Goal: Communication & Community: Share content

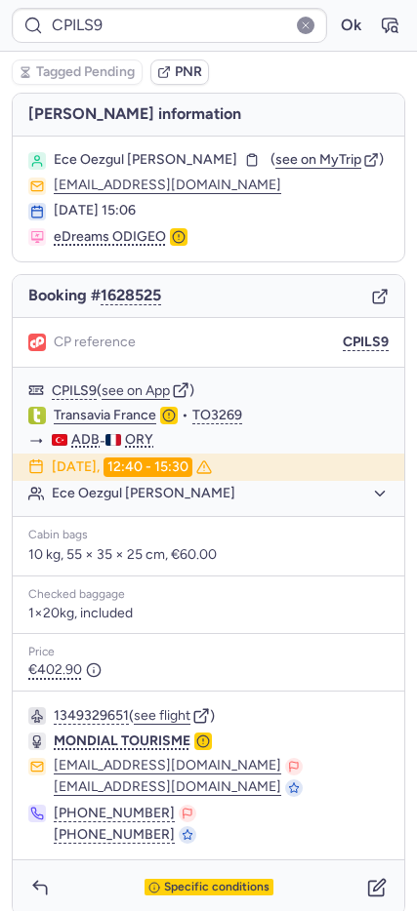
type input "CPSMWA"
click at [201, 883] on span "Specific conditions" at bounding box center [216, 888] width 105 height 14
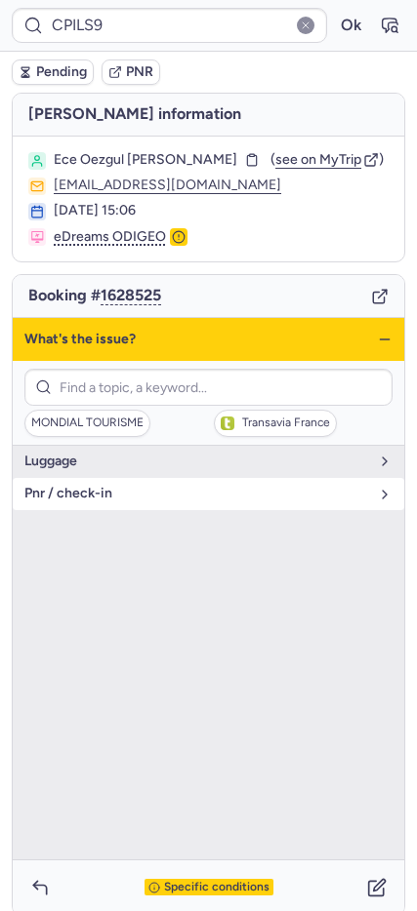
click at [92, 500] on span "pnr / check-in" at bounding box center [196, 494] width 344 height 16
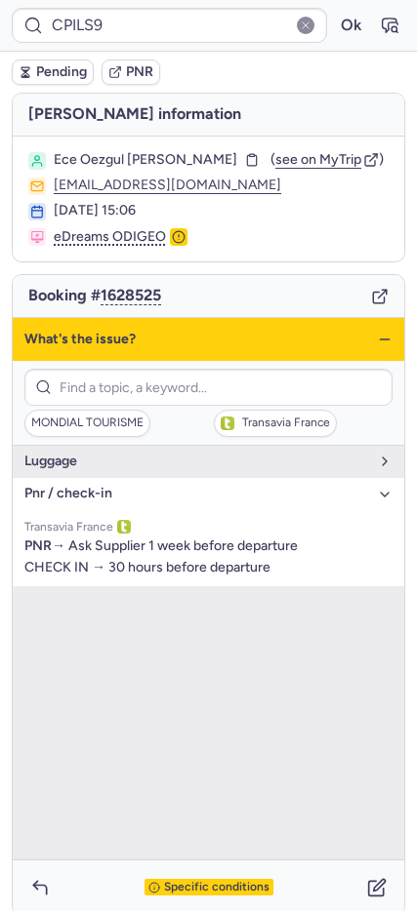
click at [377, 336] on icon "button" at bounding box center [385, 340] width 16 height 16
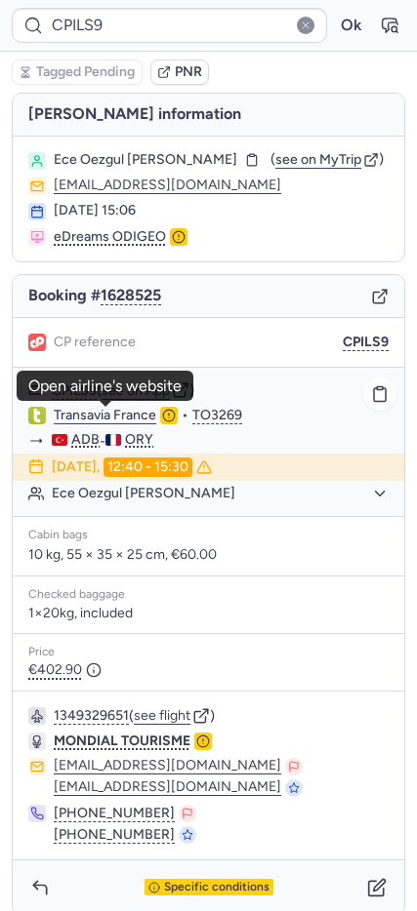
click at [91, 411] on link "Transavia France" at bounding box center [105, 416] width 102 height 18
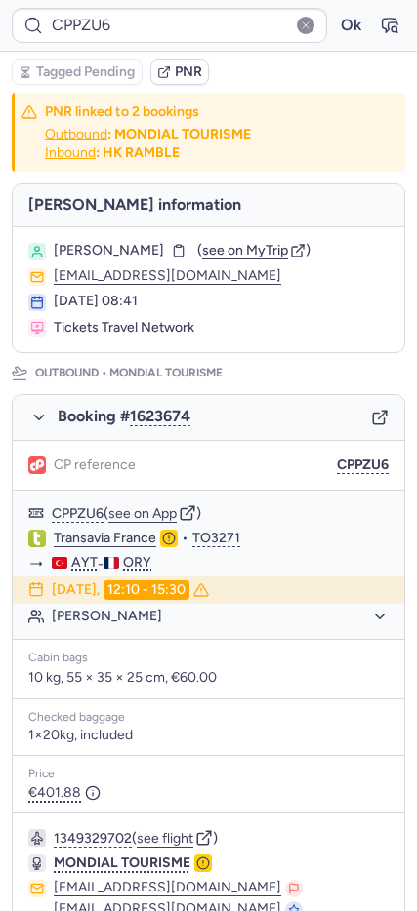
scroll to position [885, 0]
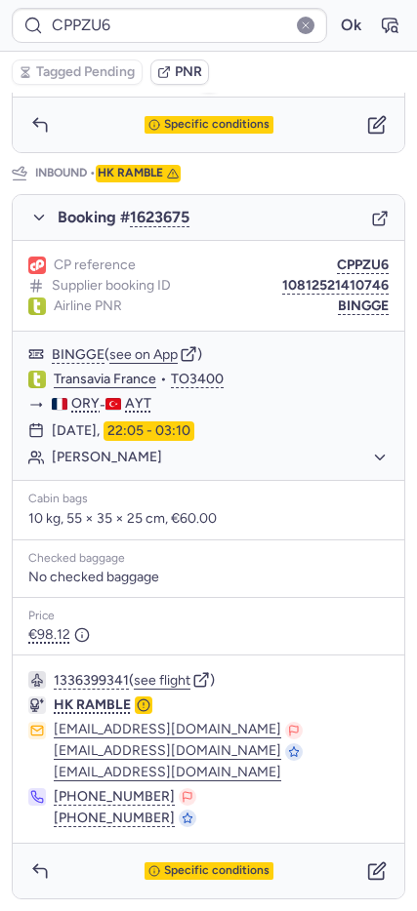
click at [154, 119] on div "Specific conditions" at bounding box center [208, 125] width 129 height 18
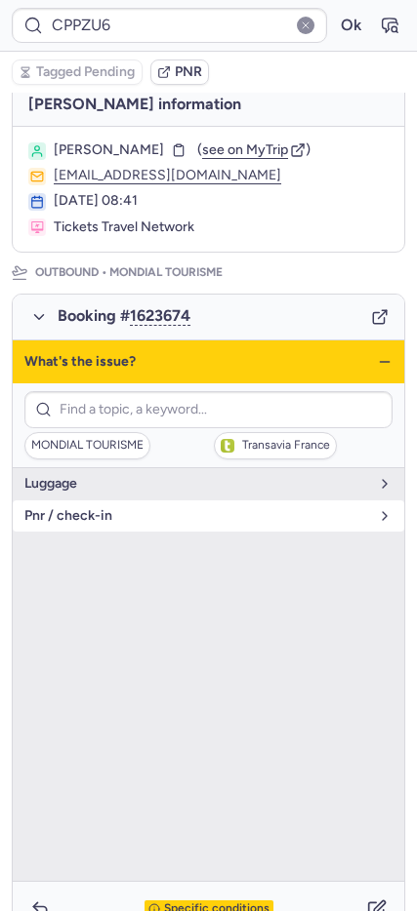
click at [112, 517] on span "pnr / check-in" at bounding box center [196, 516] width 344 height 16
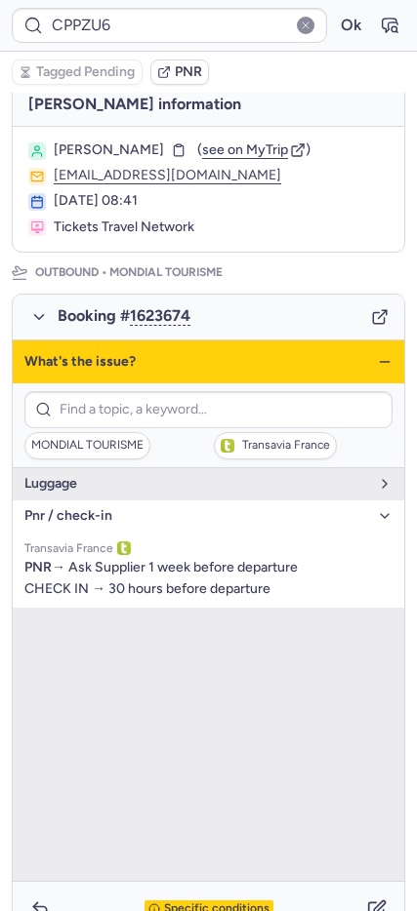
click at [377, 359] on icon "button" at bounding box center [385, 362] width 16 height 16
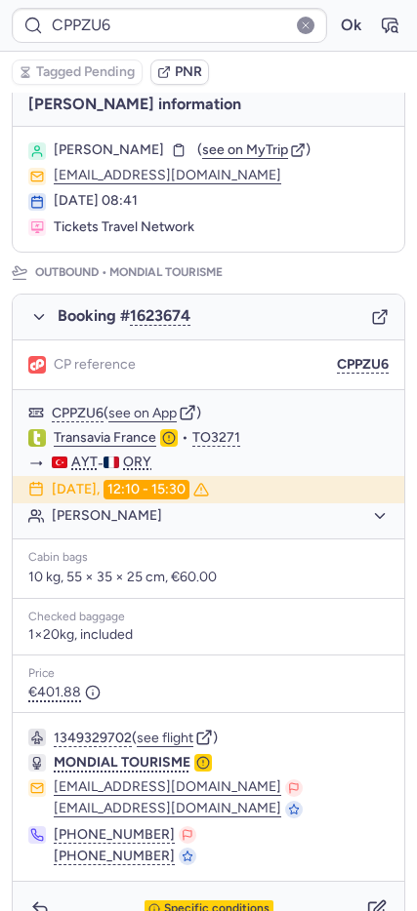
scroll to position [885, 0]
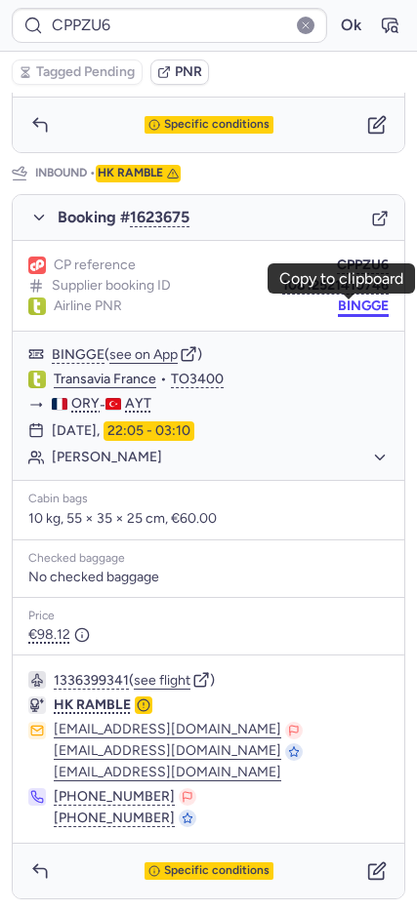
click at [345, 311] on button "BINGGE" at bounding box center [363, 307] width 51 height 16
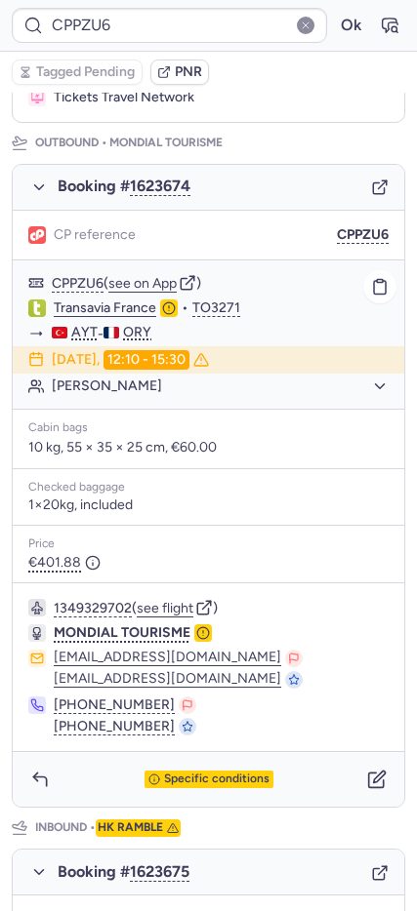
scroll to position [88, 0]
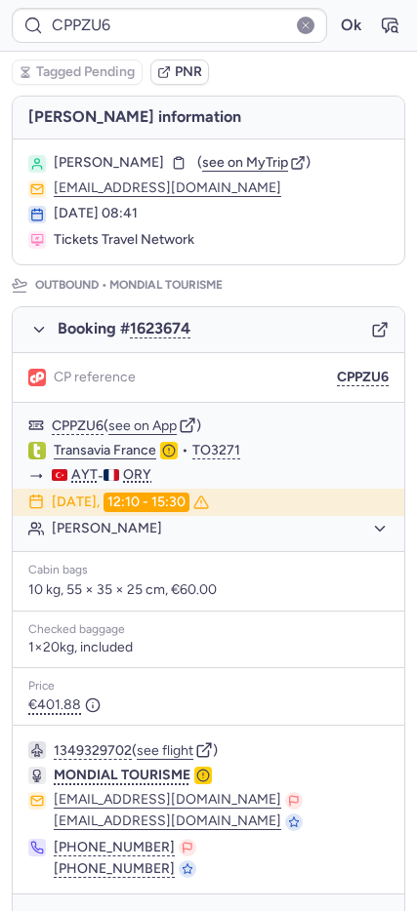
click at [140, 157] on span "[PERSON_NAME]" at bounding box center [109, 163] width 110 height 16
copy span "FOMENKO"
type input "CPILS9"
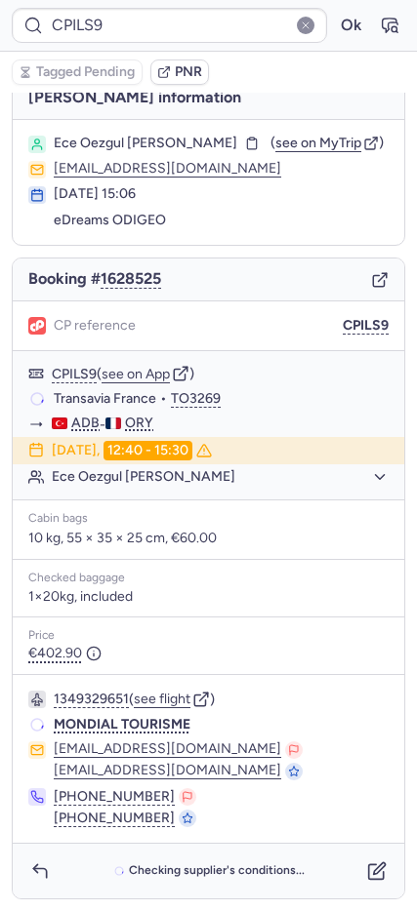
scroll to position [17, 0]
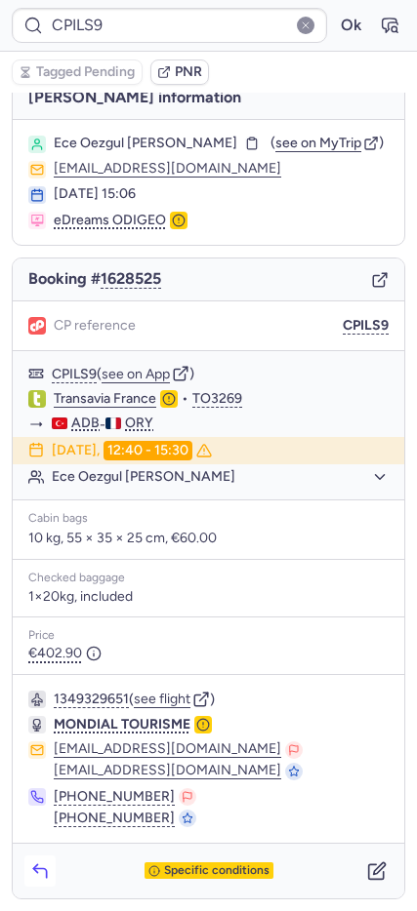
click at [40, 863] on icon "button" at bounding box center [40, 871] width 20 height 20
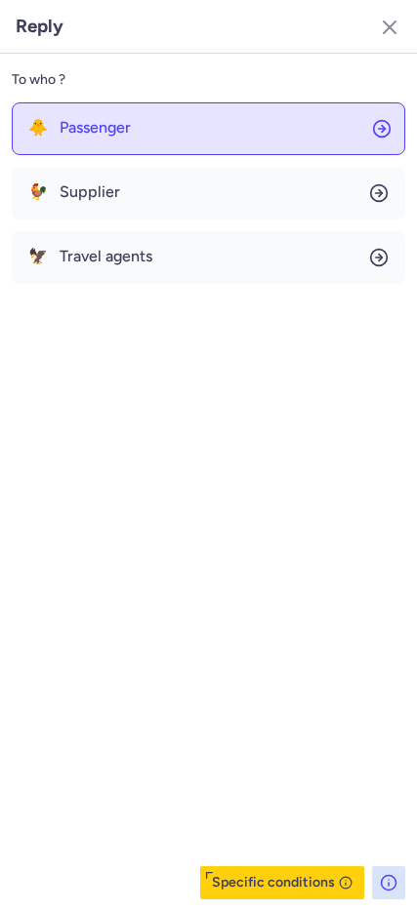
click at [66, 139] on button "🐥 Passenger" at bounding box center [208, 128] width 393 height 53
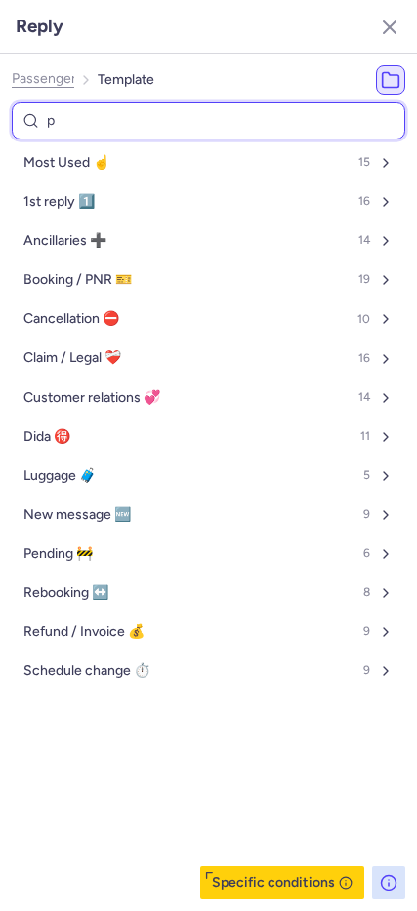
type input "pn"
select select "en"
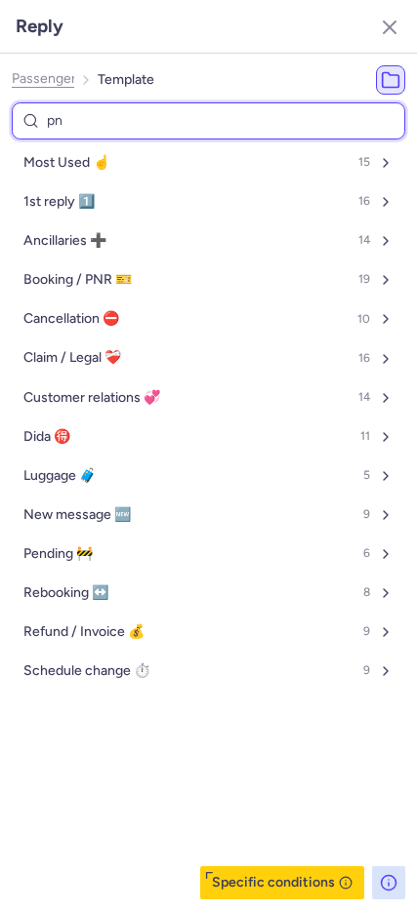
select select "en"
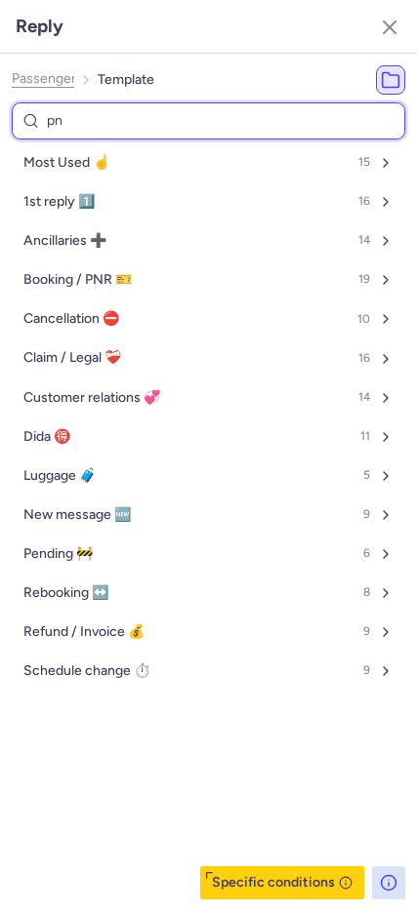
select select "en"
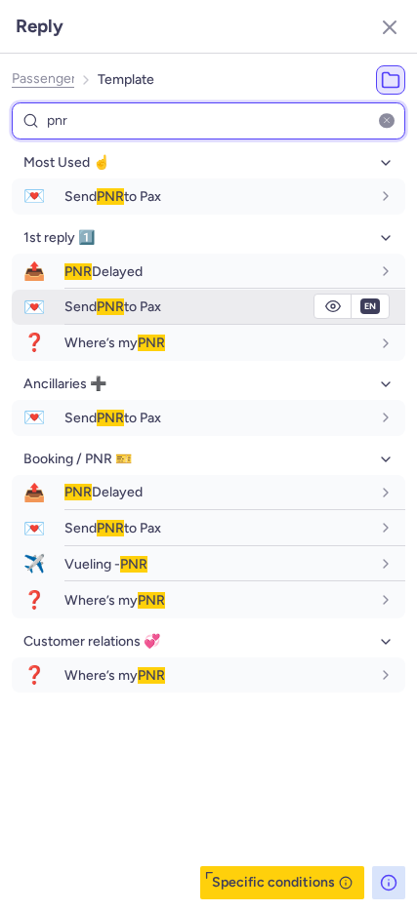
type input "pnr"
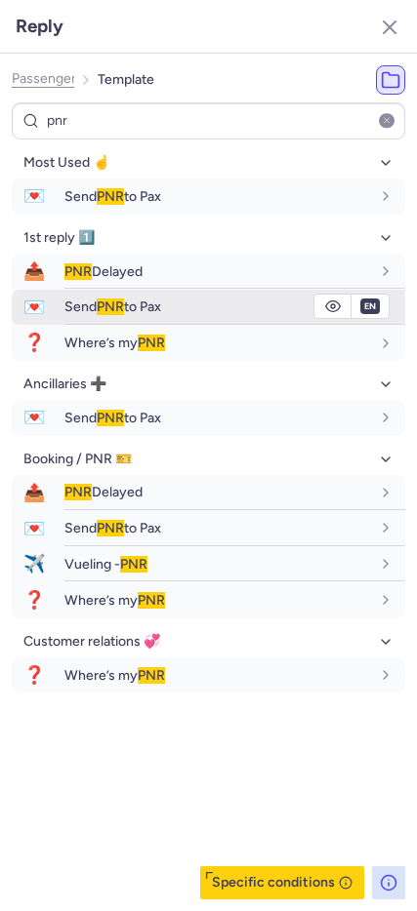
click at [166, 297] on div "Send PNR to Pax" at bounding box center [234, 307] width 340 height 34
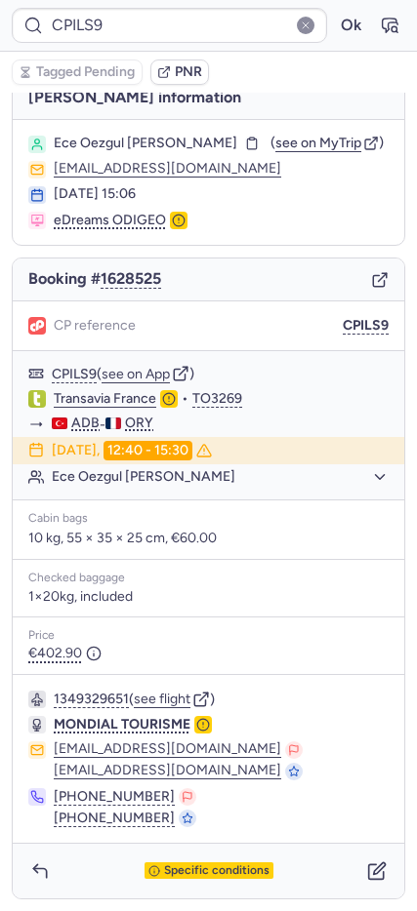
type input "10812517110745"
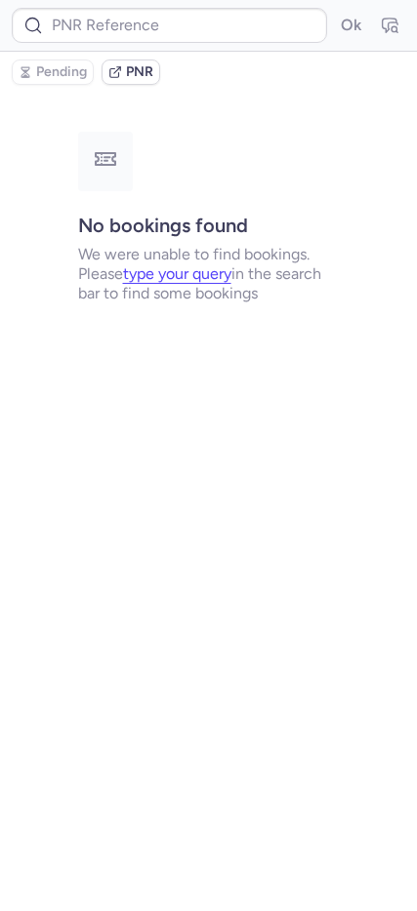
scroll to position [0, 0]
type input "CPKWKM"
type input "CPPZU6"
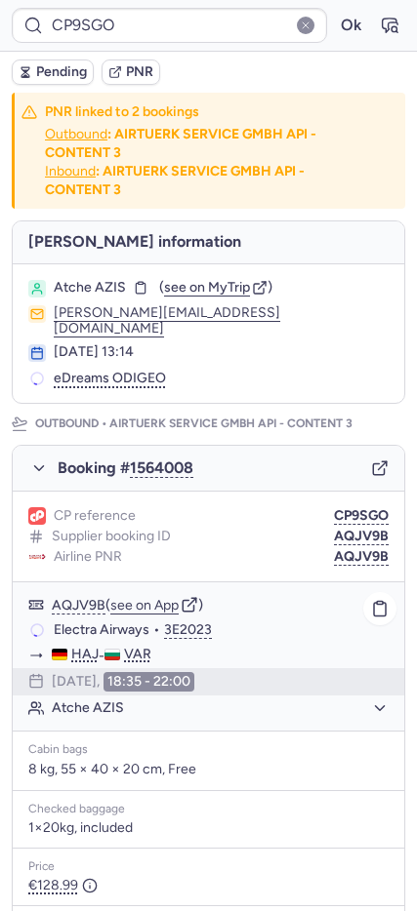
scroll to position [943, 0]
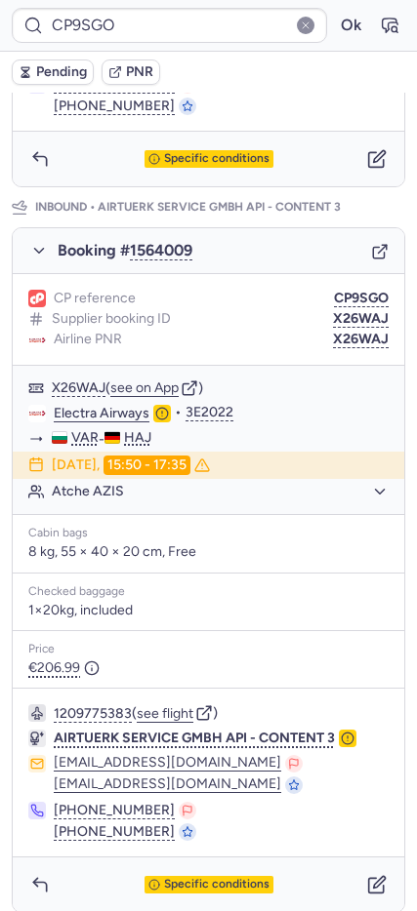
click at [228, 878] on span "Specific conditions" at bounding box center [216, 885] width 105 height 14
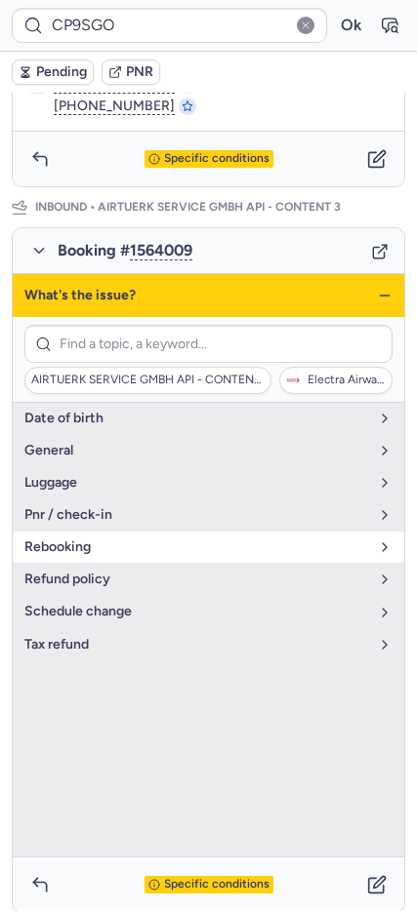
click at [90, 541] on button "rebooking" at bounding box center [208, 547] width 391 height 31
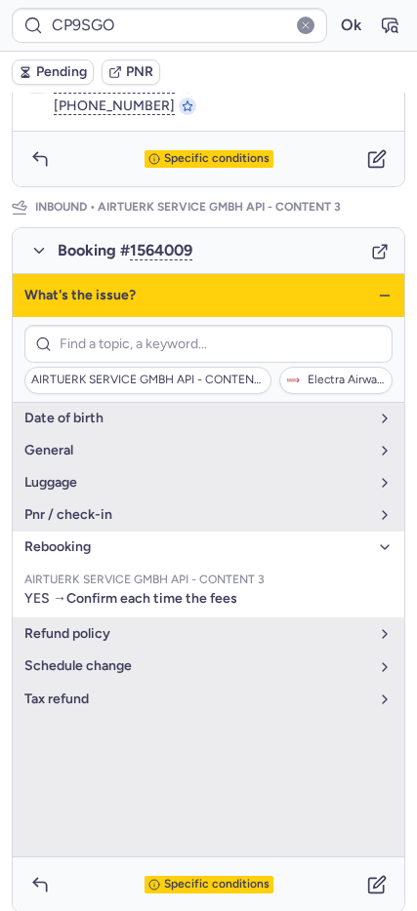
click at [356, 279] on div "What's the issue?" at bounding box center [208, 295] width 391 height 43
click at [377, 288] on icon "button" at bounding box center [385, 296] width 16 height 16
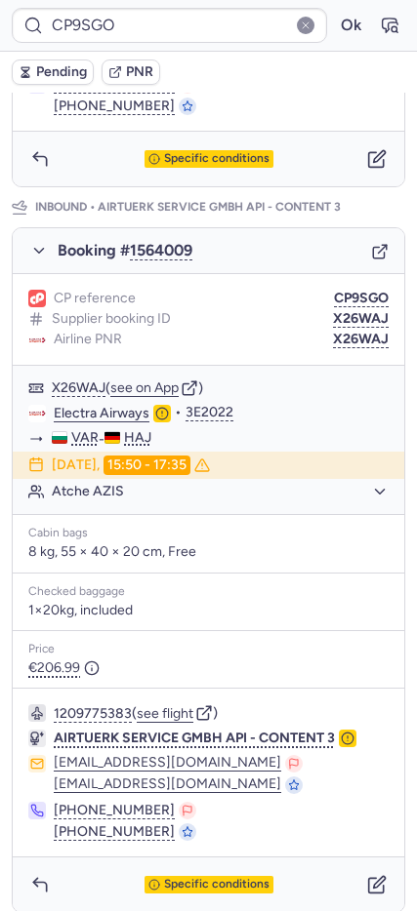
type input "CP8Q6H"
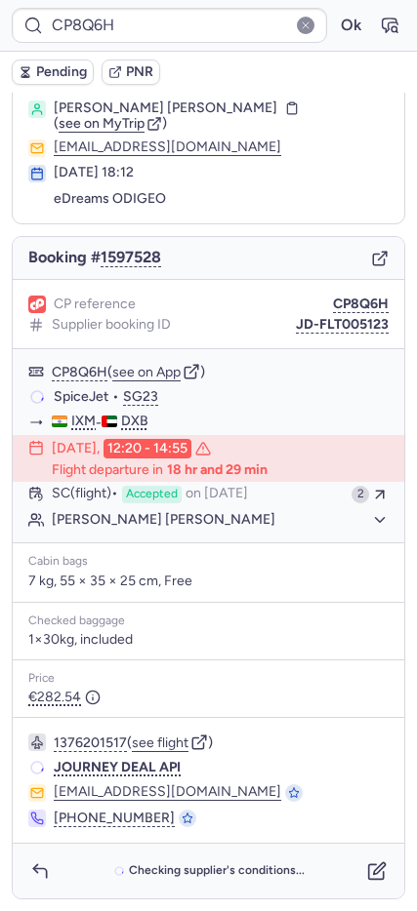
scroll to position [51, 0]
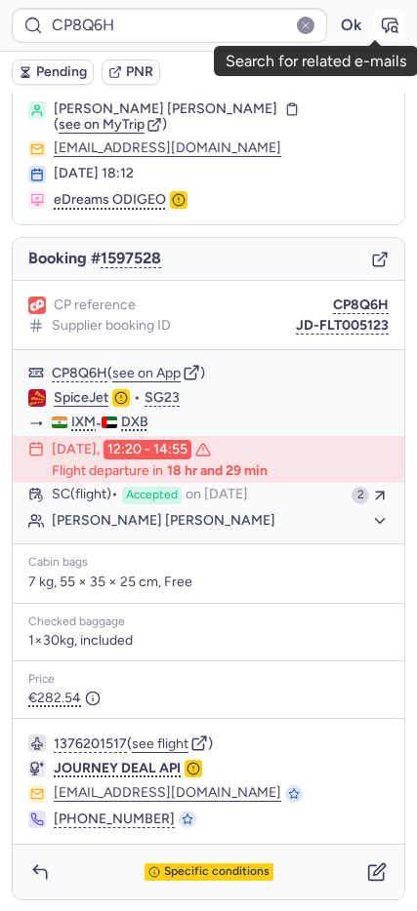
click at [380, 25] on icon "button" at bounding box center [389, 26] width 20 height 20
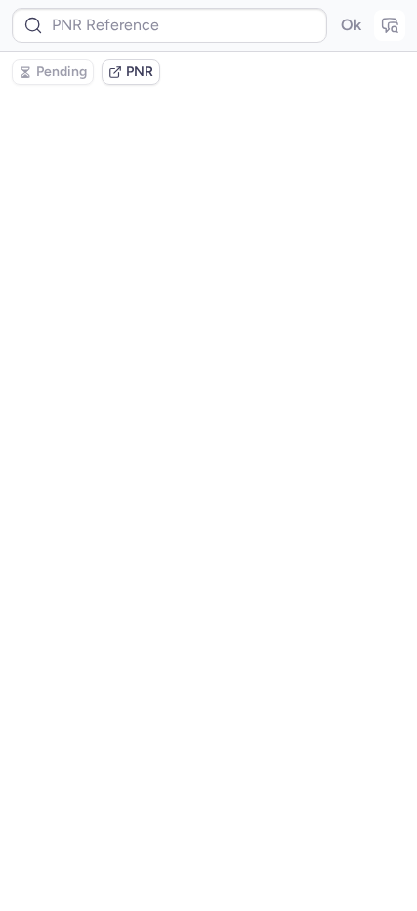
type input "CP8Q6H"
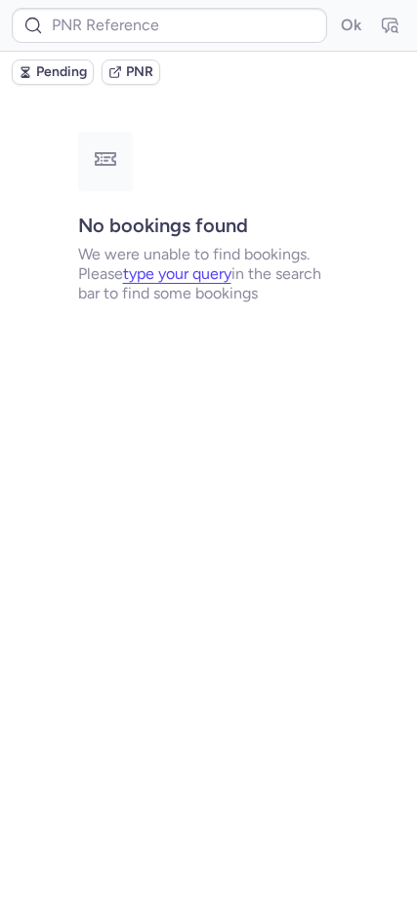
type input "CPRY96"
type input "CPCZPX"
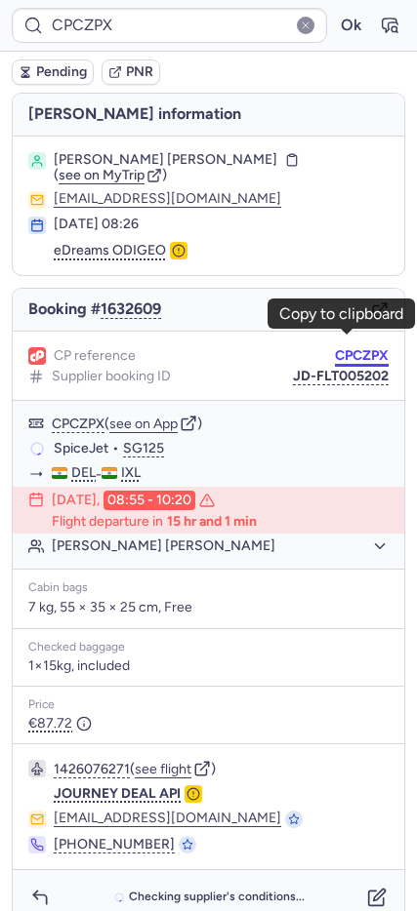
click at [335, 348] on button "CPCZPX" at bounding box center [362, 356] width 54 height 16
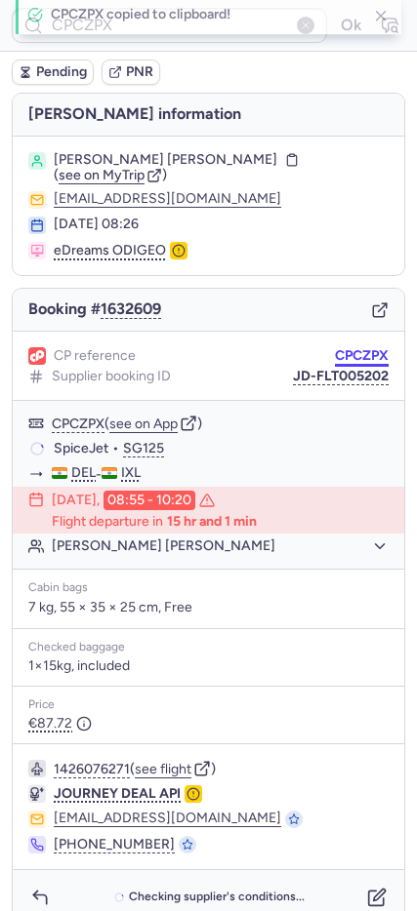
click at [335, 348] on button "CPCZPX" at bounding box center [362, 356] width 54 height 16
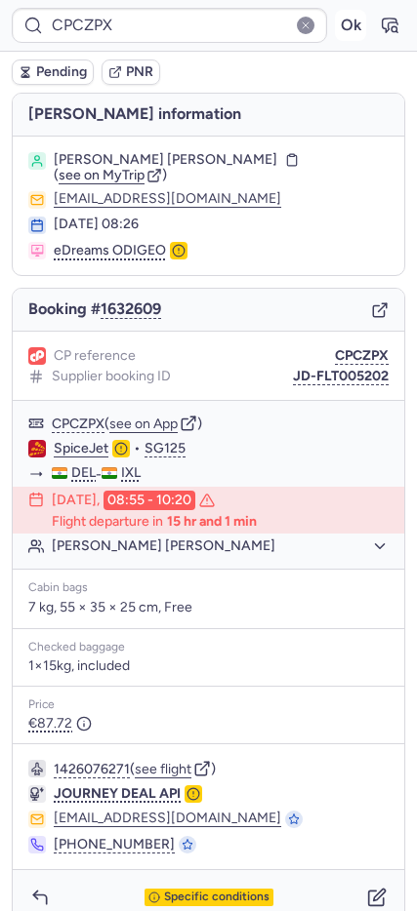
click at [335, 20] on button "Ok" at bounding box center [350, 25] width 31 height 31
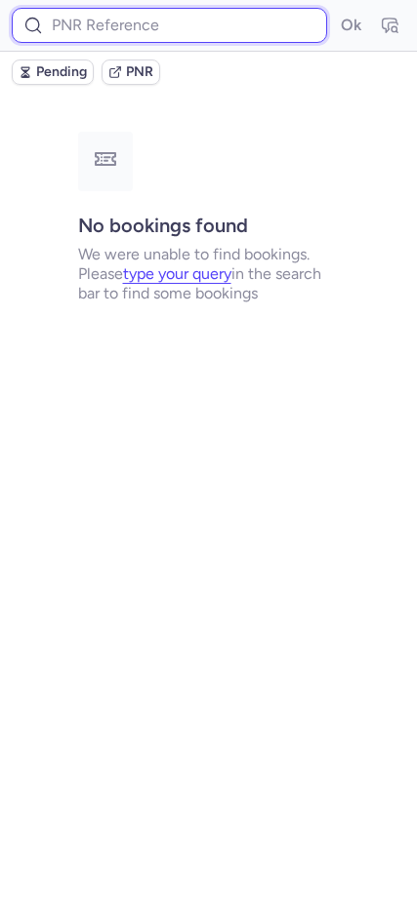
click at [117, 21] on input at bounding box center [169, 25] width 315 height 35
paste input "CPCZPX"
type input "CPCZPX"
click at [335, 10] on button "Ok" at bounding box center [350, 25] width 31 height 31
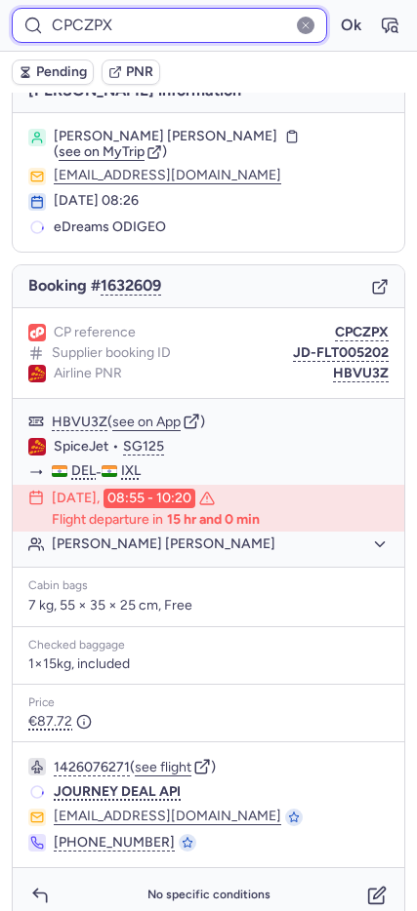
scroll to position [34, 0]
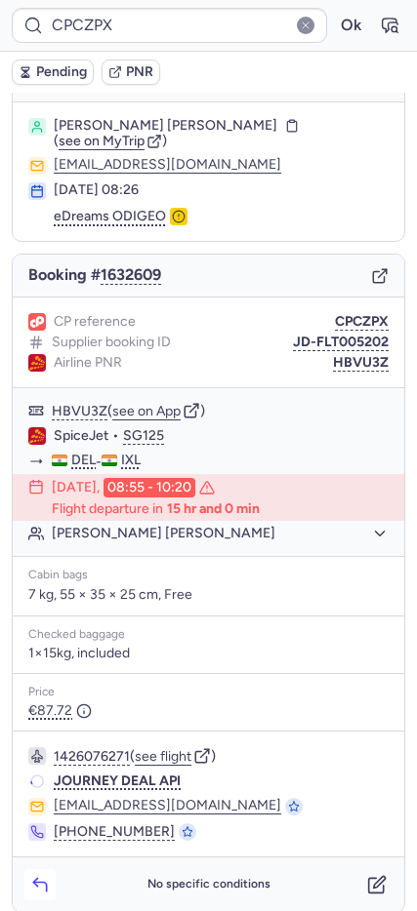
click at [39, 875] on icon "button" at bounding box center [40, 885] width 20 height 20
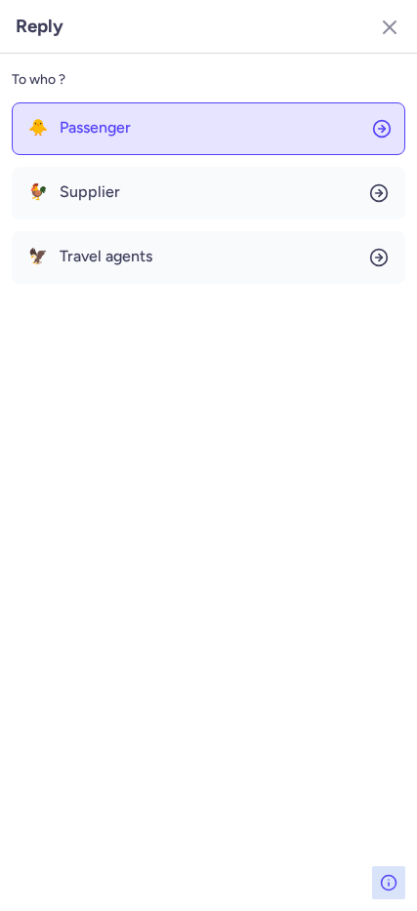
click at [176, 137] on button "🐥 Passenger" at bounding box center [208, 128] width 393 height 53
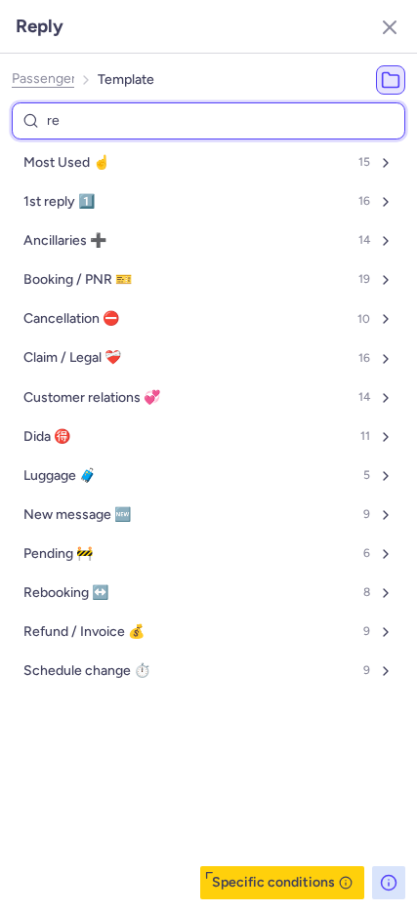
type input "ref"
select select "en"
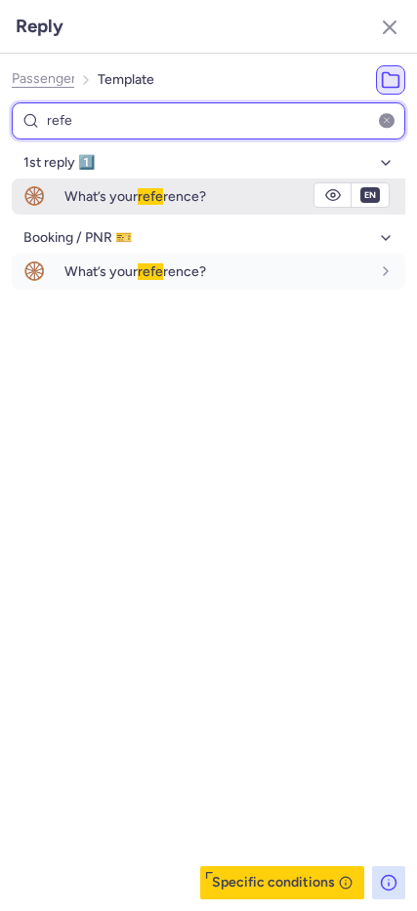
type input "refe"
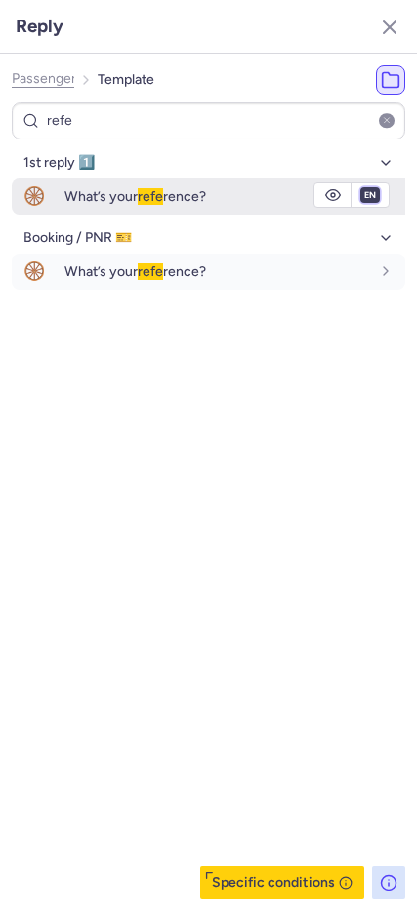
click at [369, 193] on select "fr en de nl pt es it ru" at bounding box center [370, 195] width 18 height 16
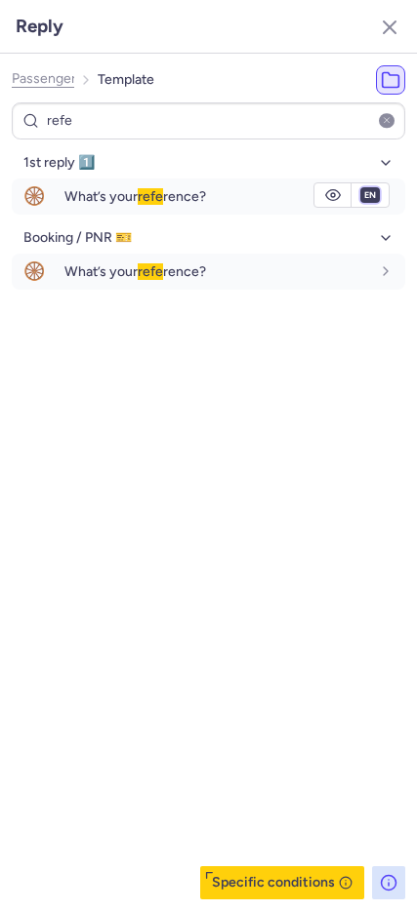
select select "it"
click at [361, 187] on select "fr en de nl pt es it ru" at bounding box center [370, 195] width 18 height 16
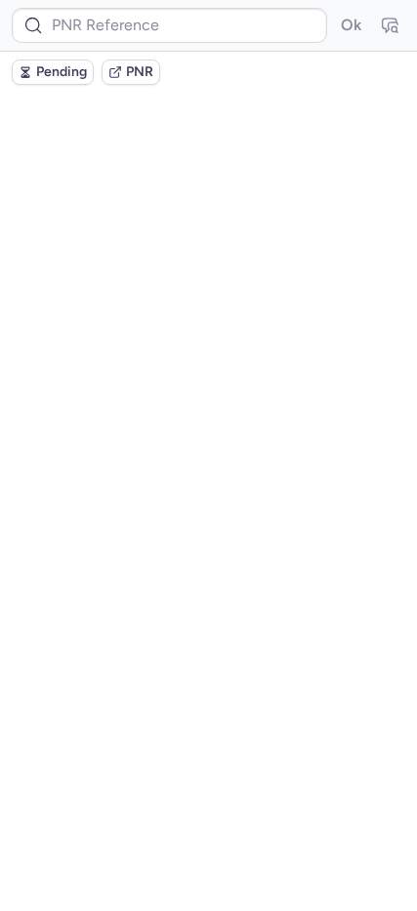
scroll to position [0, 0]
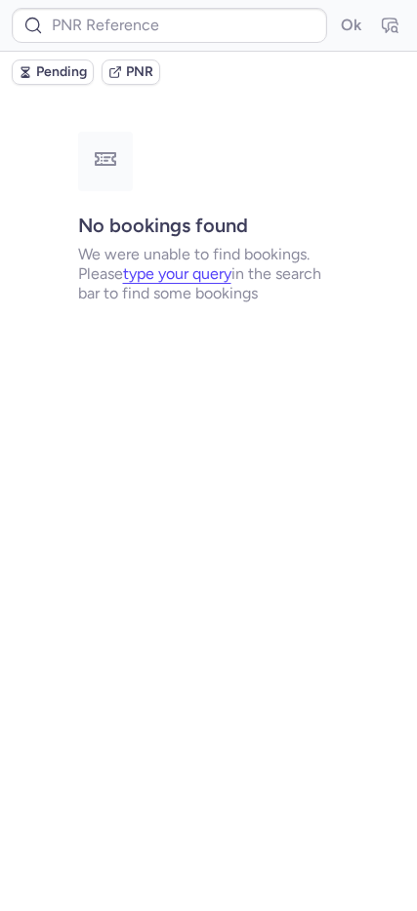
type input "DT1754734183351137"
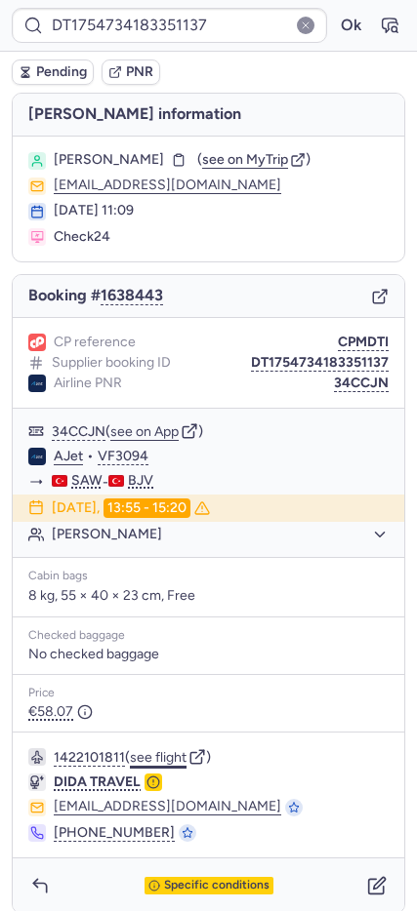
click at [164, 759] on button "see flight" at bounding box center [158, 758] width 57 height 16
click at [335, 38] on button "Ok" at bounding box center [350, 25] width 31 height 31
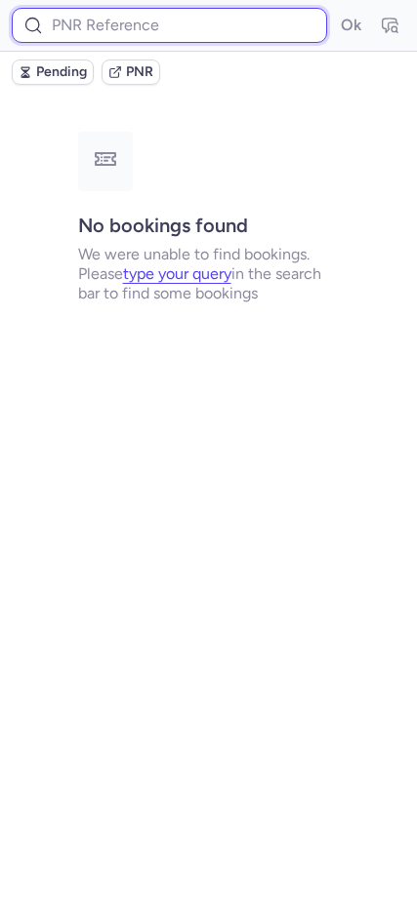
click at [112, 21] on input at bounding box center [169, 25] width 315 height 35
paste input "CPHLOE"
type input "CPHLOE"
click at [335, 10] on button "Ok" at bounding box center [350, 25] width 31 height 31
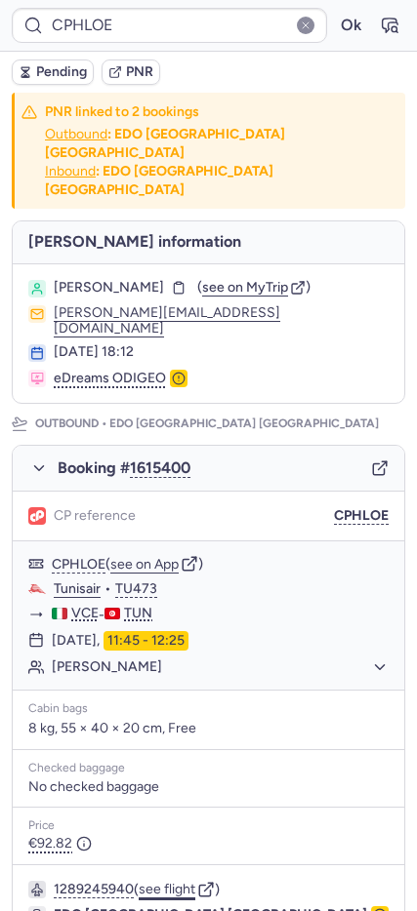
click at [172, 882] on button "see flight" at bounding box center [167, 890] width 57 height 16
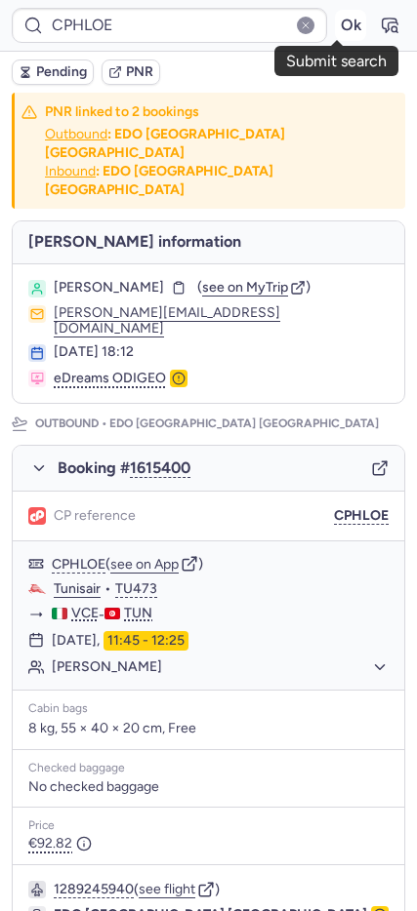
click at [345, 23] on button "Ok" at bounding box center [350, 25] width 31 height 31
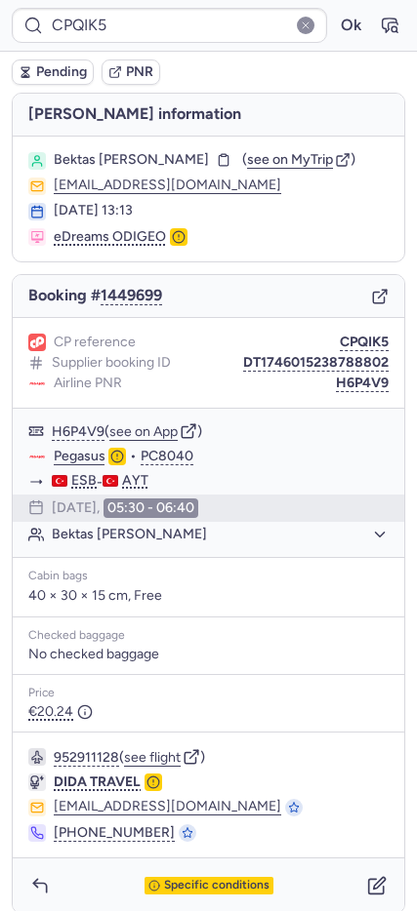
type input "CP9SGO"
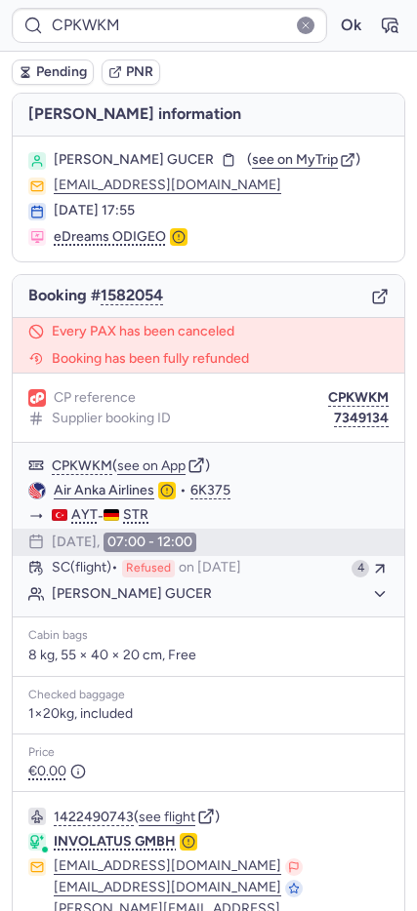
type input "CPLYWE"
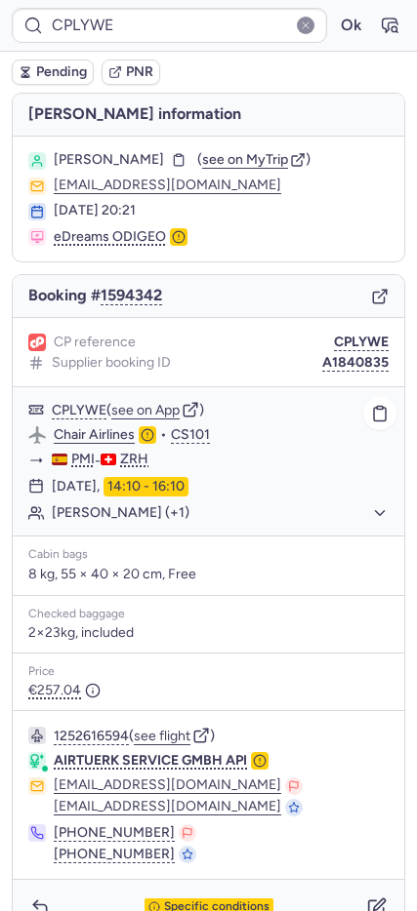
click at [115, 511] on button "[PERSON_NAME] (+1)" at bounding box center [220, 513] width 337 height 18
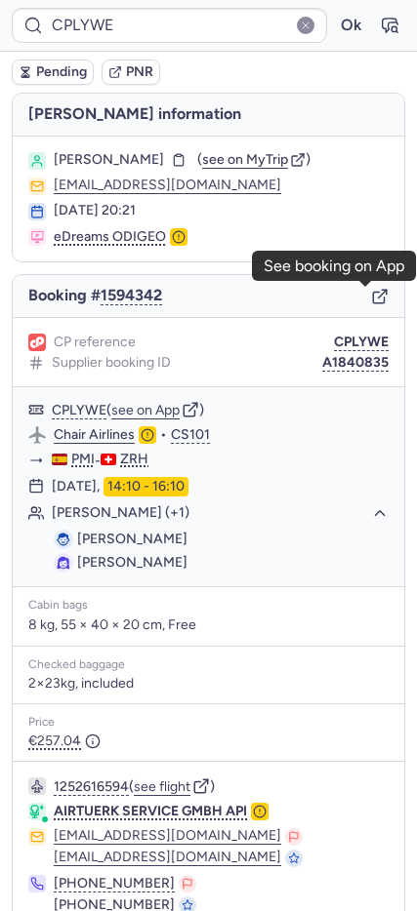
click at [373, 298] on icon "button" at bounding box center [378, 297] width 11 height 11
click at [339, 16] on button "Ok" at bounding box center [350, 25] width 31 height 31
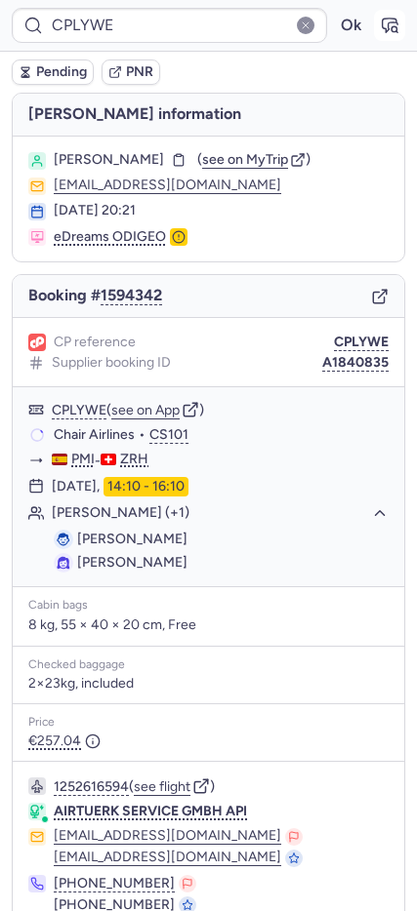
click at [379, 32] on icon "button" at bounding box center [389, 26] width 20 height 20
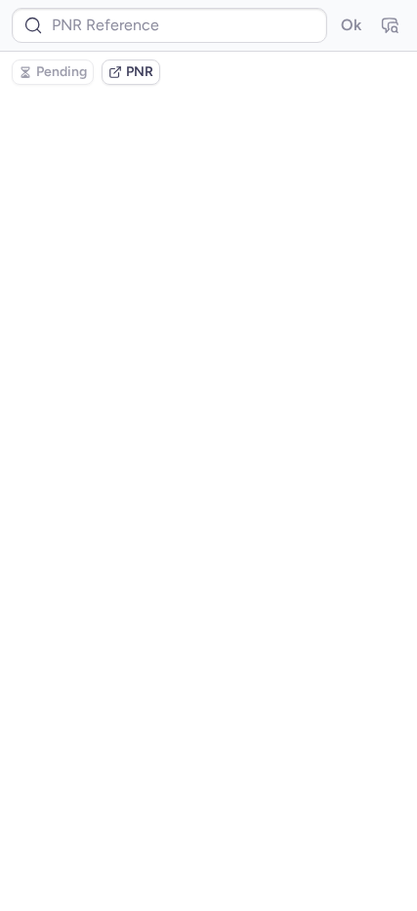
type input "CPLYWE"
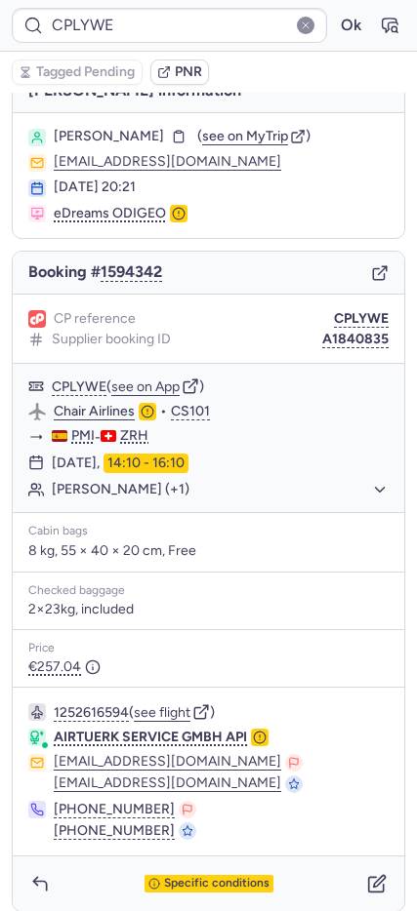
scroll to position [36, 0]
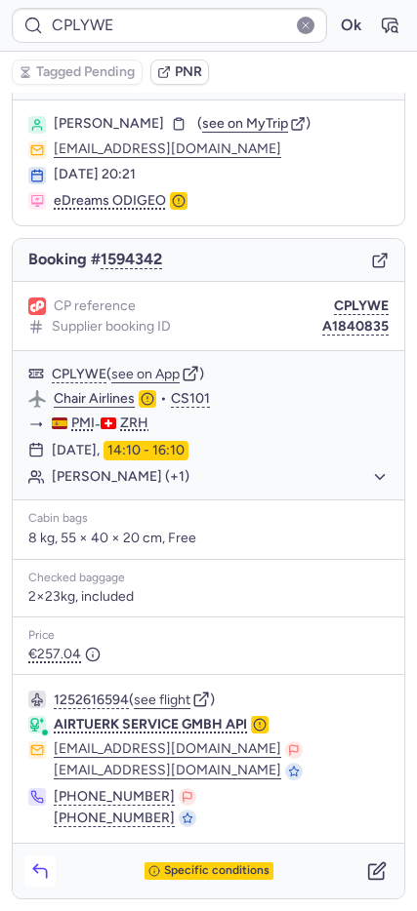
click at [43, 868] on icon "button" at bounding box center [39, 872] width 13 height 9
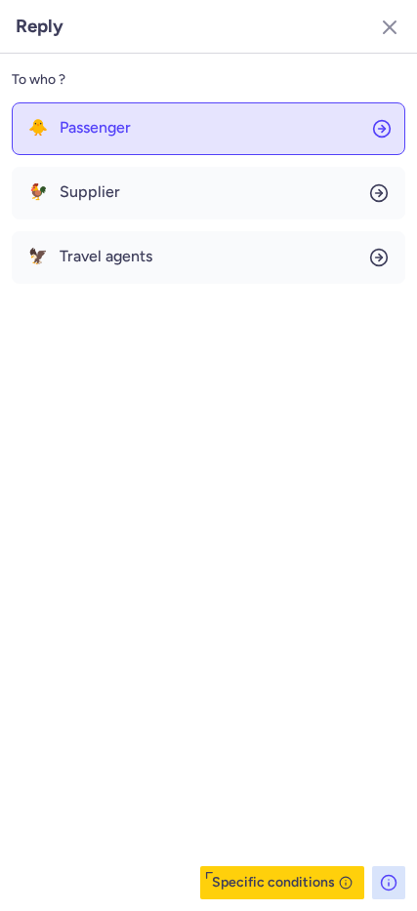
click at [120, 115] on button "🐥 Passenger" at bounding box center [208, 128] width 393 height 53
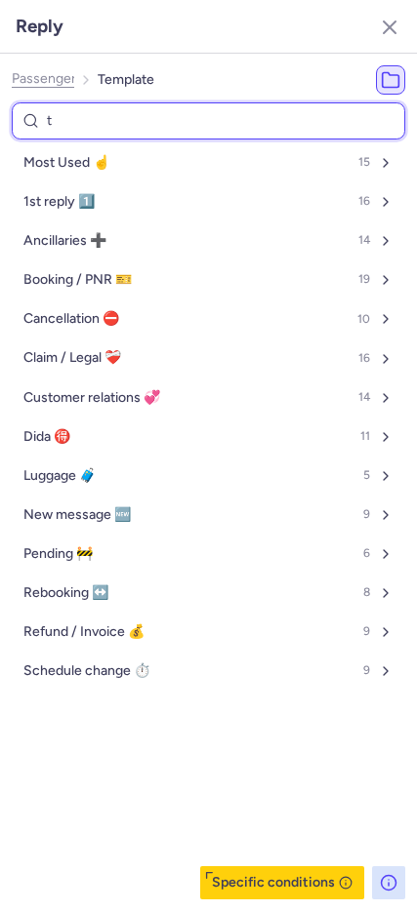
type input "tp"
select select "de"
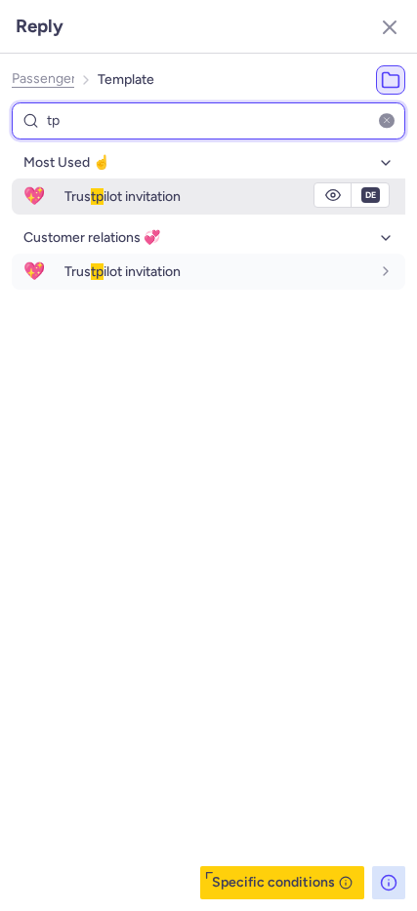
type input "tp"
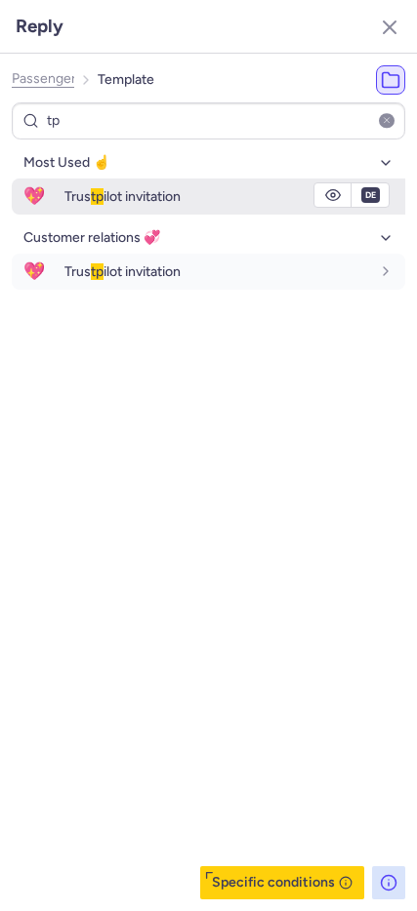
click at [116, 188] on span "Trus tp ilot invitation" at bounding box center [122, 196] width 116 height 17
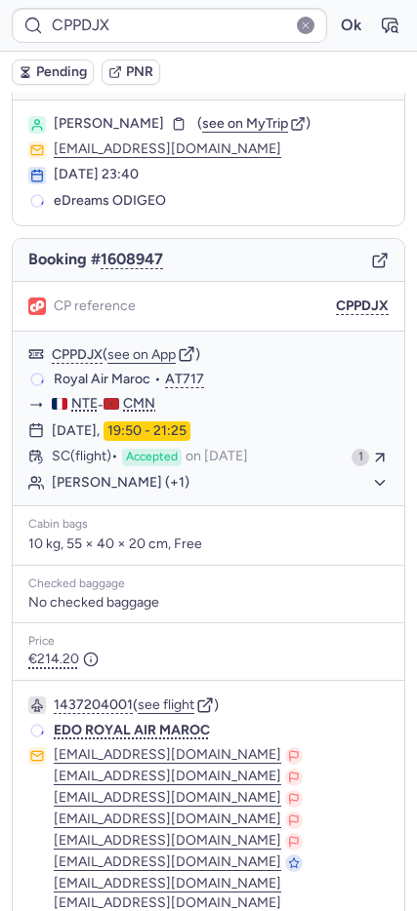
type input "CPRY96"
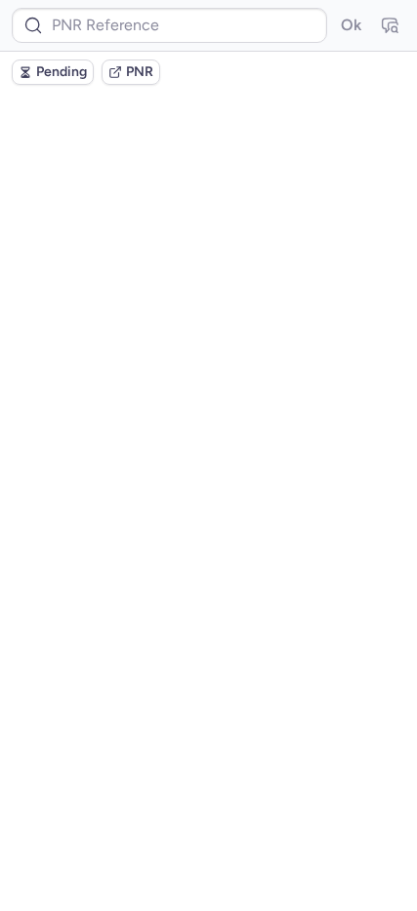
scroll to position [0, 0]
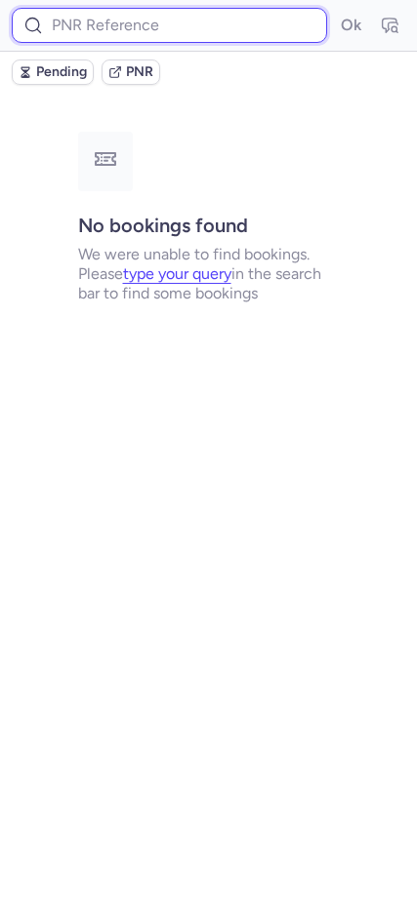
click at [117, 19] on input at bounding box center [169, 25] width 315 height 35
paste input "CPHLOE"
type input "CPHLOE"
click at [335, 10] on button "Ok" at bounding box center [350, 25] width 31 height 31
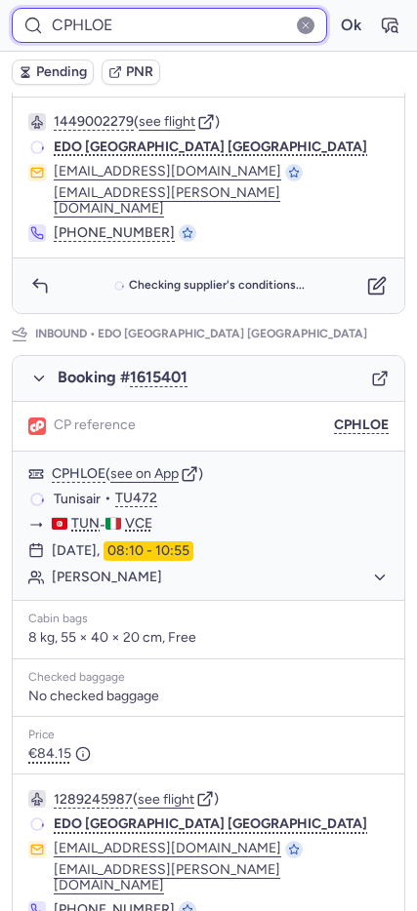
scroll to position [803, 0]
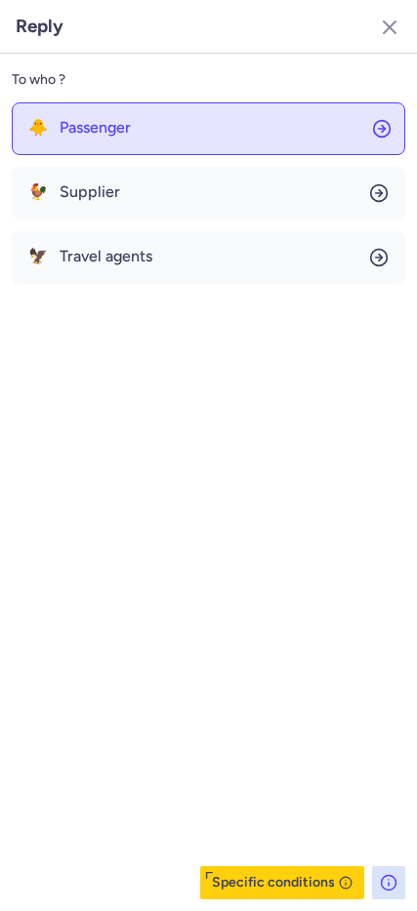
click at [100, 122] on span "Passenger" at bounding box center [95, 128] width 71 height 18
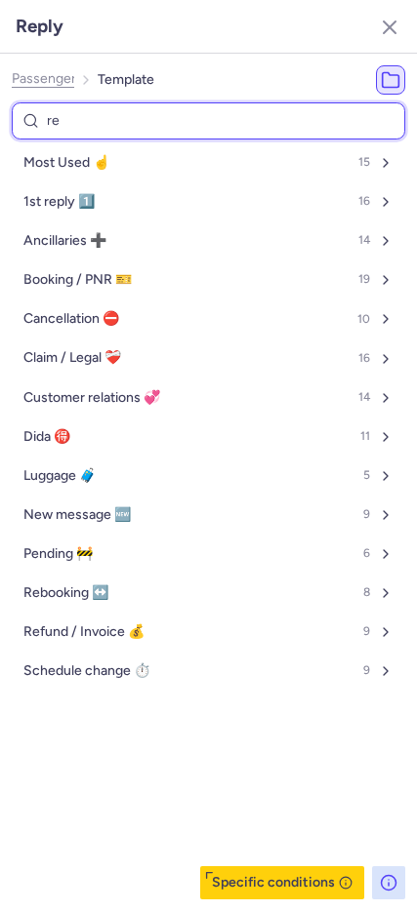
type input "ref"
select select "en"
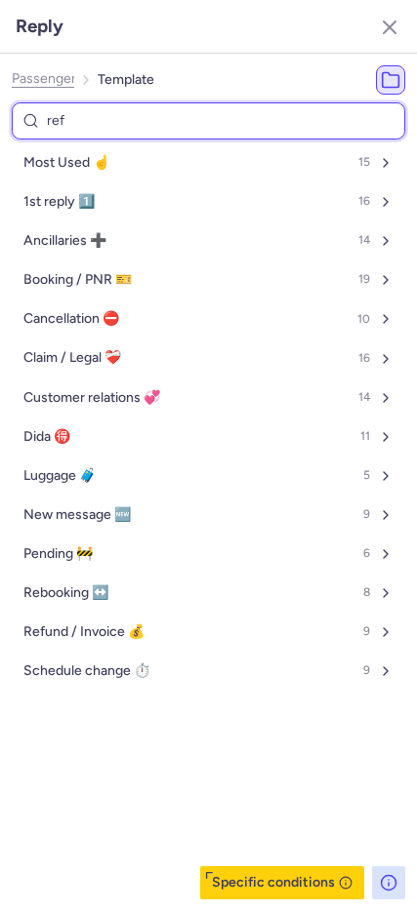
select select "en"
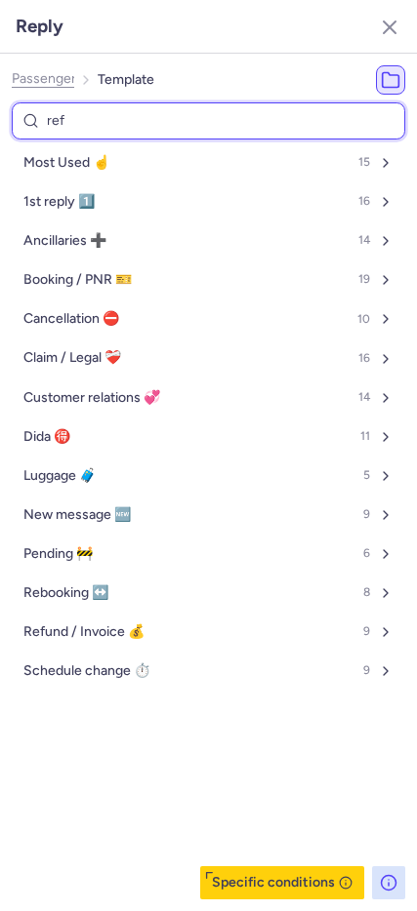
select select "en"
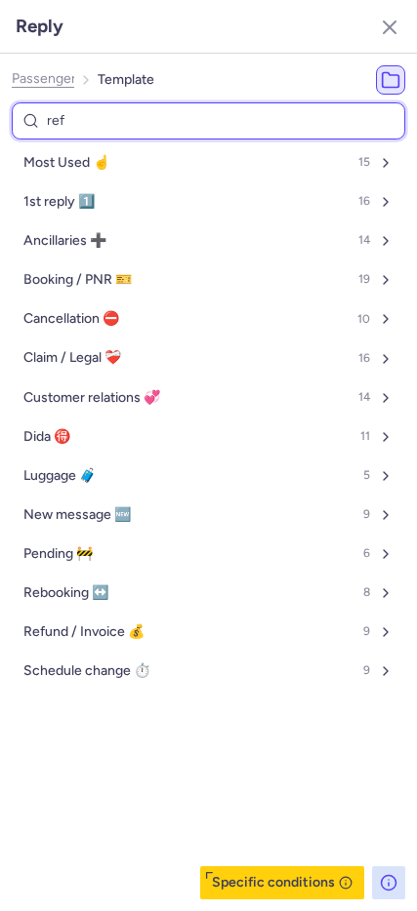
select select "en"
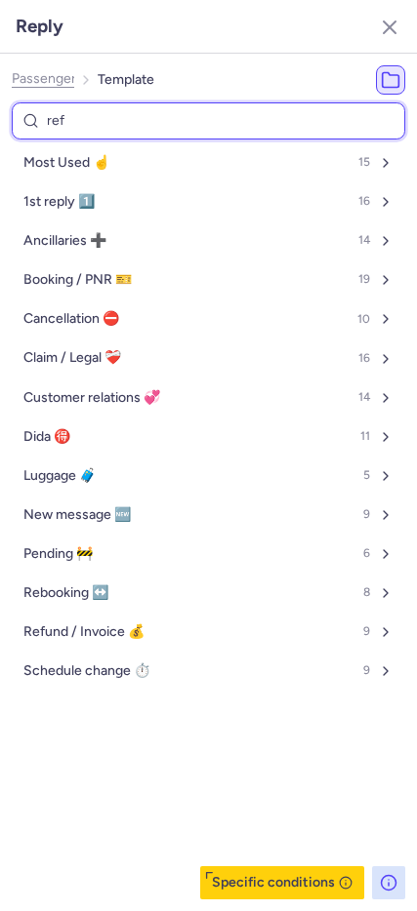
select select "en"
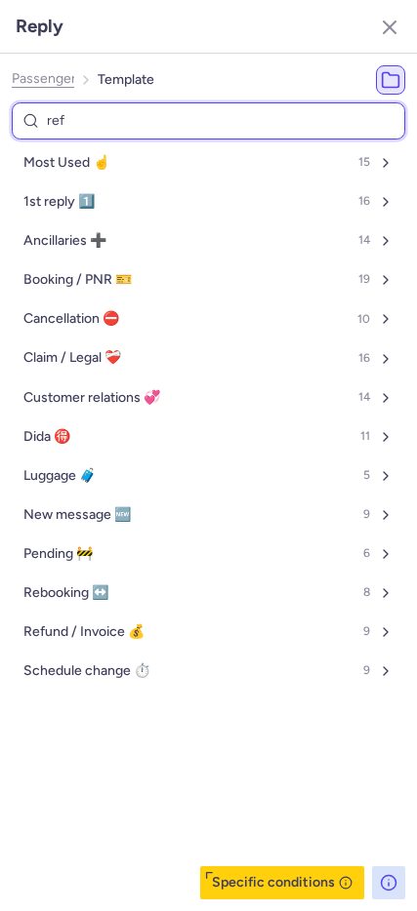
select select "en"
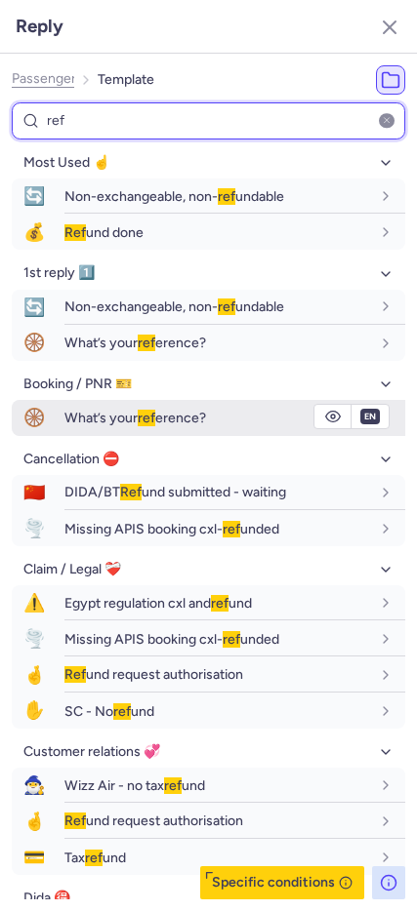
type input "ref"
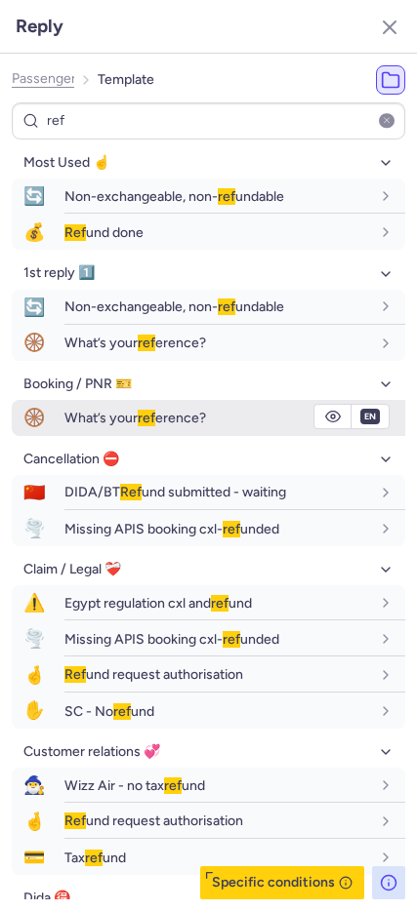
click at [110, 413] on span "What’s your ref erence?" at bounding box center [134, 418] width 141 height 17
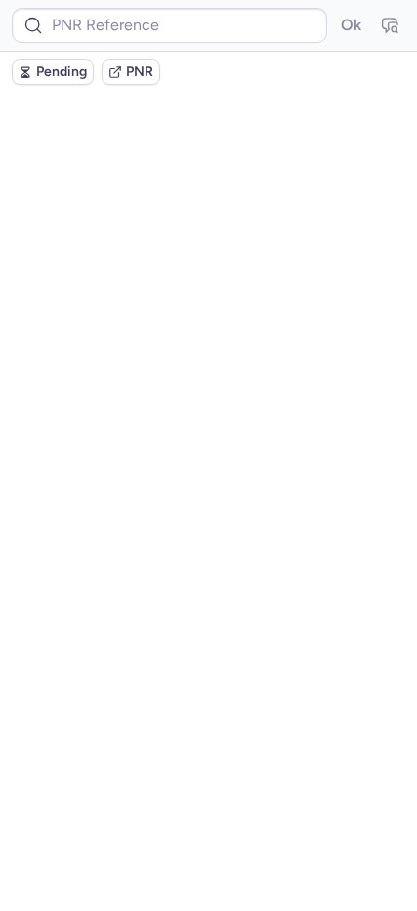
scroll to position [0, 0]
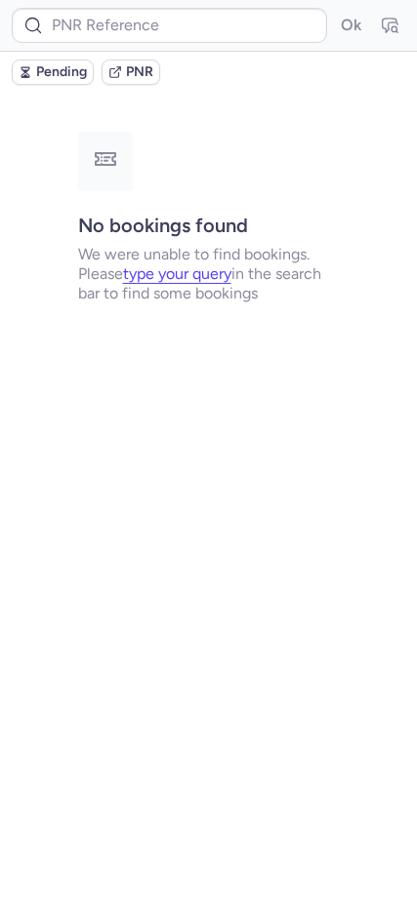
type input "CPRY96"
type input "CP9SGO"
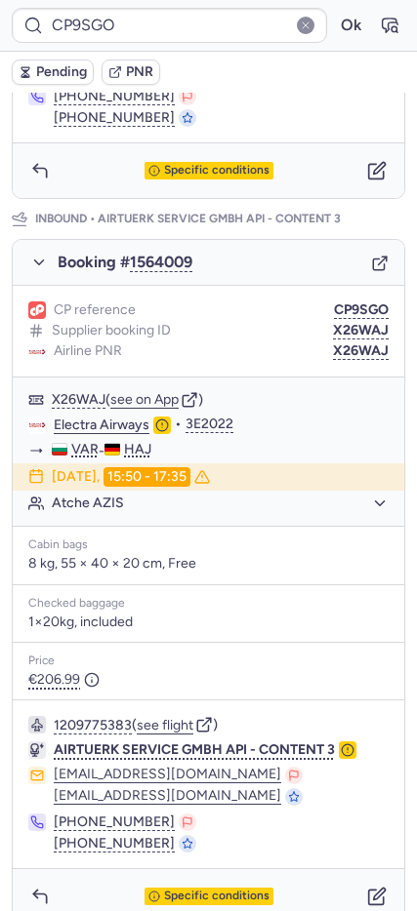
scroll to position [943, 0]
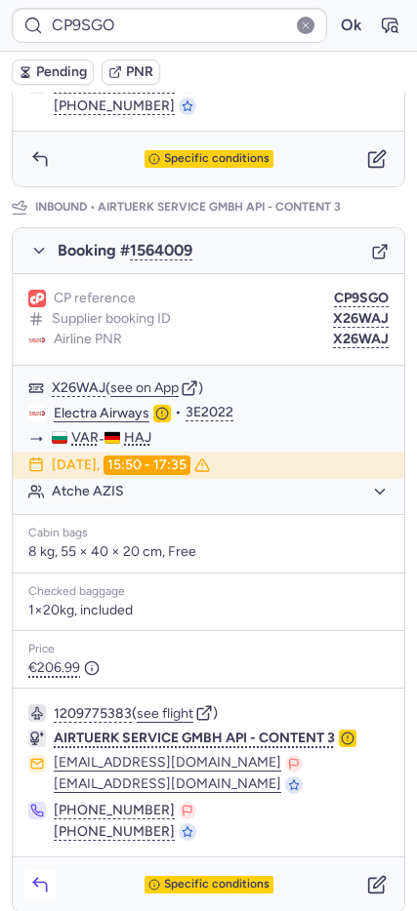
click at [35, 879] on polyline "button" at bounding box center [35, 883] width 4 height 8
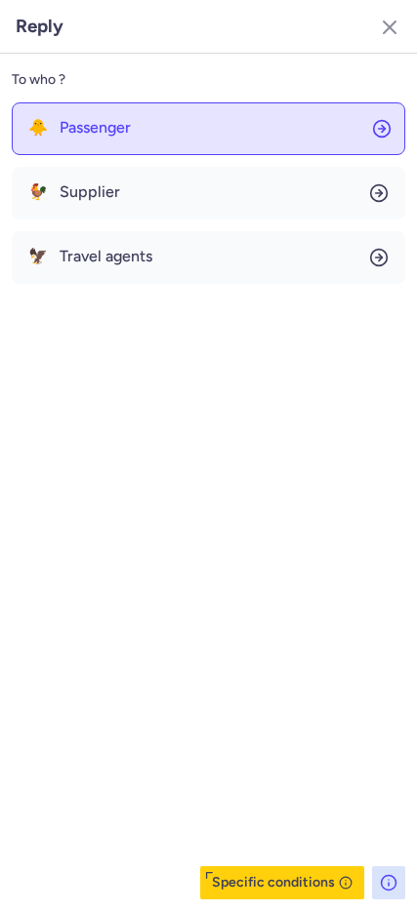
click at [151, 140] on button "🐥 Passenger" at bounding box center [208, 128] width 393 height 53
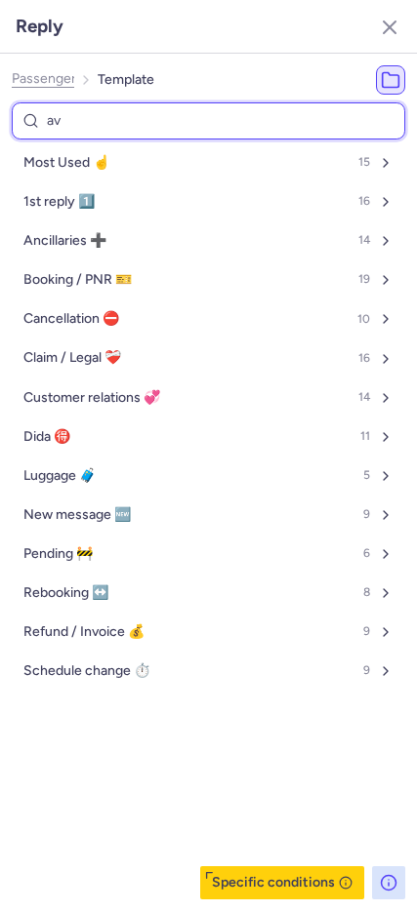
type input "ava"
select select "en"
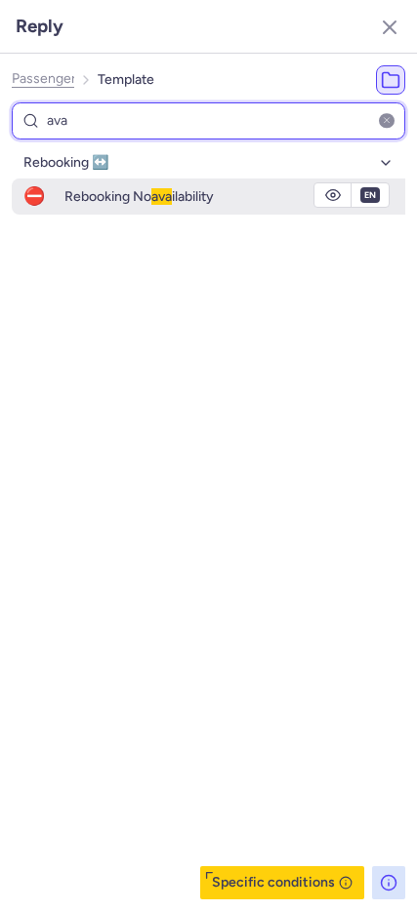
type input "ava"
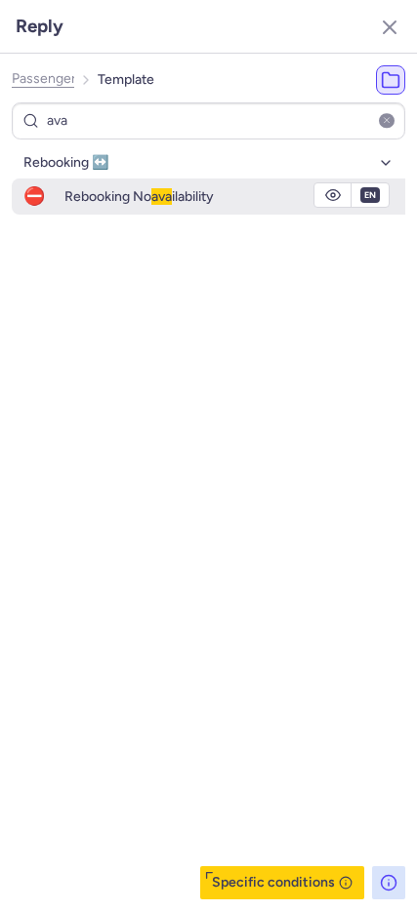
click at [36, 188] on span "⛔" at bounding box center [34, 197] width 45 height 36
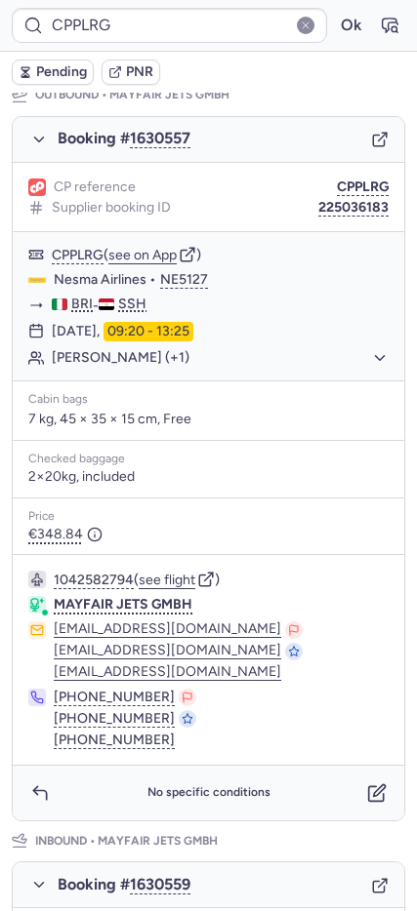
scroll to position [353, 0]
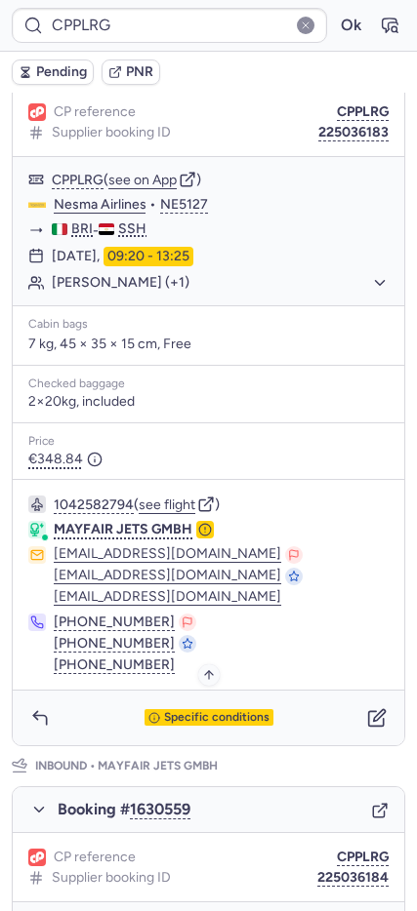
click at [169, 709] on div "Specific conditions" at bounding box center [208, 718] width 129 height 18
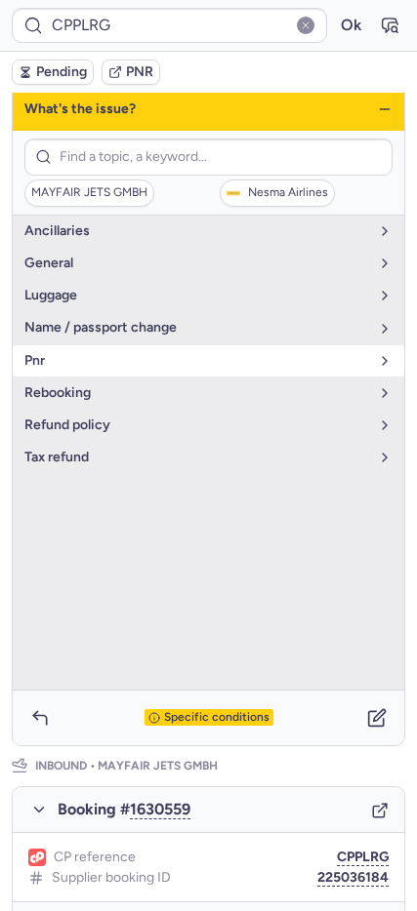
click at [78, 356] on span "pnr" at bounding box center [196, 361] width 344 height 16
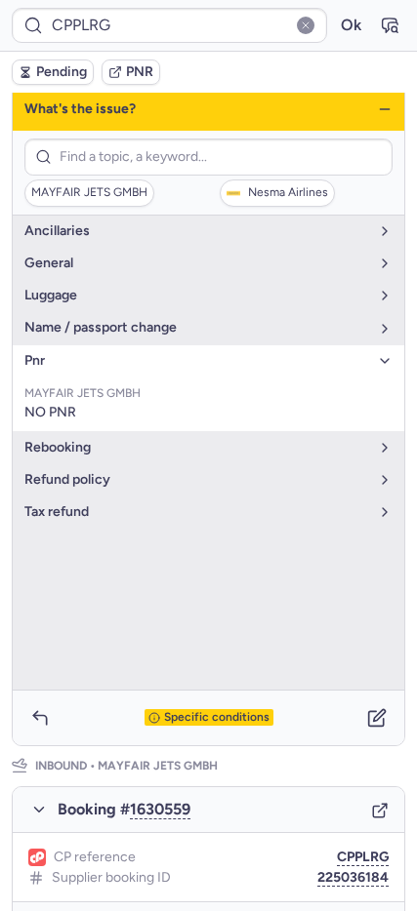
click at [377, 105] on icon "button" at bounding box center [385, 109] width 16 height 16
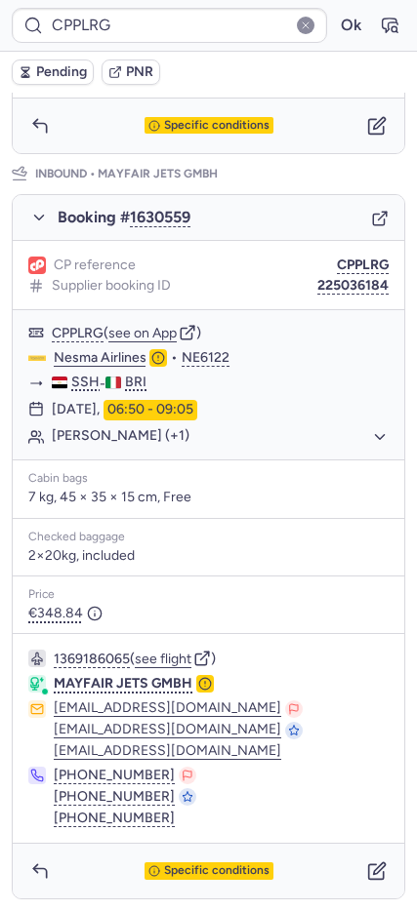
scroll to position [0, 0]
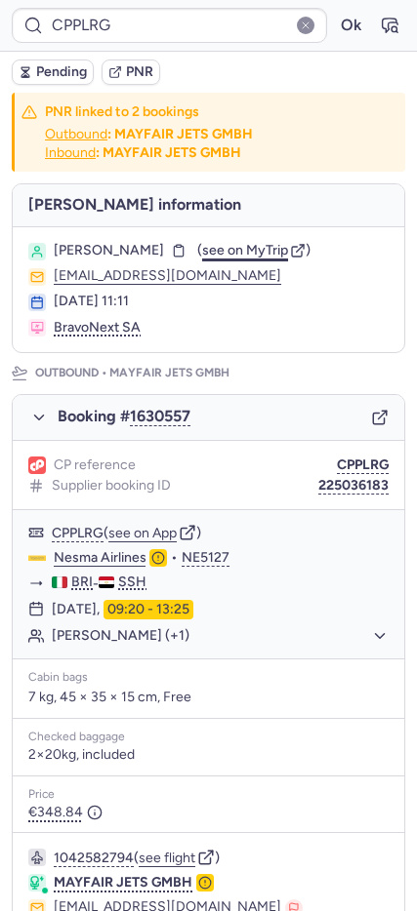
click at [228, 255] on span "see on MyTrip" at bounding box center [245, 250] width 86 height 17
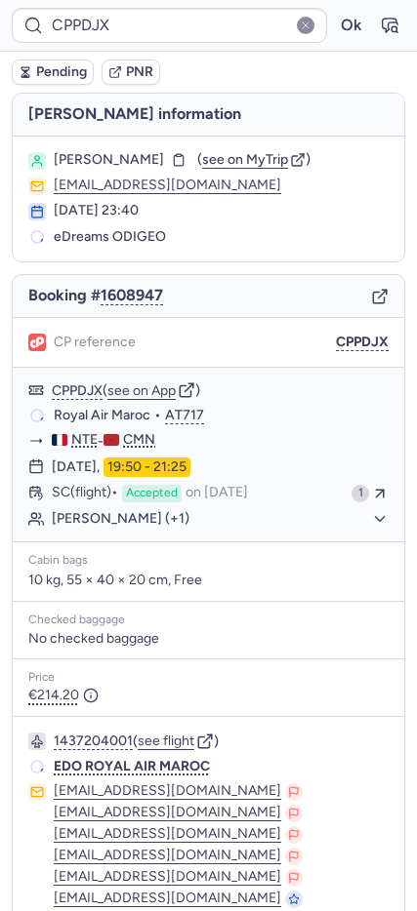
type input "CPRY96"
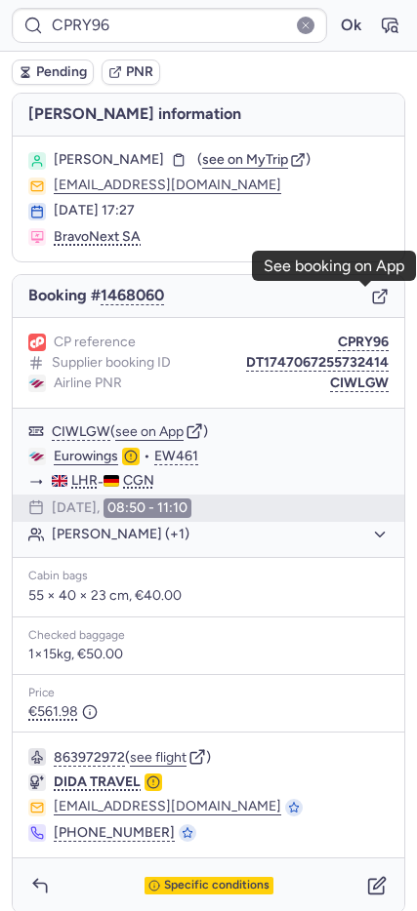
click at [373, 292] on icon "button" at bounding box center [378, 297] width 11 height 11
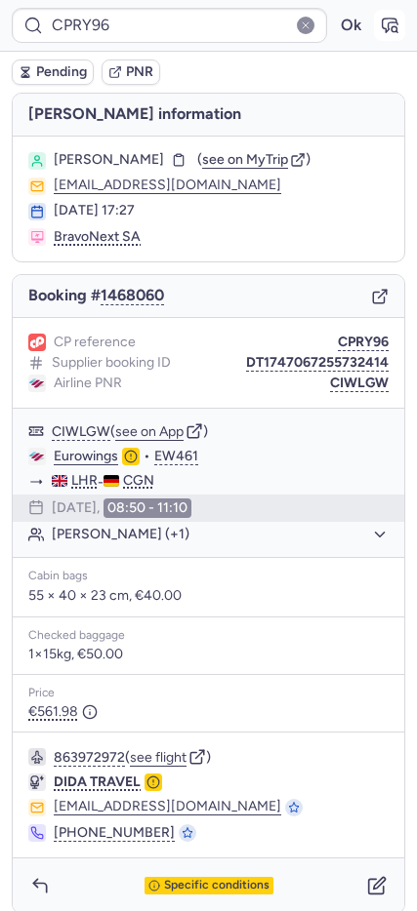
click at [379, 20] on icon "button" at bounding box center [389, 26] width 20 height 20
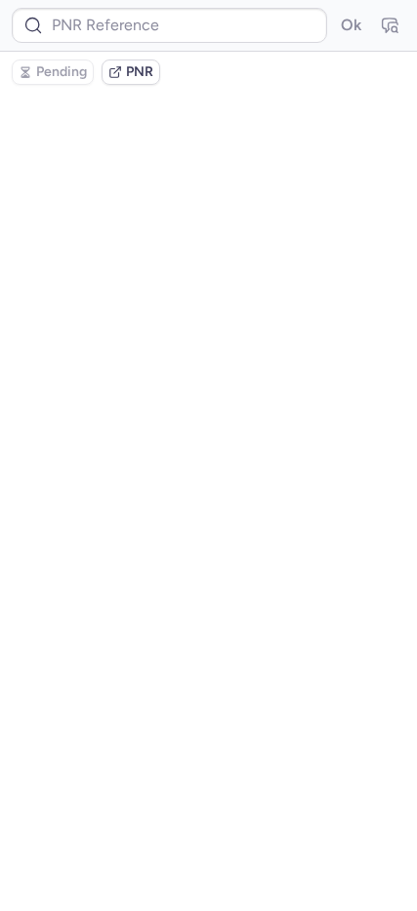
type input "CPRY96"
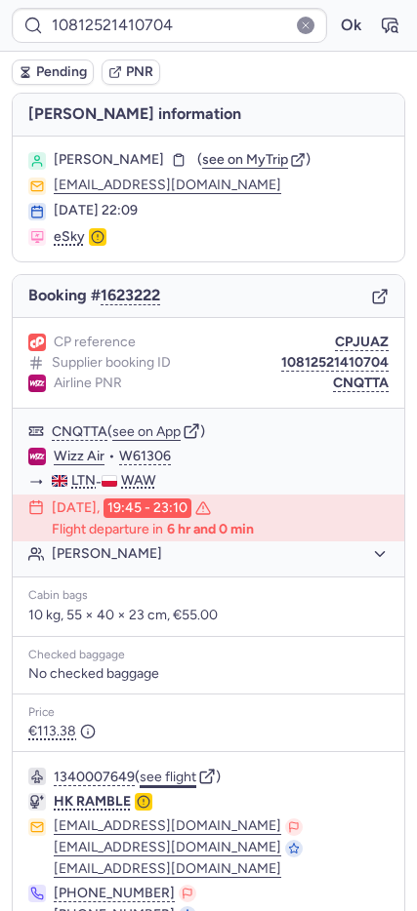
click at [163, 776] on button "see flight" at bounding box center [168, 778] width 57 height 16
click at [339, 23] on button "Ok" at bounding box center [350, 25] width 31 height 31
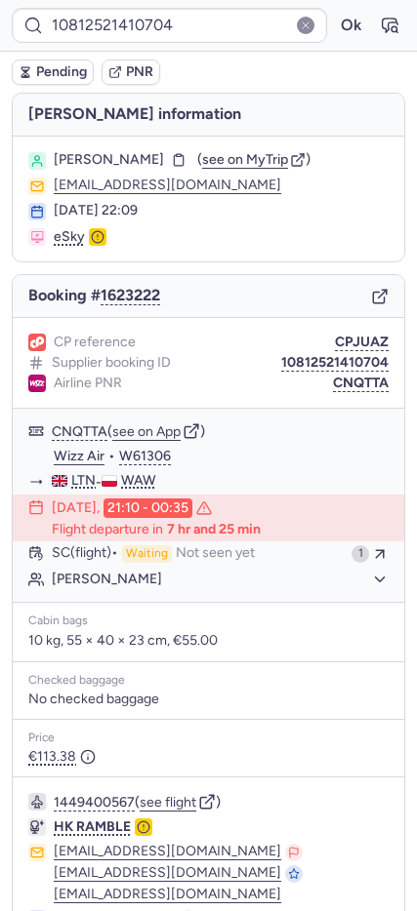
type input "CPPDJX"
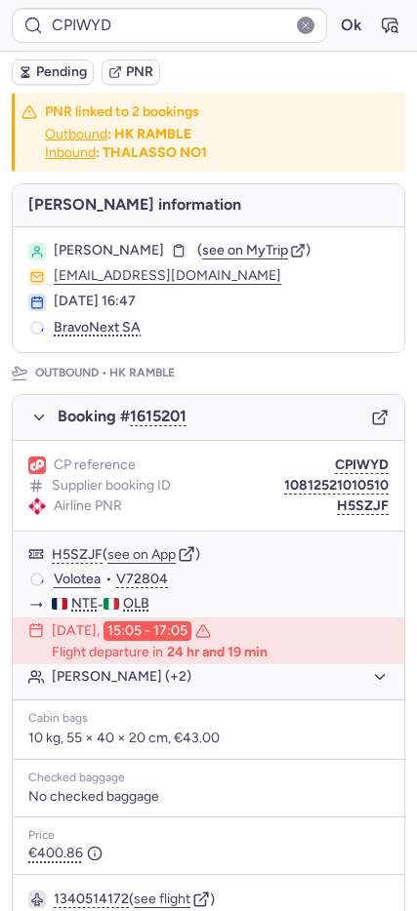
type input "CPKWKM"
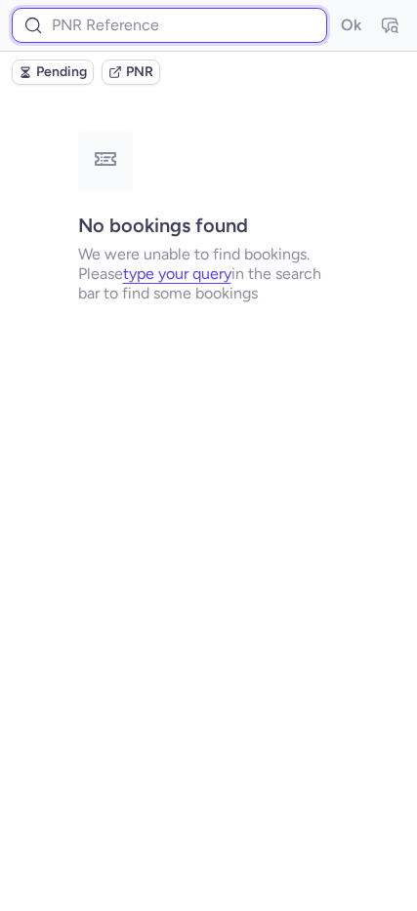
click at [155, 35] on input at bounding box center [169, 25] width 315 height 35
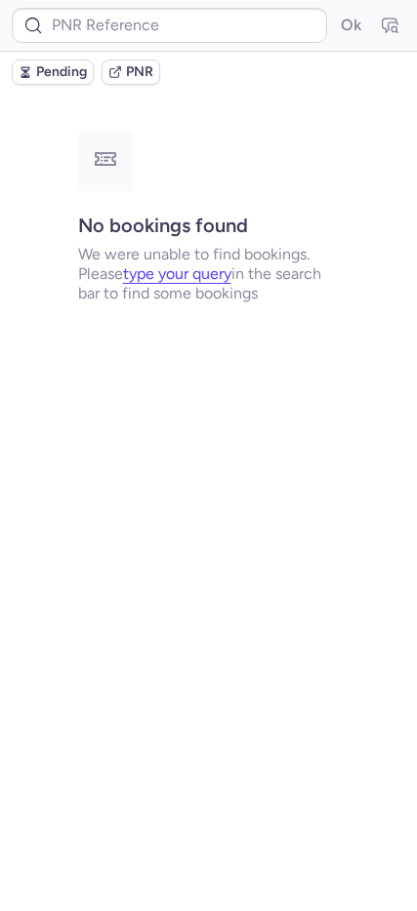
type input "CPTHH3"
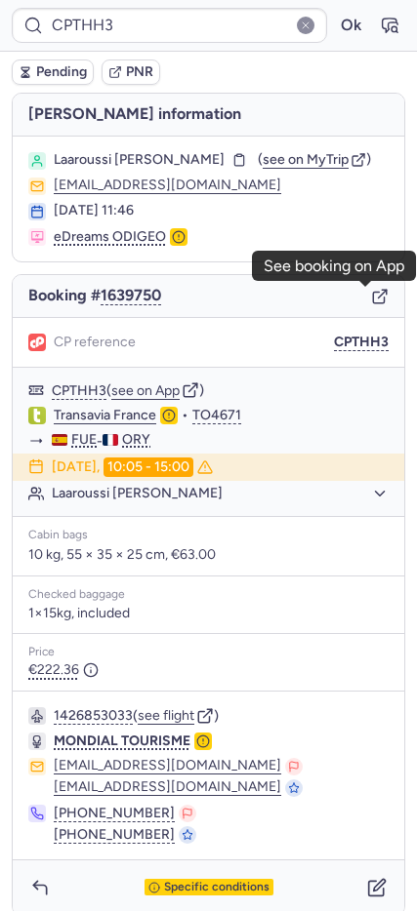
click at [373, 294] on icon "button" at bounding box center [378, 297] width 11 height 11
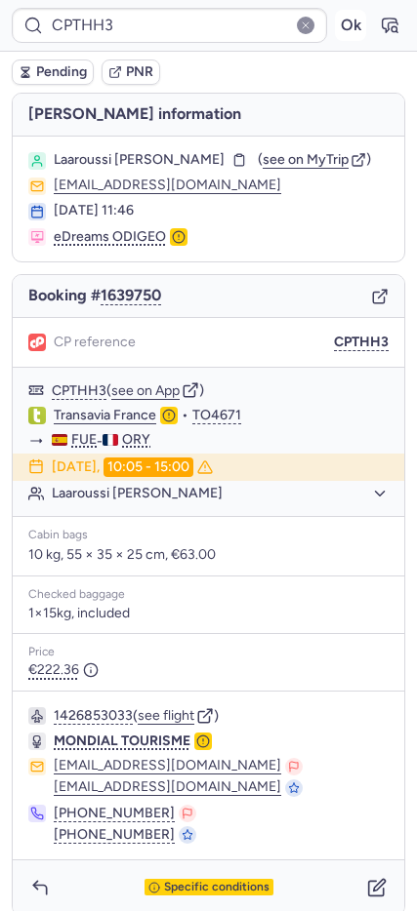
click at [336, 26] on button "Ok" at bounding box center [350, 25] width 31 height 31
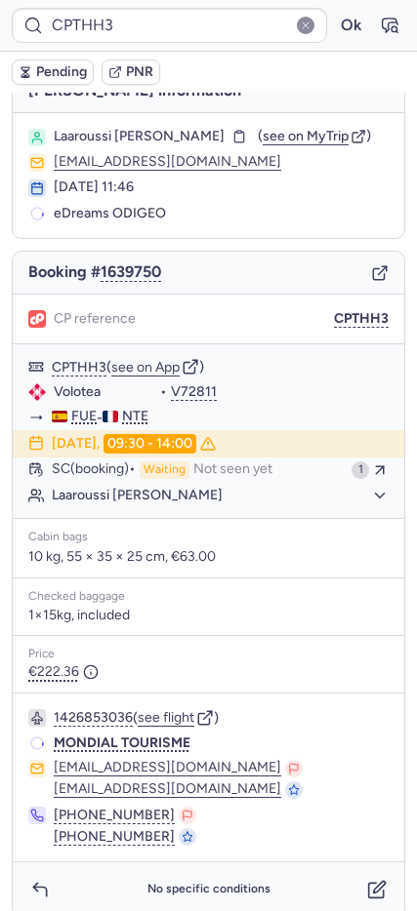
scroll to position [42, 0]
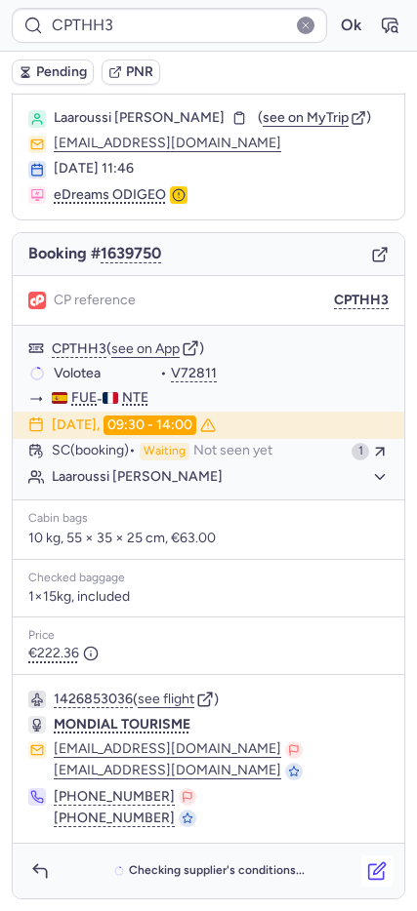
click at [367, 867] on icon "button" at bounding box center [377, 871] width 20 height 20
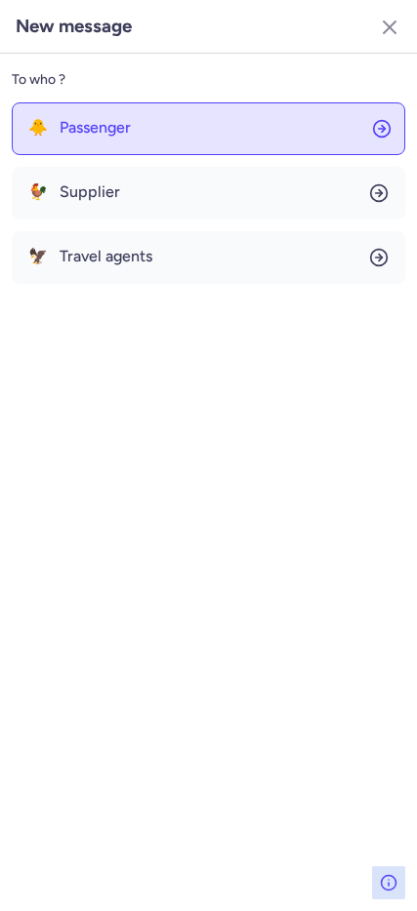
click at [141, 138] on button "🐥 Passenger" at bounding box center [208, 128] width 393 height 53
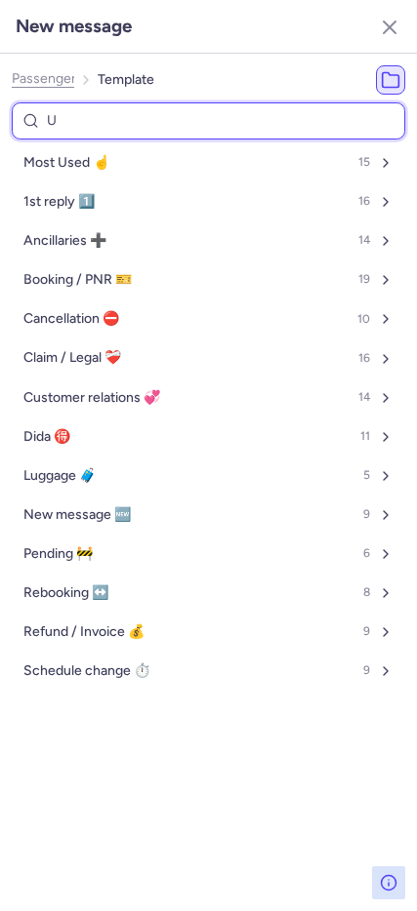
type input "UN"
select select "en"
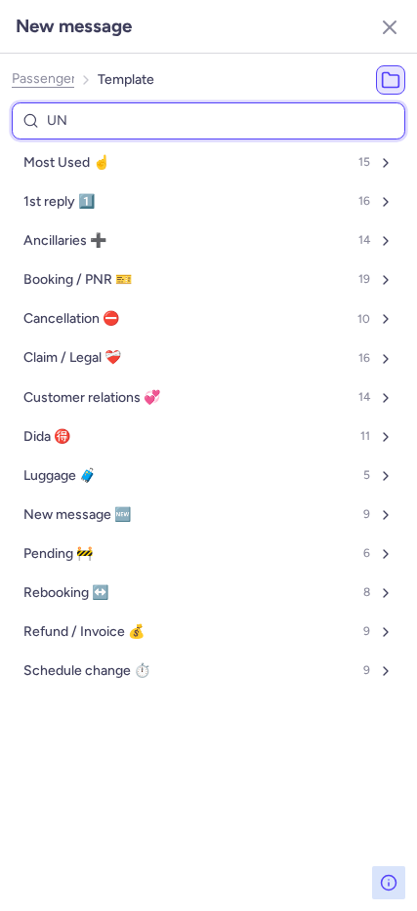
select select "en"
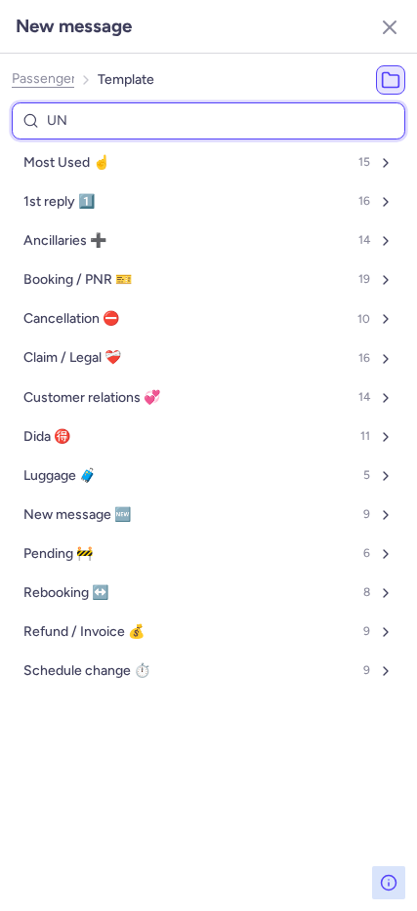
select select "en"
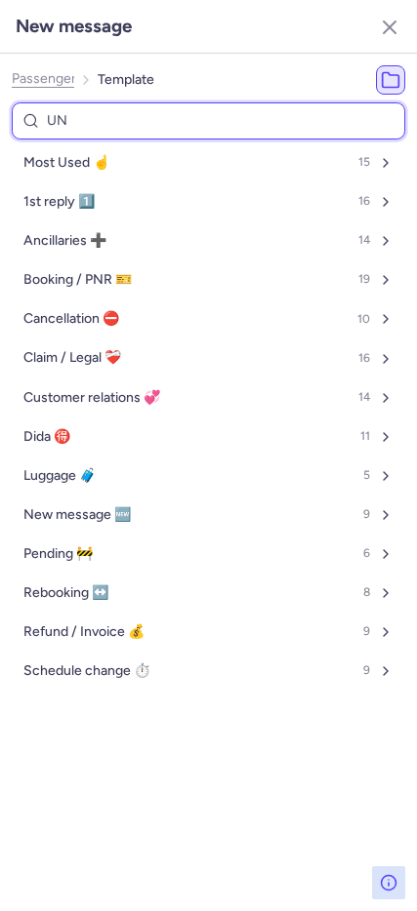
select select "en"
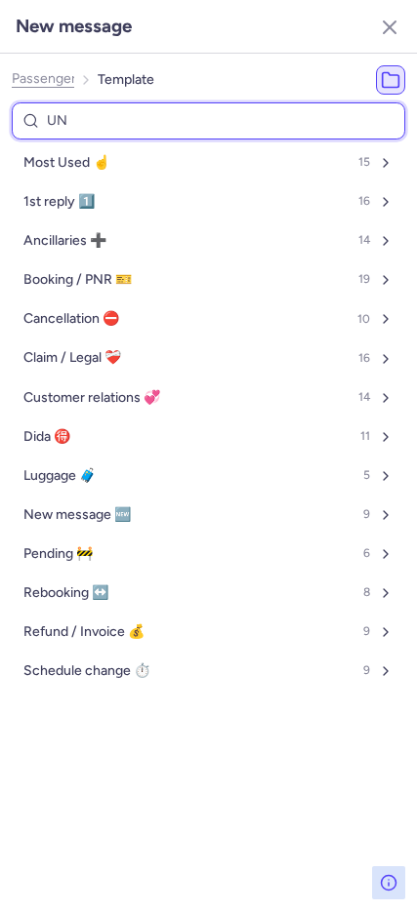
select select "en"
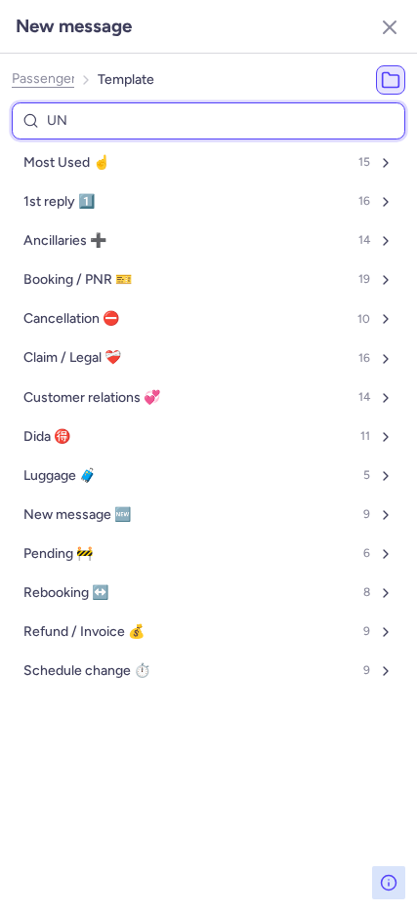
select select "en"
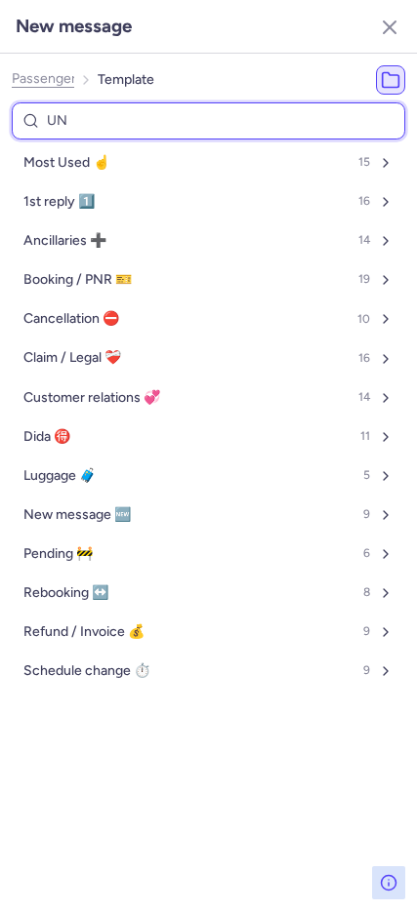
select select "en"
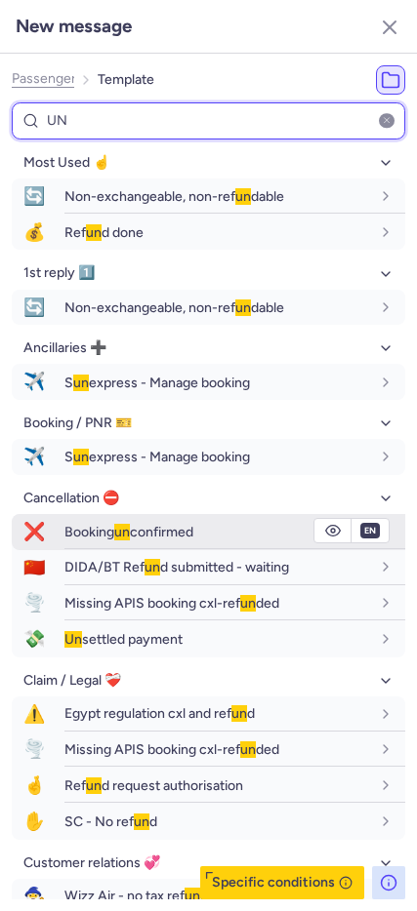
type input "UN"
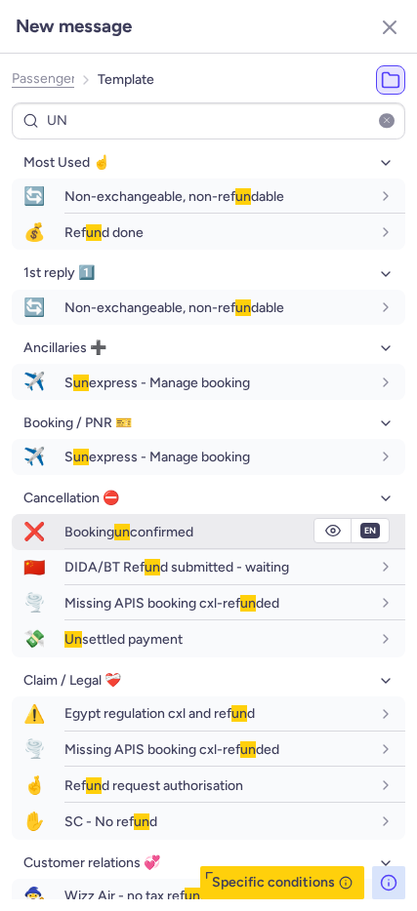
click at [147, 521] on div "Booking un confirmed" at bounding box center [234, 532] width 340 height 34
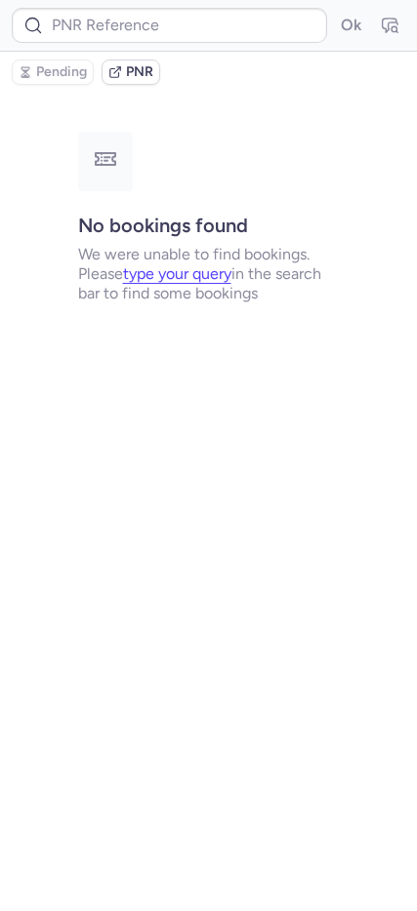
scroll to position [0, 0]
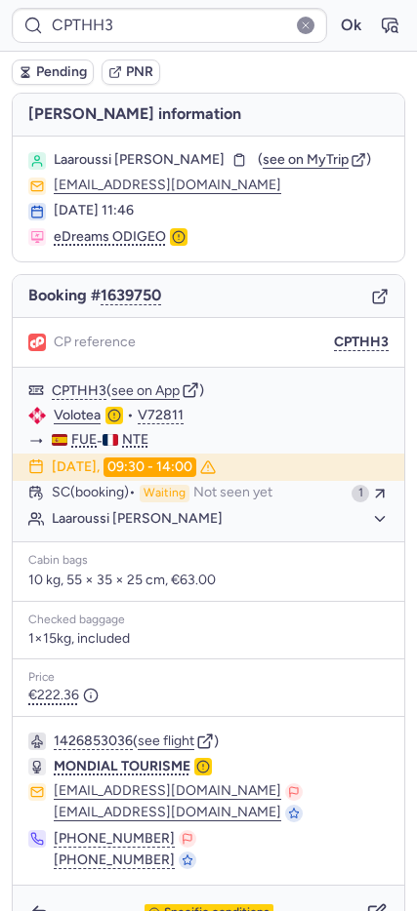
type input "CPPDJK"
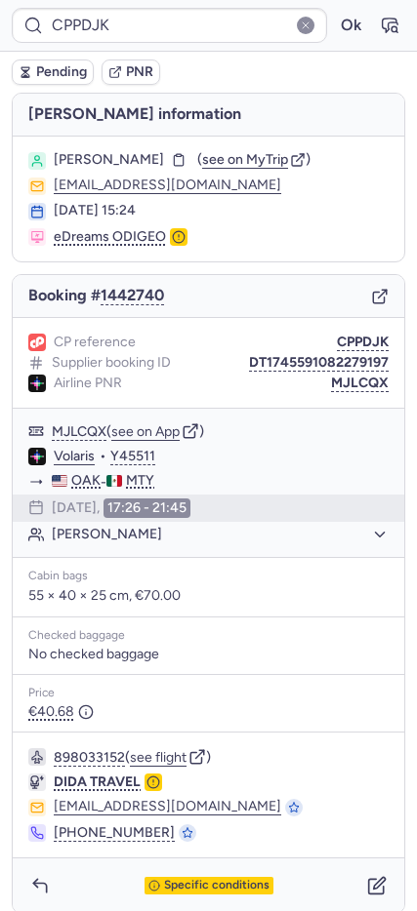
click at [371, 296] on icon "button" at bounding box center [380, 297] width 18 height 18
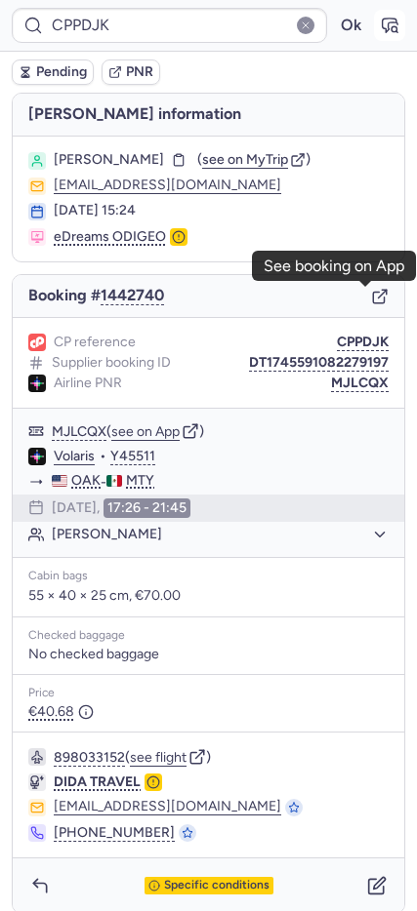
click at [379, 23] on icon "button" at bounding box center [389, 26] width 20 height 20
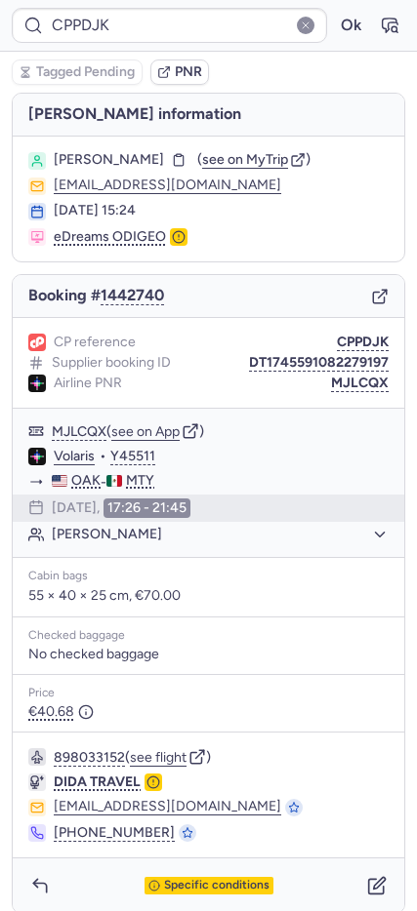
scroll to position [15, 0]
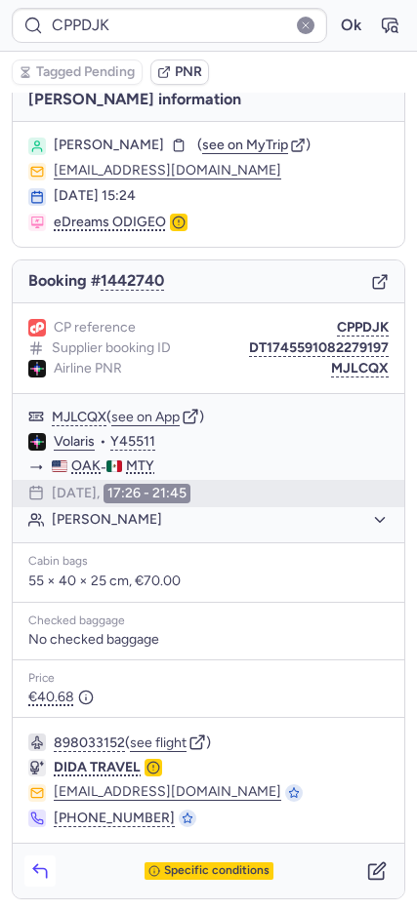
click at [38, 862] on icon "button" at bounding box center [40, 871] width 20 height 20
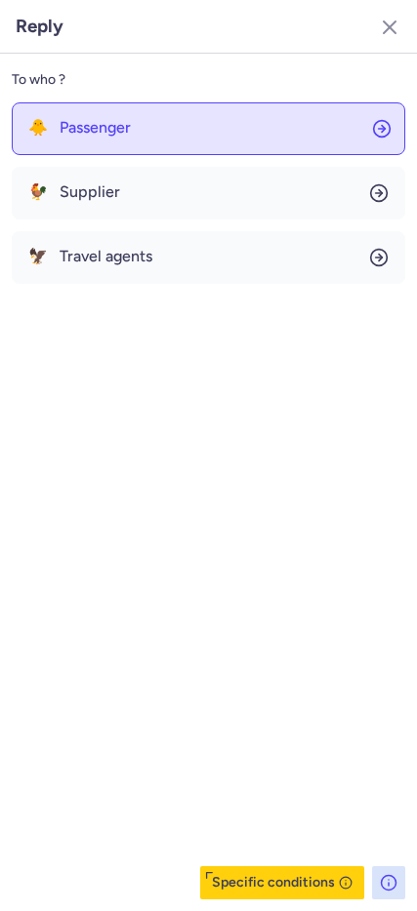
click at [100, 129] on span "Passenger" at bounding box center [95, 128] width 71 height 18
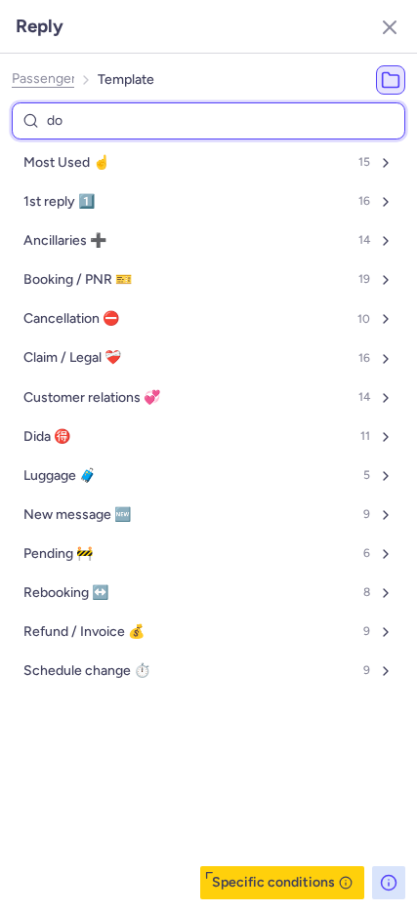
type input "don"
select select "en"
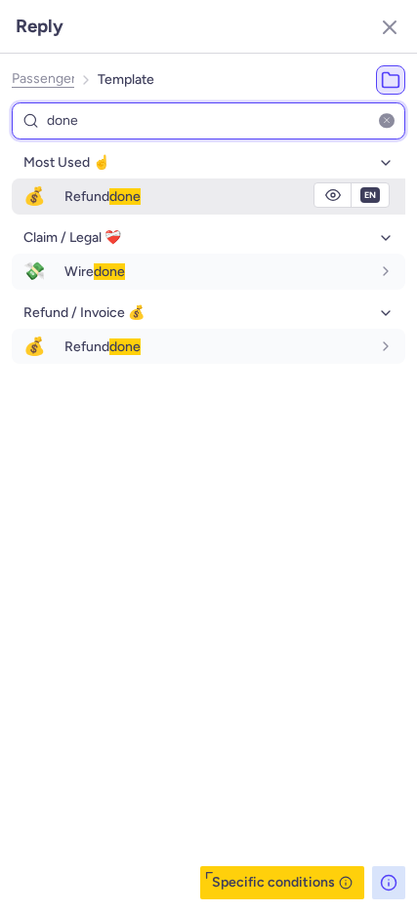
type input "done"
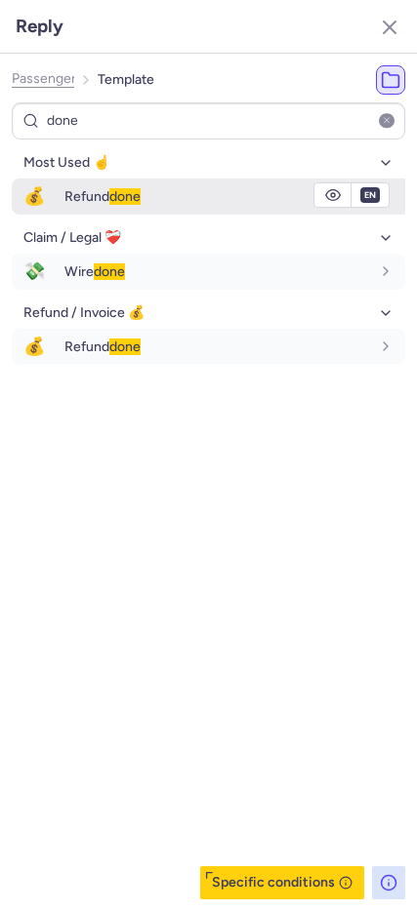
click at [108, 193] on span "Refund done" at bounding box center [102, 196] width 76 height 17
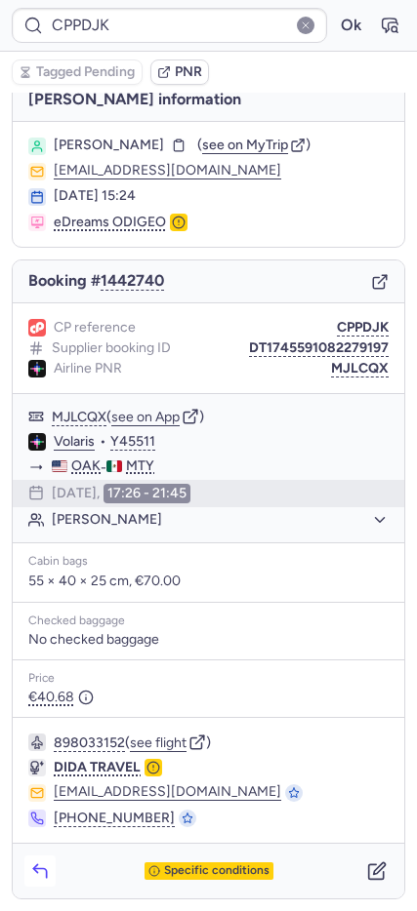
click at [36, 869] on icon "button" at bounding box center [40, 871] width 20 height 20
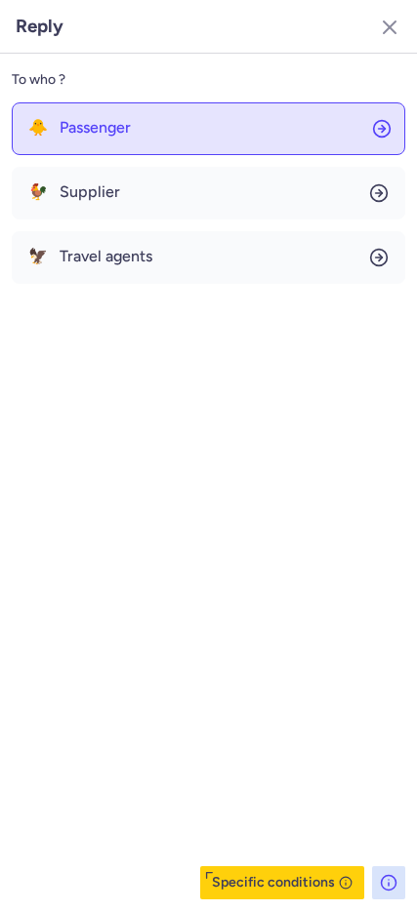
click at [93, 139] on button "🐥 Passenger" at bounding box center [208, 128] width 393 height 53
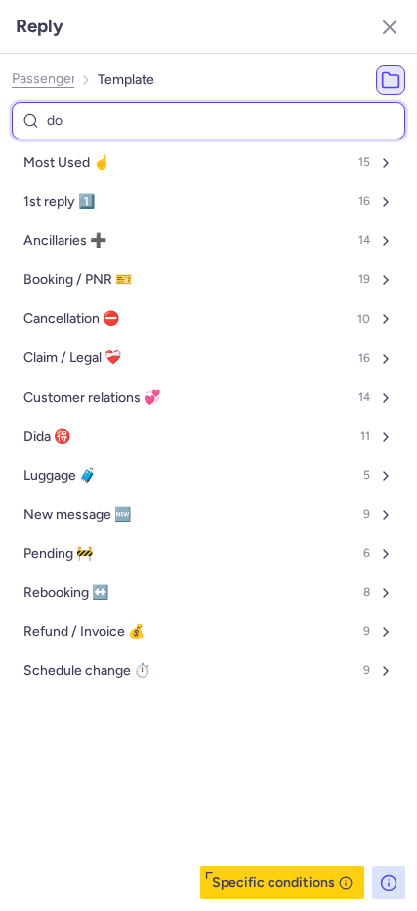
type input "don"
select select "en"
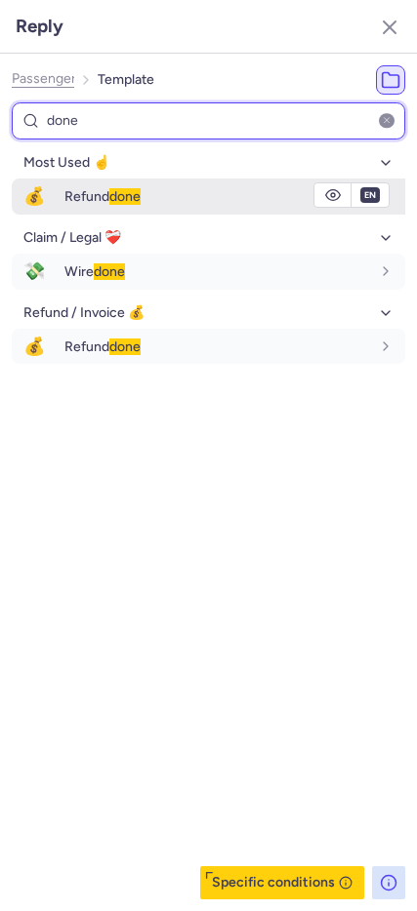
type input "done"
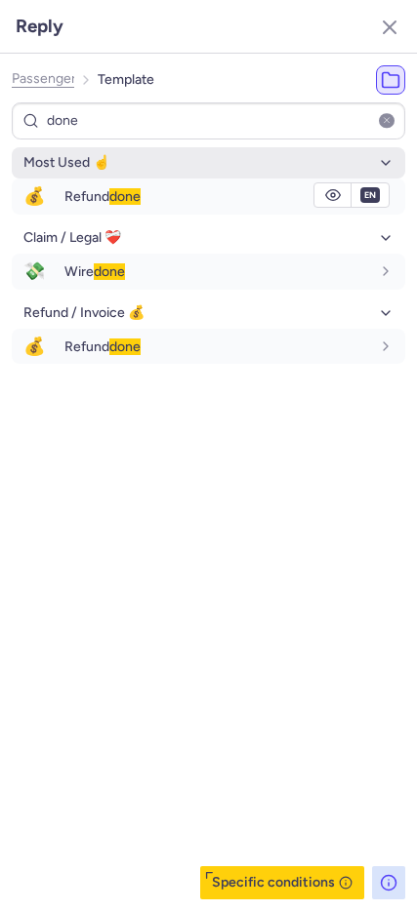
click at [150, 195] on div "Refund done" at bounding box center [216, 196] width 305 height 18
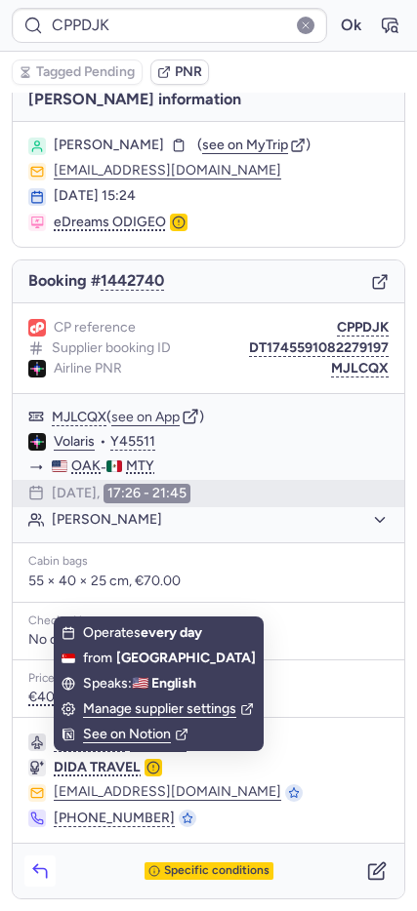
click at [45, 862] on icon "button" at bounding box center [40, 871] width 20 height 20
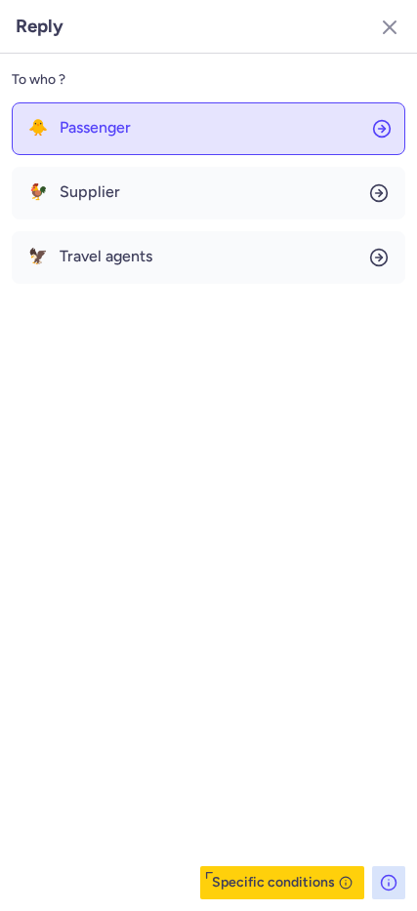
click at [83, 132] on span "Passenger" at bounding box center [95, 128] width 71 height 18
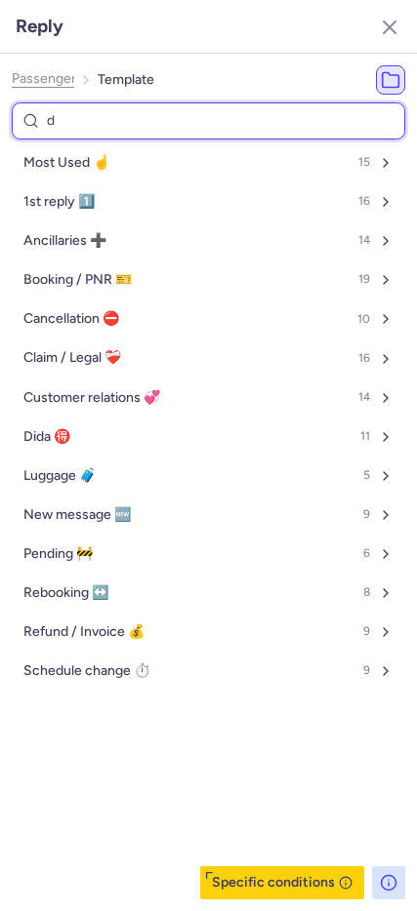
type input "do"
select select "en"
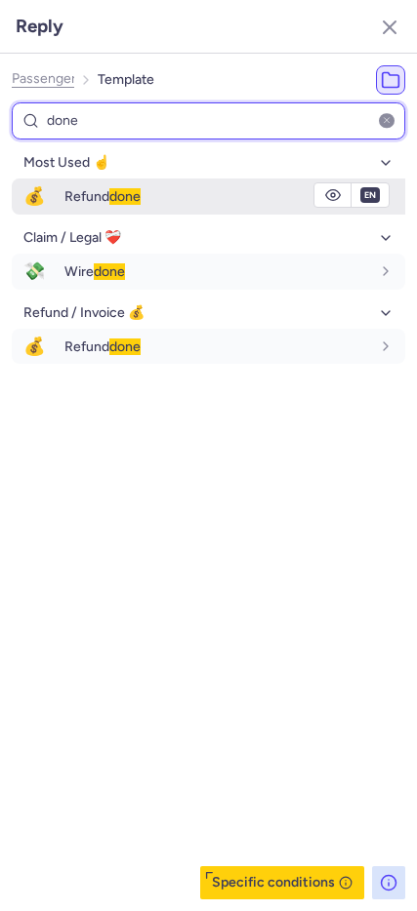
type input "done"
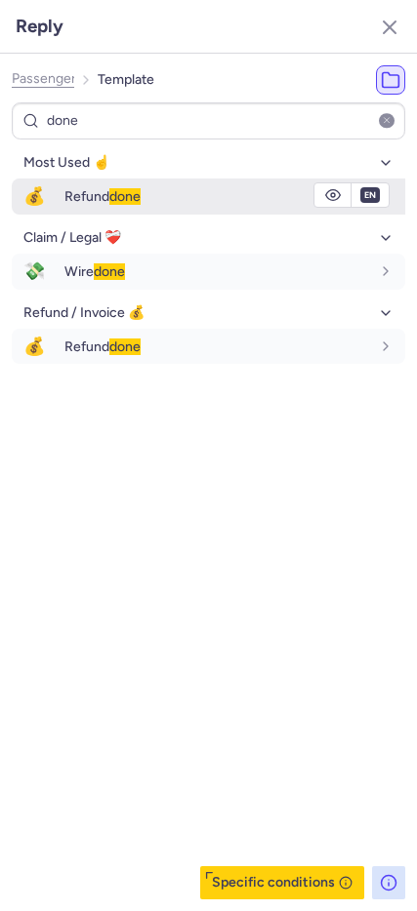
click at [123, 199] on span "done" at bounding box center [124, 196] width 31 height 17
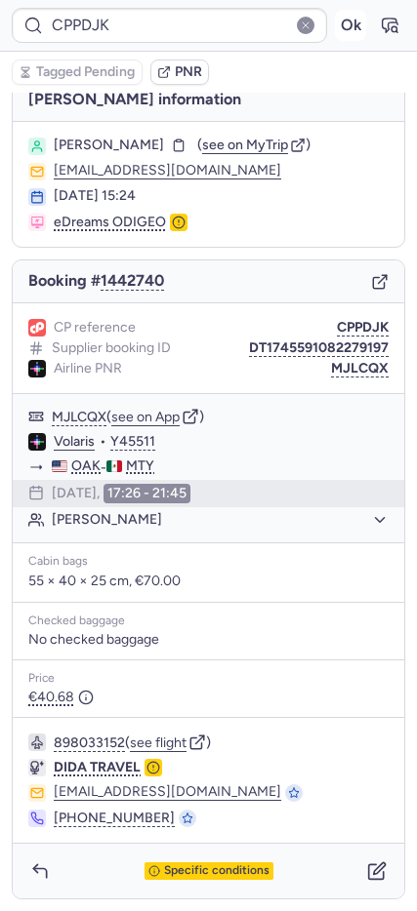
click at [335, 25] on button "Ok" at bounding box center [350, 25] width 31 height 31
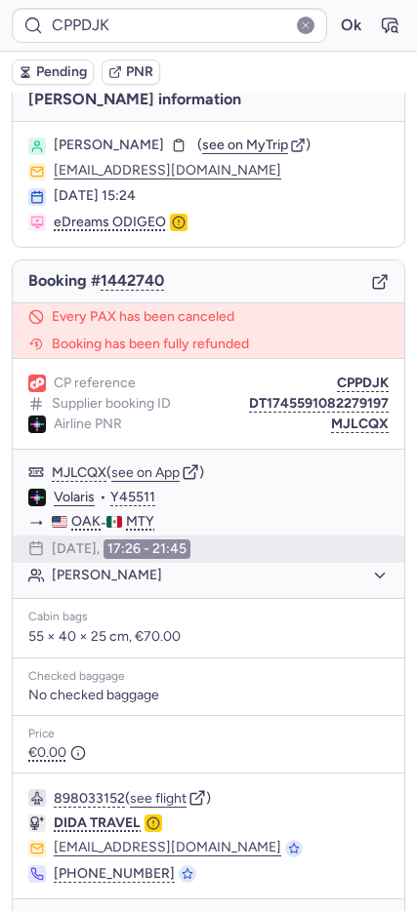
type input "Y3UXOL"
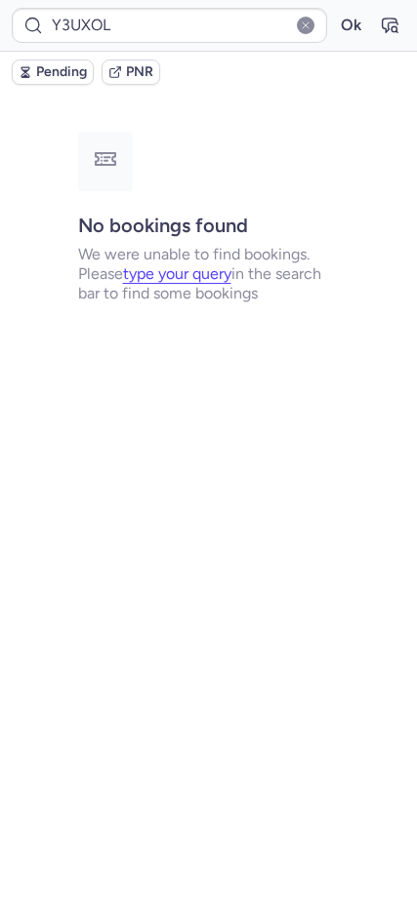
scroll to position [0, 0]
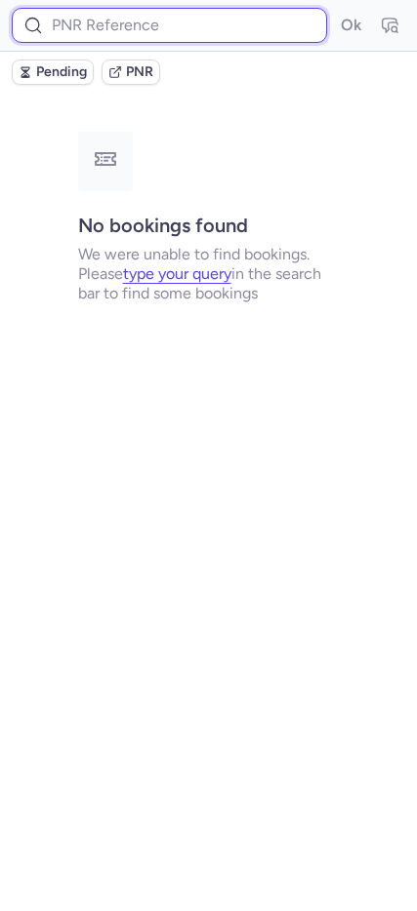
click at [125, 26] on input at bounding box center [169, 25] width 315 height 35
type input "XNP8IP"
click at [335, 10] on button "Ok" at bounding box center [350, 25] width 31 height 31
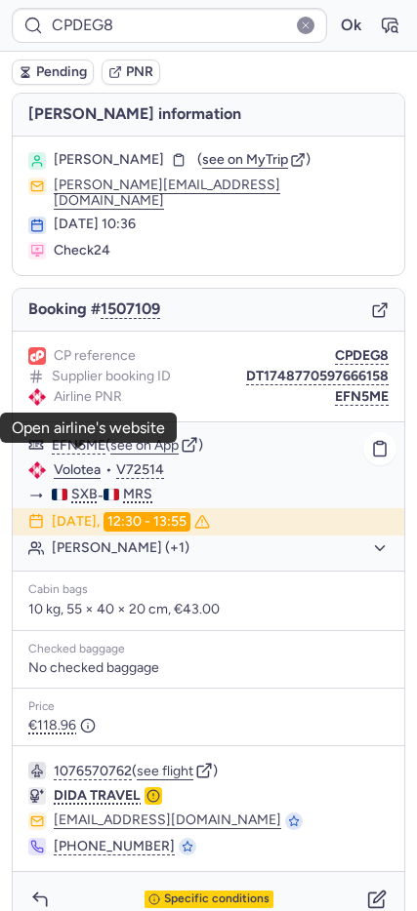
click at [86, 461] on link "Volotea" at bounding box center [77, 470] width 47 height 18
click at [87, 461] on link "Volotea" at bounding box center [77, 470] width 47 height 18
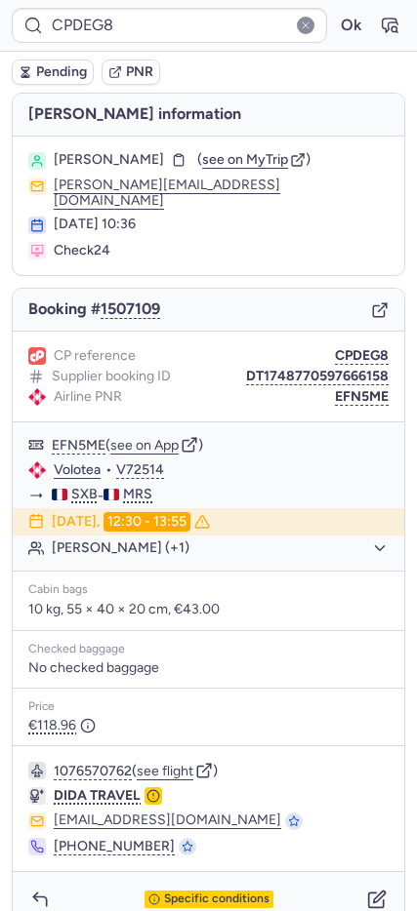
click at [154, 155] on span "[PERSON_NAME]" at bounding box center [109, 160] width 110 height 16
click at [152, 155] on span "[PERSON_NAME]" at bounding box center [109, 160] width 110 height 16
copy span "BOHNENKAEMPER"
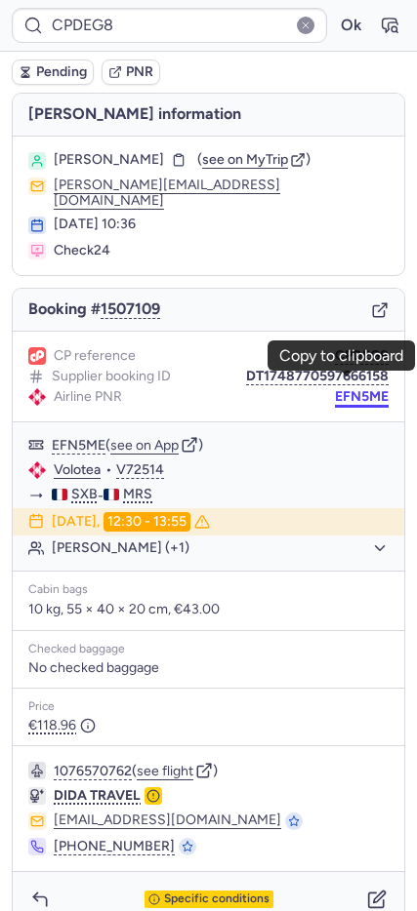
click at [337, 389] on button "EFN5ME" at bounding box center [362, 397] width 54 height 16
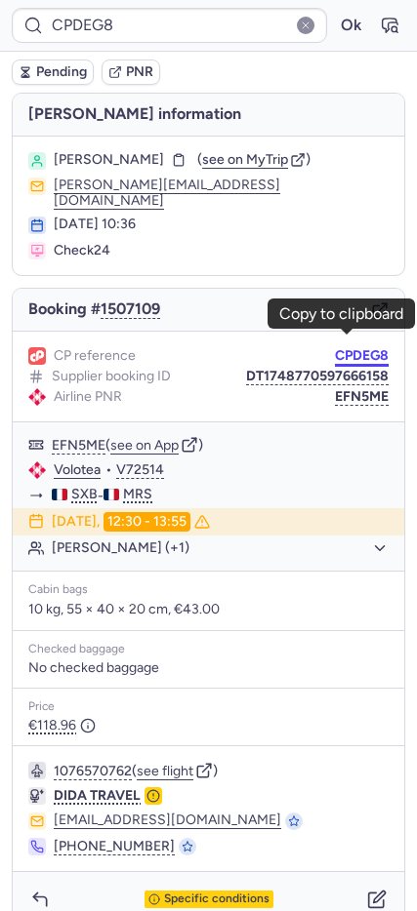
click at [350, 348] on button "CPDEG8" at bounding box center [362, 356] width 54 height 16
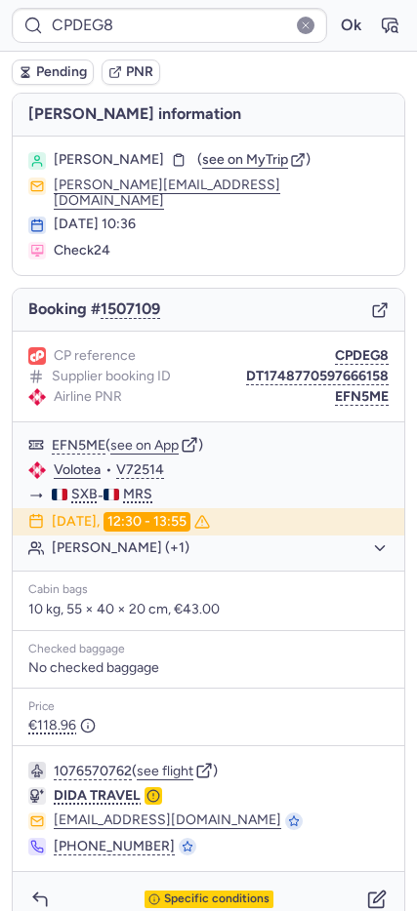
type input "Y3UXOL"
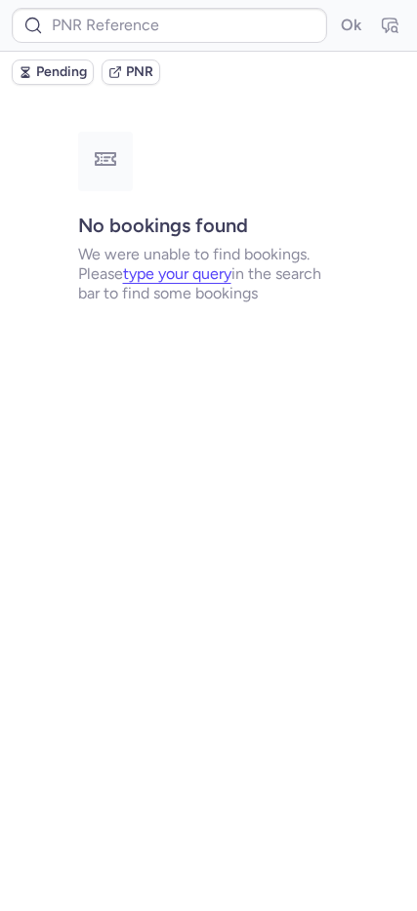
type input "DT1754344287590894"
type input "CPPLRG"
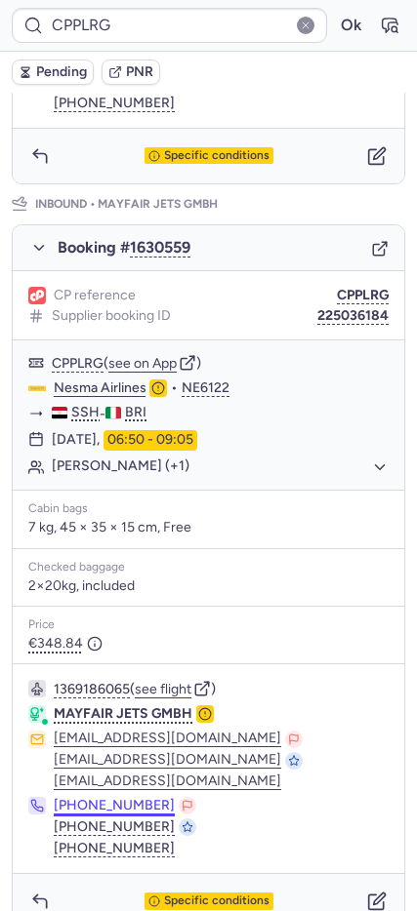
scroll to position [945, 0]
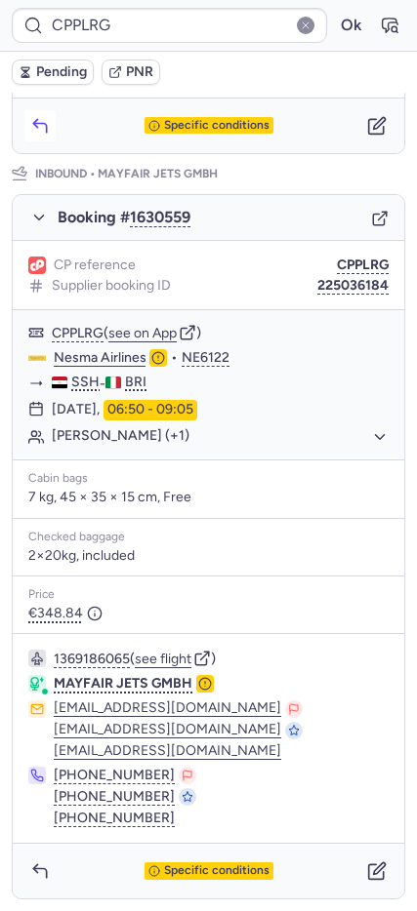
click at [35, 121] on polyline "button" at bounding box center [35, 123] width 4 height 8
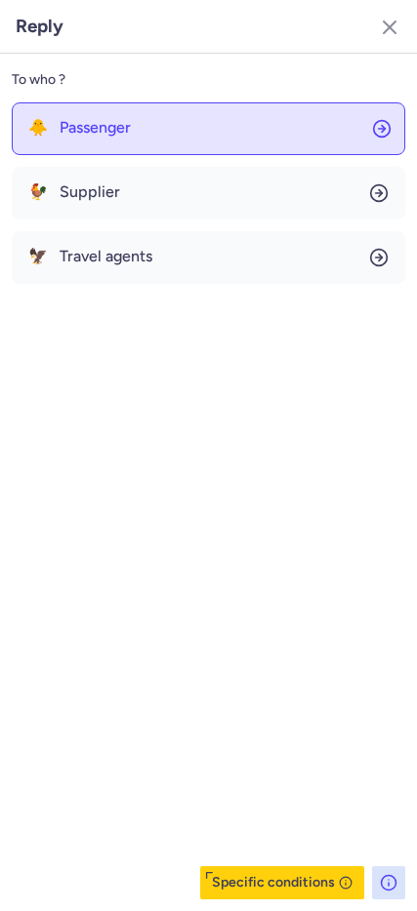
click at [121, 135] on span "Passenger" at bounding box center [95, 128] width 71 height 18
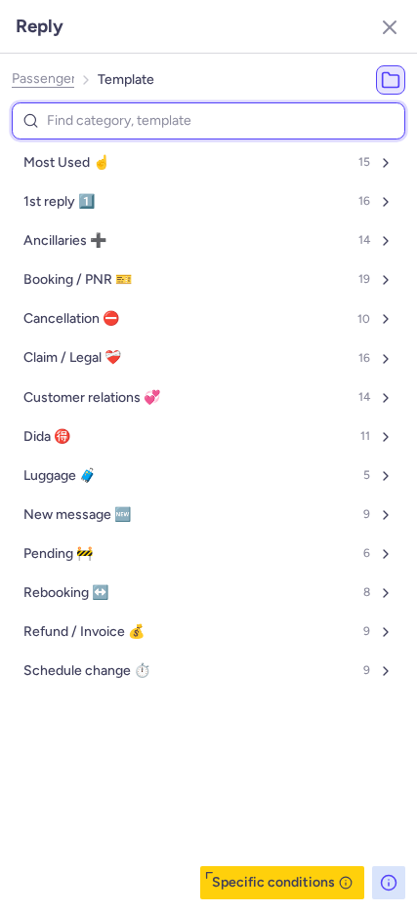
type input "p"
select select "en"
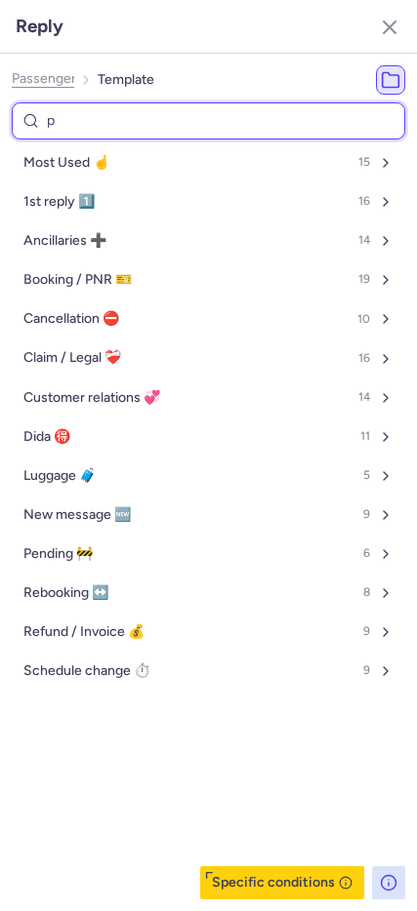
select select "en"
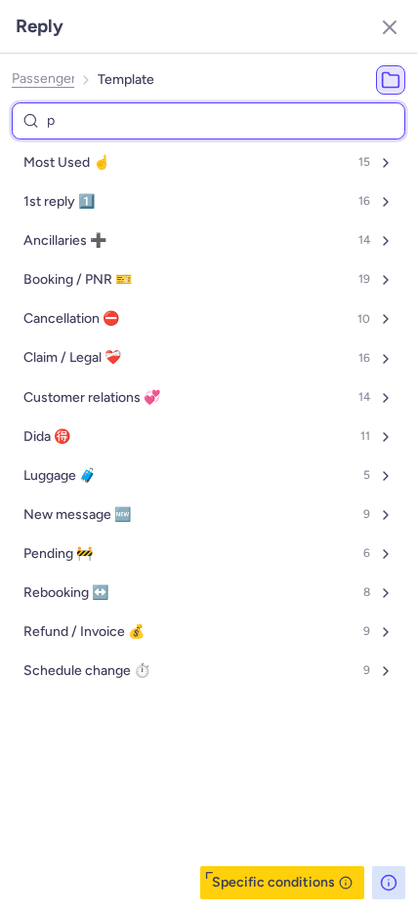
select select "en"
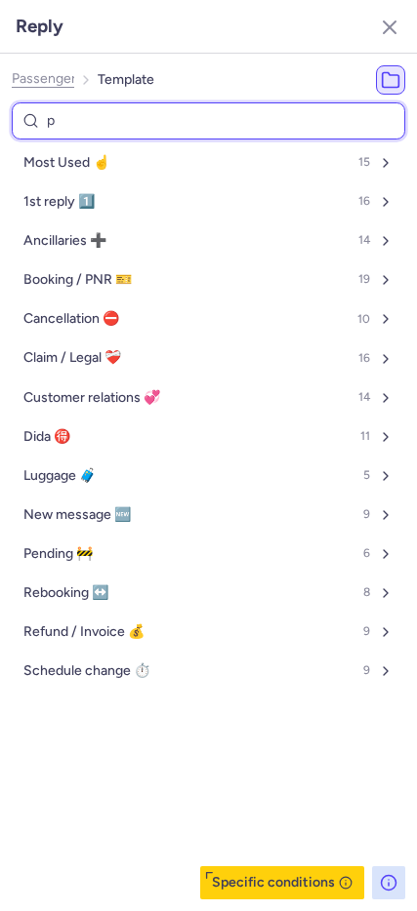
select select "en"
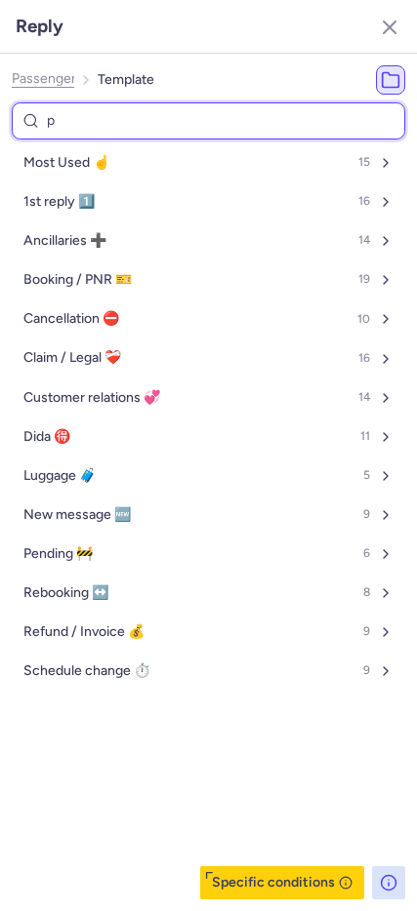
select select "en"
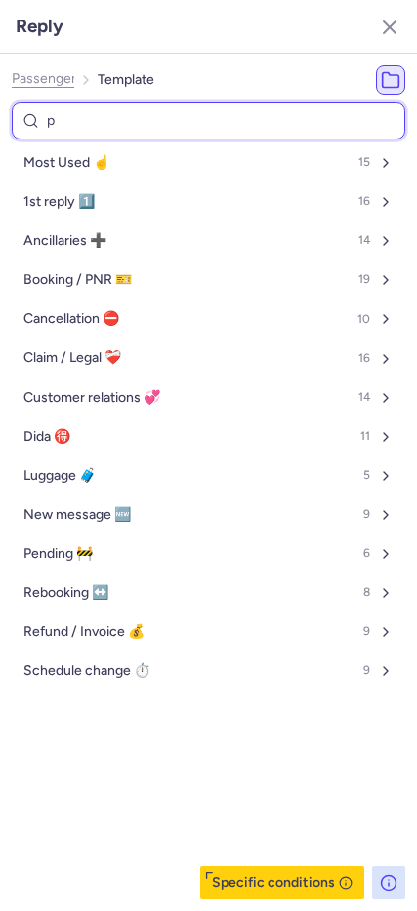
select select "en"
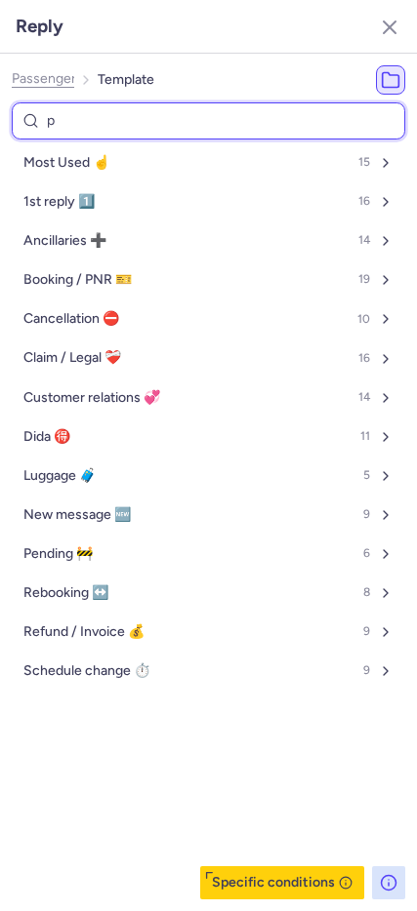
select select "en"
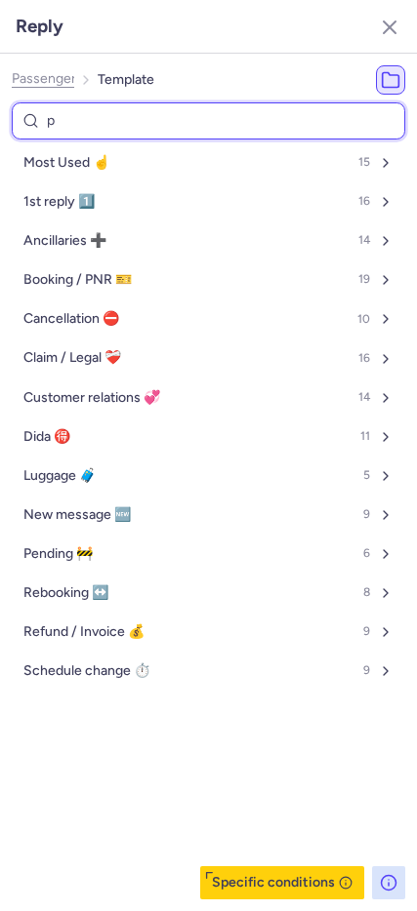
select select "en"
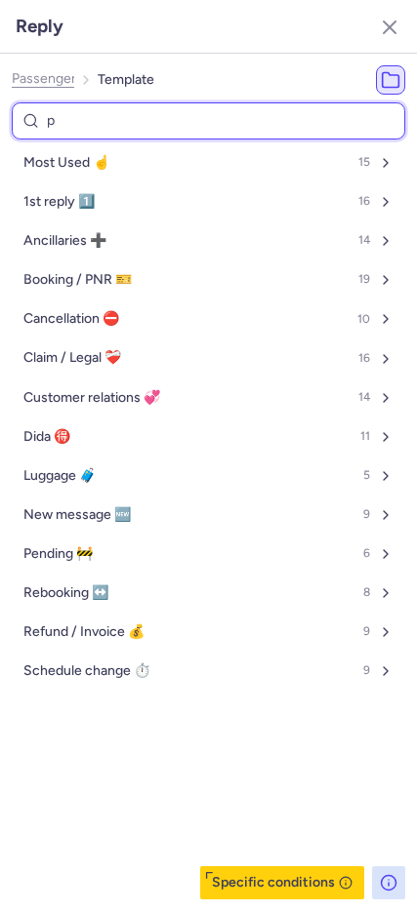
select select "en"
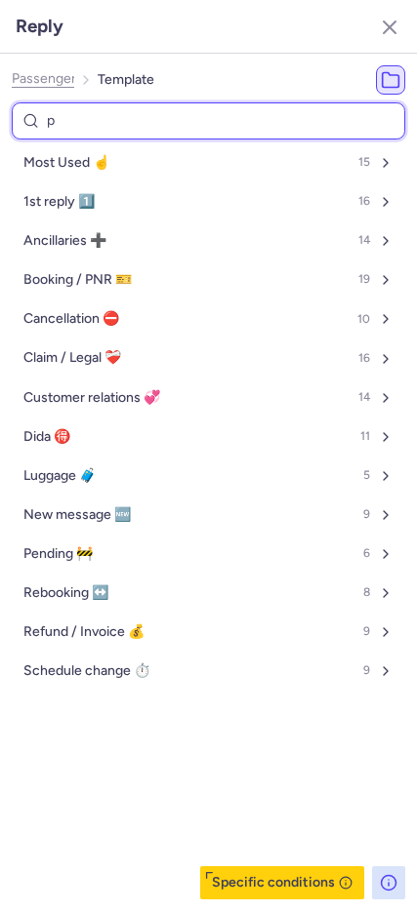
select select "en"
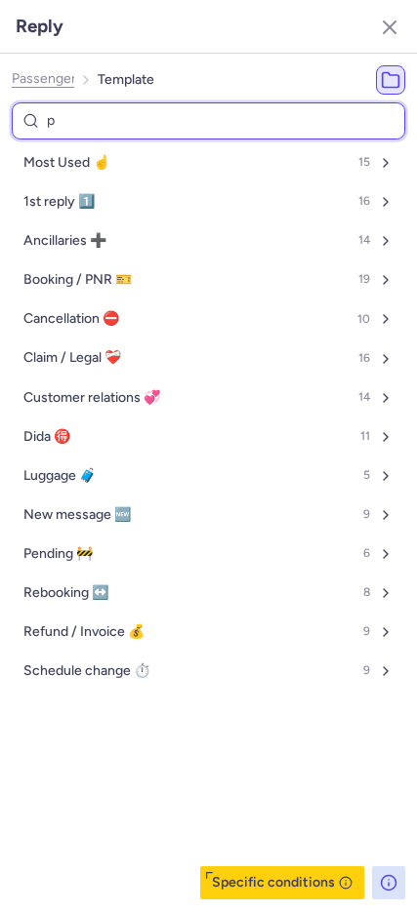
select select "en"
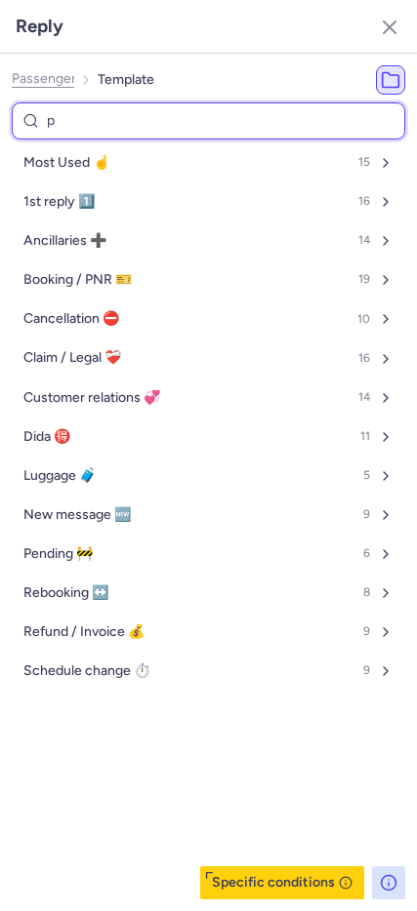
select select "en"
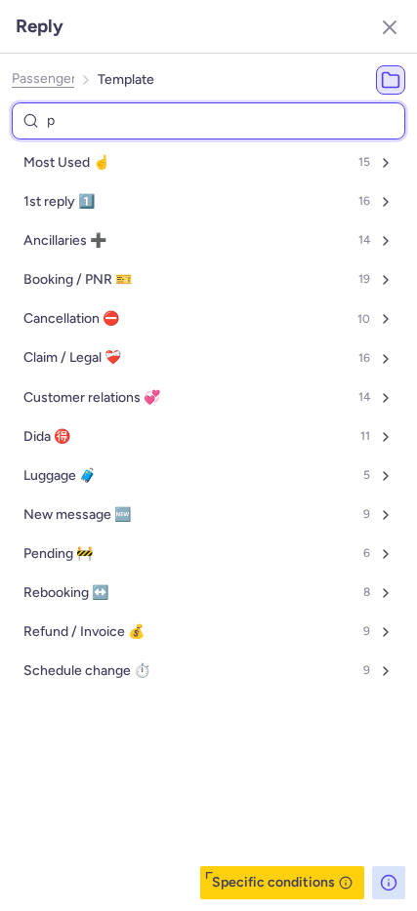
select select "en"
type input "tp"
select select "en"
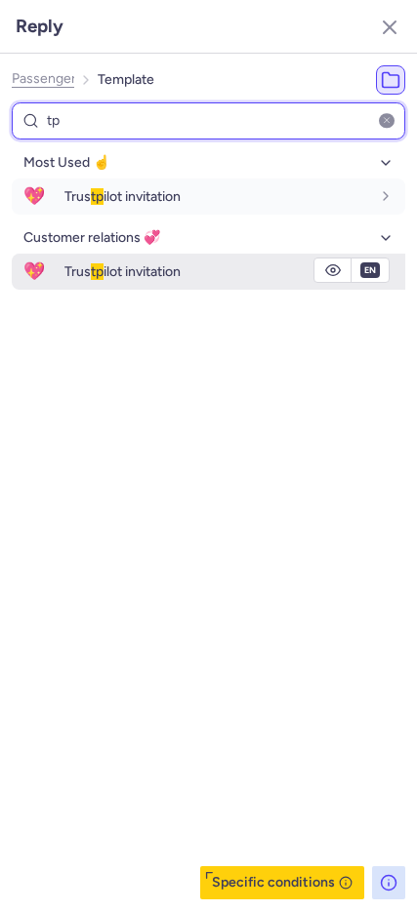
type input "tp"
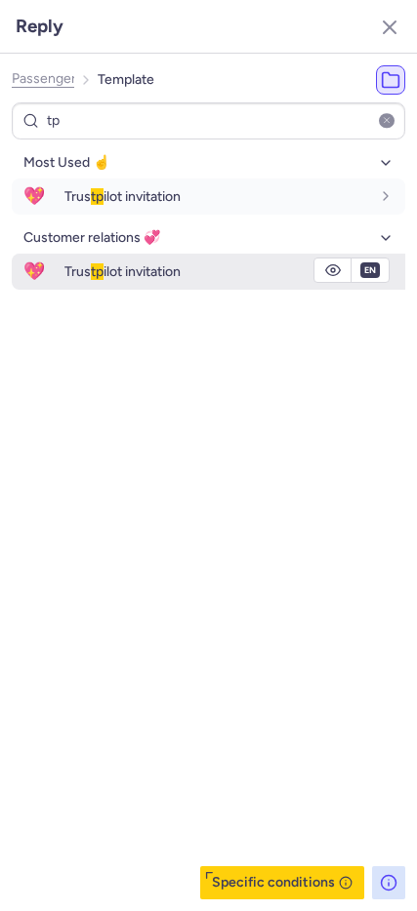
click at [96, 282] on div "Trus tp ilot invitation" at bounding box center [234, 271] width 340 height 33
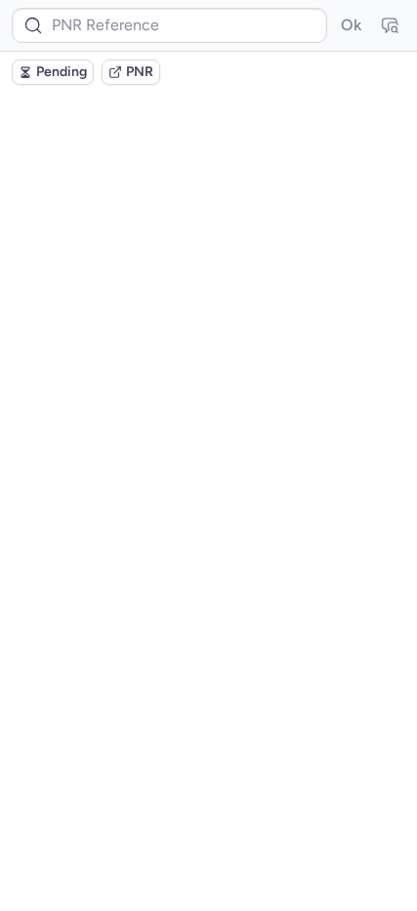
scroll to position [0, 0]
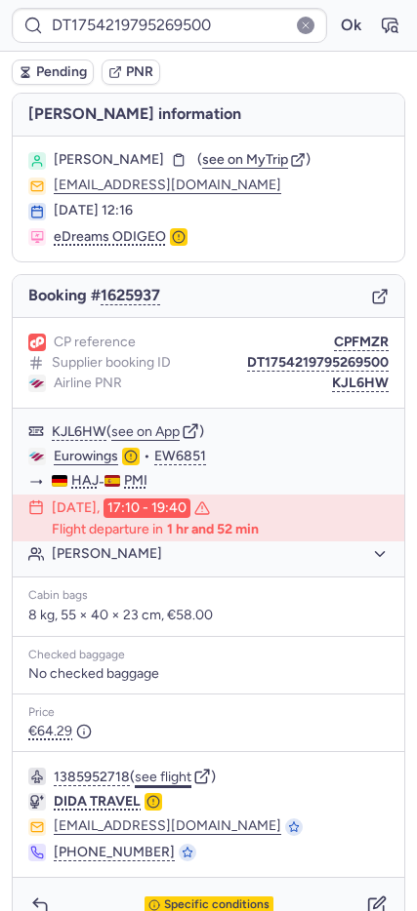
click at [172, 773] on button "see flight" at bounding box center [163, 778] width 57 height 16
click at [335, 14] on button "Ok" at bounding box center [350, 25] width 31 height 31
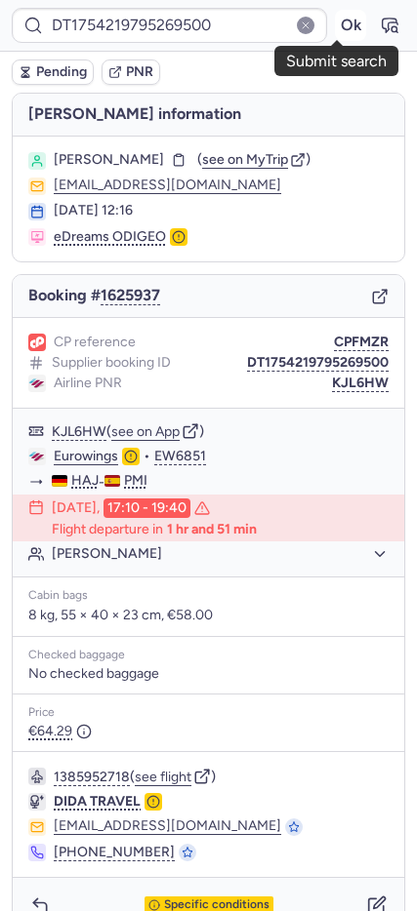
click at [335, 21] on button "Ok" at bounding box center [350, 25] width 31 height 31
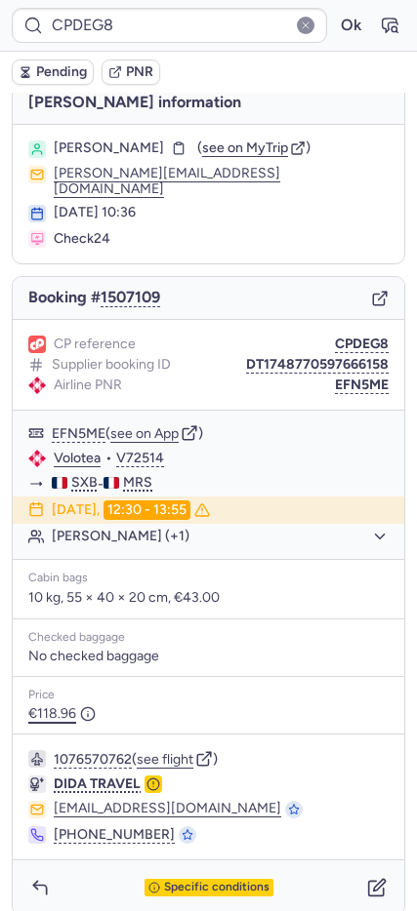
scroll to position [15, 0]
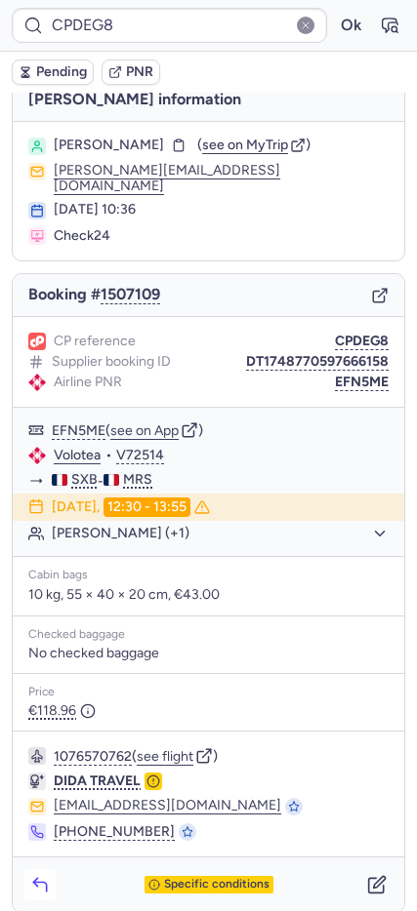
click at [47, 875] on icon "button" at bounding box center [40, 885] width 20 height 20
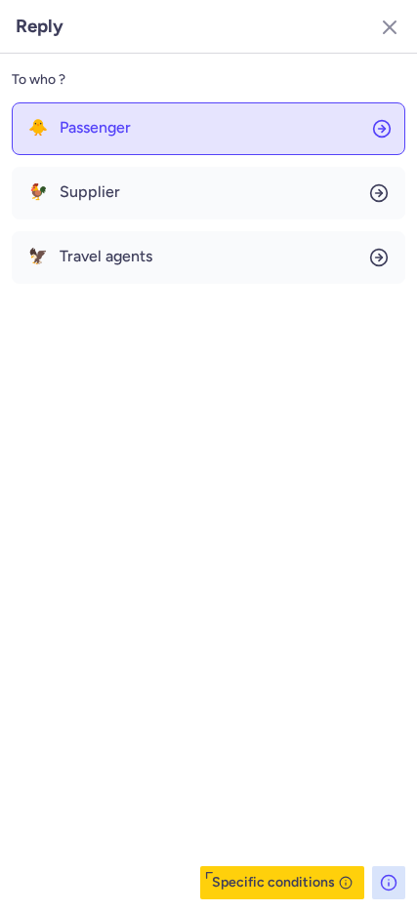
click at [131, 126] on span "Passenger" at bounding box center [95, 128] width 71 height 18
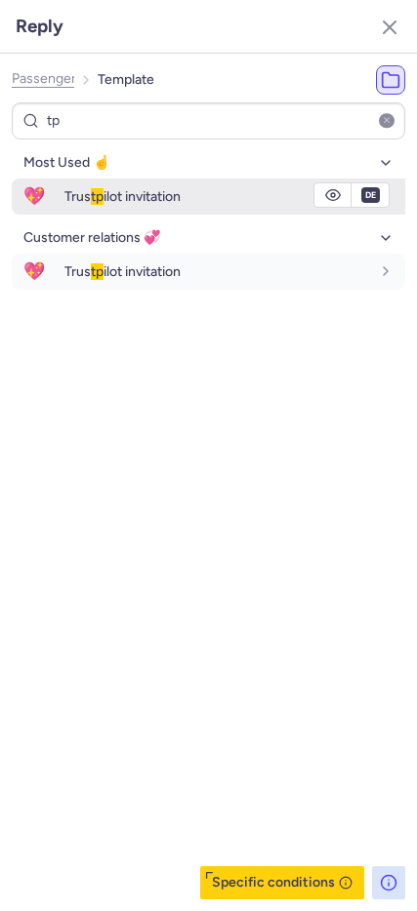
click at [166, 198] on span "Trus tp ilot invitation" at bounding box center [122, 196] width 116 height 17
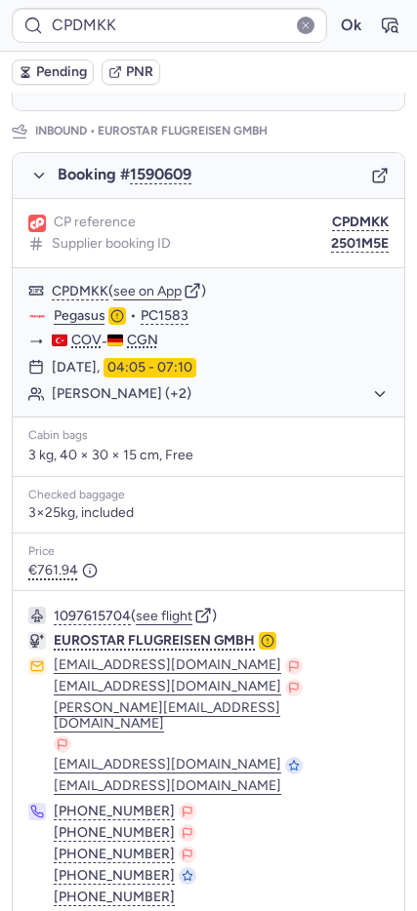
scroll to position [1117, 0]
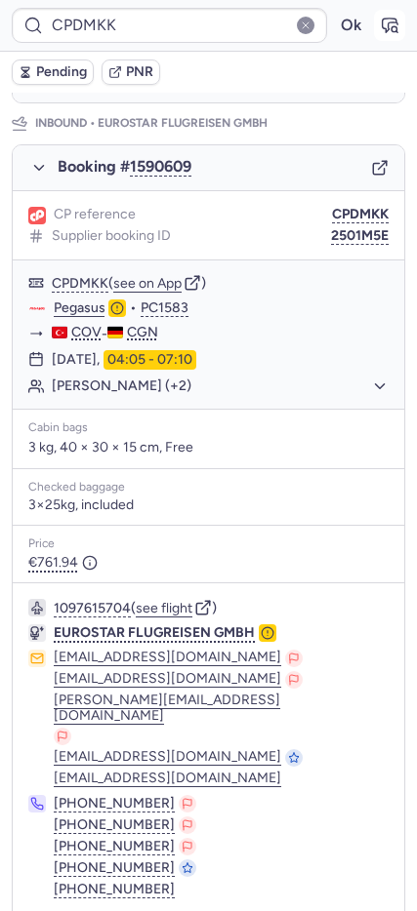
click at [379, 20] on icon "button" at bounding box center [389, 26] width 20 height 20
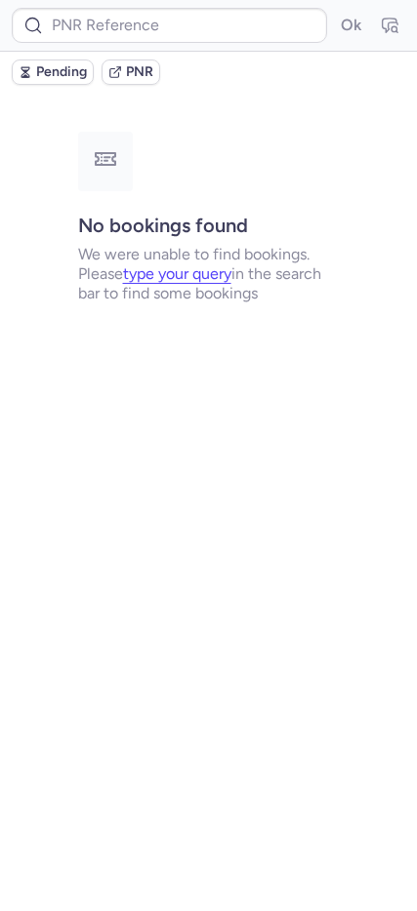
scroll to position [0, 0]
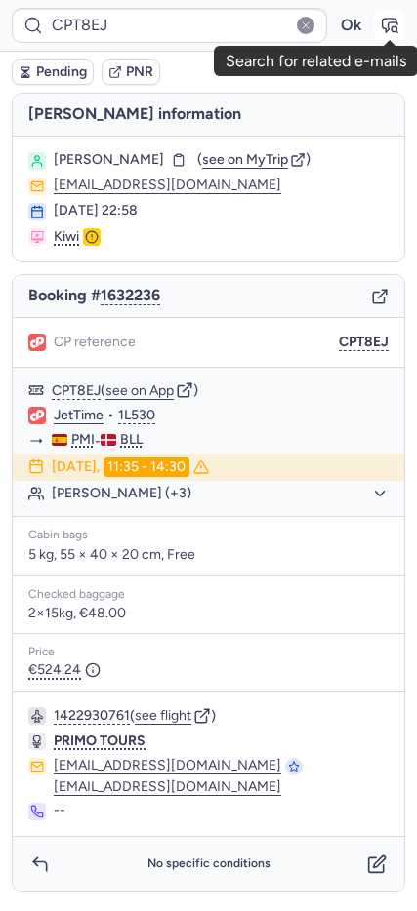
click at [384, 22] on icon "button" at bounding box center [389, 26] width 20 height 20
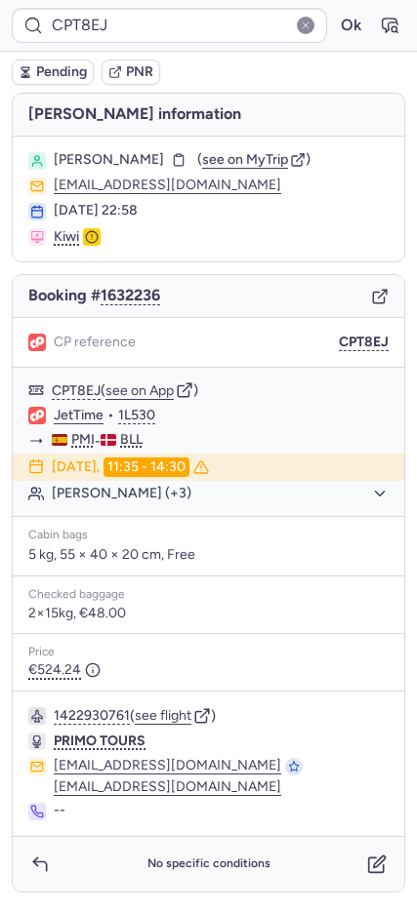
click at [379, 299] on icon "button" at bounding box center [380, 297] width 18 height 18
click at [45, 875] on button "button" at bounding box center [39, 864] width 31 height 31
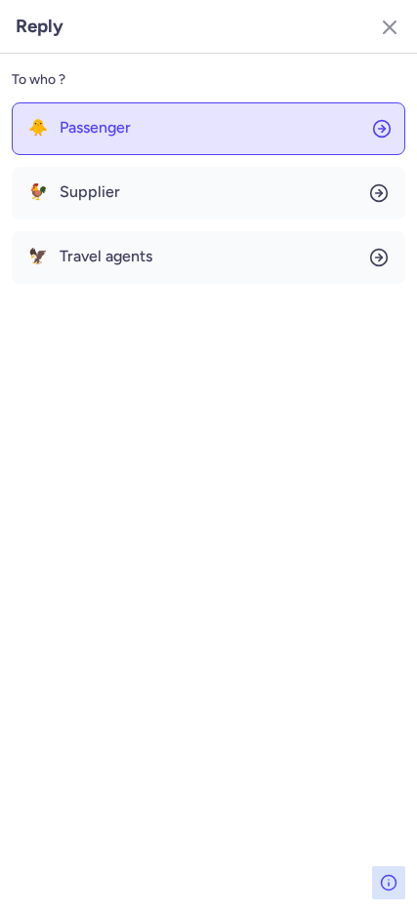
click at [85, 140] on button "🐥 Passenger" at bounding box center [208, 128] width 393 height 53
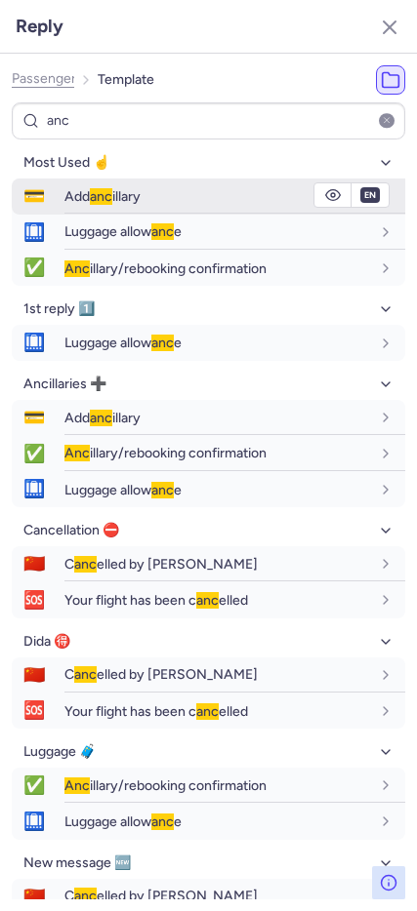
click at [147, 194] on div "Add anc illary" at bounding box center [216, 196] width 305 height 18
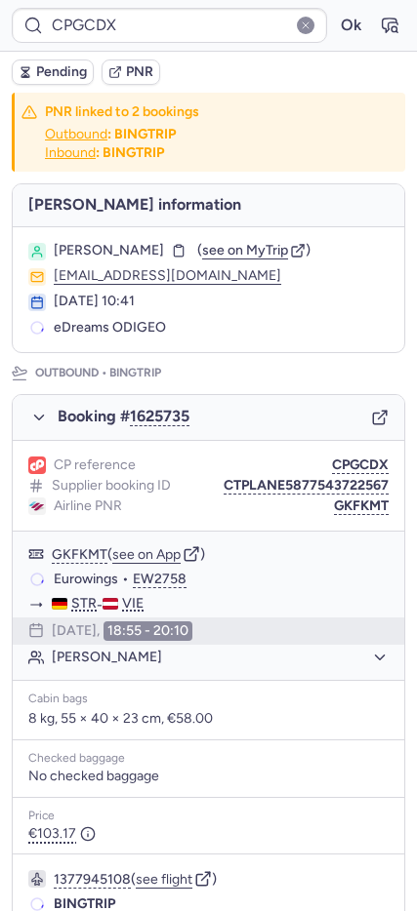
scroll to position [840, 0]
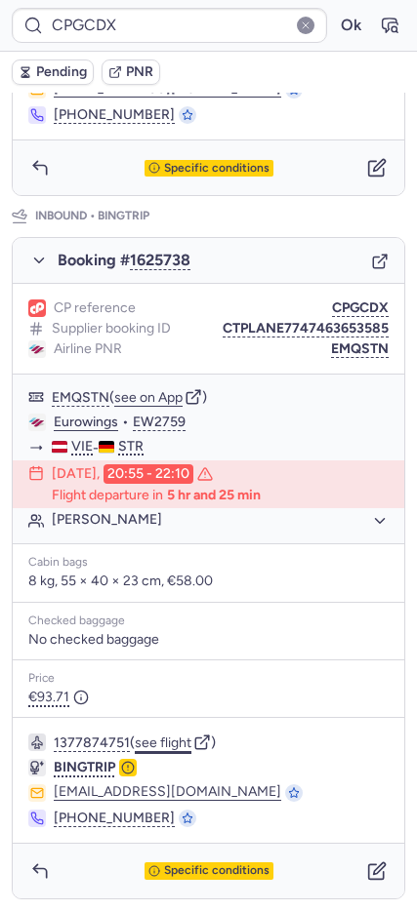
click at [157, 737] on button "see flight" at bounding box center [163, 744] width 57 height 16
click at [335, 20] on button "Ok" at bounding box center [350, 25] width 31 height 31
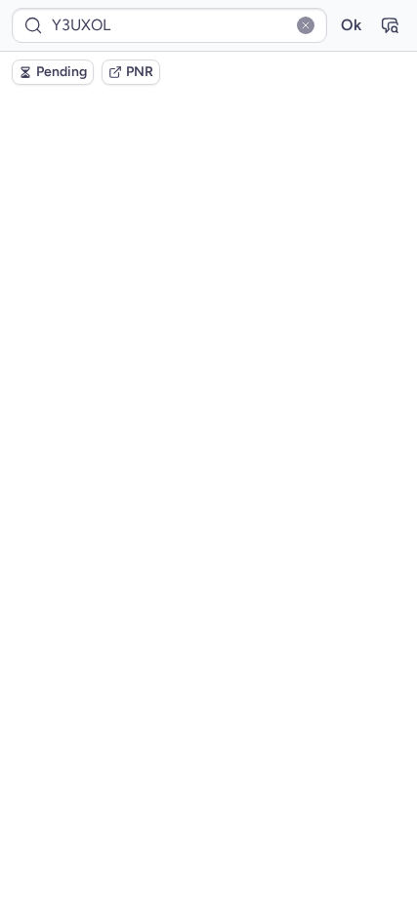
scroll to position [0, 0]
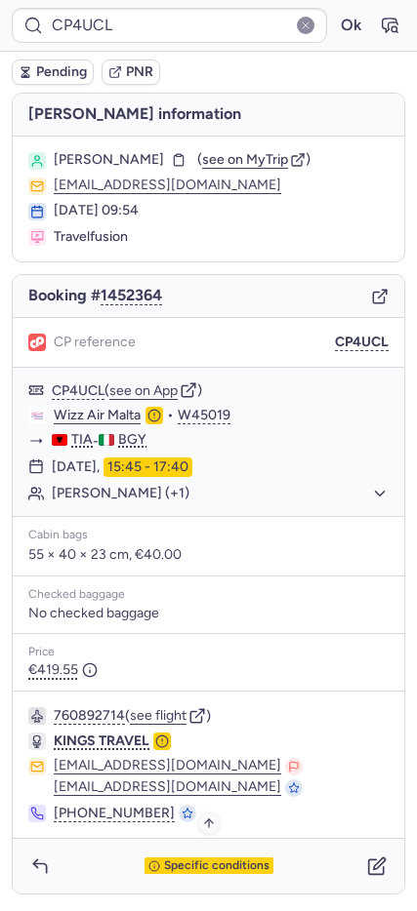
click at [168, 859] on span "Specific conditions" at bounding box center [216, 866] width 105 height 14
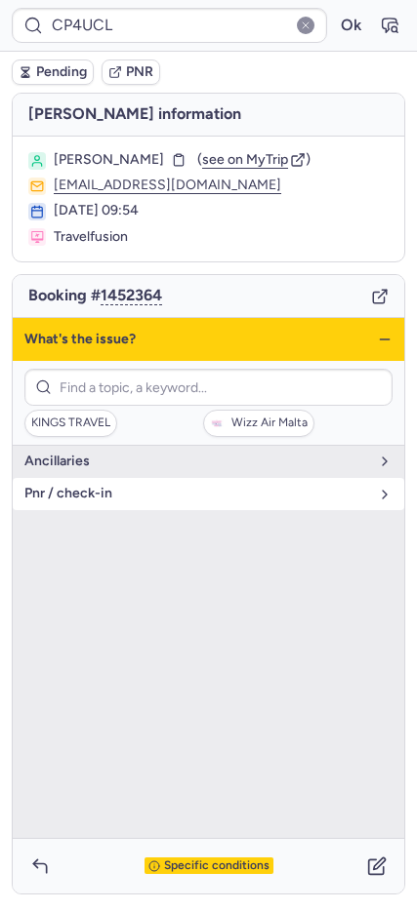
click at [69, 498] on span "pnr / check-in" at bounding box center [196, 494] width 344 height 16
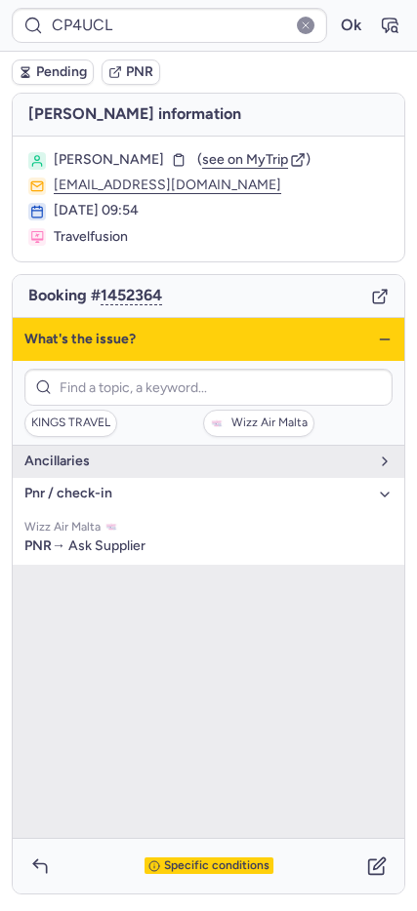
click at [376, 337] on div "What's the issue?" at bounding box center [208, 339] width 391 height 43
click at [379, 336] on icon "button" at bounding box center [385, 340] width 16 height 16
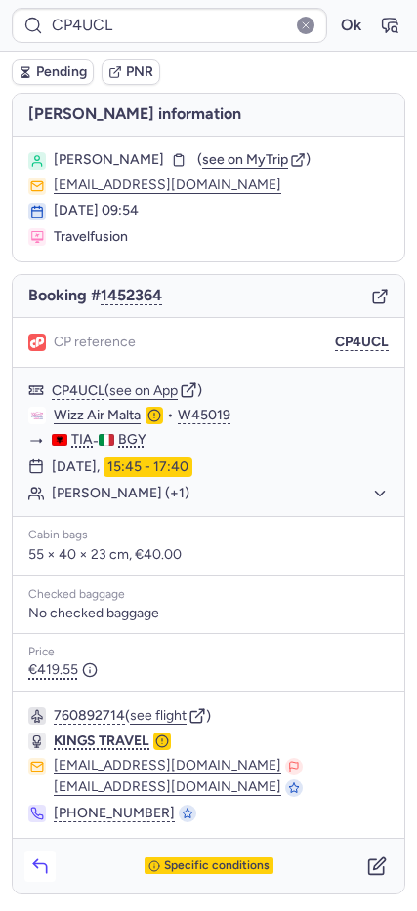
click at [33, 875] on icon "button" at bounding box center [40, 867] width 20 height 20
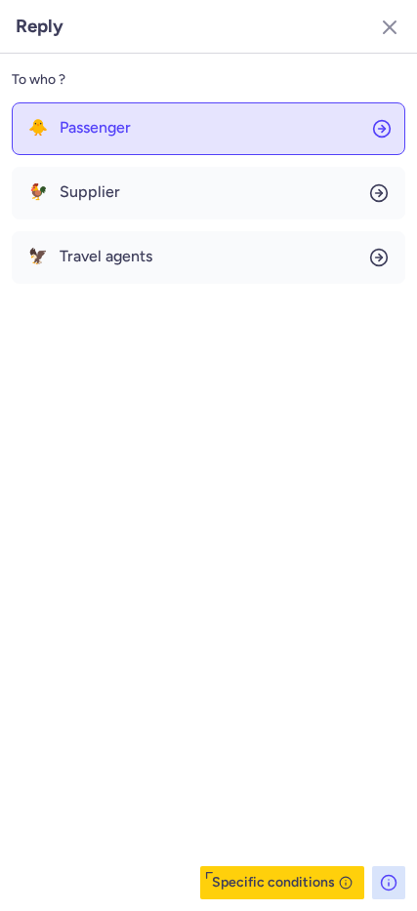
click at [76, 130] on span "Passenger" at bounding box center [95, 128] width 71 height 18
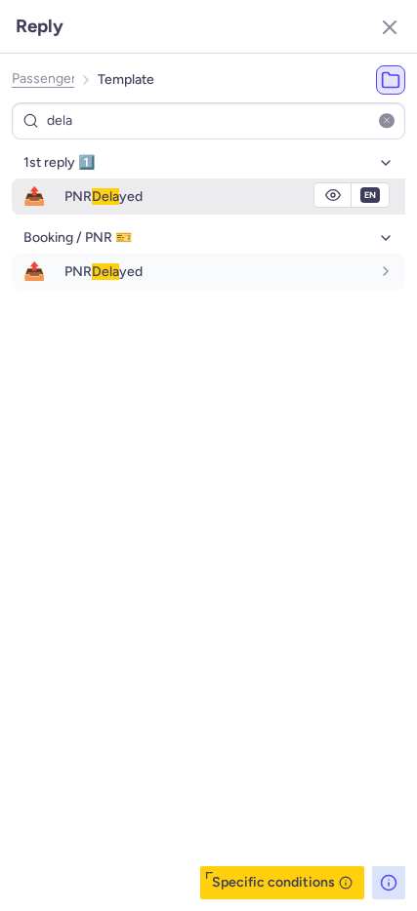
click at [35, 198] on span "📤" at bounding box center [34, 197] width 45 height 36
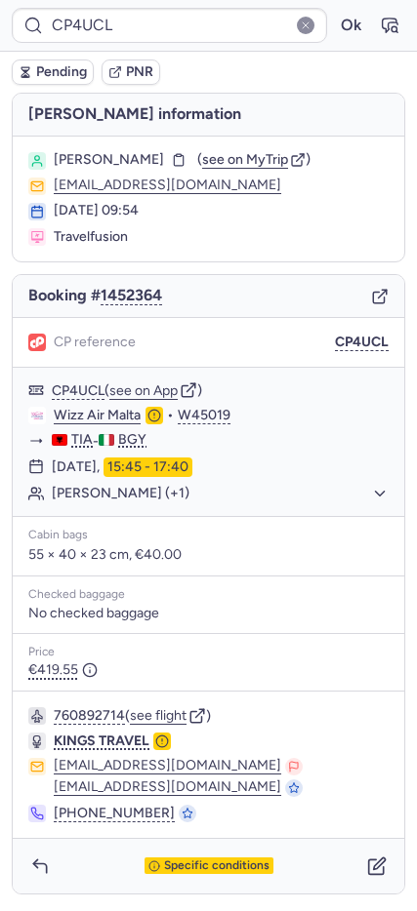
click at [42, 73] on span "Pending" at bounding box center [61, 72] width 51 height 16
click at [362, 342] on button "CP4UCL" at bounding box center [362, 343] width 54 height 16
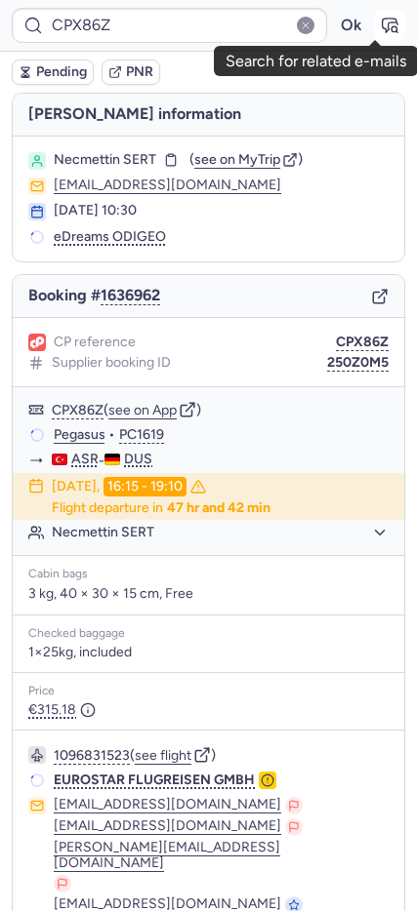
click at [379, 18] on icon "button" at bounding box center [389, 26] width 20 height 20
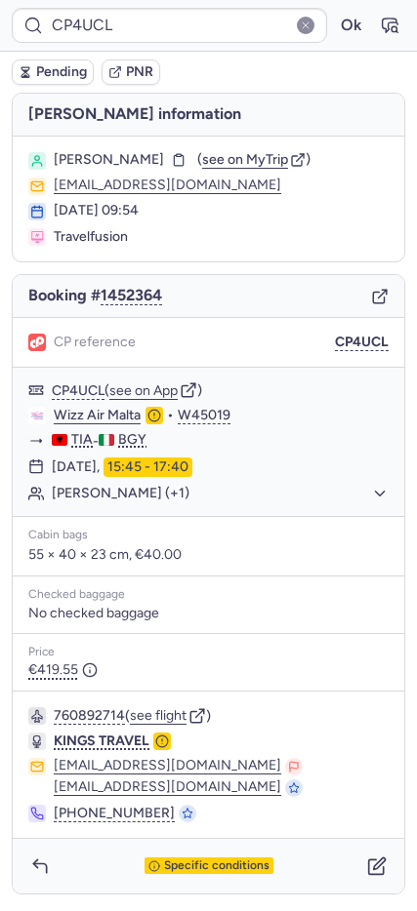
click at [69, 71] on span "Pending" at bounding box center [61, 72] width 51 height 16
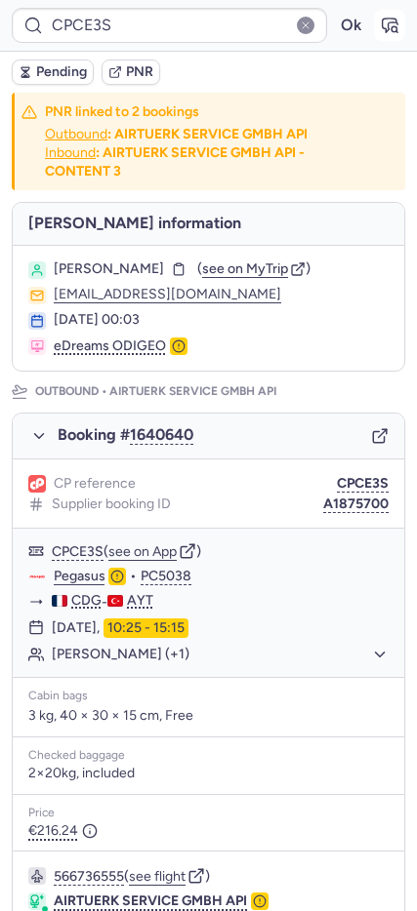
click at [379, 29] on icon "button" at bounding box center [389, 26] width 20 height 20
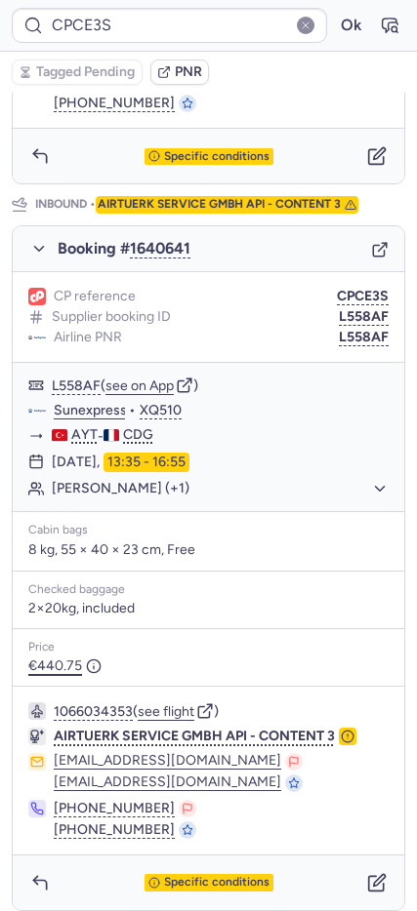
scroll to position [903, 0]
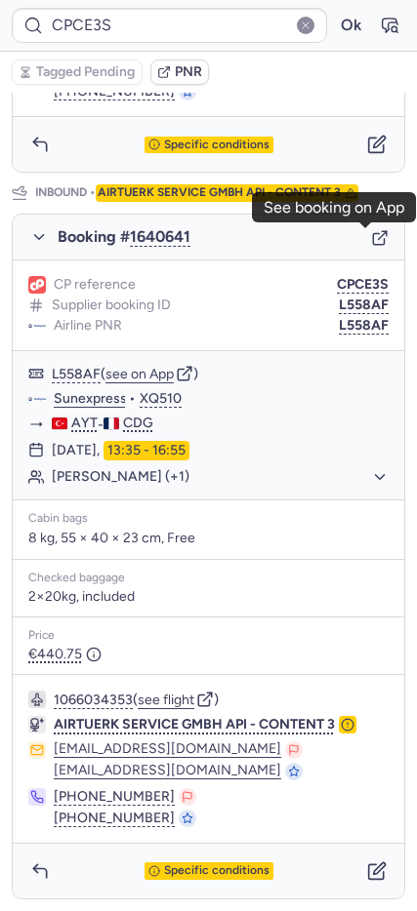
click at [371, 241] on icon "button" at bounding box center [380, 238] width 18 height 18
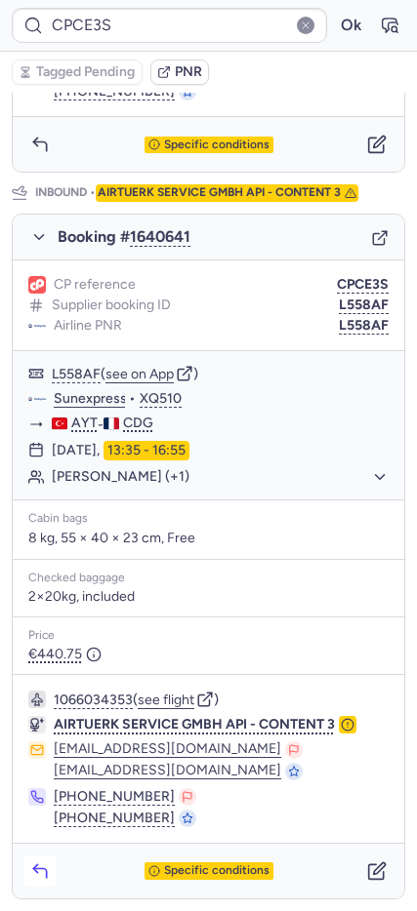
click at [41, 874] on icon "button" at bounding box center [40, 871] width 20 height 20
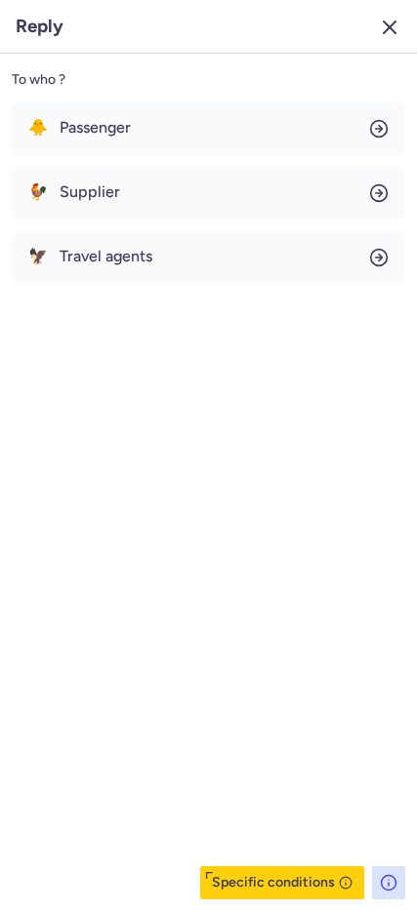
click at [391, 27] on icon "button" at bounding box center [389, 27] width 23 height 23
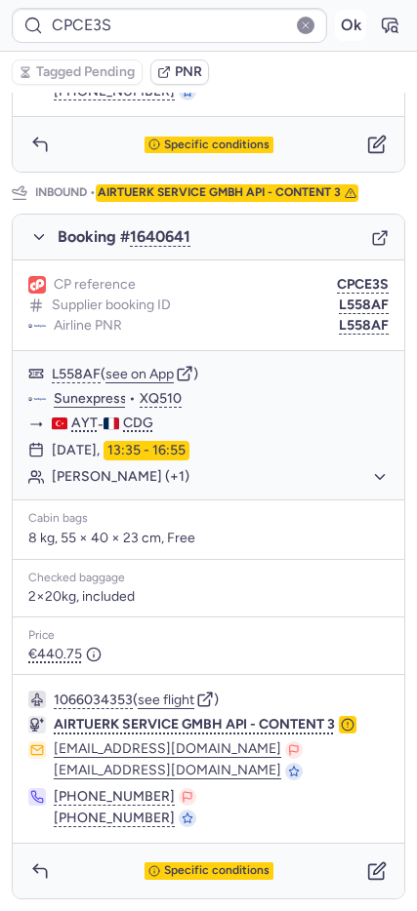
click at [336, 16] on button "Ok" at bounding box center [350, 25] width 31 height 31
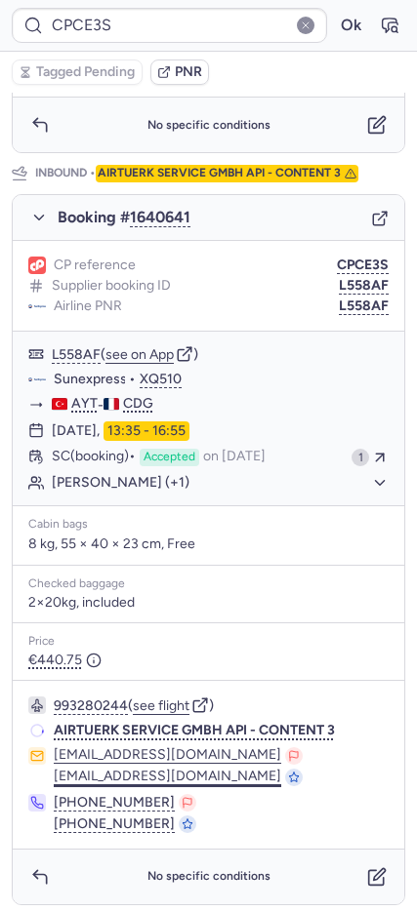
scroll to position [929, 0]
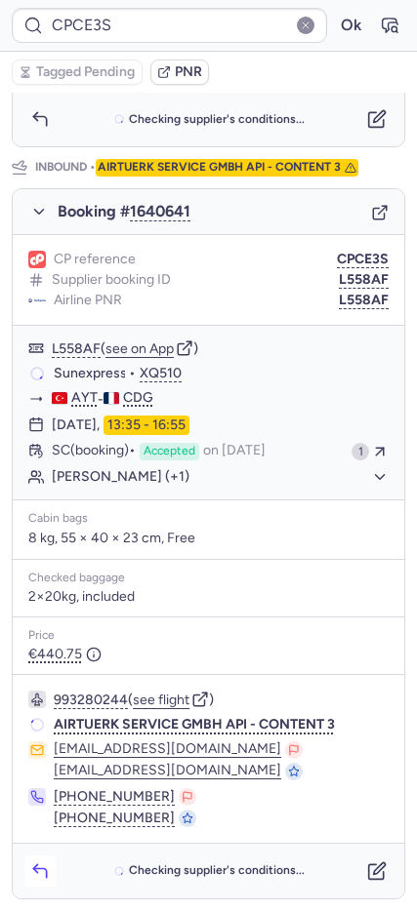
click at [37, 876] on icon "button" at bounding box center [40, 871] width 20 height 20
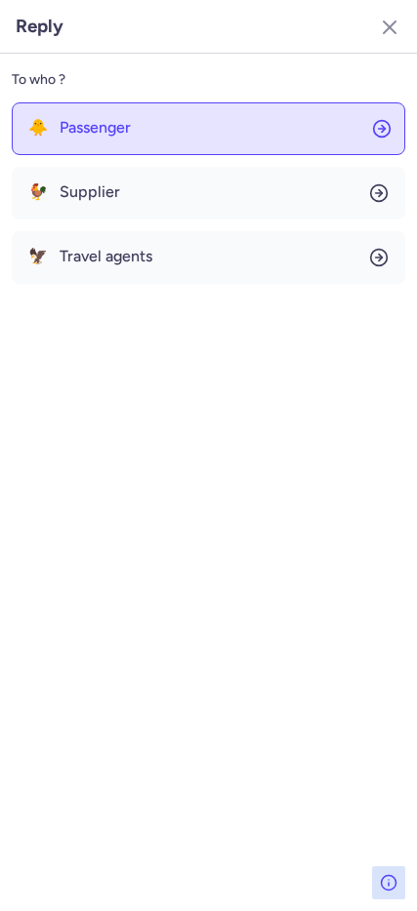
click at [102, 142] on button "🐥 Passenger" at bounding box center [208, 128] width 393 height 53
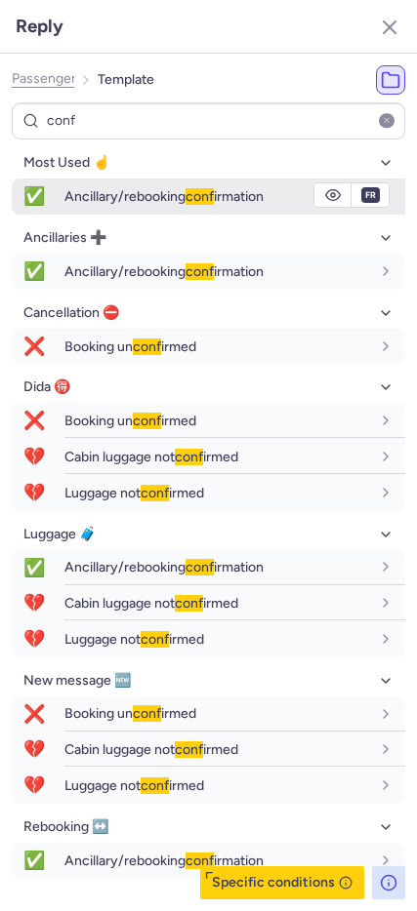
click at [214, 205] on span "conf" at bounding box center [199, 196] width 28 height 17
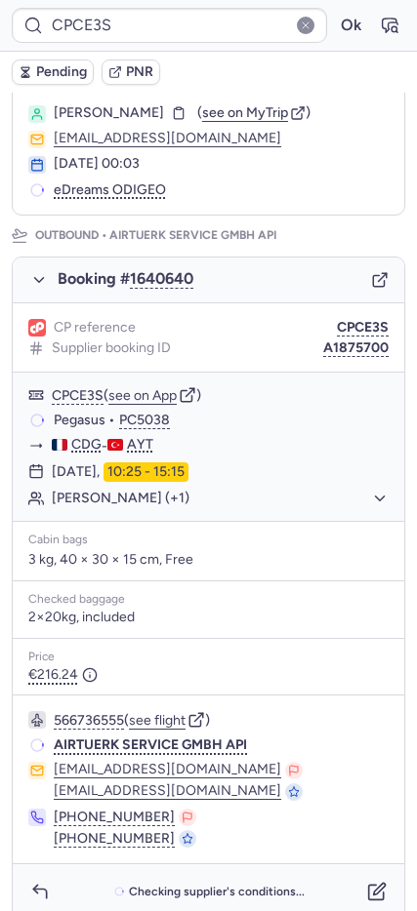
scroll to position [146, 0]
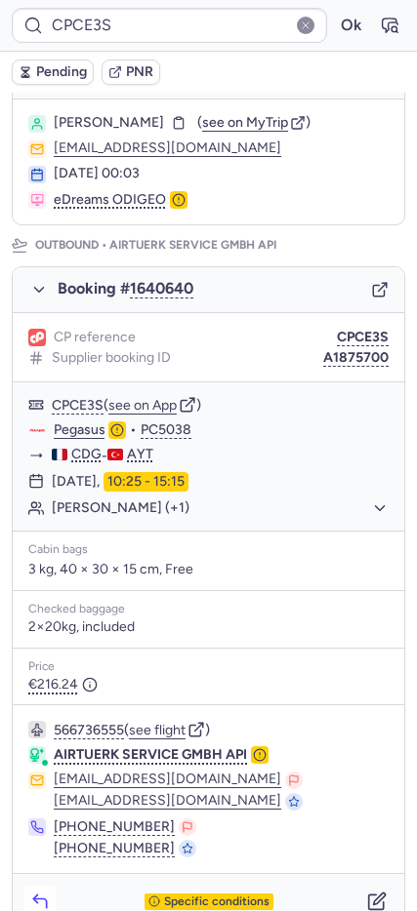
click at [37, 899] on icon "button" at bounding box center [40, 902] width 20 height 20
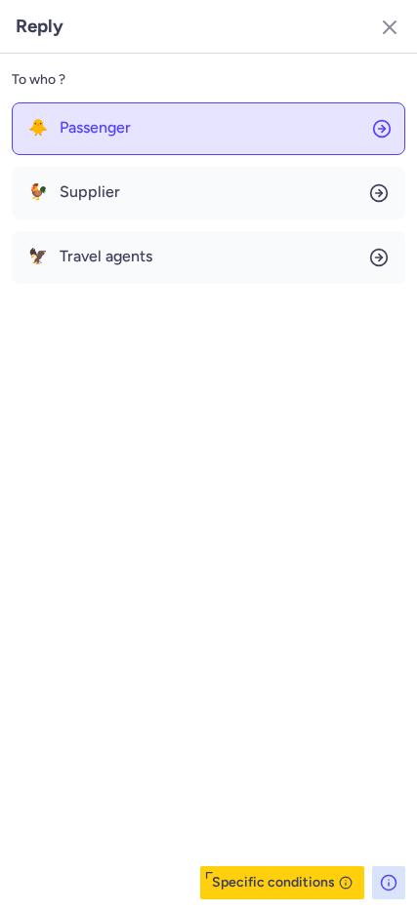
click at [99, 126] on span "Passenger" at bounding box center [95, 128] width 71 height 18
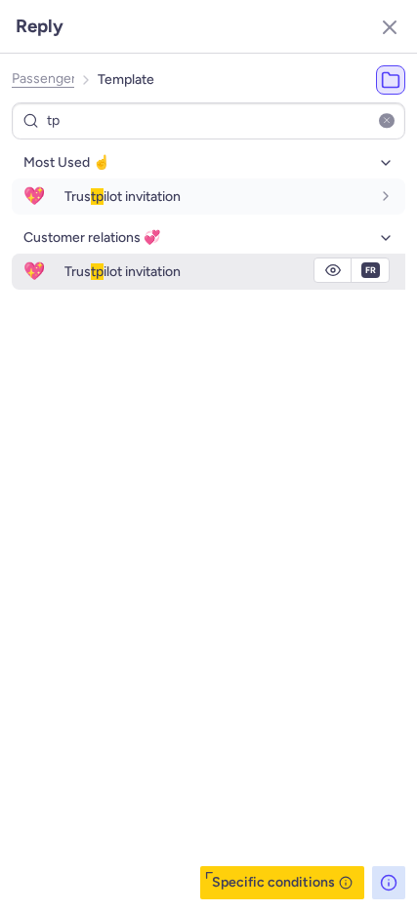
click at [233, 277] on div "Trus tp ilot invitation" at bounding box center [216, 271] width 305 height 18
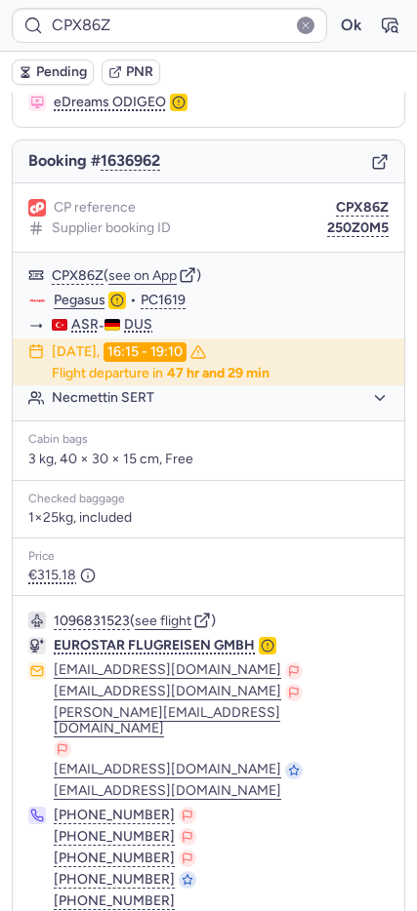
scroll to position [182, 0]
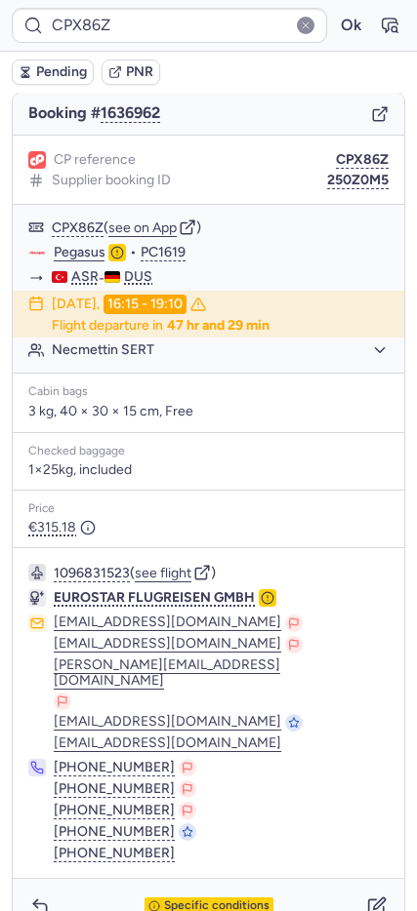
drag, startPoint x: 181, startPoint y: 868, endPoint x: 175, endPoint y: 848, distance: 21.6
click at [181, 899] on span "Specific conditions" at bounding box center [216, 906] width 105 height 14
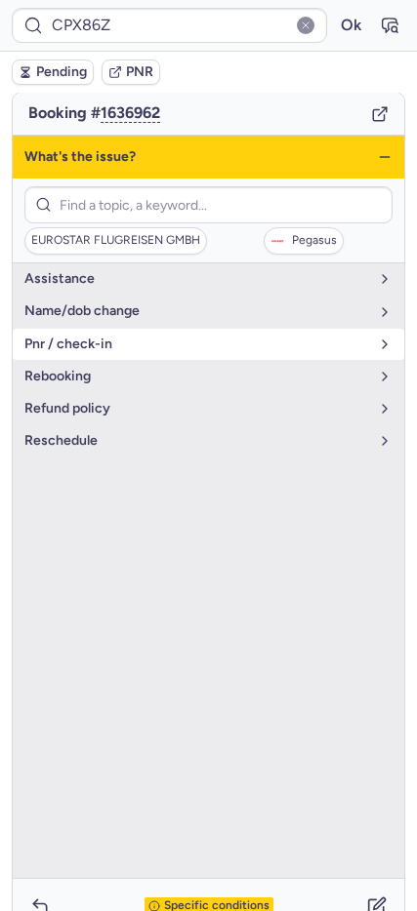
click at [102, 353] on button "pnr / check-in" at bounding box center [208, 344] width 391 height 31
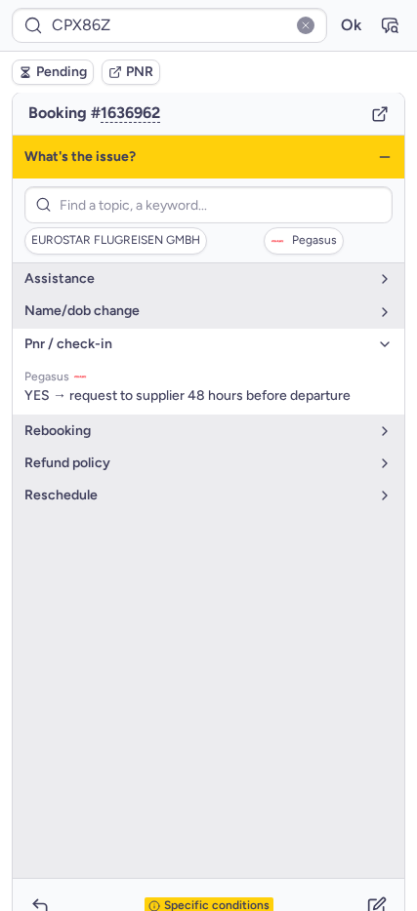
click at [377, 163] on icon "button" at bounding box center [385, 157] width 16 height 16
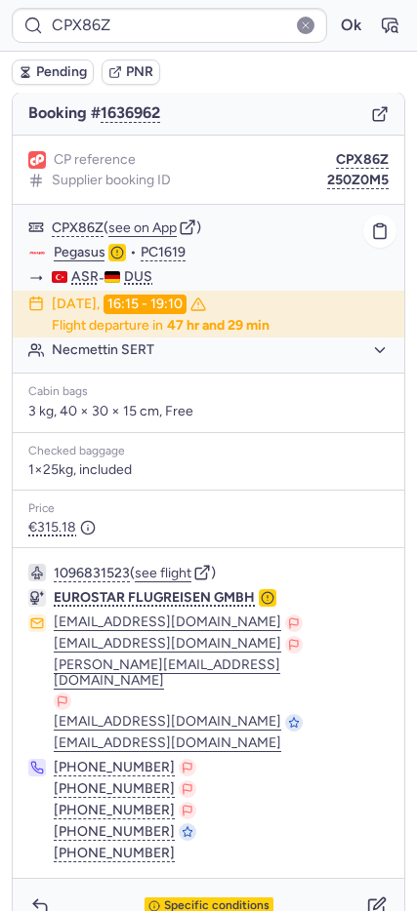
click at [88, 248] on link "Pegasus" at bounding box center [80, 253] width 52 height 18
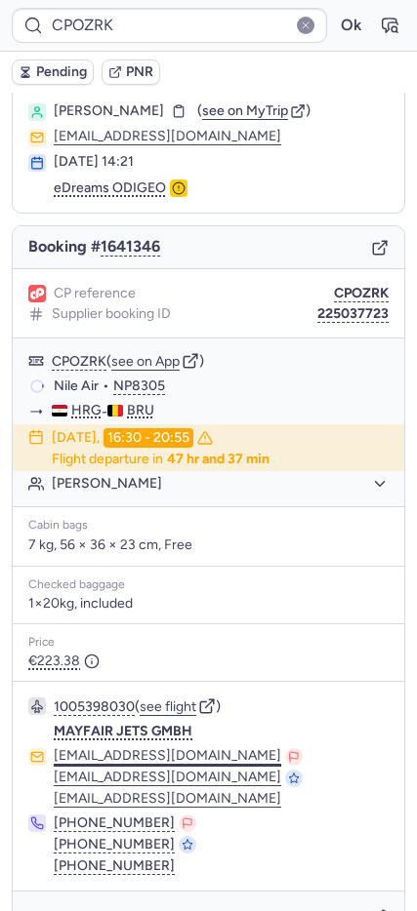
scroll to position [97, 0]
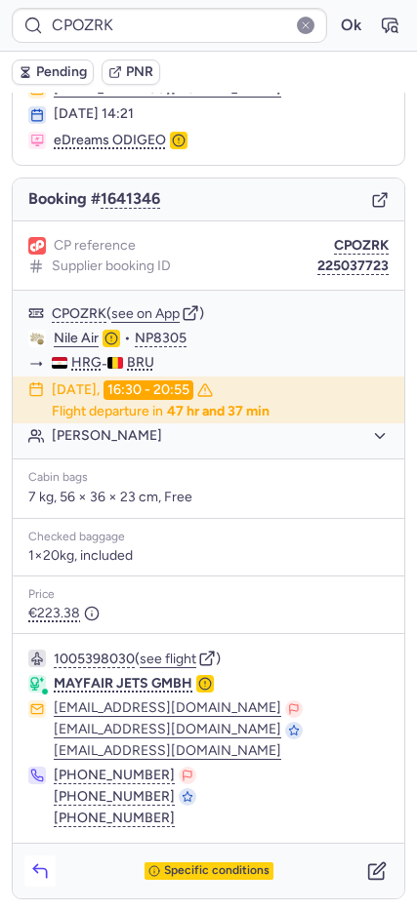
click at [48, 875] on icon "button" at bounding box center [40, 871] width 20 height 20
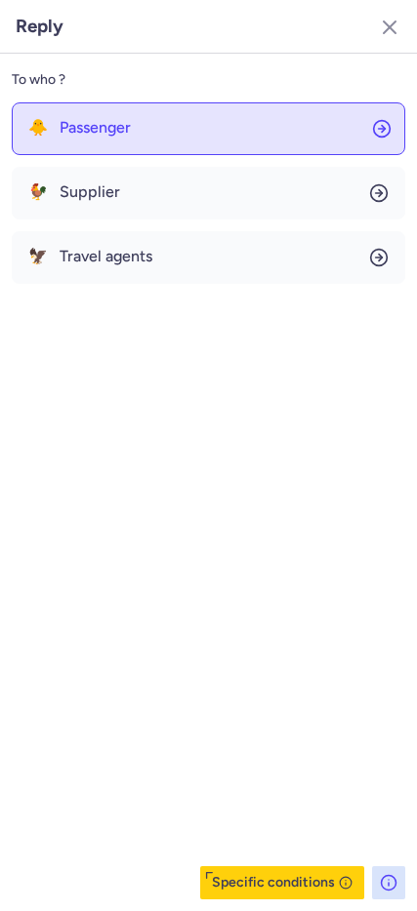
click at [103, 134] on span "Passenger" at bounding box center [95, 128] width 71 height 18
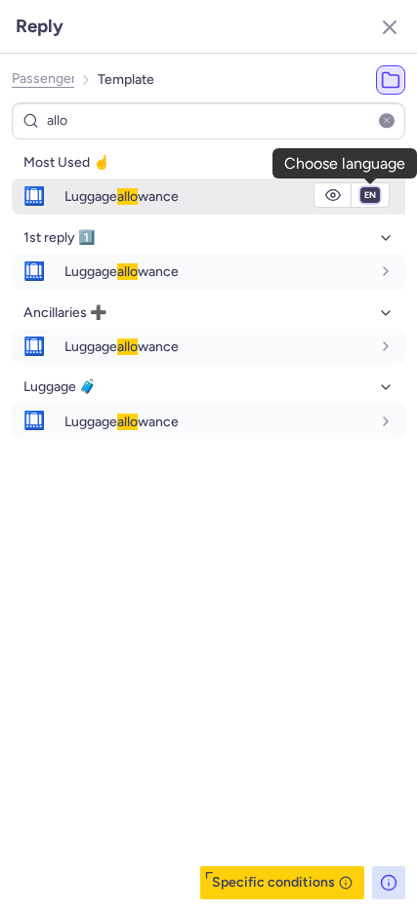
drag, startPoint x: 360, startPoint y: 203, endPoint x: 370, endPoint y: 204, distance: 9.8
click at [371, 198] on select "fr en de nl pt es it ru" at bounding box center [370, 195] width 18 height 16
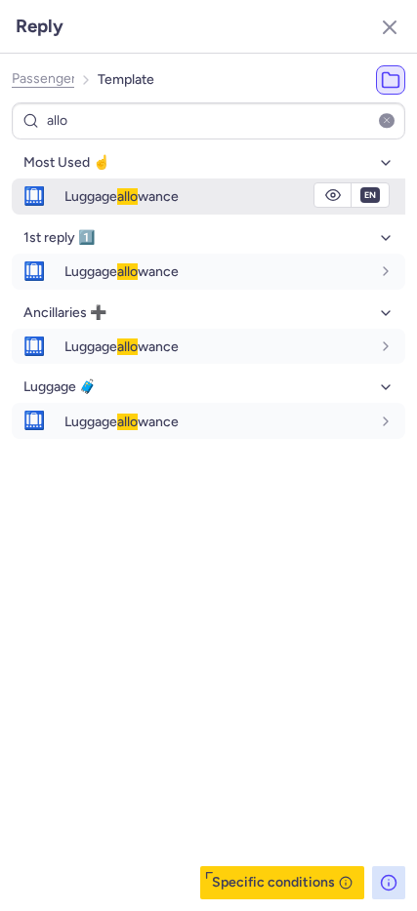
click at [361, 187] on select "fr en de nl pt es it ru" at bounding box center [370, 195] width 18 height 16
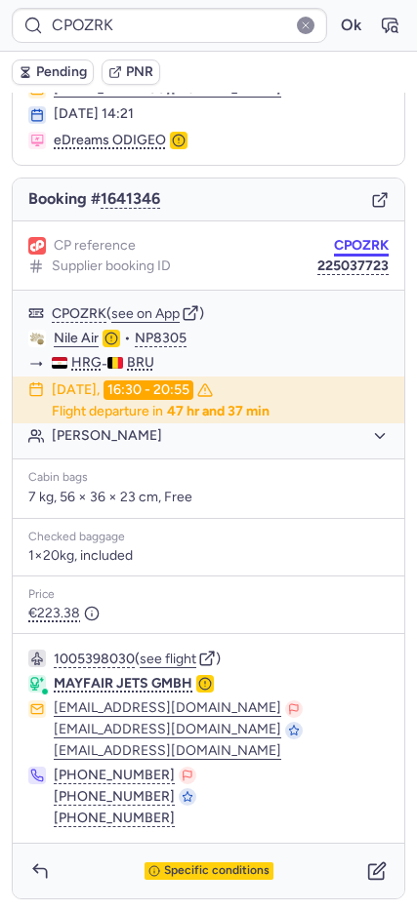
click at [334, 242] on button "CPOZRK" at bounding box center [361, 246] width 55 height 16
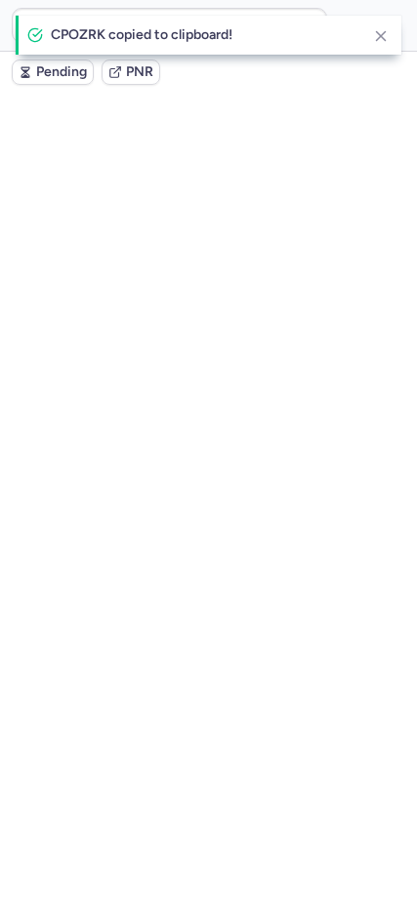
scroll to position [0, 0]
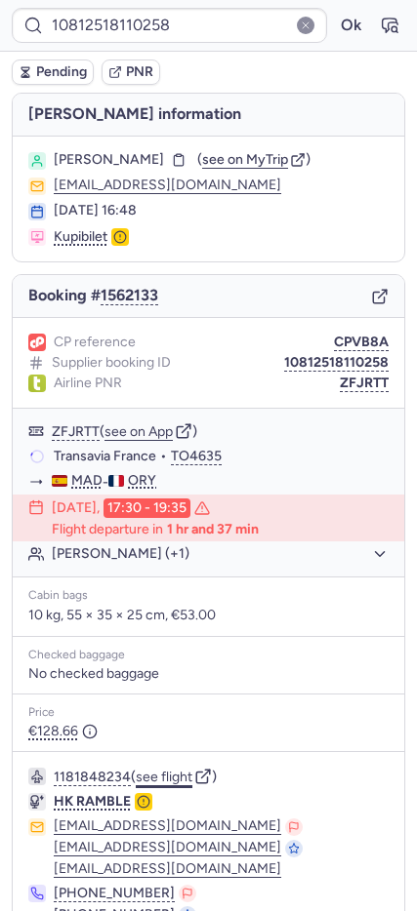
click at [163, 777] on button "see flight" at bounding box center [164, 778] width 57 height 16
click at [335, 28] on button "Ok" at bounding box center [350, 25] width 31 height 31
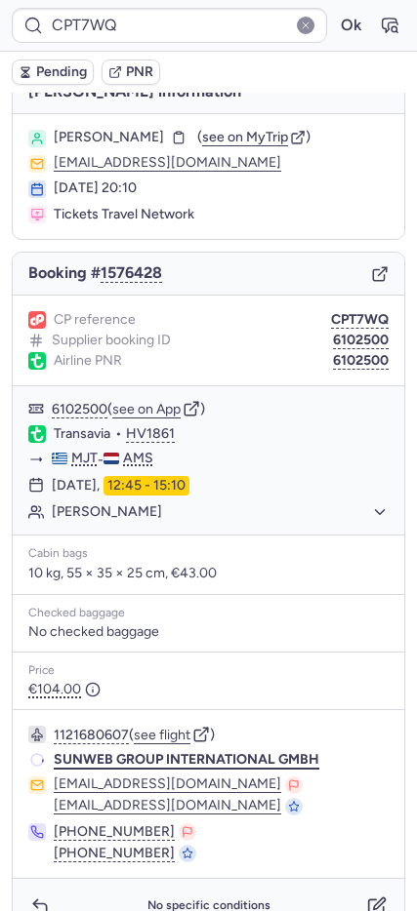
scroll to position [58, 0]
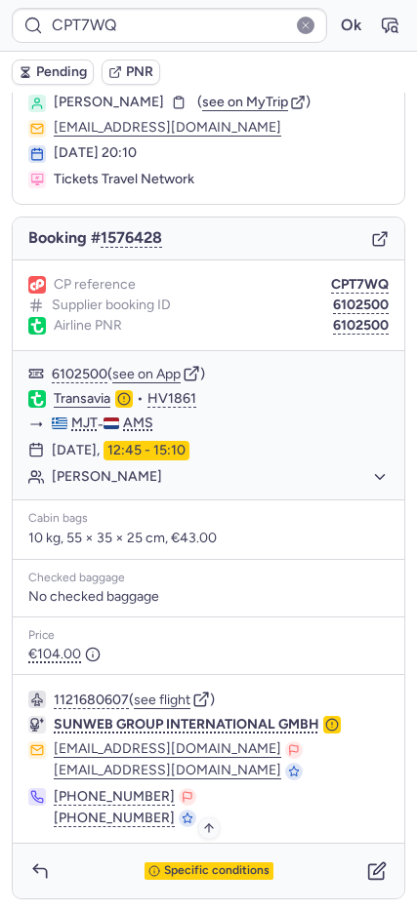
click at [164, 865] on span "Specific conditions" at bounding box center [216, 871] width 105 height 14
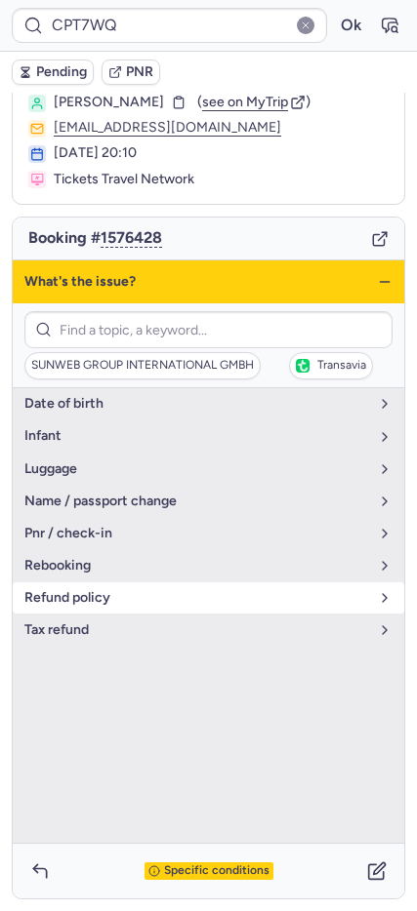
click at [96, 592] on span "refund policy" at bounding box center [196, 598] width 344 height 16
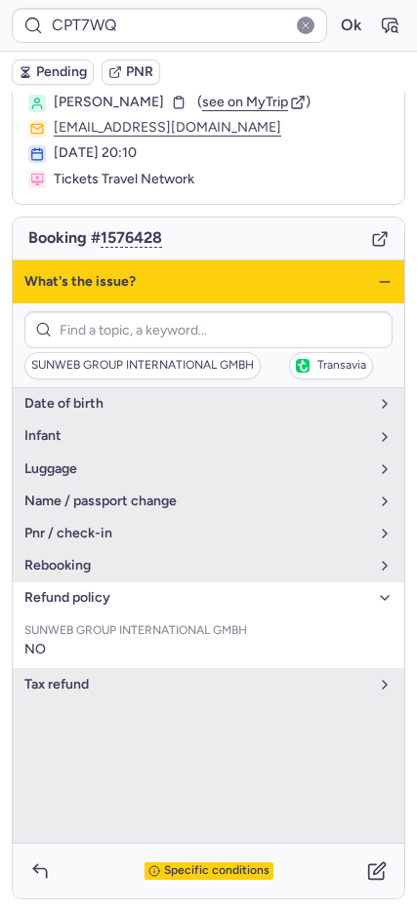
click at [379, 274] on div "What's the issue?" at bounding box center [208, 281] width 391 height 43
click at [377, 284] on icon "button" at bounding box center [385, 282] width 16 height 16
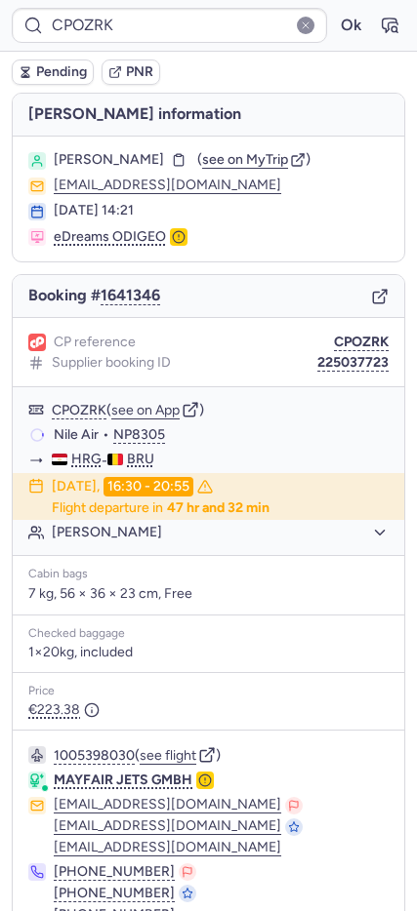
scroll to position [97, 0]
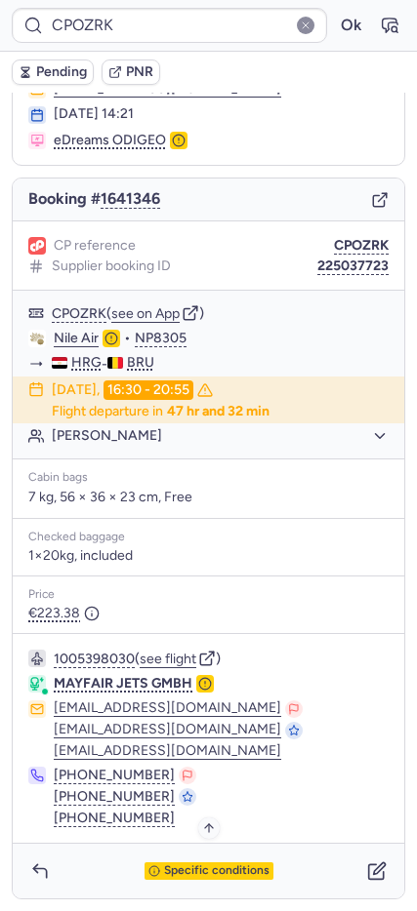
click at [192, 868] on span "Specific conditions" at bounding box center [216, 871] width 105 height 14
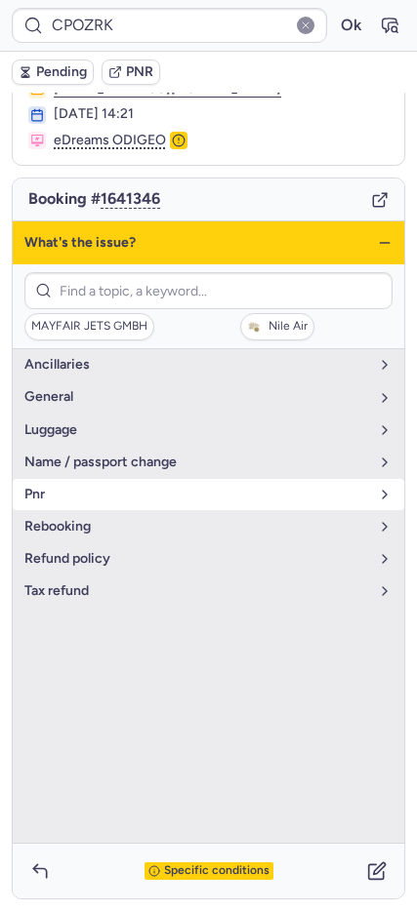
click at [78, 506] on button "pnr" at bounding box center [208, 494] width 391 height 31
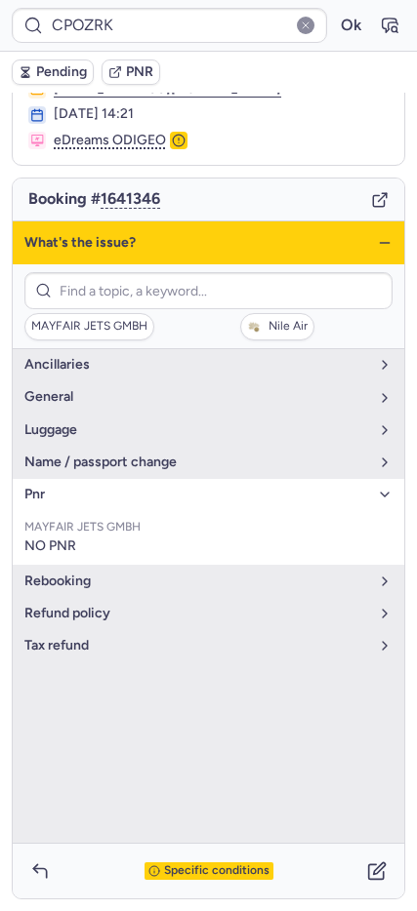
scroll to position [0, 0]
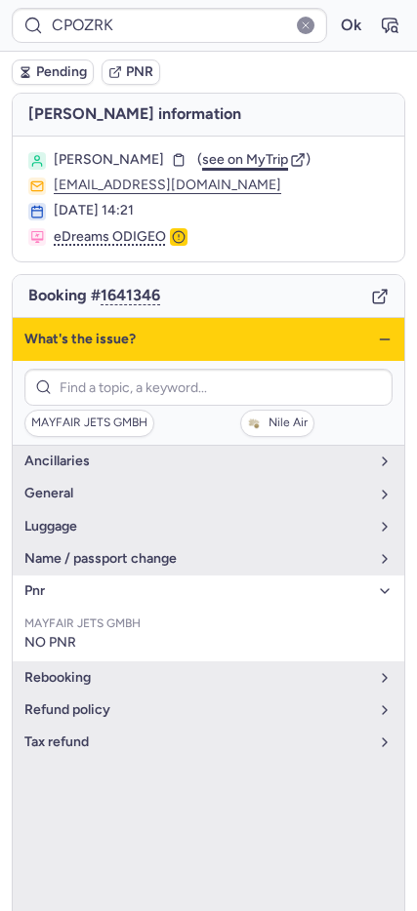
click at [271, 163] on span "see on MyTrip" at bounding box center [245, 159] width 86 height 17
click at [379, 339] on line "button" at bounding box center [383, 339] width 9 height 0
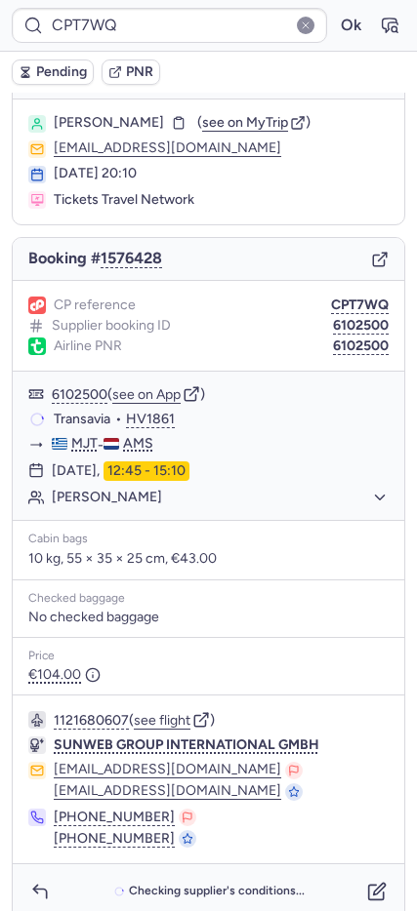
scroll to position [58, 0]
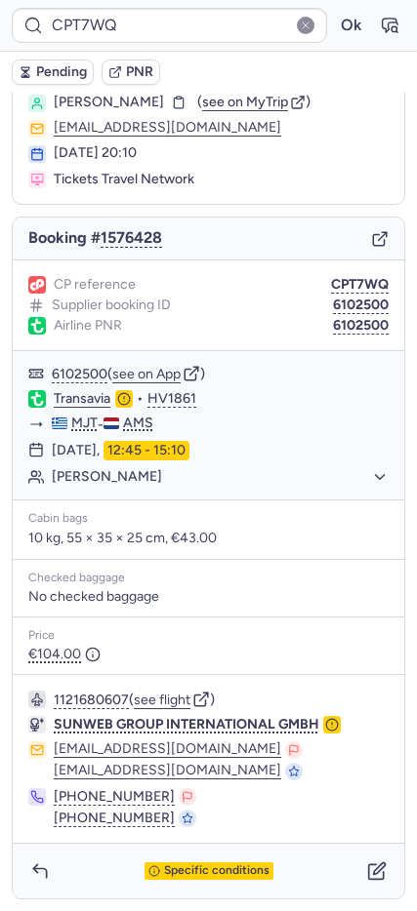
click at [172, 886] on div "Specific conditions" at bounding box center [208, 871] width 391 height 55
click at [177, 882] on div "Specific conditions" at bounding box center [208, 871] width 391 height 55
click at [183, 877] on span "Specific conditions" at bounding box center [216, 871] width 105 height 14
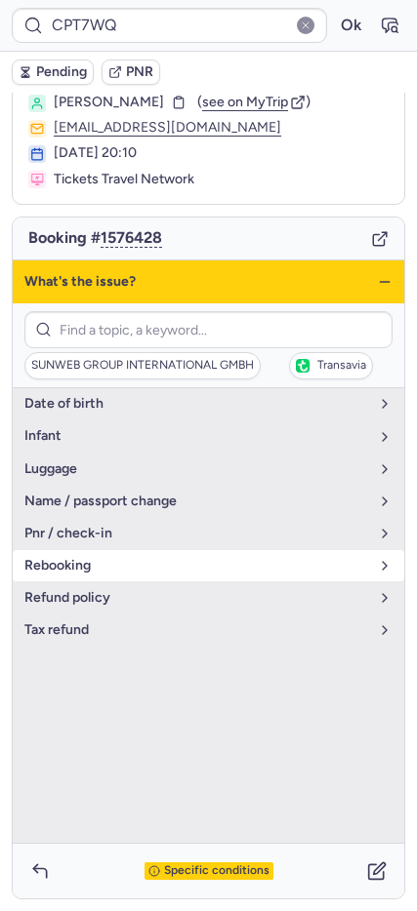
click at [64, 577] on button "rebooking" at bounding box center [208, 565] width 391 height 31
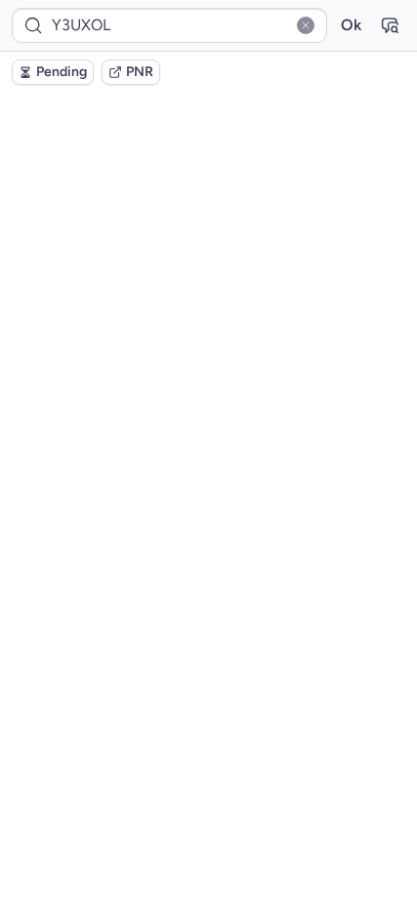
scroll to position [0, 0]
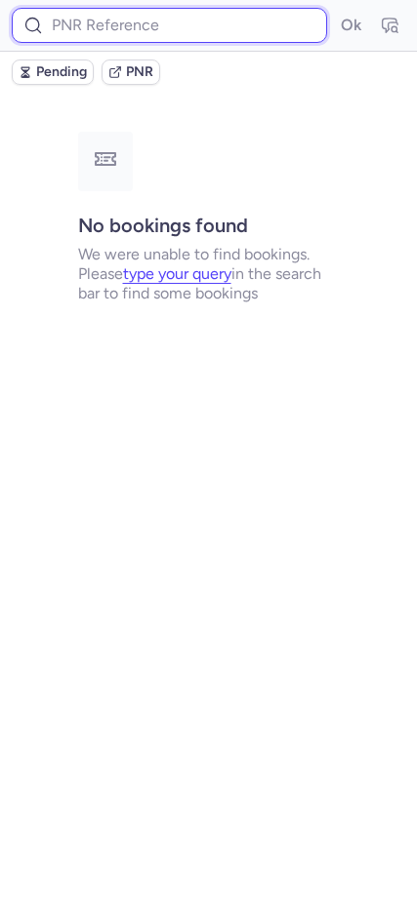
click at [105, 15] on input at bounding box center [169, 25] width 315 height 35
click at [122, 26] on input at bounding box center [169, 25] width 315 height 35
paste input "CPT7WQ"
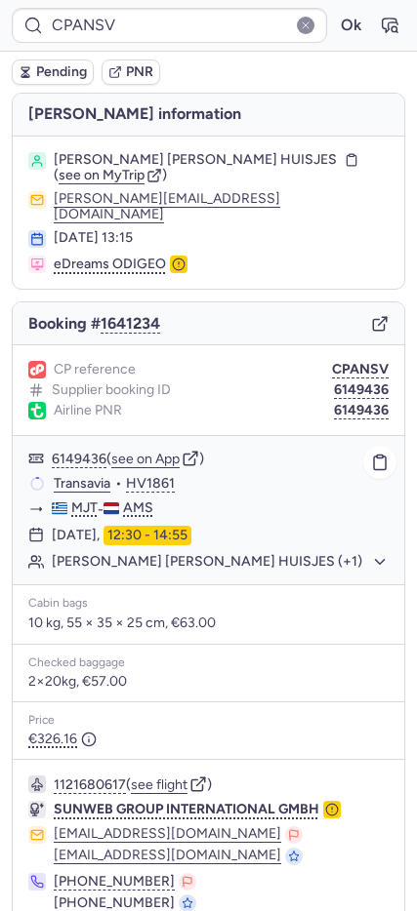
click at [110, 553] on button "[PERSON_NAME] [PERSON_NAME] HUISJES (+1)" at bounding box center [220, 562] width 337 height 18
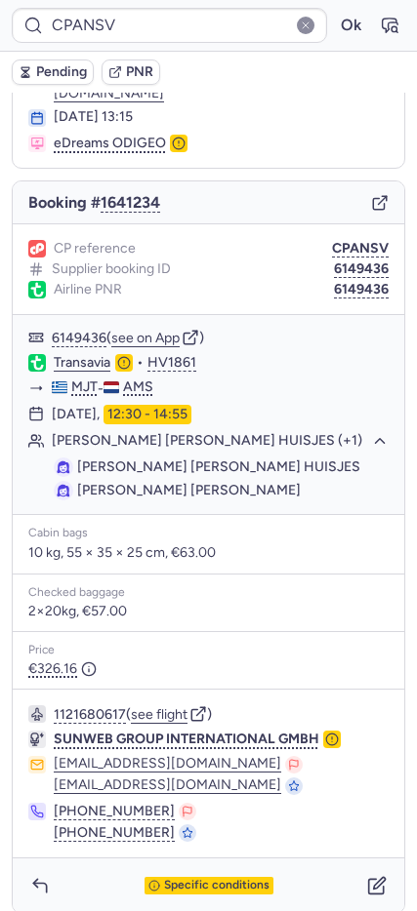
scroll to position [122, 0]
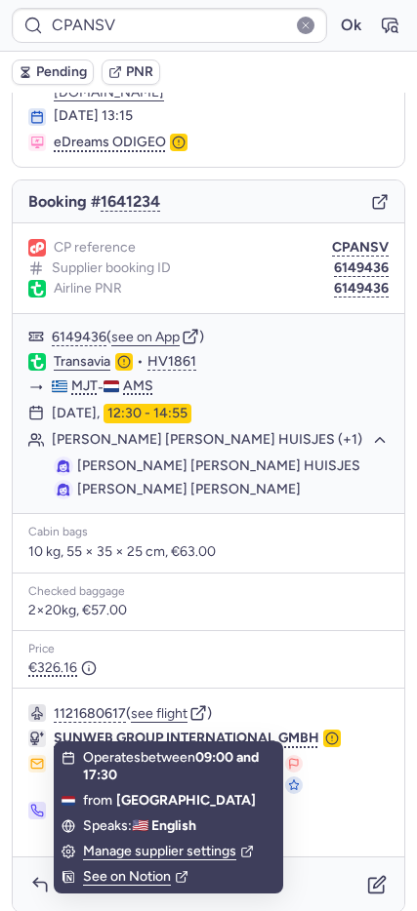
click at [57, 864] on li "See on Notion" at bounding box center [168, 876] width 229 height 25
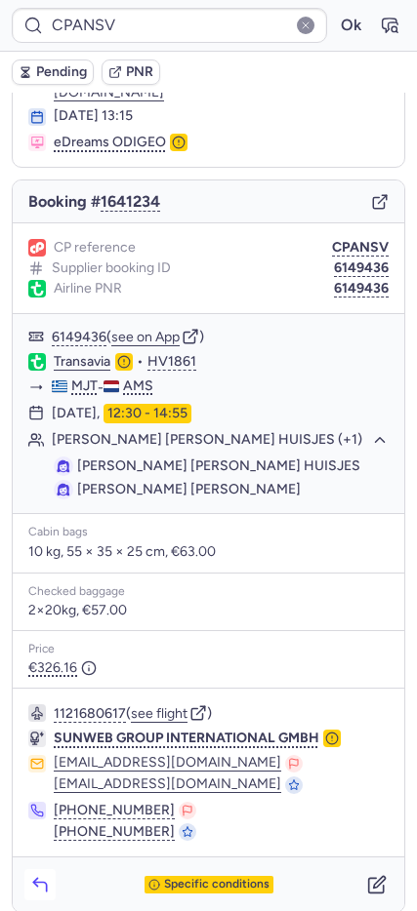
click at [51, 869] on button "button" at bounding box center [39, 884] width 31 height 31
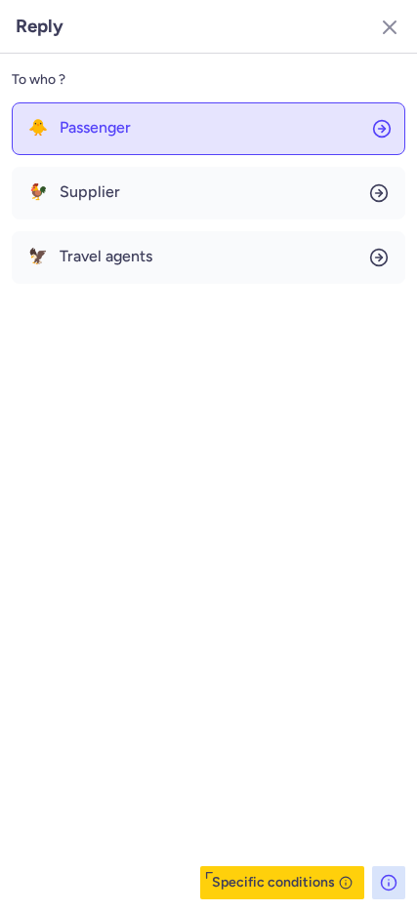
click at [120, 111] on button "🐥 Passenger" at bounding box center [208, 128] width 393 height 53
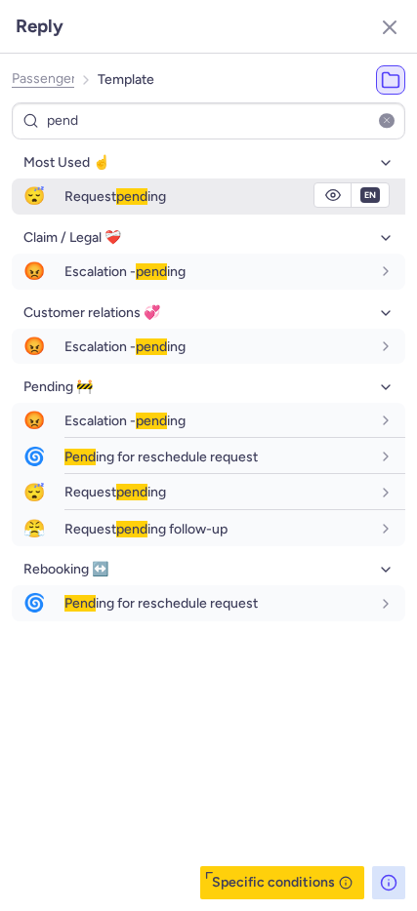
click at [39, 192] on span "😴" at bounding box center [34, 197] width 45 height 36
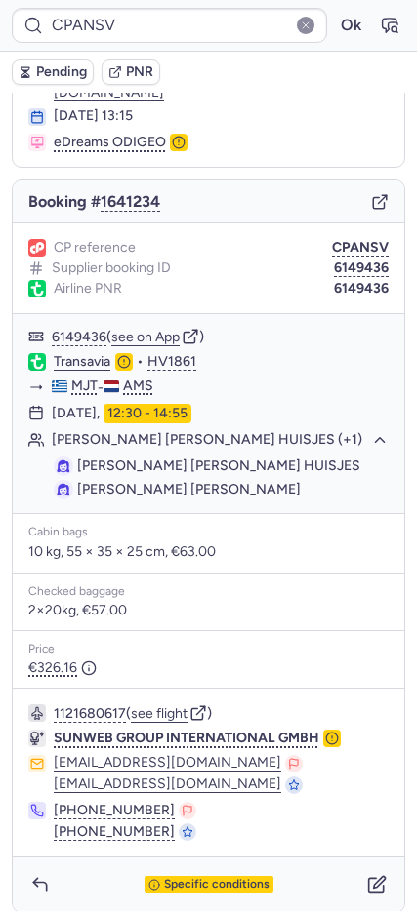
click at [58, 69] on span "Pending" at bounding box center [61, 72] width 51 height 16
click at [367, 875] on icon "button" at bounding box center [377, 885] width 20 height 20
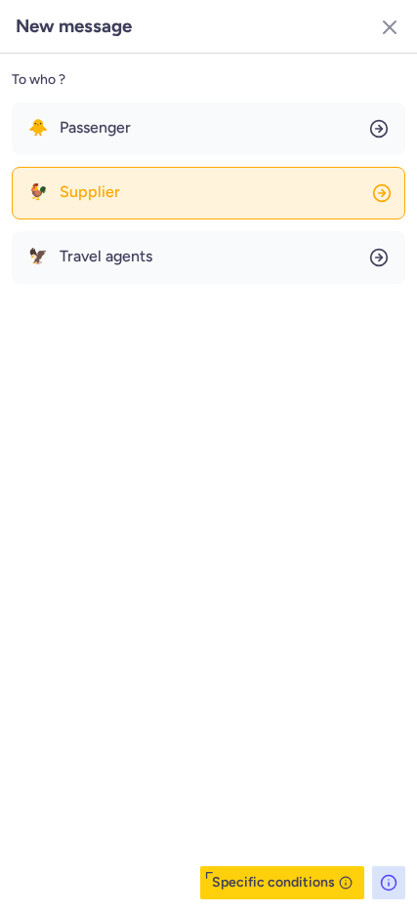
click at [111, 181] on button "🐓 Supplier" at bounding box center [208, 193] width 393 height 53
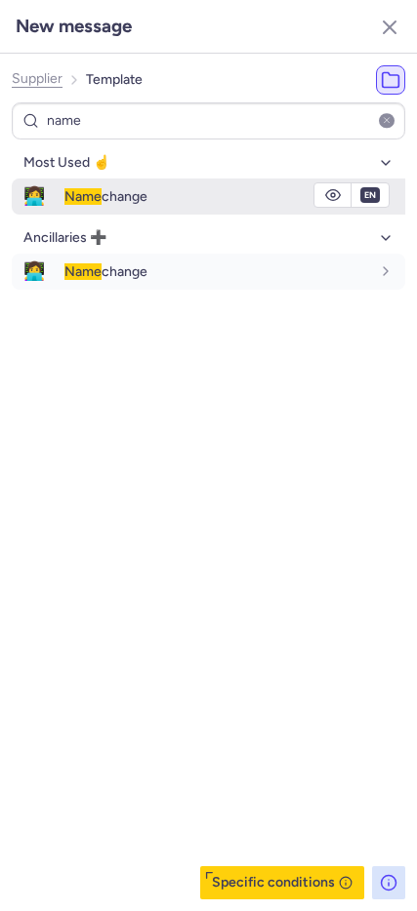
click at [35, 193] on span "👩‍💻" at bounding box center [34, 197] width 45 height 36
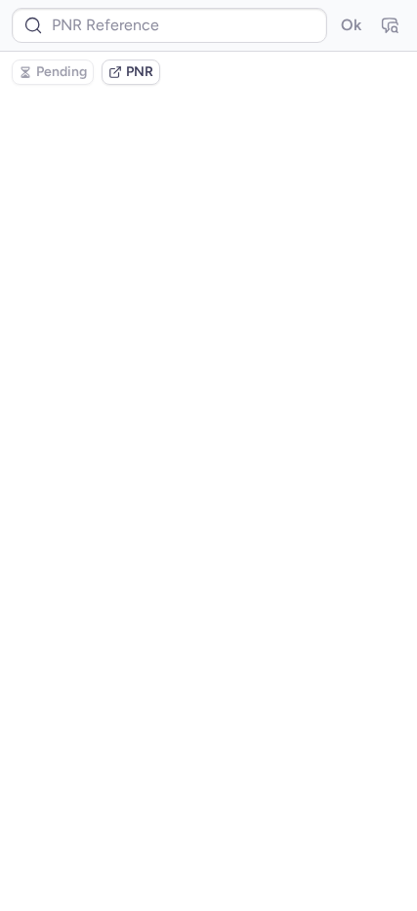
scroll to position [0, 0]
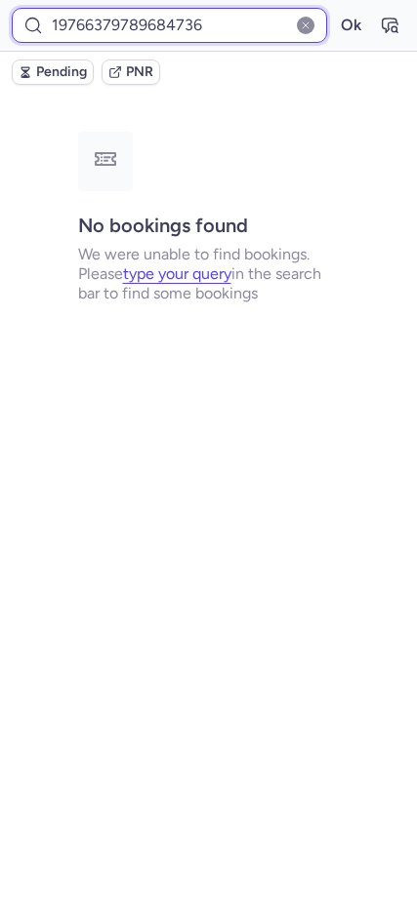
click at [95, 27] on input "19766379789684736" at bounding box center [169, 25] width 315 height 35
click at [95, 26] on input "19766379789684736" at bounding box center [169, 25] width 315 height 35
click at [335, 10] on button "Ok" at bounding box center [350, 25] width 31 height 31
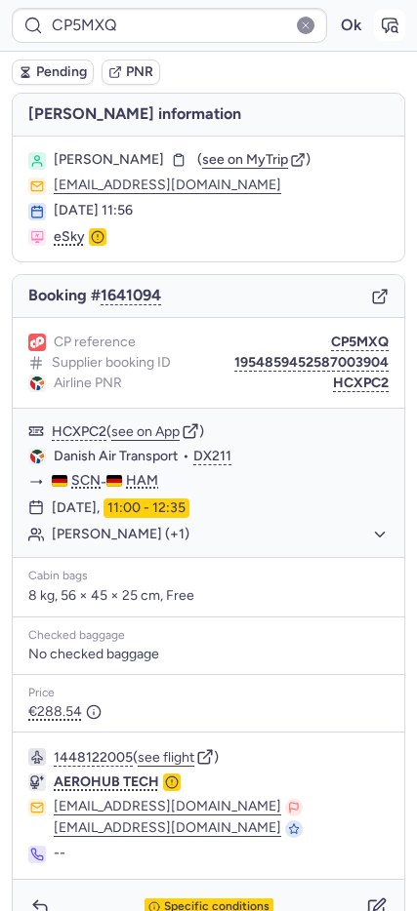
click at [382, 22] on icon "button" at bounding box center [389, 26] width 15 height 14
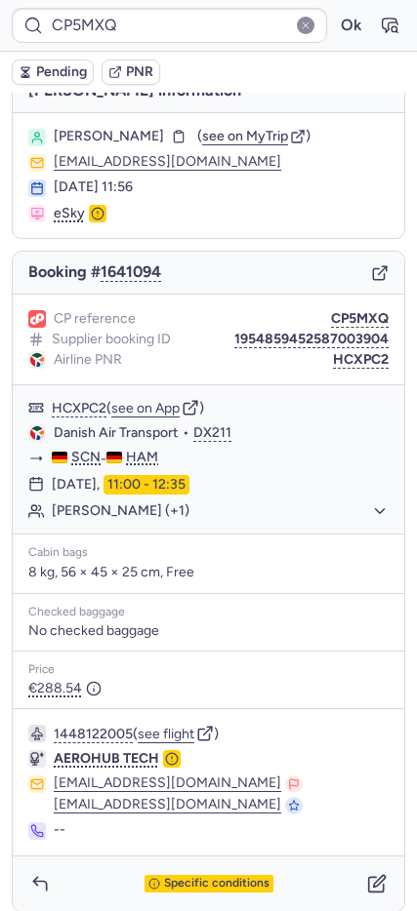
scroll to position [36, 0]
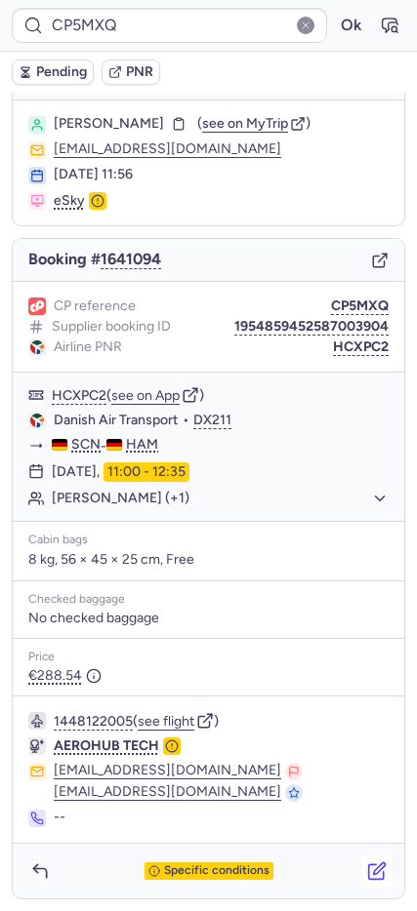
click at [370, 878] on icon "button" at bounding box center [377, 871] width 20 height 20
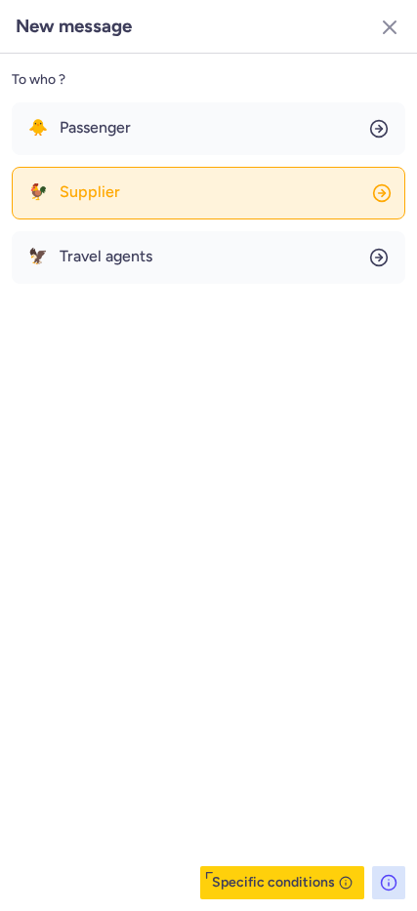
click at [99, 204] on button "🐓 Supplier" at bounding box center [208, 193] width 393 height 53
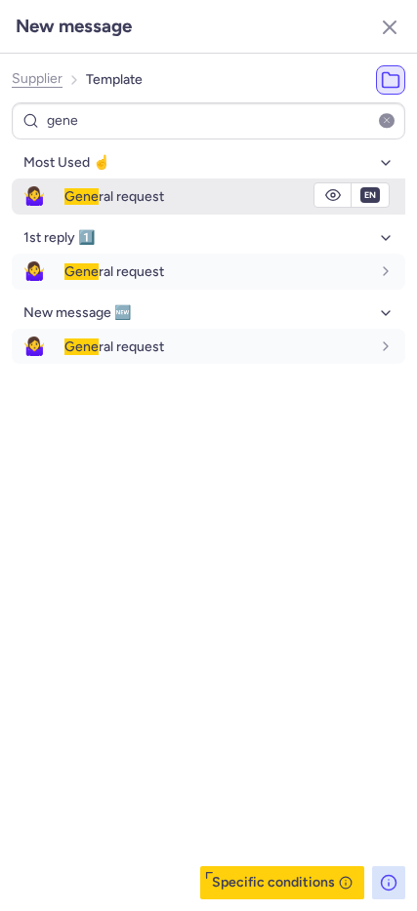
click at [32, 186] on span "🤷‍♀️" at bounding box center [34, 197] width 45 height 36
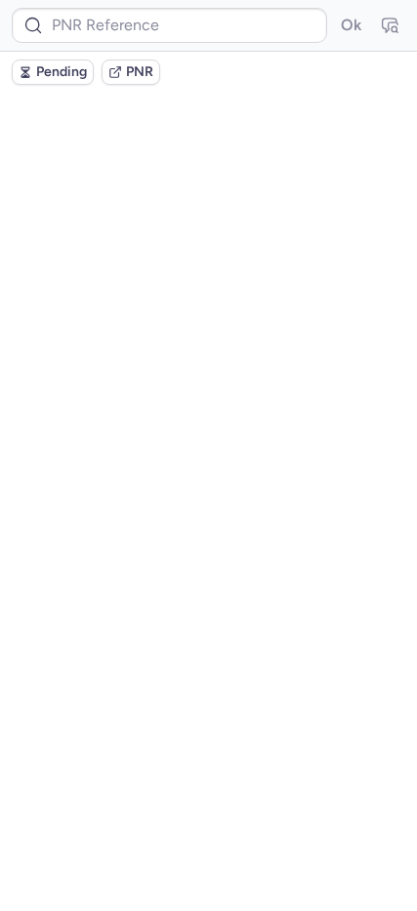
scroll to position [0, 0]
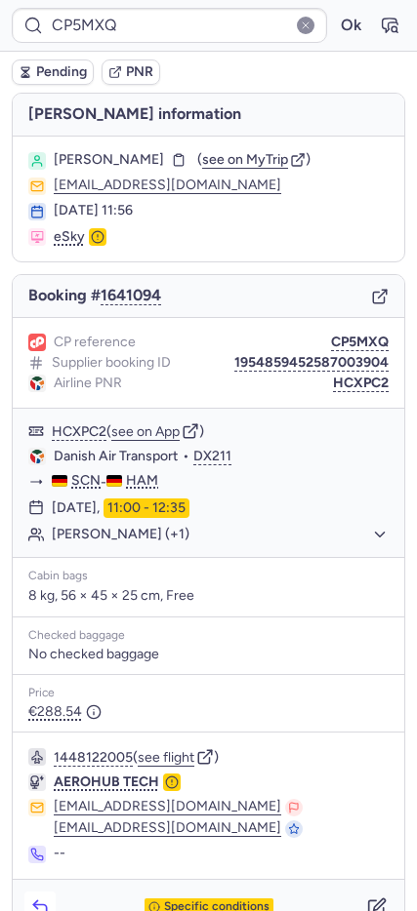
click at [40, 906] on icon "button" at bounding box center [40, 907] width 20 height 20
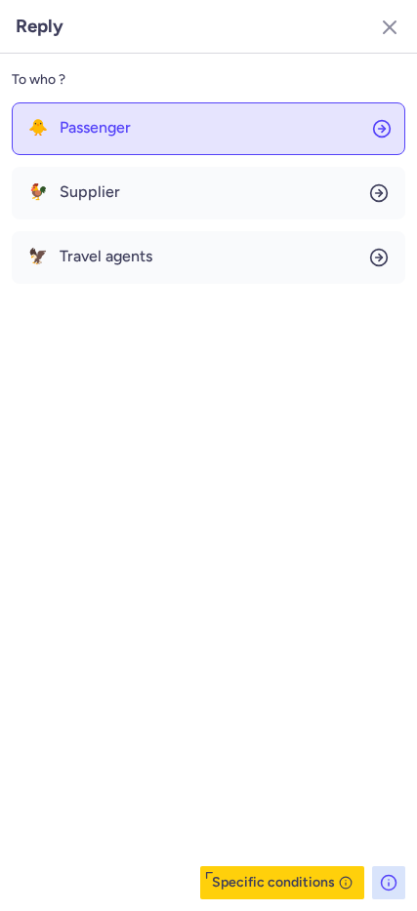
click at [97, 132] on span "Passenger" at bounding box center [95, 128] width 71 height 18
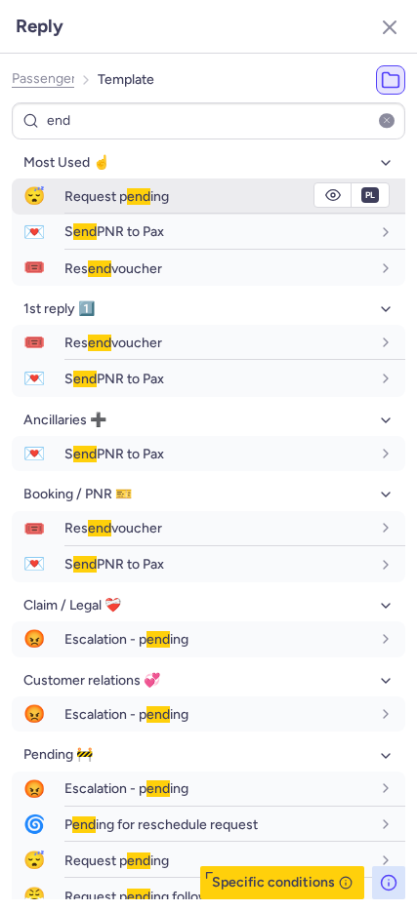
click at [27, 201] on span "😴" at bounding box center [34, 197] width 45 height 36
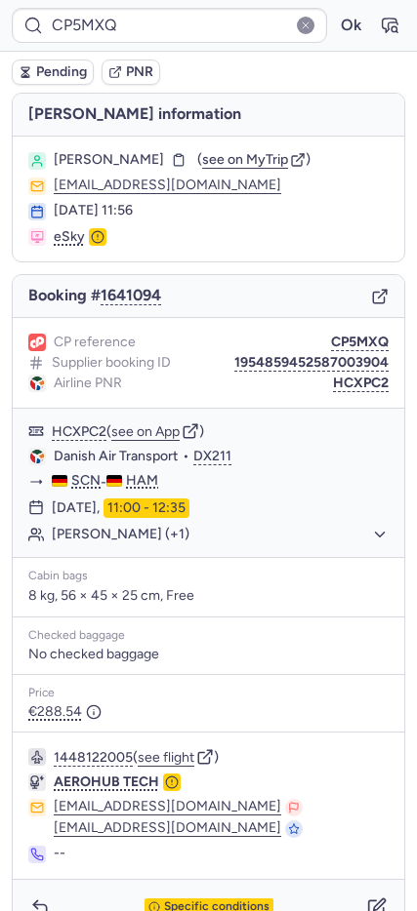
click at [47, 79] on span "Pending" at bounding box center [61, 72] width 51 height 16
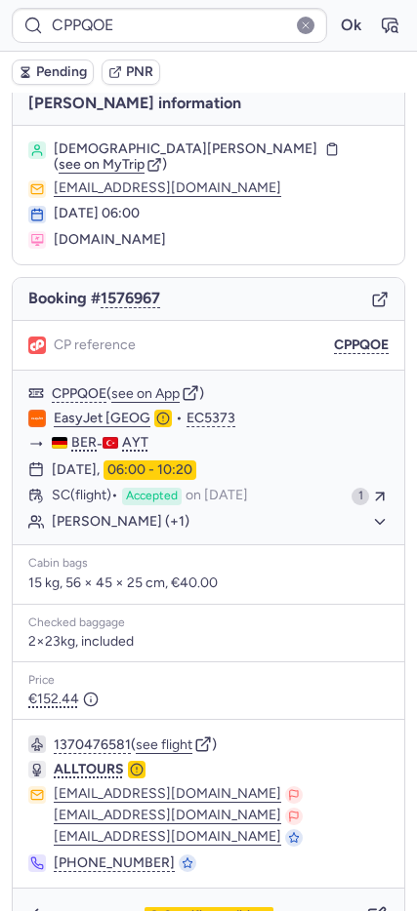
scroll to position [42, 0]
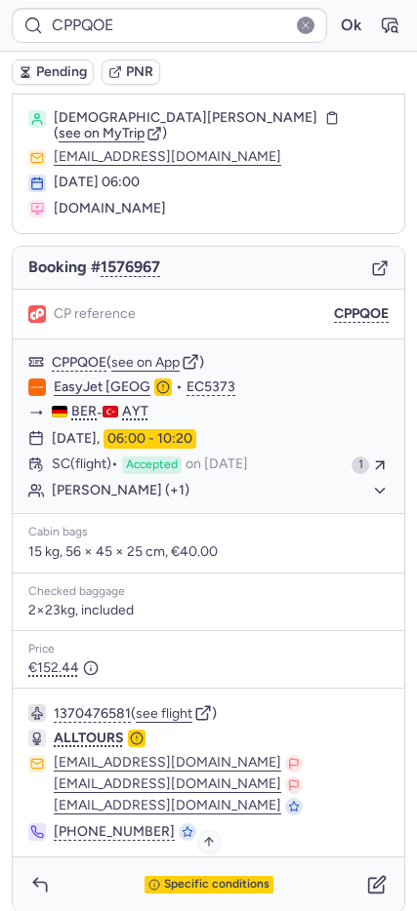
click at [186, 878] on span "Specific conditions" at bounding box center [216, 885] width 105 height 14
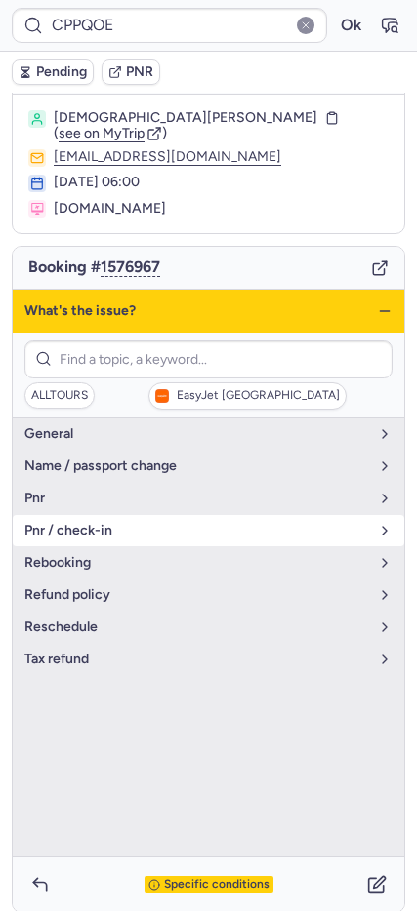
click at [117, 523] on span "pnr / check-in" at bounding box center [196, 531] width 344 height 16
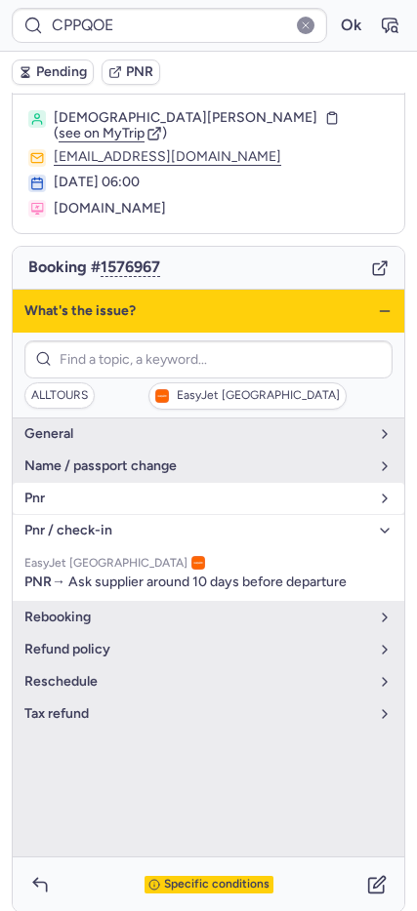
click at [121, 491] on span "pnr" at bounding box center [196, 499] width 344 height 16
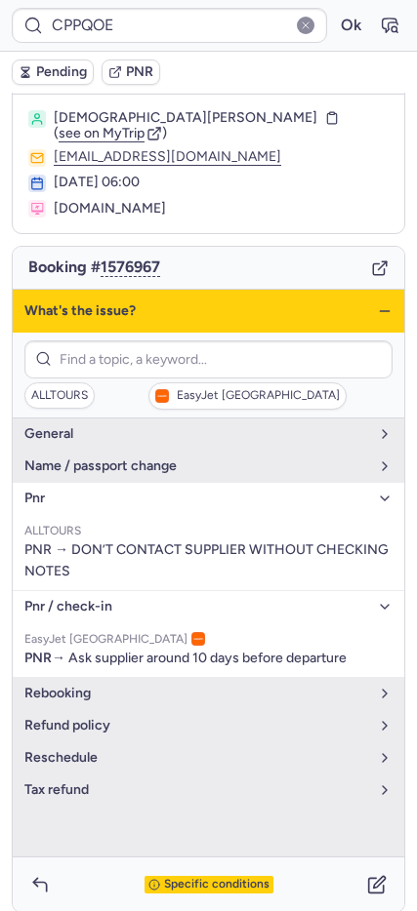
click at [377, 303] on icon "button" at bounding box center [385, 311] width 16 height 16
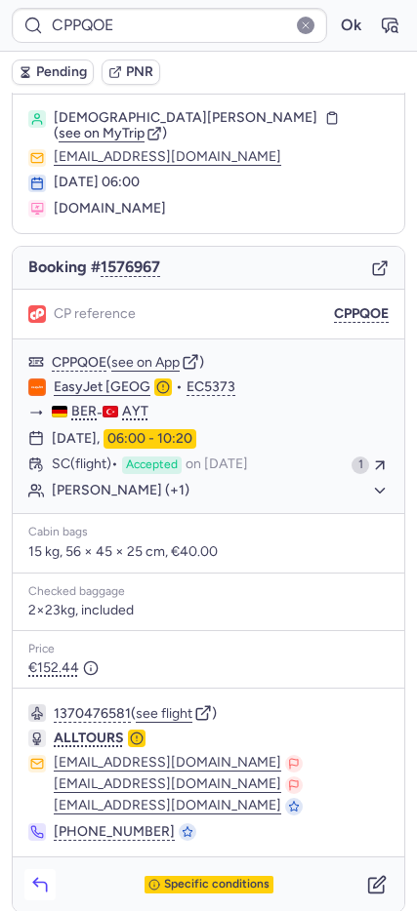
click at [42, 869] on button "button" at bounding box center [39, 884] width 31 height 31
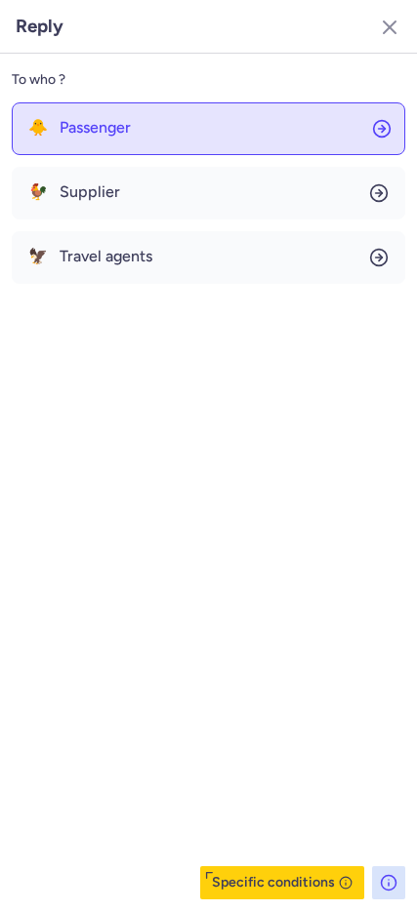
click at [147, 140] on button "🐥 Passenger" at bounding box center [208, 128] width 393 height 53
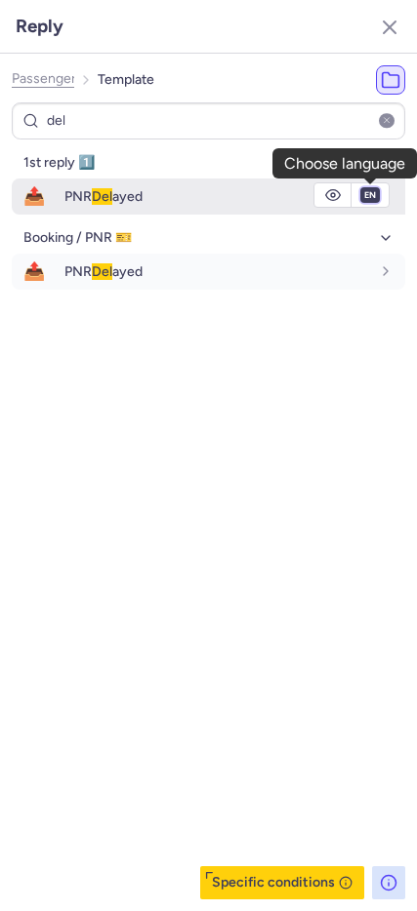
click at [377, 193] on select "fr en de nl pt es it ru" at bounding box center [370, 195] width 18 height 16
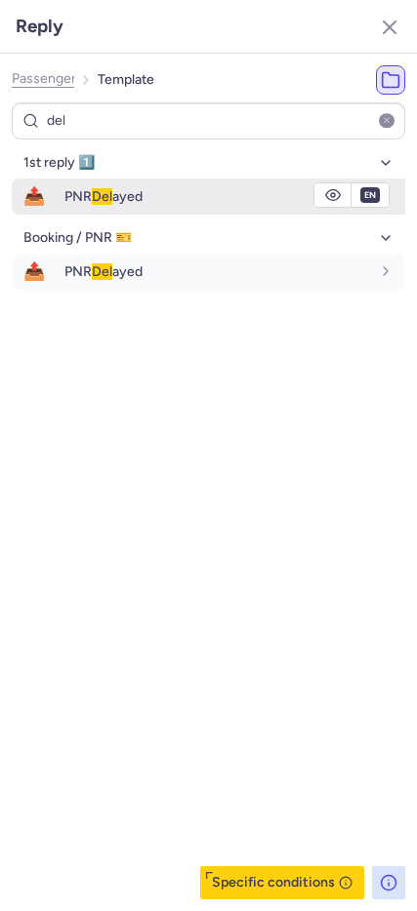
click at [361, 187] on select "fr en de nl pt es it ru" at bounding box center [370, 195] width 18 height 16
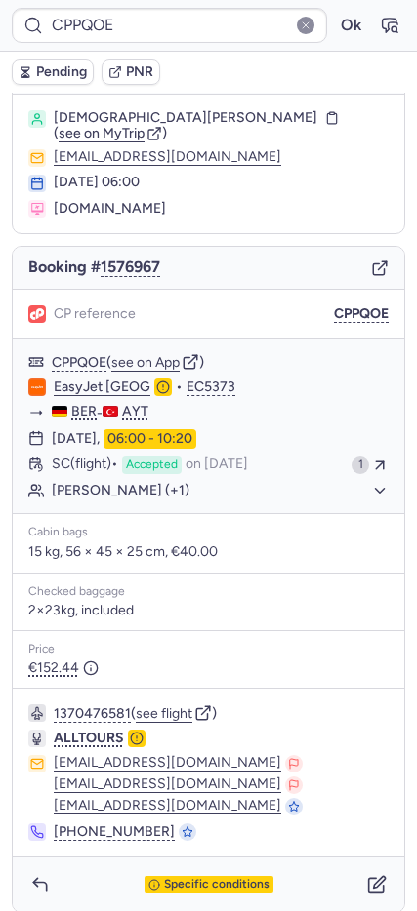
click at [32, 77] on button "Pending" at bounding box center [53, 72] width 82 height 25
click at [367, 875] on icon "button" at bounding box center [377, 885] width 20 height 20
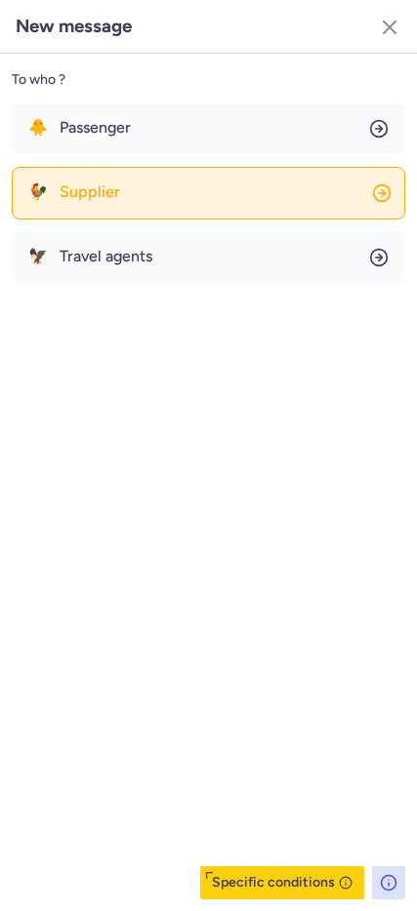
click at [150, 198] on button "🐓 Supplier" at bounding box center [208, 193] width 393 height 53
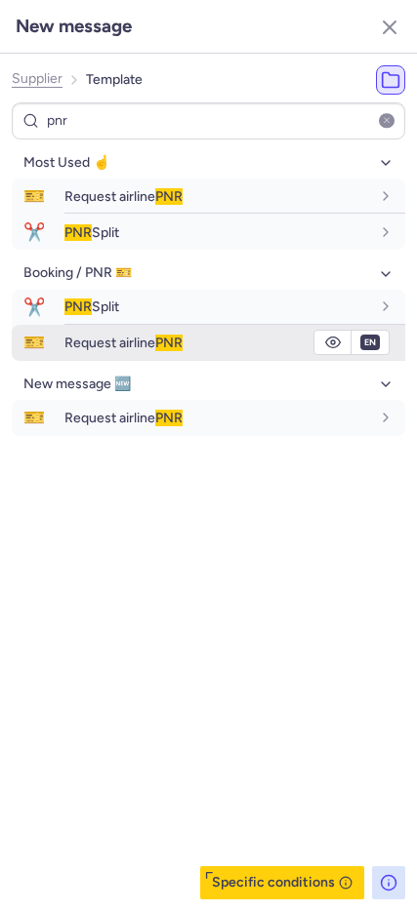
click at [179, 345] on span "PNR" at bounding box center [168, 343] width 27 height 17
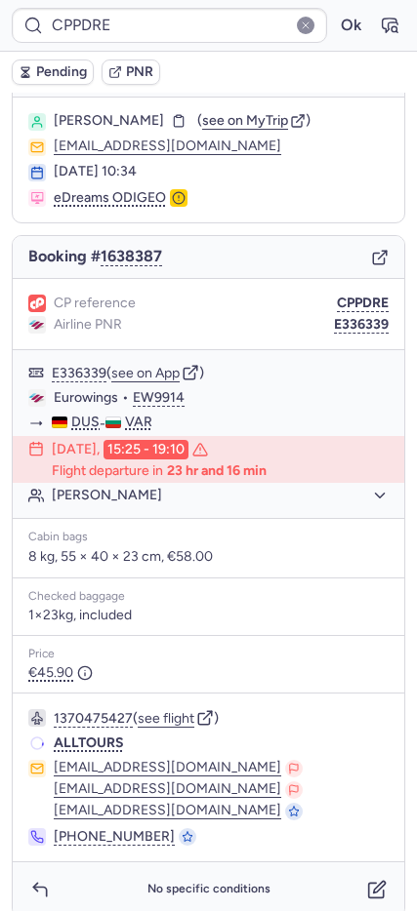
scroll to position [58, 0]
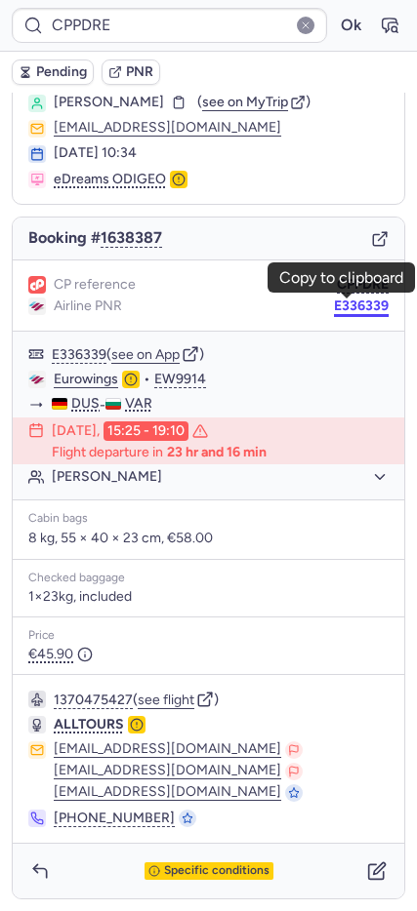
click at [338, 306] on button "E336339" at bounding box center [361, 307] width 55 height 16
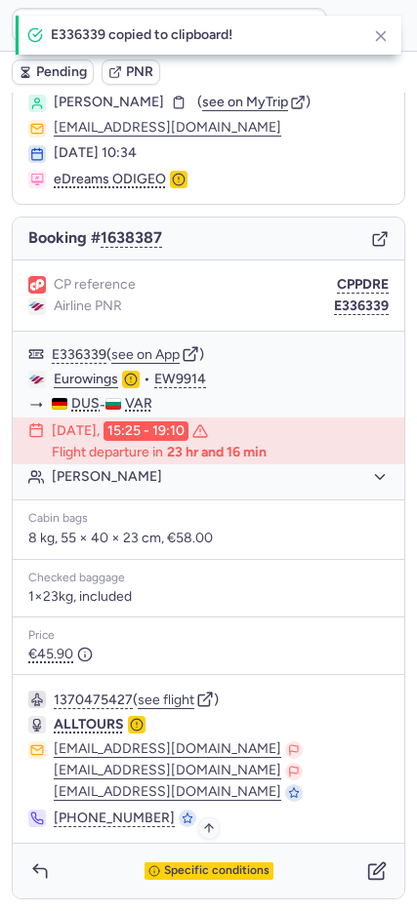
click at [148, 870] on icon "button" at bounding box center [154, 871] width 12 height 12
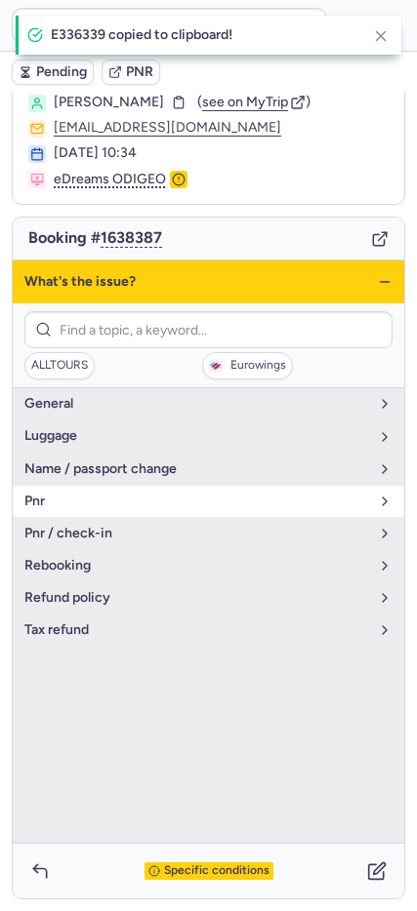
click at [97, 506] on span "pnr" at bounding box center [196, 502] width 344 height 16
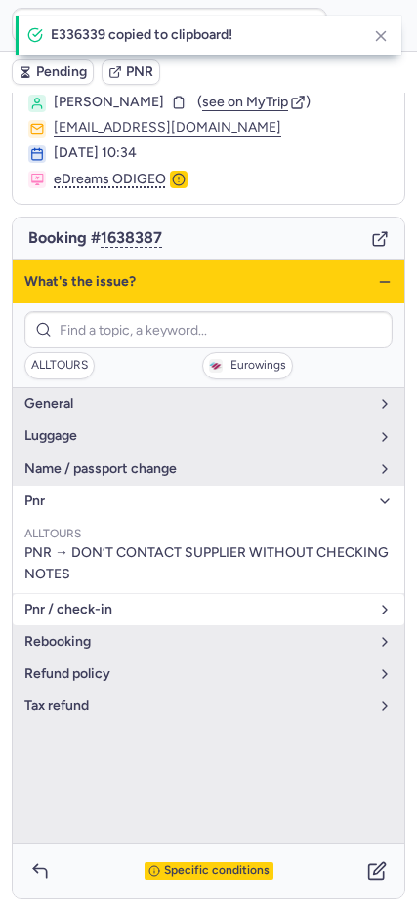
click at [140, 608] on span "pnr / check-in" at bounding box center [196, 610] width 344 height 16
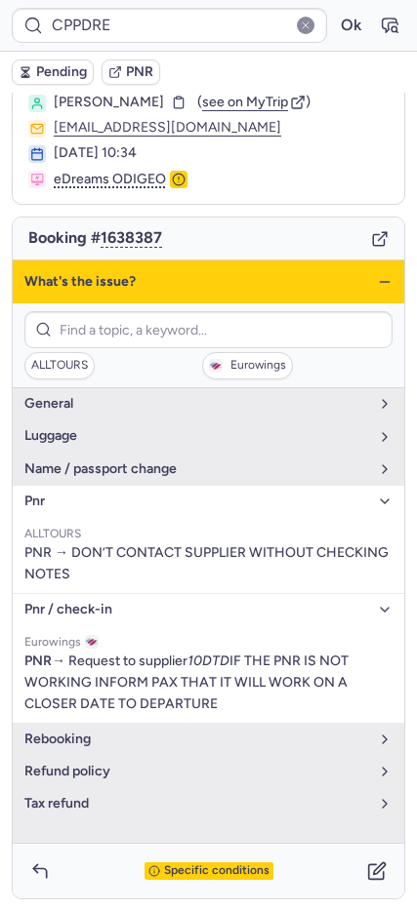
click at [377, 278] on icon "button" at bounding box center [385, 282] width 16 height 16
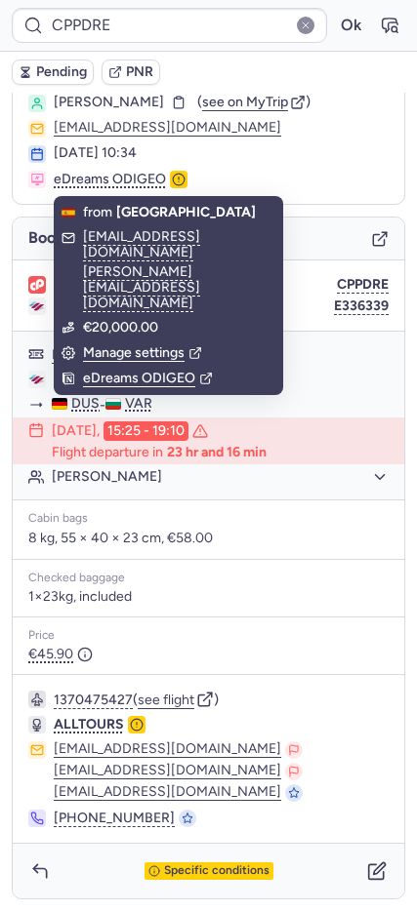
click at [137, 104] on span "[PERSON_NAME]" at bounding box center [109, 103] width 110 height 16
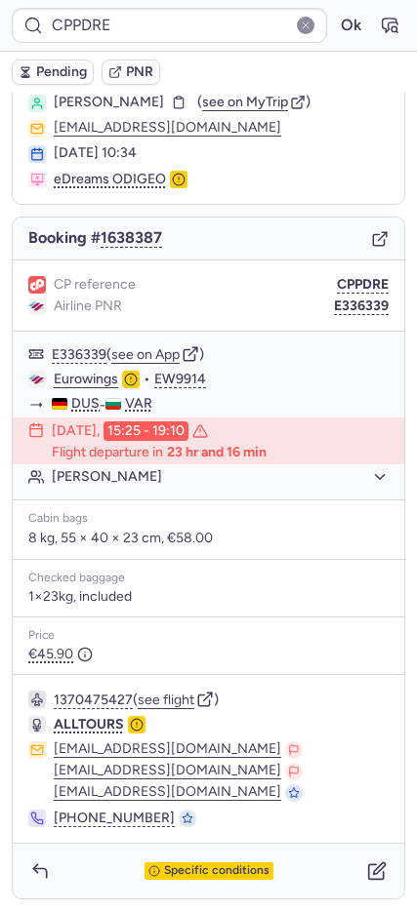
copy span "HARKAVENKO"
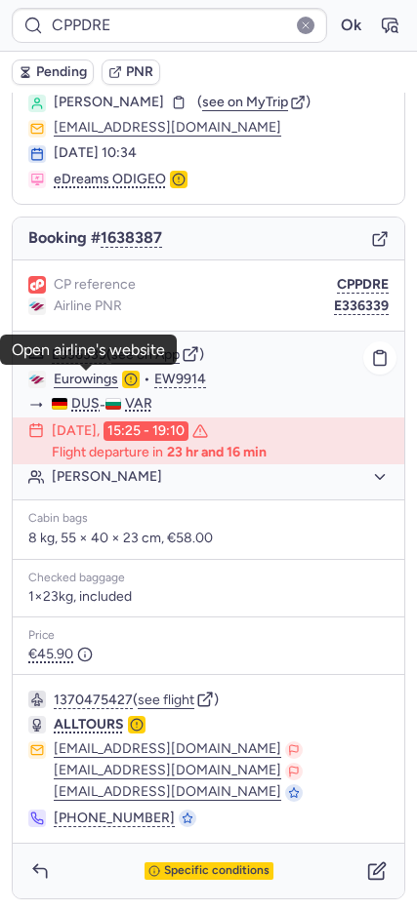
click at [81, 380] on link "Eurowings" at bounding box center [86, 380] width 64 height 18
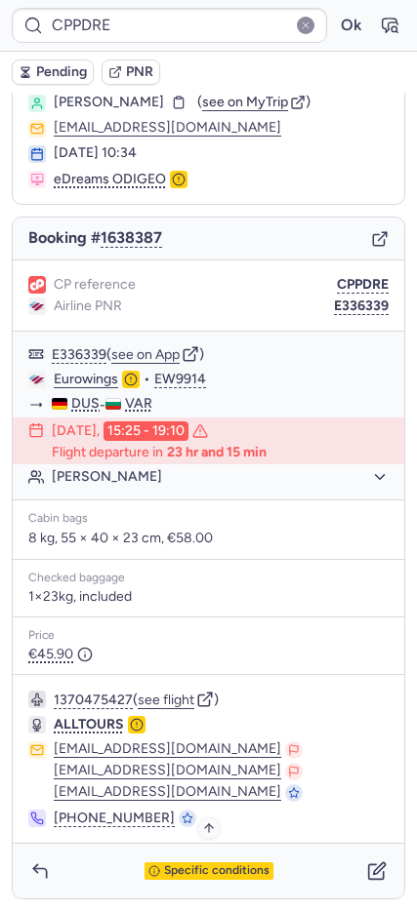
click at [207, 864] on span "Specific conditions" at bounding box center [216, 871] width 105 height 14
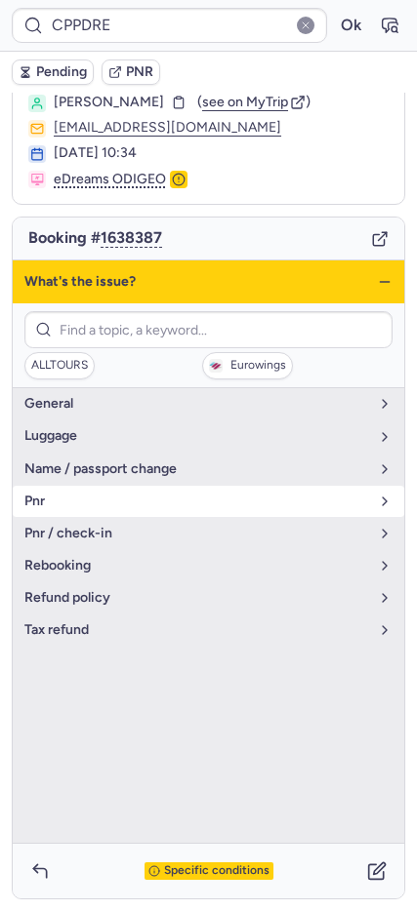
click at [111, 494] on span "pnr" at bounding box center [196, 502] width 344 height 16
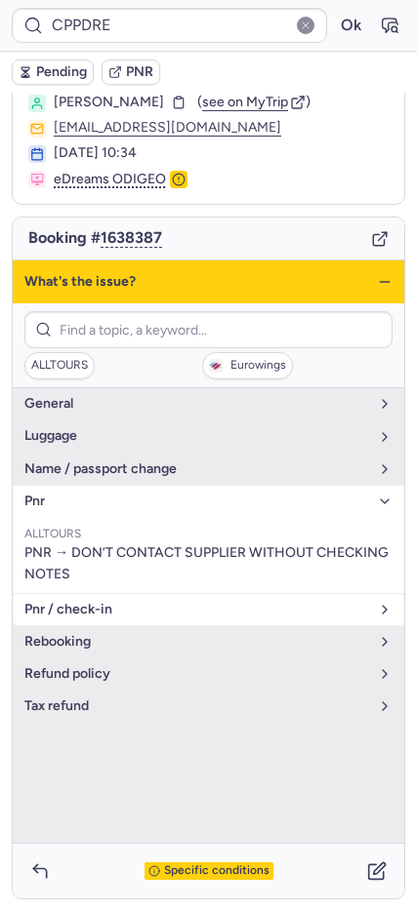
click at [157, 598] on button "pnr / check-in" at bounding box center [208, 609] width 391 height 31
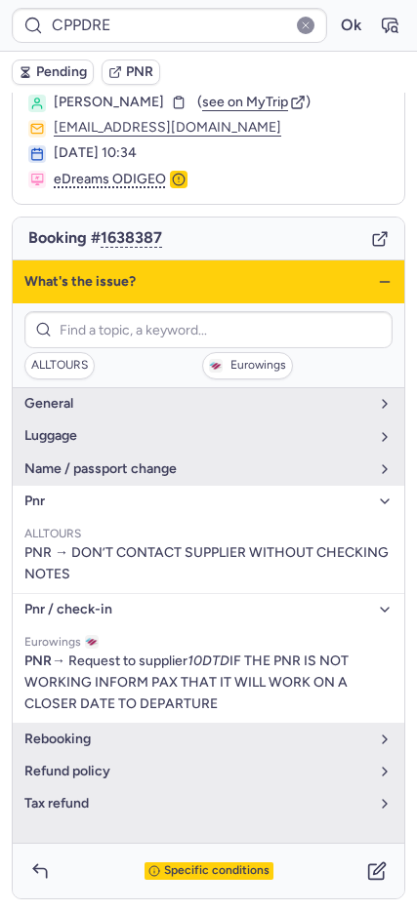
drag, startPoint x: 371, startPoint y: 275, endPoint x: 368, endPoint y: 289, distance: 14.0
click at [377, 275] on icon "button" at bounding box center [385, 282] width 16 height 16
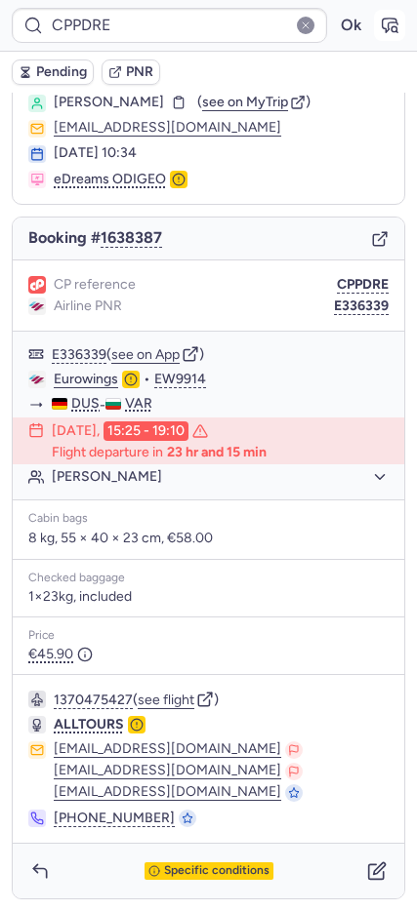
click at [379, 14] on button "button" at bounding box center [389, 25] width 31 height 31
click at [46, 858] on button "button" at bounding box center [39, 871] width 31 height 31
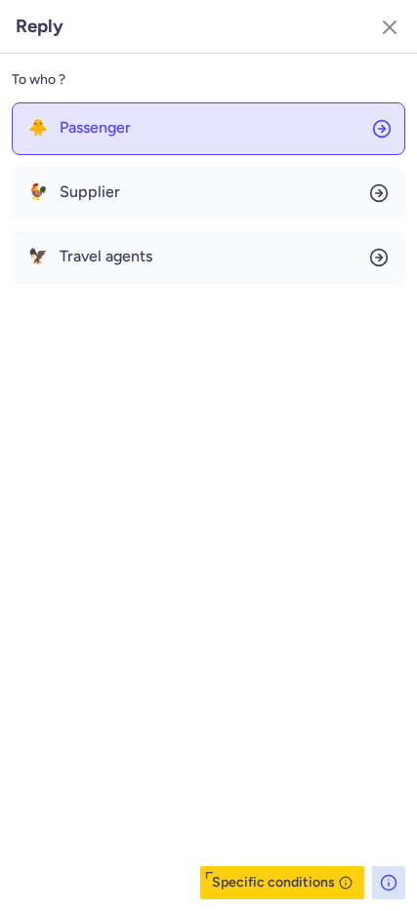
click at [127, 127] on span "Passenger" at bounding box center [95, 128] width 71 height 18
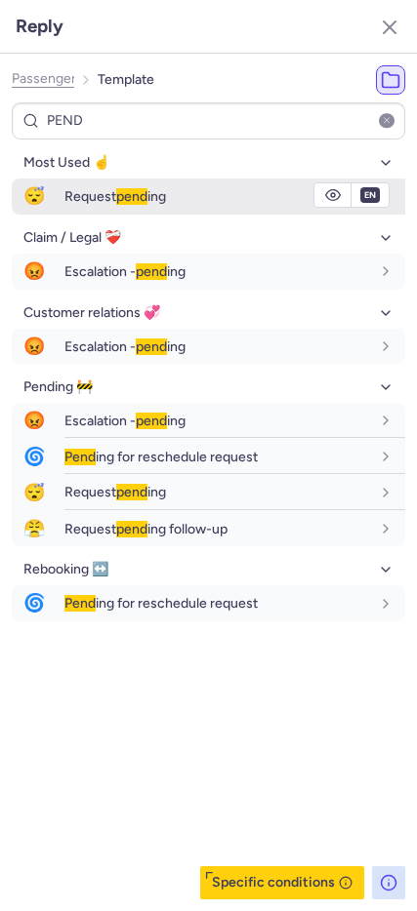
click at [45, 193] on span "😴" at bounding box center [34, 197] width 45 height 36
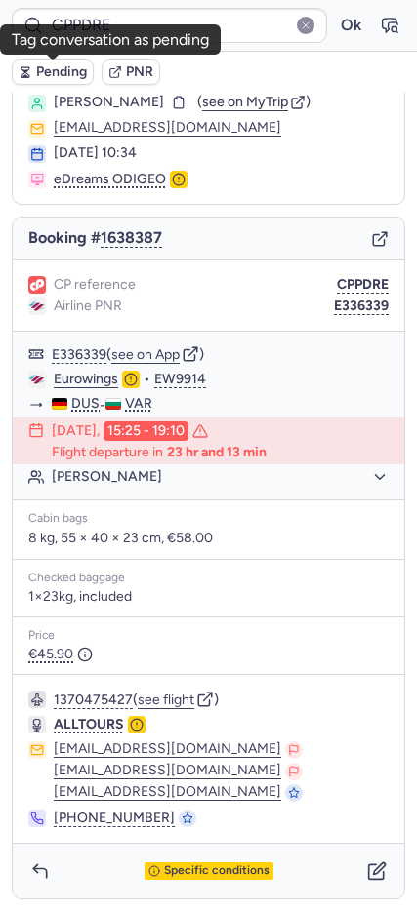
click at [66, 71] on span "Pending" at bounding box center [61, 72] width 51 height 16
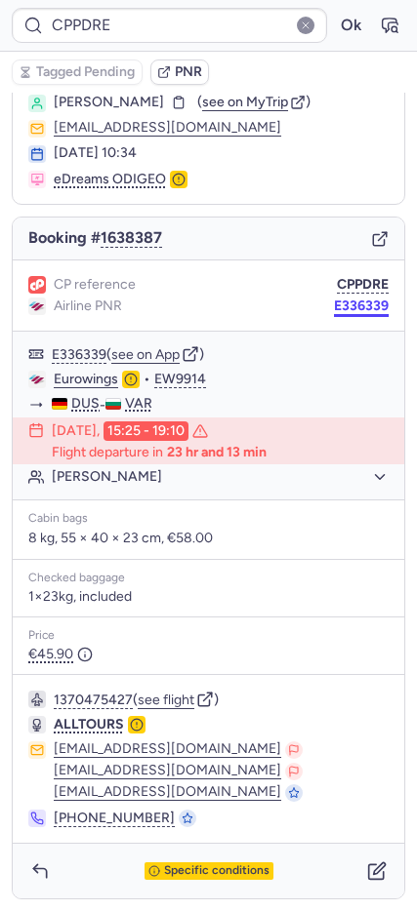
click at [334, 304] on button "E336339" at bounding box center [361, 307] width 55 height 16
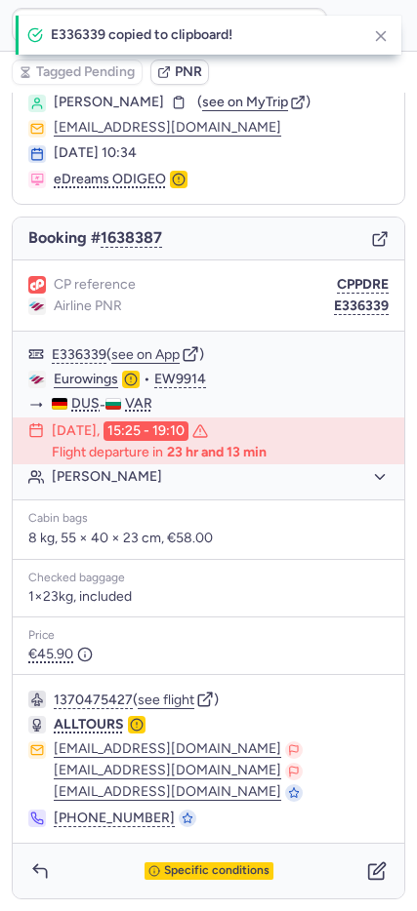
click at [368, 891] on div "Specific conditions" at bounding box center [208, 871] width 391 height 55
click at [367, 878] on icon "button" at bounding box center [377, 871] width 20 height 20
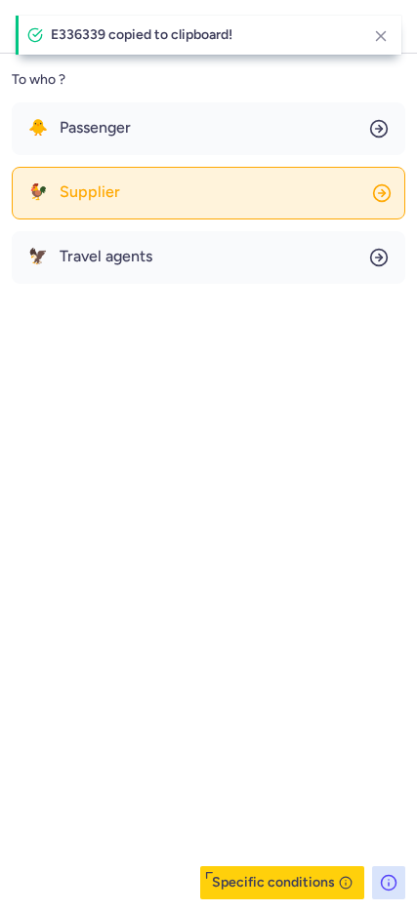
click at [130, 186] on button "🐓 Supplier" at bounding box center [208, 193] width 393 height 53
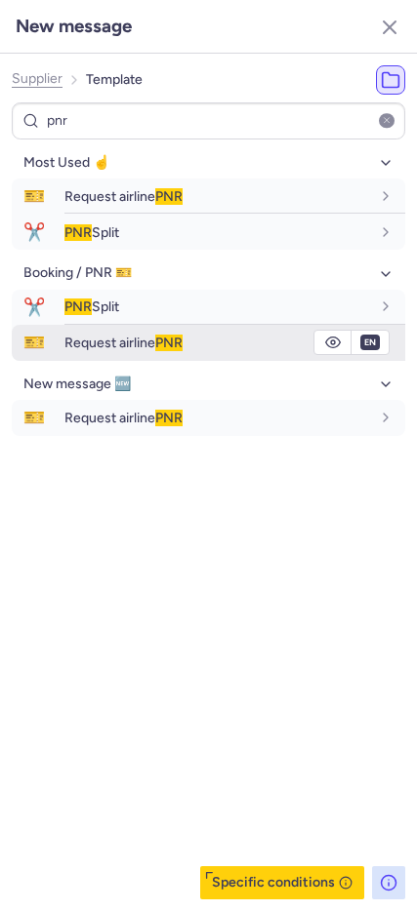
click at [122, 342] on span "Request airline PNR" at bounding box center [123, 343] width 118 height 17
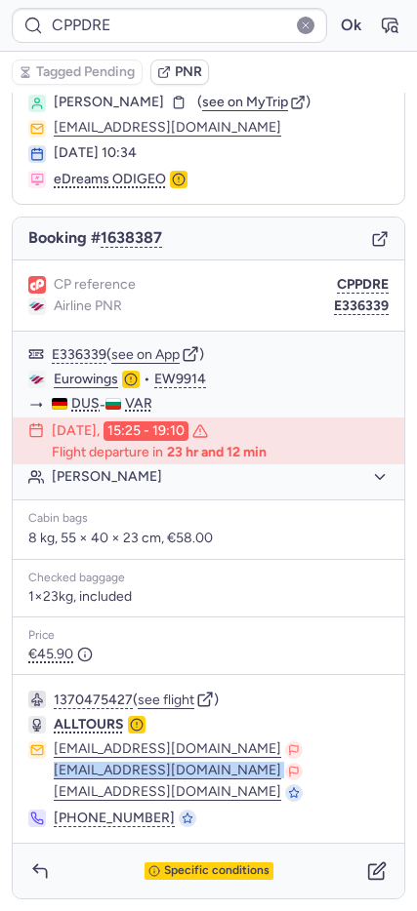
drag, startPoint x: 49, startPoint y: 771, endPoint x: 179, endPoint y: 770, distance: 130.7
click at [179, 770] on div "[EMAIL_ADDRESS][DOMAIN_NAME] [EMAIL_ADDRESS][DOMAIN_NAME] [EMAIL_ADDRESS][DOMAI…" at bounding box center [208, 771] width 360 height 60
copy div "[EMAIL_ADDRESS][DOMAIN_NAME]"
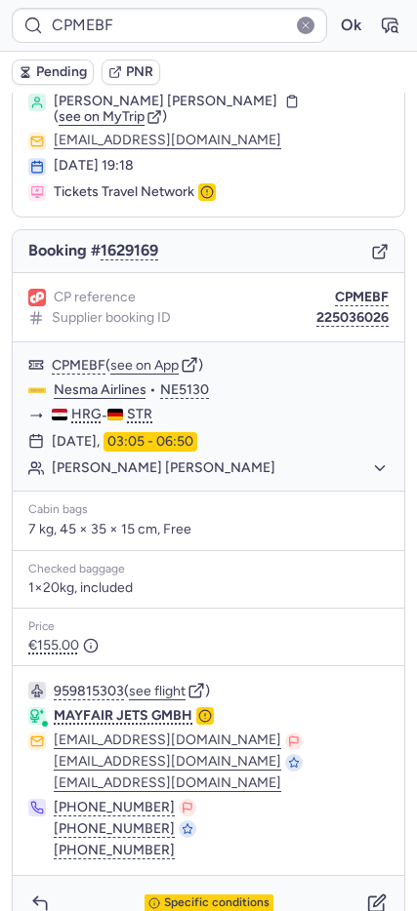
scroll to position [91, 0]
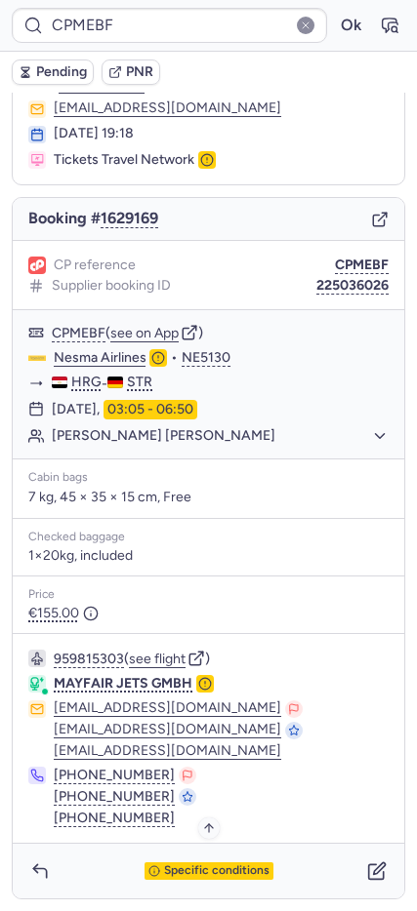
click at [180, 869] on span "Specific conditions" at bounding box center [216, 871] width 105 height 14
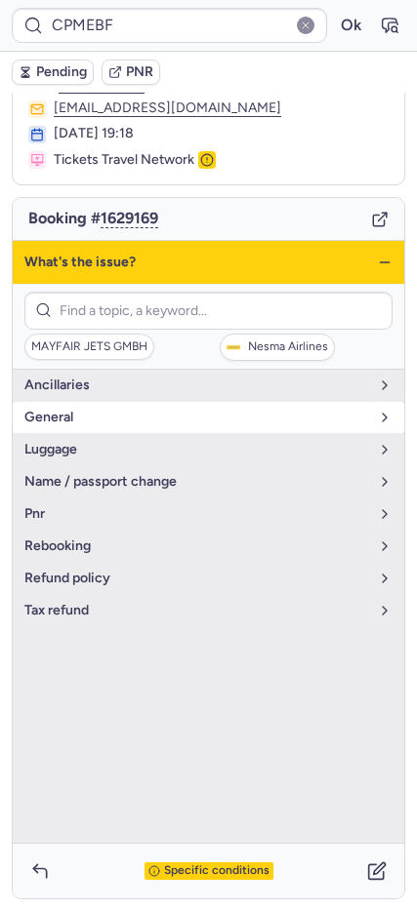
click at [62, 423] on span "general" at bounding box center [196, 418] width 344 height 16
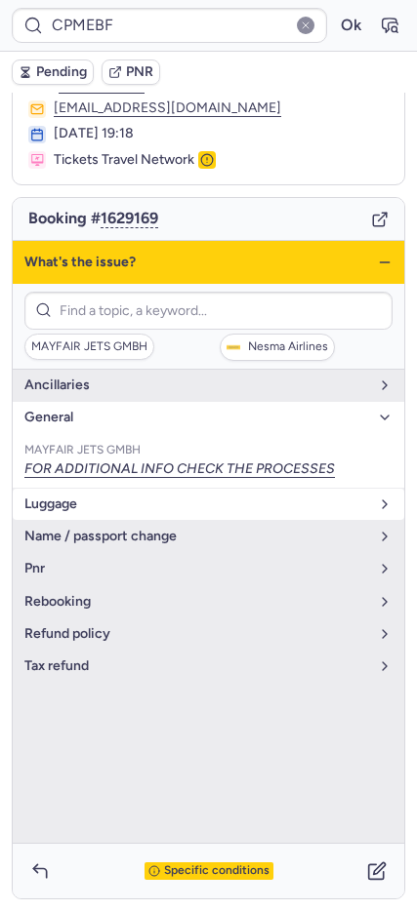
click at [80, 505] on span "luggage" at bounding box center [196, 505] width 344 height 16
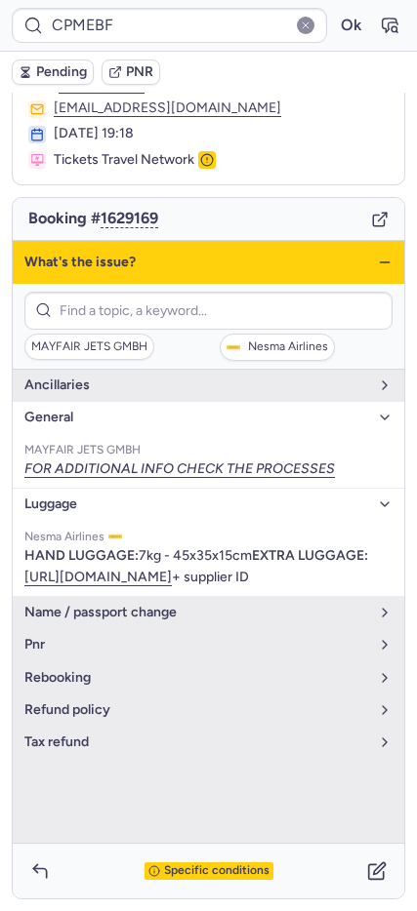
click at [377, 263] on icon "button" at bounding box center [385, 263] width 16 height 16
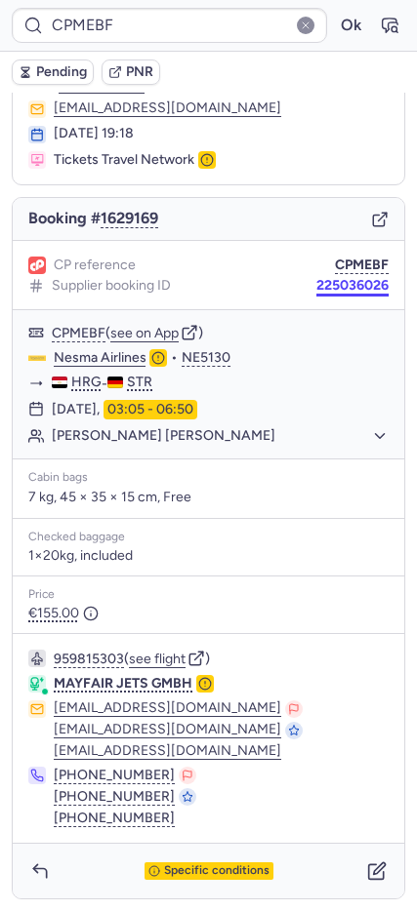
click at [346, 285] on button "225036026" at bounding box center [352, 286] width 72 height 16
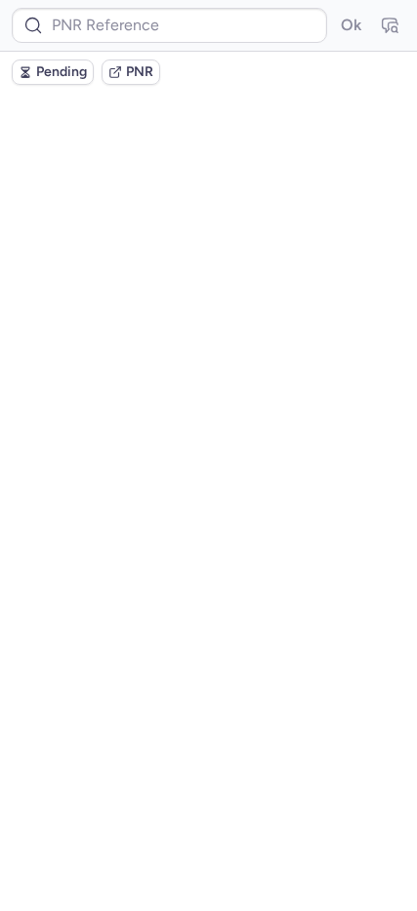
scroll to position [0, 0]
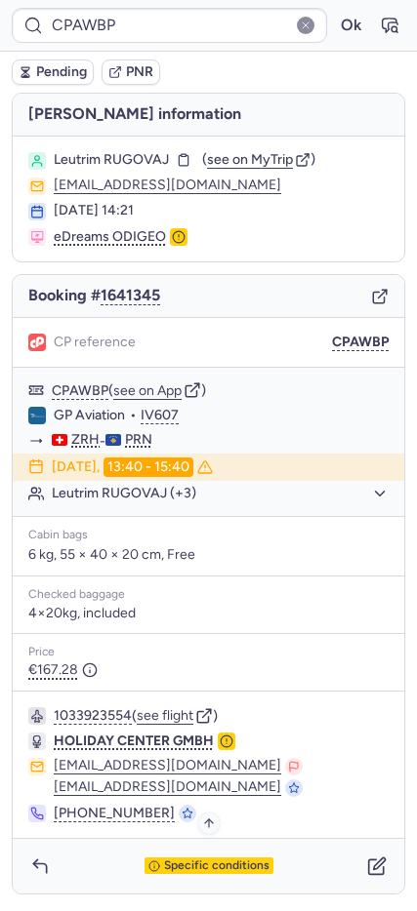
click at [204, 862] on span "Specific conditions" at bounding box center [216, 866] width 105 height 14
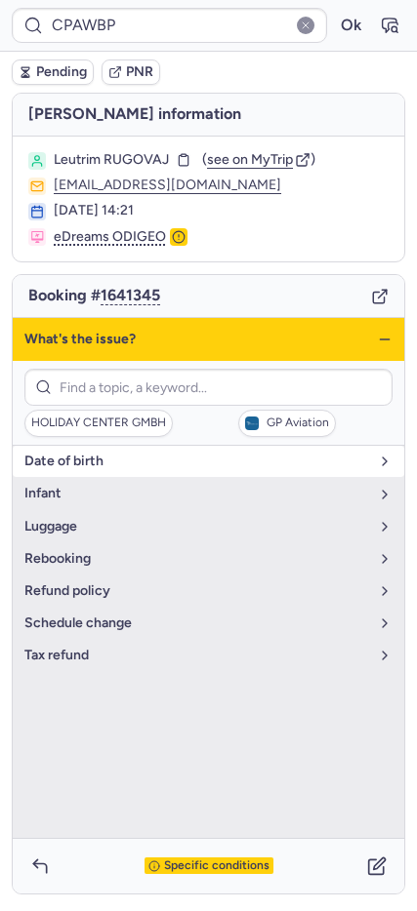
click at [113, 456] on span "date of birth" at bounding box center [196, 462] width 344 height 16
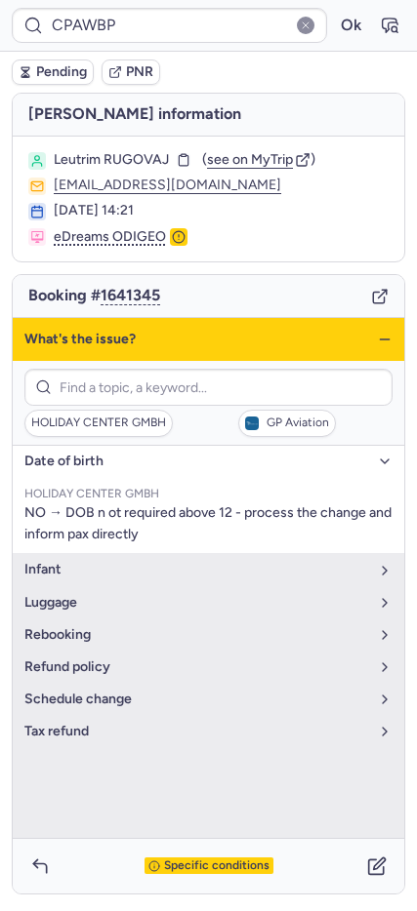
click at [379, 333] on icon "button" at bounding box center [385, 340] width 16 height 16
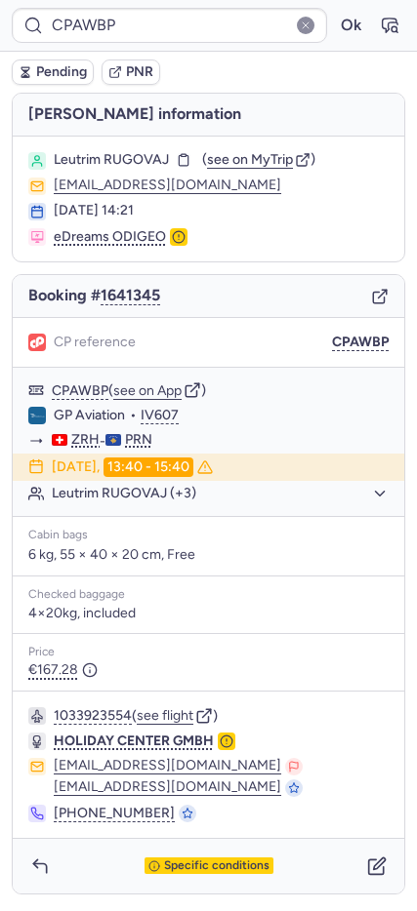
click at [377, 299] on icon "button" at bounding box center [380, 297] width 18 height 18
click at [188, 873] on div "Specific conditions" at bounding box center [208, 866] width 129 height 18
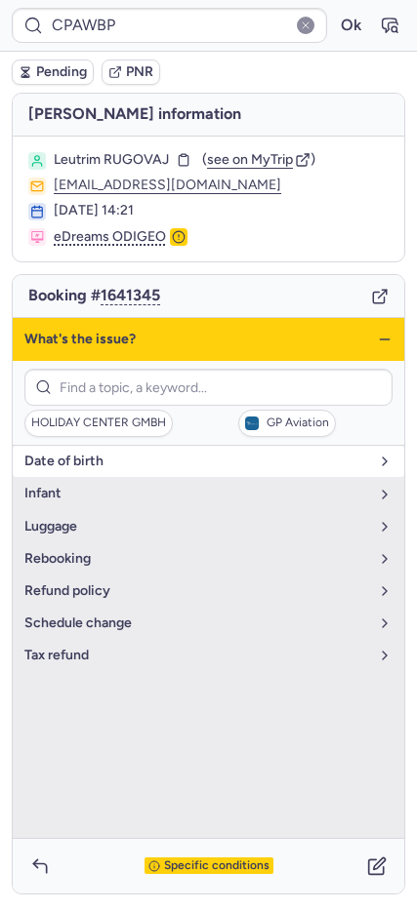
click at [94, 461] on span "date of birth" at bounding box center [196, 462] width 344 height 16
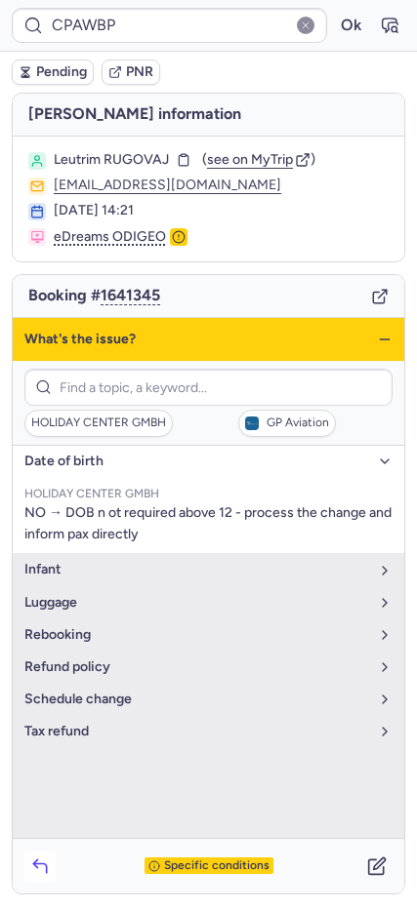
click at [37, 862] on icon "button" at bounding box center [40, 867] width 20 height 20
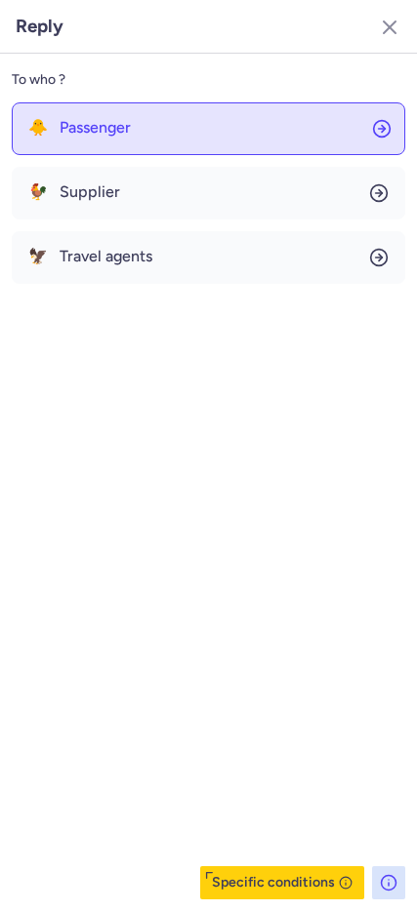
click at [66, 125] on span "Passenger" at bounding box center [95, 128] width 71 height 18
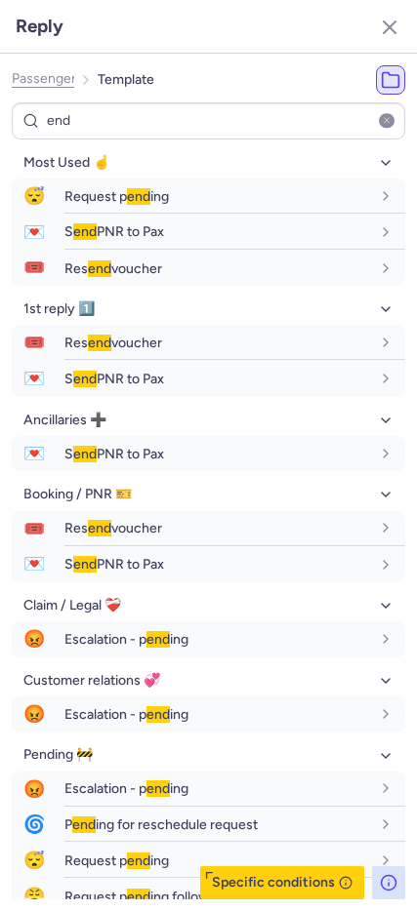
click at [5, 198] on div "Passenger Template end Most Used ☝️ 😴 Request p end ing fr en de nl pt es it ru…" at bounding box center [208, 482] width 417 height 857
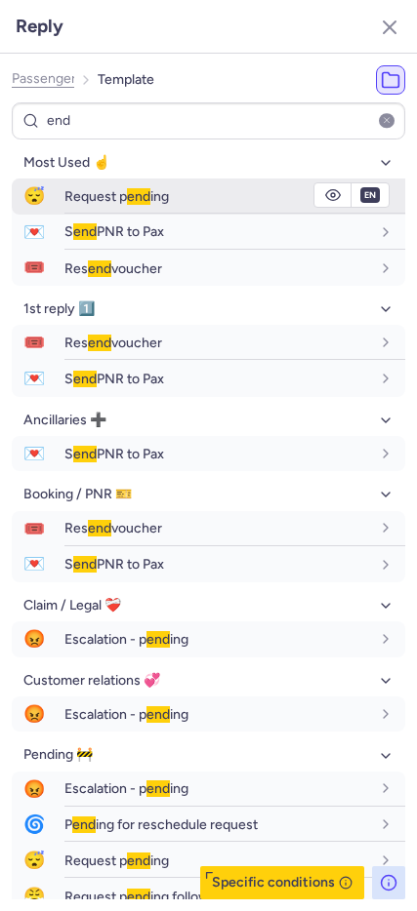
click at [32, 198] on span "😴" at bounding box center [34, 197] width 45 height 36
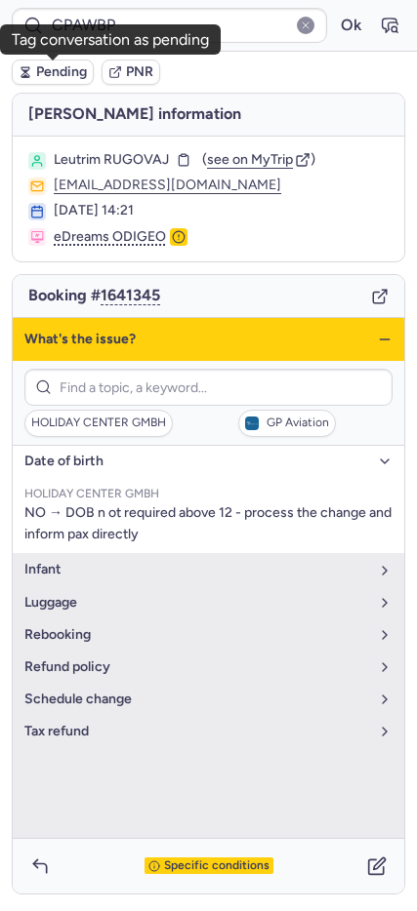
click at [72, 73] on span "Pending" at bounding box center [61, 72] width 51 height 16
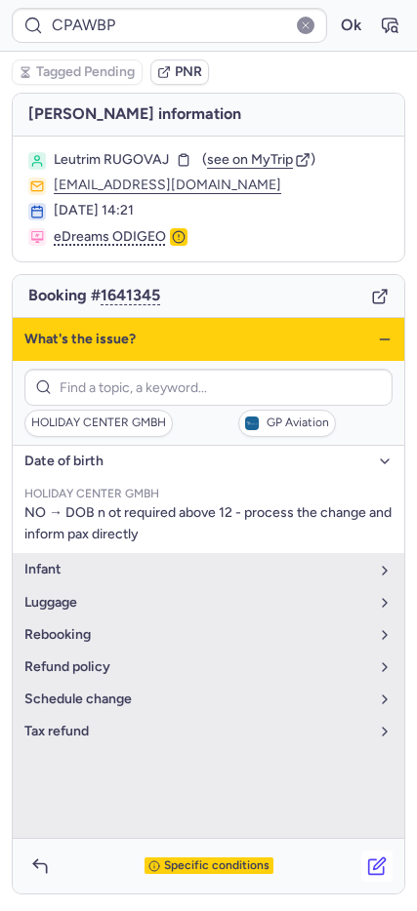
click at [374, 862] on icon "button" at bounding box center [377, 867] width 20 height 20
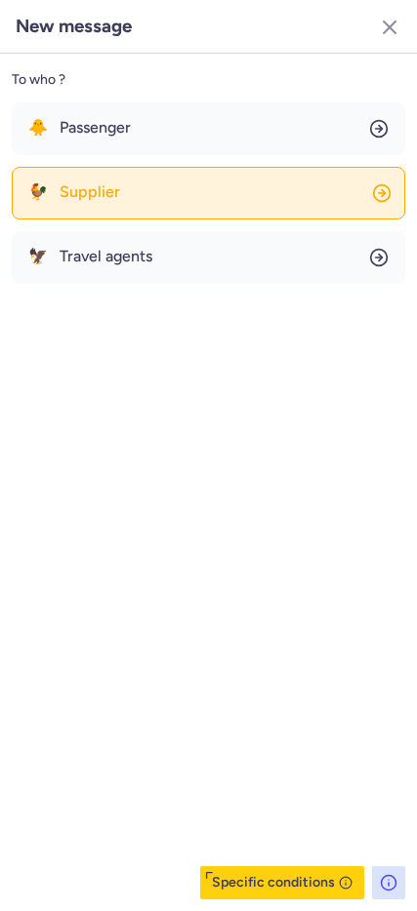
click at [107, 186] on span "Supplier" at bounding box center [90, 192] width 60 height 18
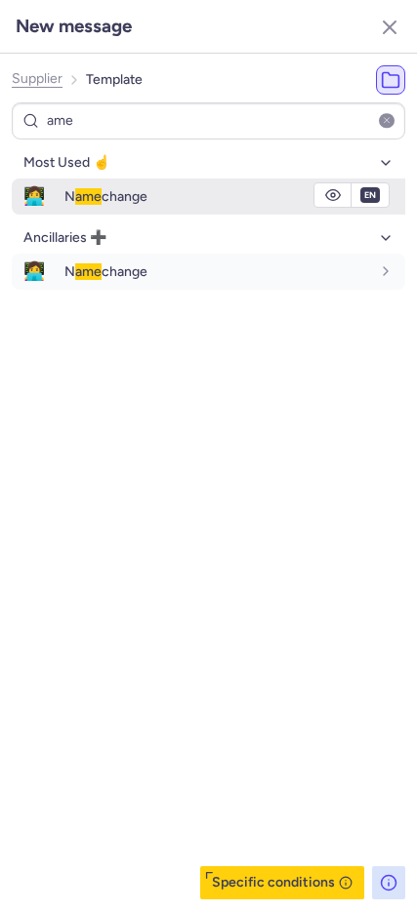
click at [17, 199] on span "👩‍💻" at bounding box center [34, 197] width 45 height 36
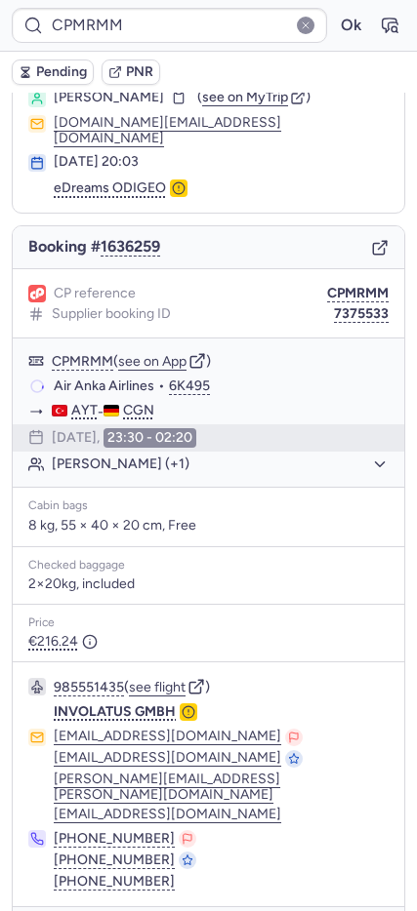
scroll to position [97, 0]
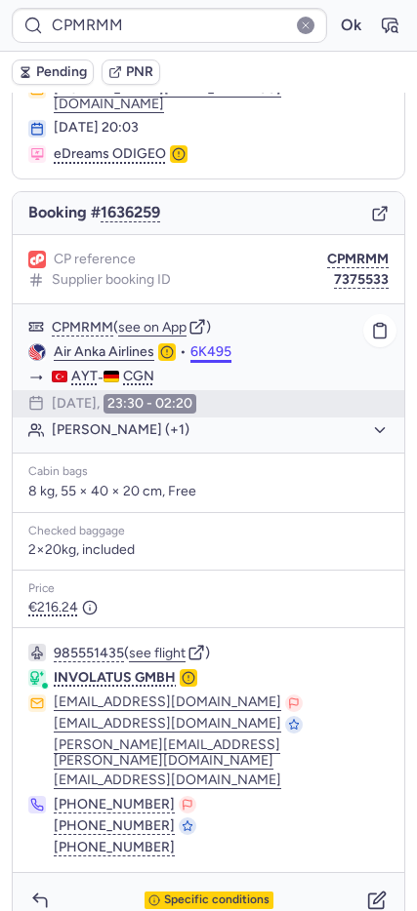
click at [201, 344] on button "6K495" at bounding box center [210, 352] width 41 height 16
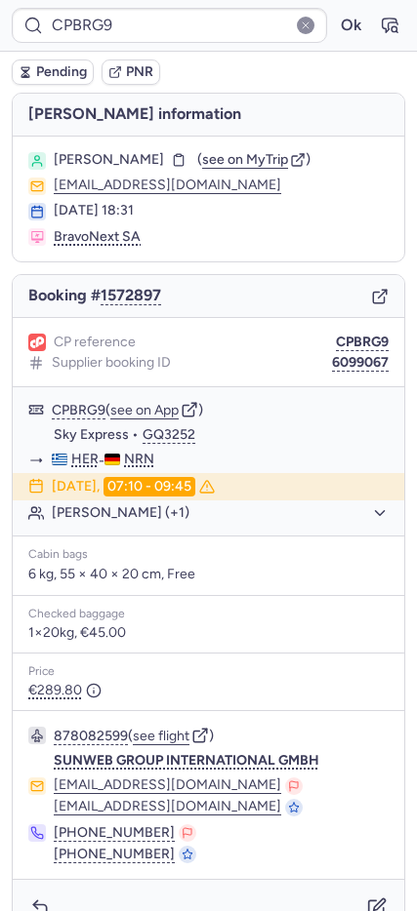
scroll to position [36, 0]
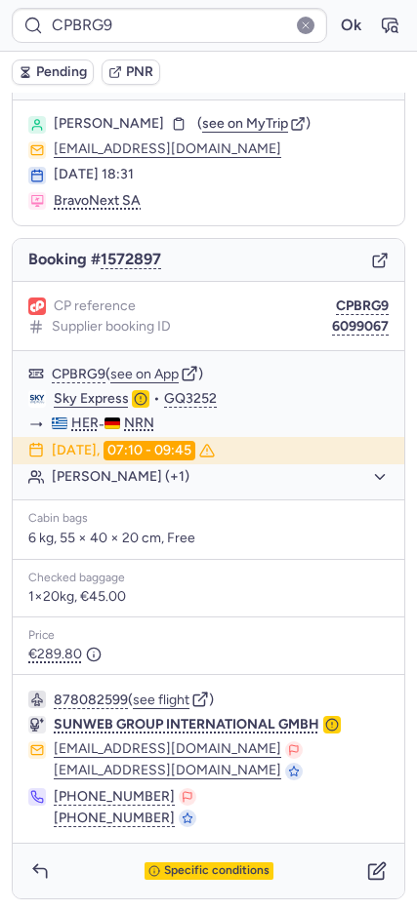
click at [155, 882] on div "Specific conditions" at bounding box center [208, 871] width 391 height 55
click at [164, 865] on span "Specific conditions" at bounding box center [216, 871] width 105 height 14
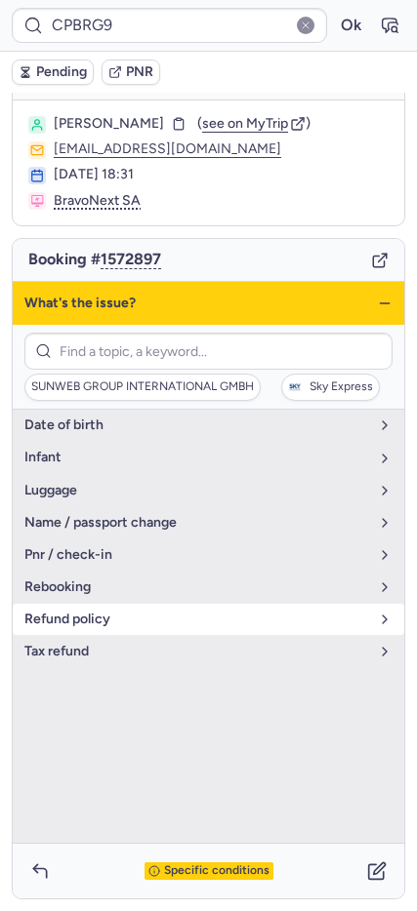
click at [82, 622] on span "refund policy" at bounding box center [196, 620] width 344 height 16
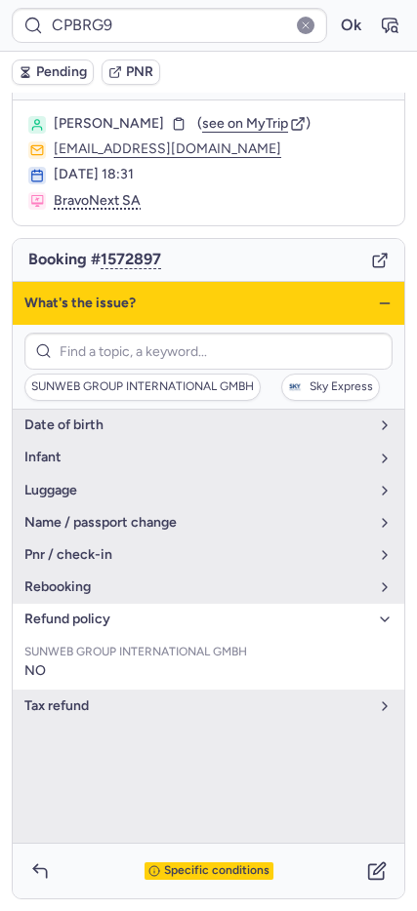
click at [377, 301] on icon "button" at bounding box center [385, 304] width 16 height 16
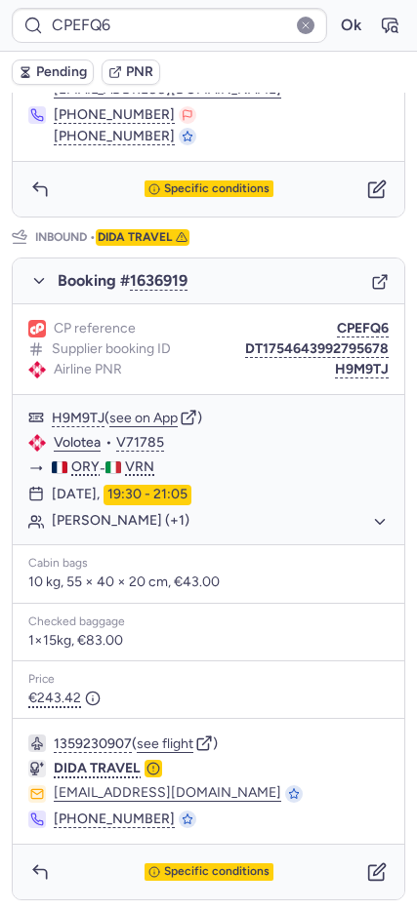
scroll to position [883, 0]
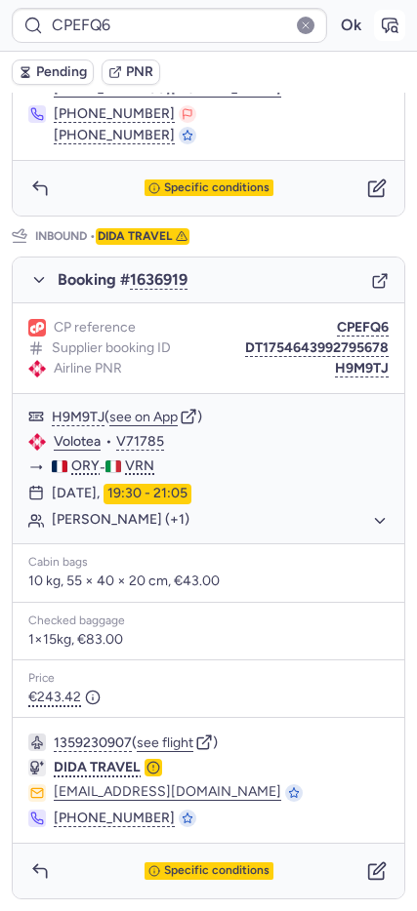
click at [379, 27] on icon "button" at bounding box center [389, 26] width 20 height 20
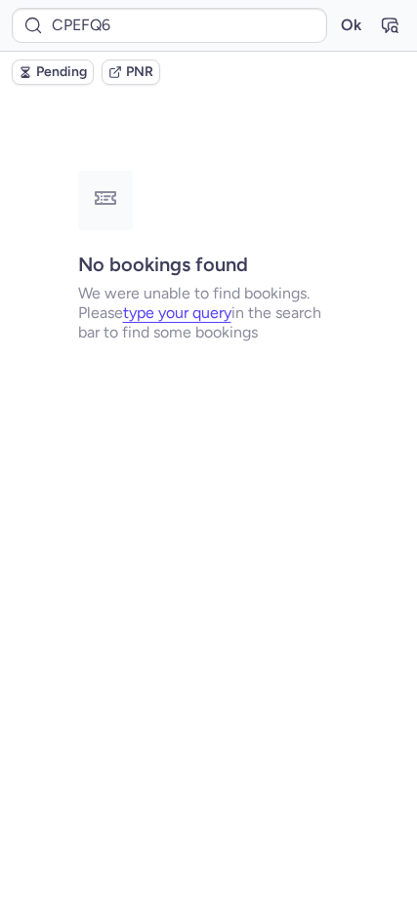
scroll to position [0, 0]
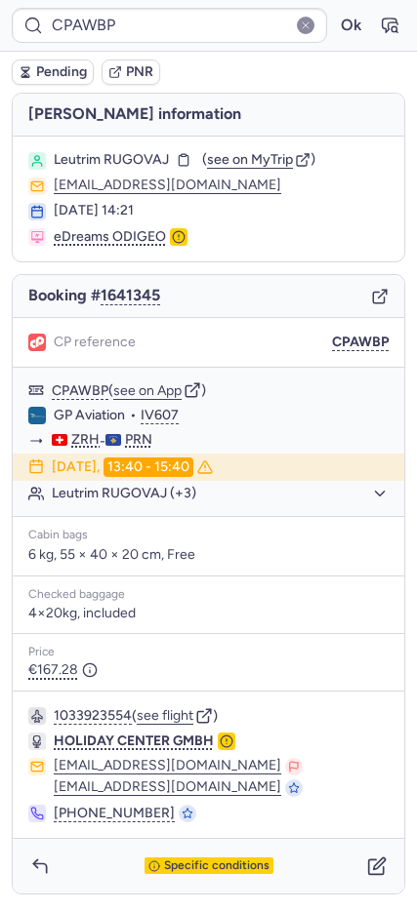
click at [51, 78] on span "Pending" at bounding box center [61, 72] width 51 height 16
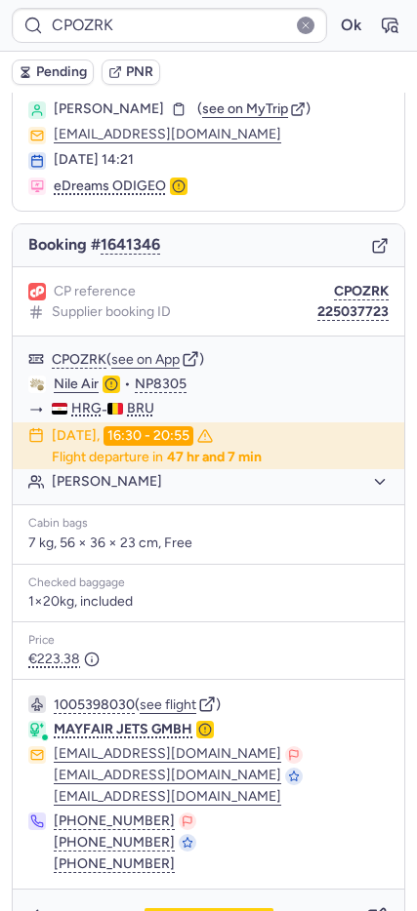
scroll to position [97, 0]
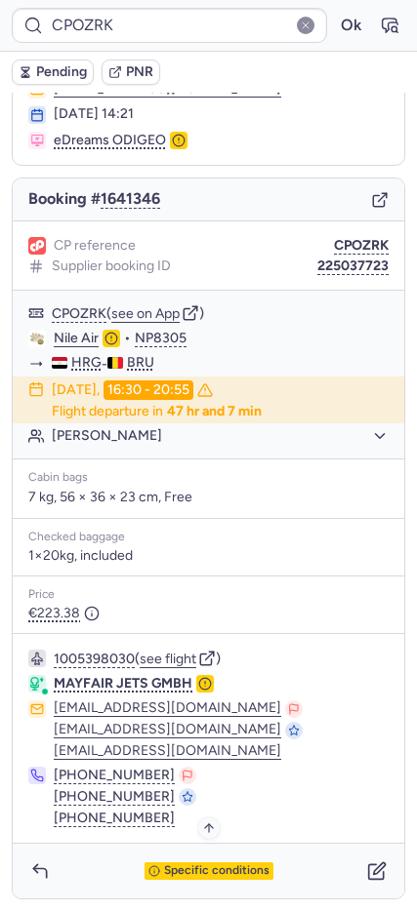
click at [190, 871] on span "Specific conditions" at bounding box center [216, 871] width 105 height 14
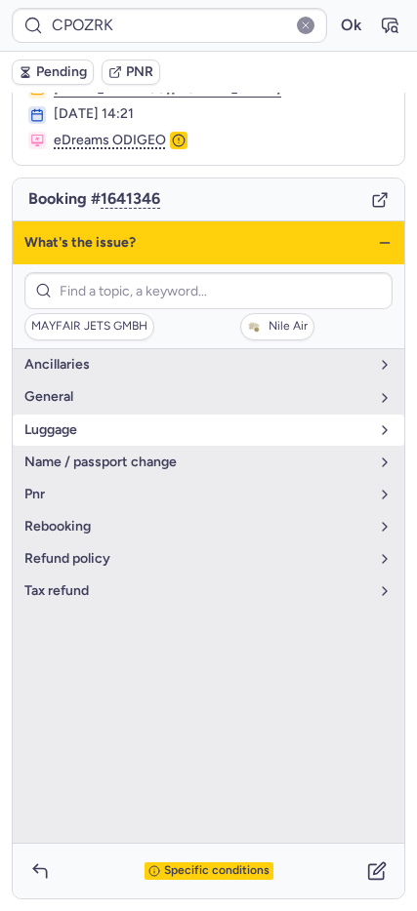
click at [107, 444] on button "luggage" at bounding box center [208, 430] width 391 height 31
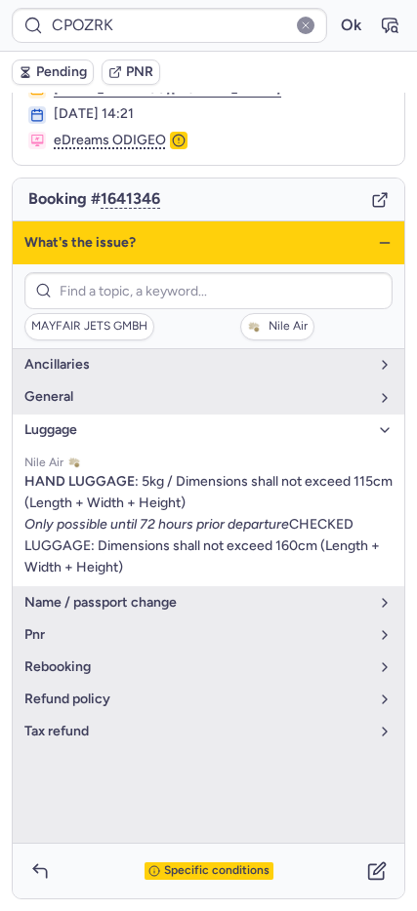
click at [377, 243] on icon "button" at bounding box center [385, 243] width 16 height 16
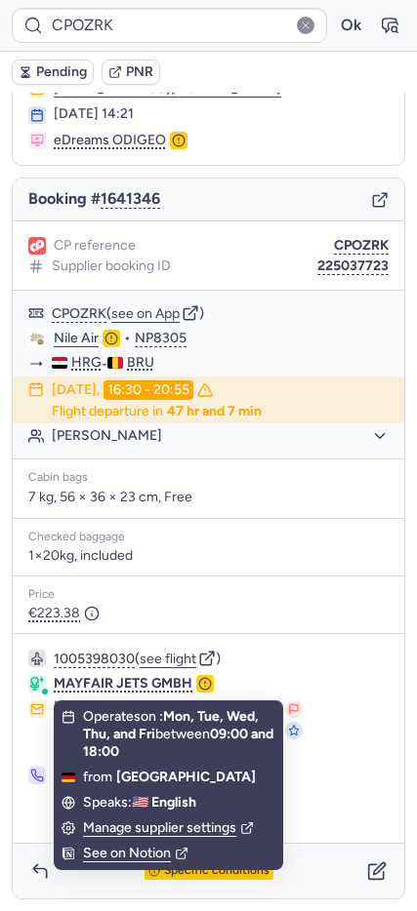
click at [219, 875] on span "Specific conditions" at bounding box center [216, 871] width 105 height 14
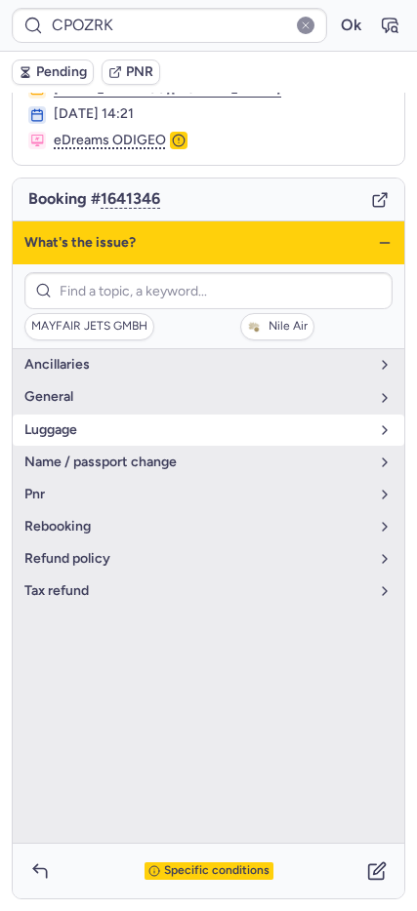
click at [87, 436] on span "luggage" at bounding box center [196, 430] width 344 height 16
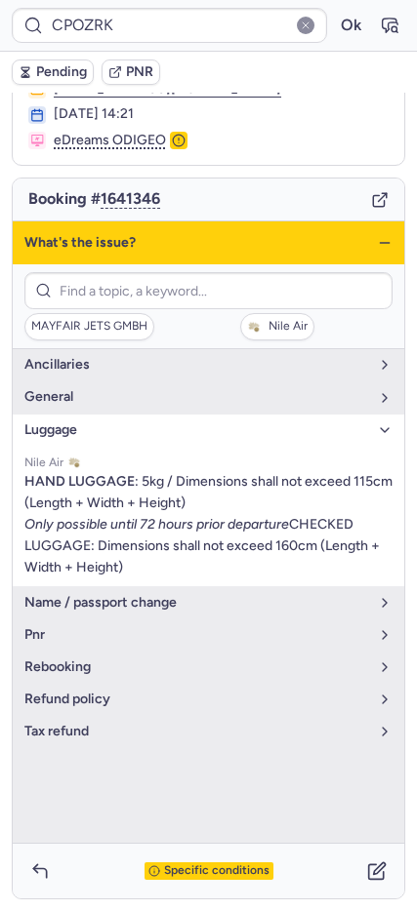
click at [90, 426] on span "luggage" at bounding box center [196, 430] width 344 height 16
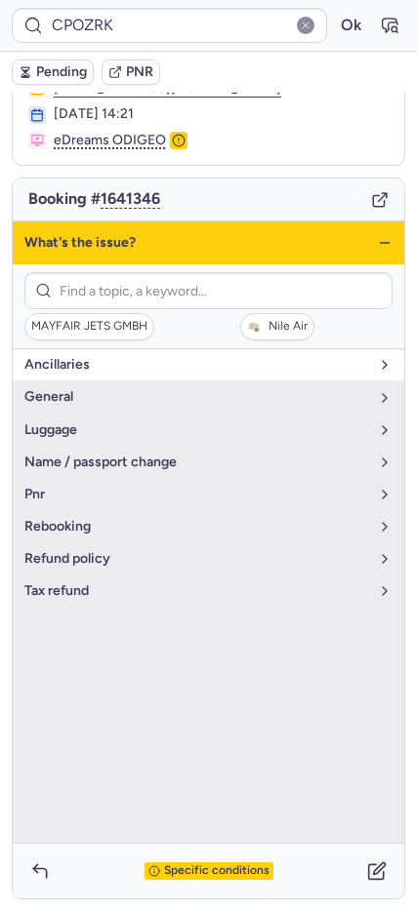
click at [126, 368] on span "Ancillaries" at bounding box center [196, 365] width 344 height 16
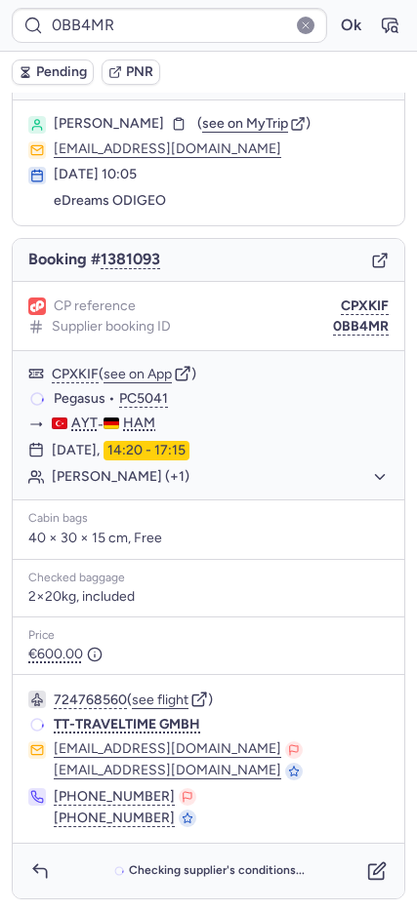
scroll to position [36, 0]
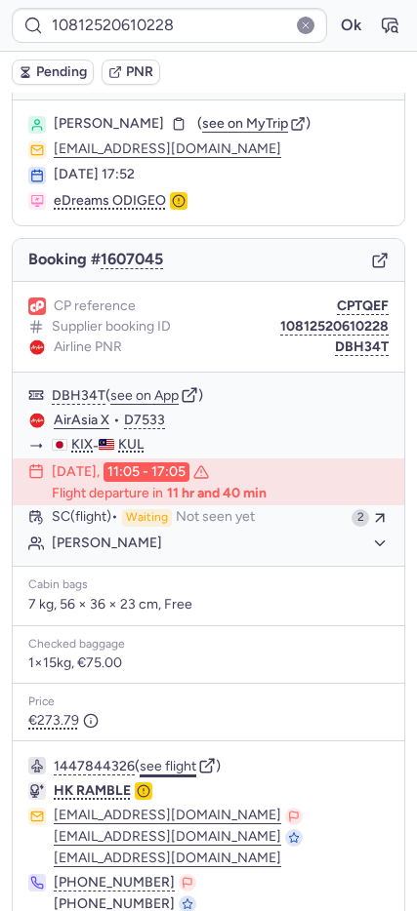
click at [170, 768] on button "see flight" at bounding box center [168, 767] width 57 height 16
click at [335, 30] on button "Ok" at bounding box center [350, 25] width 31 height 31
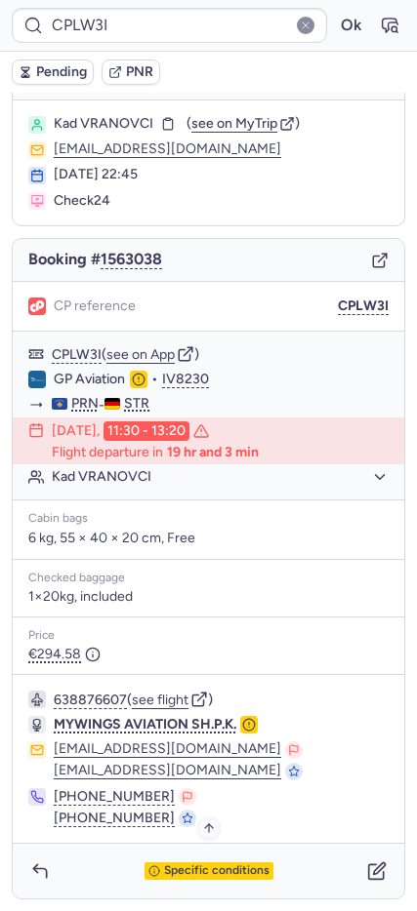
click at [212, 865] on span "Specific conditions" at bounding box center [216, 871] width 105 height 14
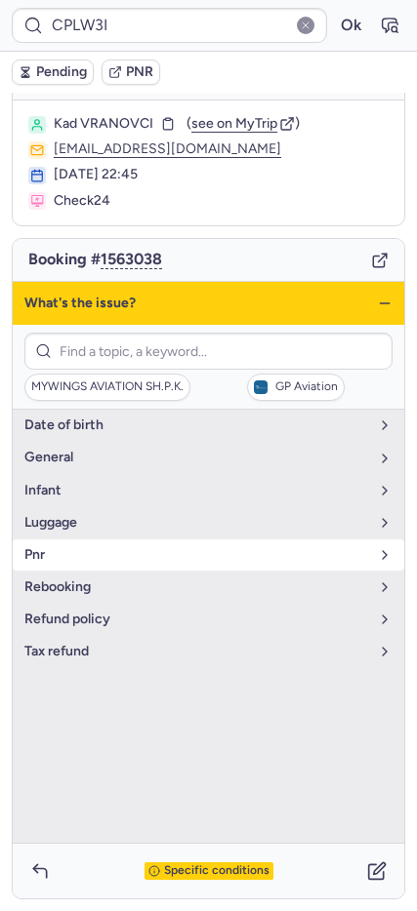
click at [66, 554] on span "pnr" at bounding box center [196, 555] width 344 height 16
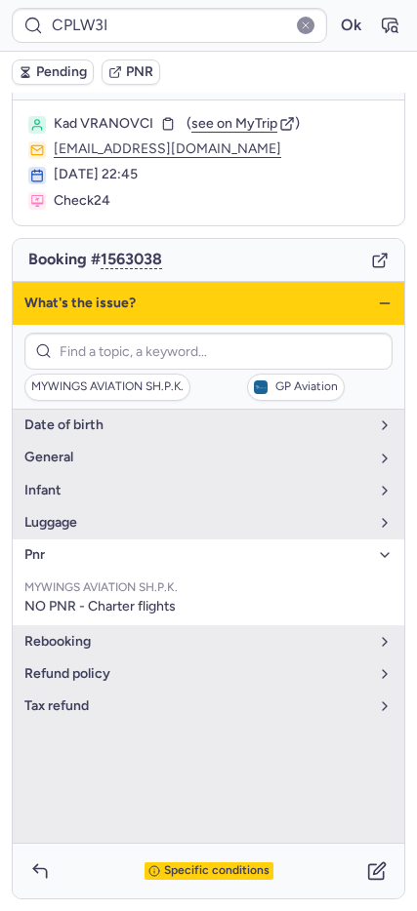
click at [361, 300] on div "What's the issue?" at bounding box center [208, 303] width 391 height 43
click at [361, 299] on div "What's the issue?" at bounding box center [208, 303] width 391 height 43
click at [377, 299] on icon "button" at bounding box center [385, 304] width 16 height 16
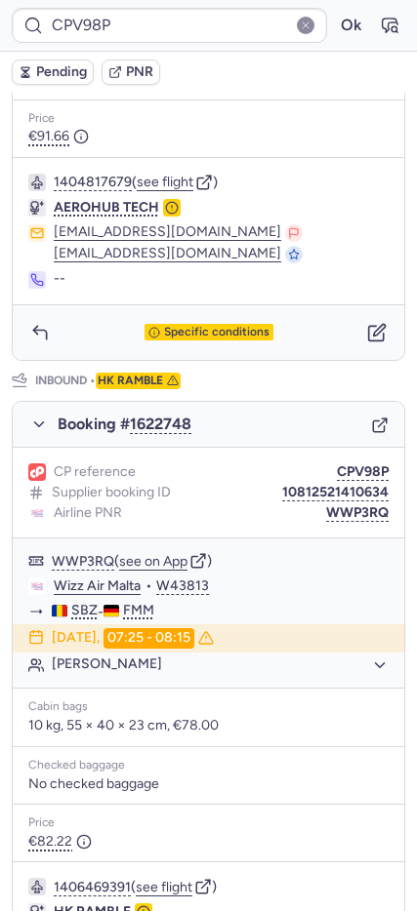
scroll to position [721, 0]
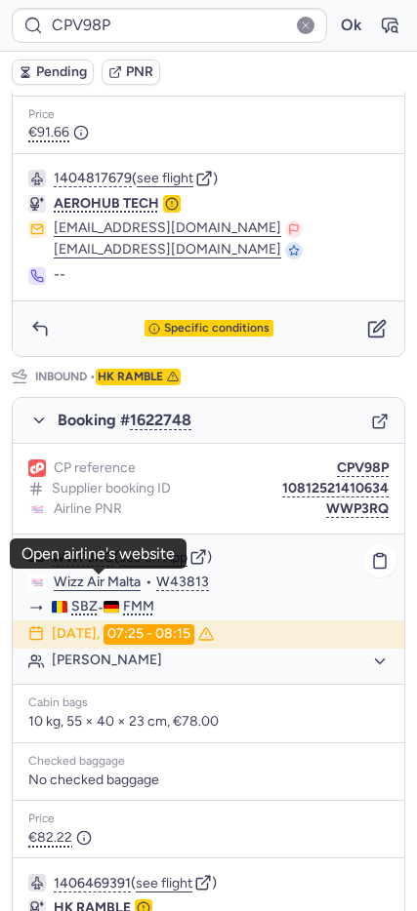
click at [123, 587] on link "Wizz Air Malta" at bounding box center [97, 583] width 87 height 18
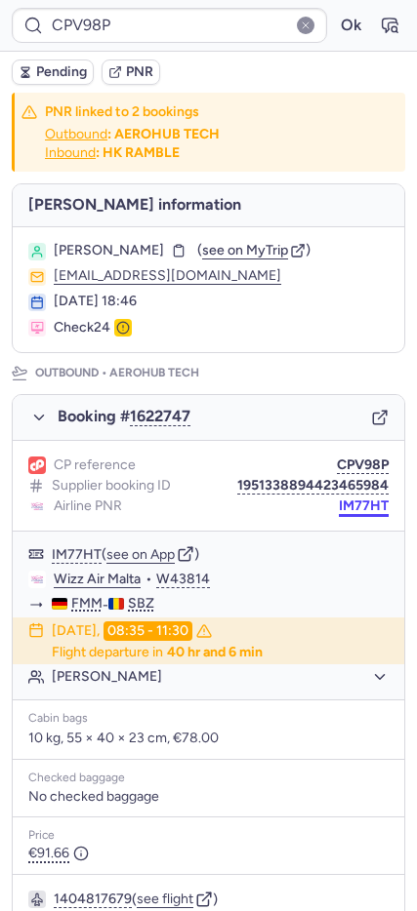
drag, startPoint x: 360, startPoint y: 504, endPoint x: 76, endPoint y: 468, distance: 286.2
click at [356, 504] on button "IM77HT" at bounding box center [364, 506] width 50 height 16
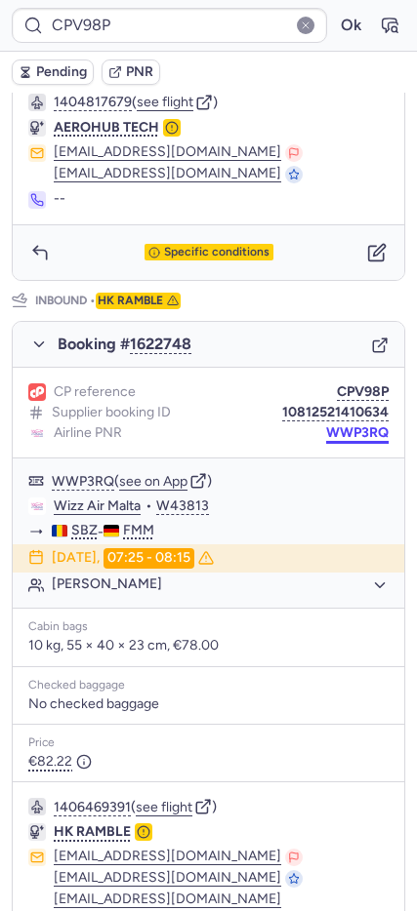
click at [350, 437] on button "WWP3RQ" at bounding box center [357, 433] width 62 height 16
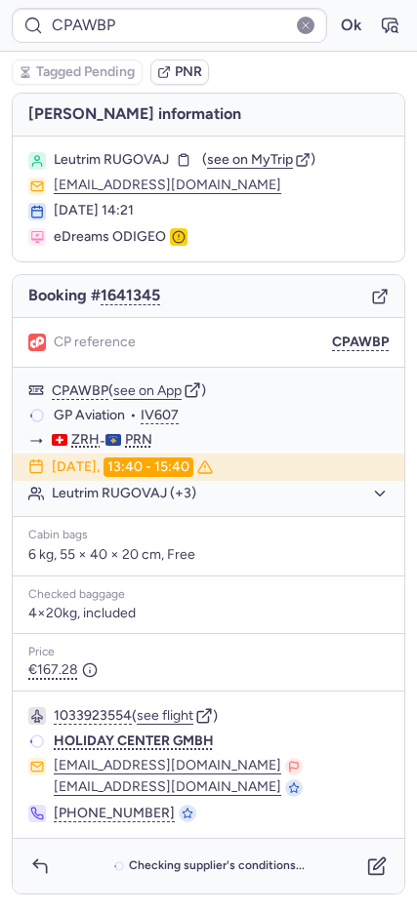
scroll to position [0, 0]
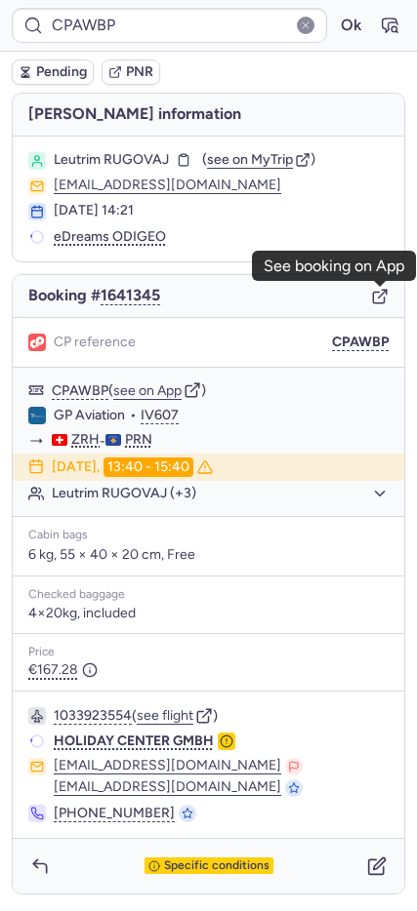
click at [376, 295] on icon "button" at bounding box center [380, 297] width 18 height 18
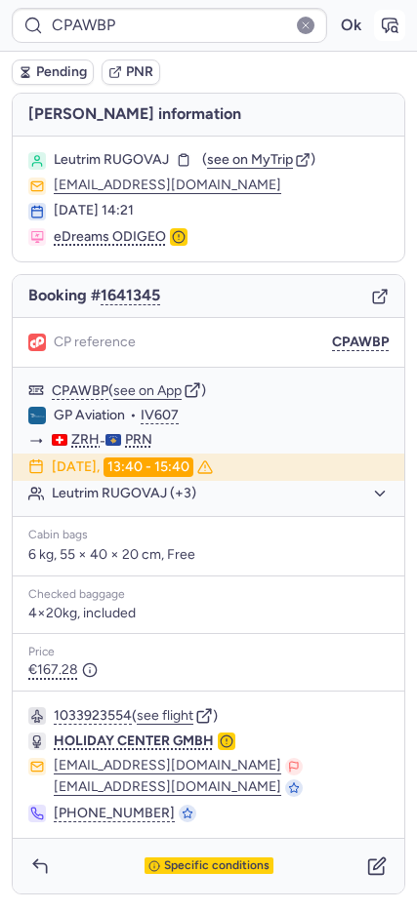
click at [384, 19] on icon "button" at bounding box center [389, 26] width 15 height 14
click at [44, 868] on icon "button" at bounding box center [40, 867] width 20 height 20
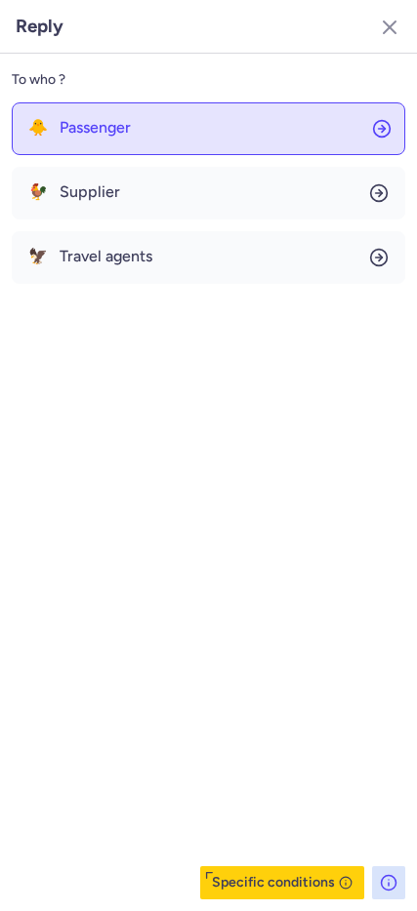
click at [87, 133] on span "Passenger" at bounding box center [95, 128] width 71 height 18
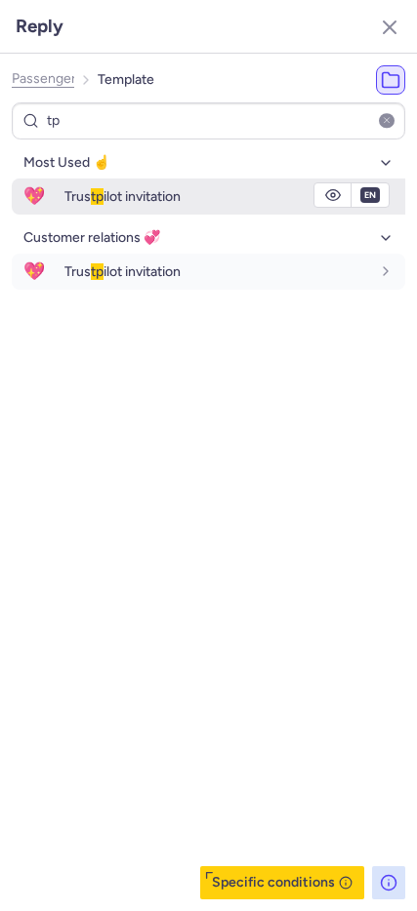
click at [37, 200] on span "💖" at bounding box center [34, 197] width 45 height 36
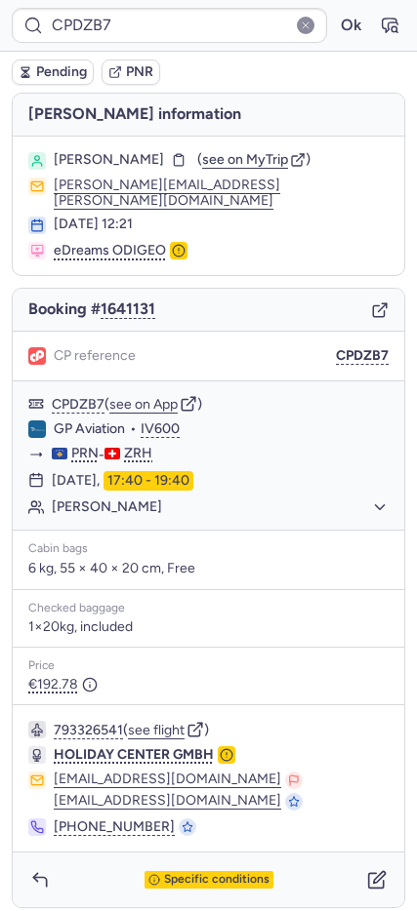
click at [381, 301] on icon "button" at bounding box center [380, 310] width 18 height 18
click at [386, 14] on button "button" at bounding box center [389, 25] width 31 height 31
click at [32, 870] on icon "button" at bounding box center [40, 880] width 20 height 20
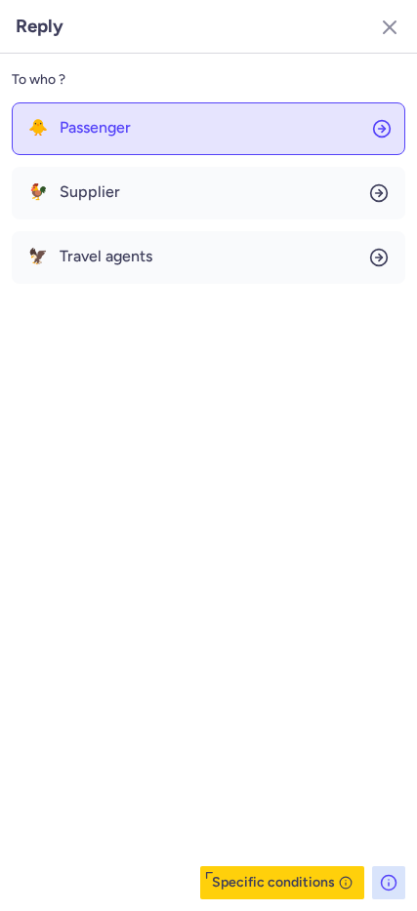
click at [113, 129] on span "Passenger" at bounding box center [95, 128] width 71 height 18
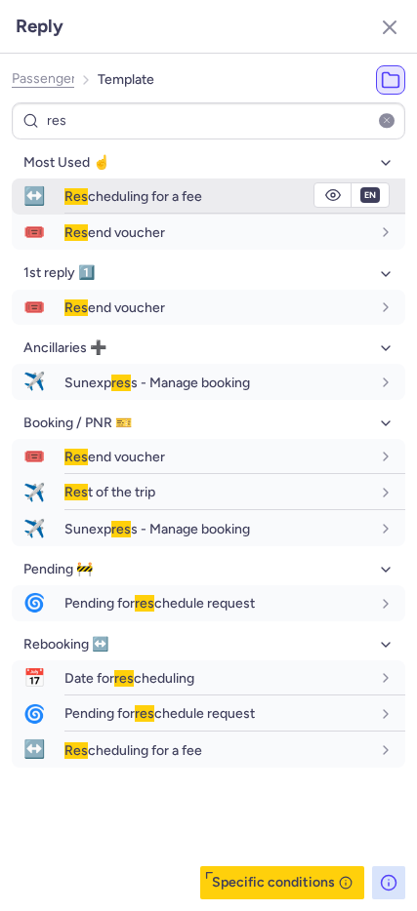
click at [42, 183] on span "↔️" at bounding box center [34, 197] width 45 height 36
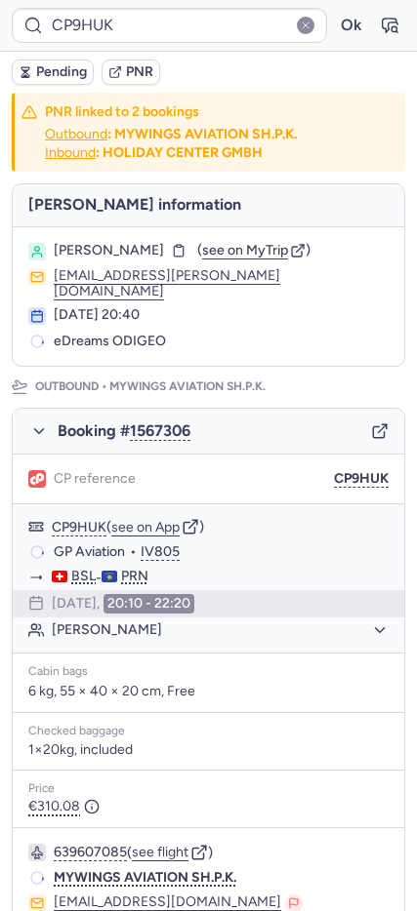
scroll to position [848, 0]
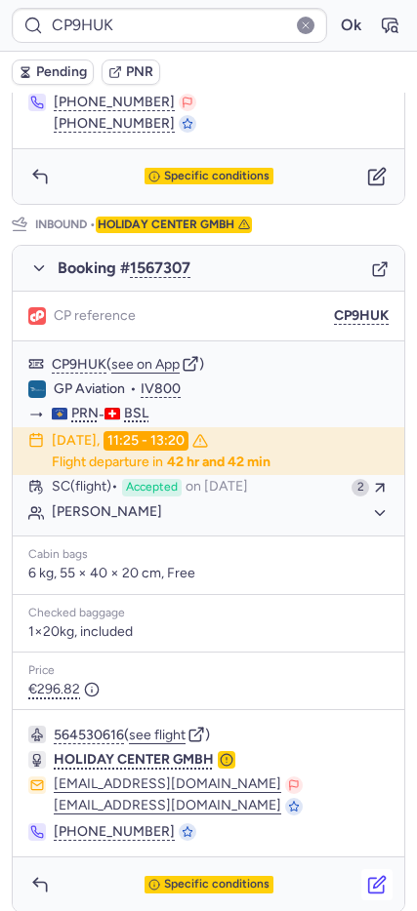
click at [367, 875] on icon "button" at bounding box center [377, 885] width 20 height 20
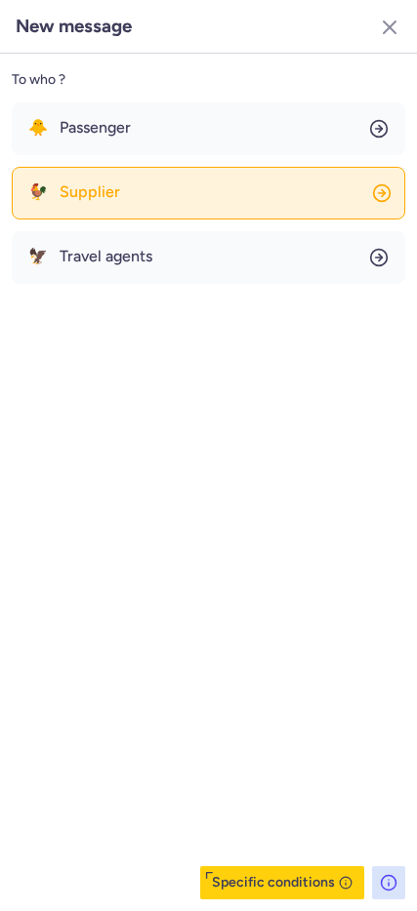
click at [99, 186] on span "Supplier" at bounding box center [90, 192] width 60 height 18
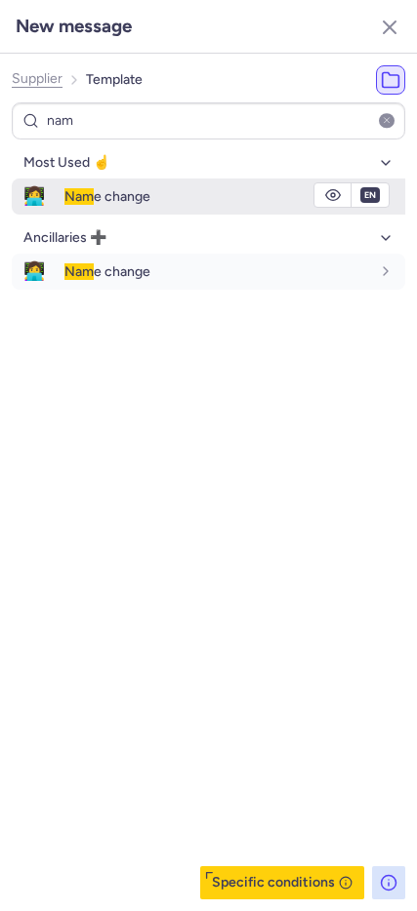
click at [39, 197] on span "👩‍💻" at bounding box center [34, 197] width 45 height 36
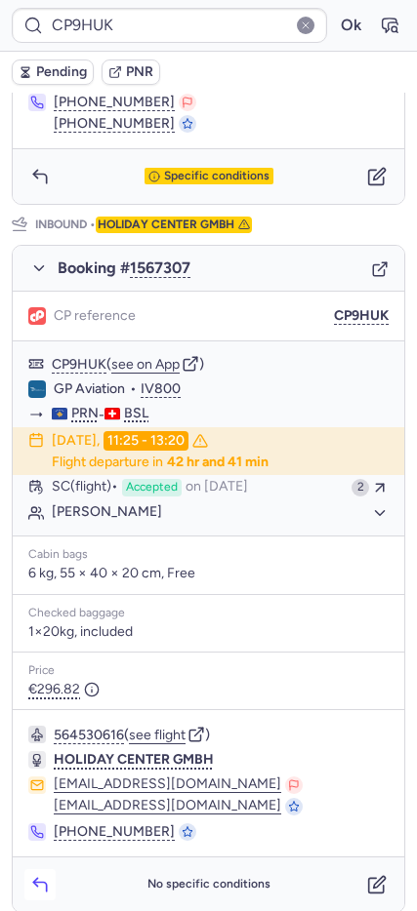
click at [44, 875] on icon "button" at bounding box center [40, 885] width 20 height 20
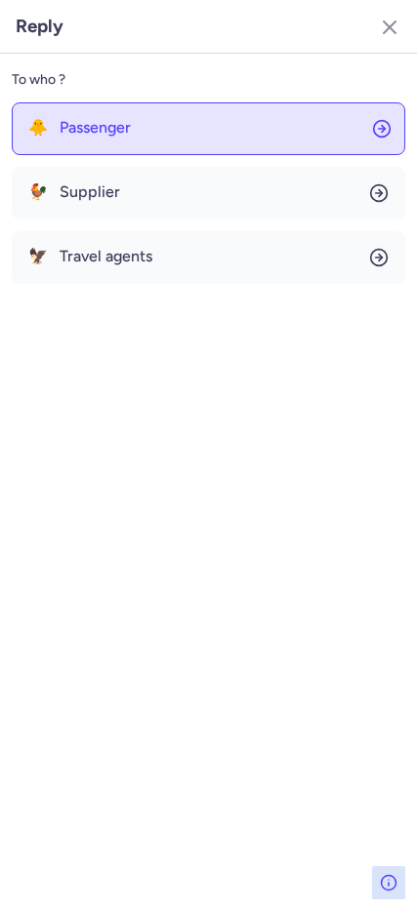
click at [111, 136] on span "Passenger" at bounding box center [95, 128] width 71 height 18
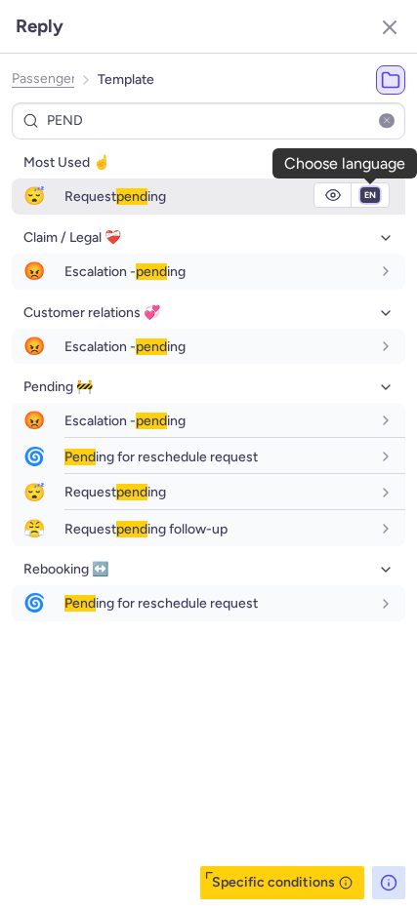
click at [367, 198] on select "fr en de nl pt es it ru" at bounding box center [370, 195] width 18 height 16
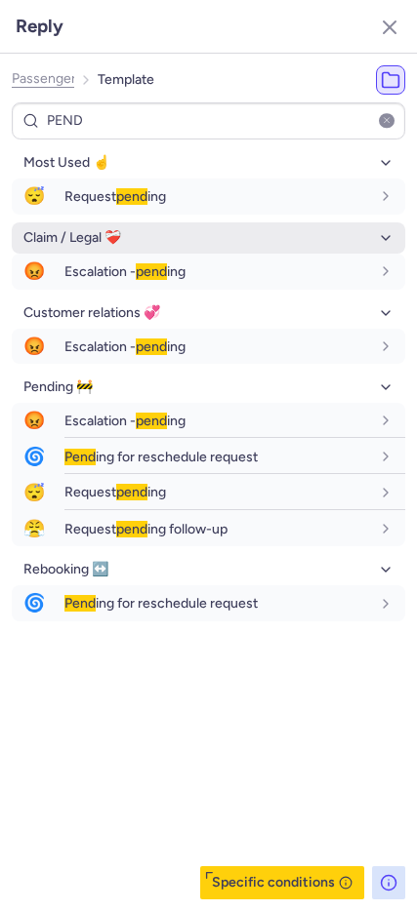
click at [361, 187] on select "fr en de nl pt es it ru" at bounding box center [370, 195] width 18 height 16
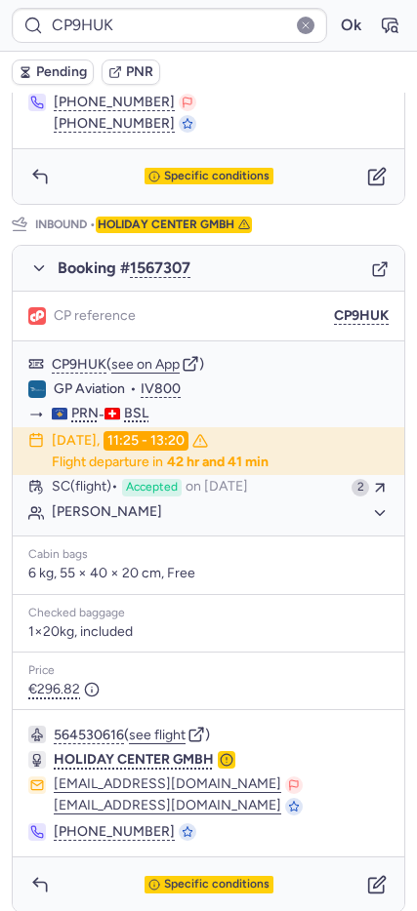
click at [58, 74] on span "Pending" at bounding box center [61, 72] width 51 height 16
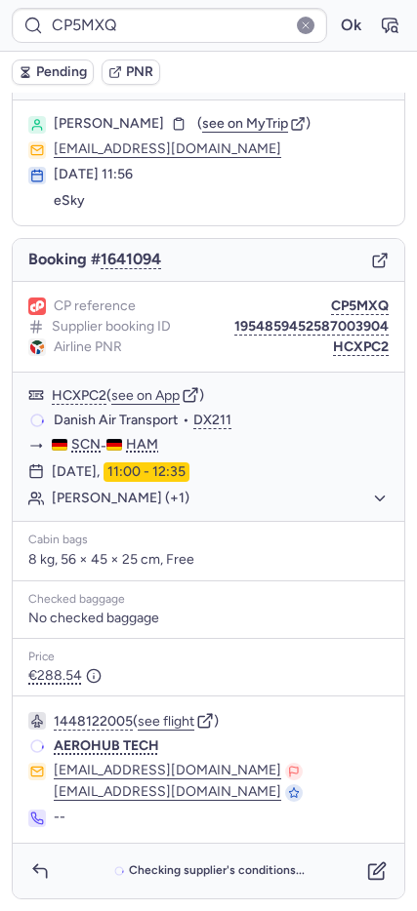
scroll to position [36, 0]
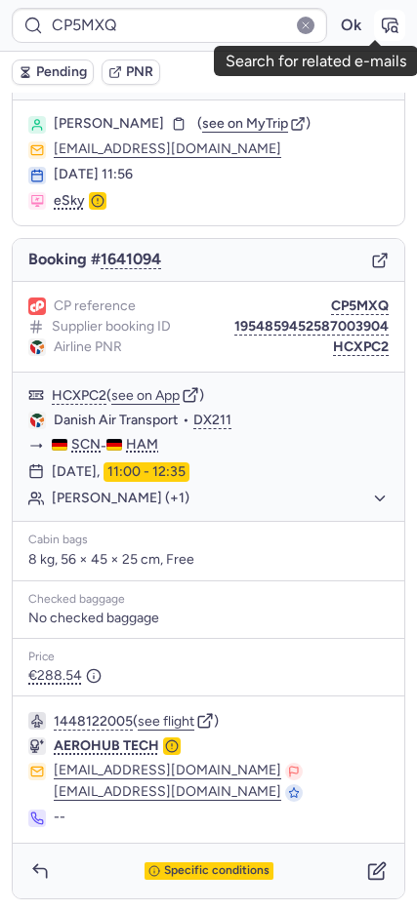
click at [379, 20] on icon "button" at bounding box center [389, 26] width 20 height 20
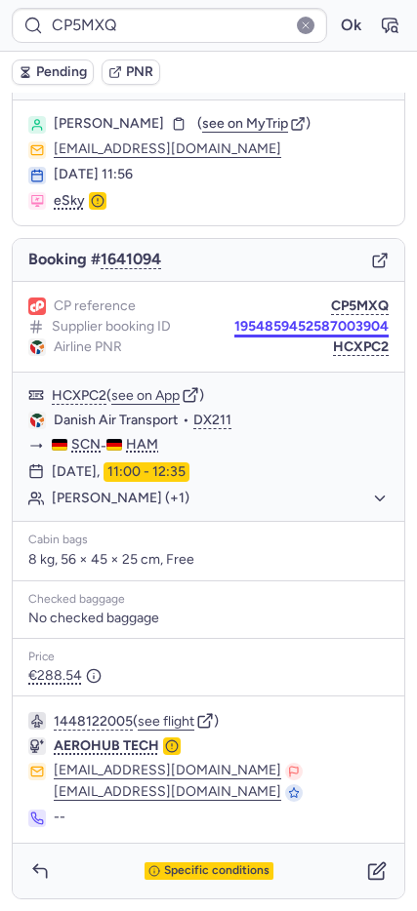
click at [265, 332] on button "1954859452587003904" at bounding box center [311, 327] width 154 height 16
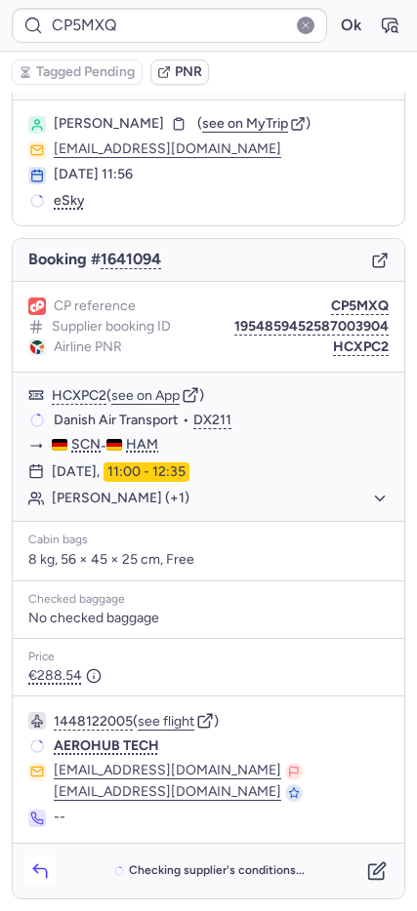
click at [39, 875] on icon "button" at bounding box center [40, 871] width 20 height 20
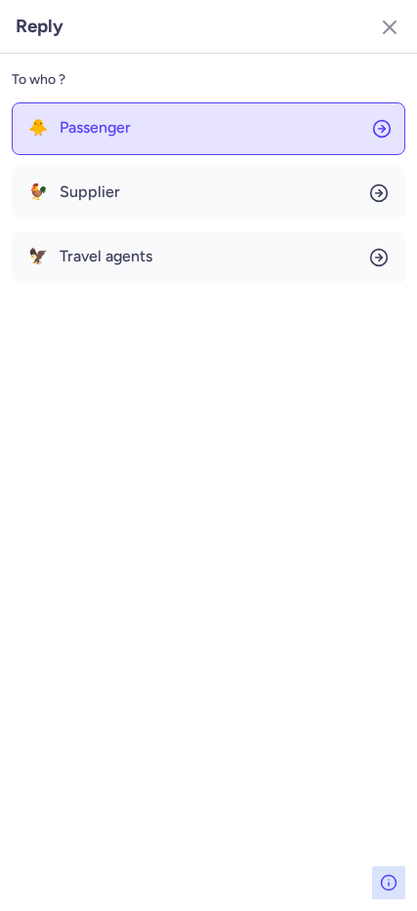
click at [128, 141] on button "🐥 Passenger" at bounding box center [208, 128] width 393 height 53
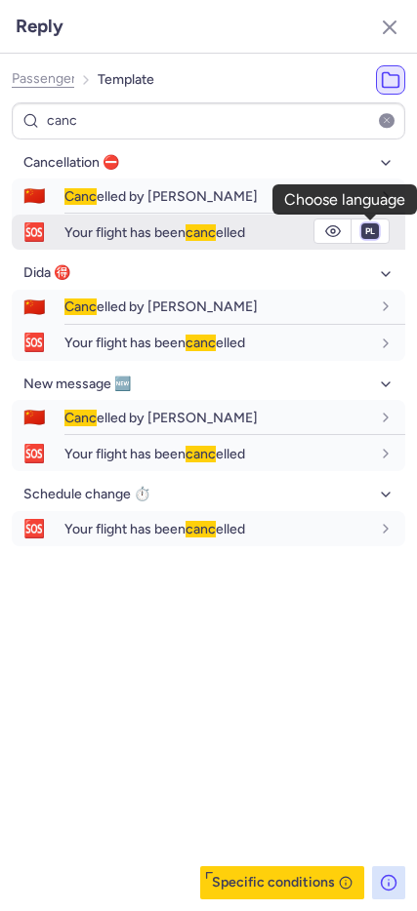
click at [368, 229] on select "fr en de nl pt es it ru" at bounding box center [370, 231] width 18 height 16
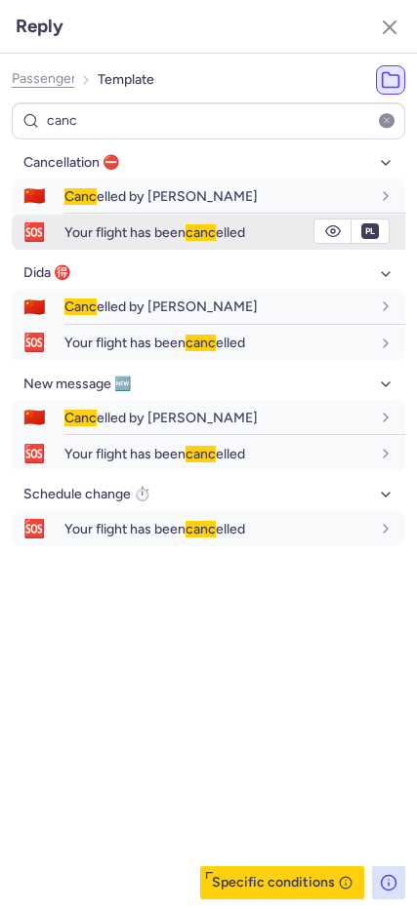
click at [361, 223] on select "fr en de nl pt es it ru" at bounding box center [370, 231] width 18 height 16
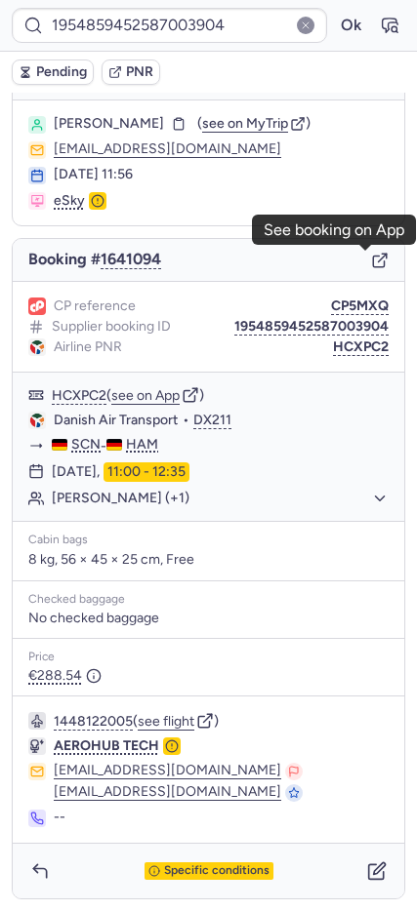
click at [371, 263] on icon "button" at bounding box center [380, 261] width 18 height 18
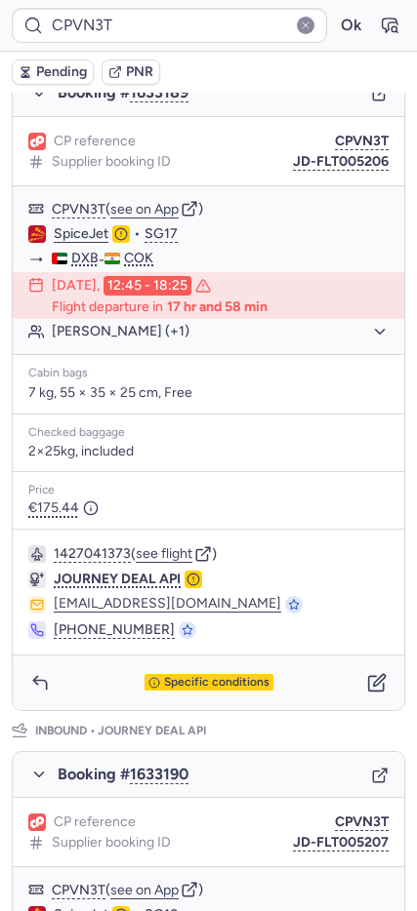
scroll to position [227, 0]
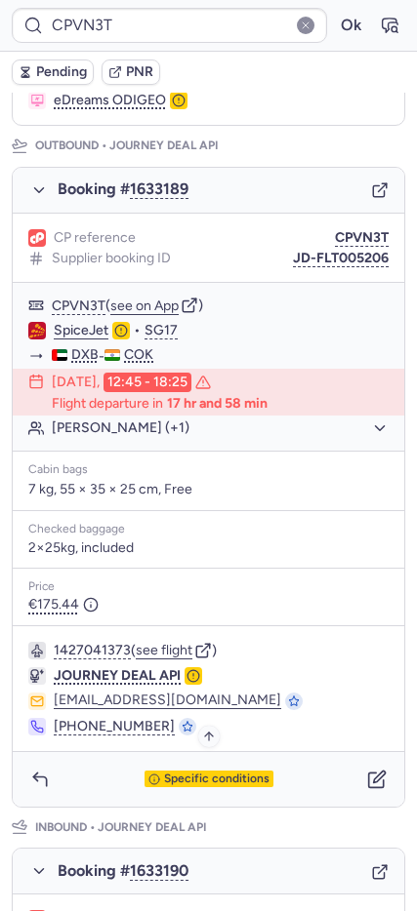
click at [170, 782] on span "Specific conditions" at bounding box center [216, 780] width 105 height 14
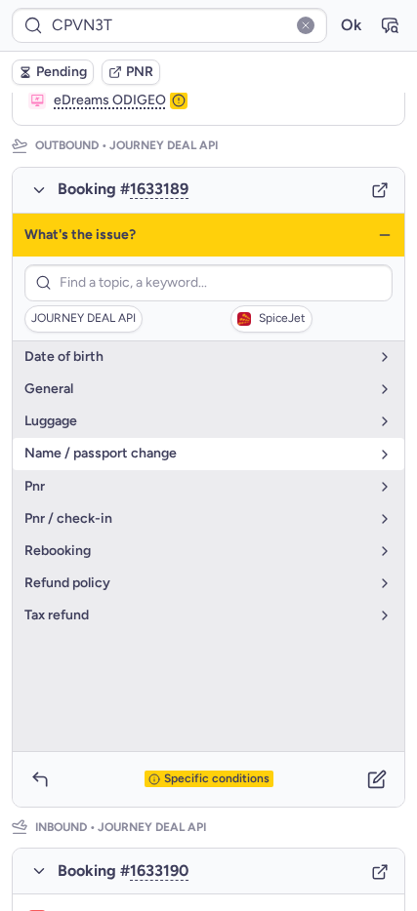
click at [113, 456] on span "name / passport change" at bounding box center [196, 454] width 344 height 16
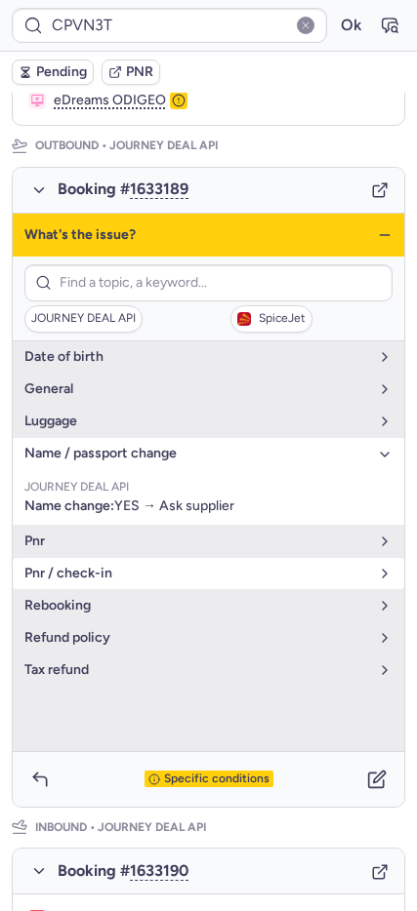
click at [98, 562] on button "pnr / check-in" at bounding box center [208, 573] width 391 height 31
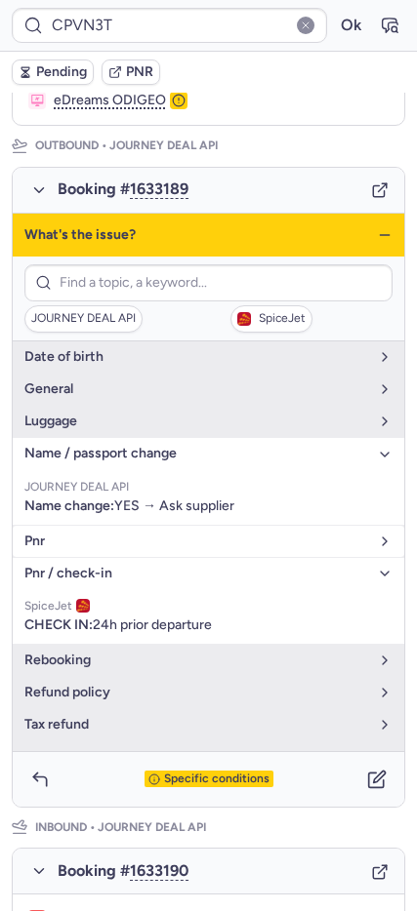
click at [113, 542] on span "pnr" at bounding box center [196, 542] width 344 height 16
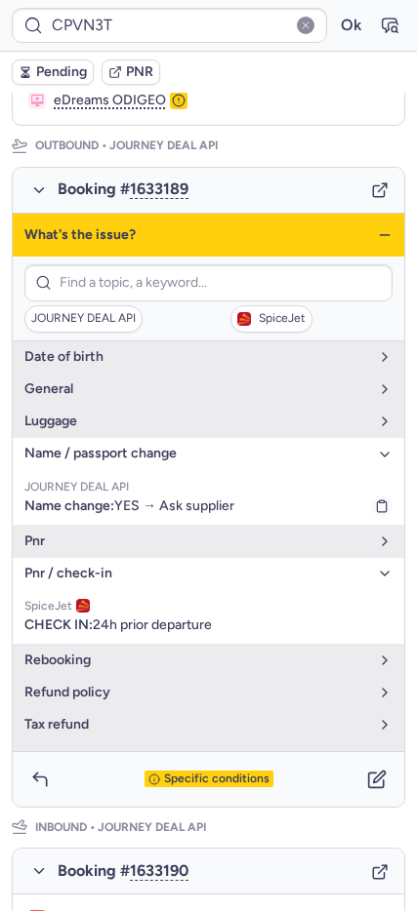
scroll to position [11, 0]
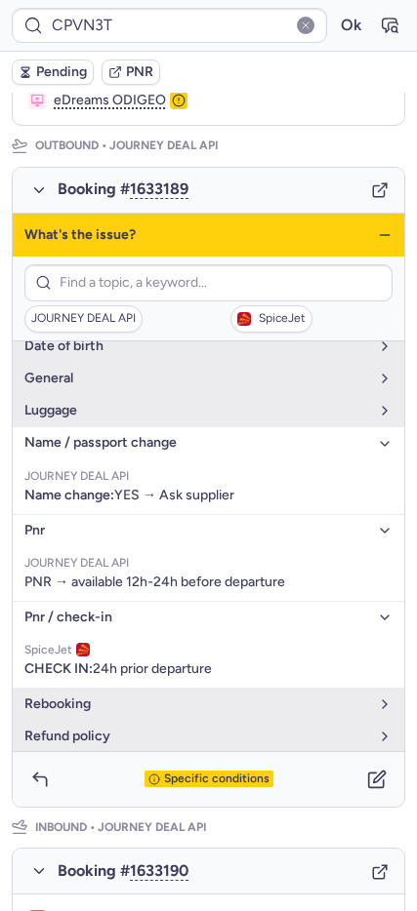
click at [377, 237] on icon "button" at bounding box center [385, 235] width 16 height 16
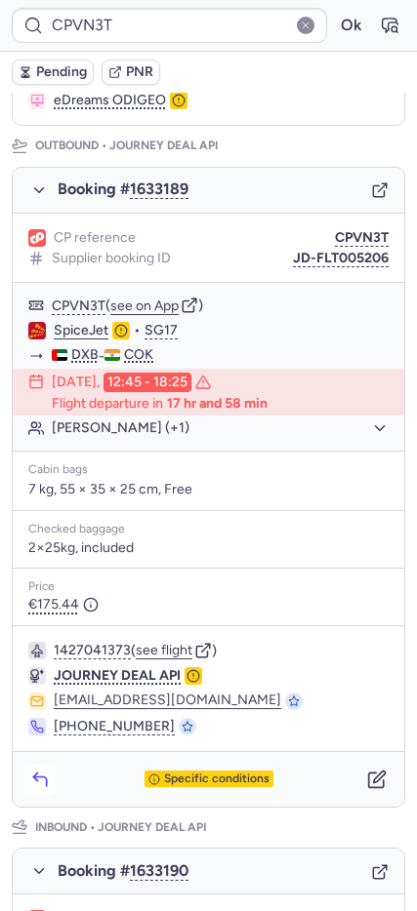
click at [43, 776] on icon "button" at bounding box center [40, 780] width 20 height 20
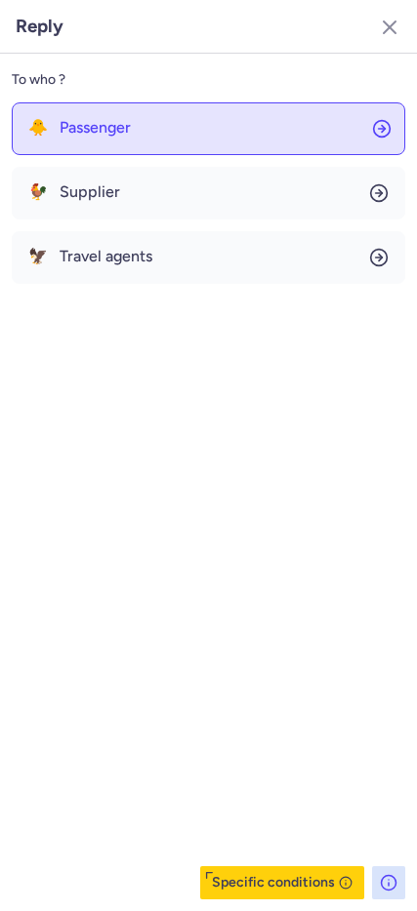
click at [111, 111] on button "🐥 Passenger" at bounding box center [208, 128] width 393 height 53
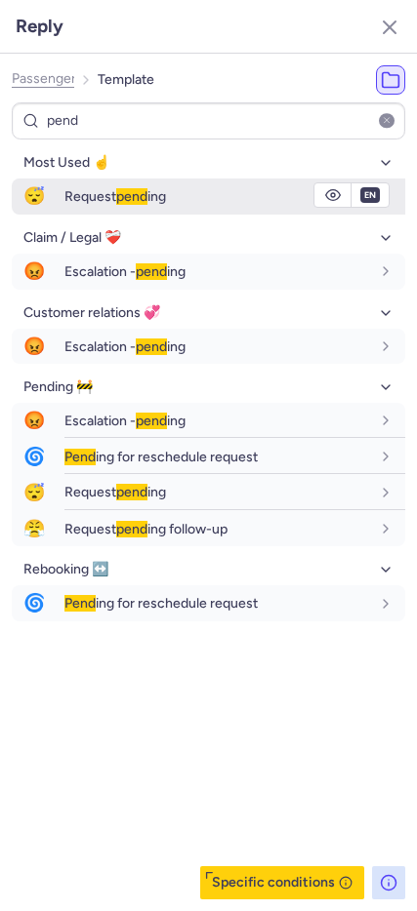
click at [42, 196] on span "😴" at bounding box center [34, 197] width 45 height 36
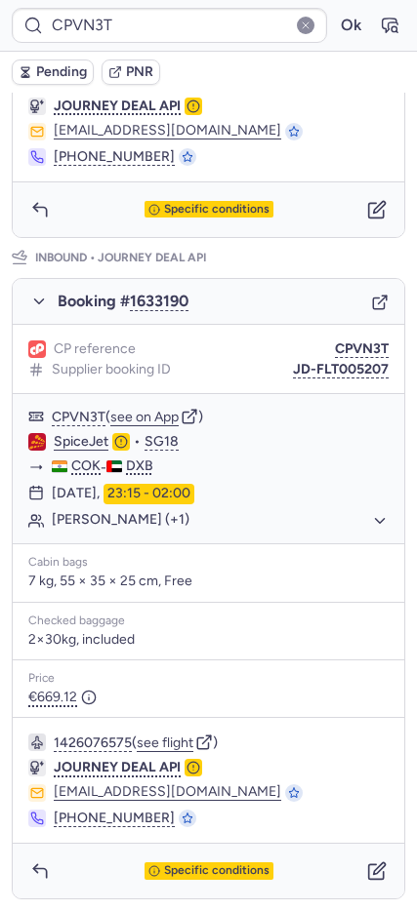
scroll to position [0, 0]
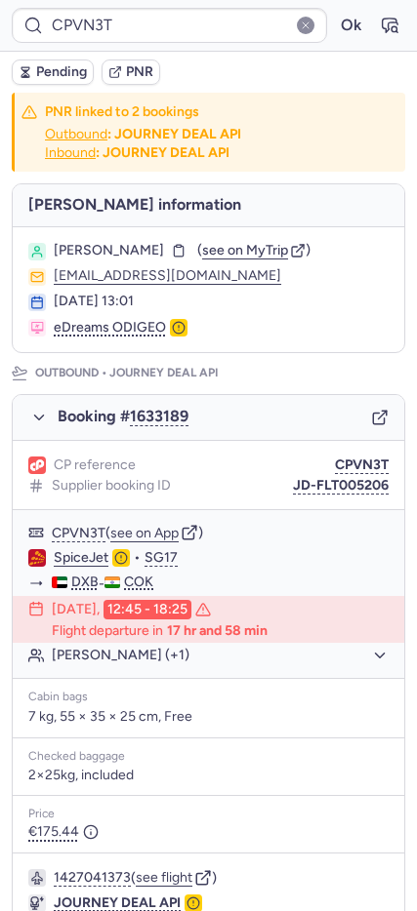
click at [54, 72] on span "Pending" at bounding box center [61, 72] width 51 height 16
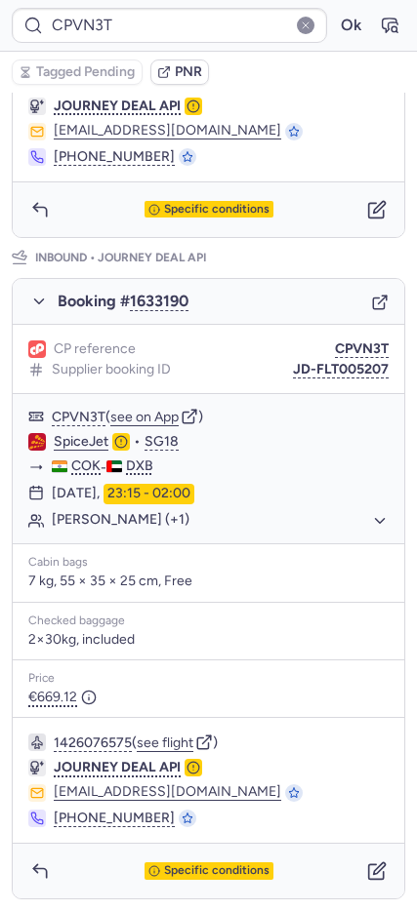
click at [360, 190] on div "Specific conditions" at bounding box center [208, 209] width 391 height 55
click at [367, 208] on icon "button" at bounding box center [377, 210] width 20 height 20
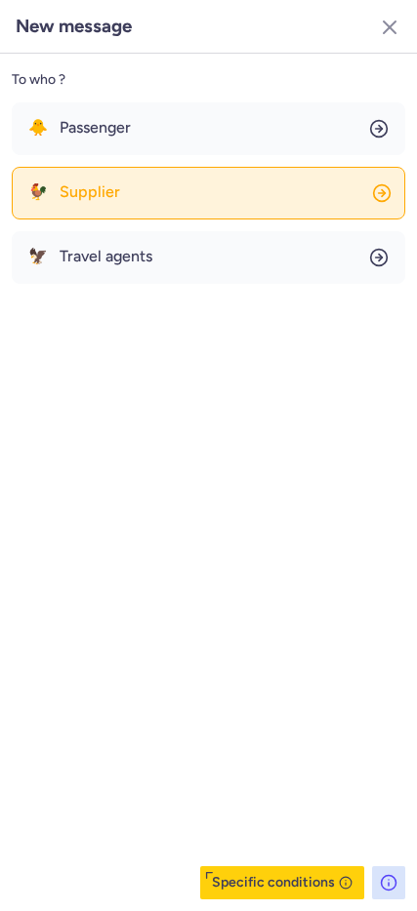
click at [122, 186] on button "🐓 Supplier" at bounding box center [208, 193] width 393 height 53
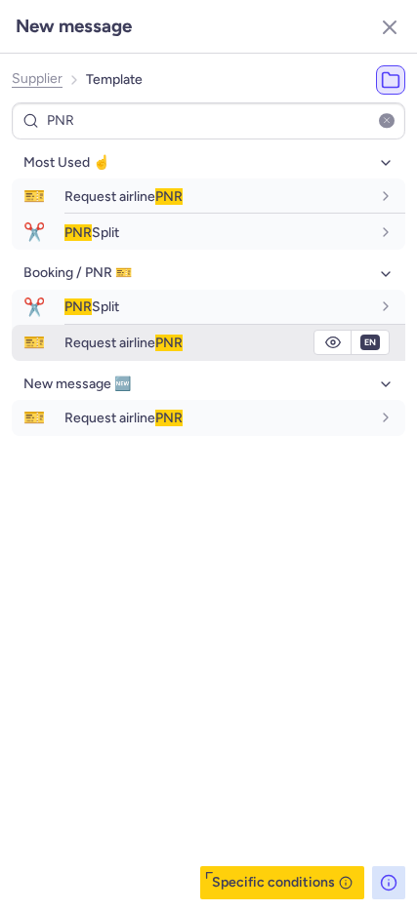
click at [90, 336] on span "Request airline PNR" at bounding box center [123, 343] width 118 height 17
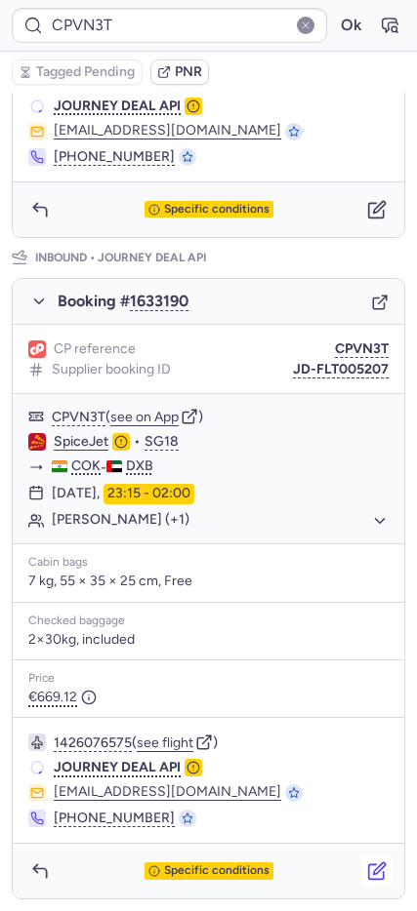
click at [367, 876] on icon "button" at bounding box center [377, 871] width 20 height 20
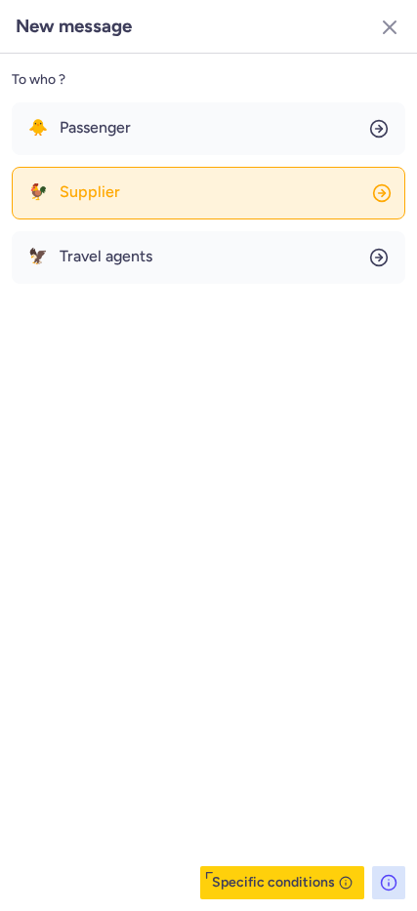
click at [104, 188] on span "Supplier" at bounding box center [90, 192] width 60 height 18
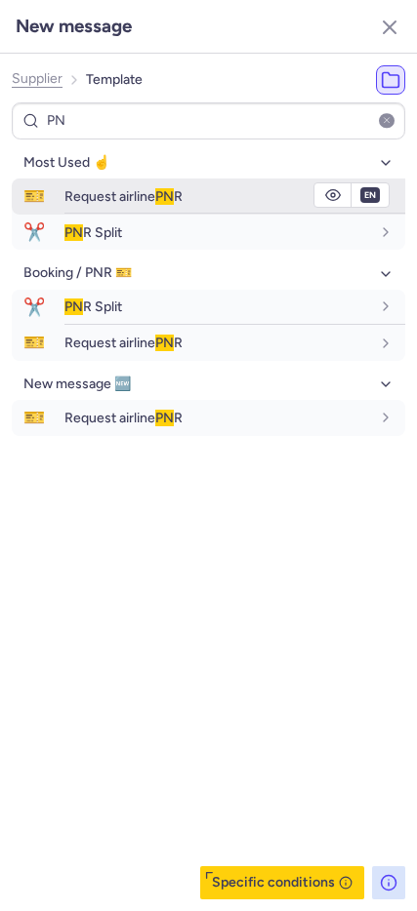
click at [21, 189] on span "🎫" at bounding box center [34, 197] width 45 height 36
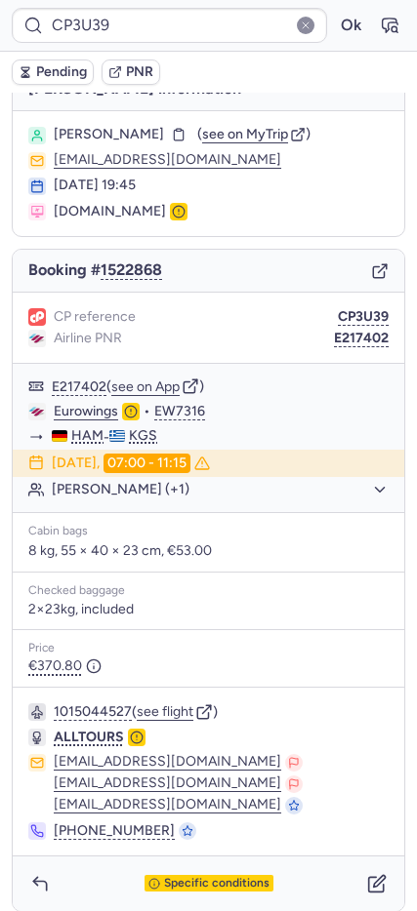
scroll to position [38, 0]
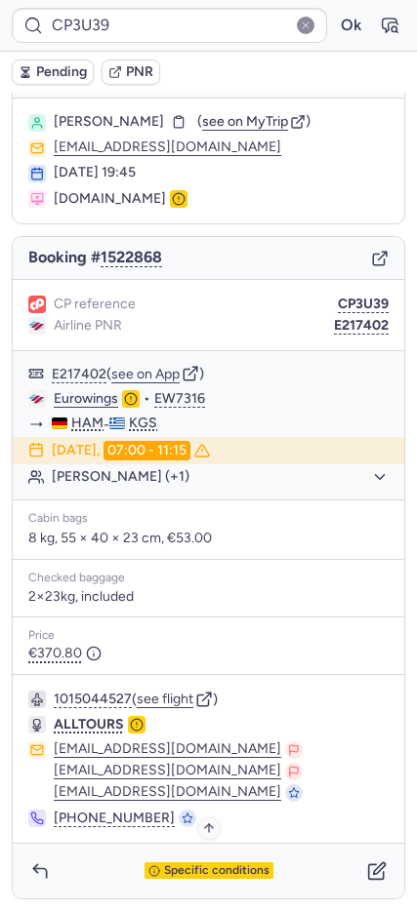
click at [218, 868] on span "Specific conditions" at bounding box center [216, 871] width 105 height 14
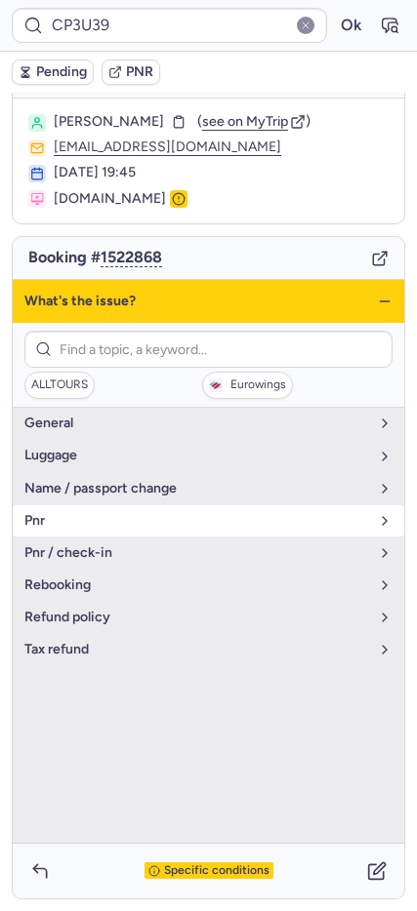
click at [105, 527] on span "pnr" at bounding box center [196, 521] width 344 height 16
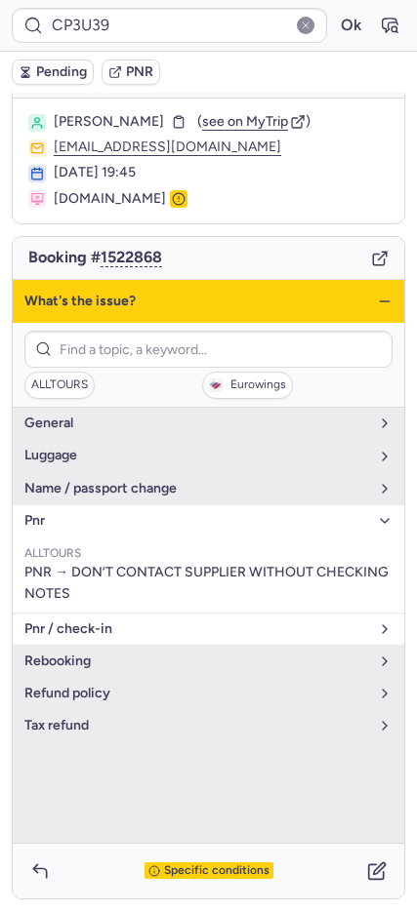
click at [136, 618] on button "pnr / check-in" at bounding box center [208, 629] width 391 height 31
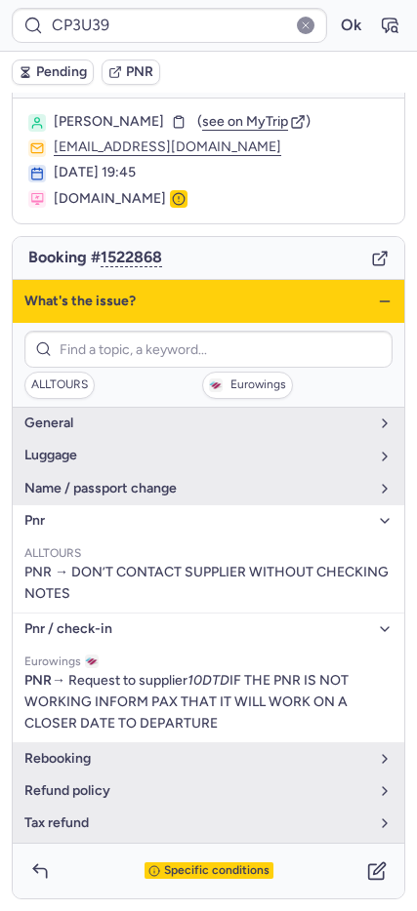
click at [377, 299] on icon "button" at bounding box center [385, 302] width 16 height 16
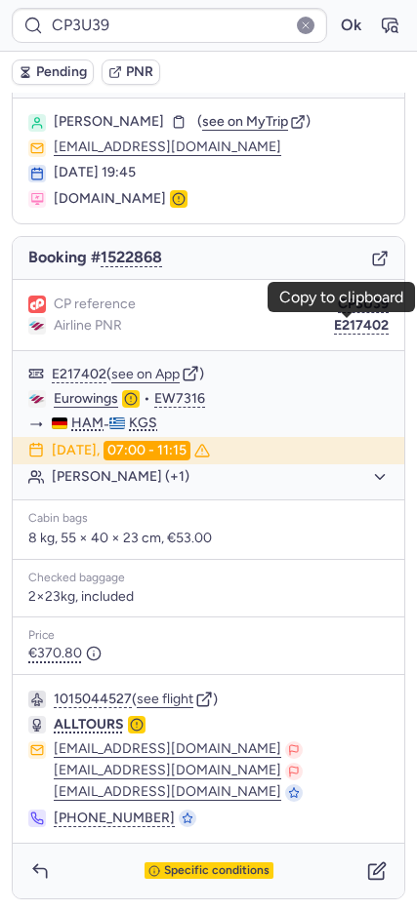
drag, startPoint x: 339, startPoint y: 327, endPoint x: 298, endPoint y: 568, distance: 244.4
click at [335, 337] on div "CP reference CP3U39 Airline PNR E217402" at bounding box center [208, 315] width 391 height 71
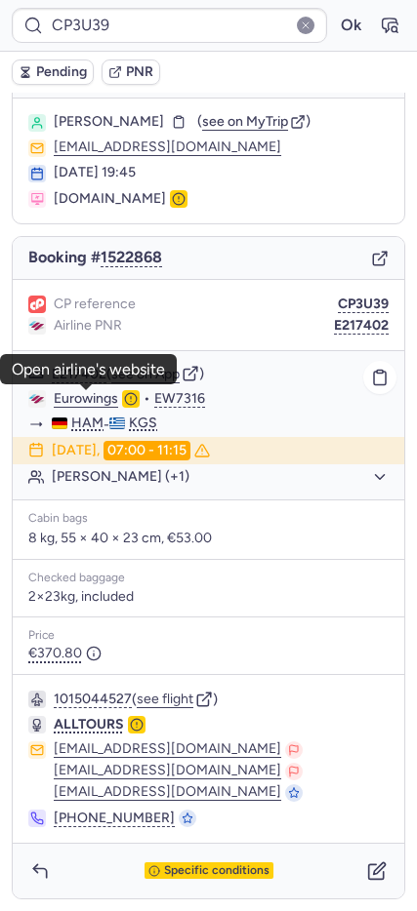
click at [82, 407] on link "Eurowings" at bounding box center [86, 399] width 64 height 18
drag, startPoint x: 348, startPoint y: 324, endPoint x: 267, endPoint y: 313, distance: 81.7
click at [348, 323] on button "E217402" at bounding box center [361, 326] width 55 height 16
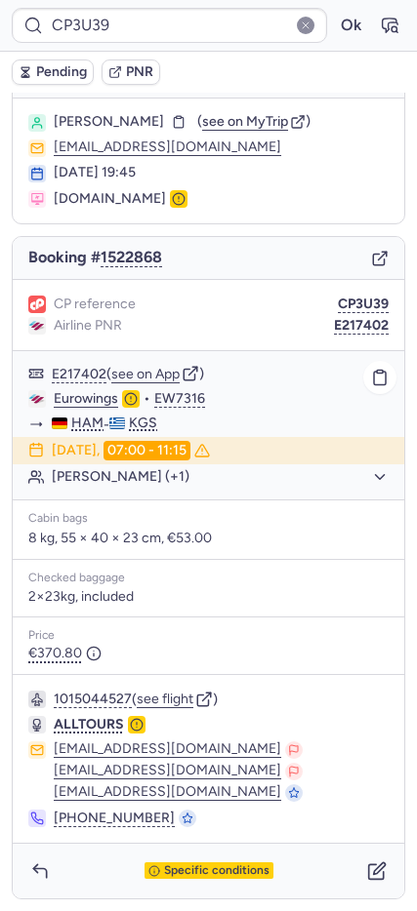
drag, startPoint x: 330, startPoint y: 324, endPoint x: 175, endPoint y: 360, distance: 159.3
click at [334, 323] on button "E217402" at bounding box center [361, 326] width 55 height 16
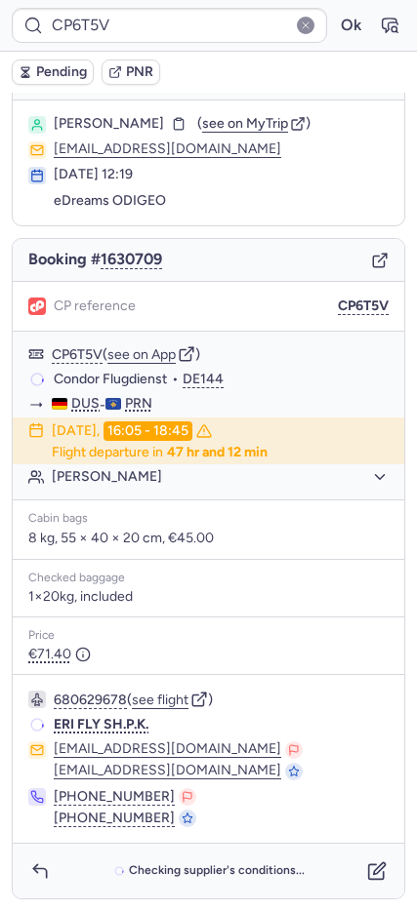
scroll to position [36, 0]
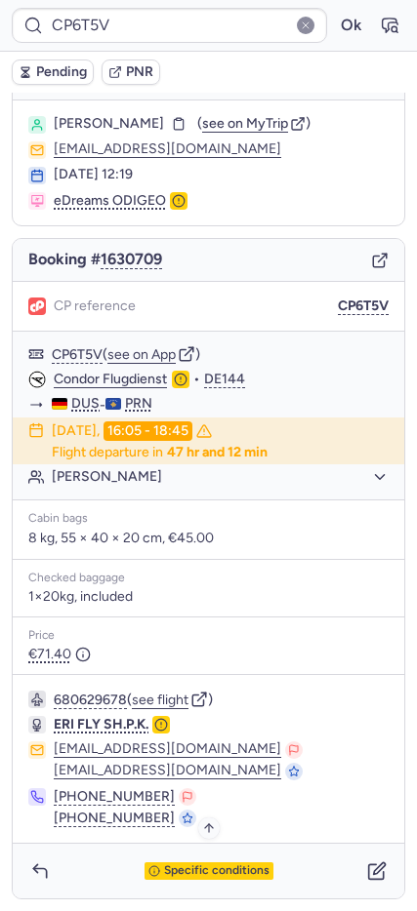
click at [179, 873] on span "Specific conditions" at bounding box center [216, 871] width 105 height 14
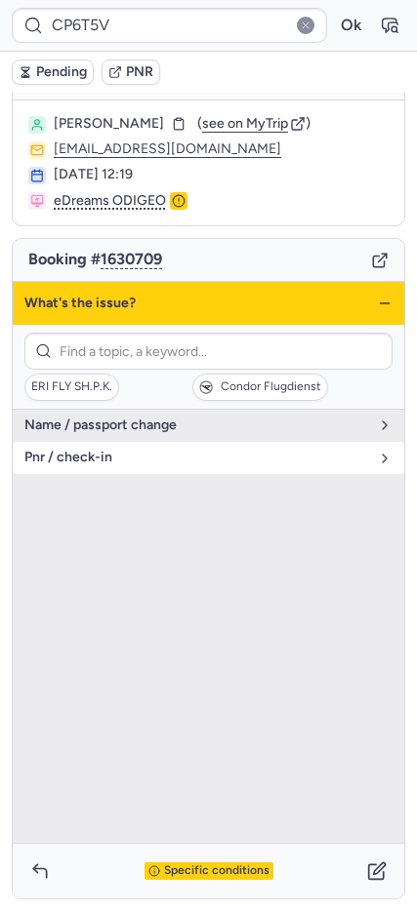
click at [140, 456] on span "pnr / check-in" at bounding box center [196, 458] width 344 height 16
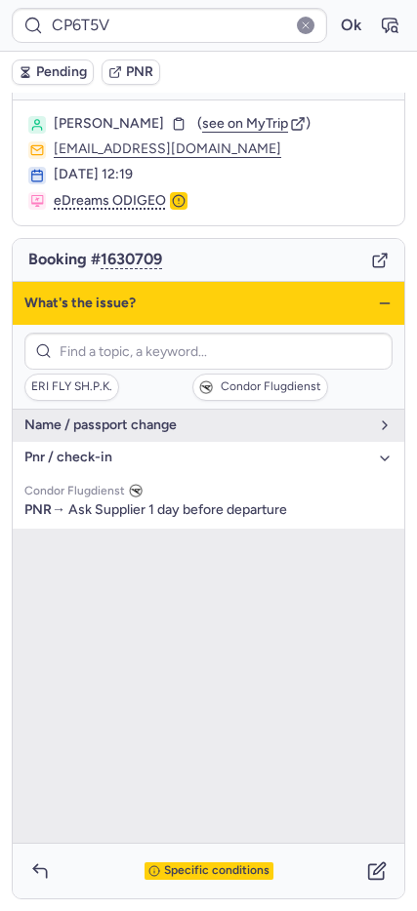
click at [272, 407] on div "ERI FLY SH.P.K. Condor Flugdienst" at bounding box center [208, 367] width 391 height 85
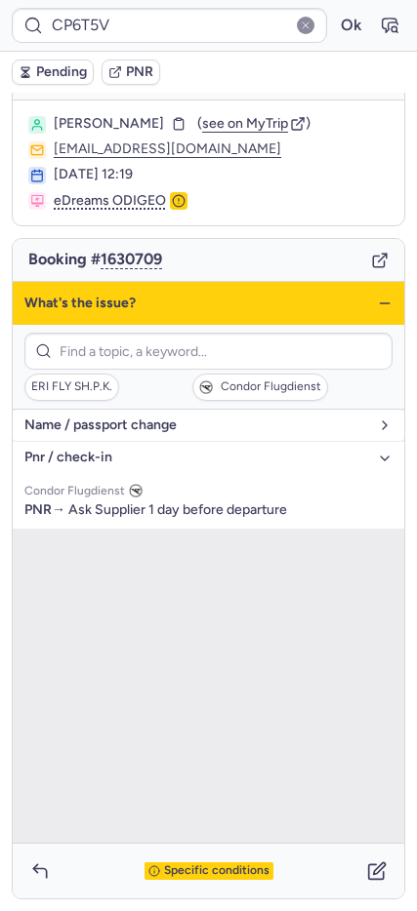
click at [281, 421] on span "name / passport change" at bounding box center [196, 426] width 344 height 16
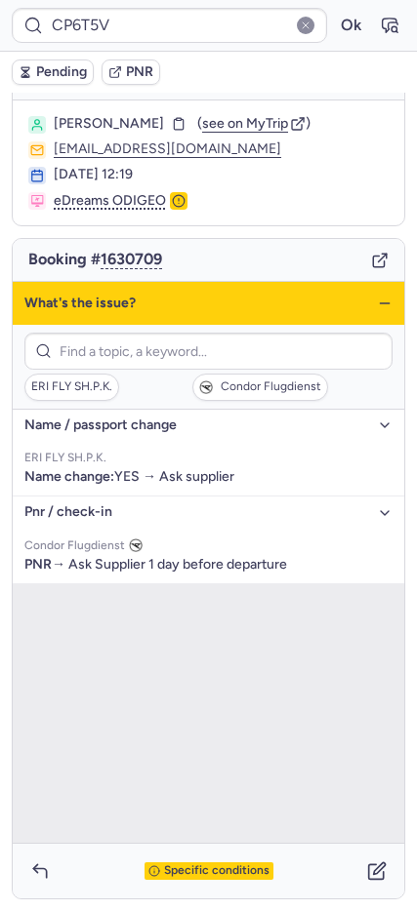
click at [377, 303] on icon "button" at bounding box center [385, 304] width 16 height 16
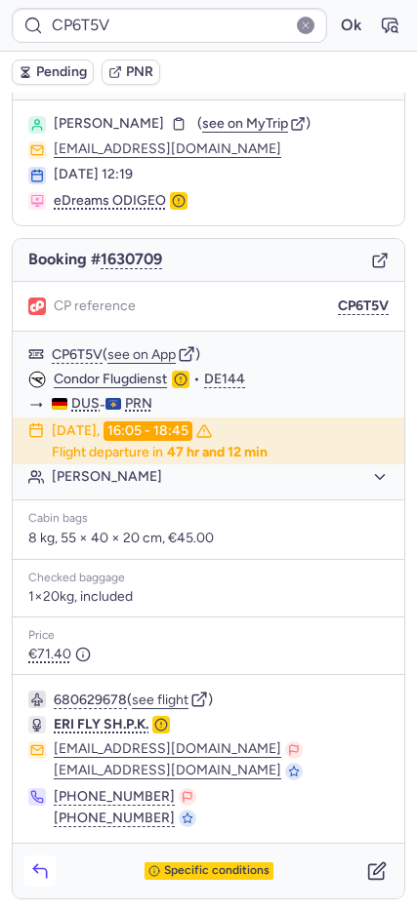
click at [46, 882] on button "button" at bounding box center [39, 871] width 31 height 31
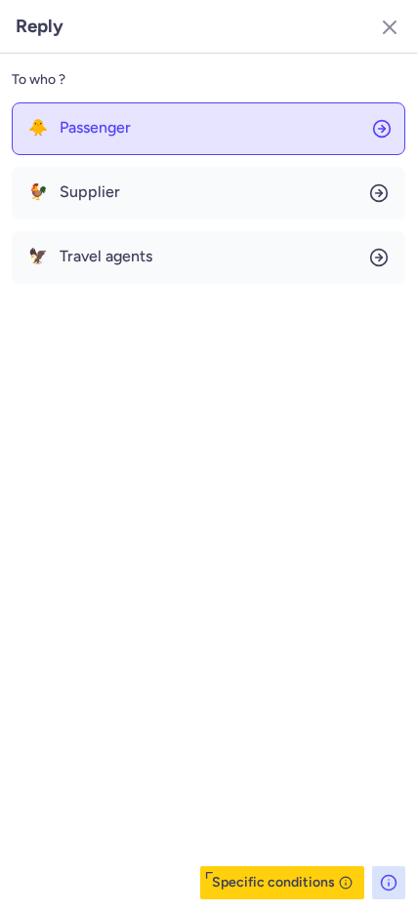
click at [108, 127] on span "Passenger" at bounding box center [95, 128] width 71 height 18
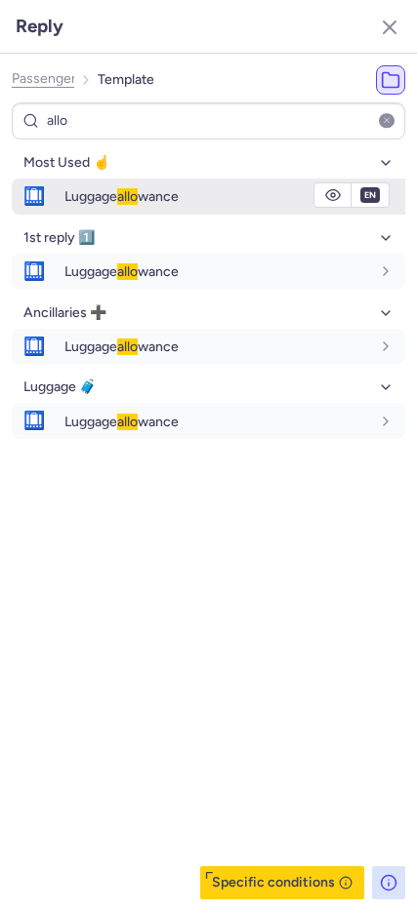
click at [191, 204] on div "Luggage allo wance" at bounding box center [216, 196] width 305 height 18
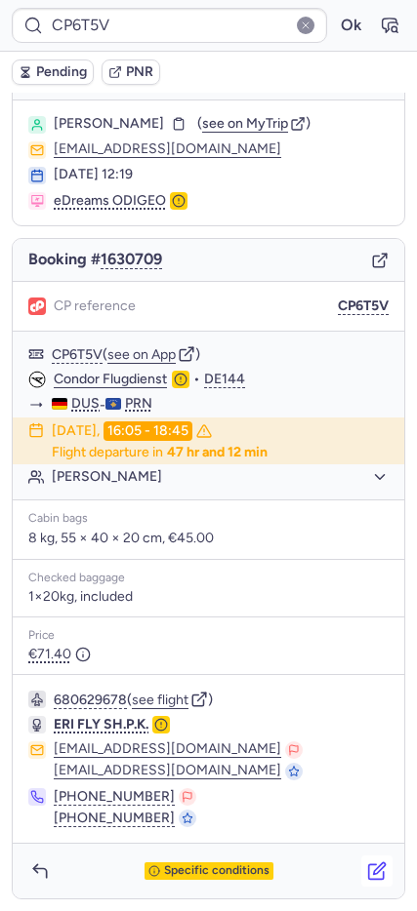
click at [367, 862] on icon "button" at bounding box center [377, 871] width 20 height 20
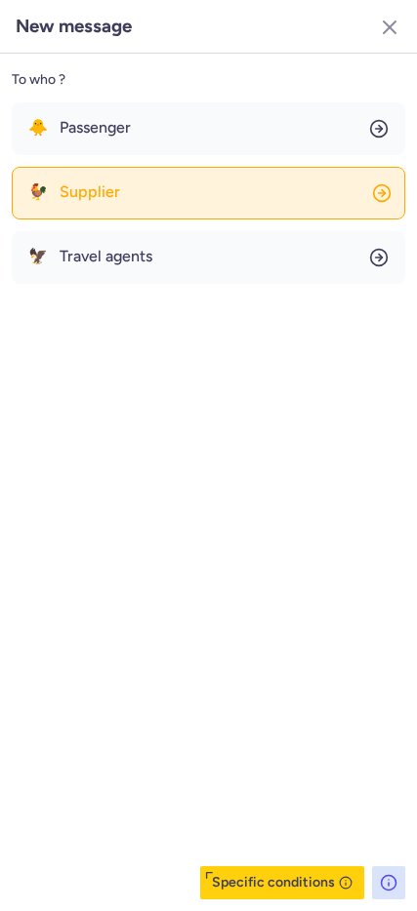
click at [81, 184] on span "Supplier" at bounding box center [90, 192] width 60 height 18
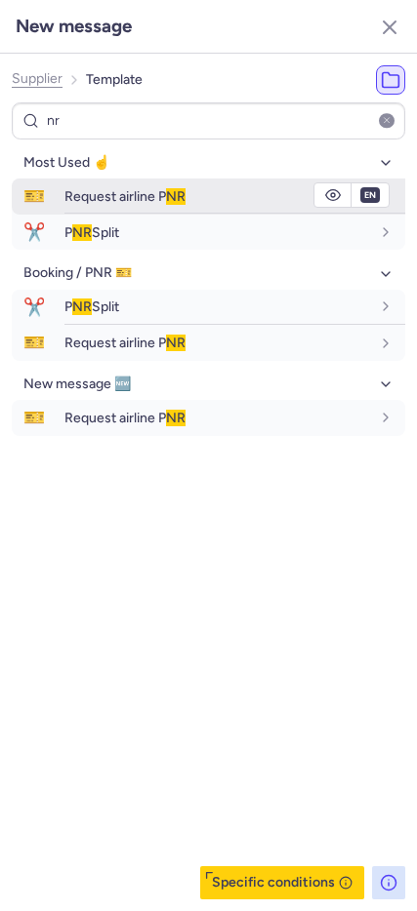
click at [17, 192] on span "🎫" at bounding box center [34, 197] width 45 height 36
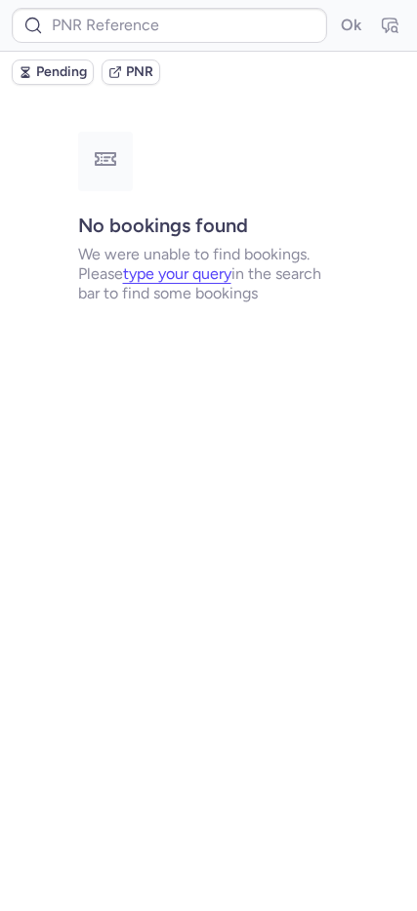
scroll to position [0, 0]
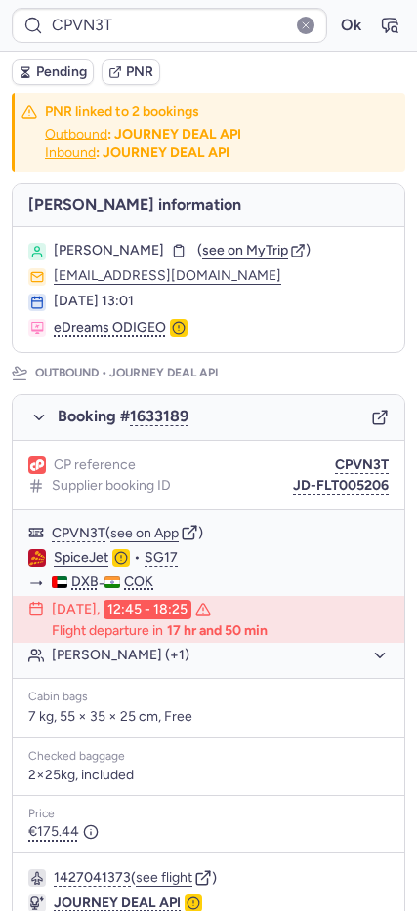
click at [37, 72] on span "Pending" at bounding box center [61, 72] width 51 height 16
click at [175, 879] on button "see flight" at bounding box center [164, 878] width 57 height 16
drag, startPoint x: 154, startPoint y: 555, endPoint x: 4, endPoint y: 598, distance: 156.2
click at [151, 555] on button "SG17" at bounding box center [160, 558] width 33 height 16
click at [53, 70] on span "Pending" at bounding box center [61, 72] width 51 height 16
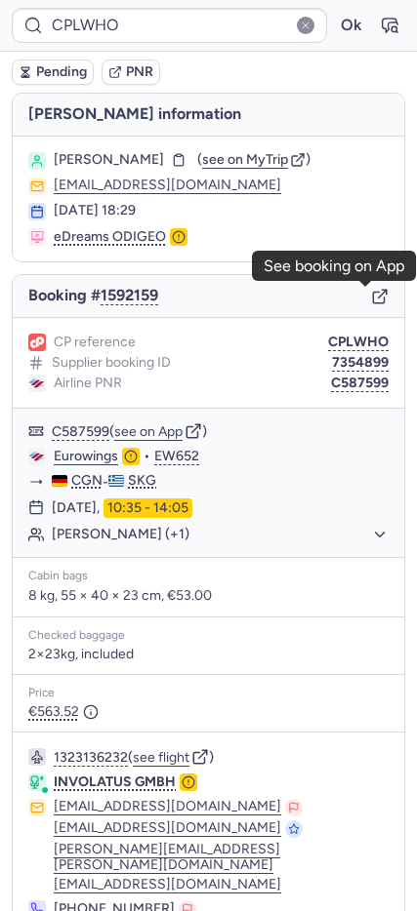
click at [371, 299] on icon "button" at bounding box center [380, 297] width 18 height 18
click at [335, 21] on button "Ok" at bounding box center [350, 25] width 31 height 31
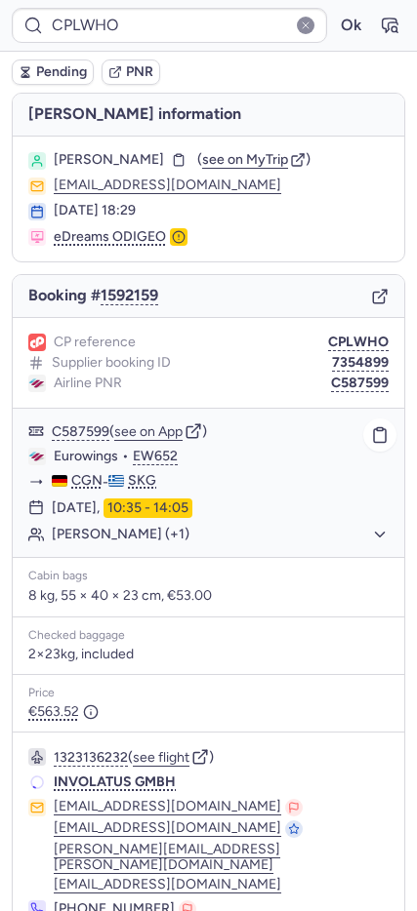
click at [97, 532] on button "[PERSON_NAME] (+1)" at bounding box center [220, 535] width 337 height 18
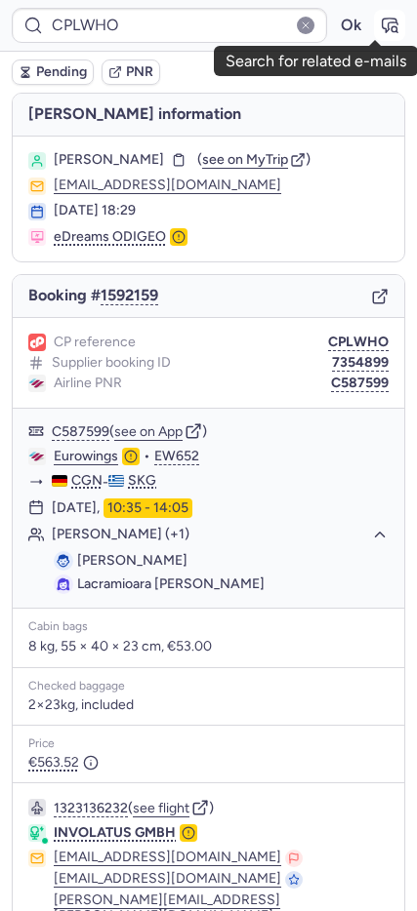
click at [379, 19] on icon "button" at bounding box center [389, 26] width 20 height 20
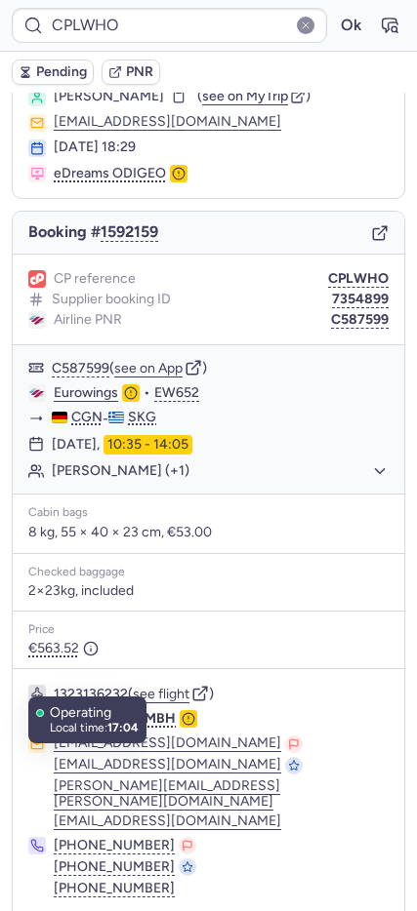
scroll to position [118, 0]
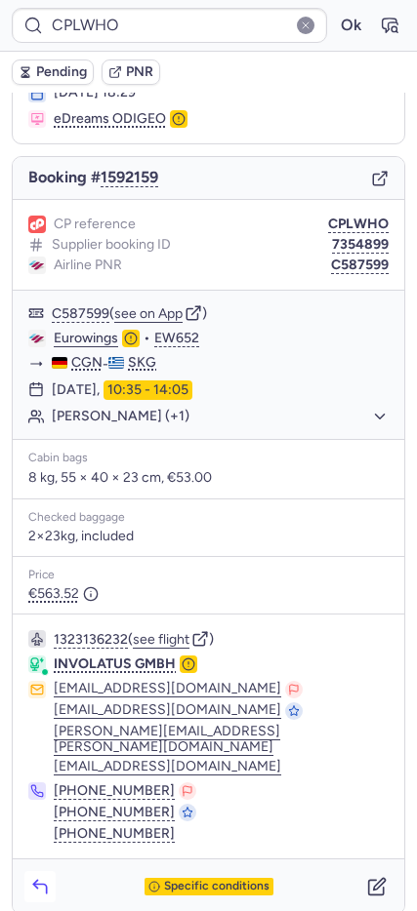
click at [49, 877] on icon "button" at bounding box center [40, 887] width 20 height 20
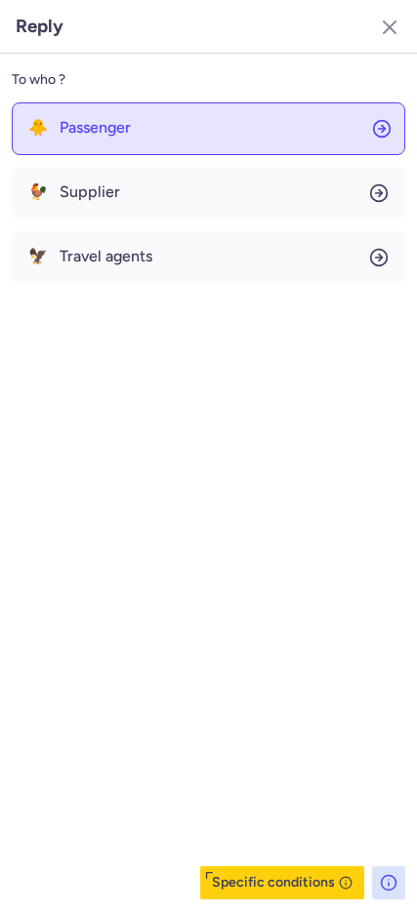
click at [118, 133] on span "Passenger" at bounding box center [95, 128] width 71 height 18
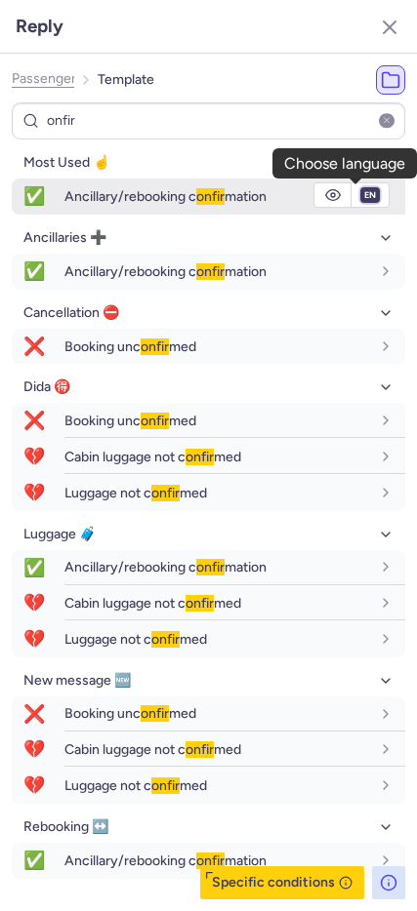
click at [361, 190] on select "fr en de nl pt es it ru" at bounding box center [370, 195] width 18 height 16
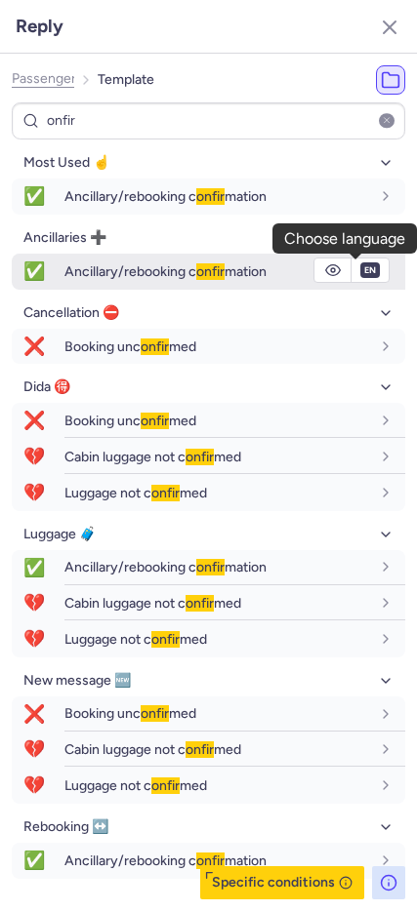
click at [361, 187] on select "fr en de nl pt es it ru" at bounding box center [370, 195] width 18 height 16
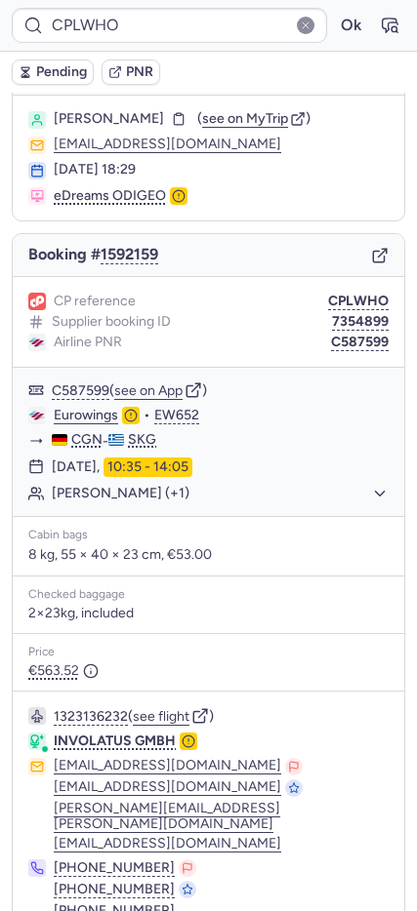
scroll to position [0, 0]
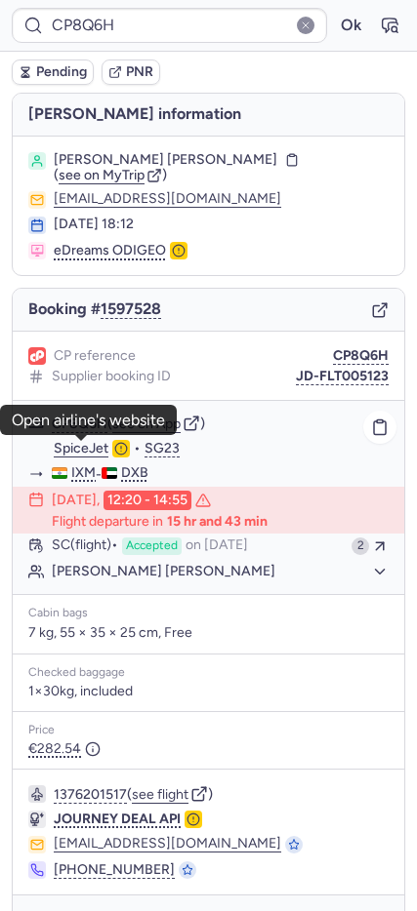
click at [64, 446] on link "SpiceJet" at bounding box center [81, 449] width 55 height 18
click at [193, 163] on span "[PERSON_NAME] [PERSON_NAME]" at bounding box center [165, 160] width 223 height 16
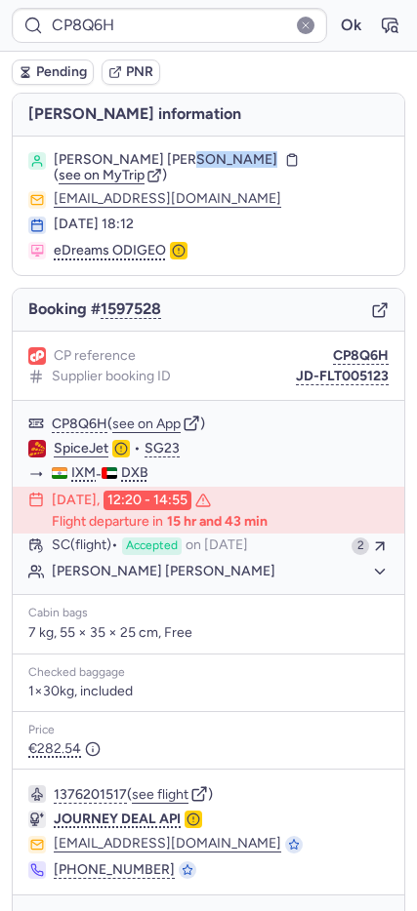
click at [192, 162] on span "[PERSON_NAME] [PERSON_NAME]" at bounding box center [165, 160] width 223 height 16
drag, startPoint x: 130, startPoint y: 159, endPoint x: 250, endPoint y: 151, distance: 120.2
click at [250, 152] on div "[PERSON_NAME] [PERSON_NAME]" at bounding box center [178, 160] width 249 height 16
copy span "[PERSON_NAME]"
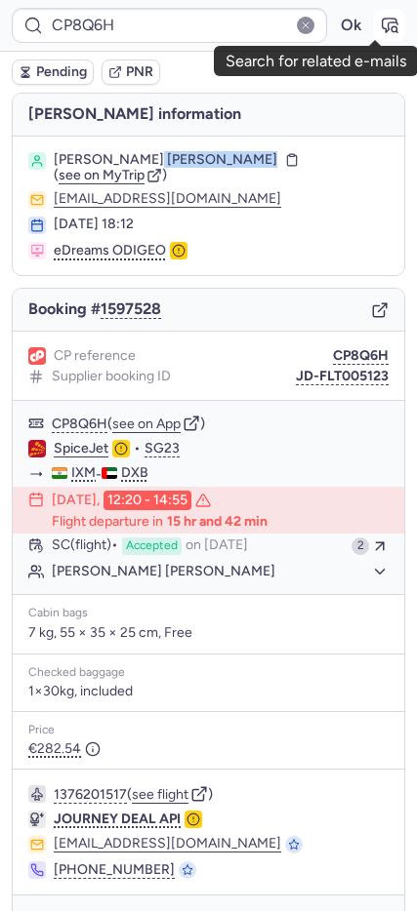
click at [379, 26] on icon "button" at bounding box center [389, 26] width 20 height 20
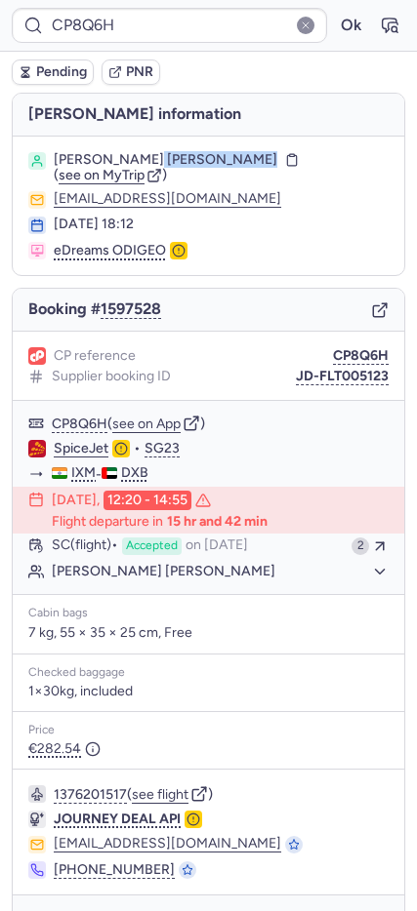
click at [163, 142] on section "[PERSON_NAME] [PERSON_NAME] ( see on MyTrip ) [EMAIL_ADDRESS][DOMAIN_NAME] [DAT…" at bounding box center [208, 206] width 391 height 139
drag, startPoint x: 189, startPoint y: 152, endPoint x: 231, endPoint y: 155, distance: 42.0
click at [251, 147] on section "[PERSON_NAME] [PERSON_NAME] ( see on MyTrip ) [EMAIL_ADDRESS][DOMAIN_NAME] [DAT…" at bounding box center [208, 206] width 391 height 139
copy span "MOHAIDEEN"
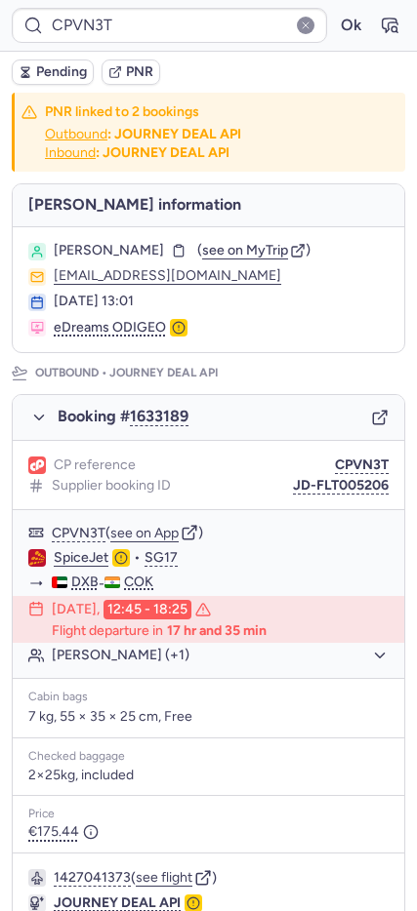
click at [55, 77] on span "Pending" at bounding box center [61, 72] width 51 height 16
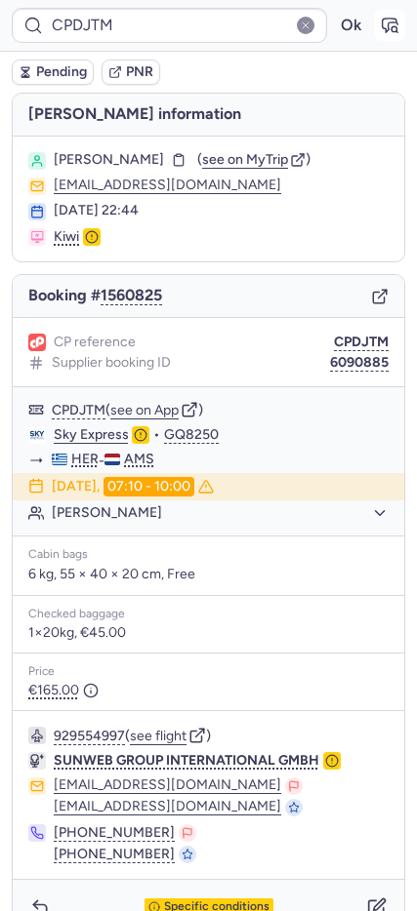
click at [382, 32] on icon "button" at bounding box center [389, 26] width 15 height 14
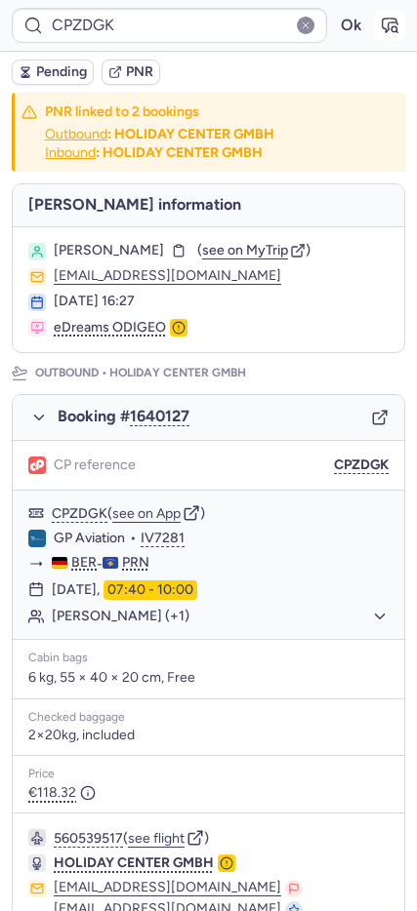
click at [379, 21] on icon "button" at bounding box center [389, 26] width 20 height 20
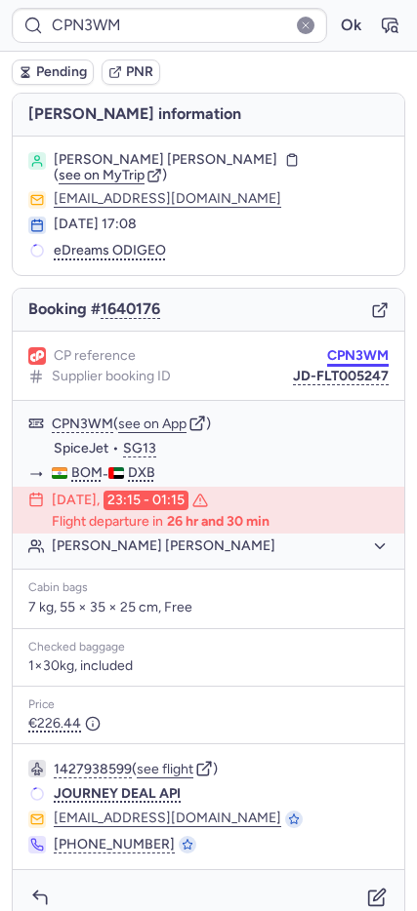
click at [344, 348] on button "CPN3WM" at bounding box center [357, 356] width 61 height 16
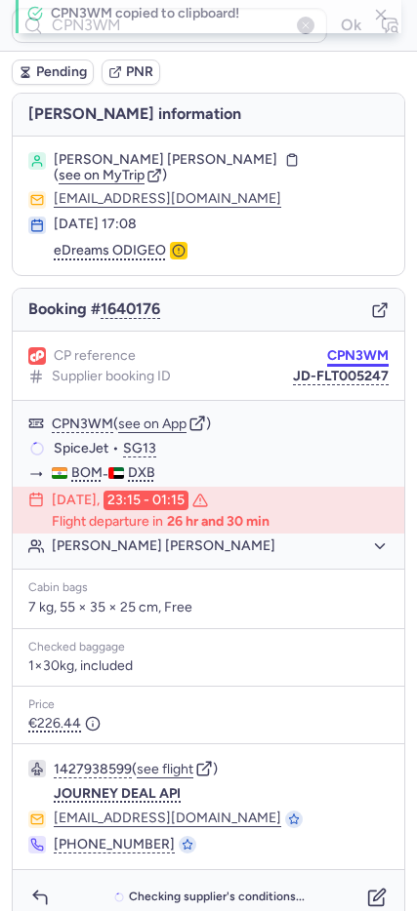
click at [344, 348] on button "CPN3WM" at bounding box center [357, 356] width 61 height 16
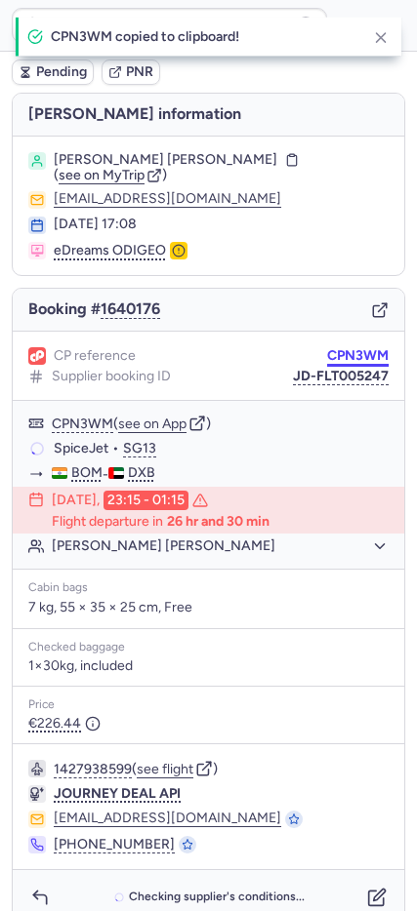
click at [344, 348] on button "CPN3WM" at bounding box center [357, 356] width 61 height 16
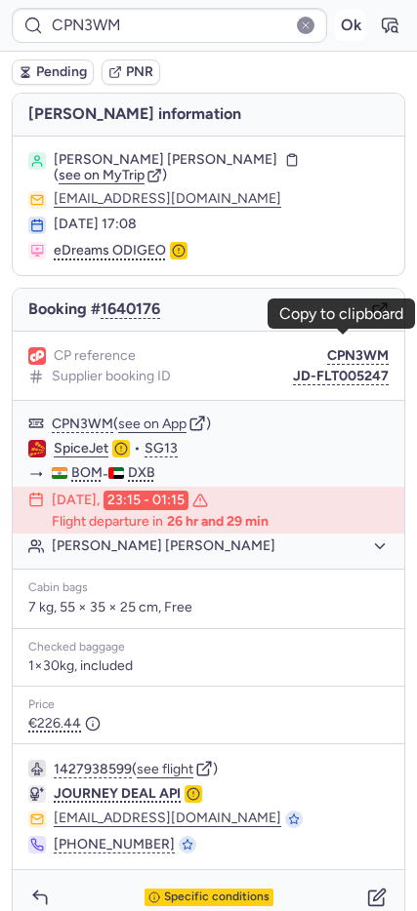
click at [342, 25] on button "Ok" at bounding box center [350, 25] width 31 height 31
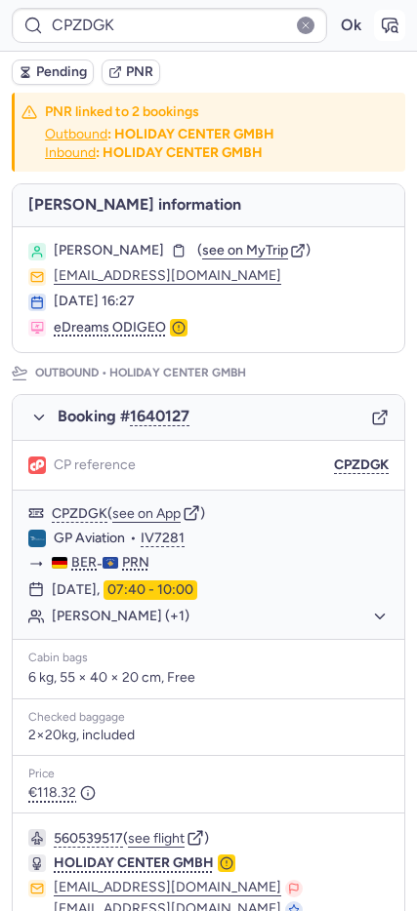
click at [374, 15] on button "button" at bounding box center [389, 25] width 31 height 31
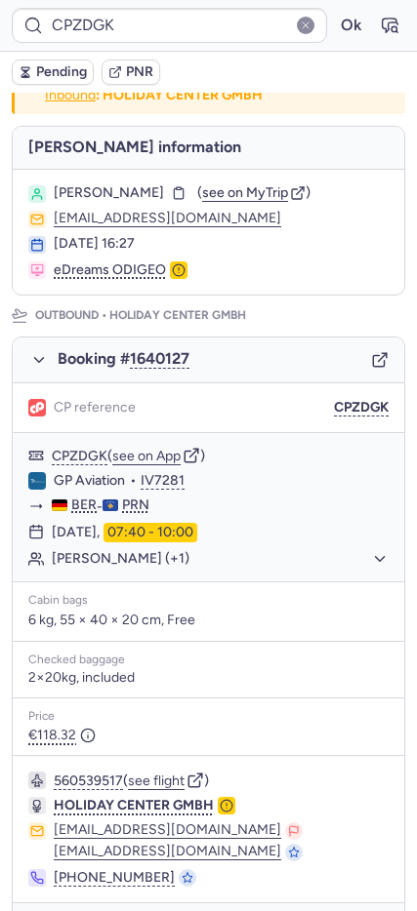
scroll to position [60, 0]
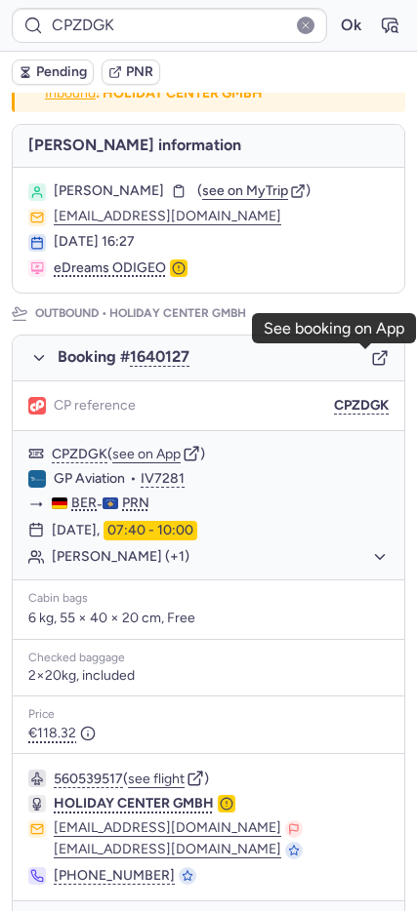
click at [371, 363] on icon "button" at bounding box center [380, 358] width 18 height 18
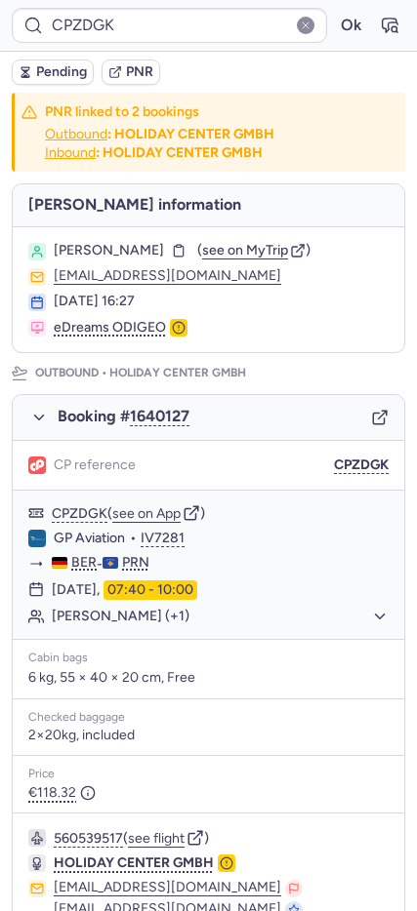
scroll to position [781, 0]
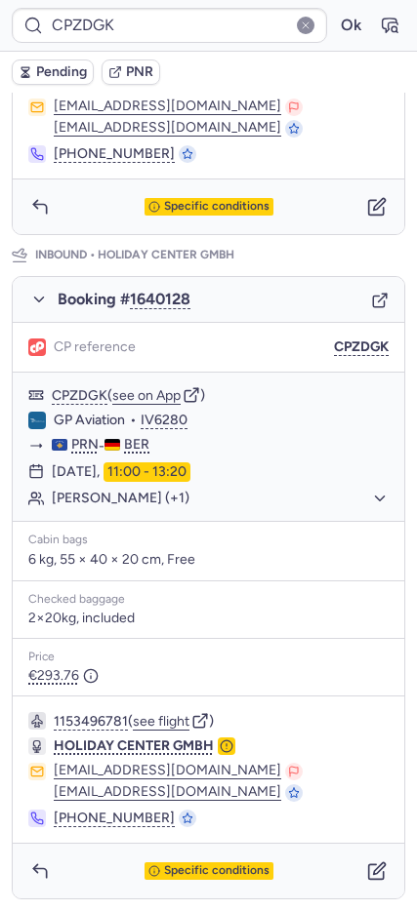
click at [45, 75] on span "Pending" at bounding box center [61, 72] width 51 height 16
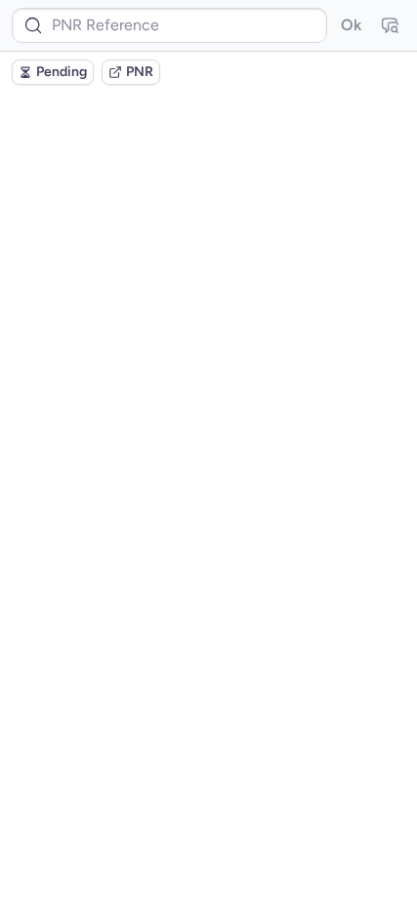
scroll to position [0, 0]
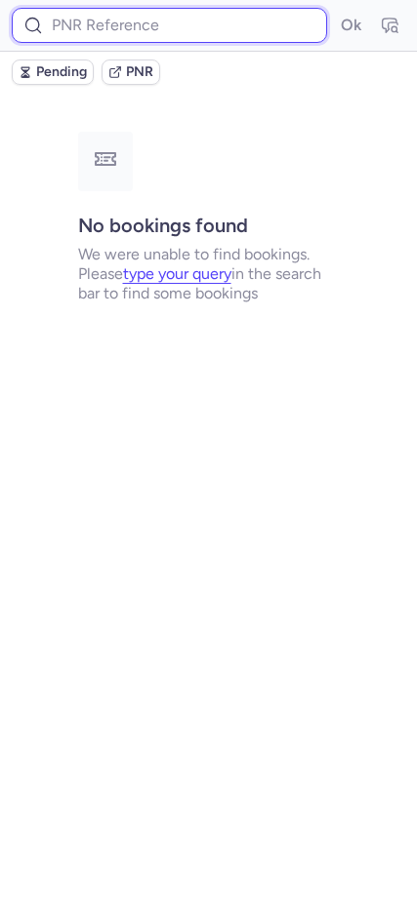
click at [131, 20] on input at bounding box center [169, 25] width 315 height 35
click at [335, 10] on button "Ok" at bounding box center [350, 25] width 31 height 31
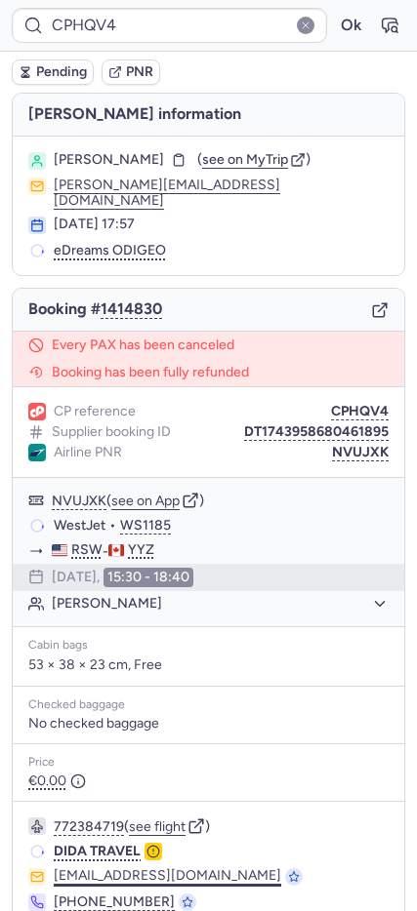
scroll to position [70, 0]
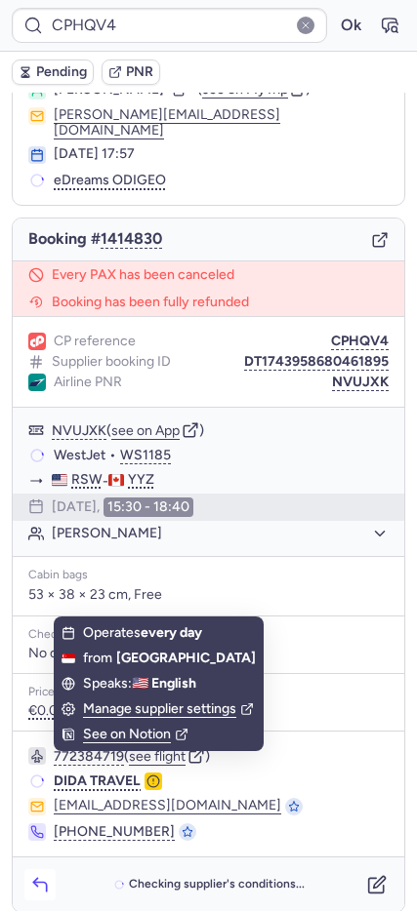
click at [38, 884] on button "button" at bounding box center [39, 884] width 31 height 31
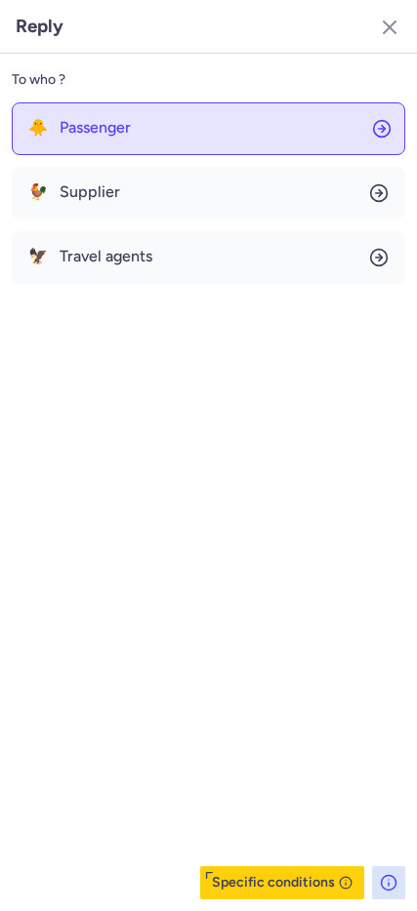
click at [88, 128] on span "Passenger" at bounding box center [95, 128] width 71 height 18
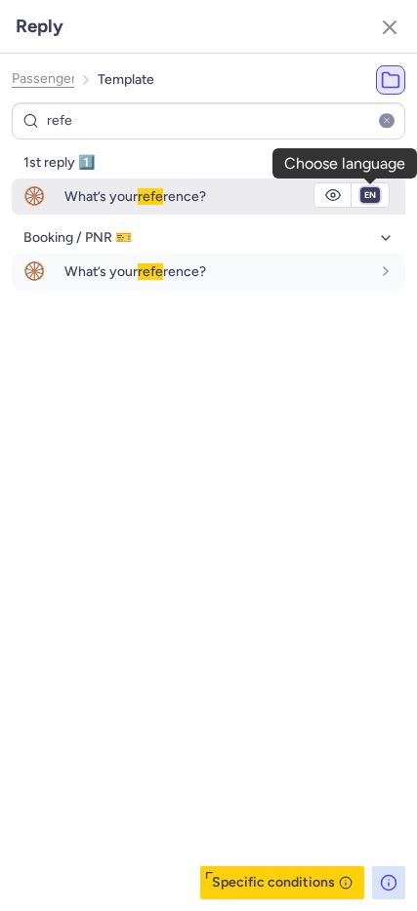
click at [367, 193] on select "fr en de nl pt es it ru" at bounding box center [370, 195] width 18 height 16
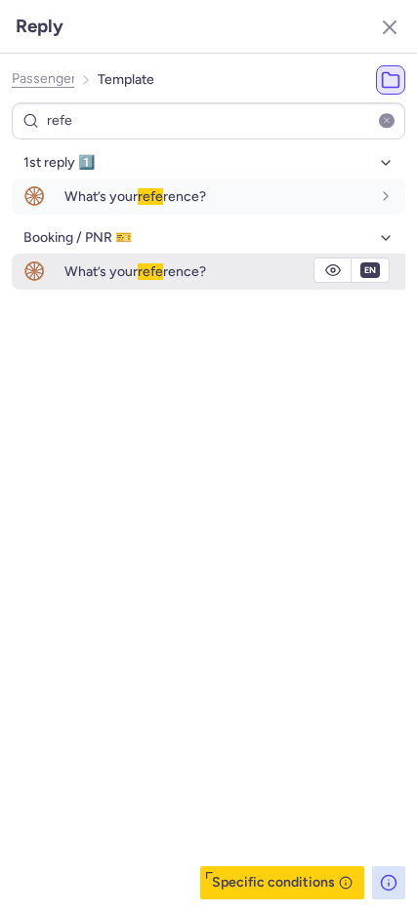
click at [361, 187] on select "fr en de nl pt es it ru" at bounding box center [370, 195] width 18 height 16
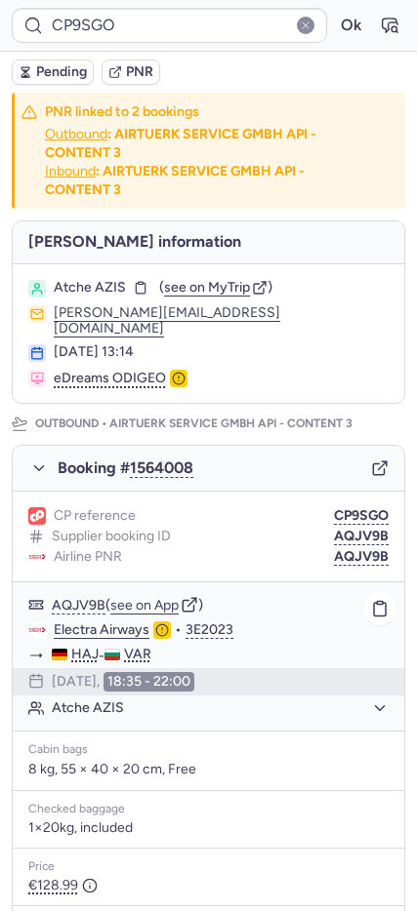
scroll to position [797, 0]
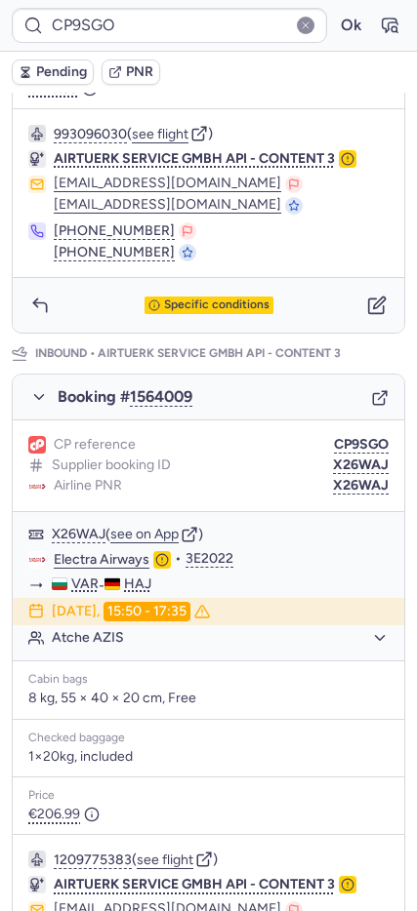
click at [371, 389] on icon "button" at bounding box center [380, 398] width 18 height 18
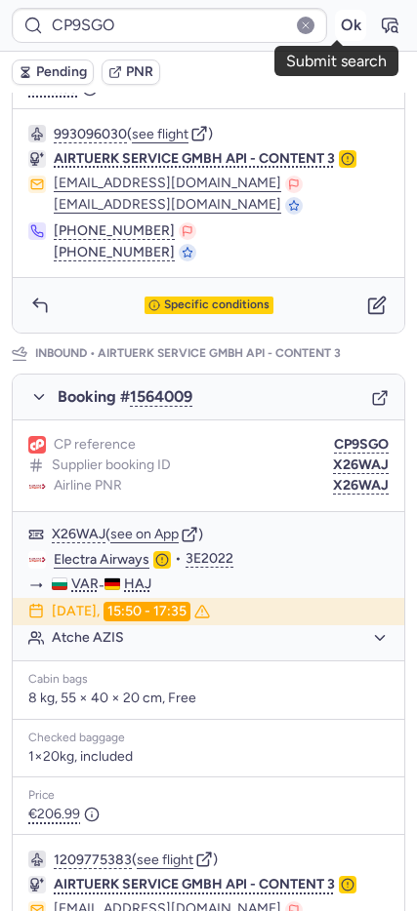
click at [335, 26] on button "Ok" at bounding box center [350, 25] width 31 height 31
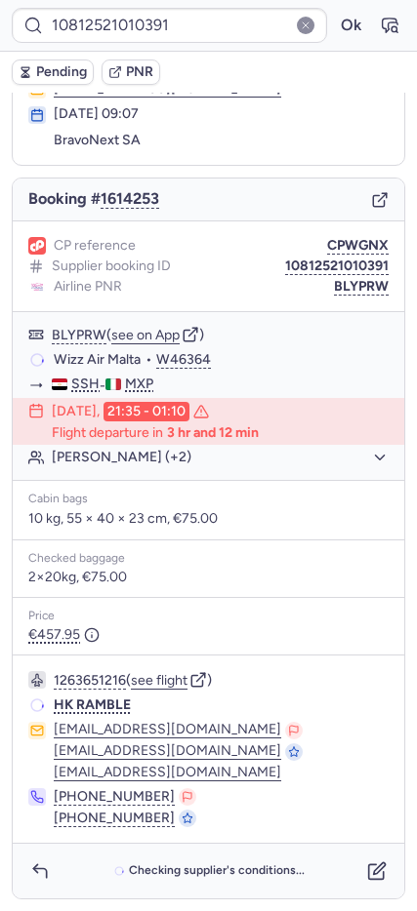
scroll to position [96, 0]
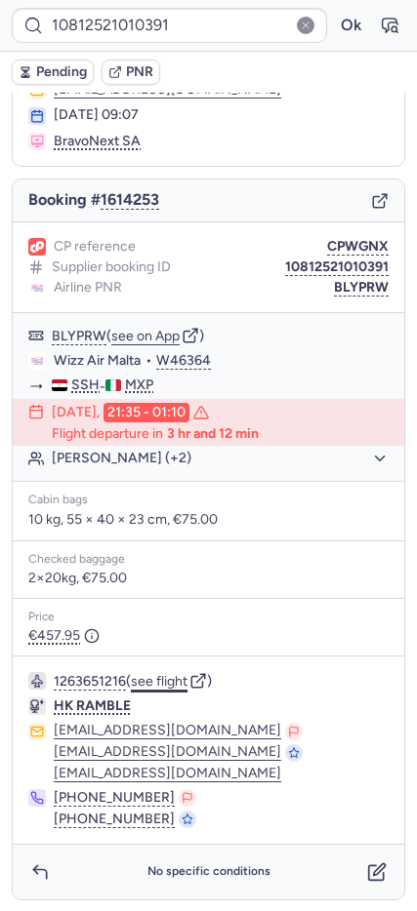
click at [169, 681] on button "see flight" at bounding box center [159, 682] width 57 height 16
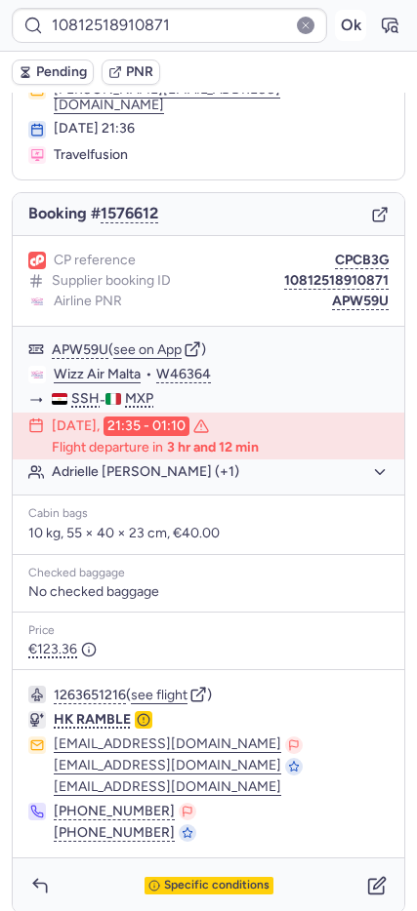
click at [339, 23] on button "Ok" at bounding box center [350, 25] width 31 height 31
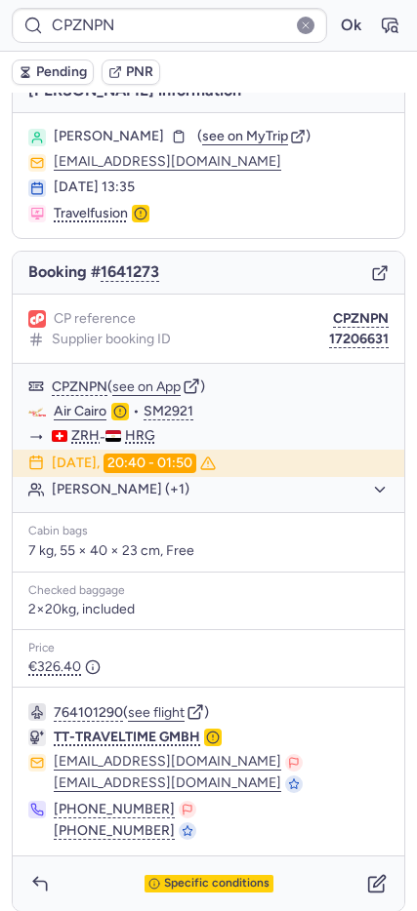
scroll to position [36, 0]
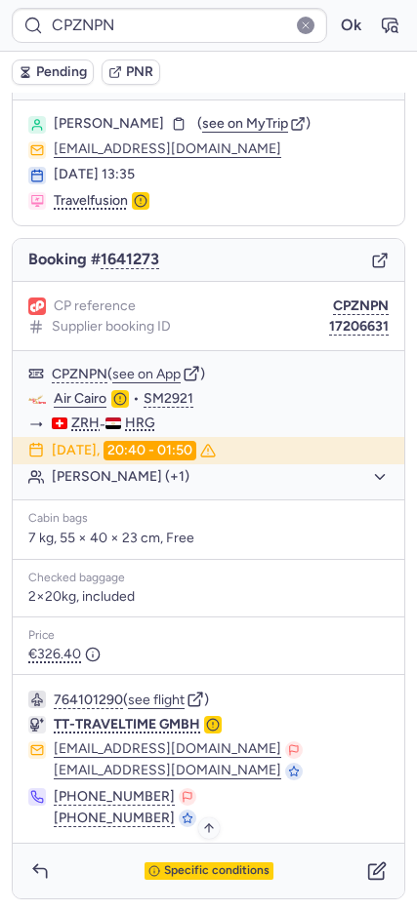
click at [189, 866] on span "Specific conditions" at bounding box center [216, 871] width 105 height 14
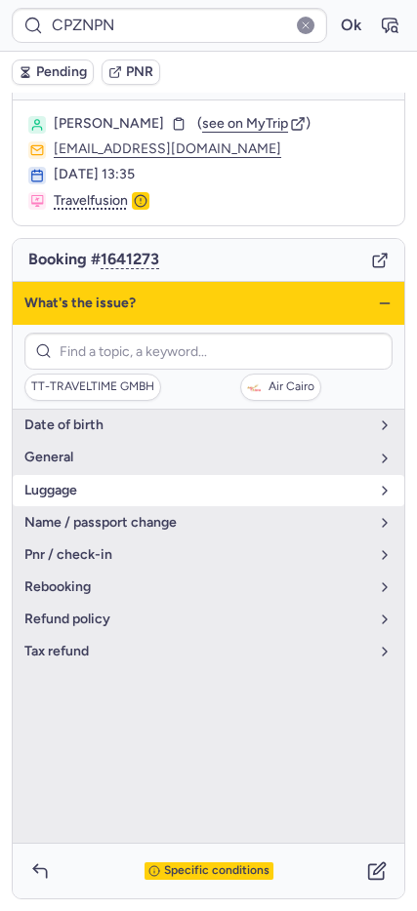
click at [111, 483] on span "luggage" at bounding box center [196, 491] width 344 height 16
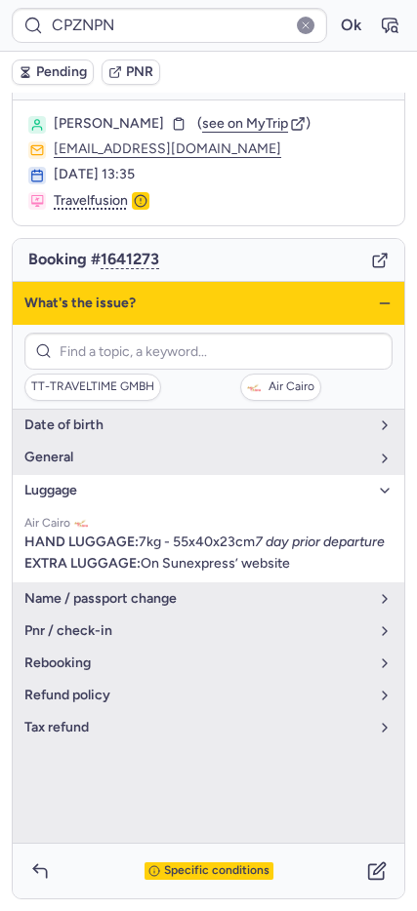
click at [377, 304] on icon "button" at bounding box center [385, 304] width 16 height 16
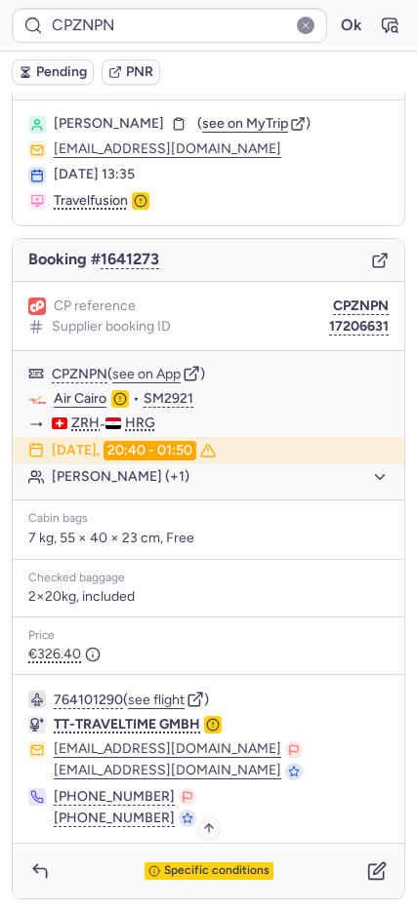
click at [219, 871] on span "Specific conditions" at bounding box center [216, 871] width 105 height 14
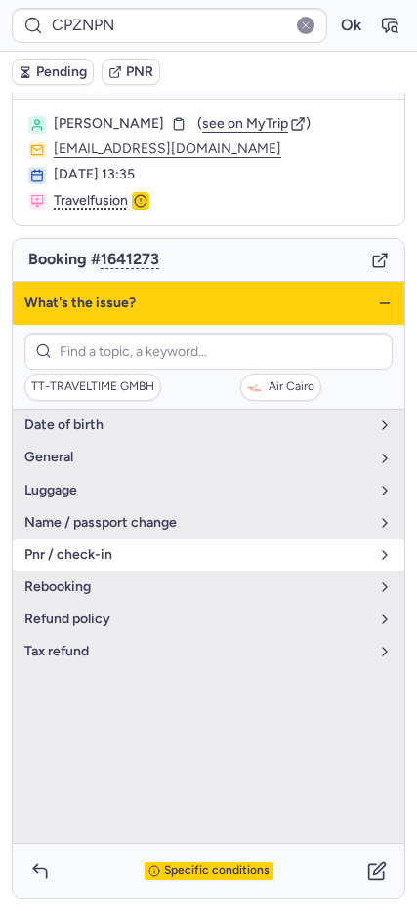
click at [89, 561] on span "pnr / check-in" at bounding box center [196, 555] width 344 height 16
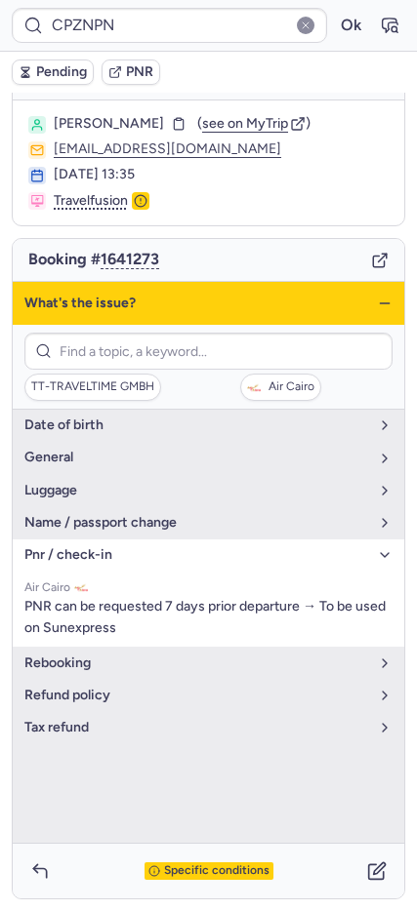
click at [377, 310] on icon "button" at bounding box center [385, 304] width 16 height 16
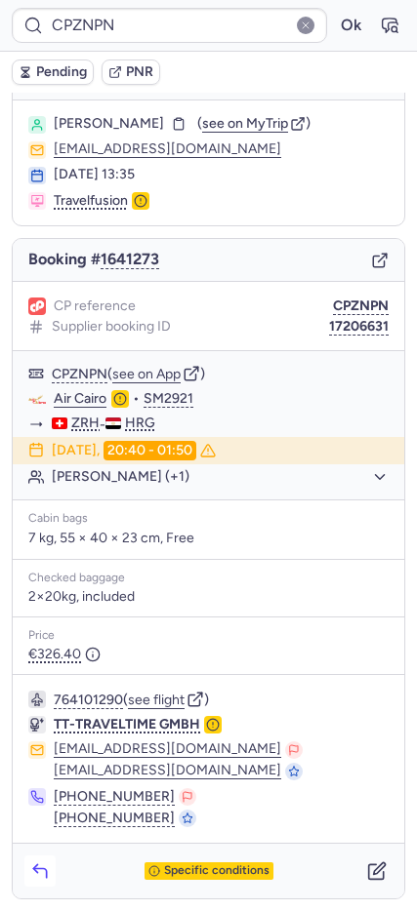
click at [40, 864] on icon "button" at bounding box center [40, 871] width 20 height 20
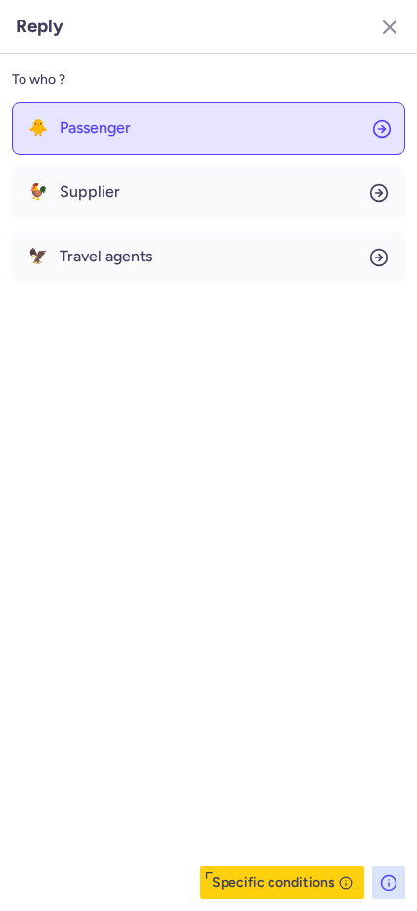
click at [63, 127] on span "Passenger" at bounding box center [95, 128] width 71 height 18
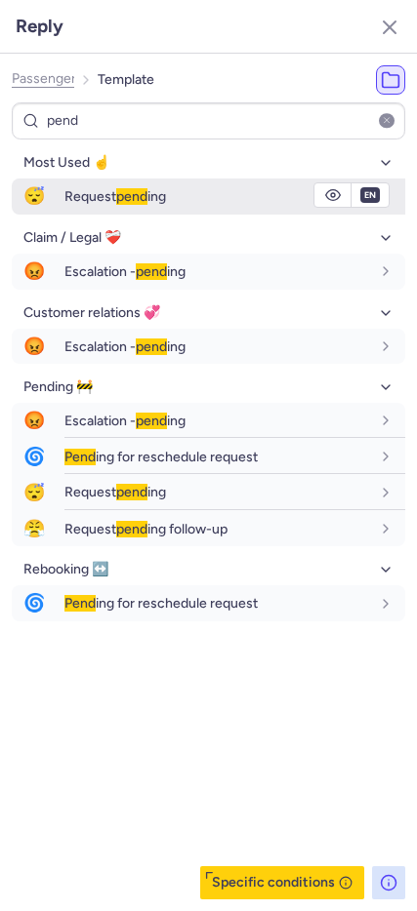
click at [24, 190] on span "😴" at bounding box center [34, 197] width 45 height 36
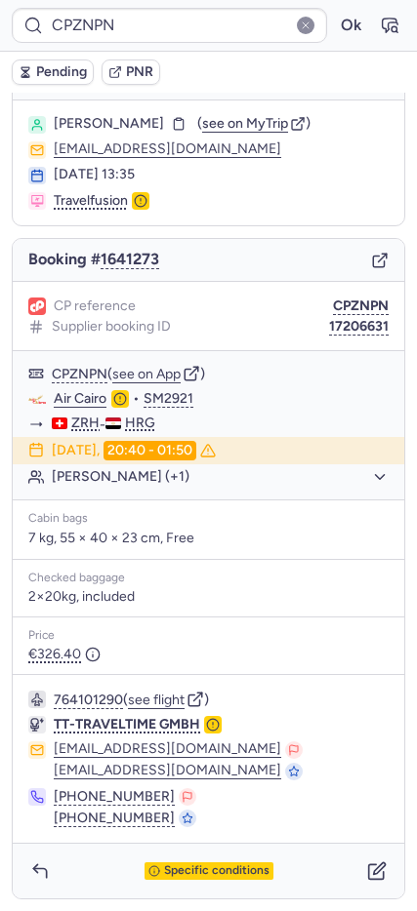
click at [37, 73] on span "Pending" at bounding box center [61, 72] width 51 height 16
click at [369, 864] on icon "button" at bounding box center [376, 871] width 15 height 15
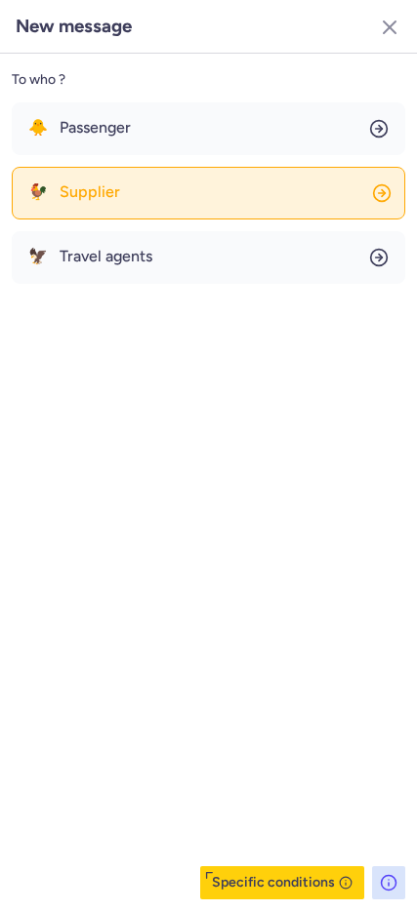
click at [77, 177] on button "🐓 Supplier" at bounding box center [208, 193] width 393 height 53
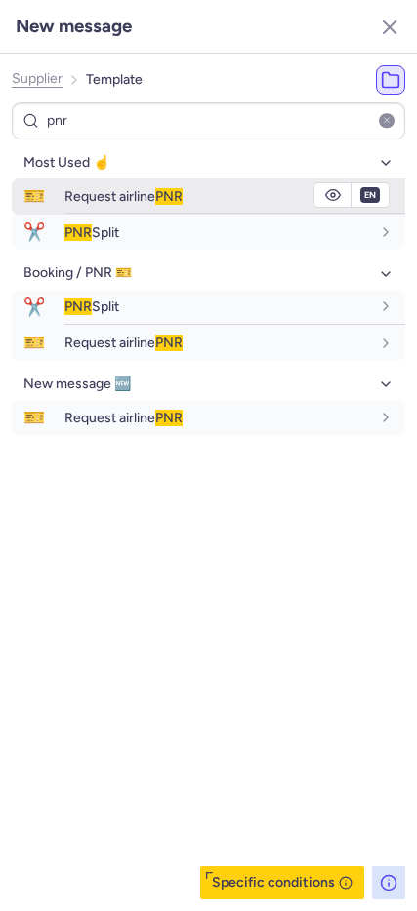
click at [30, 191] on span "🎫" at bounding box center [34, 197] width 45 height 36
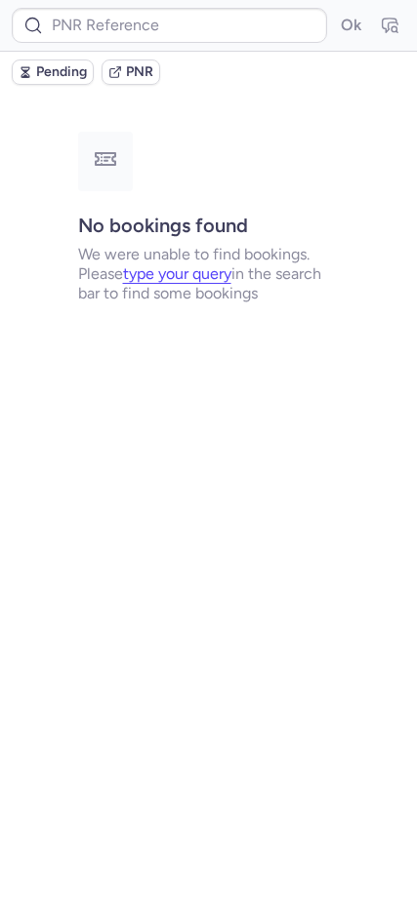
scroll to position [0, 0]
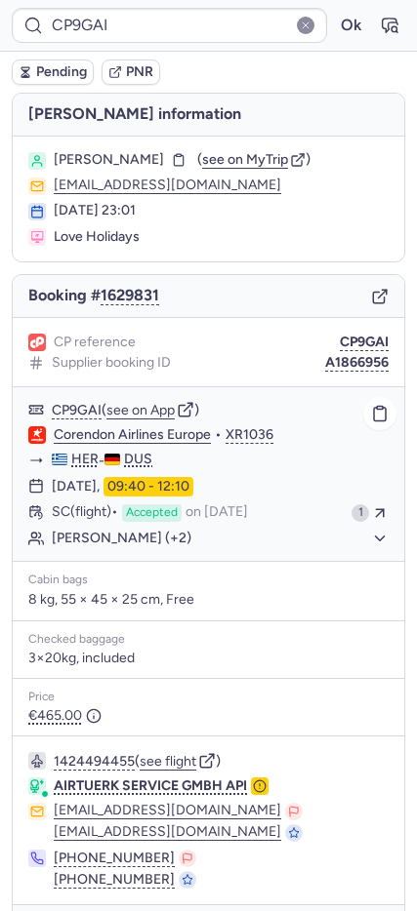
click at [164, 545] on button "[PERSON_NAME] (+2)" at bounding box center [220, 539] width 337 height 18
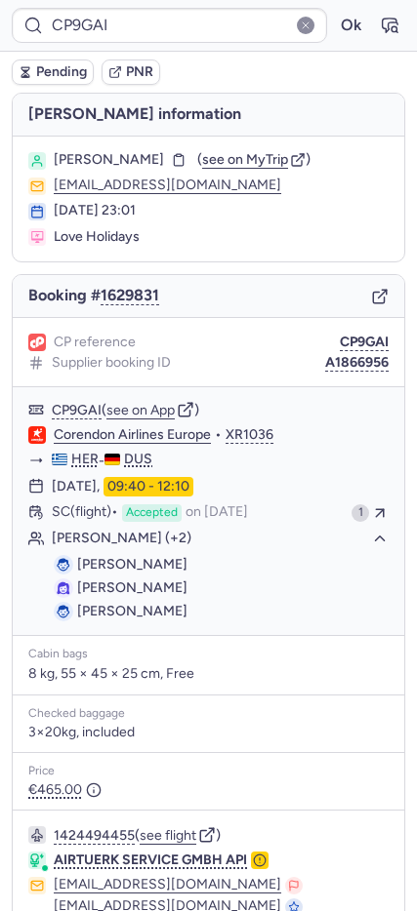
click at [371, 299] on icon "button" at bounding box center [380, 297] width 18 height 18
click at [379, 20] on icon "button" at bounding box center [389, 26] width 20 height 20
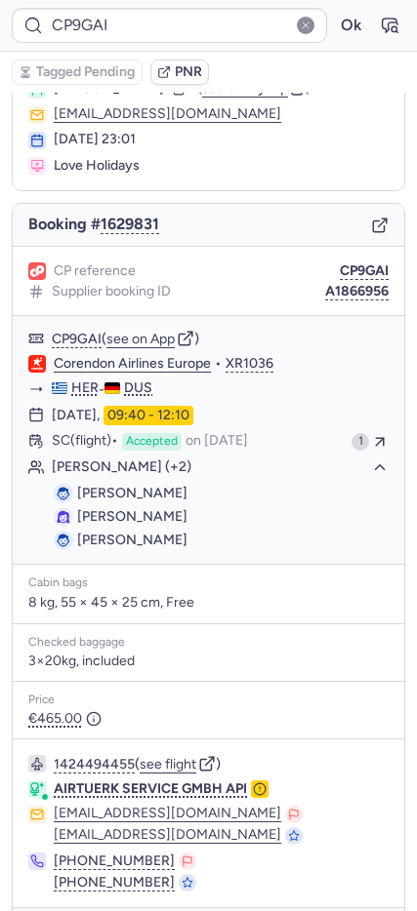
scroll to position [136, 0]
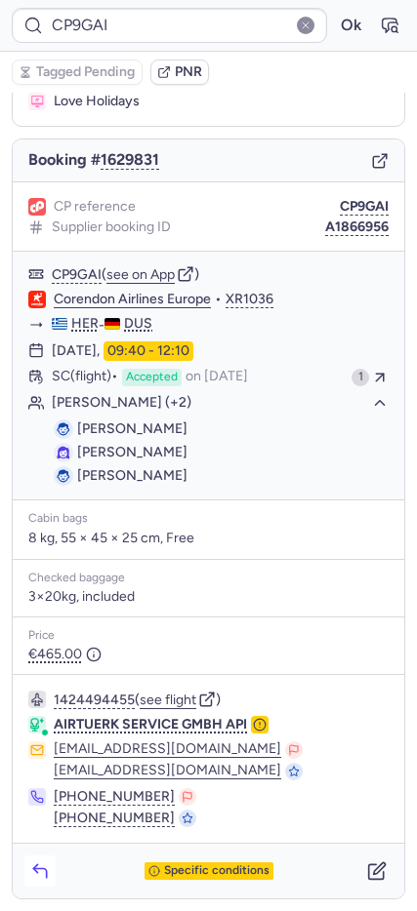
click at [39, 870] on icon "button" at bounding box center [40, 871] width 20 height 20
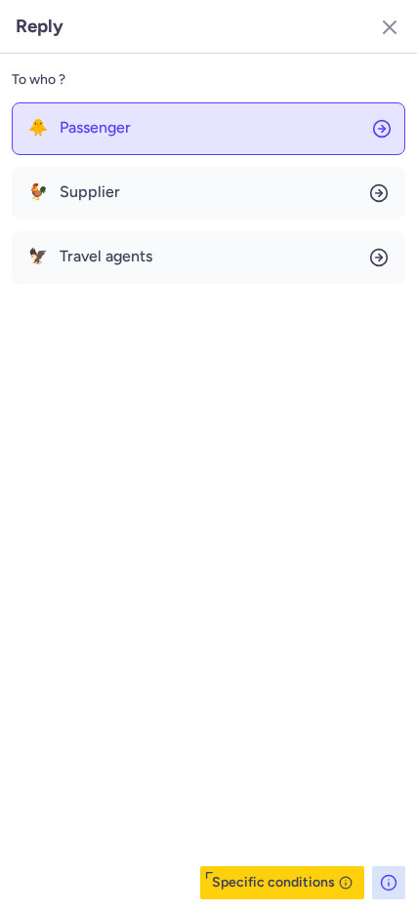
click at [66, 132] on span "Passenger" at bounding box center [95, 128] width 71 height 18
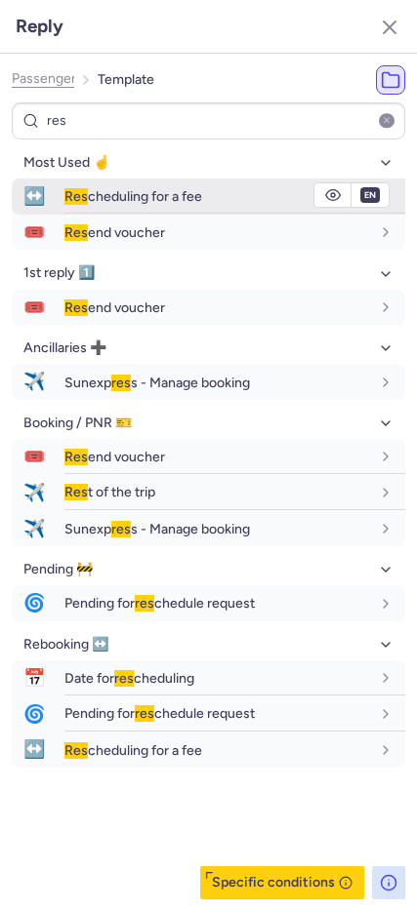
click at [36, 188] on span "↔️" at bounding box center [34, 197] width 45 height 36
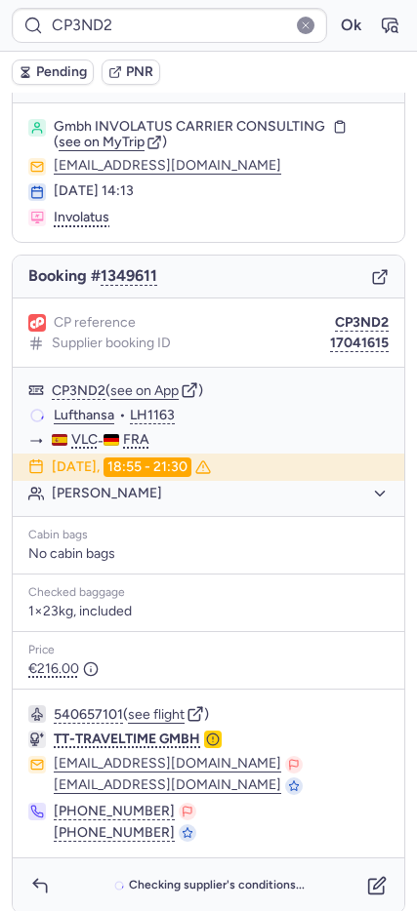
scroll to position [48, 0]
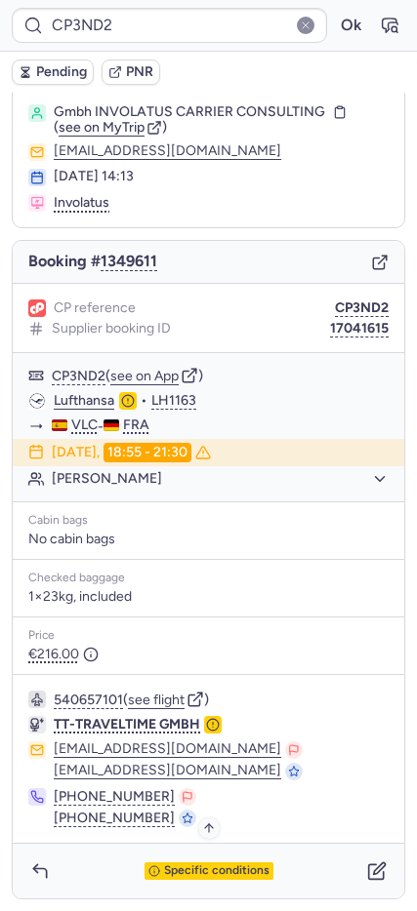
click at [191, 878] on div "Specific conditions" at bounding box center [208, 871] width 129 height 18
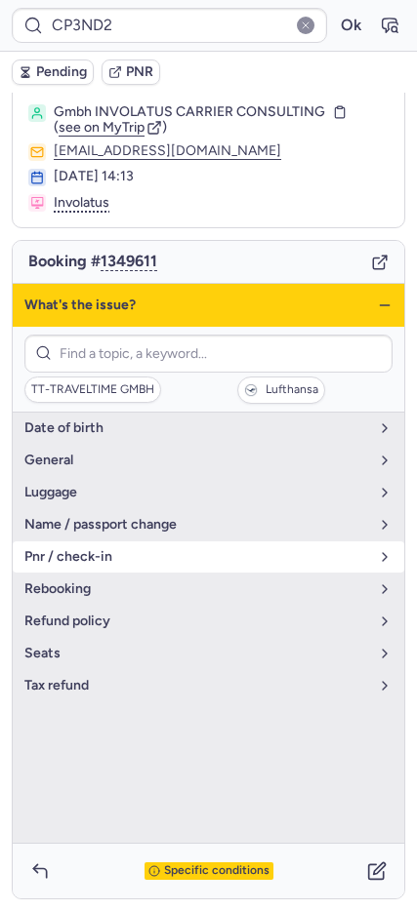
click at [151, 562] on span "pnr / check-in" at bounding box center [196, 557] width 344 height 16
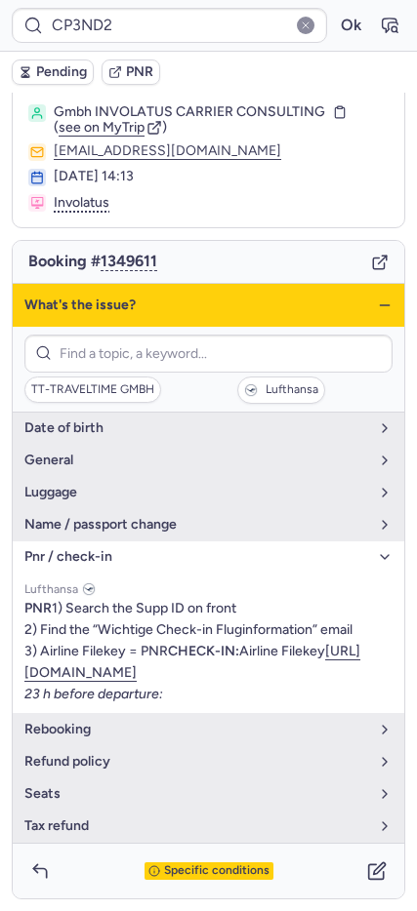
click at [377, 309] on icon "button" at bounding box center [385, 306] width 16 height 16
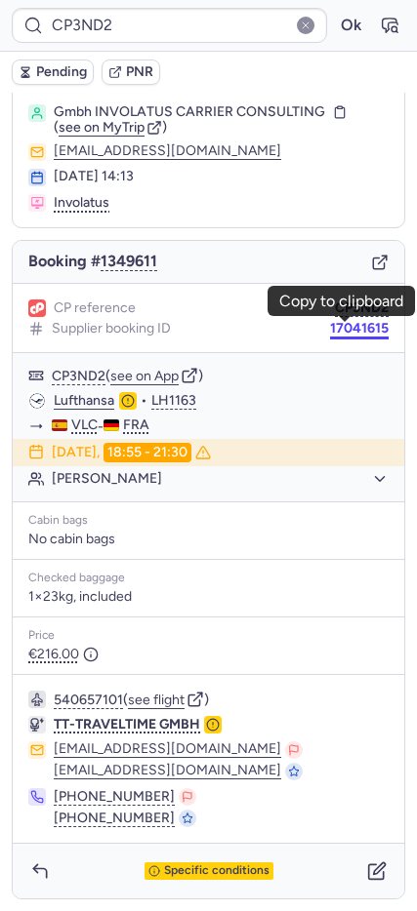
click at [352, 329] on button "17041615" at bounding box center [359, 329] width 59 height 16
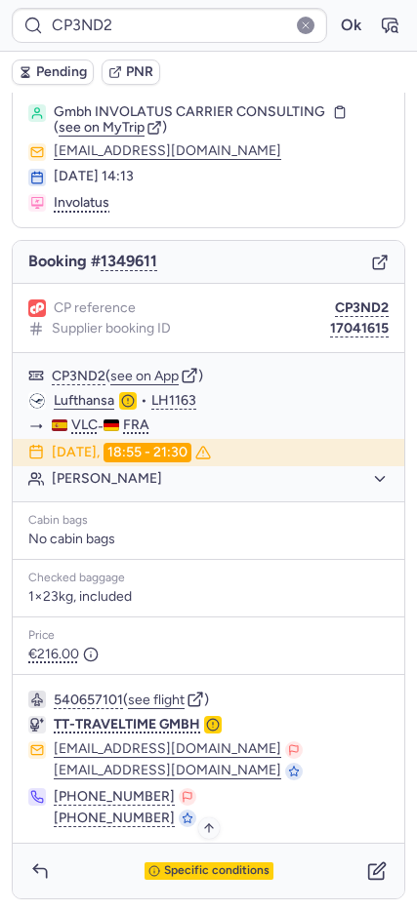
click at [197, 874] on span "Specific conditions" at bounding box center [216, 871] width 105 height 14
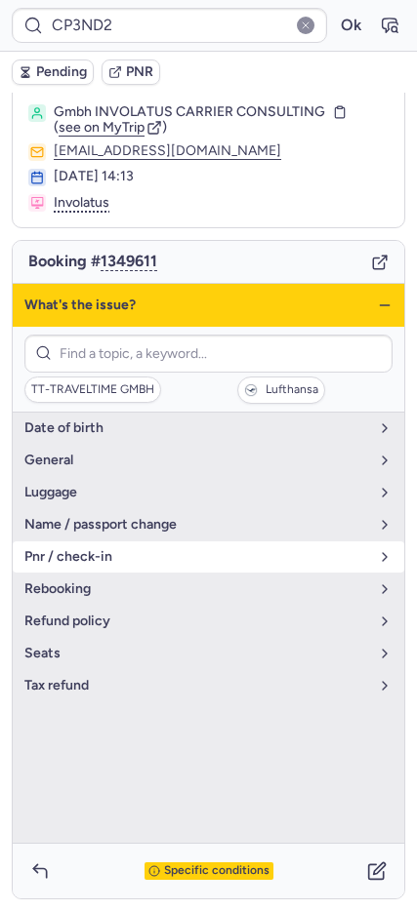
click at [99, 558] on span "pnr / check-in" at bounding box center [196, 557] width 344 height 16
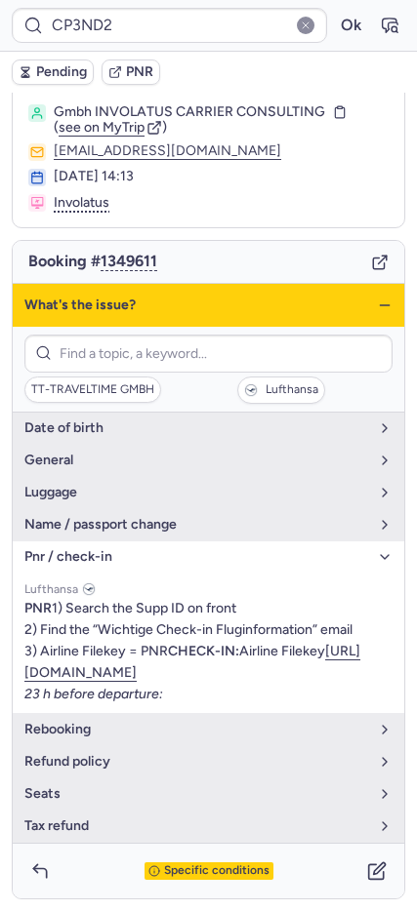
click at [377, 310] on icon "button" at bounding box center [385, 306] width 16 height 16
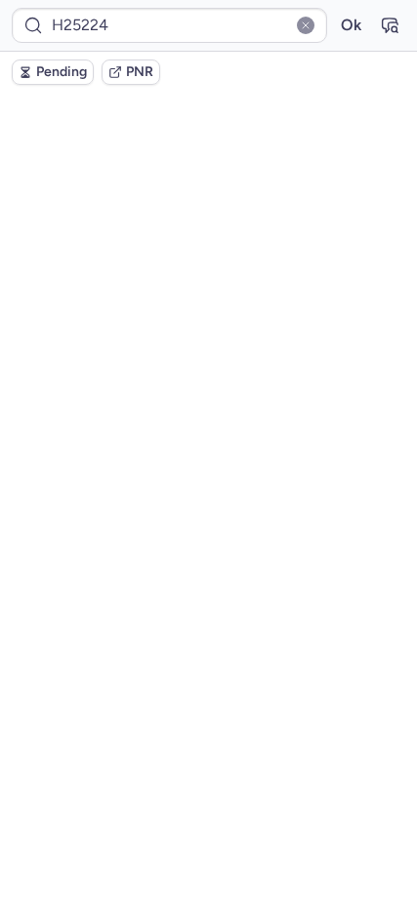
scroll to position [0, 0]
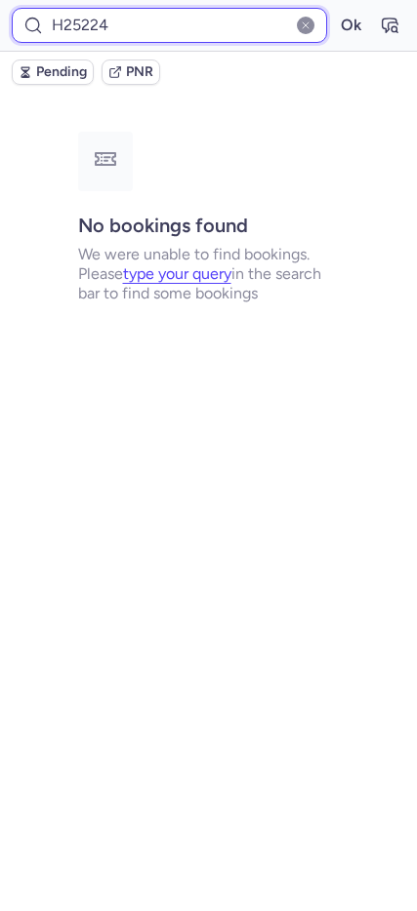
click at [72, 24] on input "H25224" at bounding box center [169, 25] width 315 height 35
paste input "IMHHVX"
click at [335, 10] on button "Ok" at bounding box center [350, 25] width 31 height 31
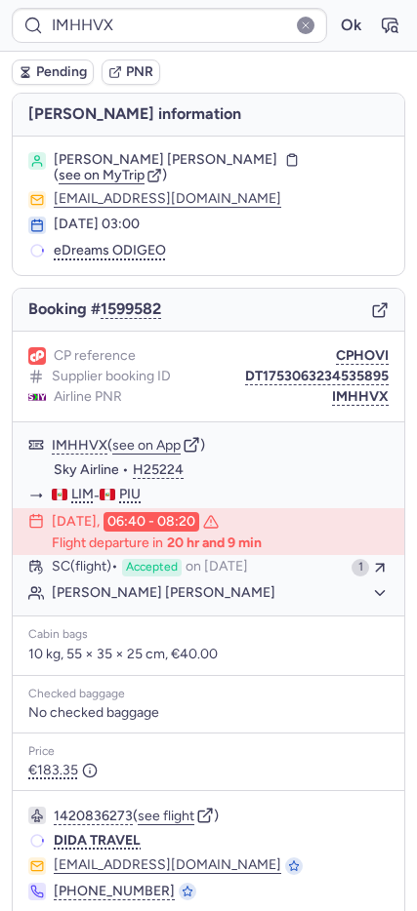
drag, startPoint x: 343, startPoint y: 356, endPoint x: 251, endPoint y: 333, distance: 95.6
click at [343, 355] on button "CPHOVI" at bounding box center [362, 356] width 53 height 16
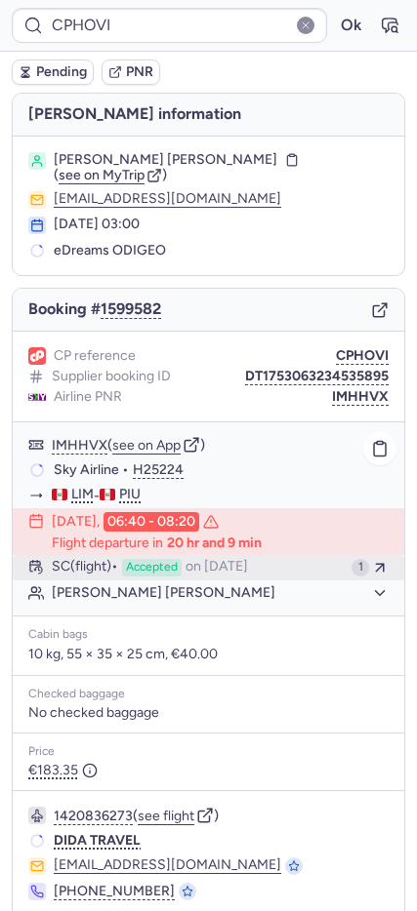
click at [160, 570] on span "Accepted" at bounding box center [152, 568] width 60 height 18
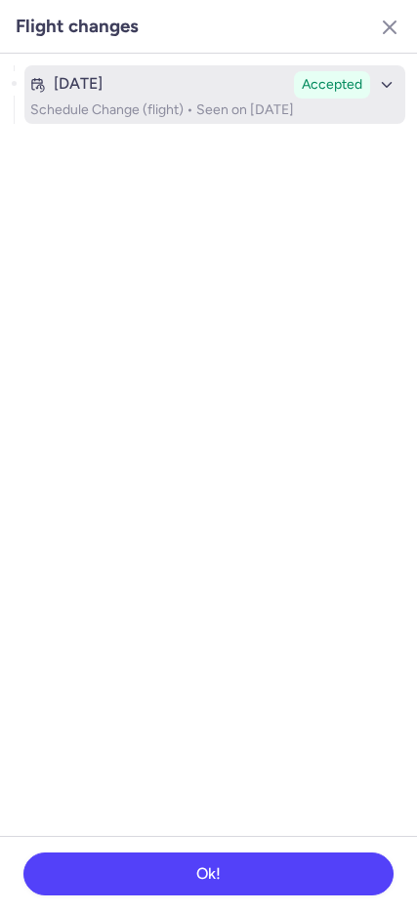
drag, startPoint x: 186, startPoint y: 113, endPoint x: 230, endPoint y: 125, distance: 45.4
click at [187, 112] on p "Schedule Change (flight) • Seen on [DATE]" at bounding box center [214, 110] width 369 height 16
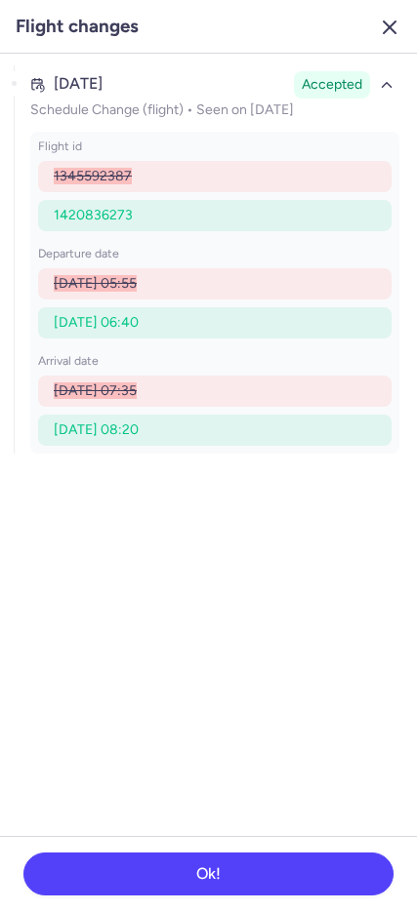
click at [384, 17] on icon "button" at bounding box center [389, 27] width 23 height 23
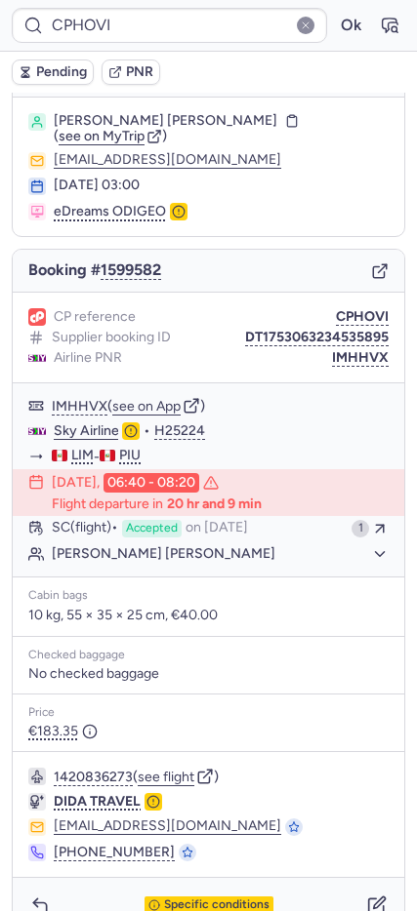
scroll to position [73, 0]
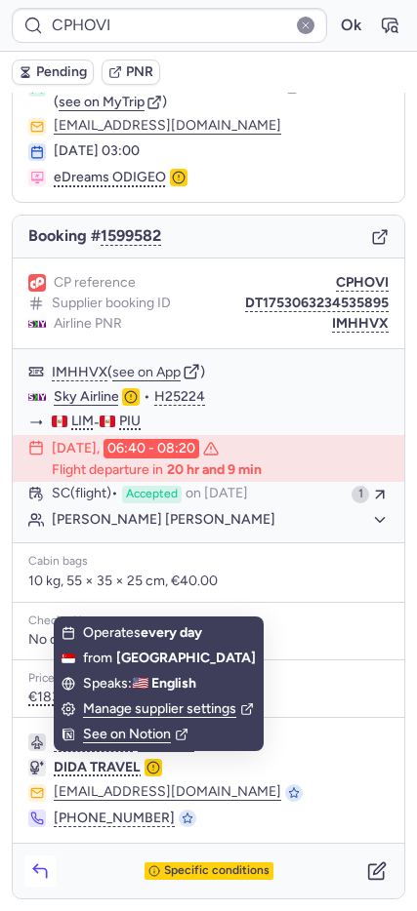
click at [46, 871] on icon "button" at bounding box center [39, 872] width 13 height 9
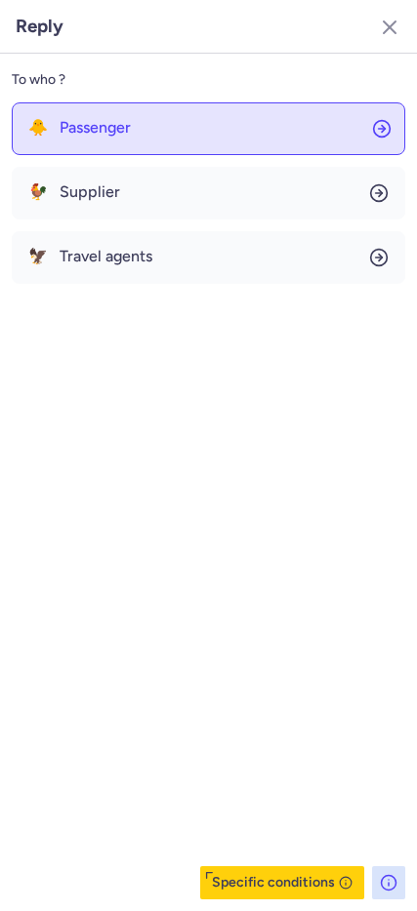
click at [70, 131] on span "Passenger" at bounding box center [95, 128] width 71 height 18
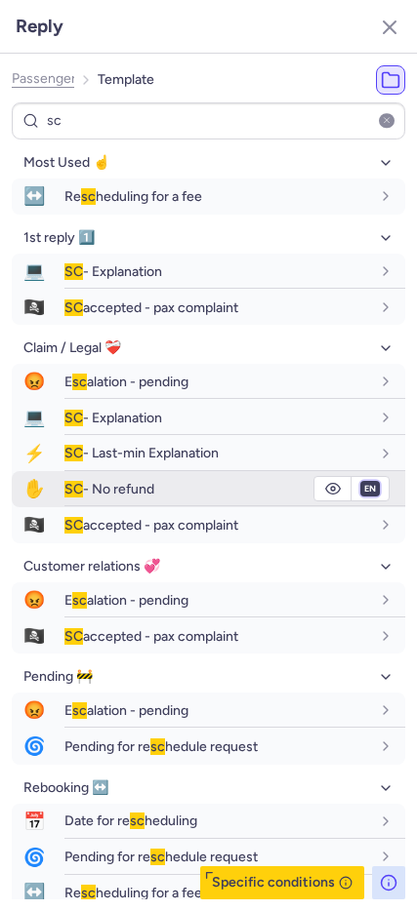
click at [361, 489] on select "fr en de nl pt es it ru" at bounding box center [370, 489] width 18 height 16
click at [361, 481] on select "fr en de nl pt es it ru" at bounding box center [370, 489] width 18 height 16
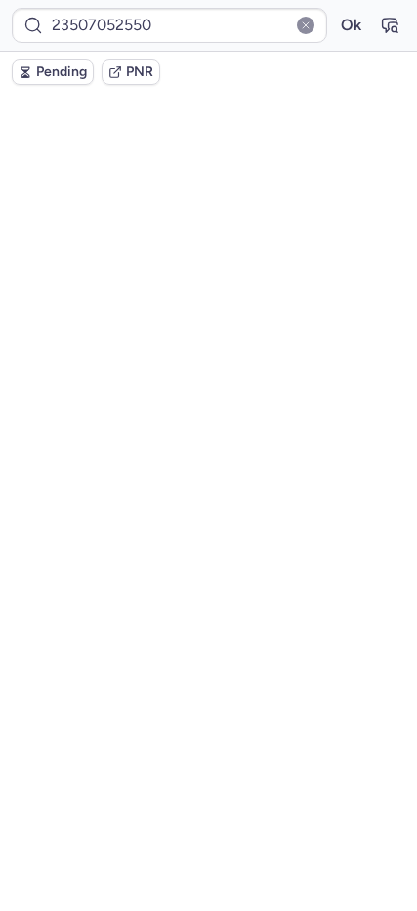
scroll to position [0, 0]
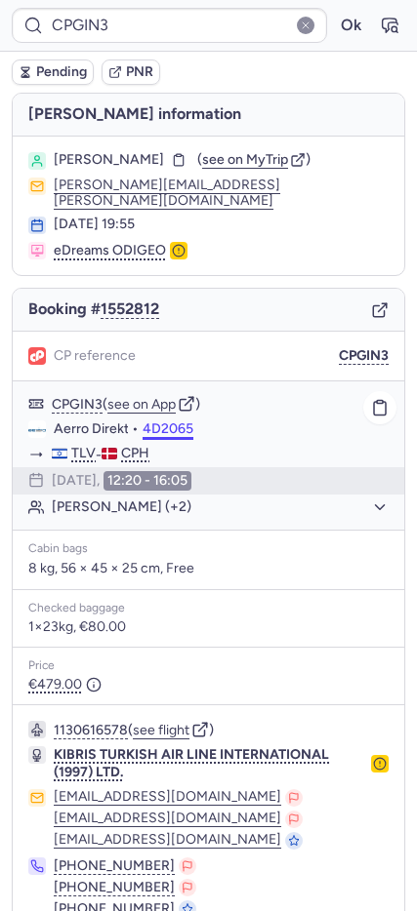
click at [165, 421] on button "4D2065" at bounding box center [167, 429] width 51 height 16
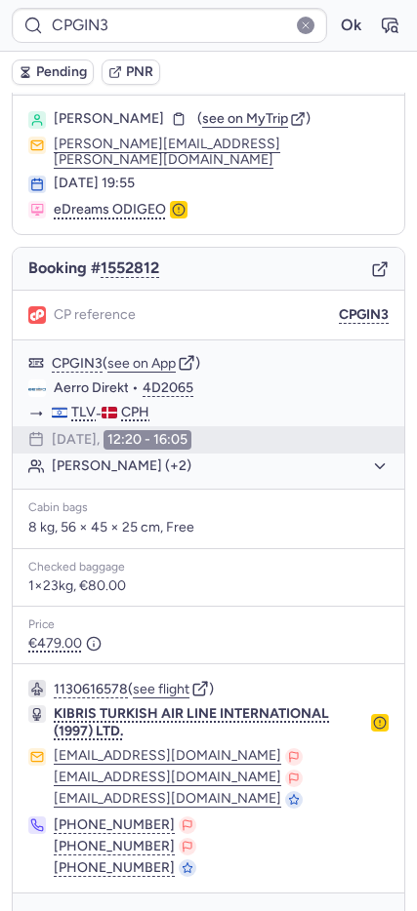
scroll to position [77, 0]
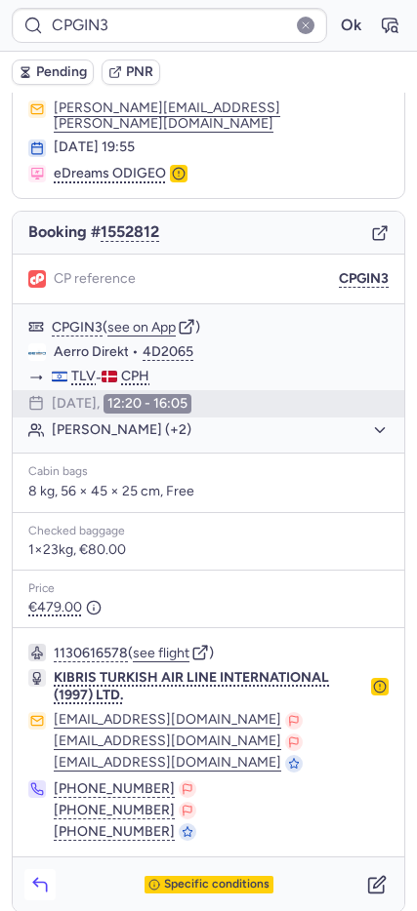
click at [50, 870] on button "button" at bounding box center [39, 884] width 31 height 31
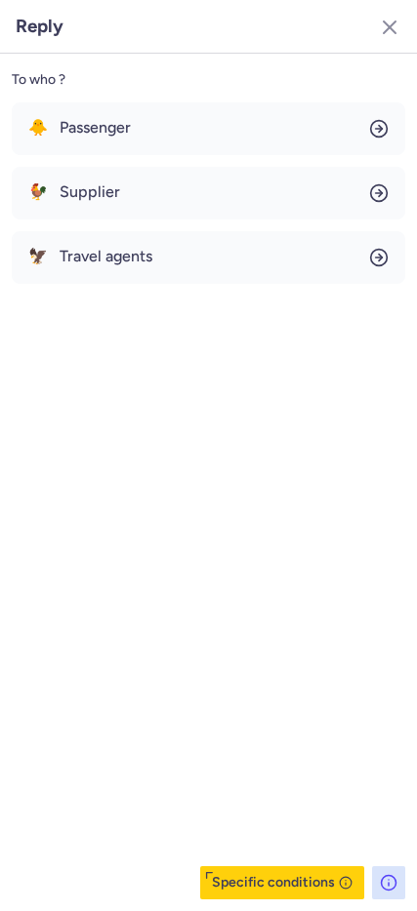
click at [382, 43] on header "Reply" at bounding box center [208, 27] width 417 height 54
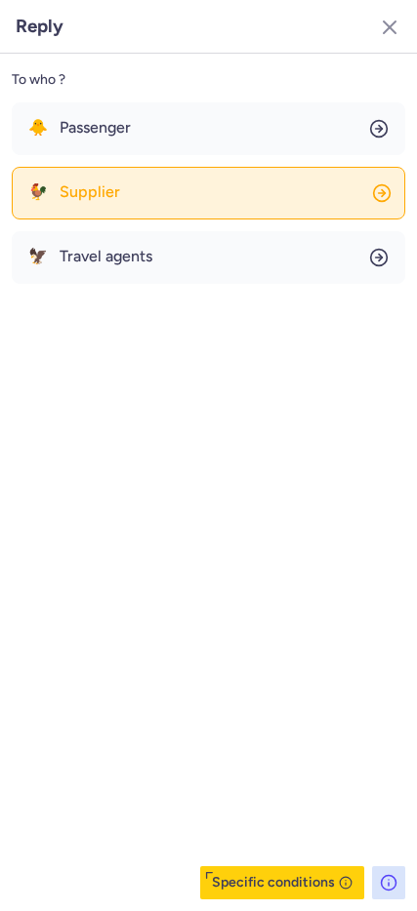
click at [148, 171] on button "🐓 Supplier" at bounding box center [208, 193] width 393 height 53
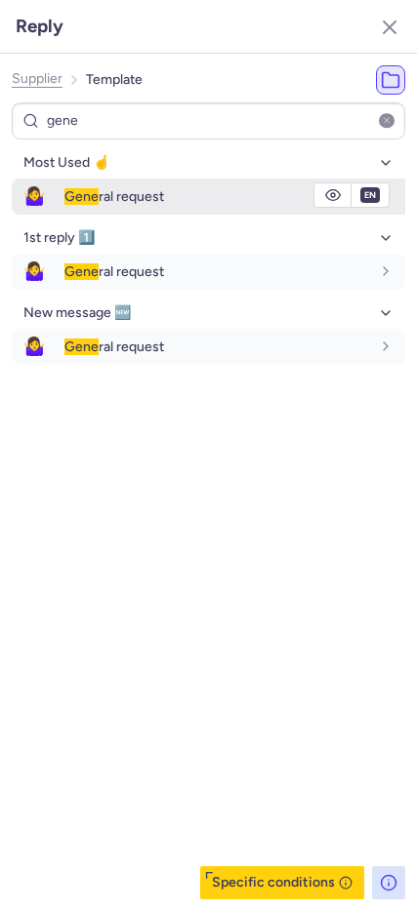
click at [24, 198] on span "🤷‍♀️" at bounding box center [34, 197] width 45 height 36
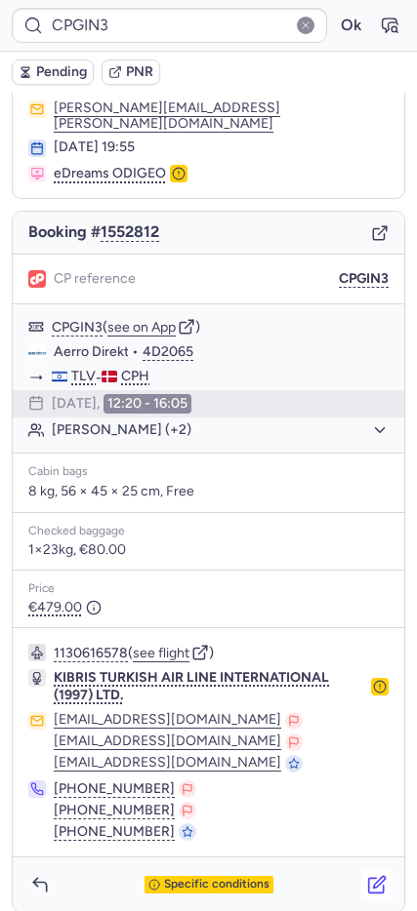
click at [367, 875] on icon "button" at bounding box center [377, 885] width 20 height 20
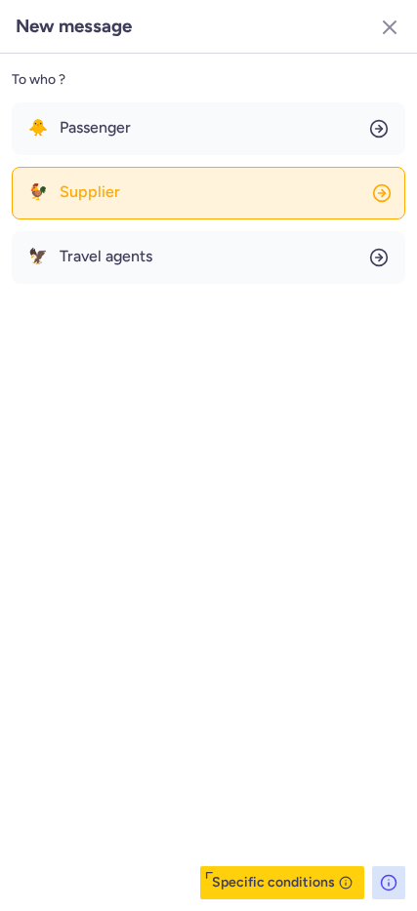
click at [95, 187] on span "Supplier" at bounding box center [90, 192] width 60 height 18
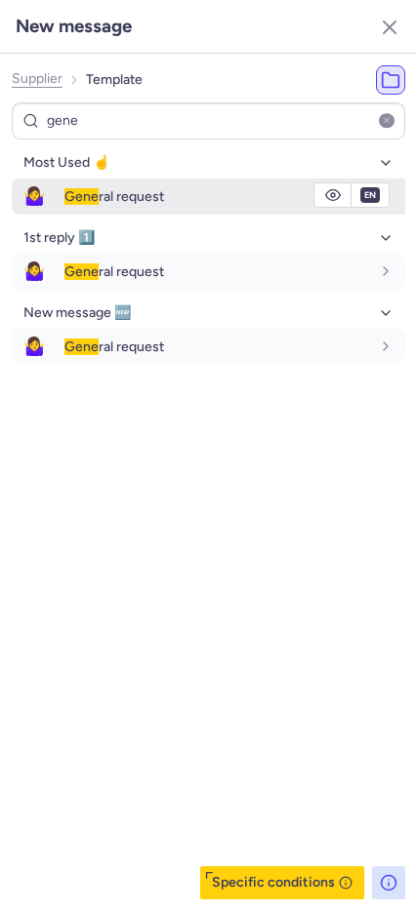
click at [29, 195] on span "🤷‍♀️" at bounding box center [34, 197] width 45 height 36
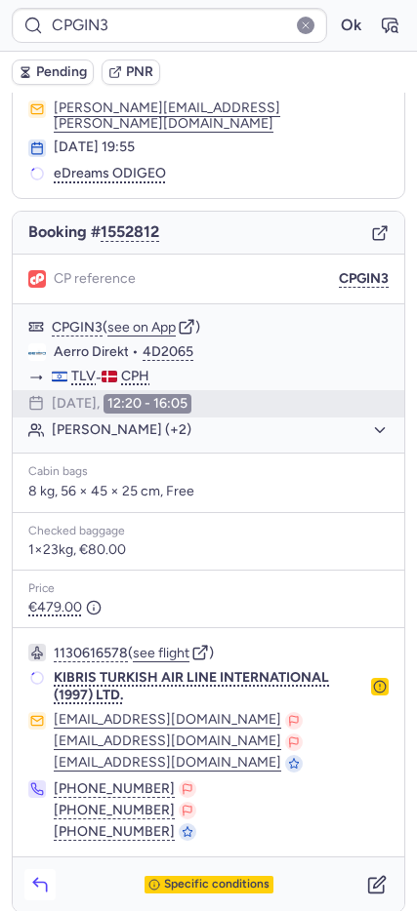
click at [45, 882] on icon "button" at bounding box center [39, 886] width 13 height 9
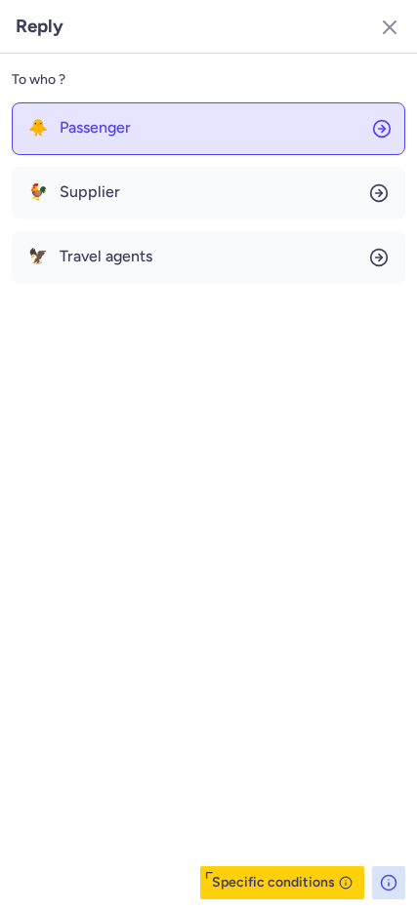
click at [90, 113] on button "🐥 Passenger" at bounding box center [208, 128] width 393 height 53
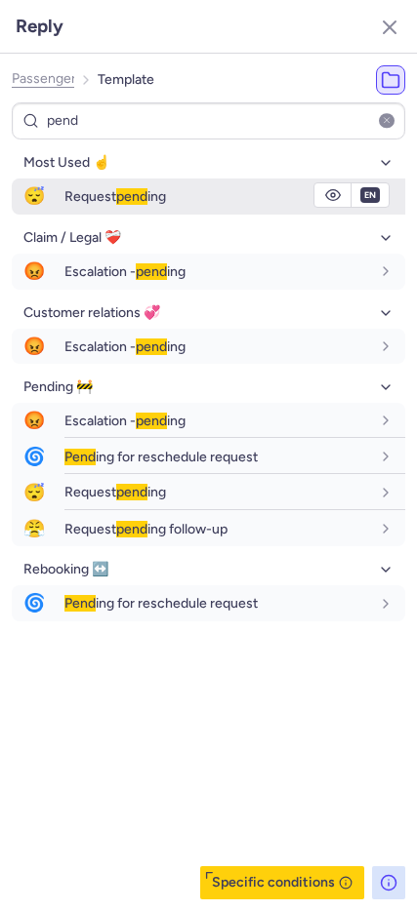
click at [71, 179] on div "Request pend ing" at bounding box center [234, 195] width 340 height 33
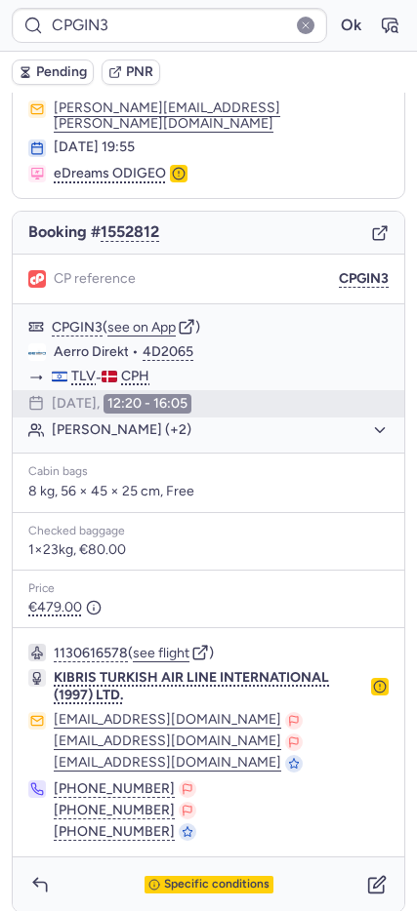
click at [20, 69] on icon "button" at bounding box center [26, 72] width 14 height 14
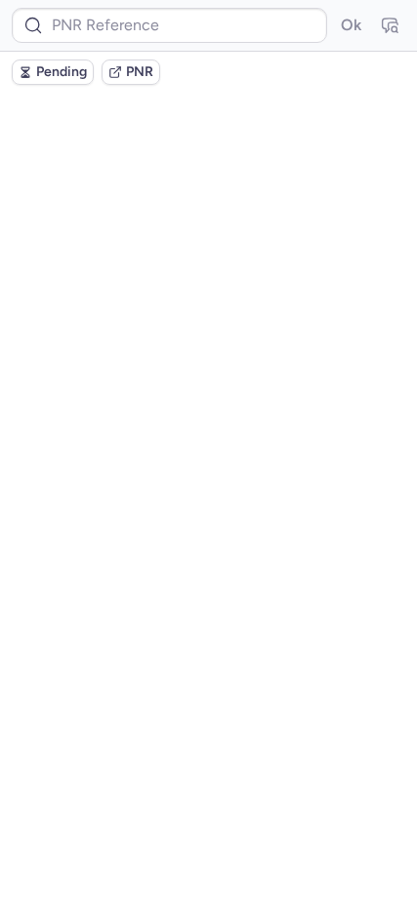
scroll to position [0, 0]
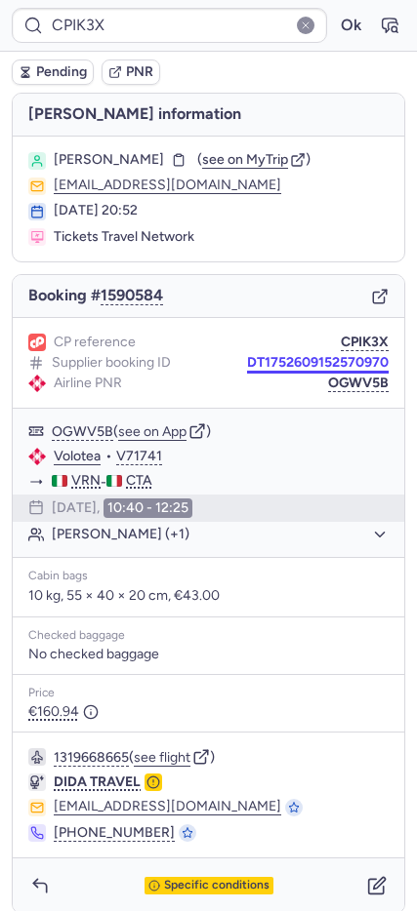
click at [351, 379] on button "OGWV5B" at bounding box center [358, 384] width 60 height 16
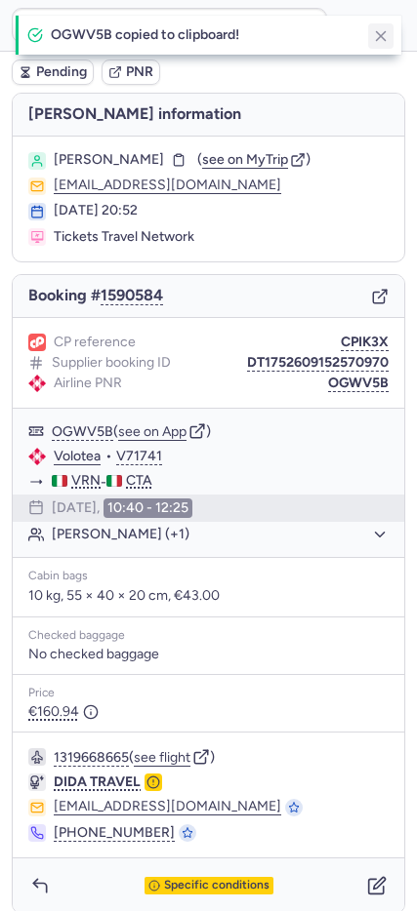
click at [379, 31] on icon "button" at bounding box center [381, 36] width 18 height 18
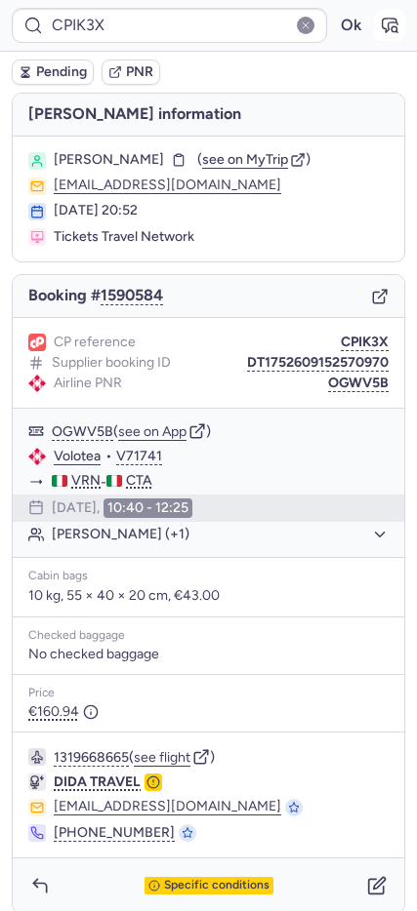
click at [379, 24] on icon "button" at bounding box center [389, 26] width 20 height 20
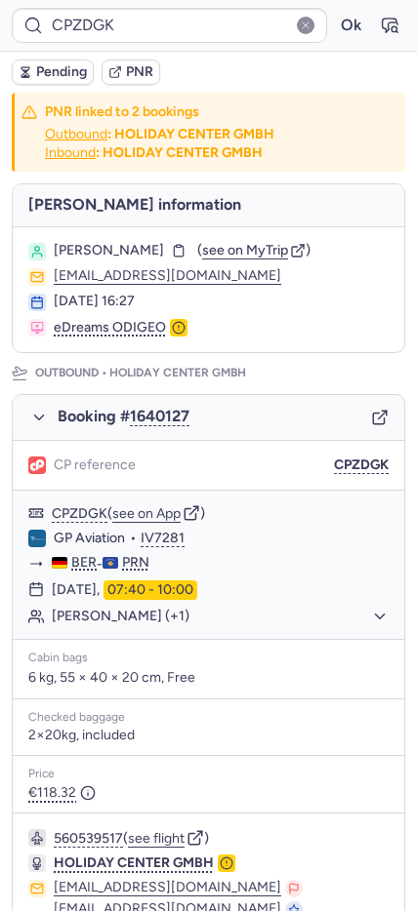
click at [372, 424] on icon "button" at bounding box center [380, 418] width 18 height 18
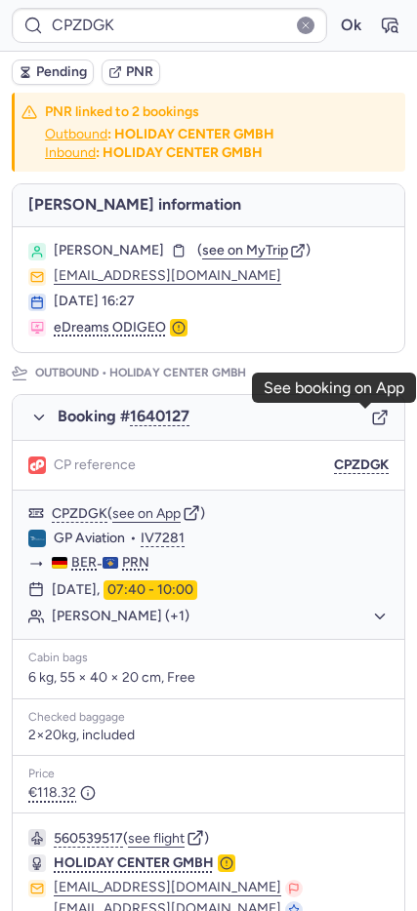
scroll to position [781, 0]
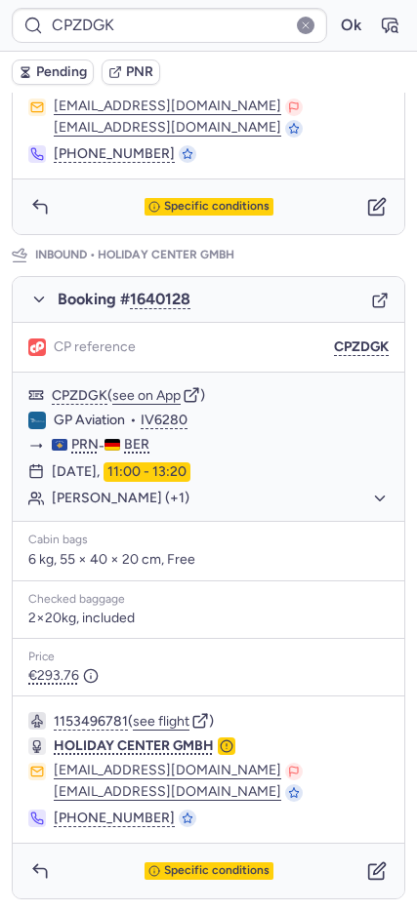
click at [354, 301] on div "Booking # 1640128" at bounding box center [208, 300] width 391 height 46
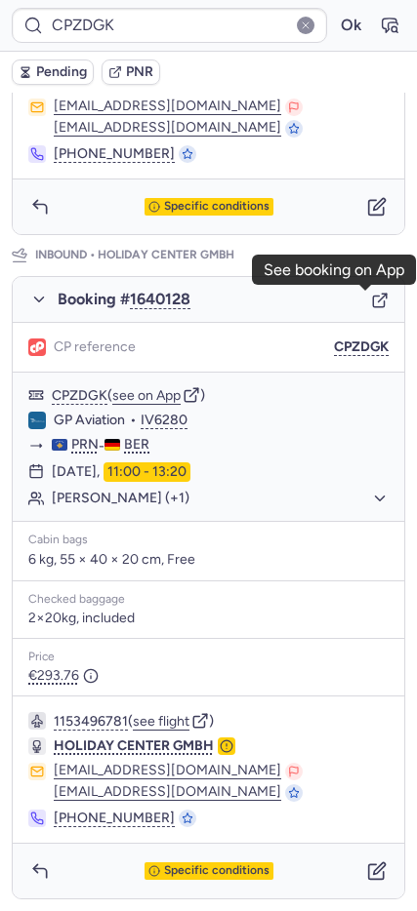
click at [371, 301] on icon "button" at bounding box center [380, 301] width 18 height 18
click at [335, 20] on button "Ok" at bounding box center [350, 25] width 31 height 31
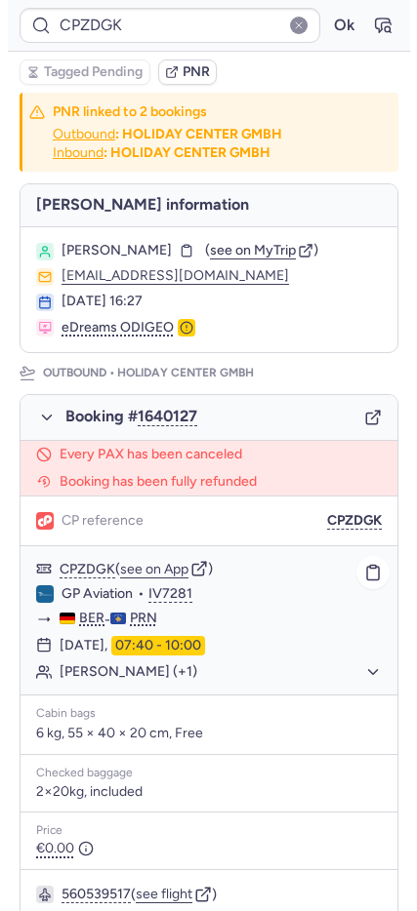
scroll to position [797, 0]
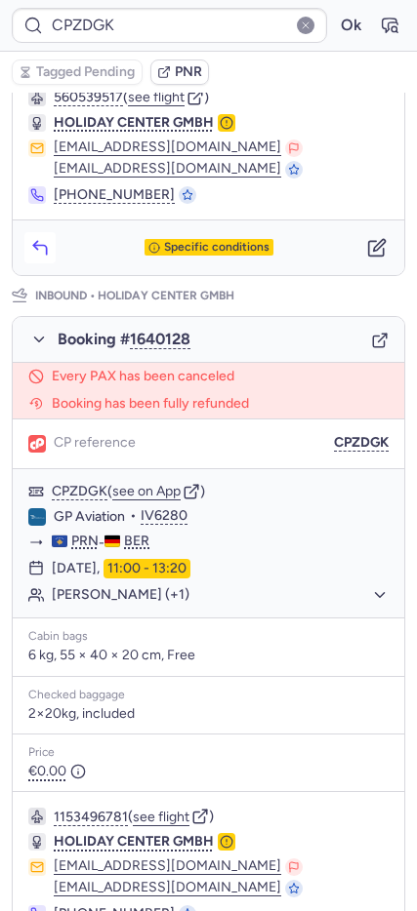
click at [55, 243] on button "button" at bounding box center [39, 247] width 31 height 31
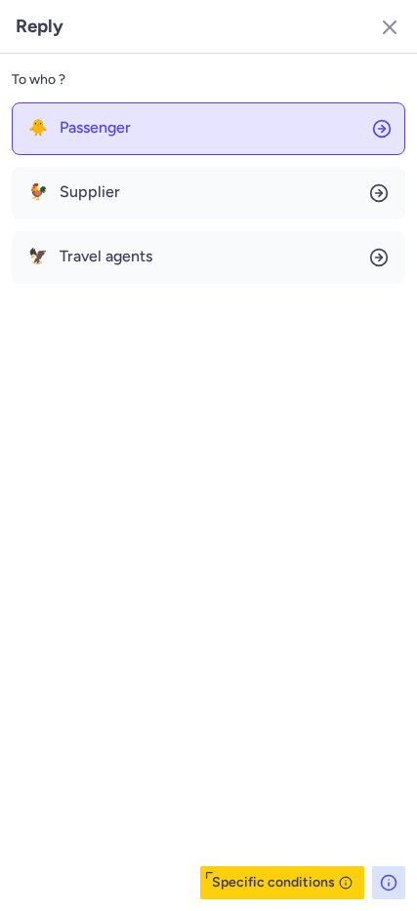
click at [83, 130] on span "Passenger" at bounding box center [95, 128] width 71 height 18
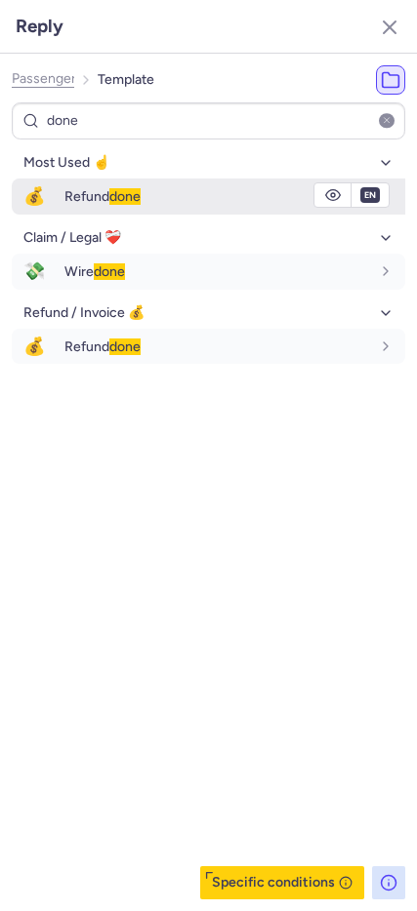
click at [81, 197] on span "Refund done" at bounding box center [102, 196] width 76 height 17
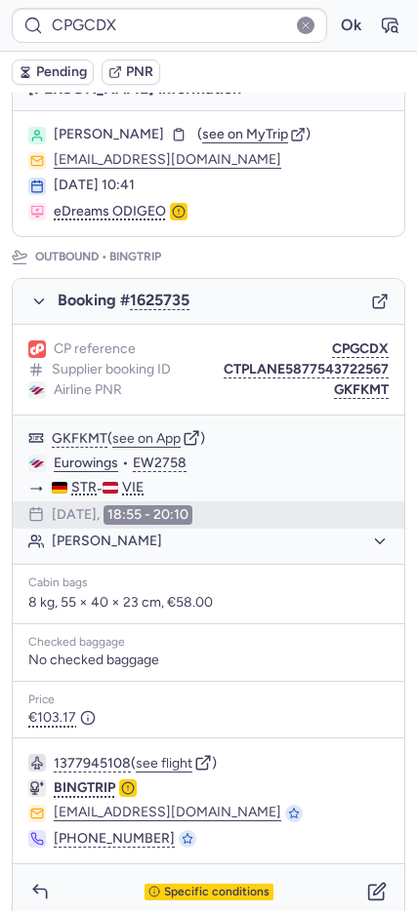
scroll to position [865, 0]
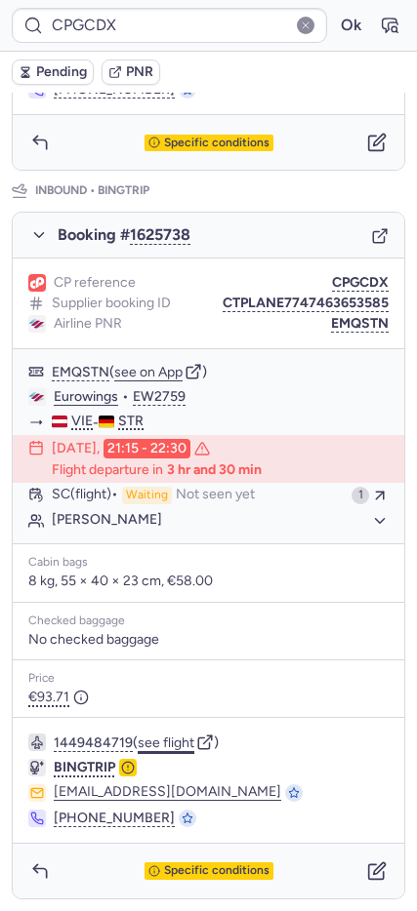
click at [173, 743] on button "see flight" at bounding box center [166, 744] width 57 height 16
click at [339, 29] on button "Ok" at bounding box center [350, 25] width 31 height 31
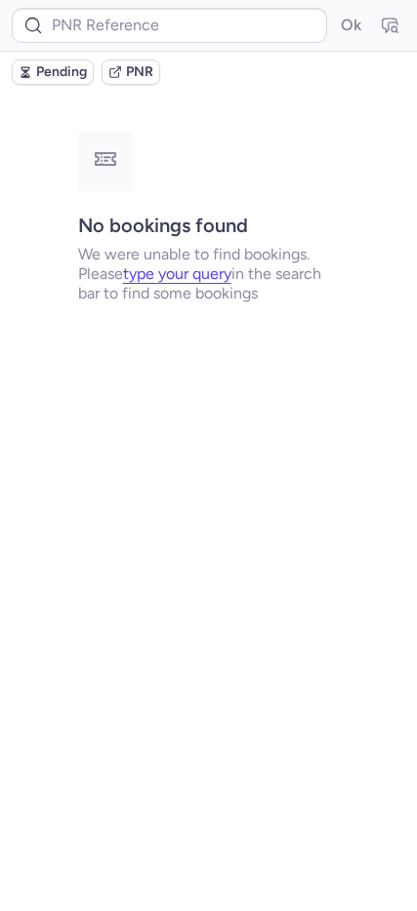
scroll to position [0, 0]
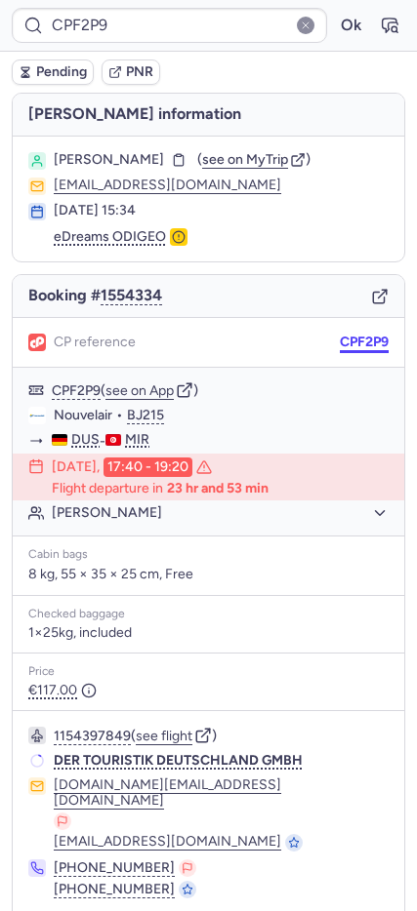
click at [339, 340] on button "CPF2P9" at bounding box center [363, 343] width 49 height 16
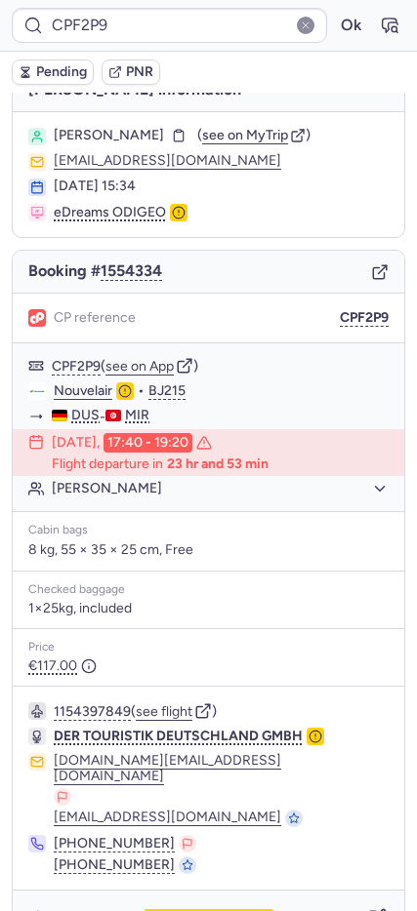
scroll to position [36, 0]
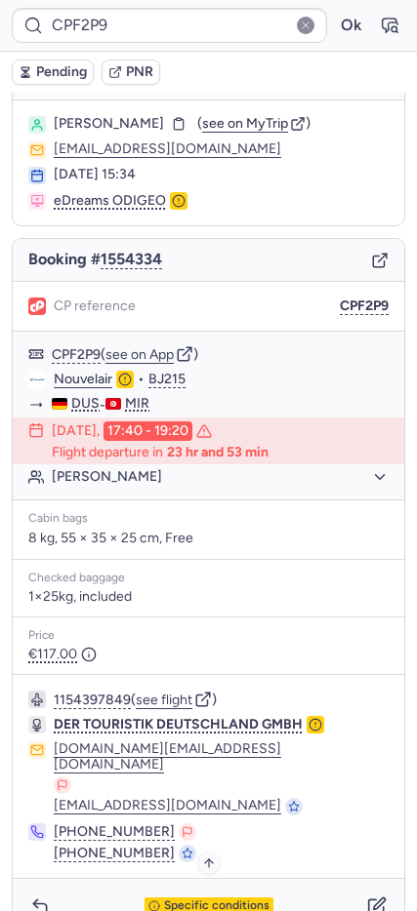
click at [230, 899] on span "Specific conditions" at bounding box center [216, 906] width 105 height 14
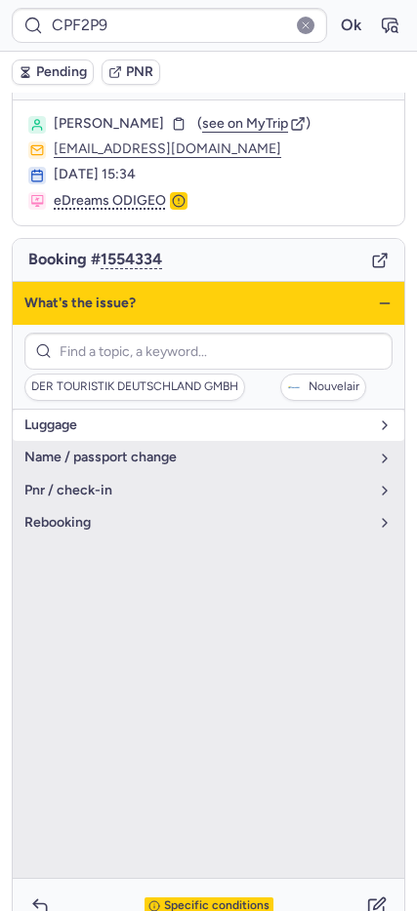
click at [79, 437] on button "luggage" at bounding box center [208, 425] width 391 height 31
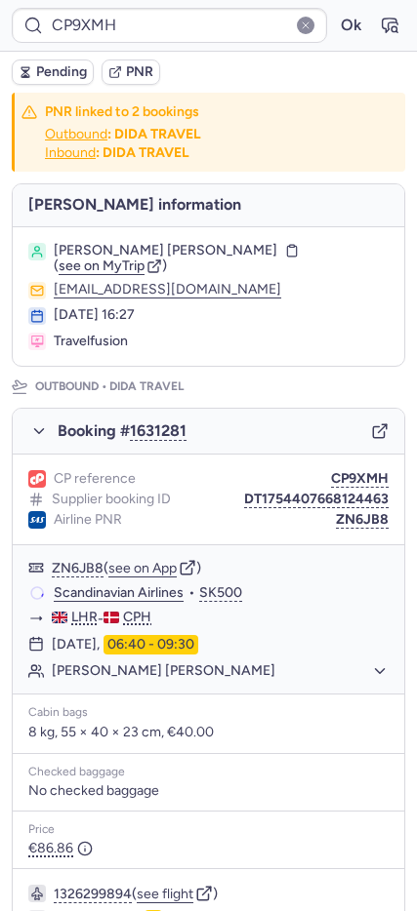
scroll to position [797, 0]
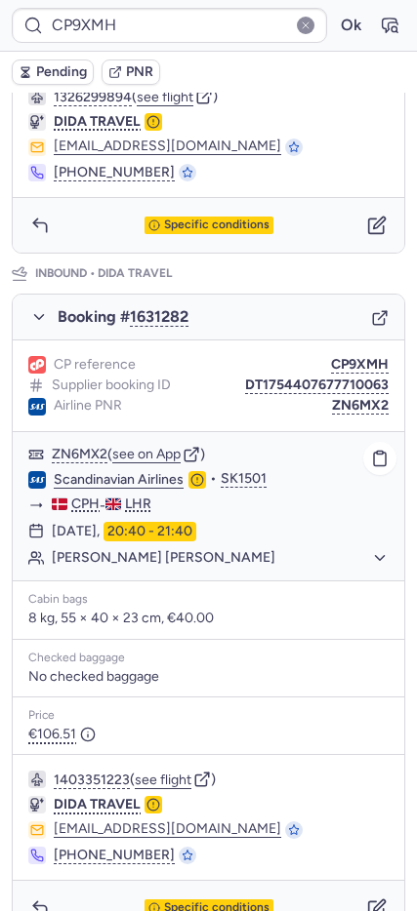
click at [83, 486] on link "Scandinavian Airlines" at bounding box center [119, 480] width 130 height 18
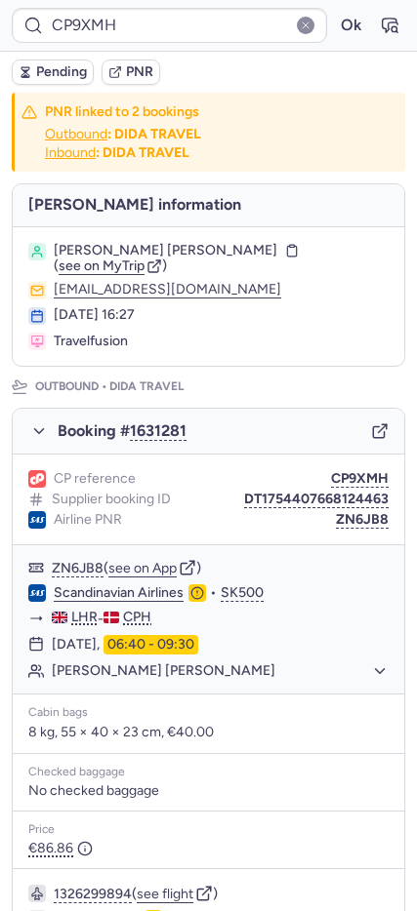
drag, startPoint x: 357, startPoint y: 522, endPoint x: 309, endPoint y: 523, distance: 47.8
click at [355, 521] on button "ZN6JB8" at bounding box center [362, 520] width 53 height 16
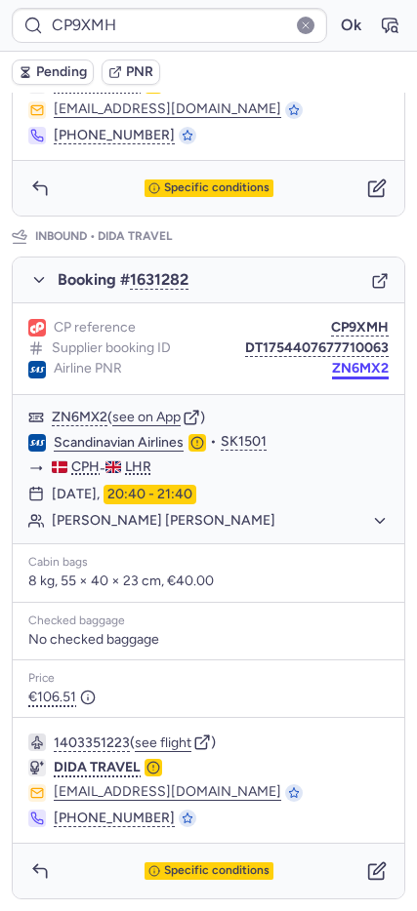
click at [348, 364] on button "ZN6MX2" at bounding box center [360, 369] width 57 height 16
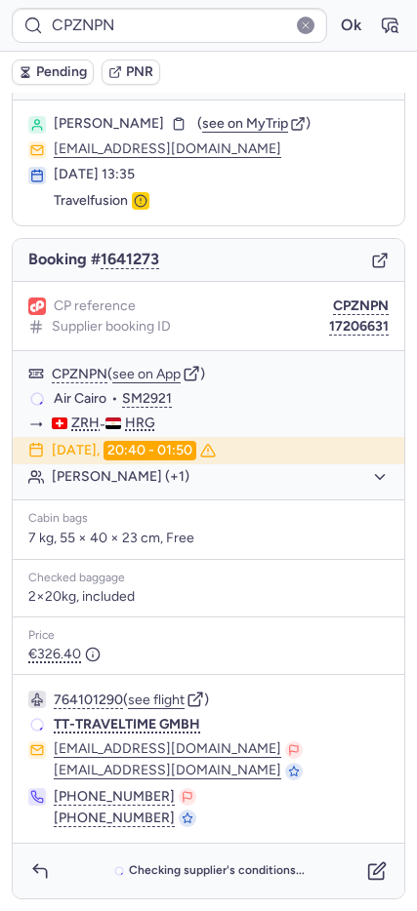
scroll to position [35, 0]
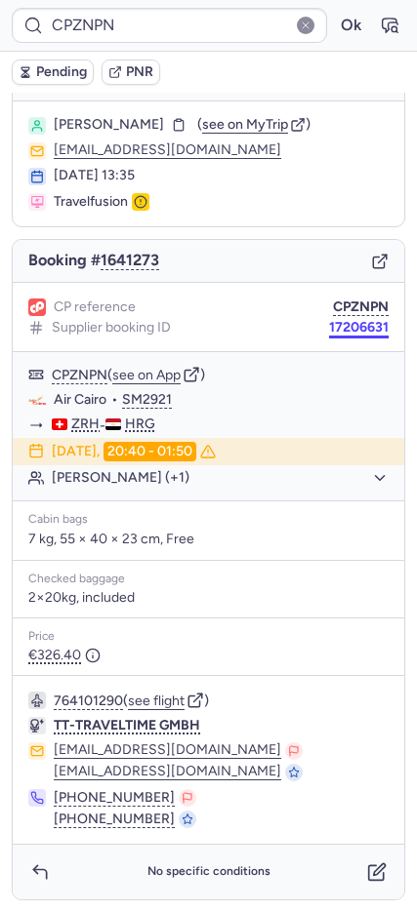
click at [332, 324] on button "17206631" at bounding box center [359, 328] width 60 height 16
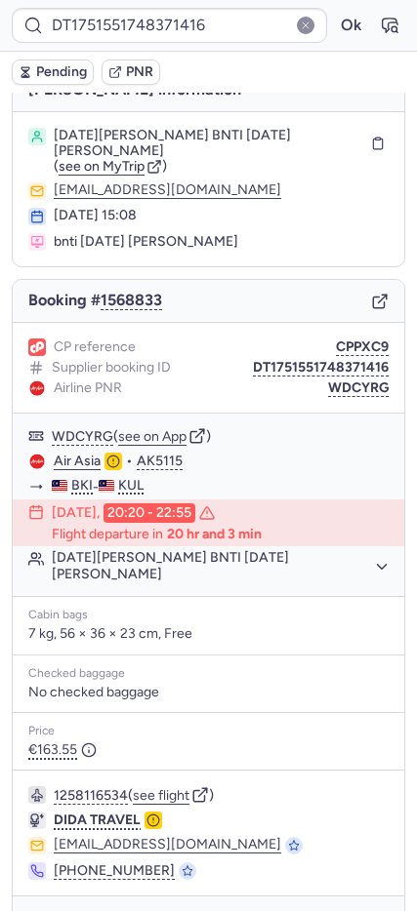
scroll to position [48, 0]
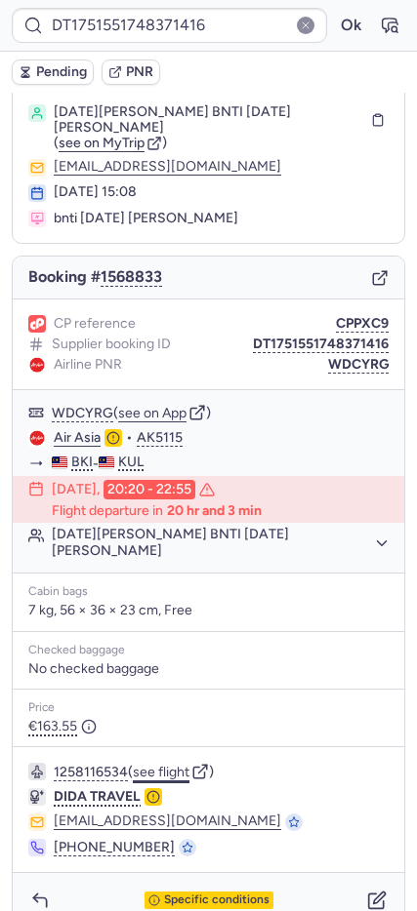
click at [168, 765] on button "see flight" at bounding box center [161, 773] width 57 height 16
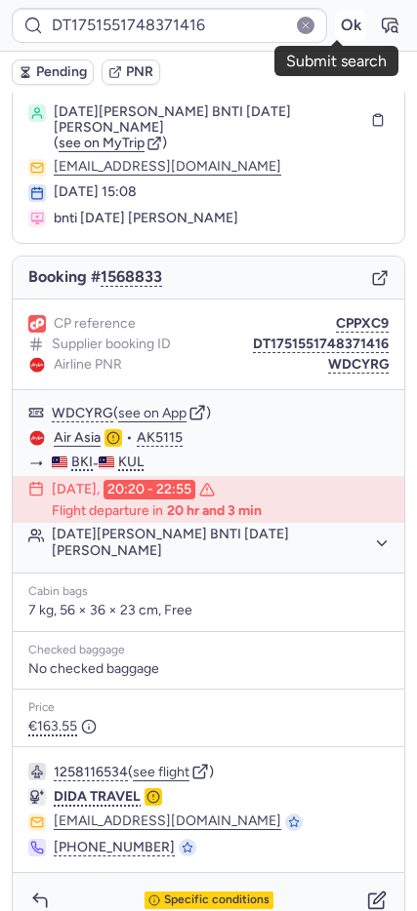
click at [335, 21] on button "Ok" at bounding box center [350, 25] width 31 height 31
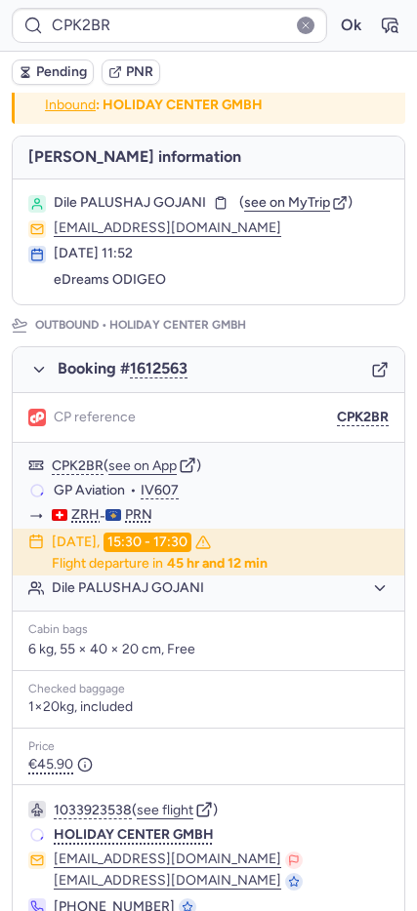
scroll to position [47, 0]
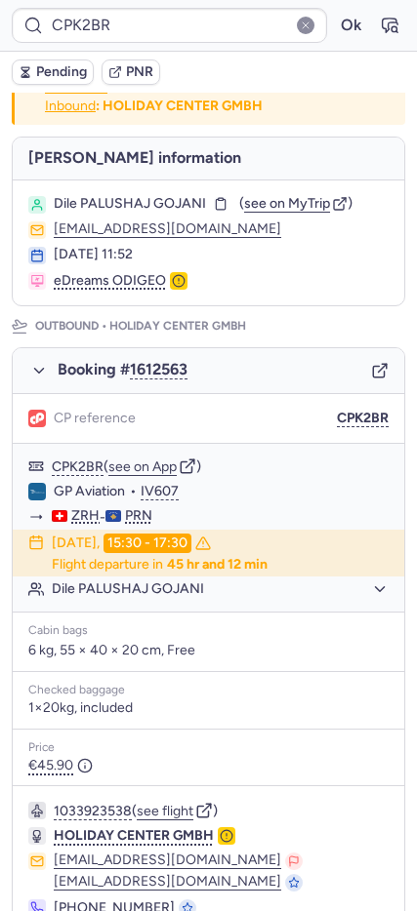
click at [355, 374] on div "Booking # 1612563" at bounding box center [208, 371] width 391 height 46
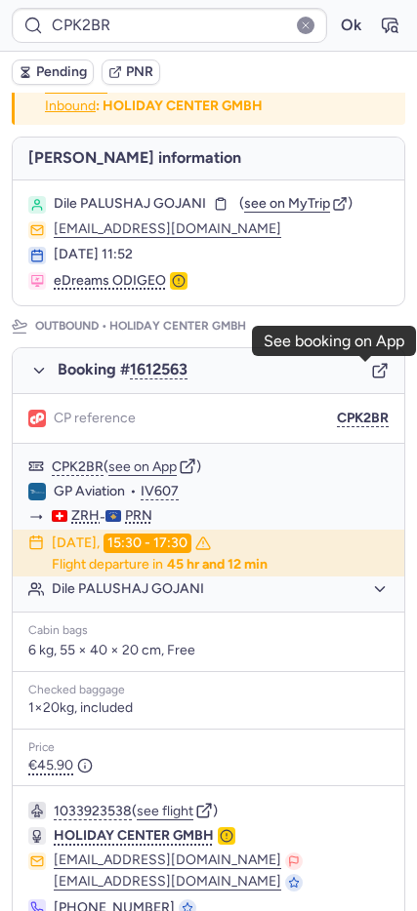
click at [371, 374] on icon "button" at bounding box center [380, 371] width 18 height 18
click at [379, 30] on icon "button" at bounding box center [389, 26] width 20 height 20
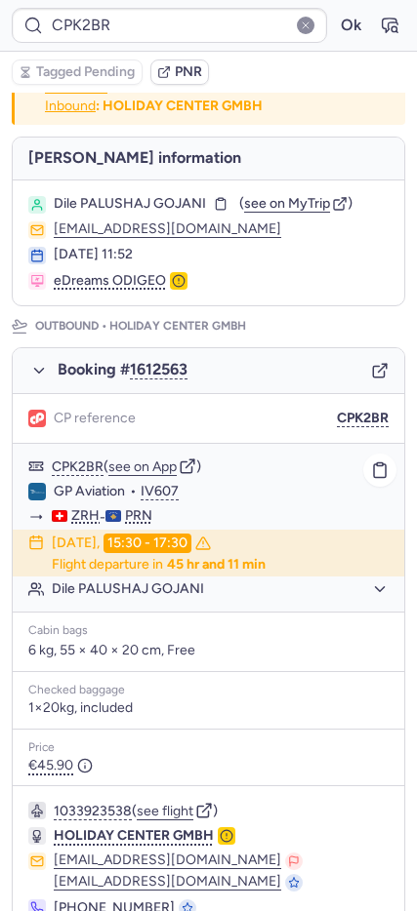
scroll to position [801, 0]
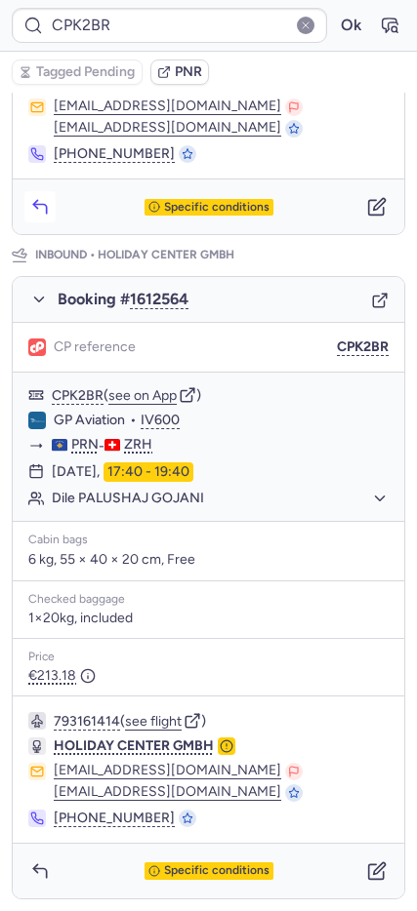
click at [36, 204] on icon "button" at bounding box center [40, 207] width 20 height 20
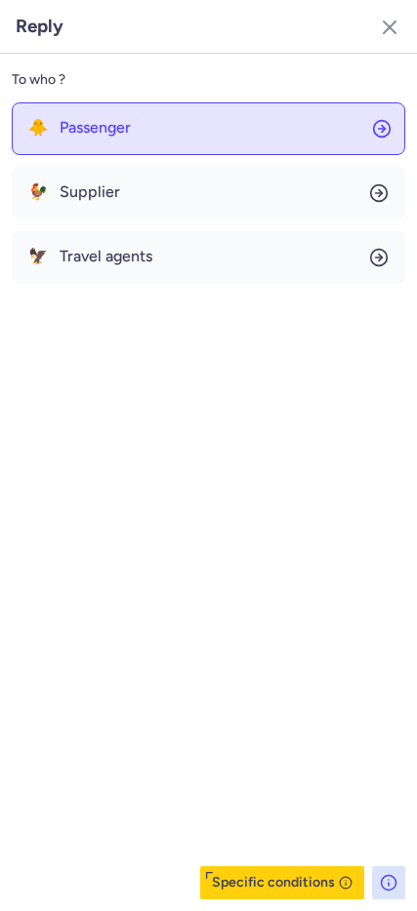
click at [117, 133] on span "Passenger" at bounding box center [95, 128] width 71 height 18
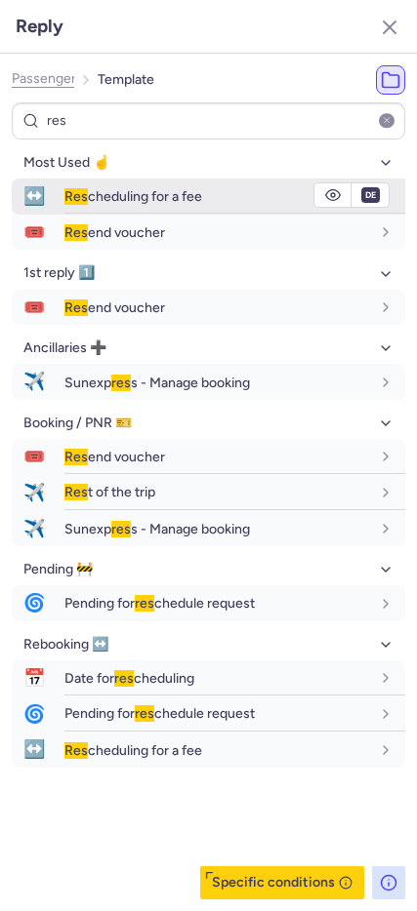
click at [39, 197] on span "↔️" at bounding box center [34, 197] width 45 height 36
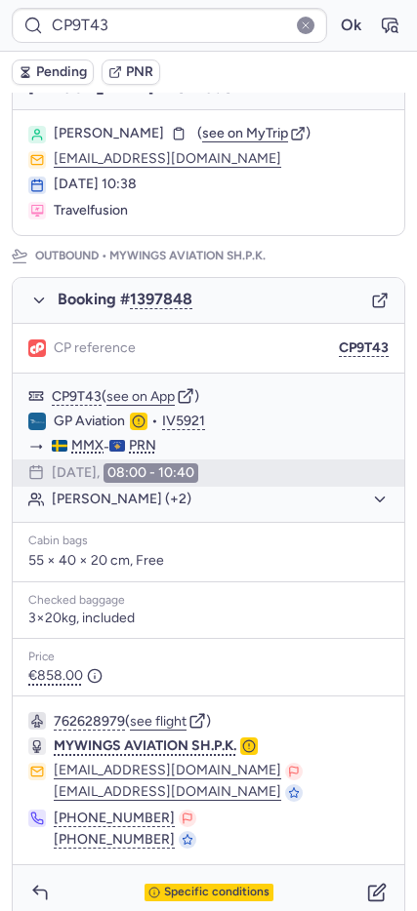
scroll to position [844, 0]
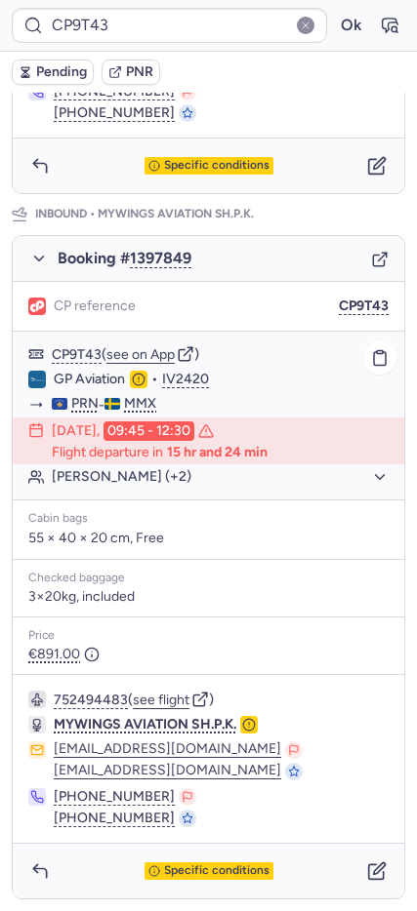
click at [92, 488] on div "[PERSON_NAME] (+2)" at bounding box center [208, 476] width 391 height 25
click at [93, 482] on button "[PERSON_NAME] (+2)" at bounding box center [220, 477] width 337 height 18
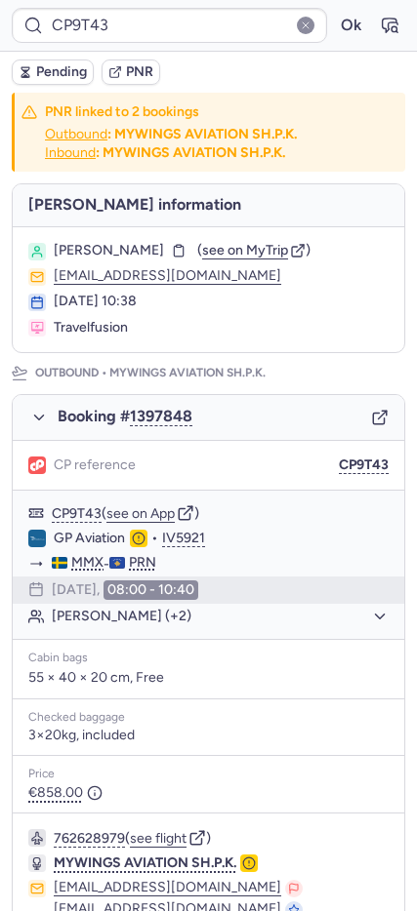
scroll to position [844, 0]
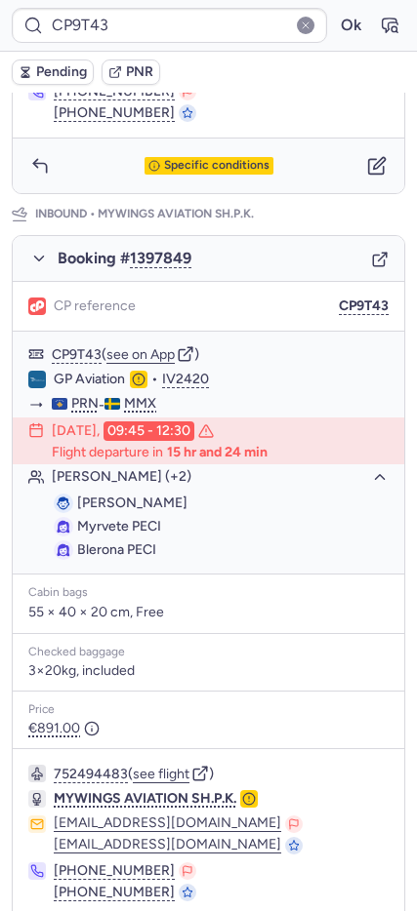
type input "CPMERR"
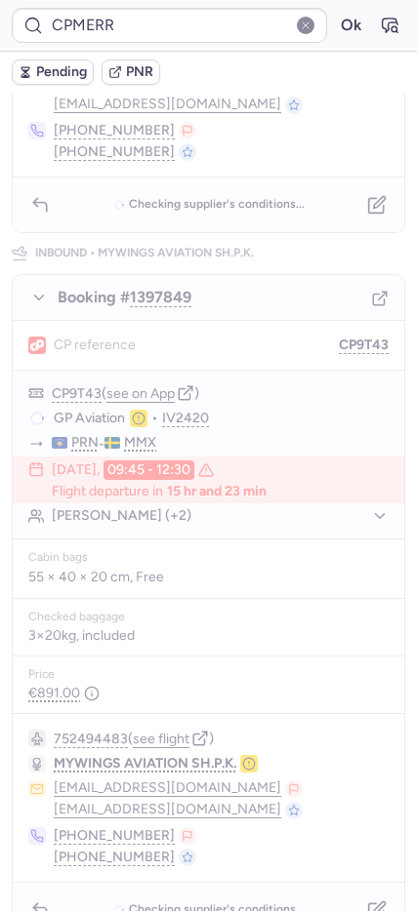
scroll to position [0, 0]
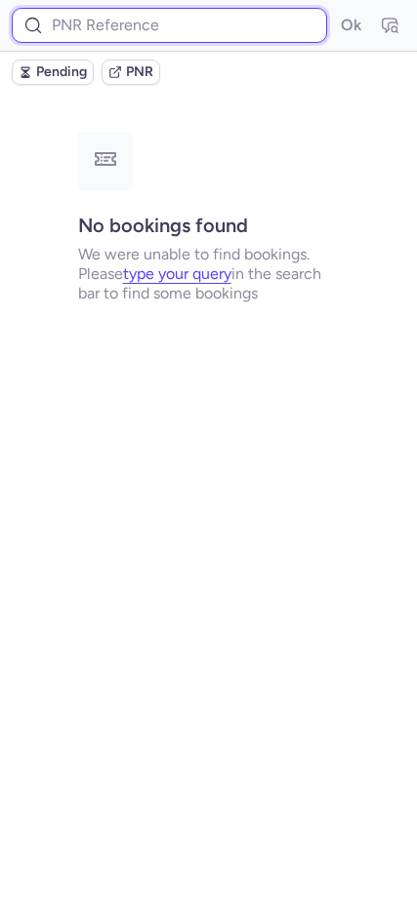
click at [72, 18] on input at bounding box center [169, 25] width 315 height 35
click at [73, 20] on input at bounding box center [169, 25] width 315 height 35
click at [90, 32] on input at bounding box center [169, 25] width 315 height 35
paste input "DT1751551748371416"
type input "DT1751551748371416"
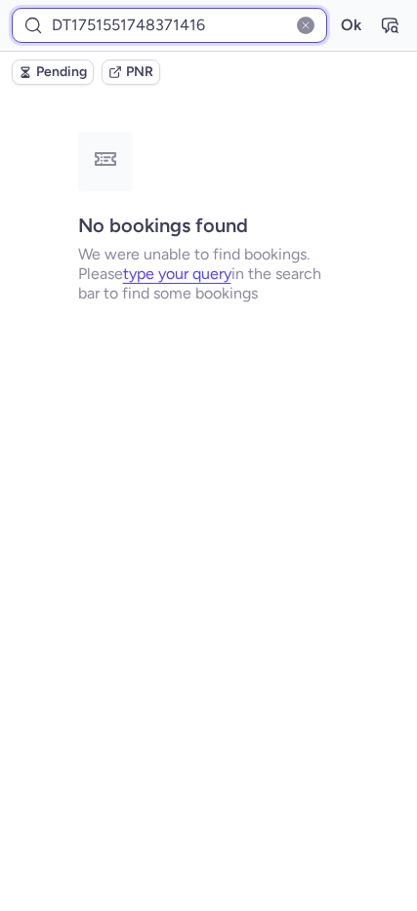
click at [335, 10] on button "Ok" at bounding box center [350, 25] width 31 height 31
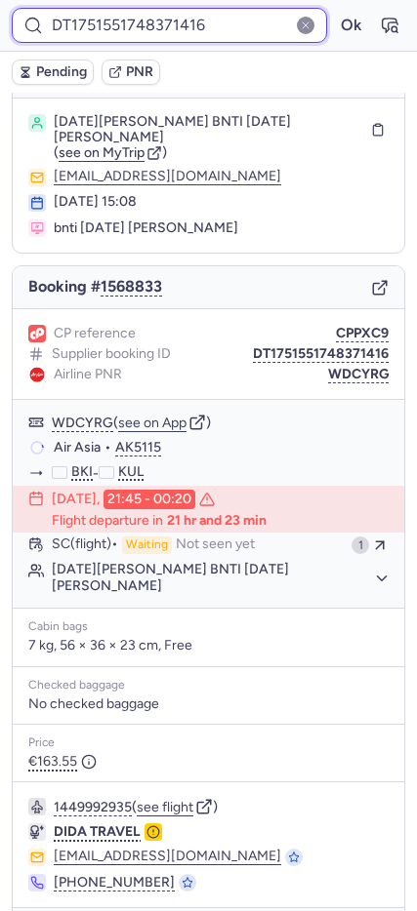
scroll to position [73, 0]
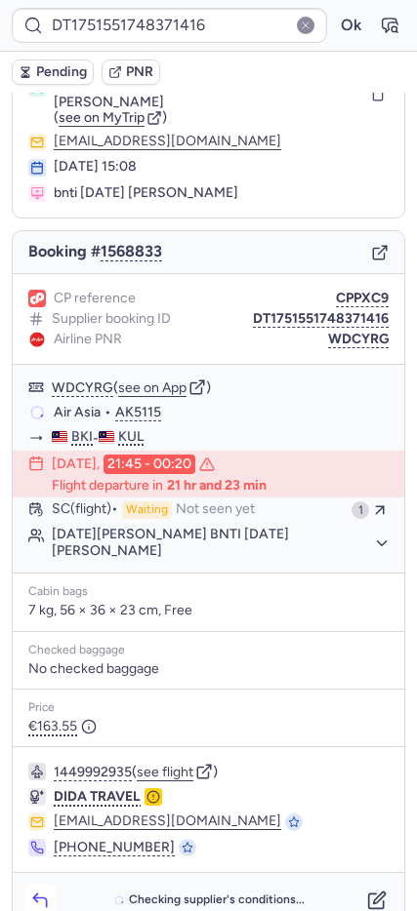
click at [32, 891] on icon "button" at bounding box center [40, 901] width 20 height 20
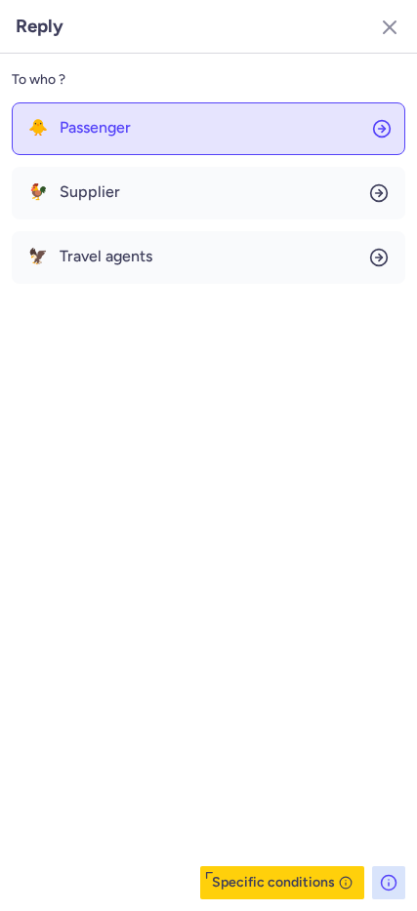
click at [131, 137] on span "Passenger" at bounding box center [95, 128] width 71 height 18
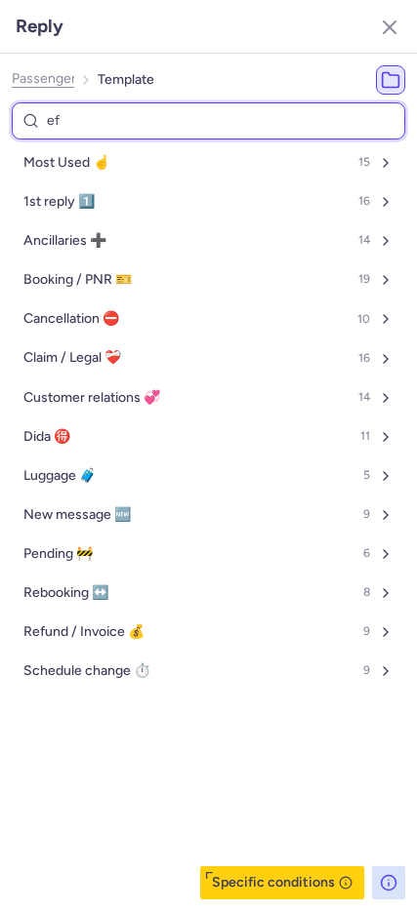
type input "efe"
select select "en"
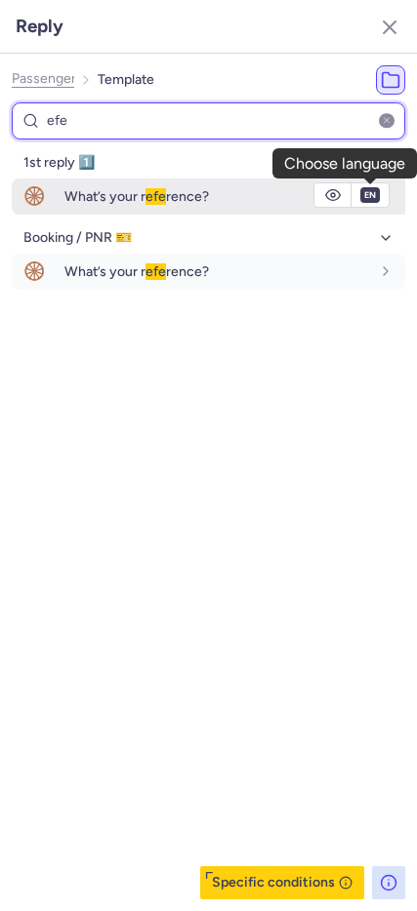
type input "efe"
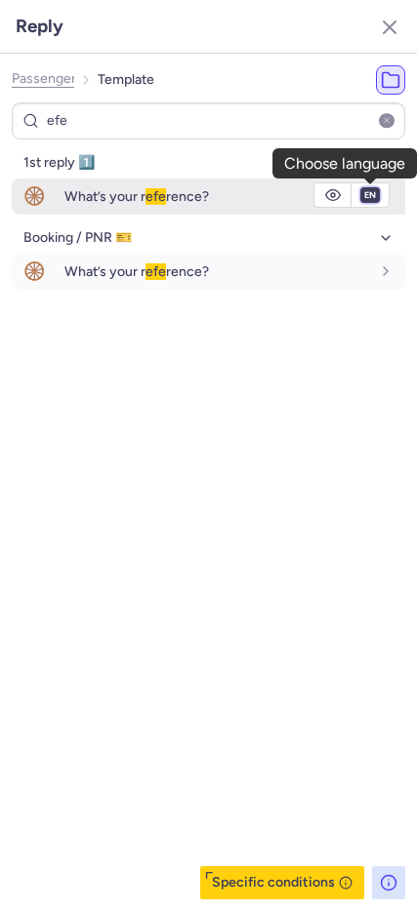
click at [376, 191] on select "fr en de nl pt es it ru" at bounding box center [370, 195] width 18 height 16
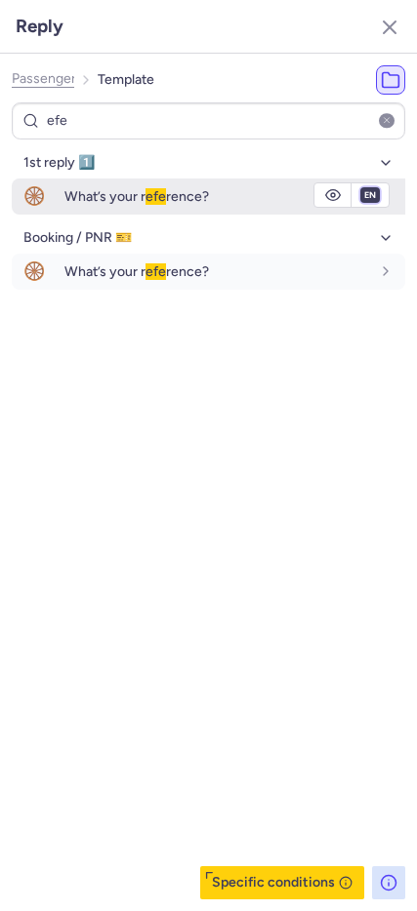
select select "de"
click at [361, 187] on select "fr en de nl pt es it ru" at bounding box center [370, 195] width 18 height 16
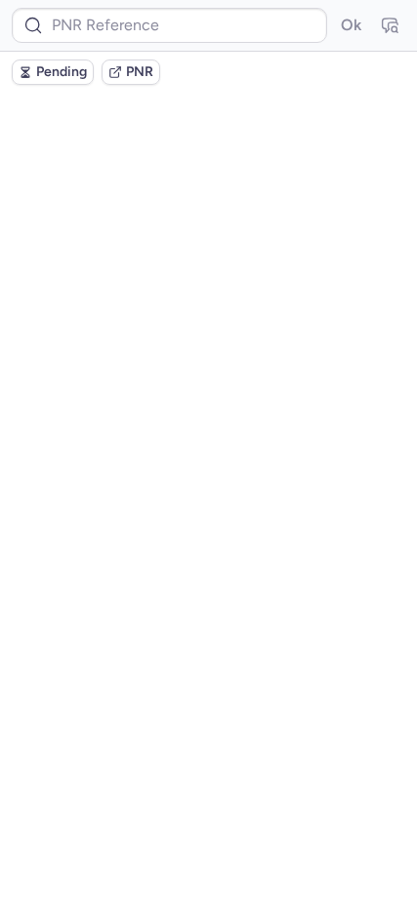
scroll to position [0, 0]
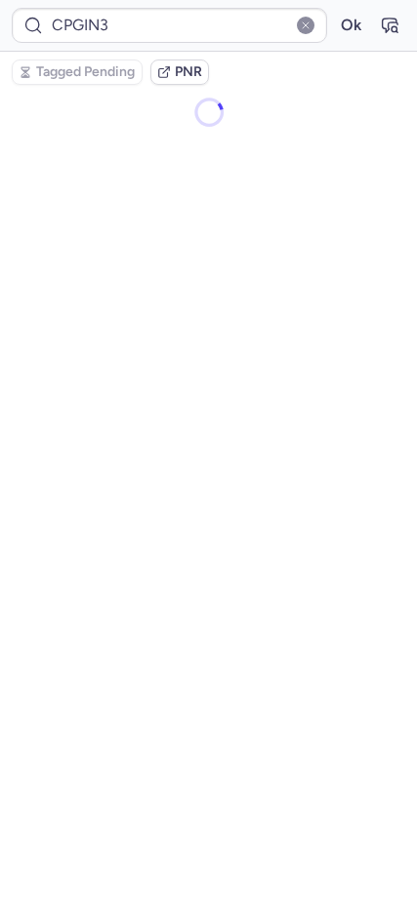
type input "CPMEBF"
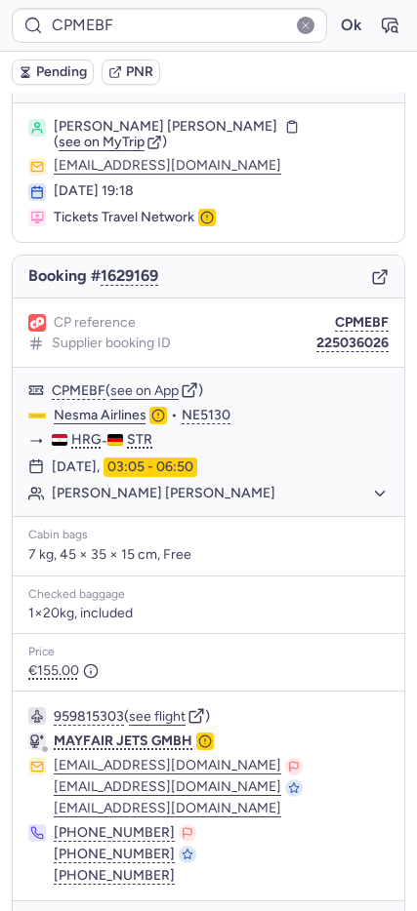
scroll to position [91, 0]
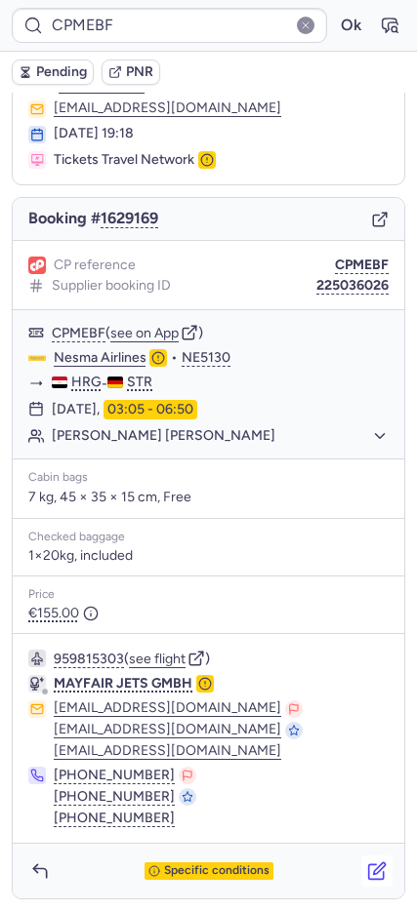
click at [373, 872] on button "button" at bounding box center [376, 871] width 31 height 31
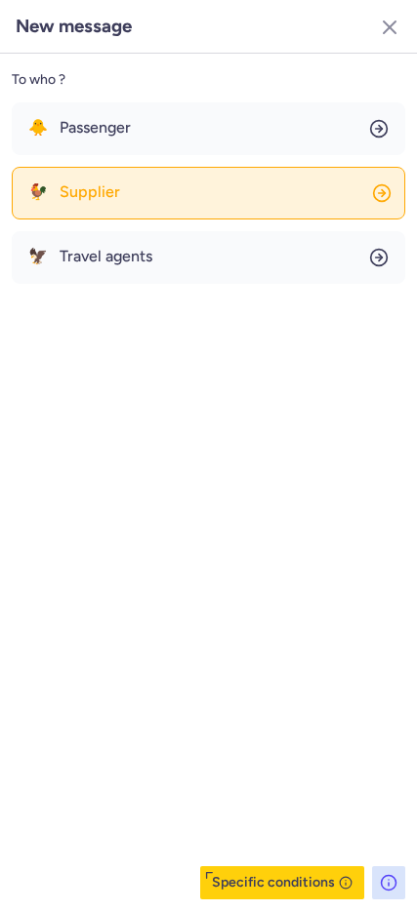
click at [102, 193] on span "Supplier" at bounding box center [90, 192] width 60 height 18
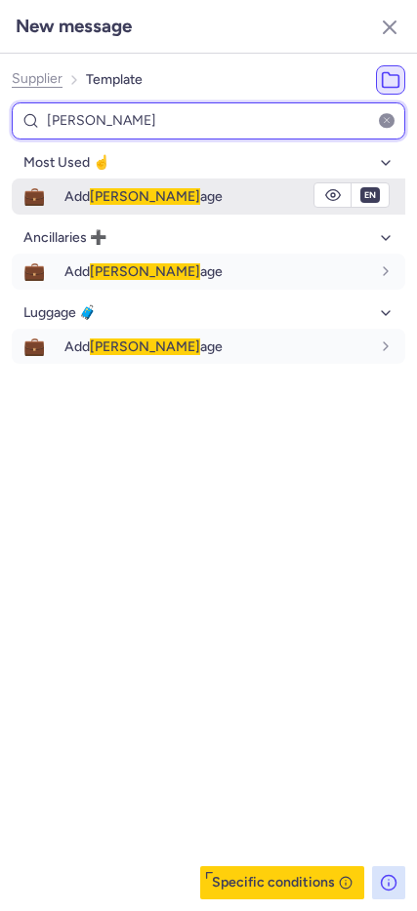
type input "lugg"
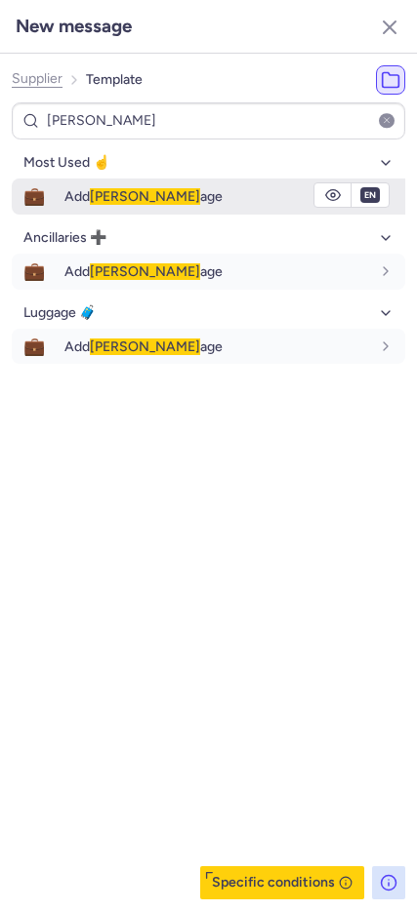
click at [44, 191] on span "💼" at bounding box center [34, 197] width 45 height 36
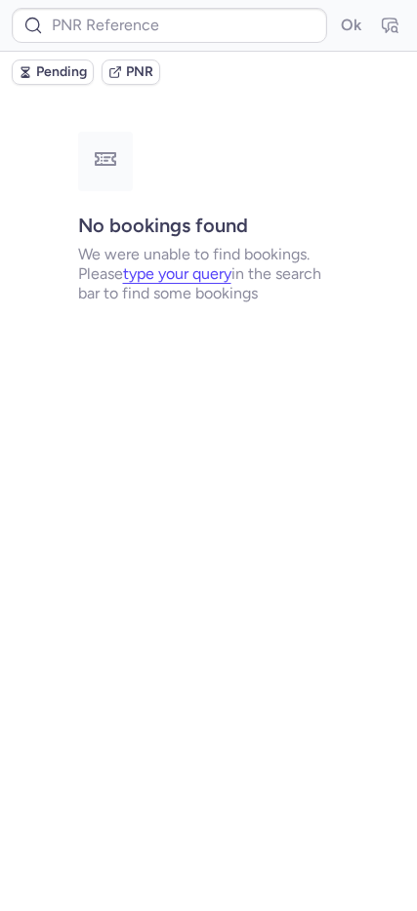
scroll to position [0, 0]
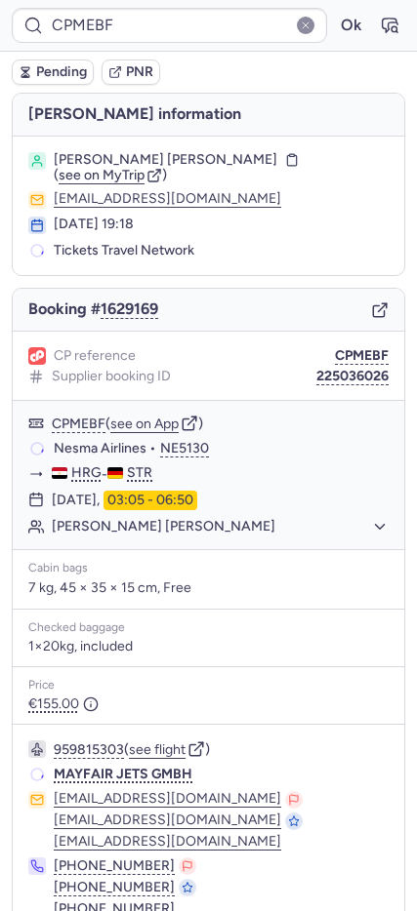
click at [60, 72] on span "Pending" at bounding box center [61, 72] width 51 height 16
click at [335, 348] on button "CPMEBF" at bounding box center [362, 356] width 54 height 16
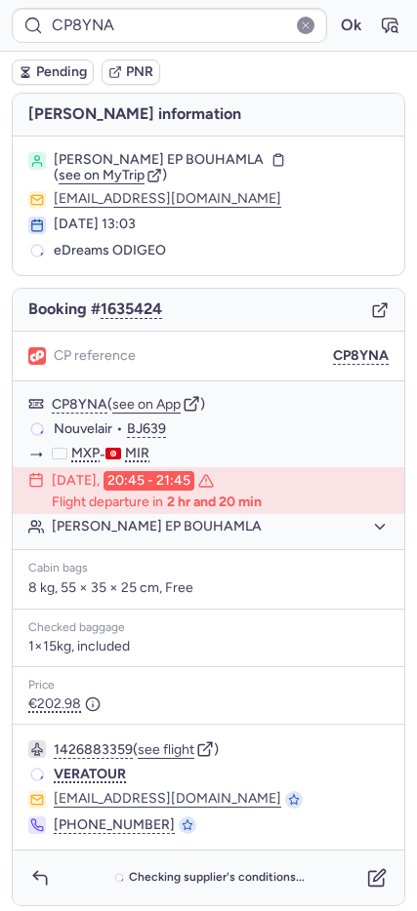
type input "CPPDRE"
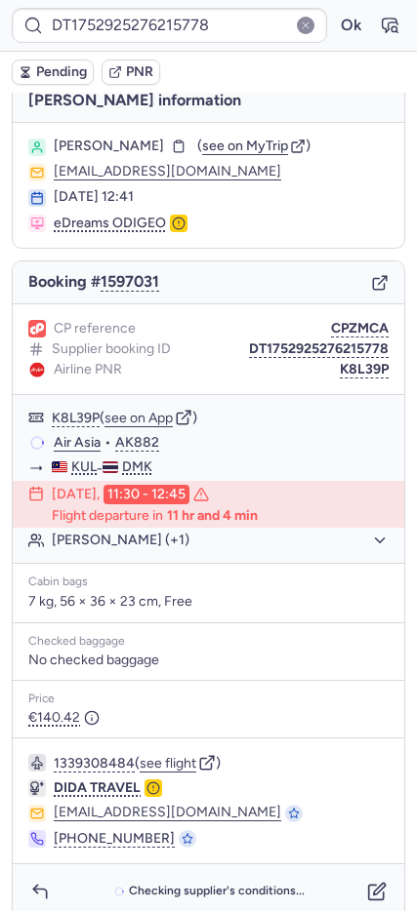
scroll to position [34, 0]
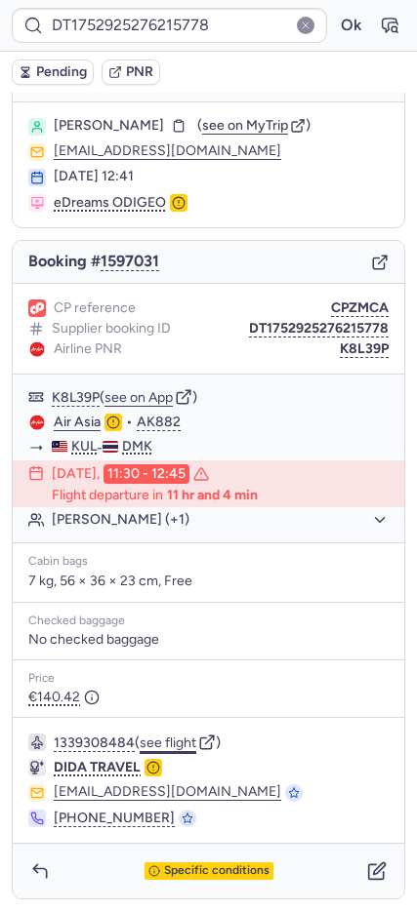
click at [179, 746] on button "see flight" at bounding box center [168, 744] width 57 height 16
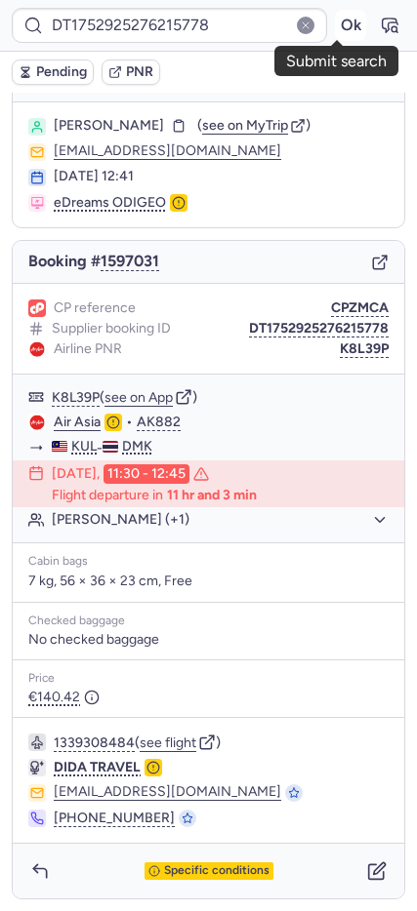
click at [336, 21] on button "Ok" at bounding box center [350, 25] width 31 height 31
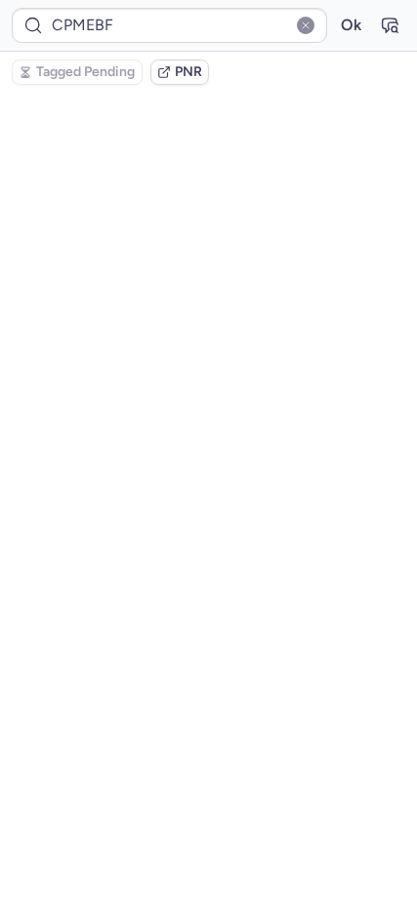
scroll to position [73, 0]
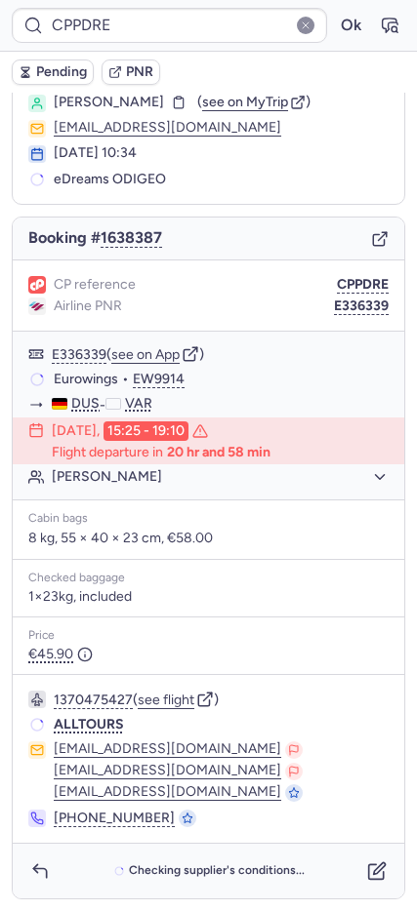
type input "CP8YNA"
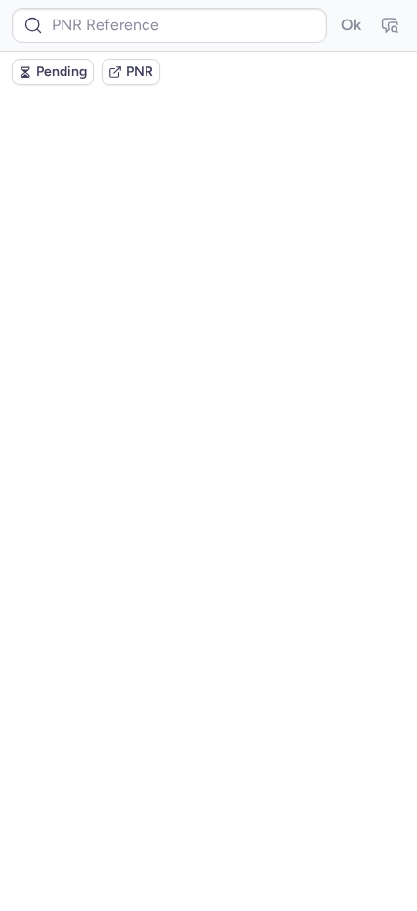
scroll to position [0, 0]
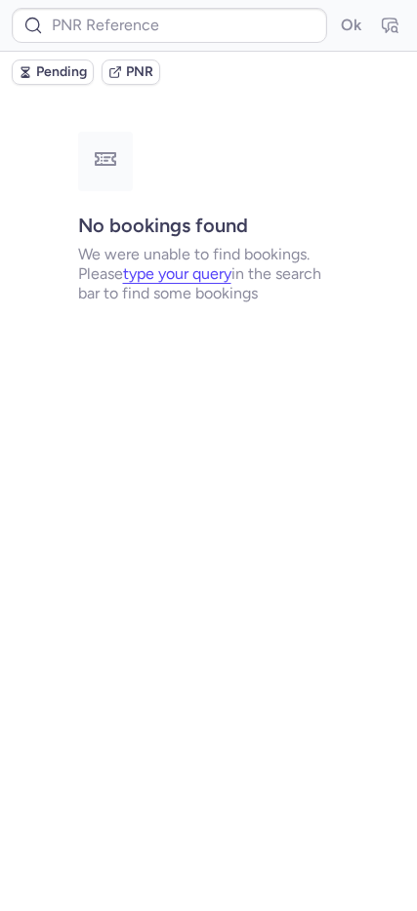
type input "CPIW5F"
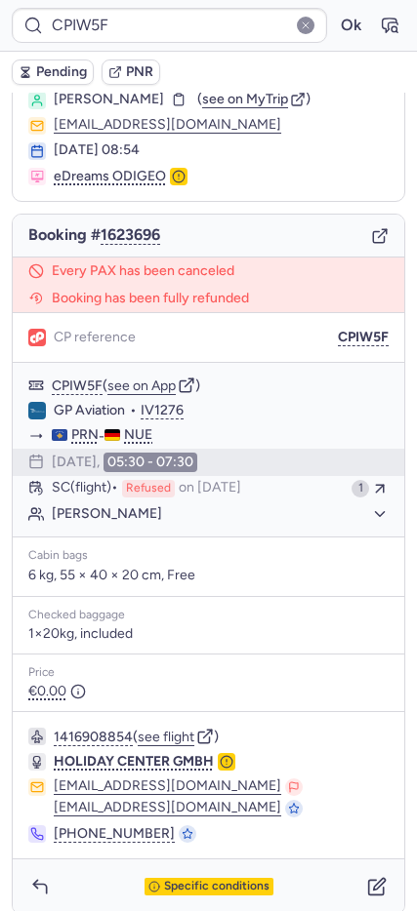
scroll to position [76, 0]
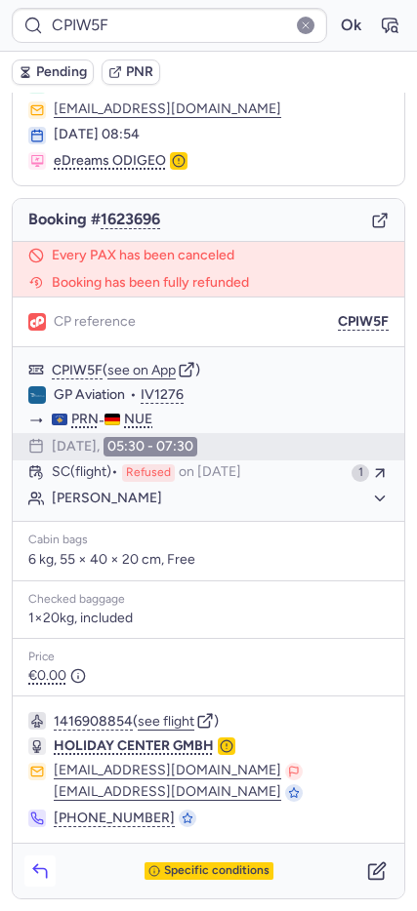
click at [43, 869] on icon "button" at bounding box center [39, 872] width 13 height 9
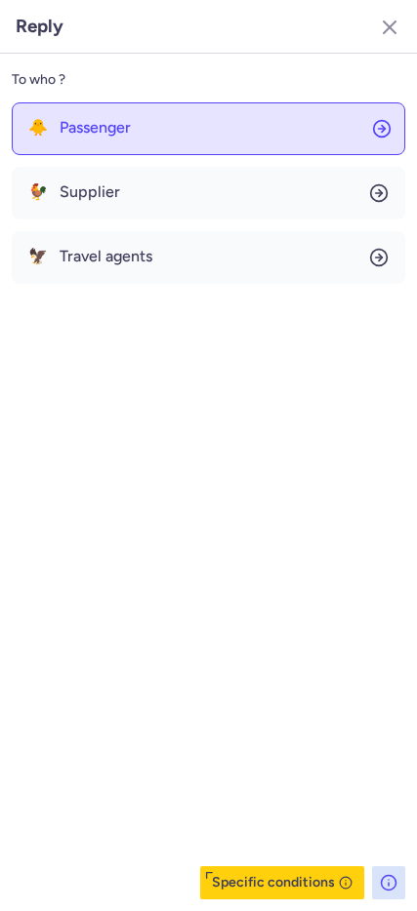
click at [81, 126] on span "Passenger" at bounding box center [95, 128] width 71 height 18
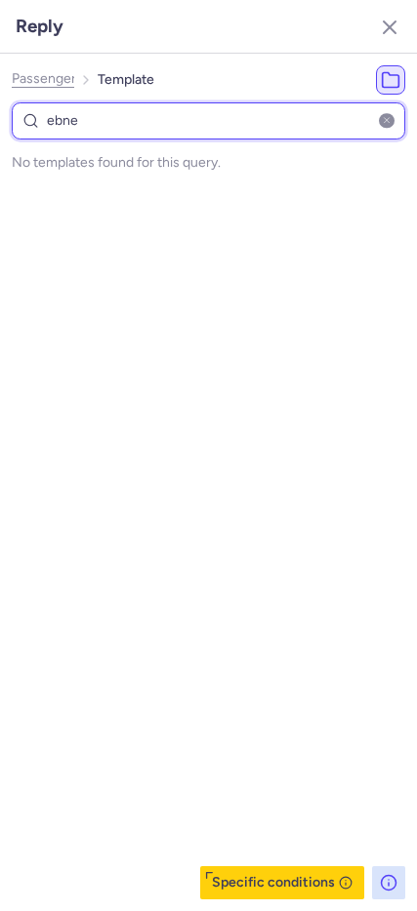
type input "ebn"
select select "en"
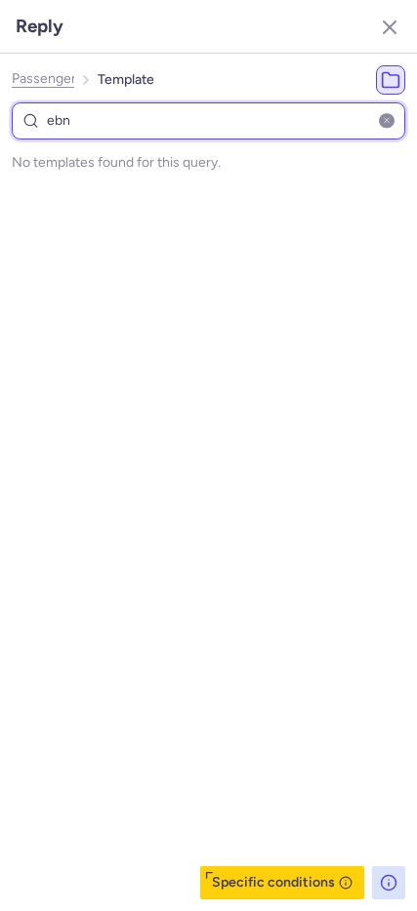
select select "en"
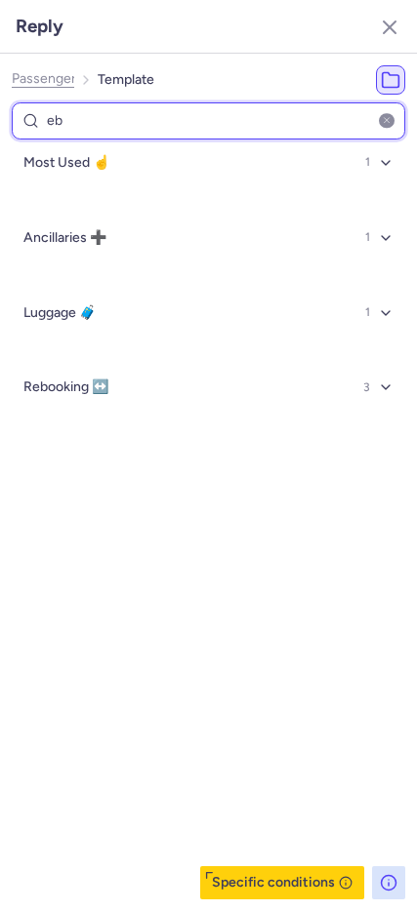
type input "e"
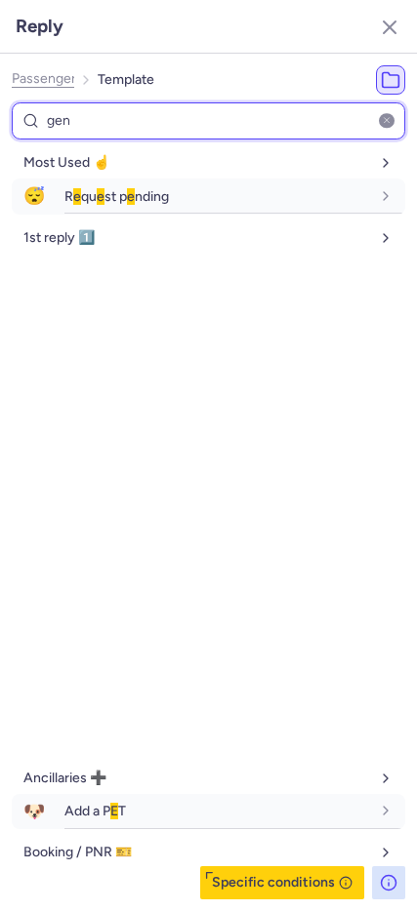
type input "gene"
select select "en"
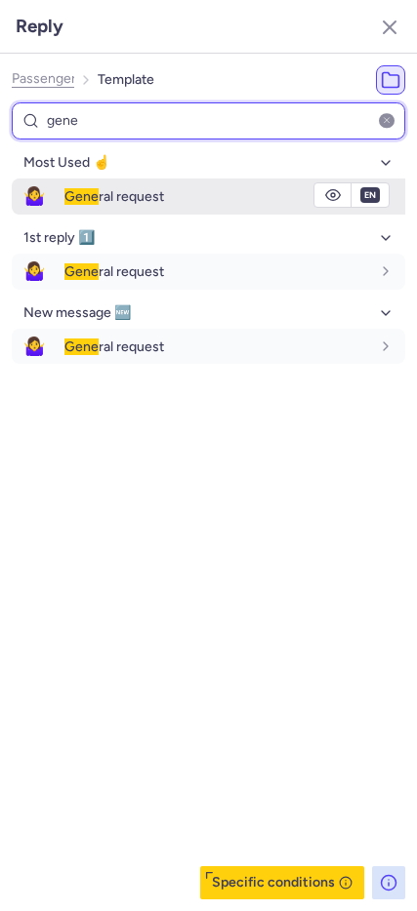
type input "gene"
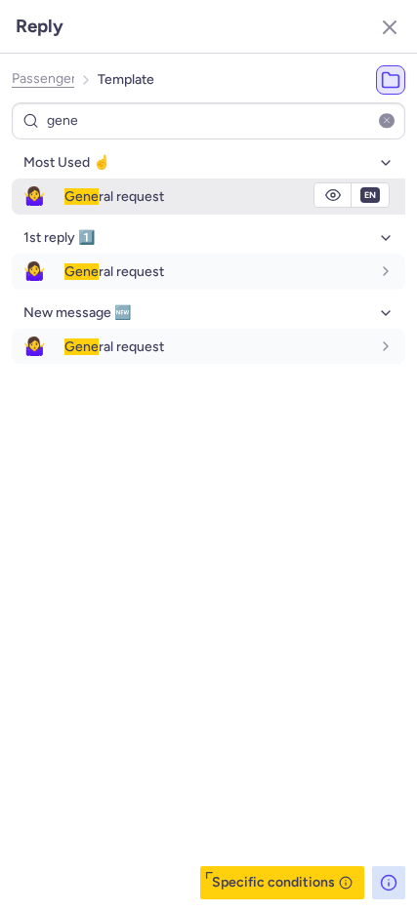
click at [35, 197] on span "🤷‍♀️" at bounding box center [34, 197] width 45 height 36
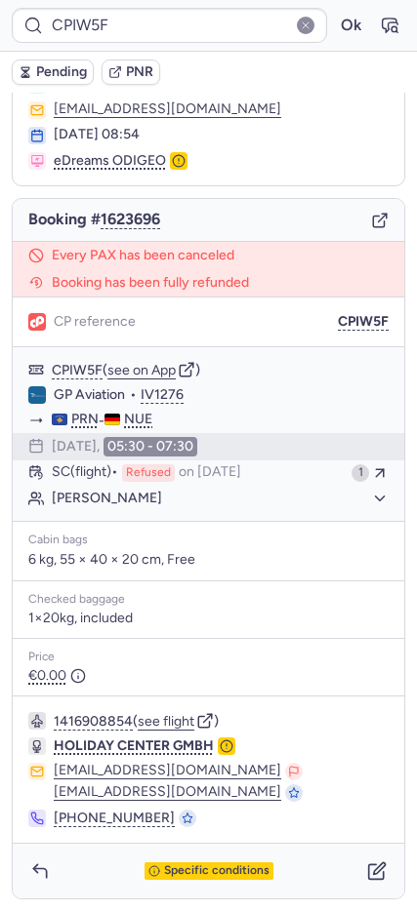
click at [371, 222] on icon "button" at bounding box center [380, 221] width 18 height 18
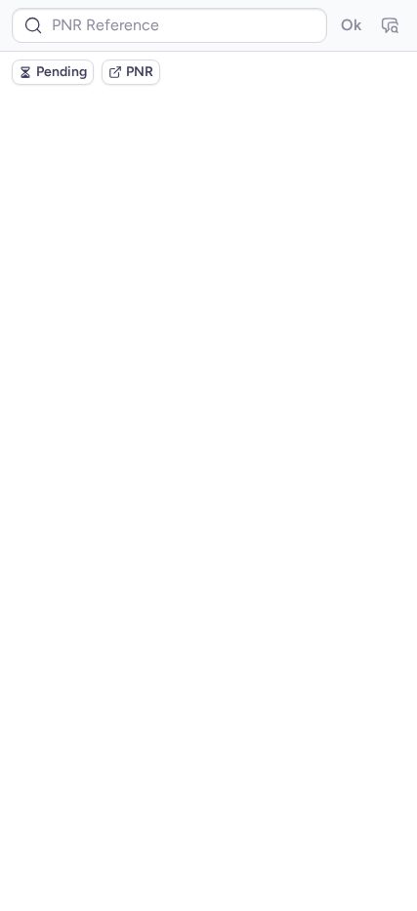
scroll to position [0, 0]
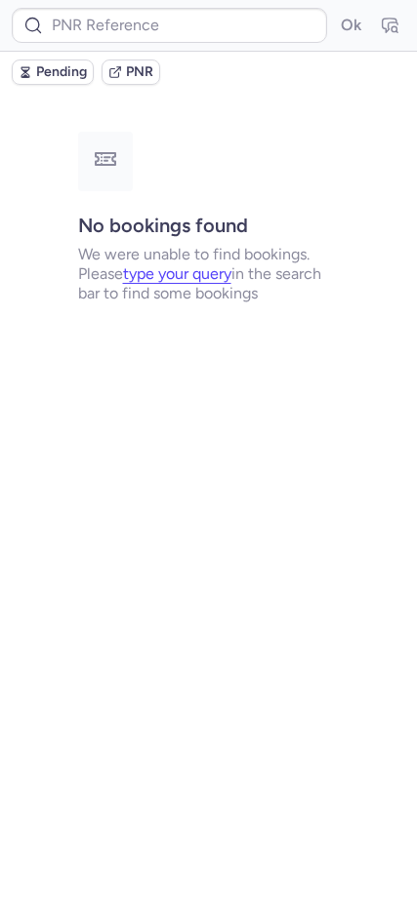
type input "CPHOVI"
type input "CPMERR"
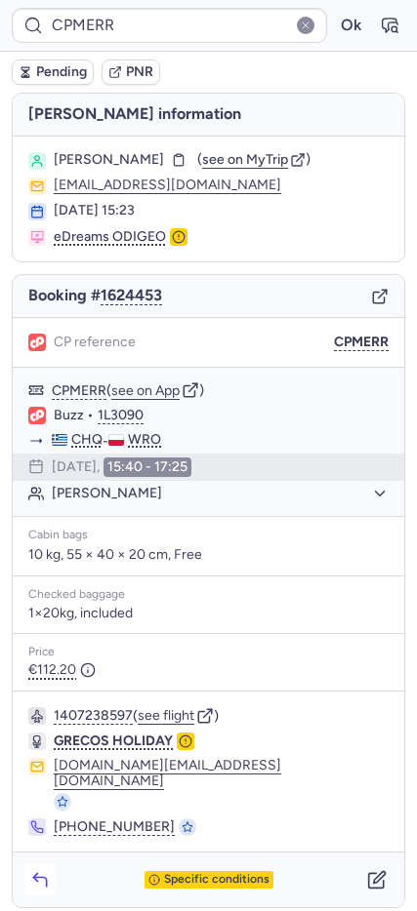
click at [31, 864] on button "button" at bounding box center [39, 879] width 31 height 31
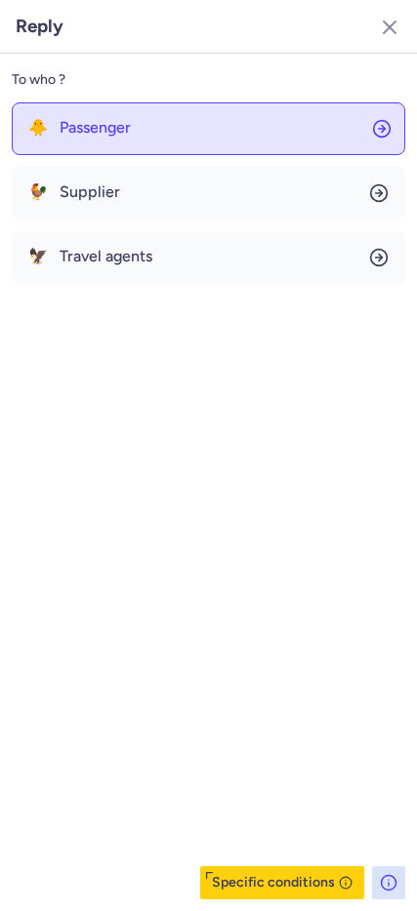
click at [55, 137] on div "🐥 Passenger" at bounding box center [79, 128] width 102 height 18
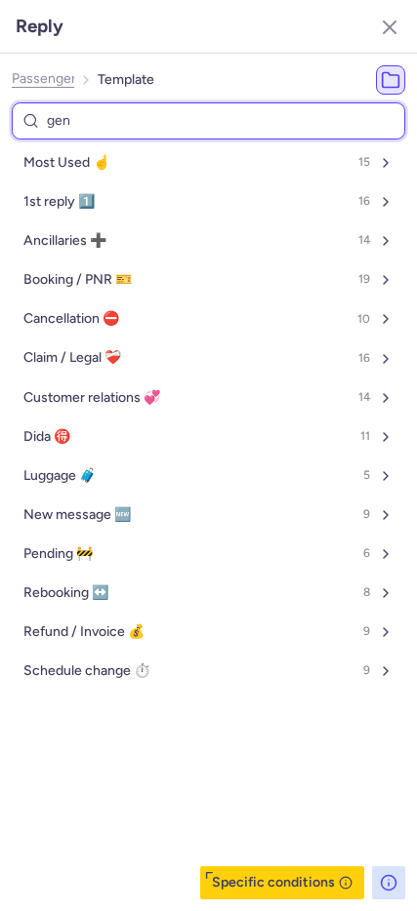
type input "gene"
select select "en"
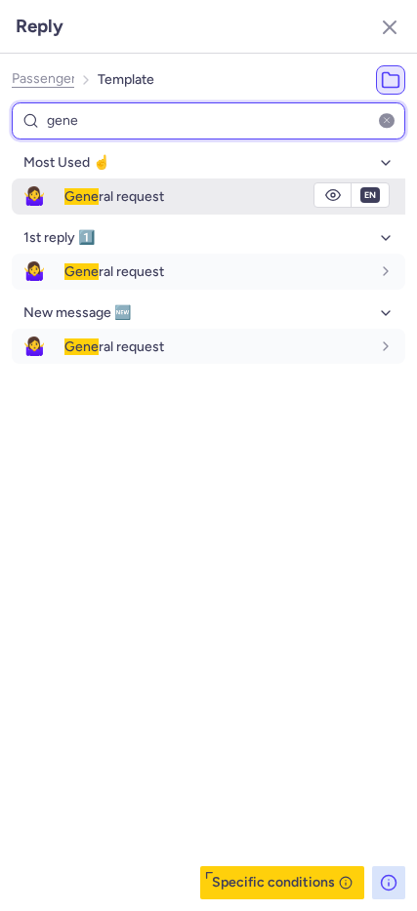
type input "gene"
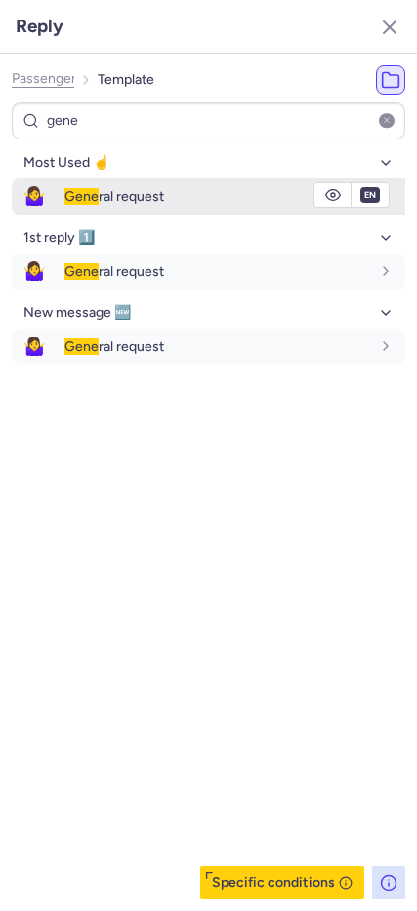
click at [46, 187] on span "🤷‍♀️" at bounding box center [34, 197] width 45 height 36
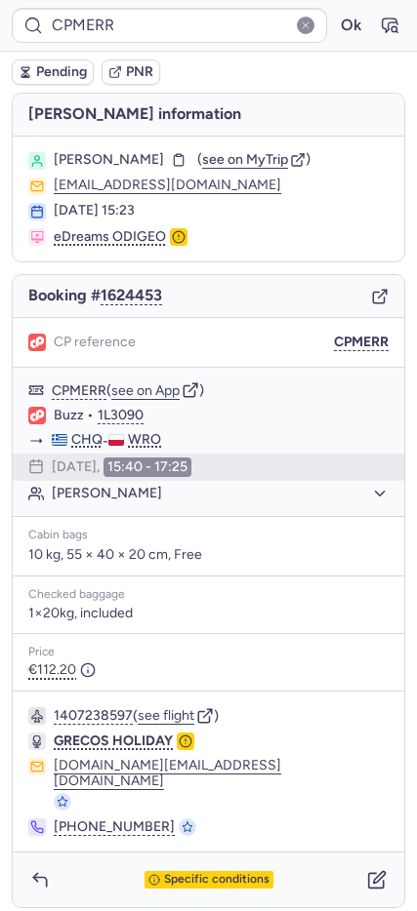
click at [374, 298] on icon "button" at bounding box center [378, 297] width 11 height 11
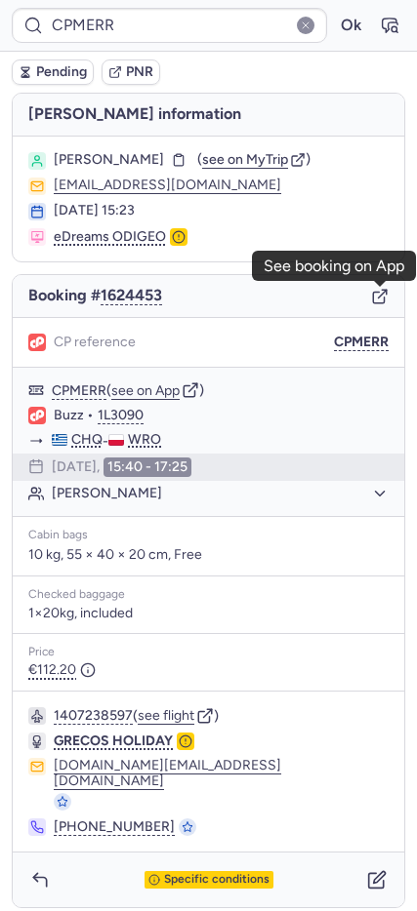
click at [383, 294] on icon "button" at bounding box center [380, 297] width 18 height 18
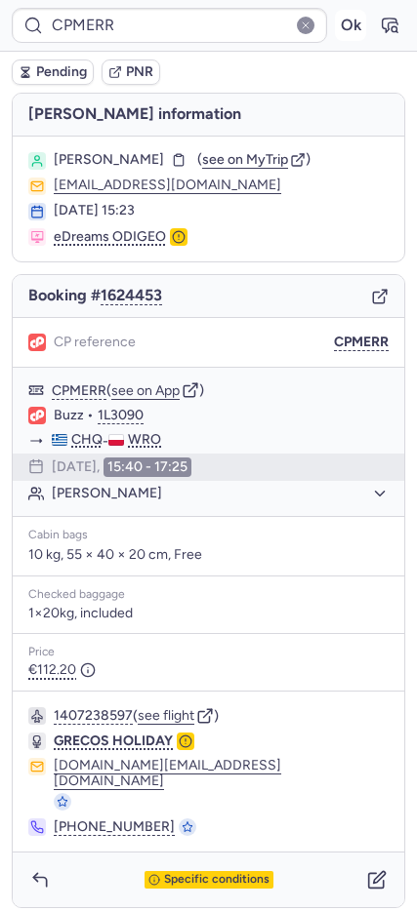
drag, startPoint x: 350, startPoint y: 20, endPoint x: 337, endPoint y: 36, distance: 21.5
click at [347, 20] on button "Ok" at bounding box center [350, 25] width 31 height 31
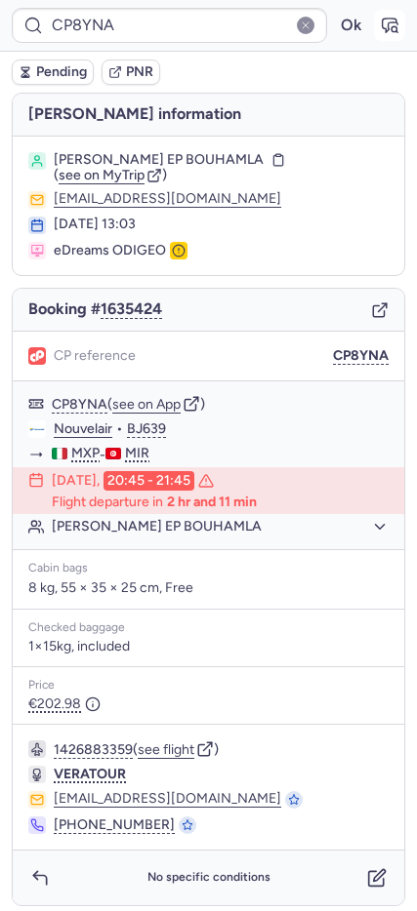
click at [379, 33] on icon "button" at bounding box center [389, 26] width 20 height 20
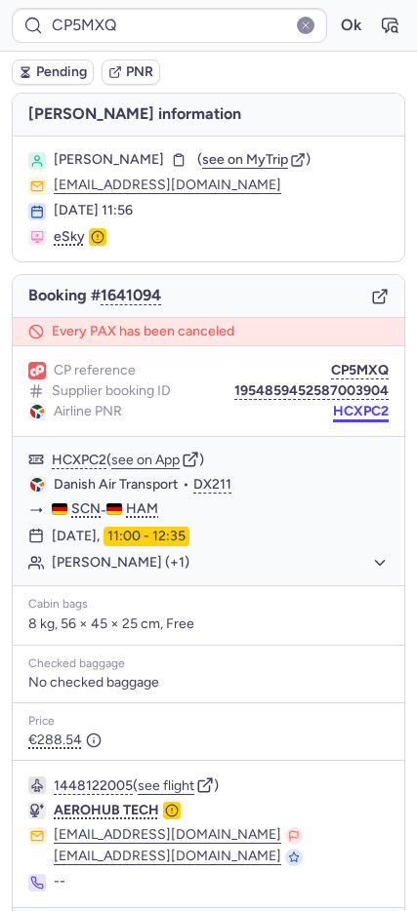
click at [350, 417] on button "HCXPC2" at bounding box center [361, 412] width 56 height 16
type input "CPMEBF"
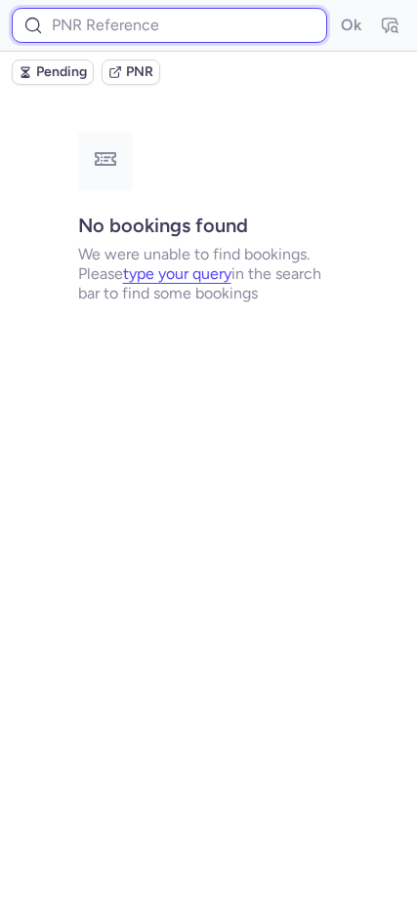
click at [128, 22] on input at bounding box center [169, 25] width 315 height 35
click at [135, 28] on input at bounding box center [169, 25] width 315 height 35
type input "CPHQV4"
click at [335, 10] on button "Ok" at bounding box center [350, 25] width 31 height 31
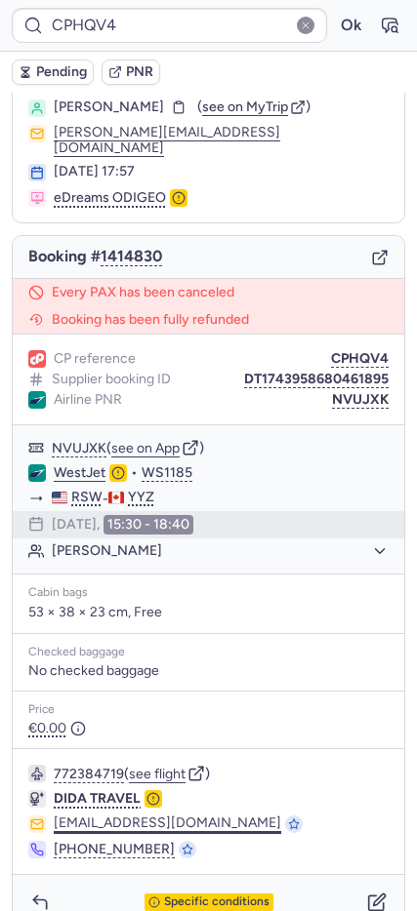
scroll to position [70, 0]
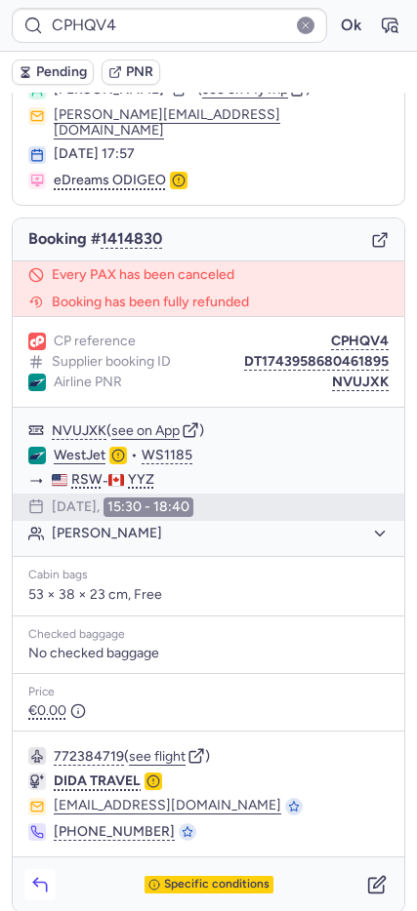
click at [32, 875] on icon "button" at bounding box center [40, 885] width 20 height 20
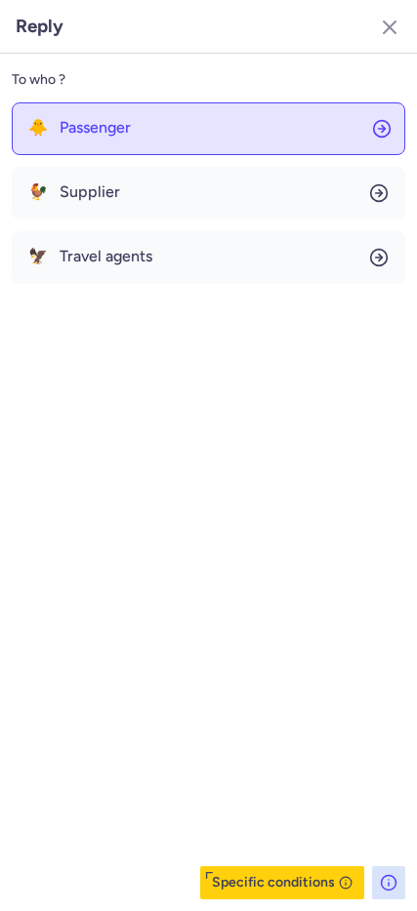
click at [156, 117] on button "🐥 Passenger" at bounding box center [208, 128] width 393 height 53
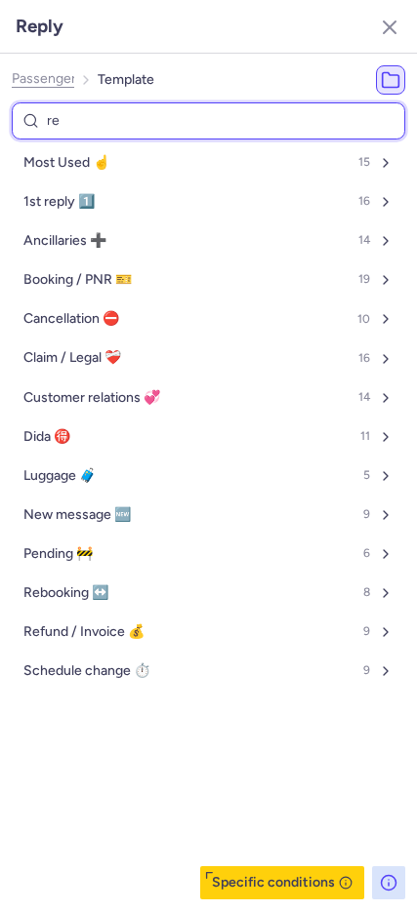
type input "ref"
select select "en"
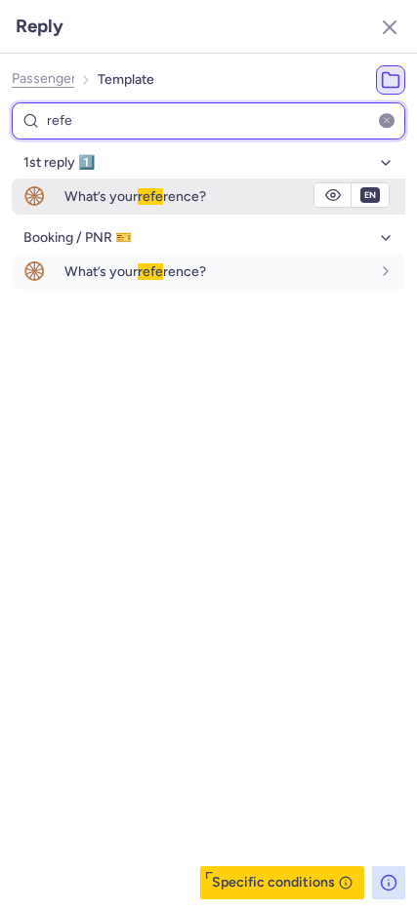
type input "refe"
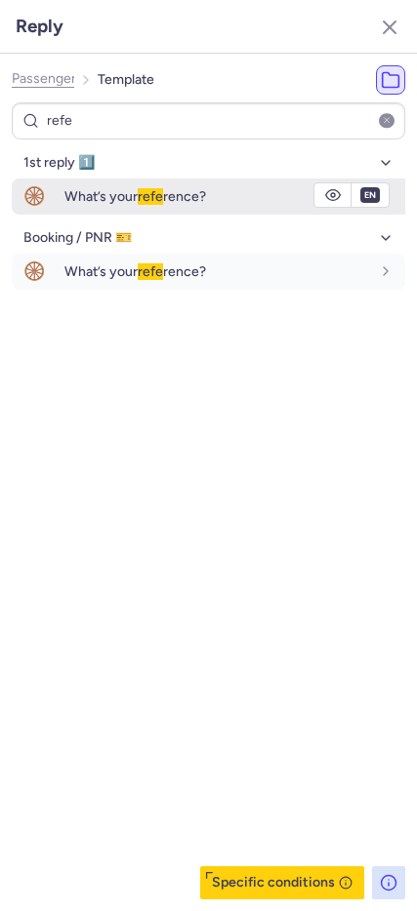
click at [155, 199] on span "refe" at bounding box center [150, 196] width 25 height 17
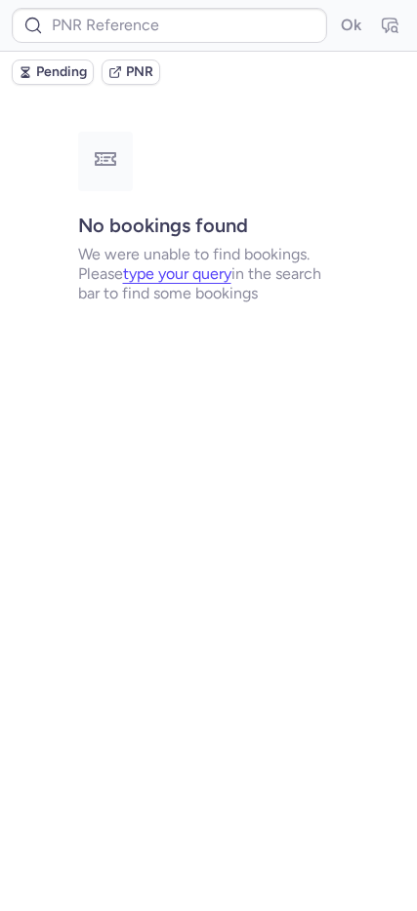
scroll to position [0, 0]
type input "CPMEBF"
type input "CPOFEX"
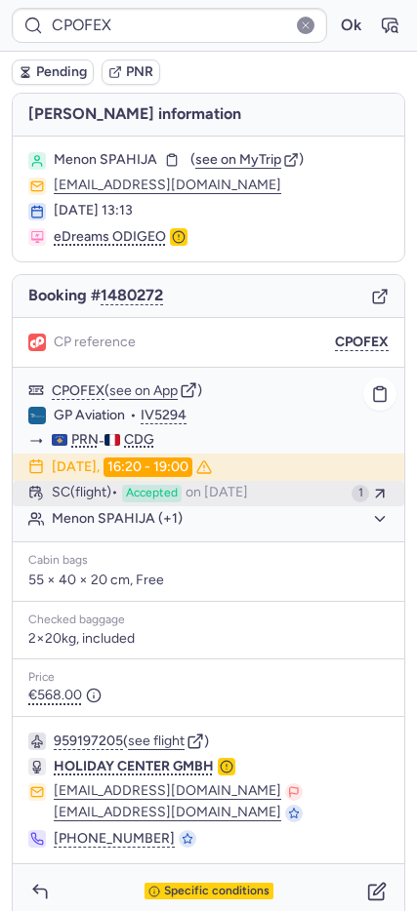
click at [149, 497] on span "Accepted" at bounding box center [152, 494] width 60 height 18
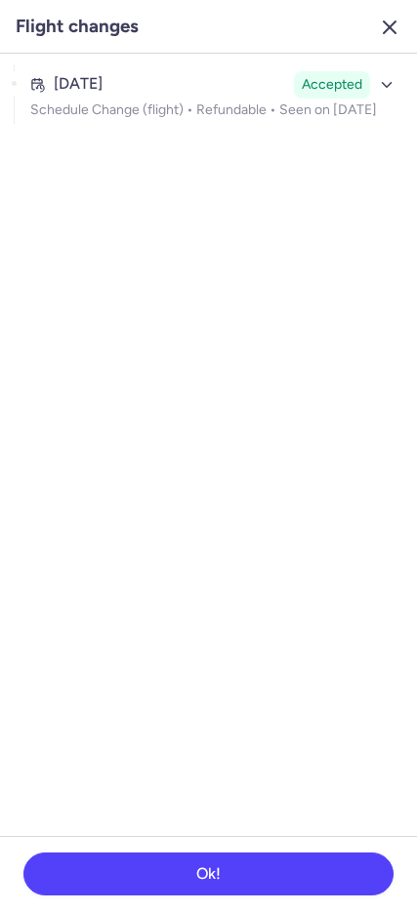
drag, startPoint x: 379, startPoint y: 33, endPoint x: 374, endPoint y: 43, distance: 10.9
click at [379, 32] on icon "button" at bounding box center [389, 27] width 23 height 23
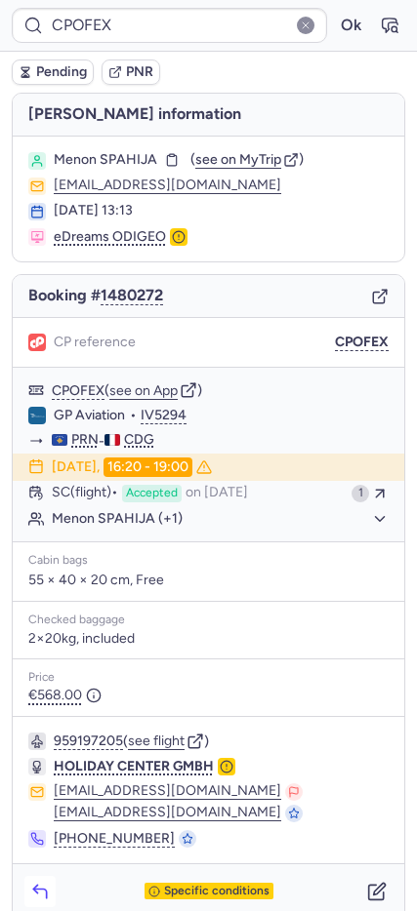
click at [46, 894] on icon "button" at bounding box center [39, 893] width 13 height 9
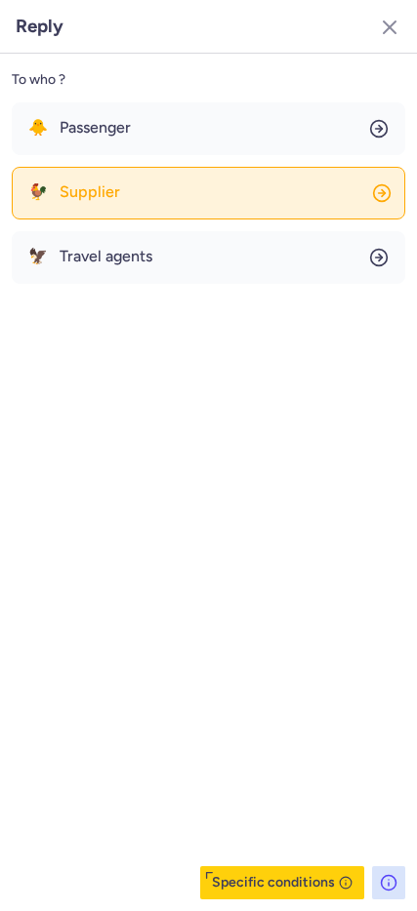
click at [160, 145] on button "🐥 Passenger" at bounding box center [208, 128] width 393 height 53
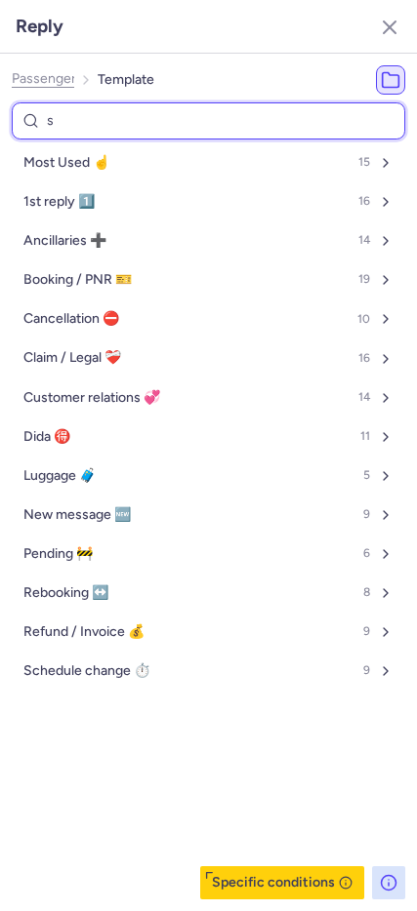
type input "sc"
select select "de"
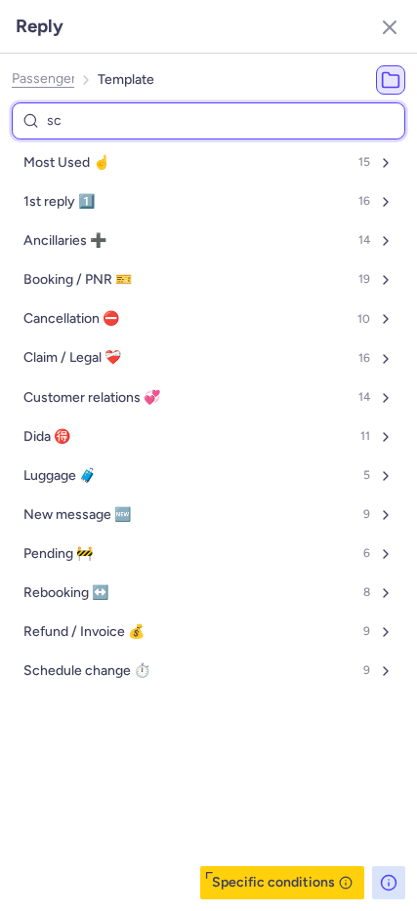
select select "de"
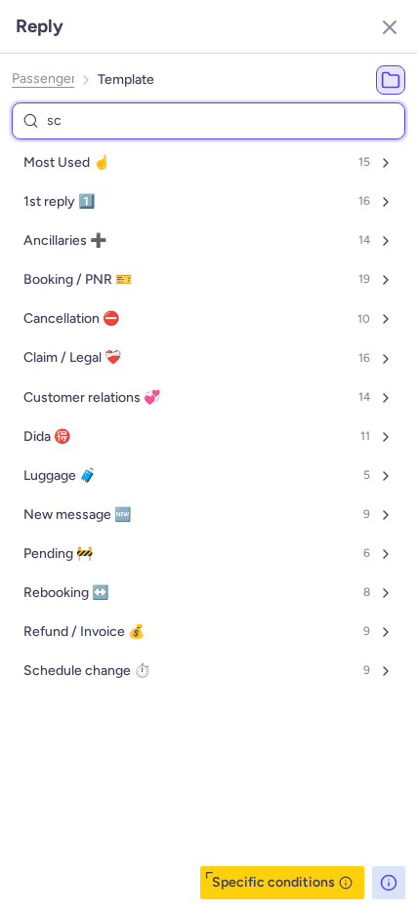
select select "de"
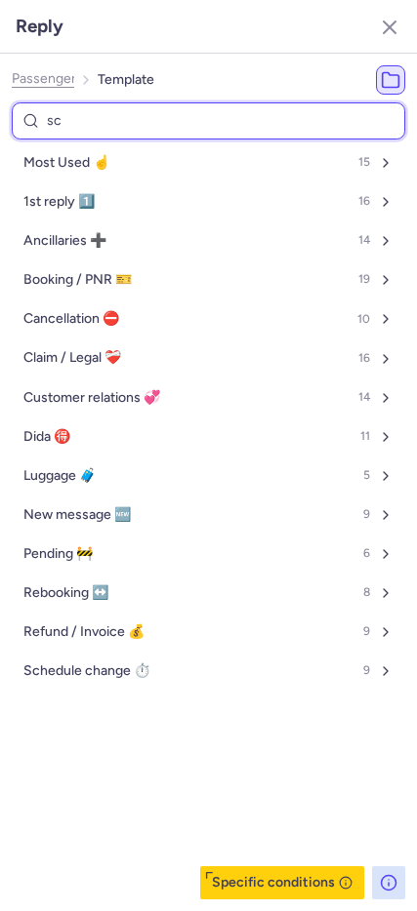
select select "de"
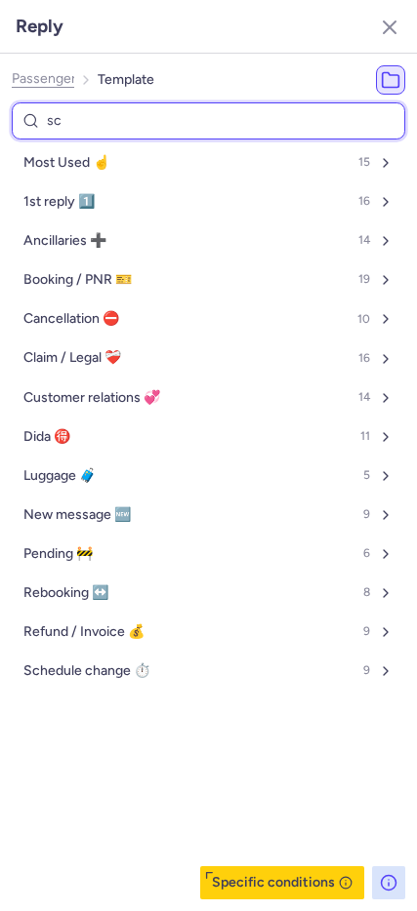
select select "de"
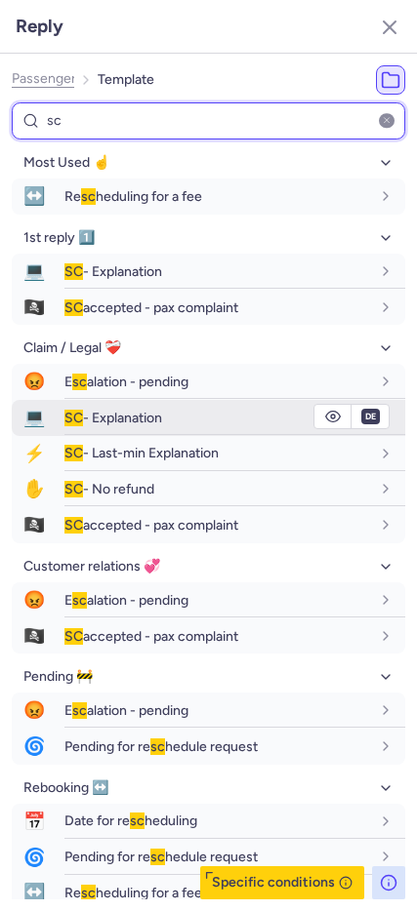
type input "sc"
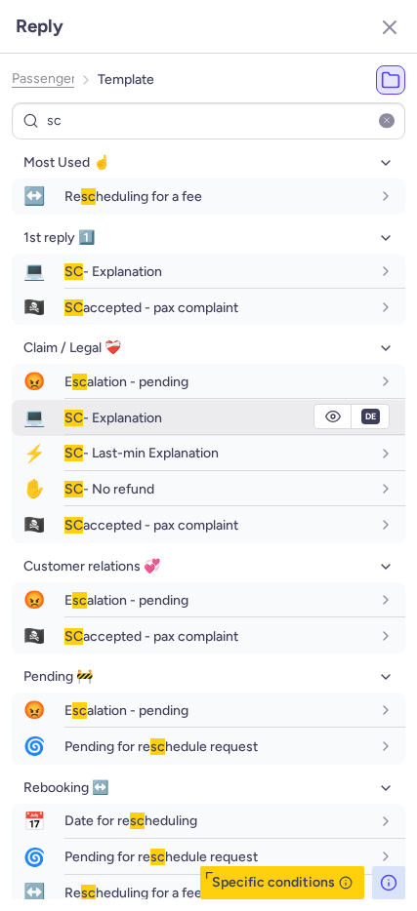
click at [162, 423] on span "SC - Explanation" at bounding box center [113, 418] width 98 height 17
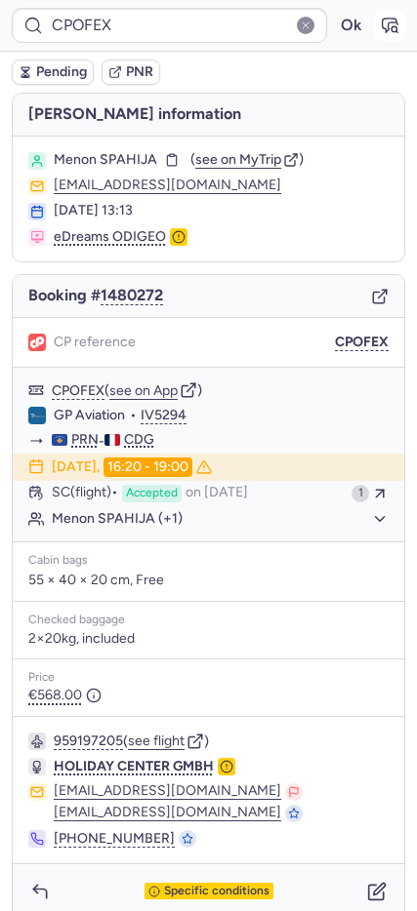
click at [382, 19] on icon "button" at bounding box center [389, 26] width 15 height 14
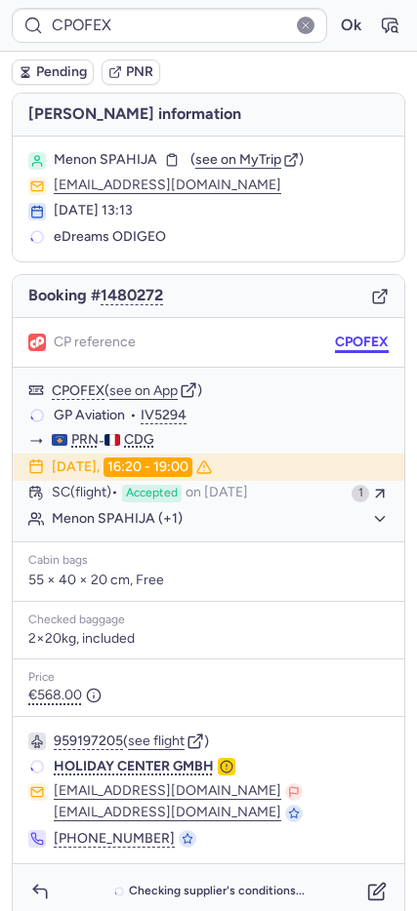
drag, startPoint x: 354, startPoint y: 342, endPoint x: 328, endPoint y: 337, distance: 27.0
click at [353, 341] on button "CPOFEX" at bounding box center [362, 343] width 54 height 16
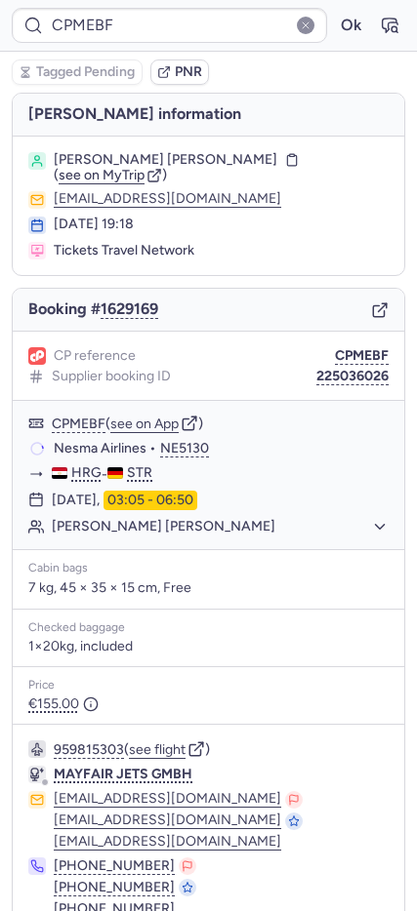
type input "CPMJKJ"
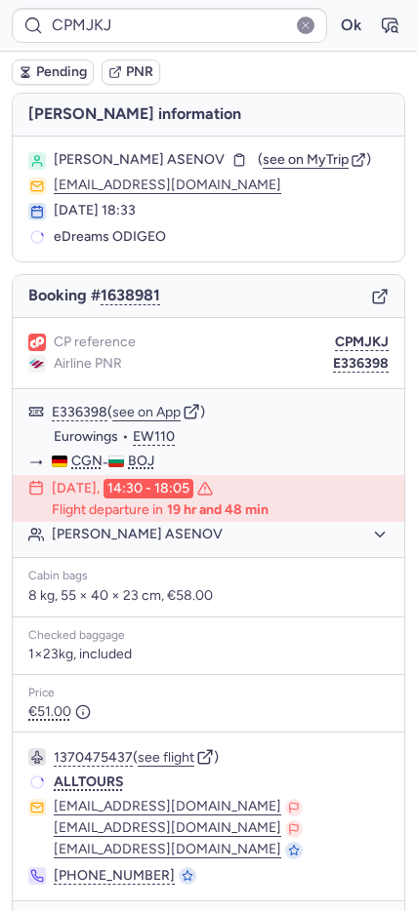
type input "CP9SGO"
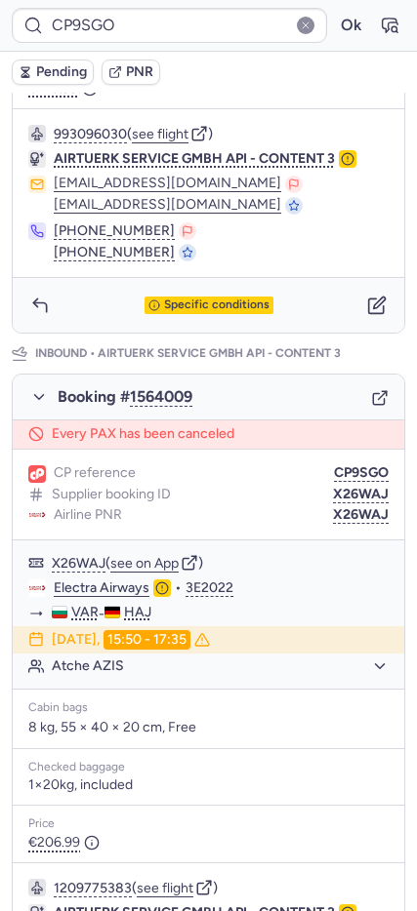
scroll to position [972, 0]
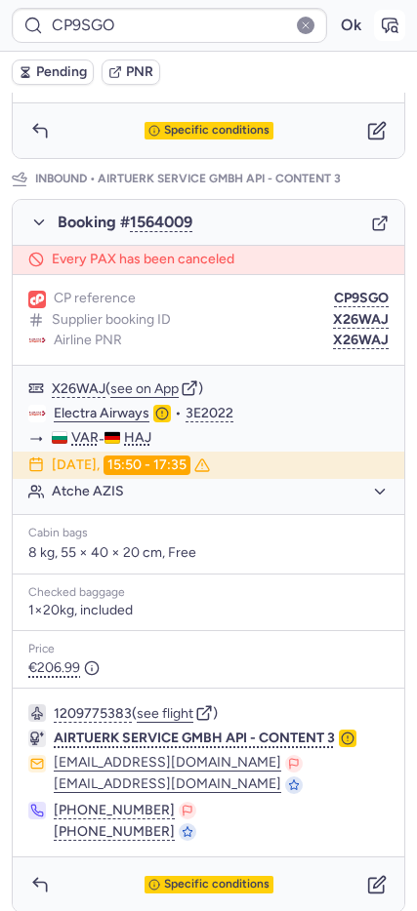
click at [379, 26] on icon "button" at bounding box center [389, 26] width 20 height 20
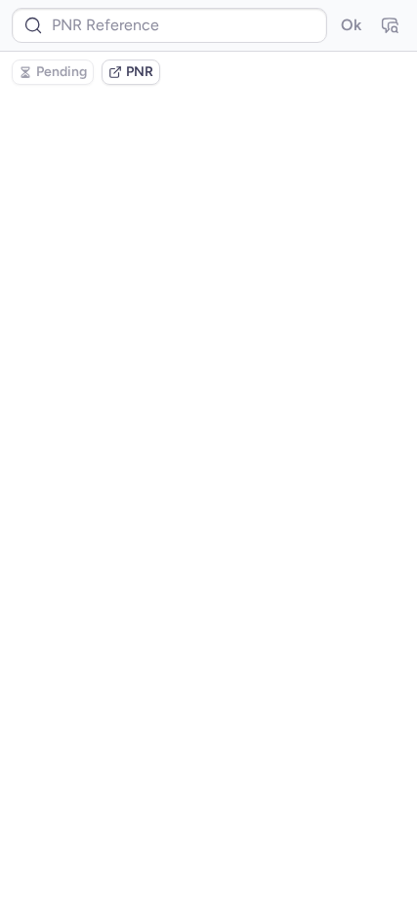
type input "CP9SGO"
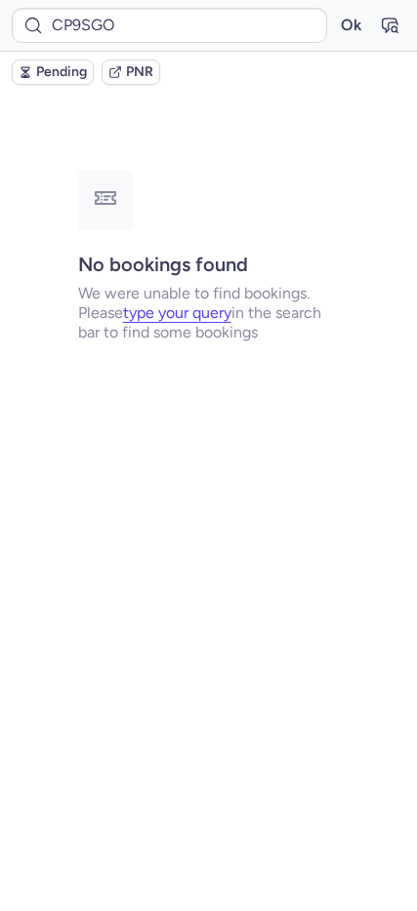
scroll to position [0, 0]
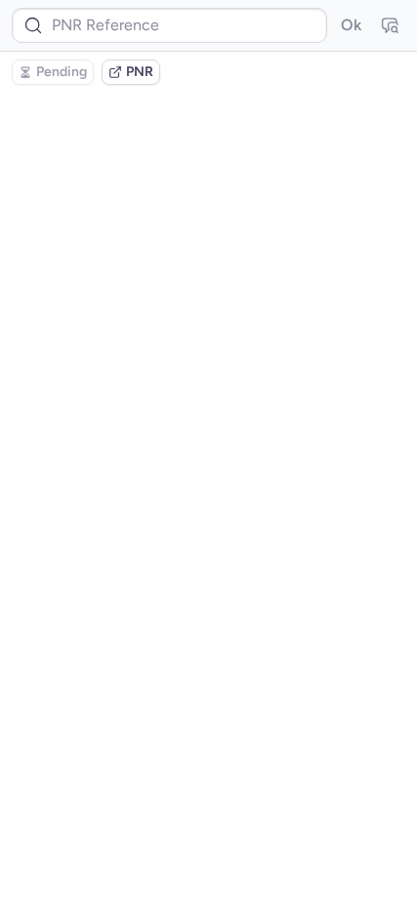
type input "CP9SGO"
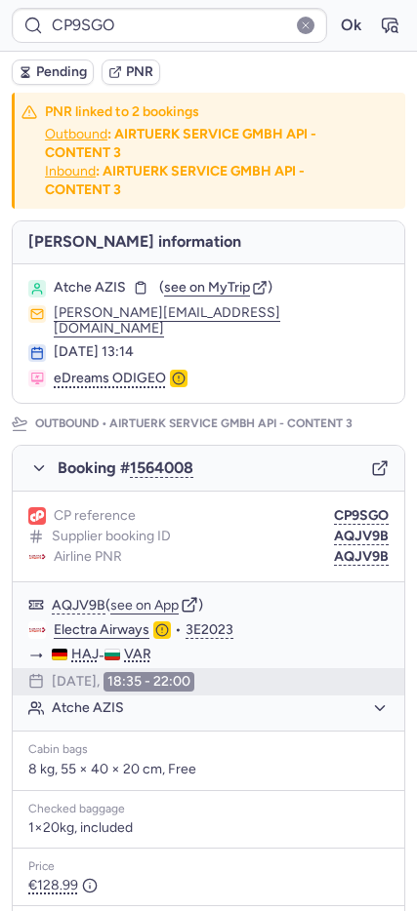
scroll to position [972, 0]
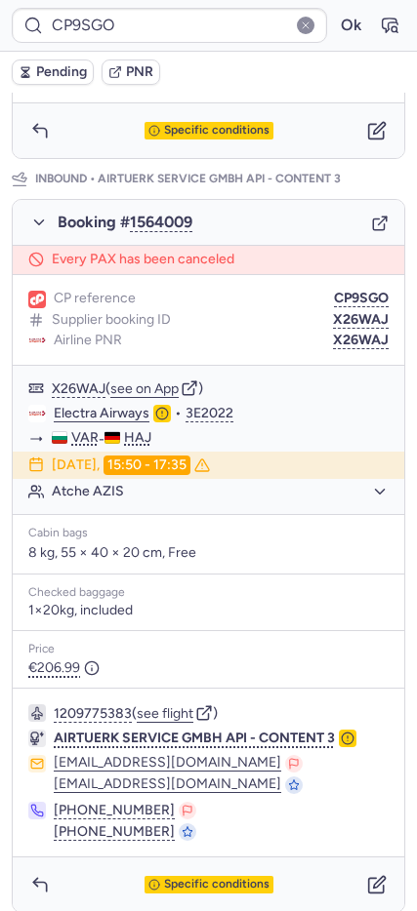
click at [379, 217] on line "button" at bounding box center [383, 221] width 8 height 8
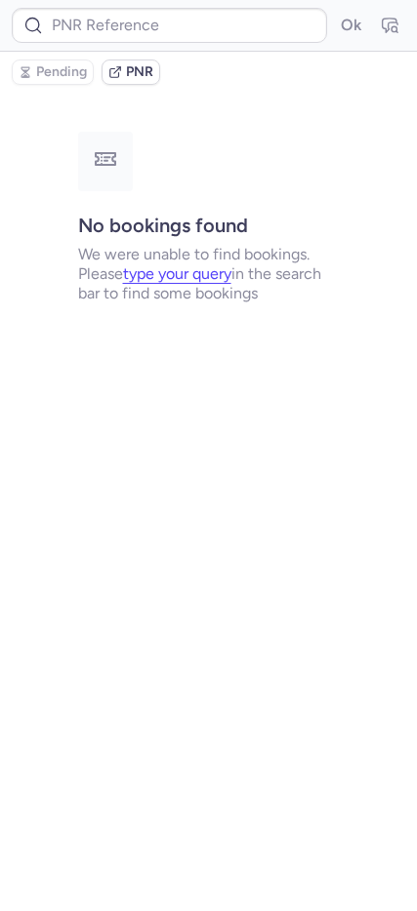
scroll to position [0, 0]
type input "CP9SGO"
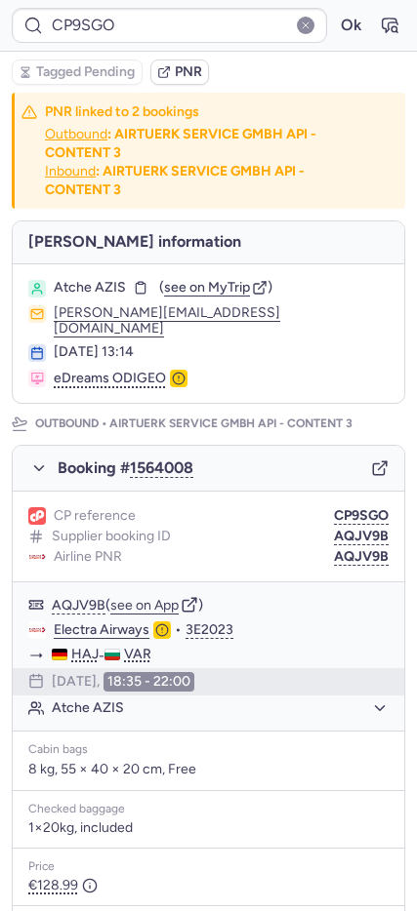
scroll to position [943, 0]
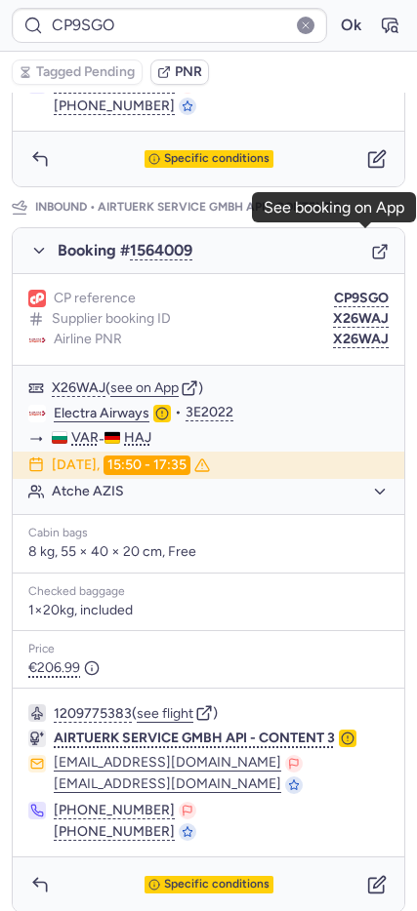
click at [371, 243] on icon "button" at bounding box center [380, 252] width 18 height 18
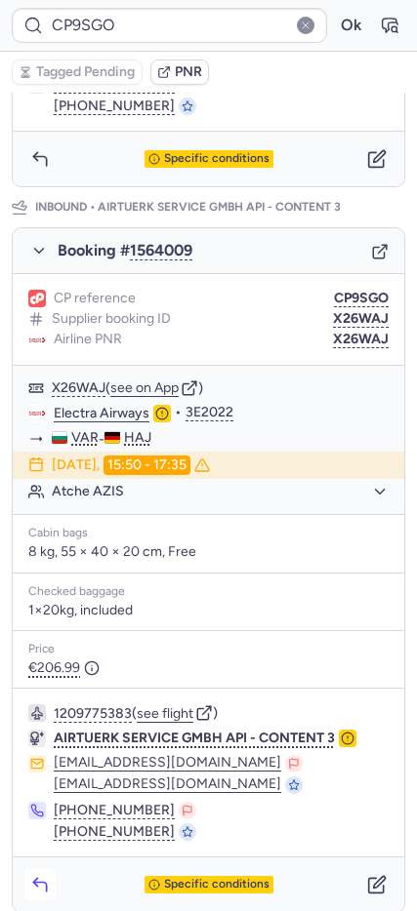
click at [43, 883] on icon "button" at bounding box center [39, 887] width 13 height 9
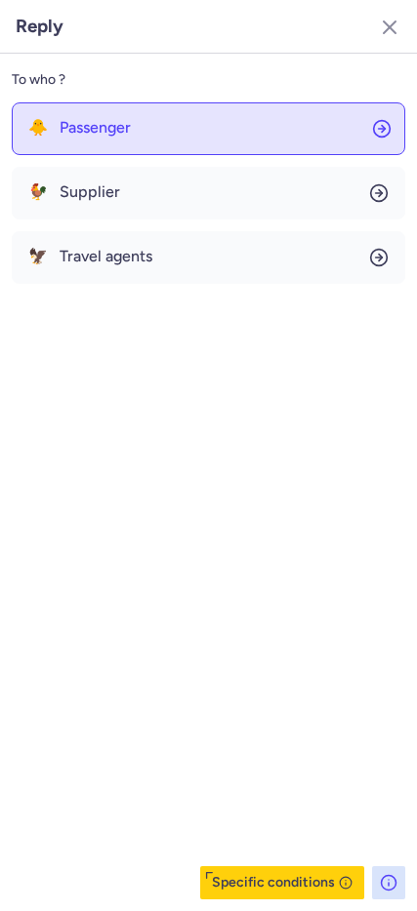
click at [97, 137] on button "🐥 Passenger" at bounding box center [208, 128] width 393 height 53
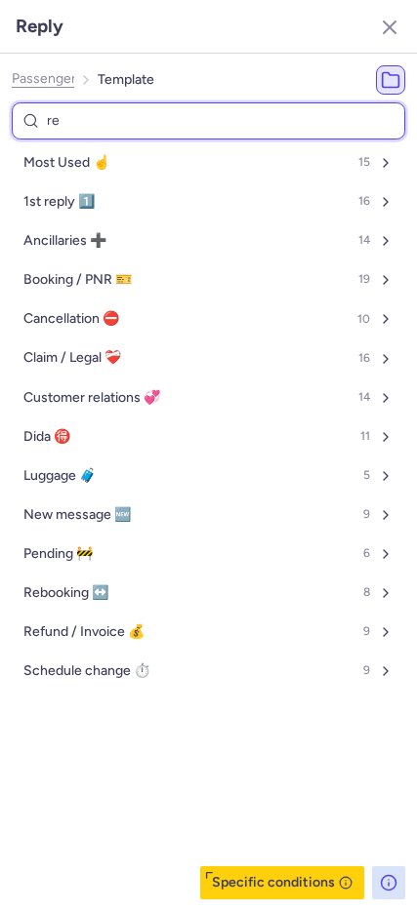
type input "res"
select select "en"
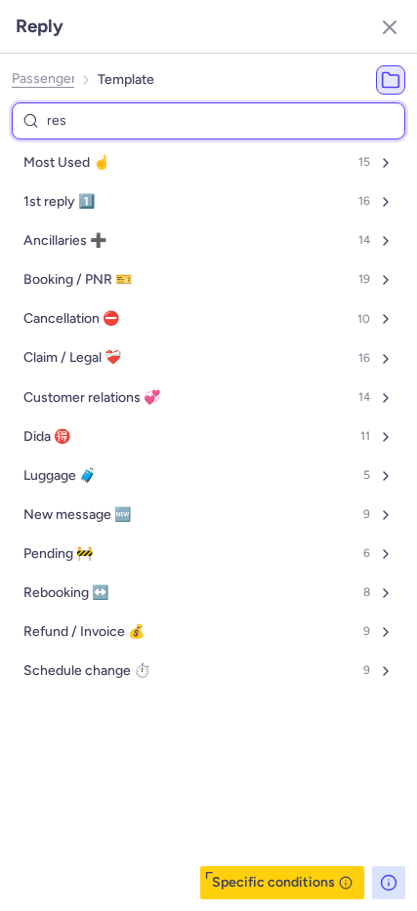
select select "en"
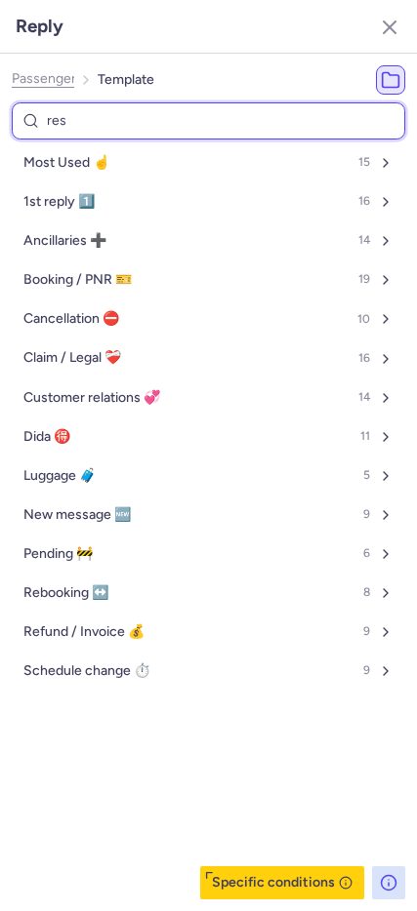
select select "en"
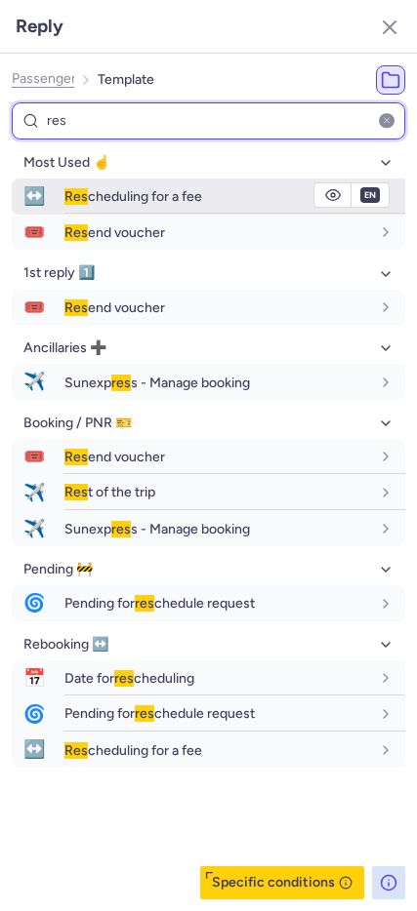
type input "res"
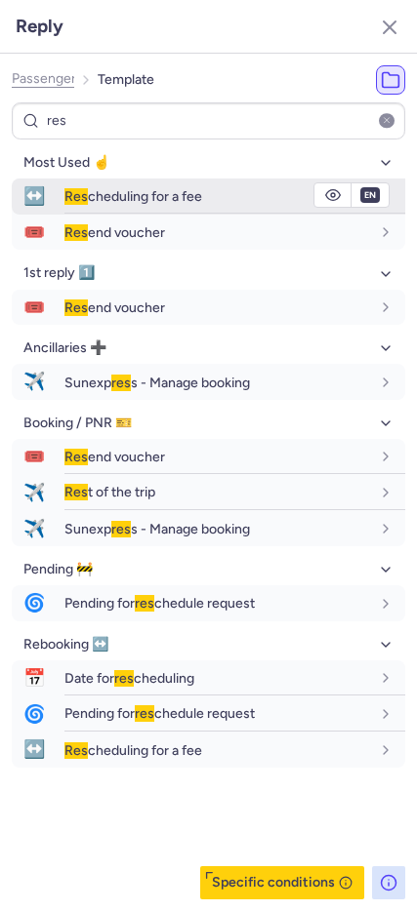
click at [42, 198] on span "↔️" at bounding box center [34, 197] width 45 height 36
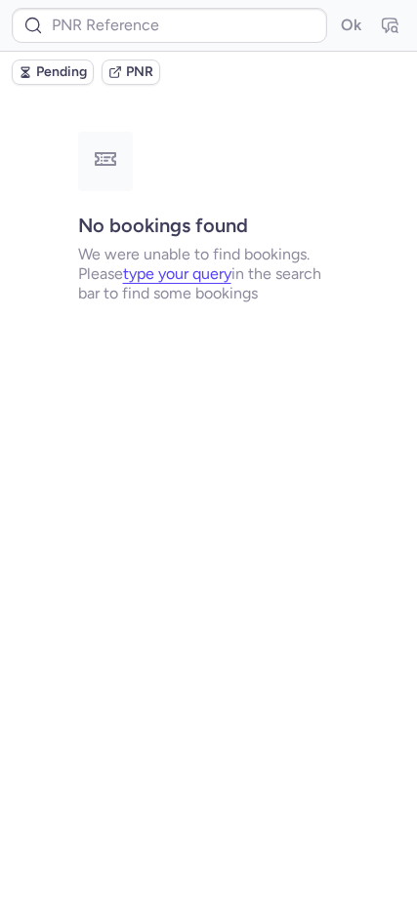
scroll to position [0, 0]
type input "CPLCLG"
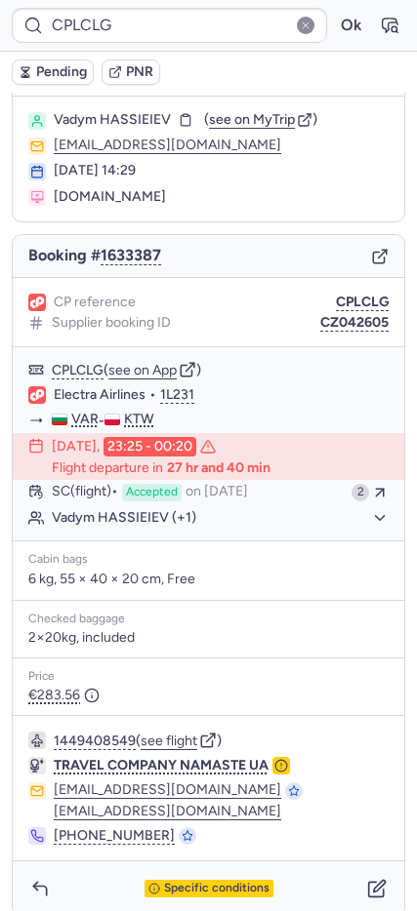
scroll to position [58, 0]
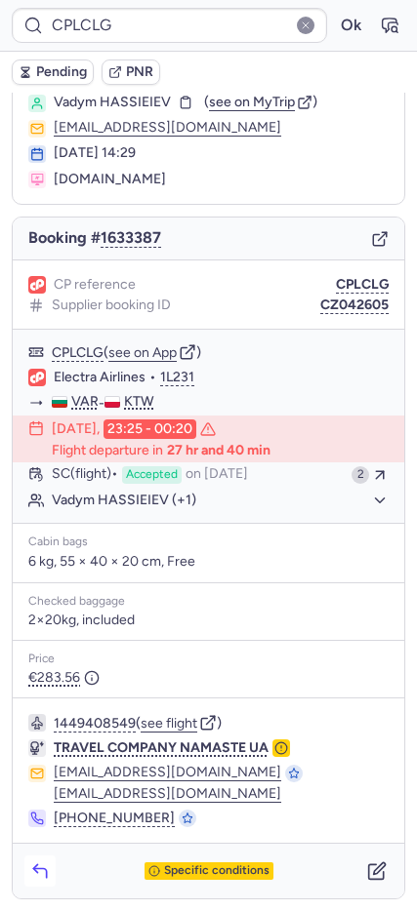
click at [33, 866] on icon "button" at bounding box center [40, 871] width 20 height 20
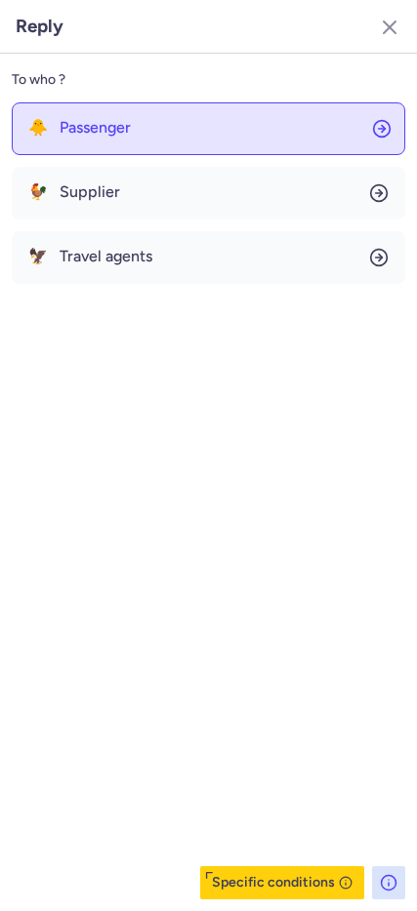
click at [62, 125] on span "Passenger" at bounding box center [95, 128] width 71 height 18
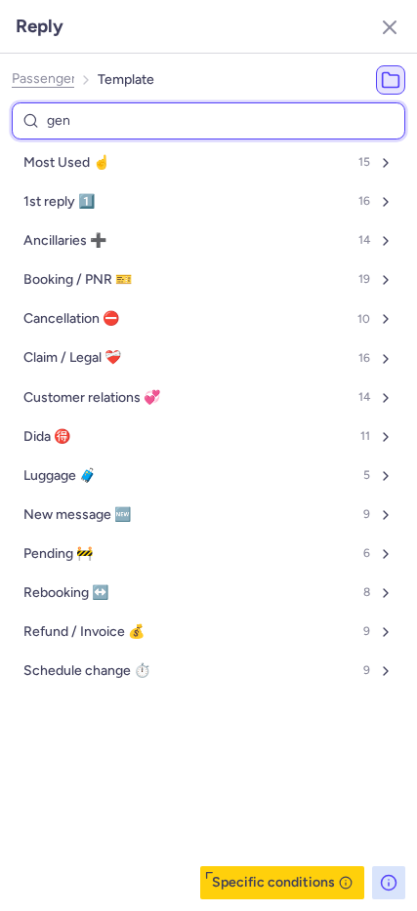
type input "gene"
select select "en"
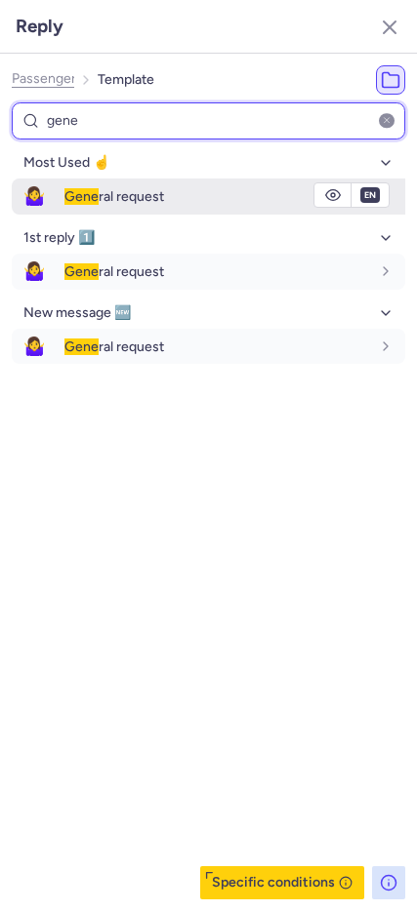
type input "gene"
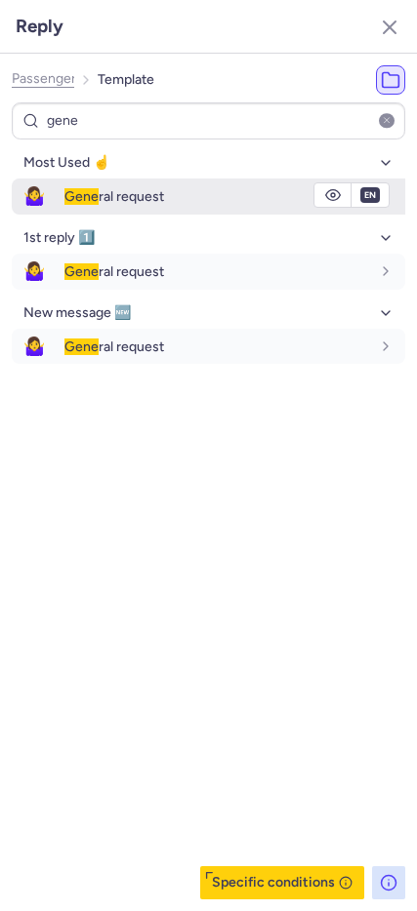
click at [27, 207] on span "🤷‍♀️" at bounding box center [34, 197] width 45 height 36
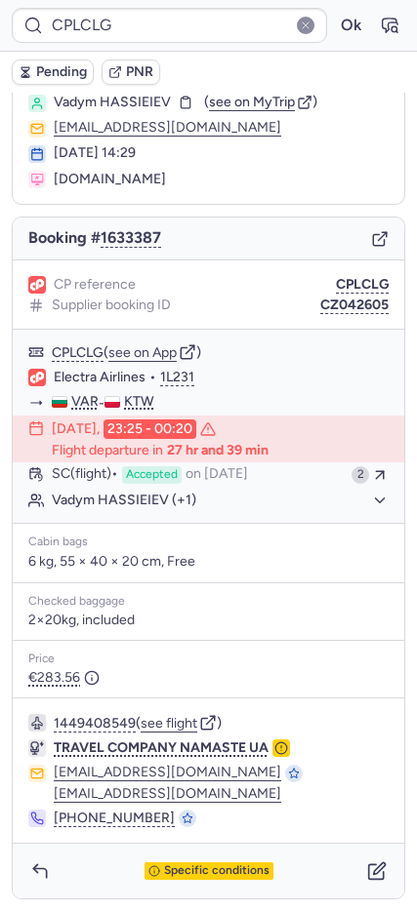
type input "CPMEBF"
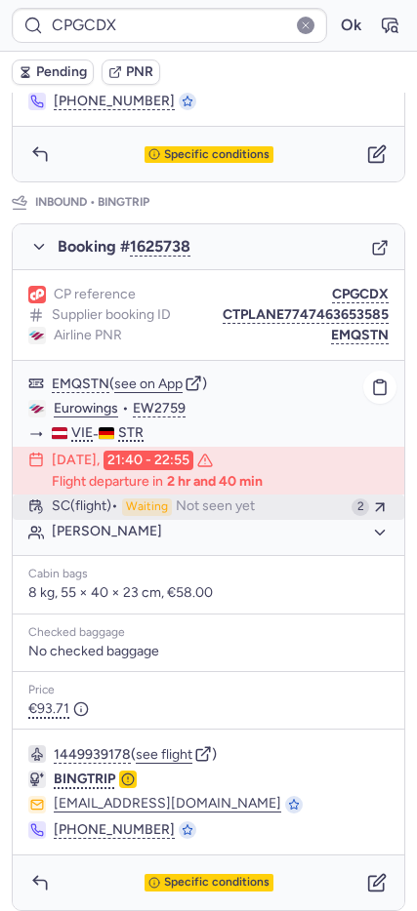
scroll to position [865, 0]
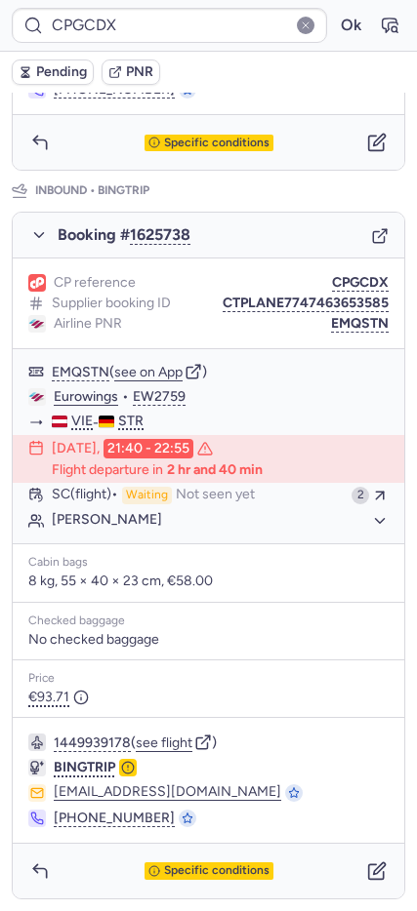
type input "CPPLRG"
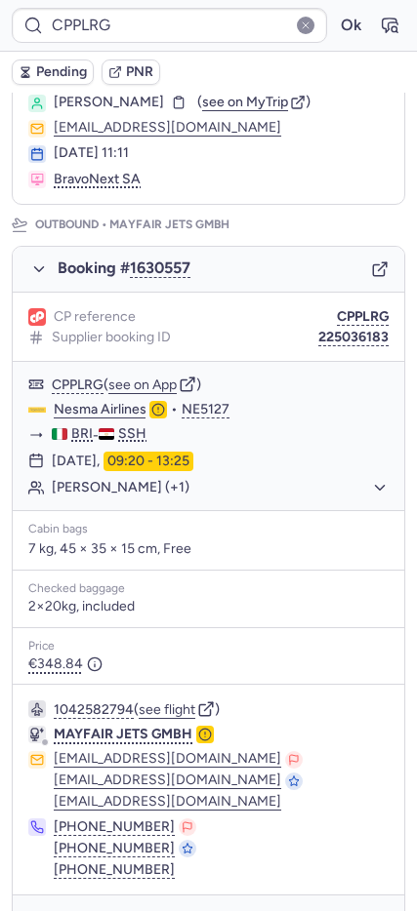
scroll to position [945, 0]
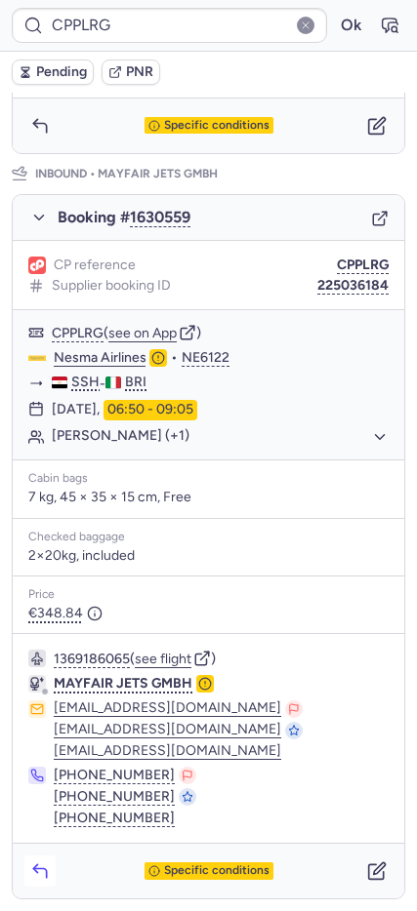
click at [45, 868] on icon "button" at bounding box center [40, 871] width 20 height 20
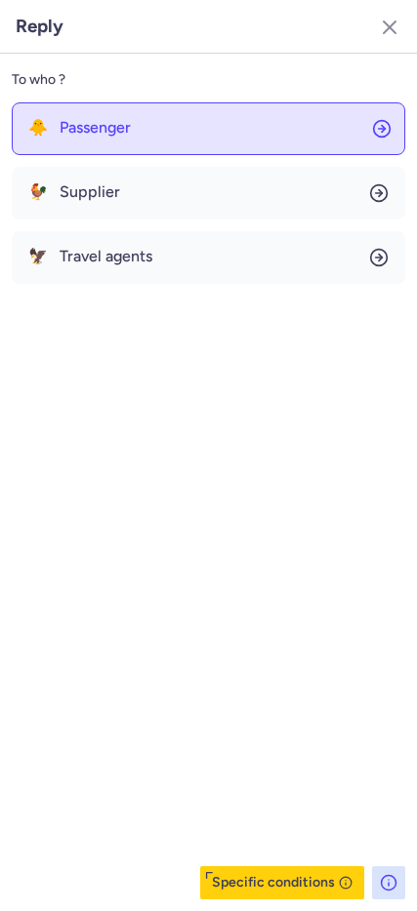
click at [85, 134] on span "Passenger" at bounding box center [95, 128] width 71 height 18
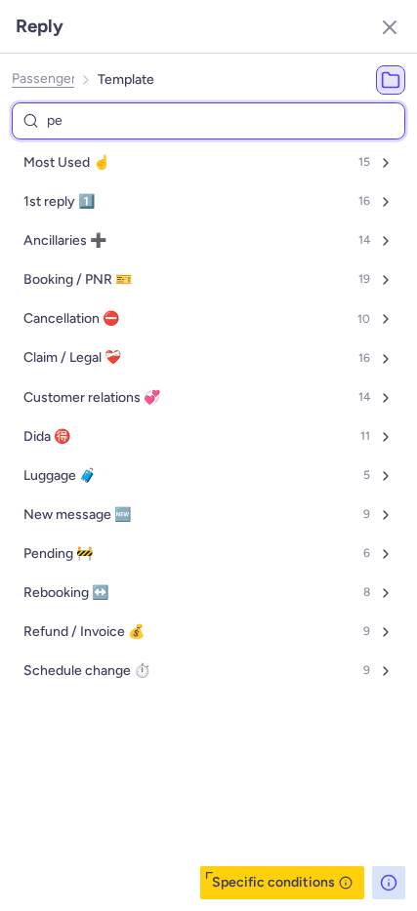
type input "pen"
select select "en"
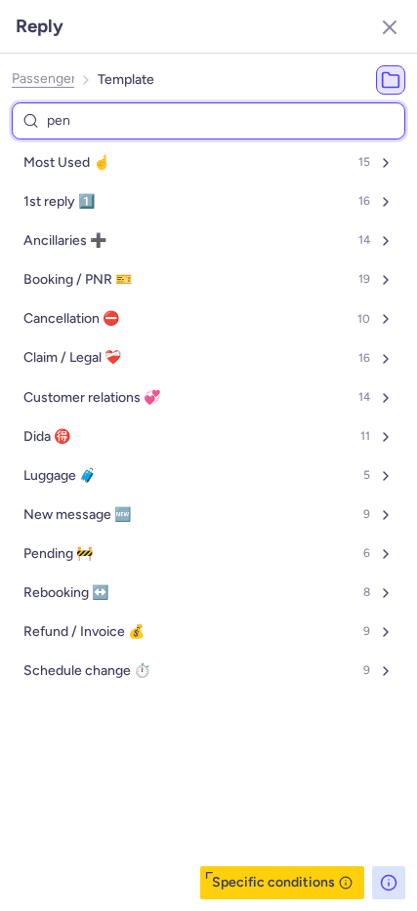
select select "en"
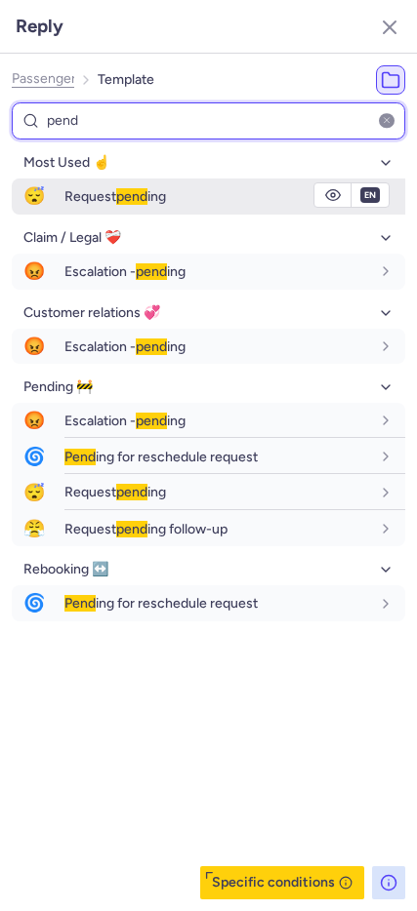
type input "pend"
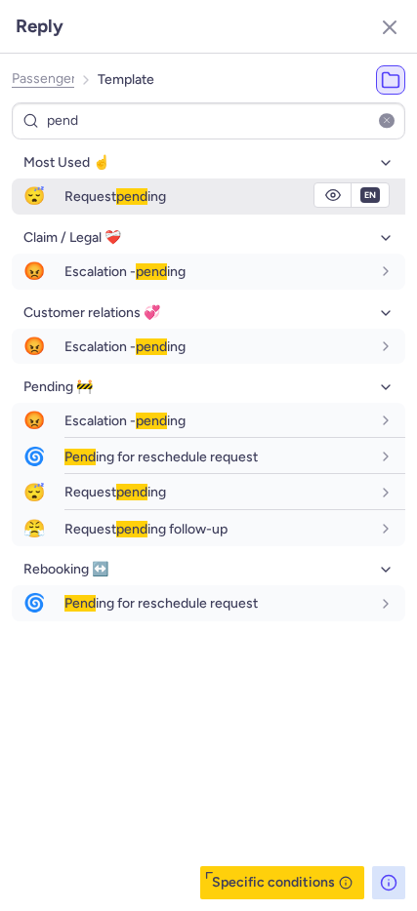
click at [41, 192] on span "😴" at bounding box center [34, 197] width 45 height 36
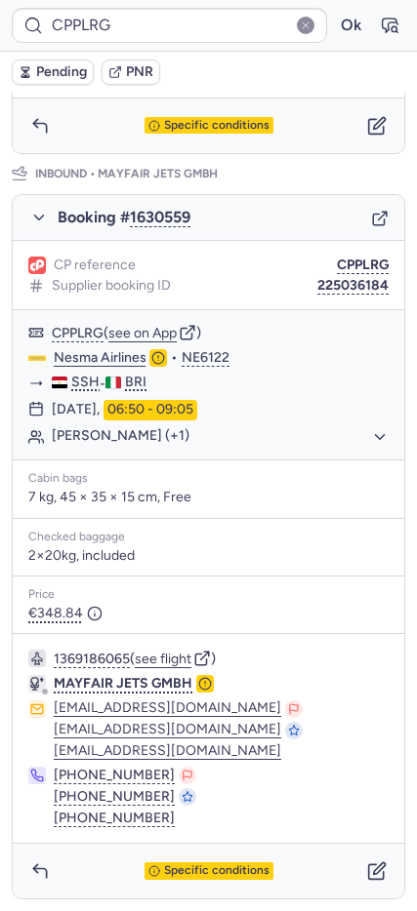
click at [35, 76] on button "Pending" at bounding box center [53, 72] width 82 height 25
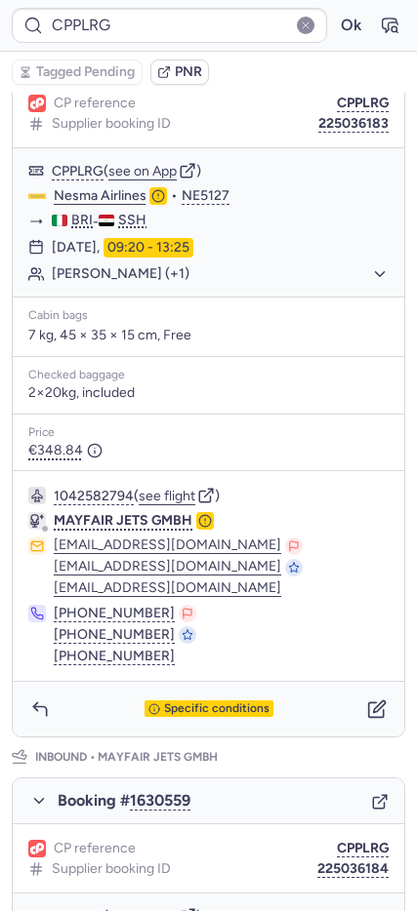
scroll to position [387, 0]
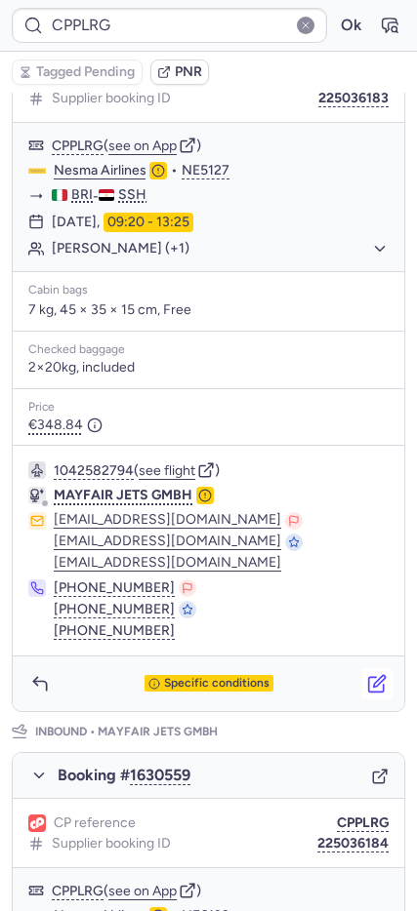
click at [368, 674] on icon "button" at bounding box center [377, 684] width 20 height 20
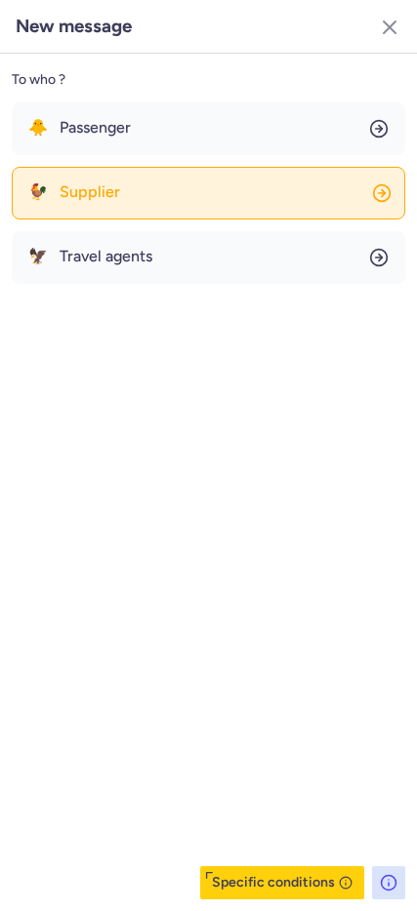
click at [87, 183] on span "Supplier" at bounding box center [90, 192] width 60 height 18
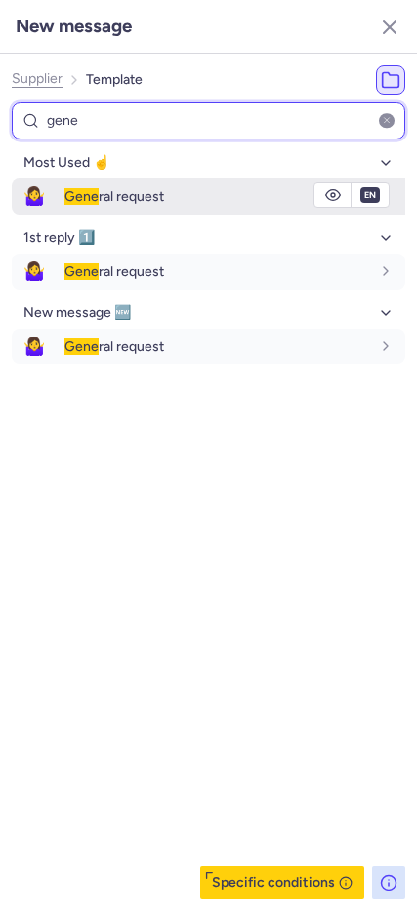
type input "gene"
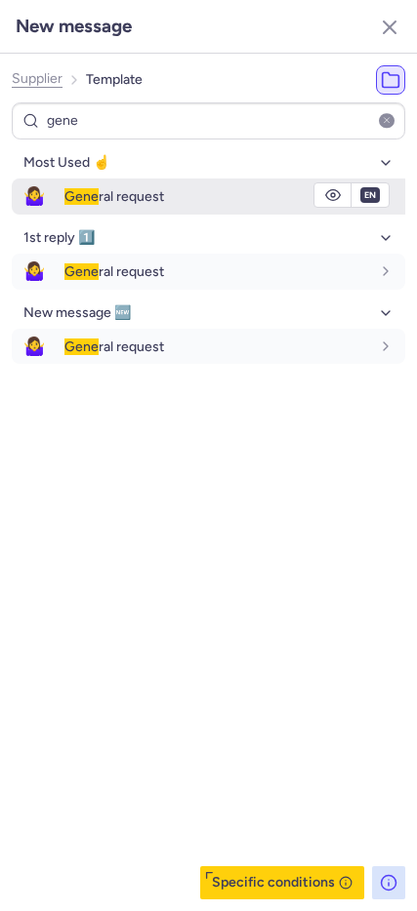
click at [49, 185] on span "🤷‍♀️" at bounding box center [34, 197] width 45 height 36
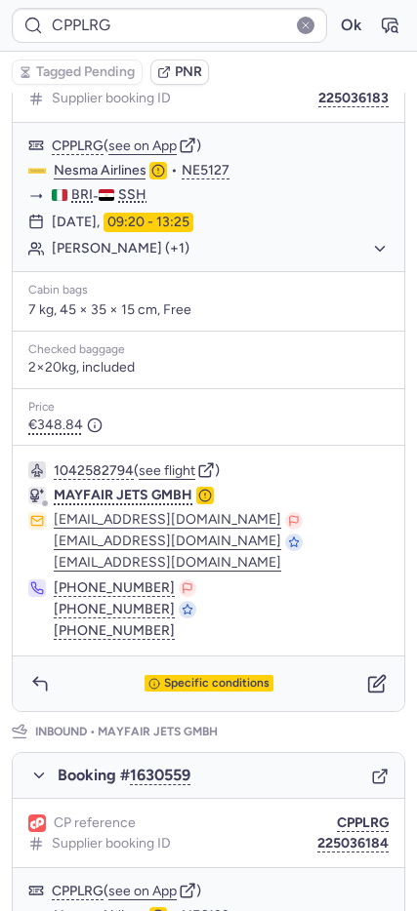
scroll to position [945, 0]
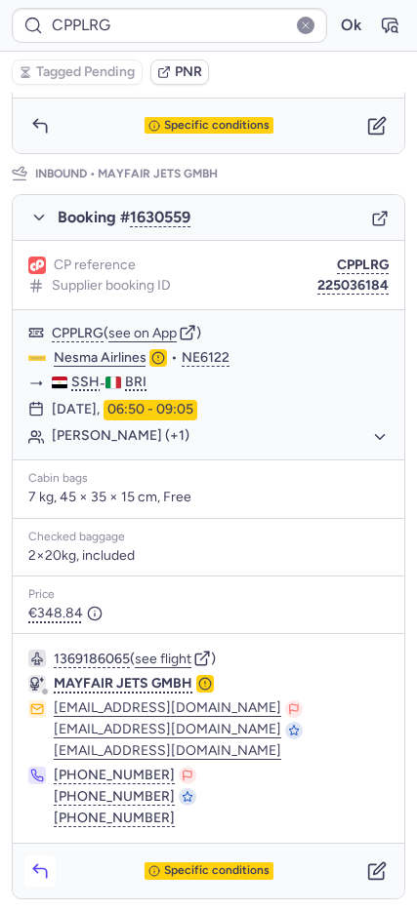
click at [35, 874] on icon "button" at bounding box center [40, 871] width 20 height 20
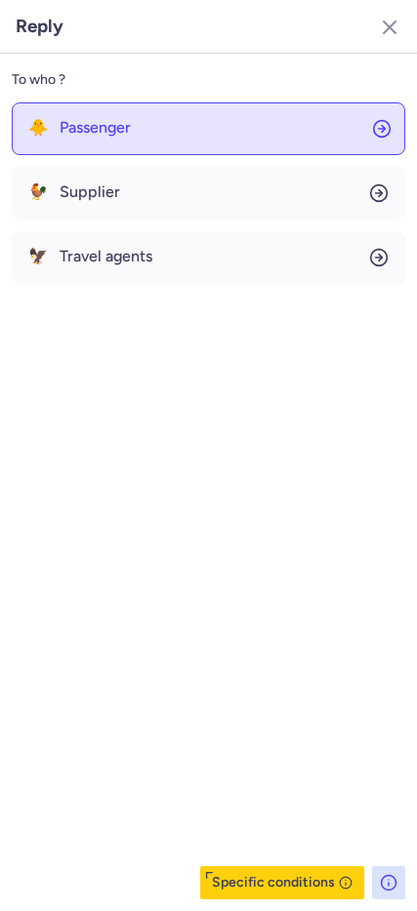
click at [89, 137] on span "Passenger" at bounding box center [95, 128] width 71 height 18
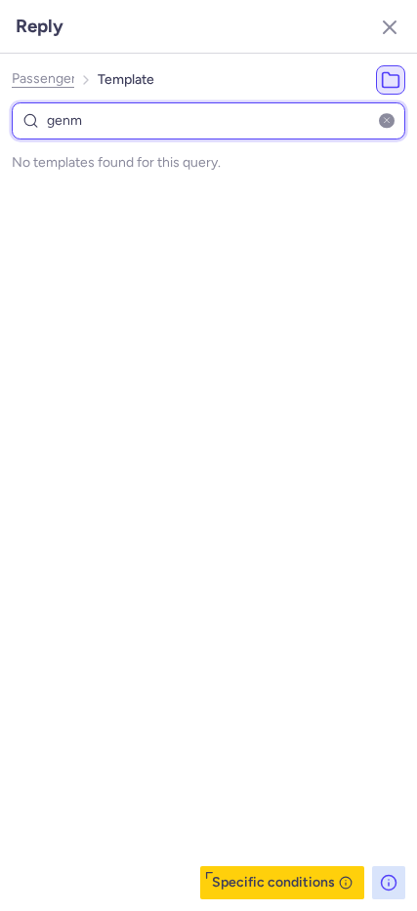
type input "gen"
select select "en"
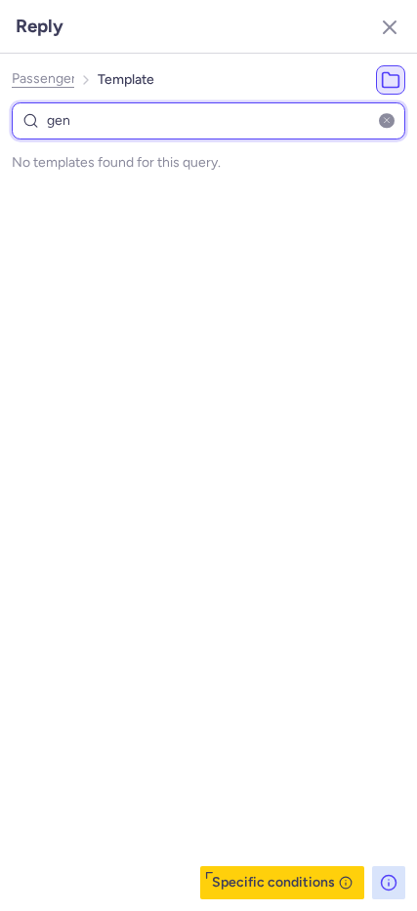
select select "en"
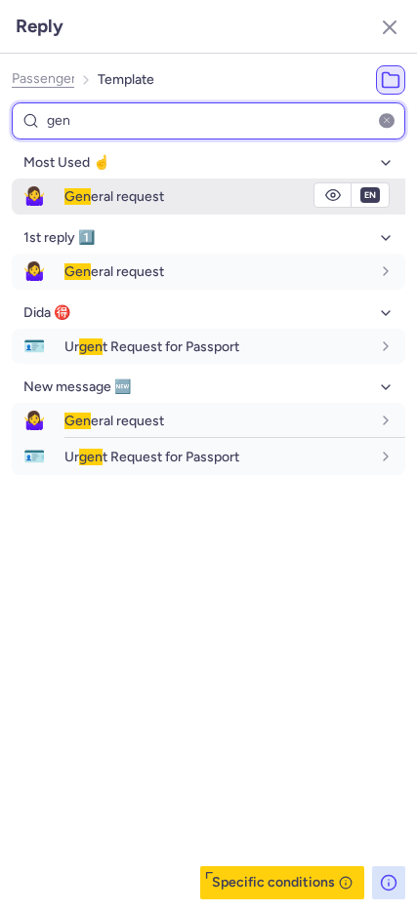
type input "gen"
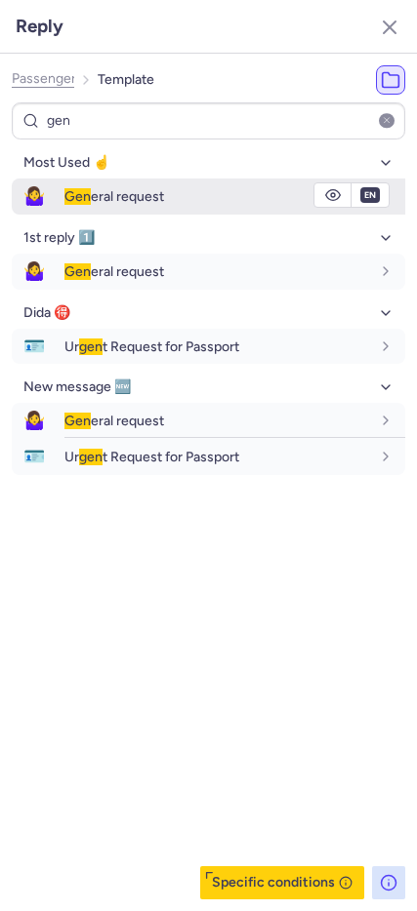
click at [109, 189] on span "Gen eral request" at bounding box center [114, 196] width 100 height 17
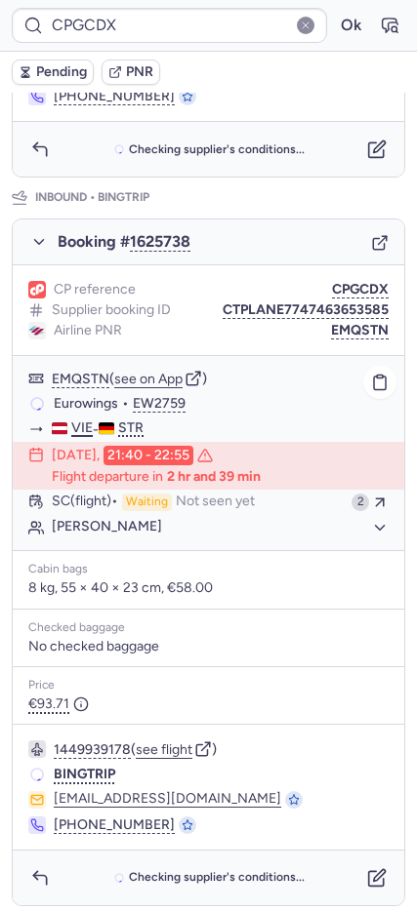
scroll to position [865, 0]
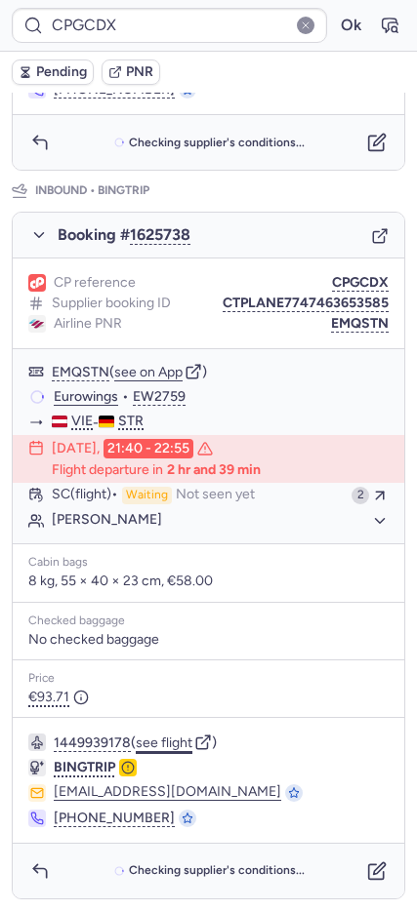
click at [160, 740] on button "see flight" at bounding box center [164, 744] width 57 height 16
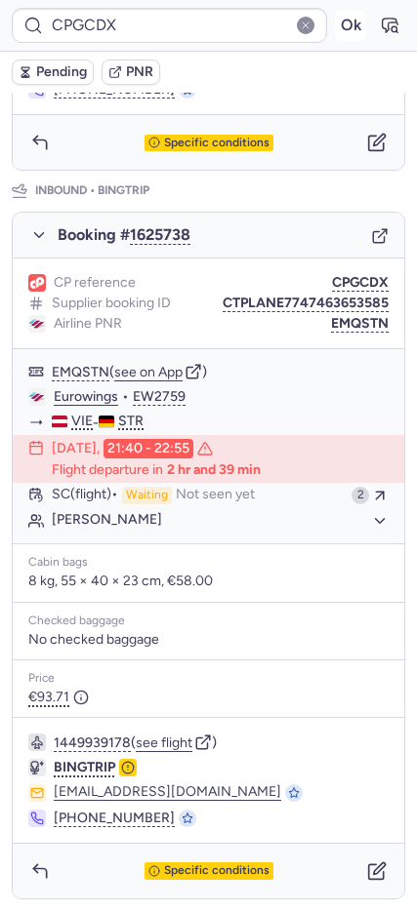
click at [341, 22] on button "Ok" at bounding box center [350, 25] width 31 height 31
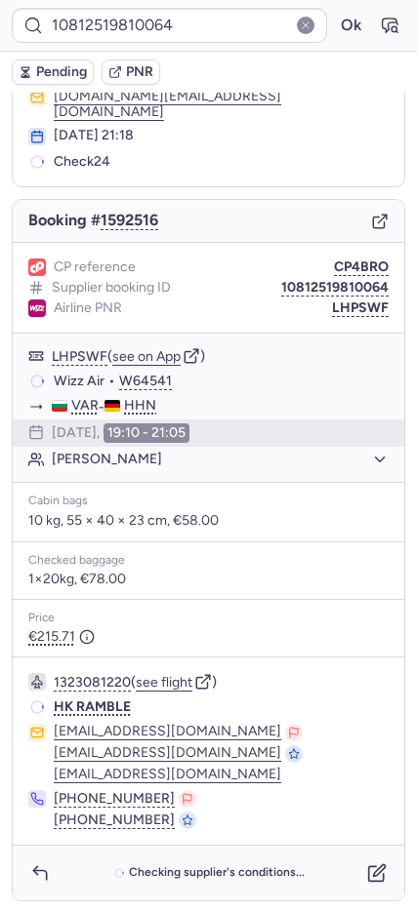
scroll to position [77, 0]
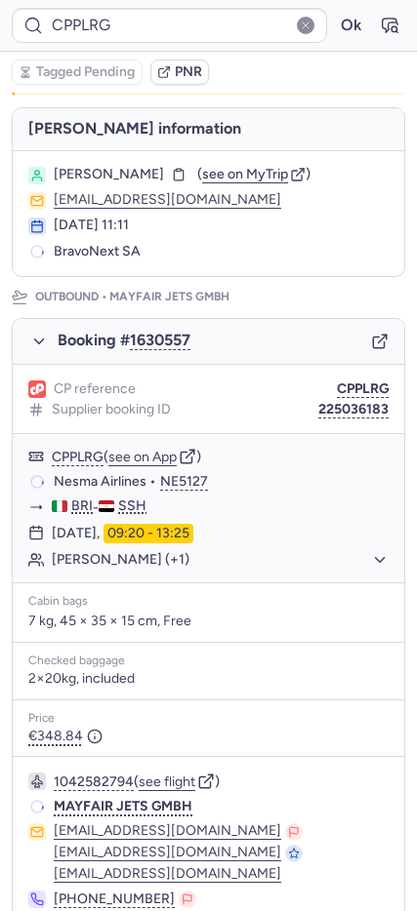
type input "CPJFAR"
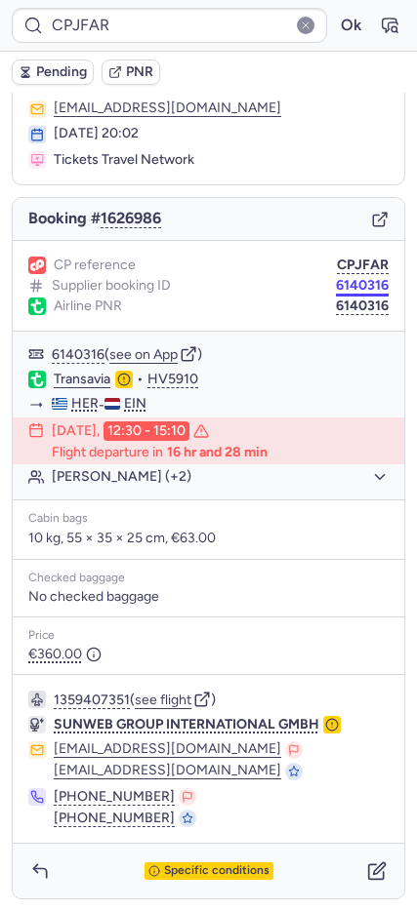
click at [344, 307] on button "6140316" at bounding box center [362, 307] width 53 height 16
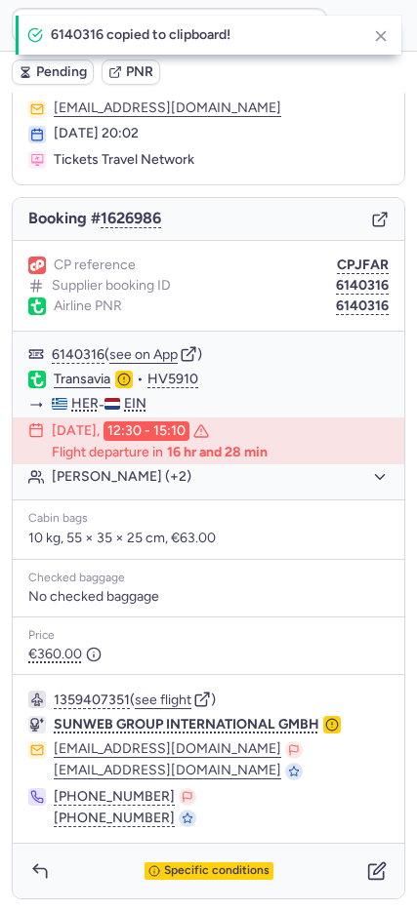
click at [336, 299] on button "6140316" at bounding box center [362, 307] width 53 height 16
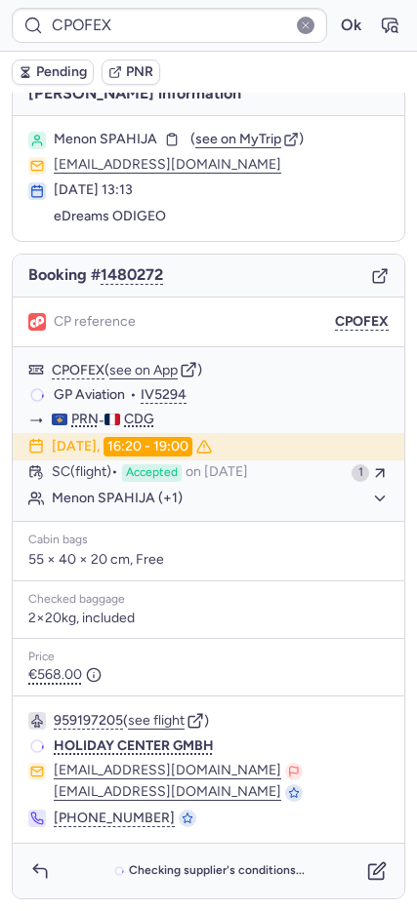
scroll to position [20, 0]
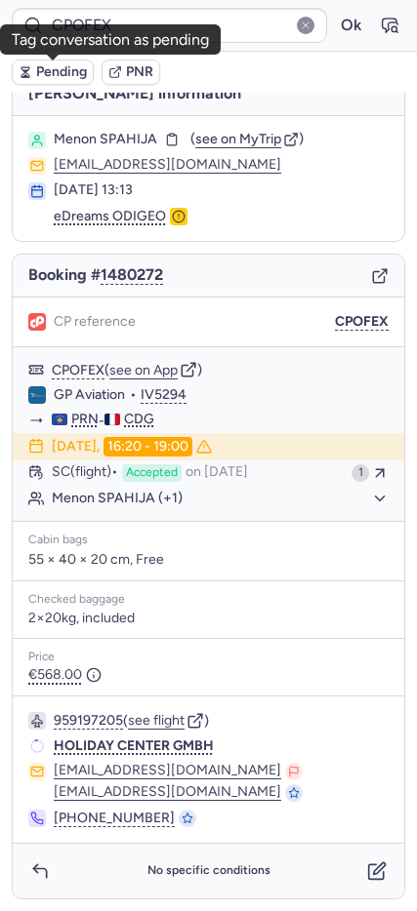
click at [31, 68] on icon "button" at bounding box center [26, 72] width 14 height 14
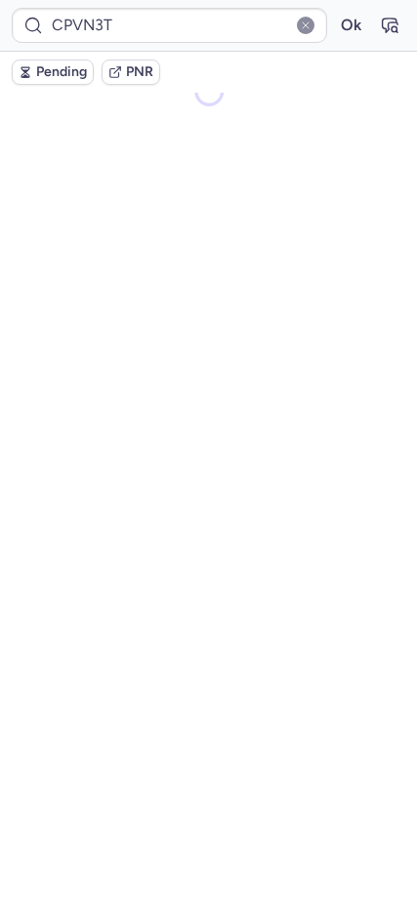
scroll to position [60, 0]
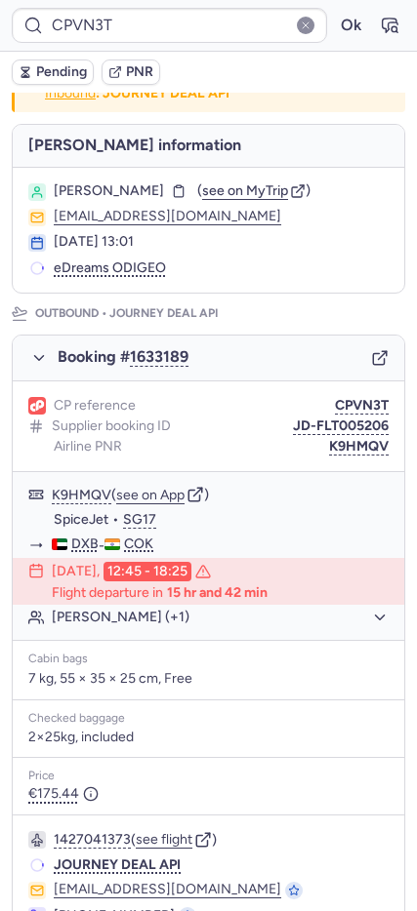
type input "CPOFEX"
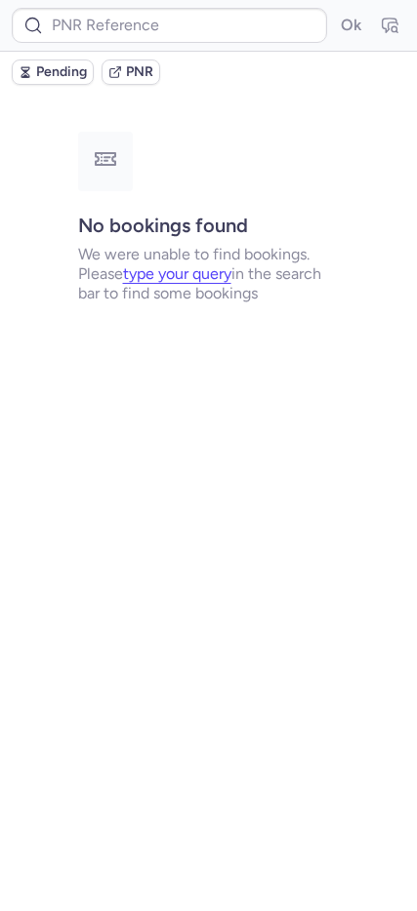
scroll to position [0, 0]
type input "EW9887"
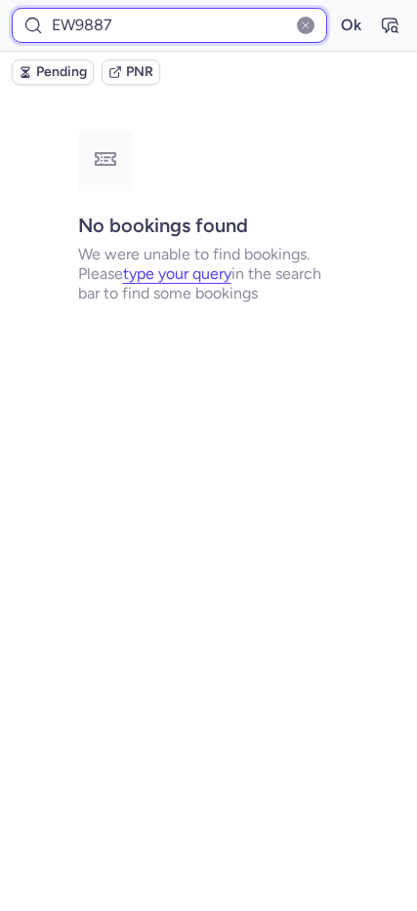
click at [106, 27] on input "EW9887" at bounding box center [169, 25] width 315 height 35
click at [107, 27] on input "EW9887" at bounding box center [169, 25] width 315 height 35
paste input "CPOFEX"
type input "CPOFEX"
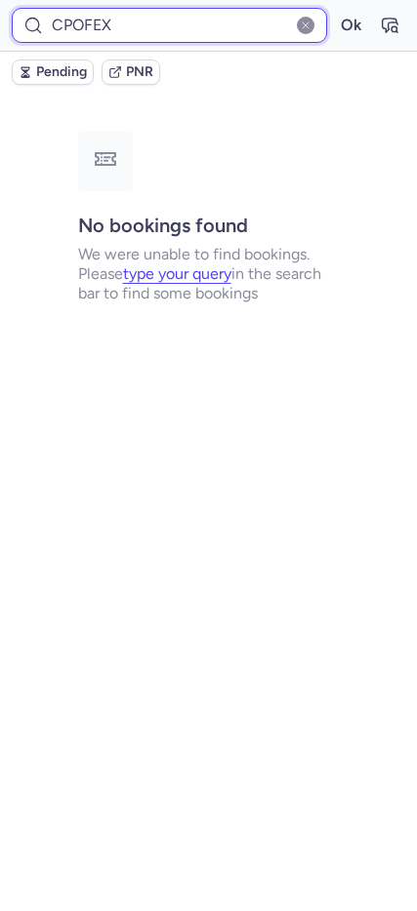
click at [335, 10] on button "Ok" at bounding box center [350, 25] width 31 height 31
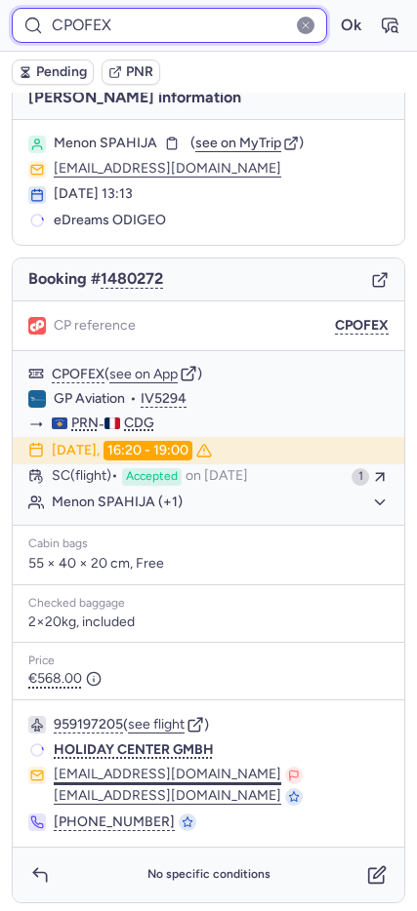
scroll to position [20, 0]
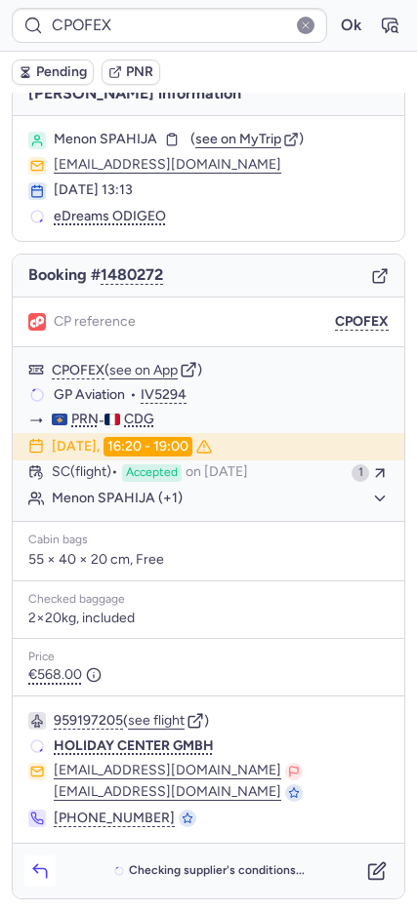
click at [49, 873] on icon "button" at bounding box center [40, 871] width 20 height 20
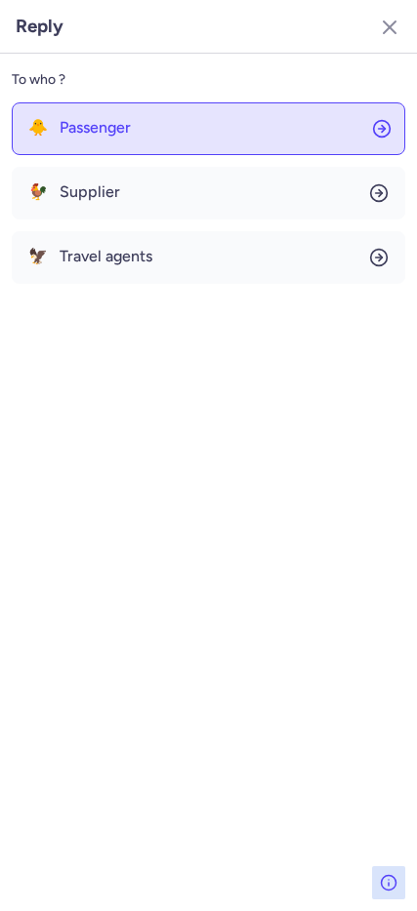
click at [142, 138] on button "🐥 Passenger" at bounding box center [208, 128] width 393 height 53
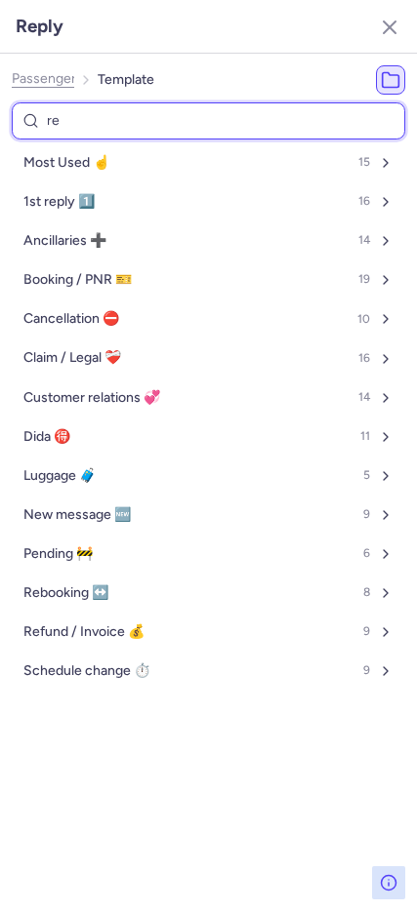
type input "ref"
select select "en"
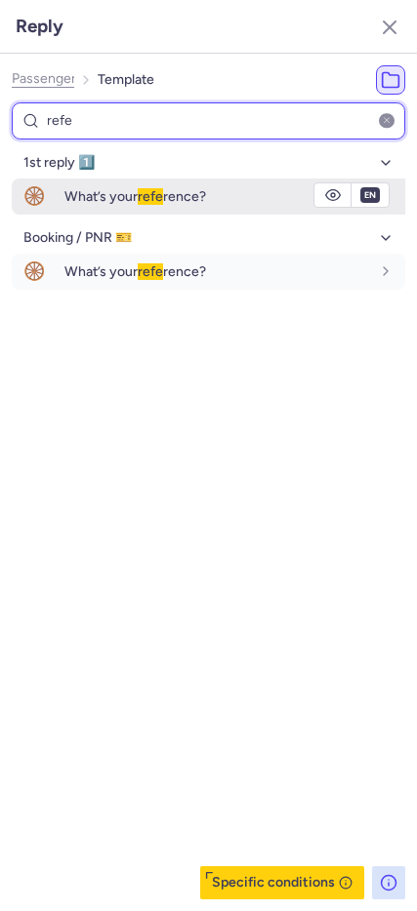
type input "refe"
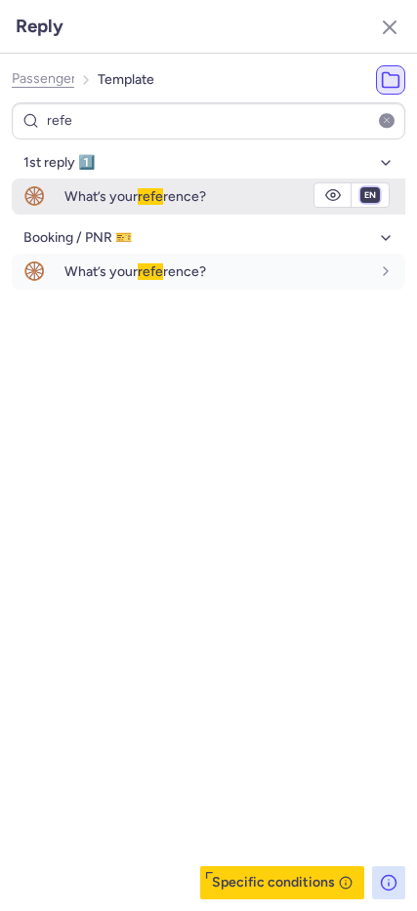
click at [368, 190] on select "fr en de nl pt es it ru" at bounding box center [370, 195] width 18 height 16
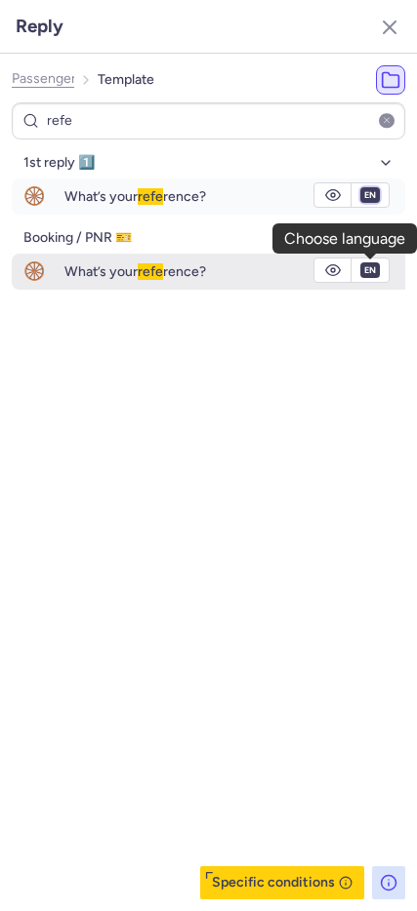
select select "de"
click at [361, 187] on select "fr en de nl pt es it ru" at bounding box center [370, 195] width 18 height 16
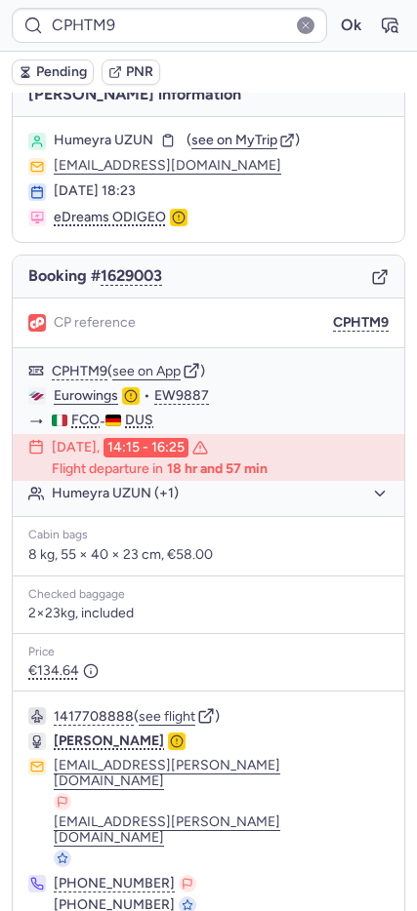
scroll to position [36, 0]
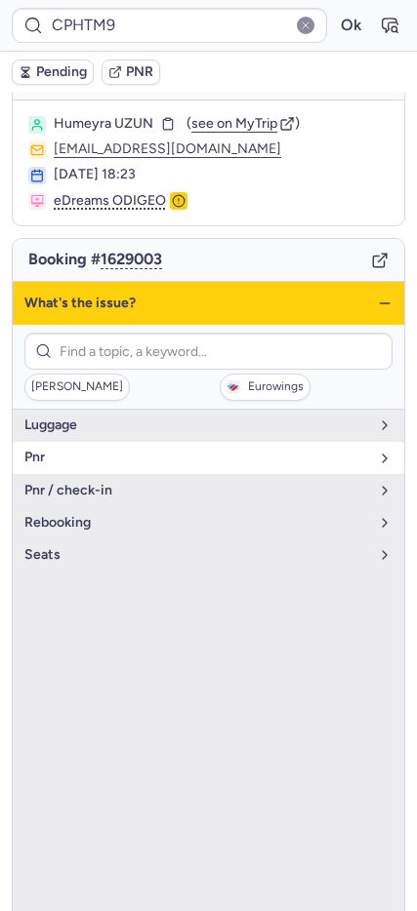
click at [57, 473] on button "pnr" at bounding box center [208, 457] width 391 height 31
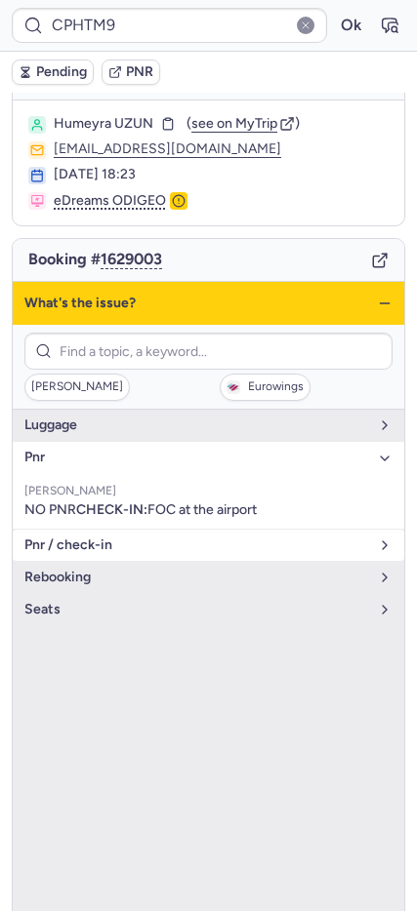
click at [87, 553] on span "pnr / check-in" at bounding box center [196, 546] width 344 height 16
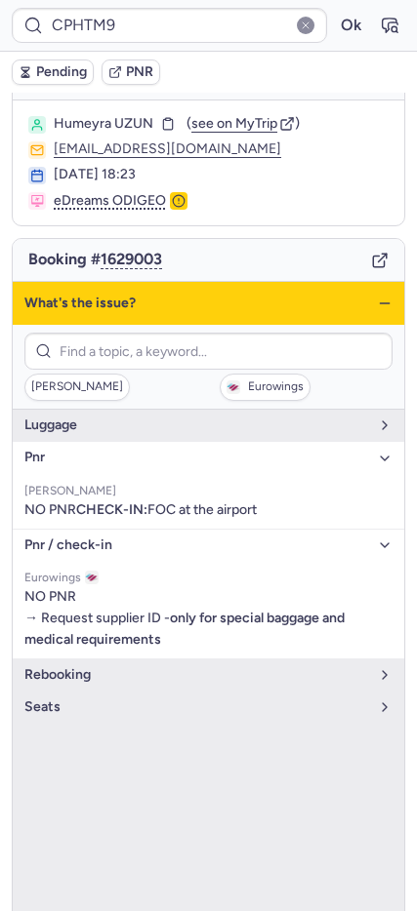
click at [377, 310] on icon "button" at bounding box center [385, 304] width 16 height 16
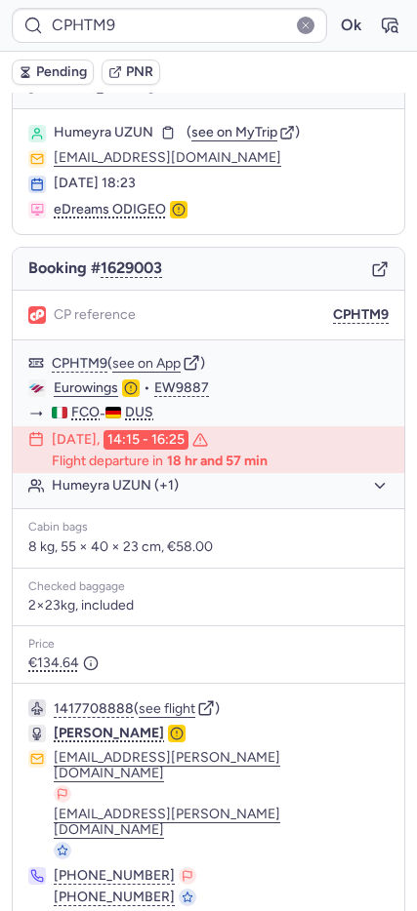
scroll to position [0, 0]
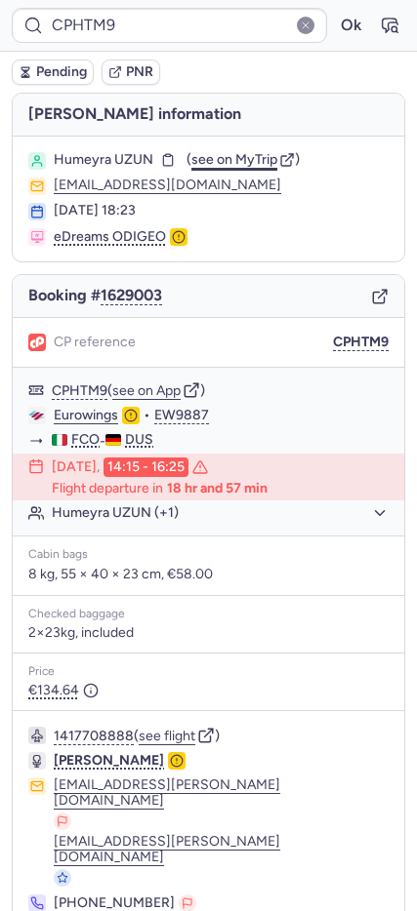
click at [221, 158] on span "see on MyTrip" at bounding box center [234, 159] width 86 height 17
type input "CPPLRG"
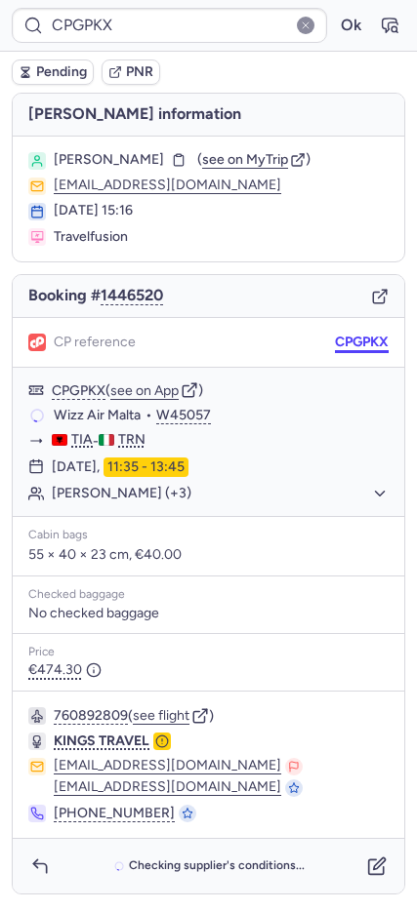
click at [361, 341] on button "CPGPKX" at bounding box center [362, 343] width 54 height 16
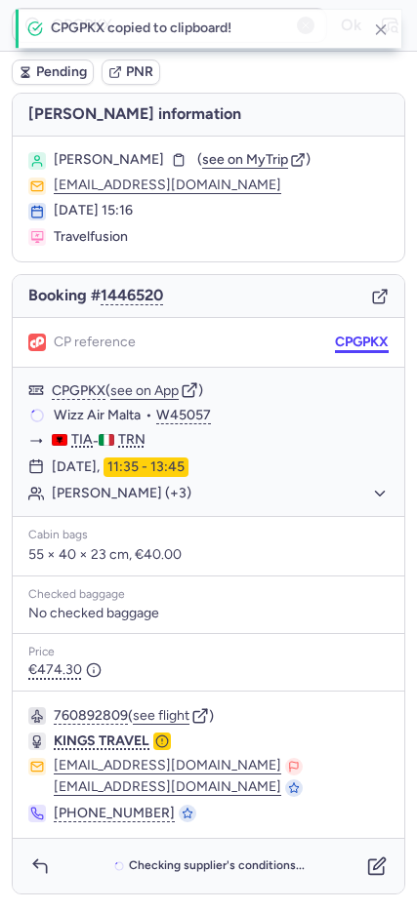
click at [361, 341] on button "CPGPKX" at bounding box center [362, 343] width 54 height 16
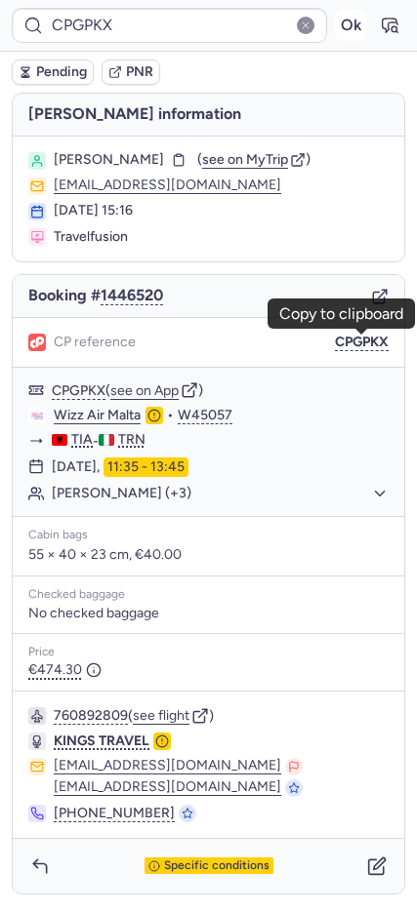
click at [343, 18] on button "Ok" at bounding box center [350, 25] width 31 height 31
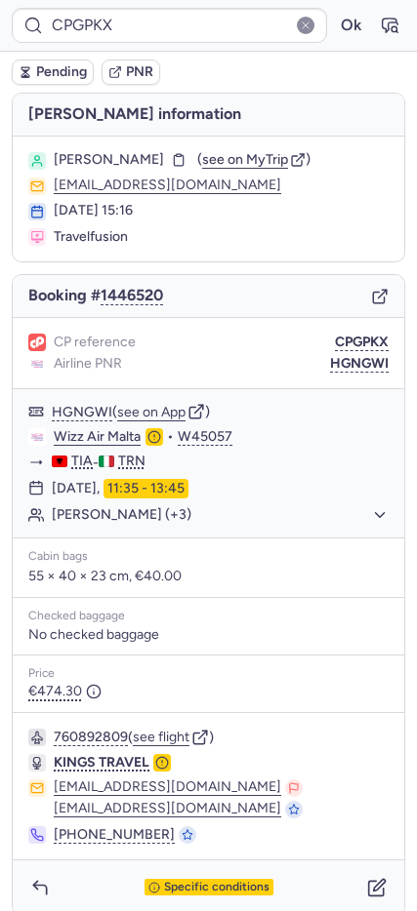
type input "CPPLRG"
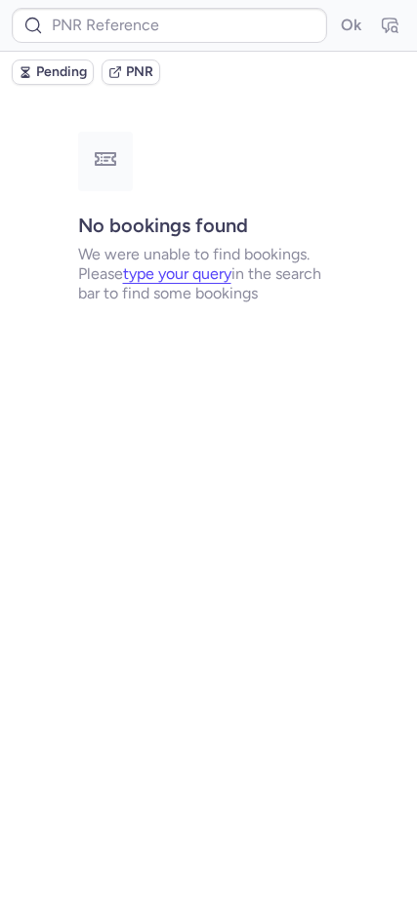
type input "CPCM9X"
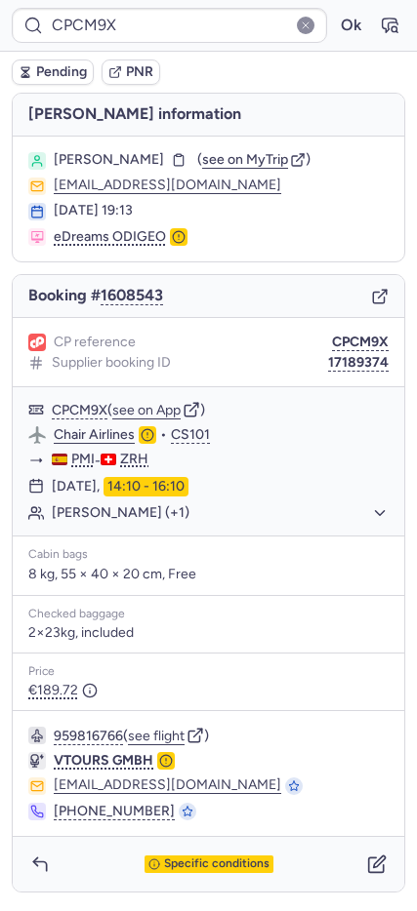
click at [182, 880] on div "Specific conditions" at bounding box center [208, 864] width 391 height 55
click at [193, 862] on span "Specific conditions" at bounding box center [216, 864] width 105 height 14
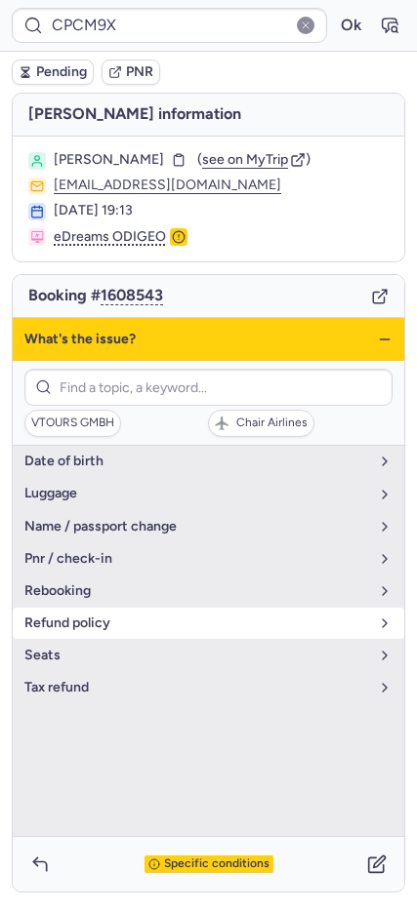
click at [95, 634] on button "refund policy" at bounding box center [208, 623] width 391 height 31
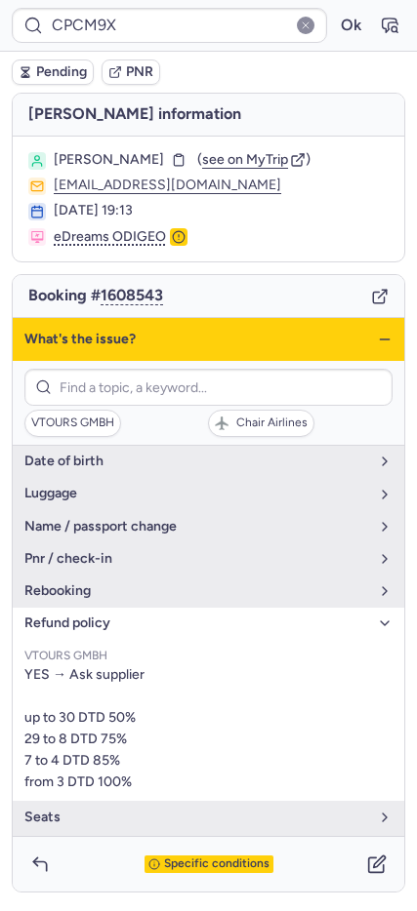
click at [382, 358] on div "What's the issue?" at bounding box center [208, 339] width 391 height 43
click at [382, 347] on div "What's the issue?" at bounding box center [208, 339] width 391 height 43
click at [384, 344] on icon "button" at bounding box center [385, 340] width 16 height 16
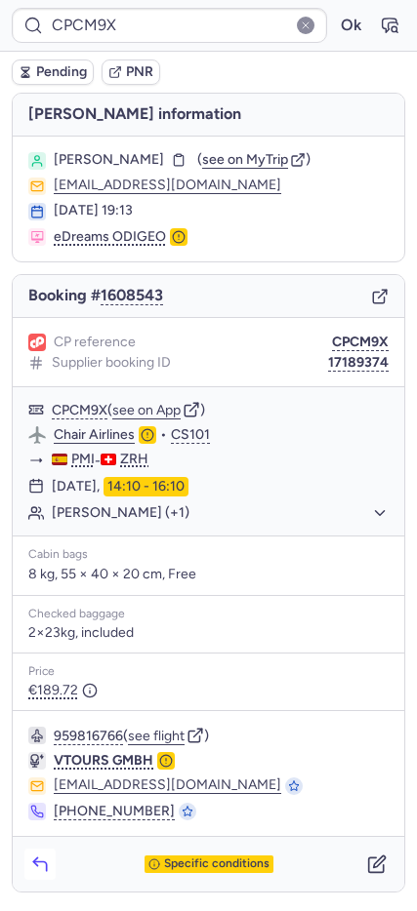
click at [50, 859] on button "button" at bounding box center [39, 864] width 31 height 31
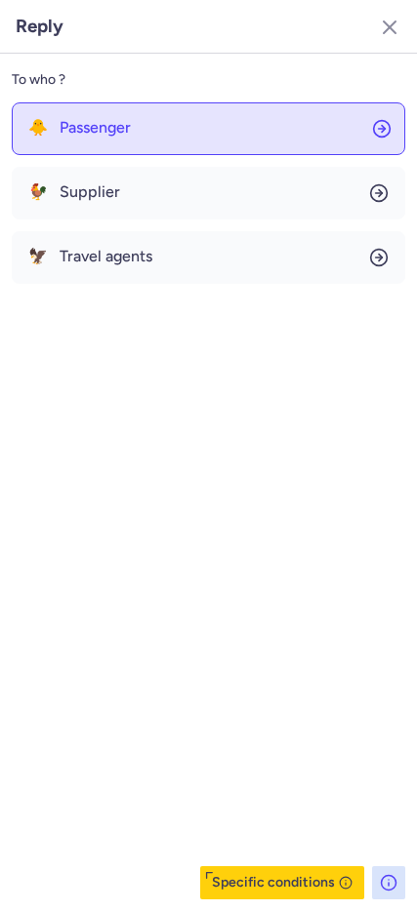
click at [111, 116] on button "🐥 Passenger" at bounding box center [208, 128] width 393 height 53
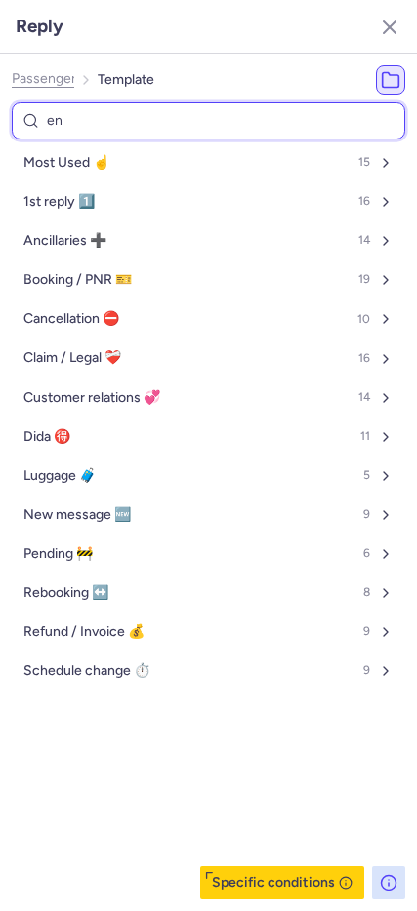
type input "end"
select select "en"
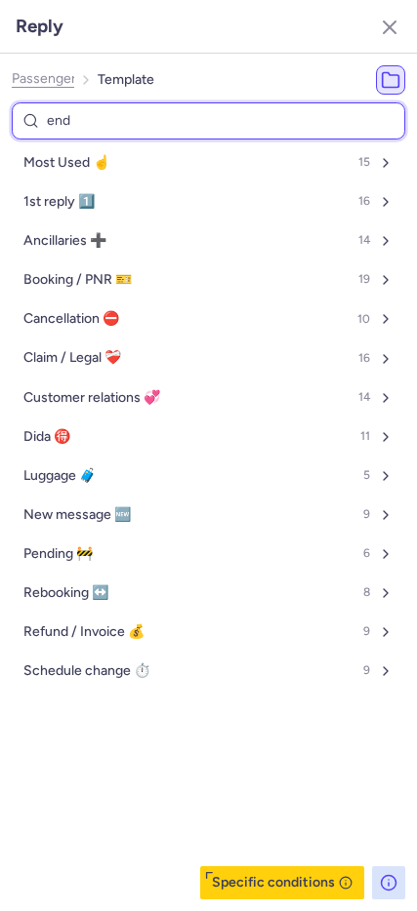
select select "en"
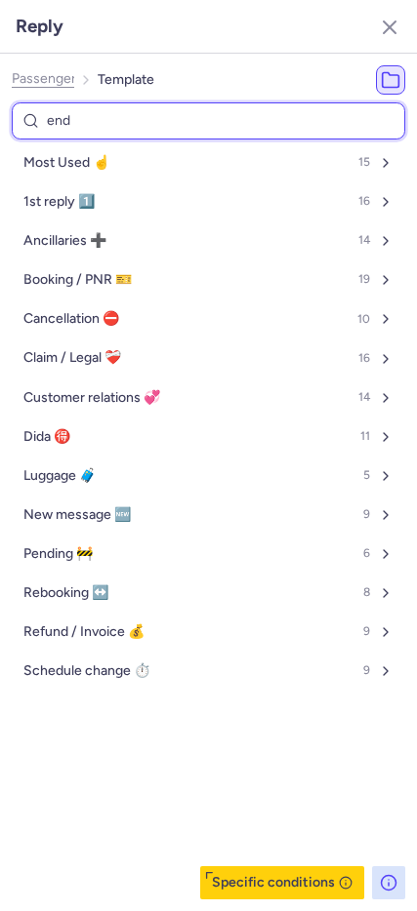
select select "en"
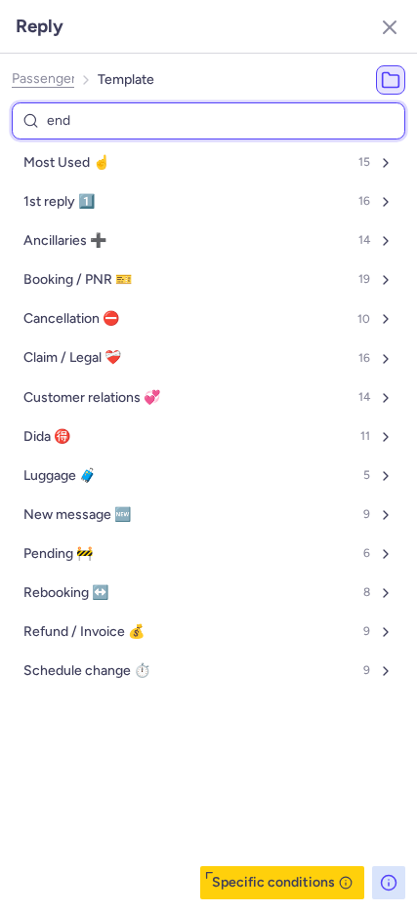
select select "en"
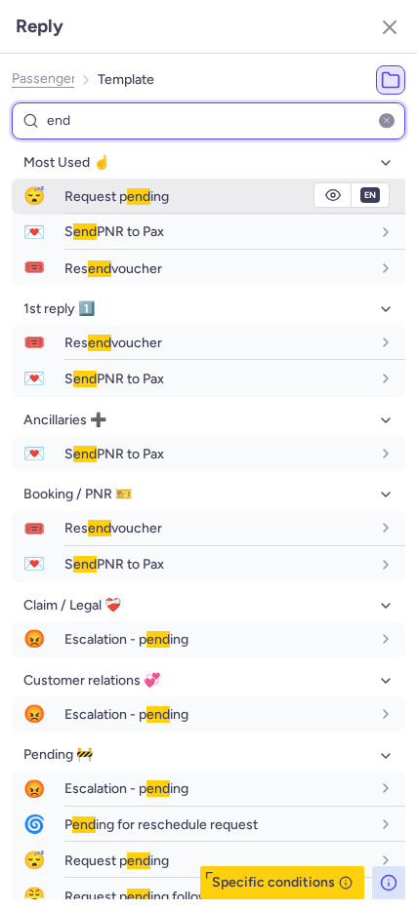
type input "end"
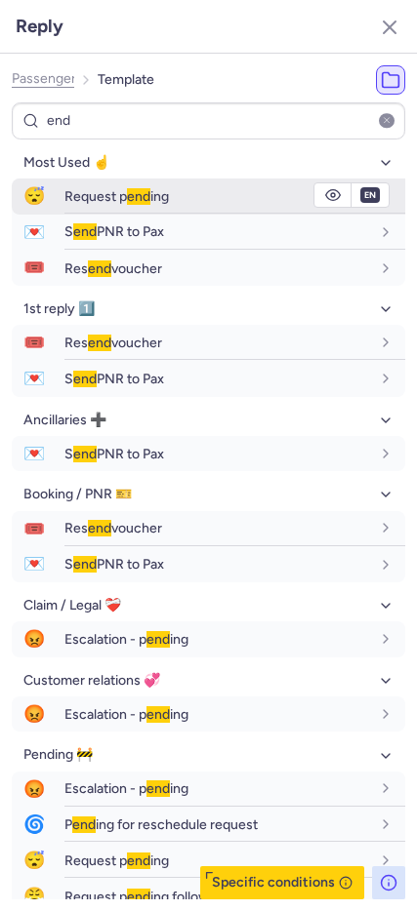
click at [28, 201] on span "😴" at bounding box center [34, 197] width 45 height 36
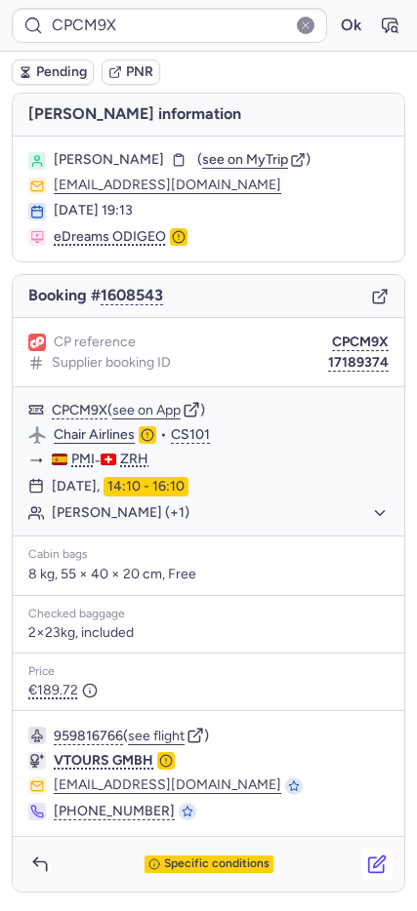
click at [376, 861] on icon "button" at bounding box center [380, 862] width 12 height 12
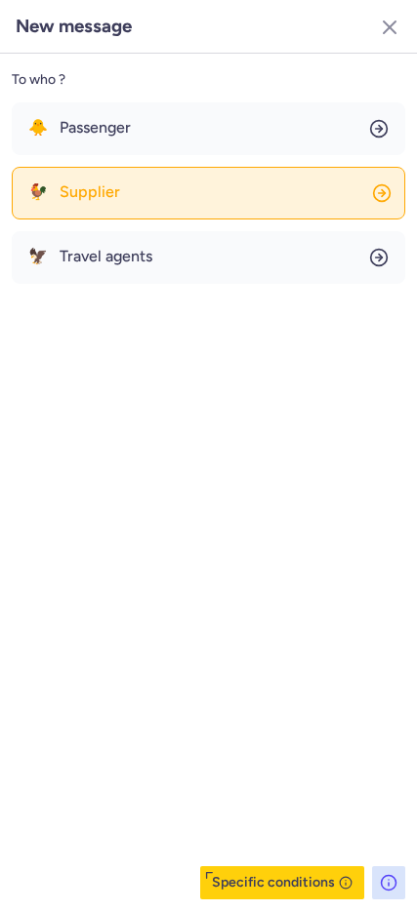
click at [136, 179] on button "🐓 Supplier" at bounding box center [208, 193] width 393 height 53
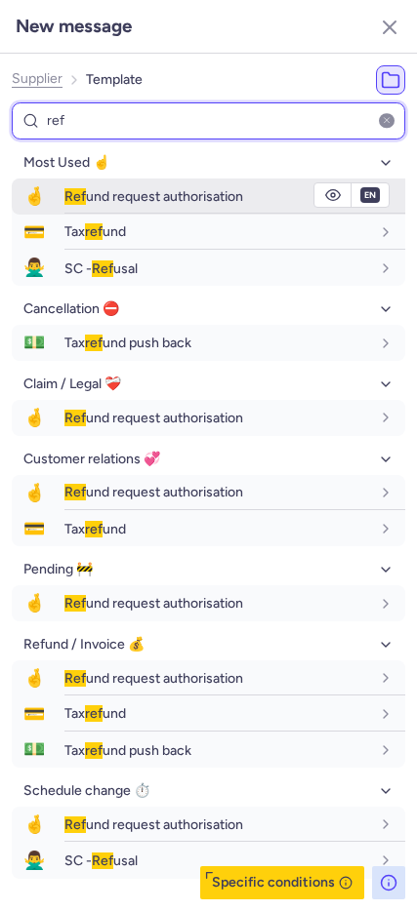
type input "ref"
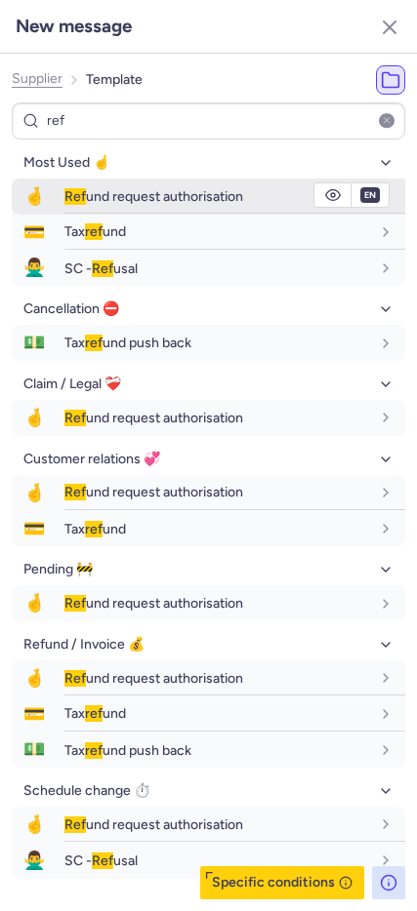
click at [38, 188] on span "🤞" at bounding box center [34, 197] width 45 height 36
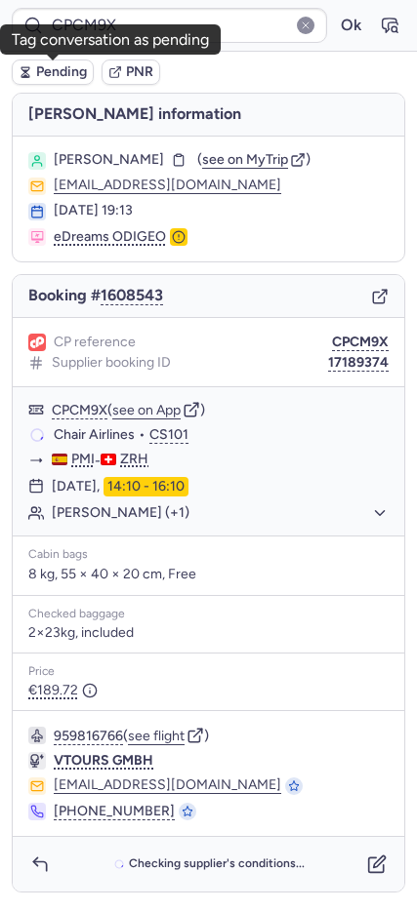
click at [32, 73] on button "Pending" at bounding box center [53, 72] width 82 height 25
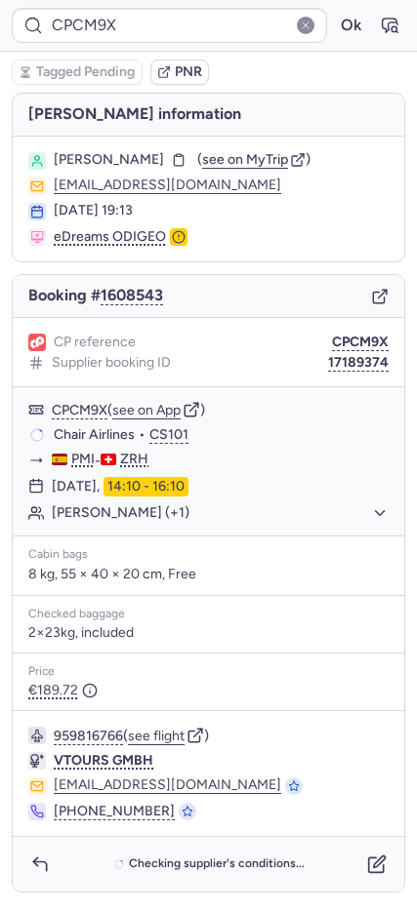
type input "CPRSK5"
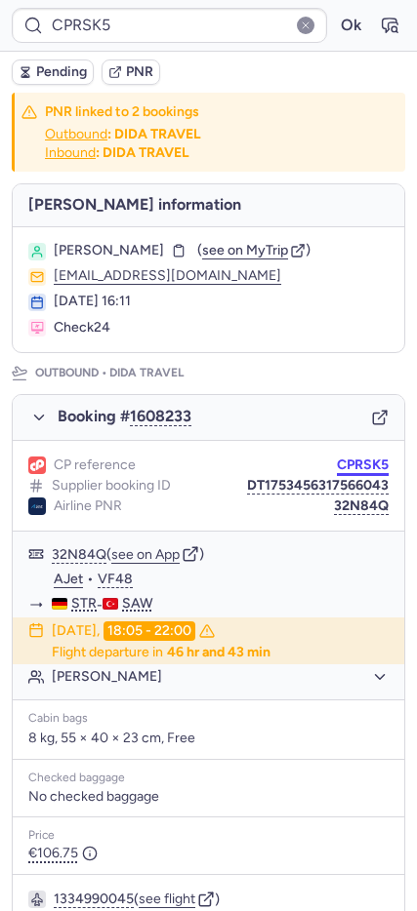
click at [337, 465] on button "CPRSK5" at bounding box center [363, 466] width 52 height 16
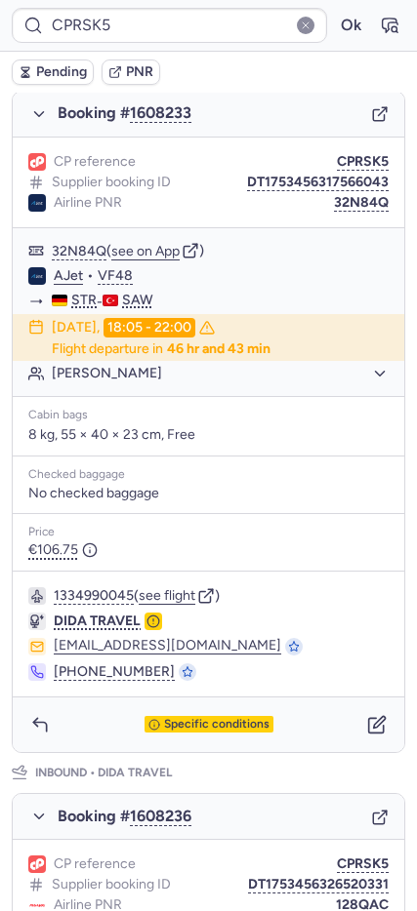
scroll to position [305, 0]
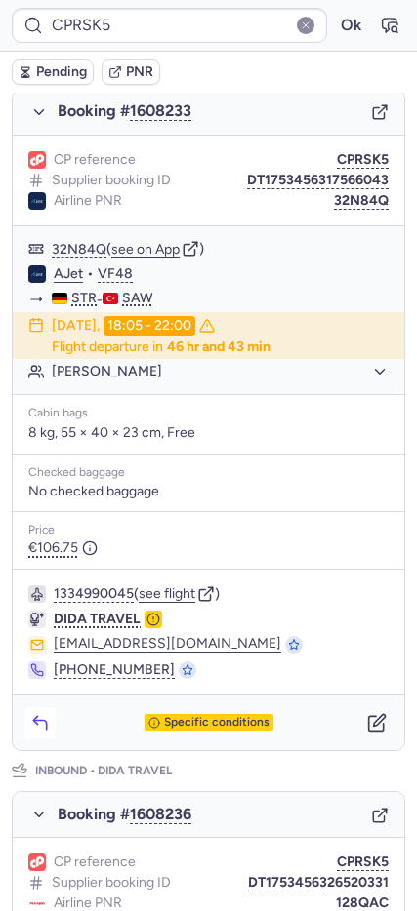
click at [40, 724] on icon "button" at bounding box center [40, 723] width 20 height 20
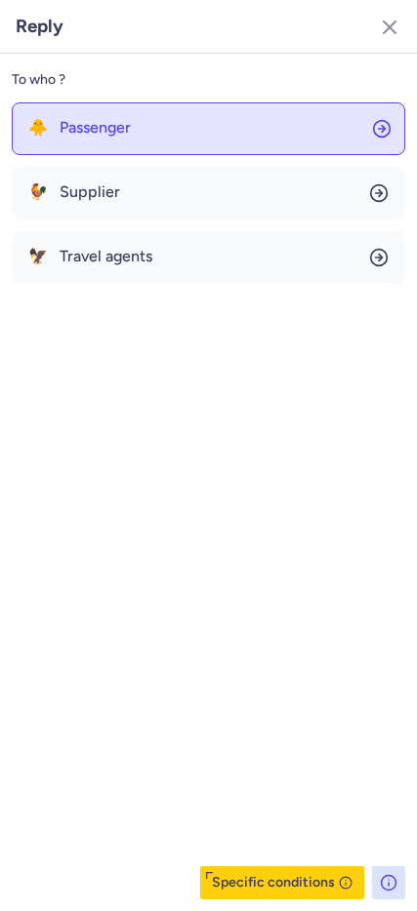
click at [80, 136] on span "Passenger" at bounding box center [95, 128] width 71 height 18
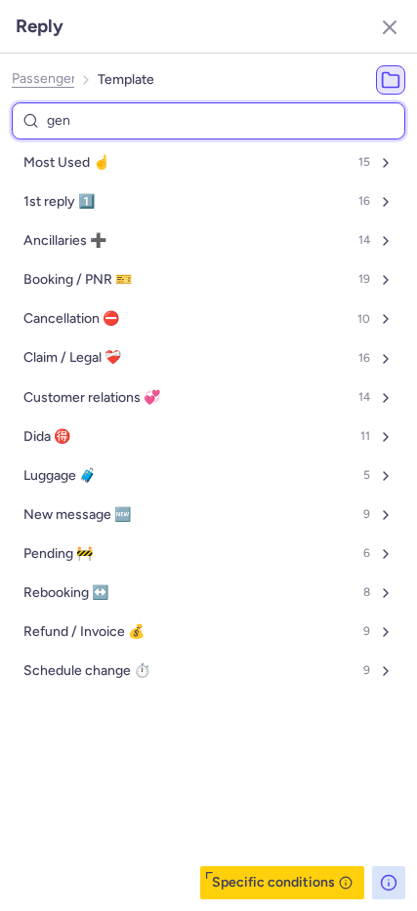
type input "gene"
select select "en"
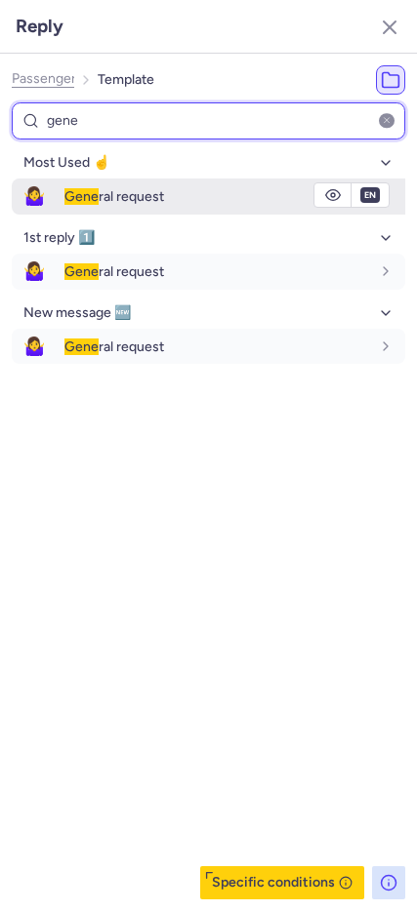
type input "gene"
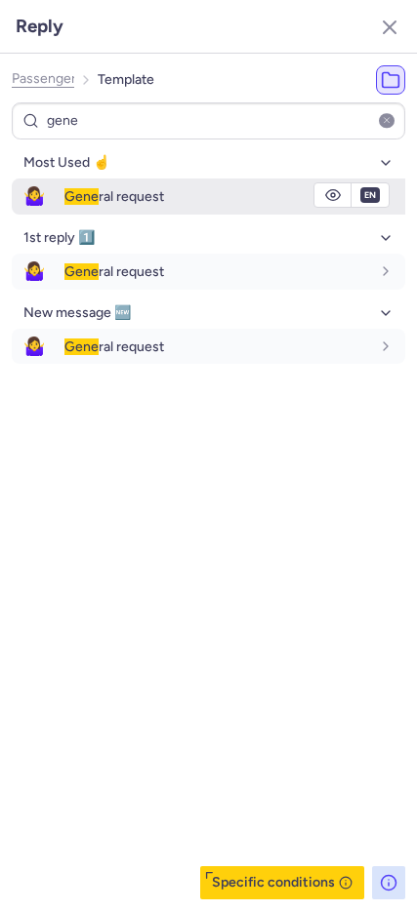
click at [29, 201] on span "🤷‍♀️" at bounding box center [34, 197] width 45 height 36
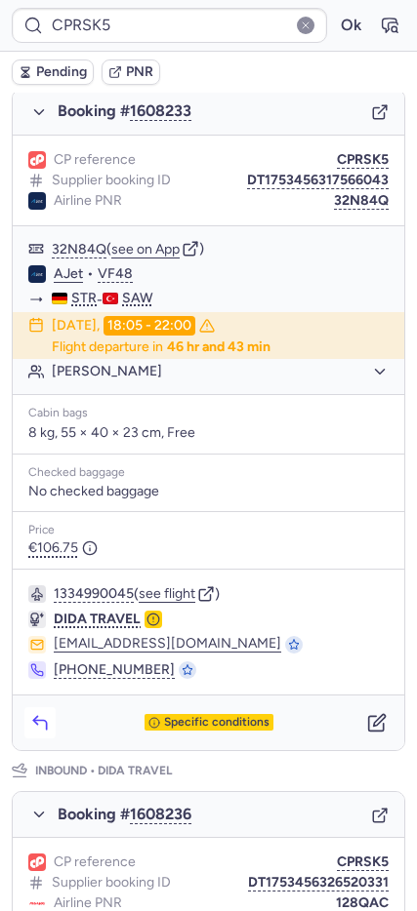
click at [30, 719] on icon "button" at bounding box center [40, 723] width 20 height 20
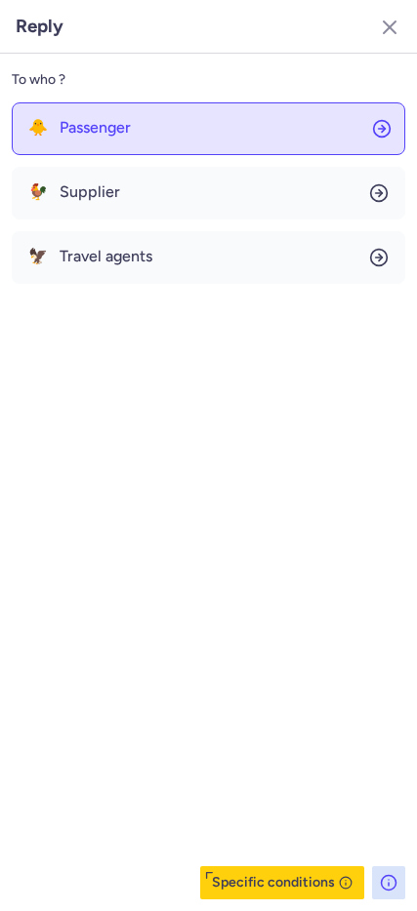
click at [164, 113] on button "🐥 Passenger" at bounding box center [208, 128] width 393 height 53
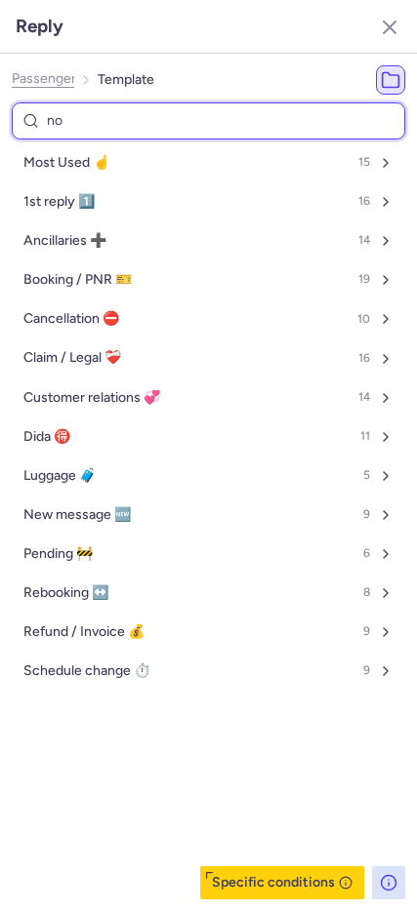
type input "non"
select select "en"
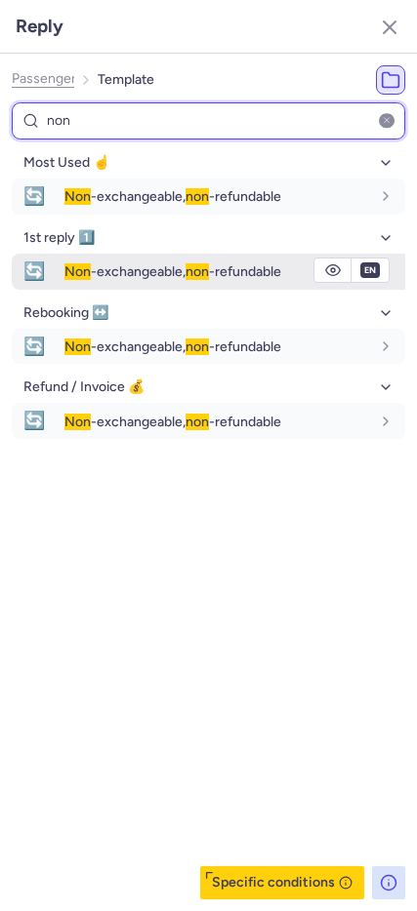
type input "non"
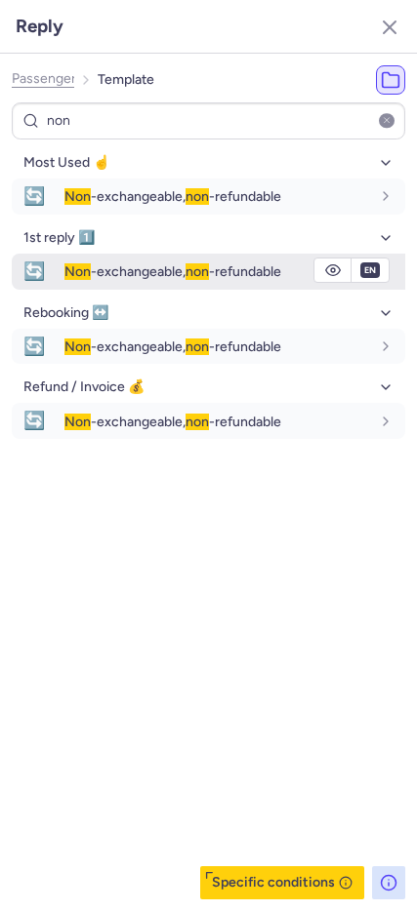
click at [227, 271] on span "Non -exchangeable, non -refundable" at bounding box center [172, 271] width 217 height 17
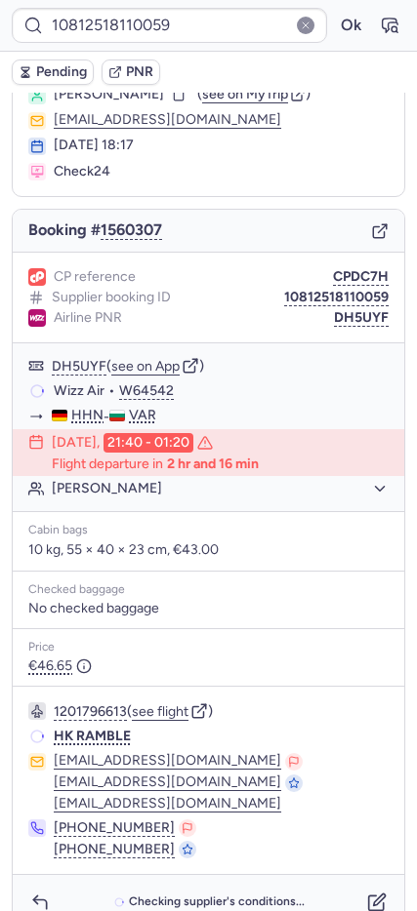
scroll to position [97, 0]
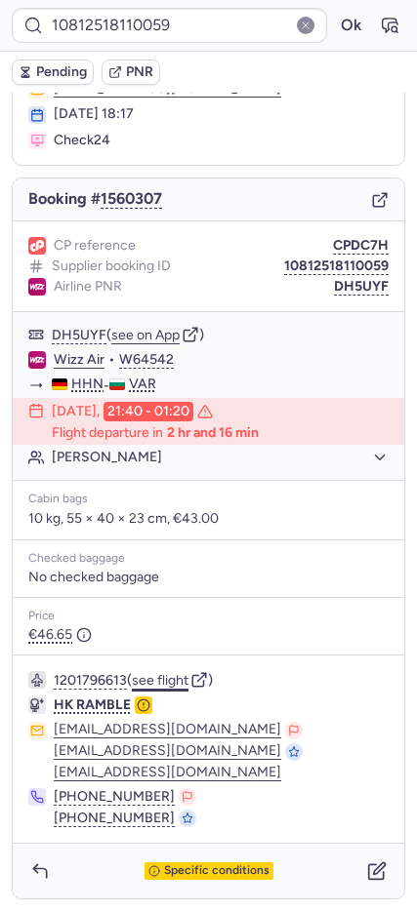
click at [175, 681] on button "see flight" at bounding box center [160, 681] width 57 height 16
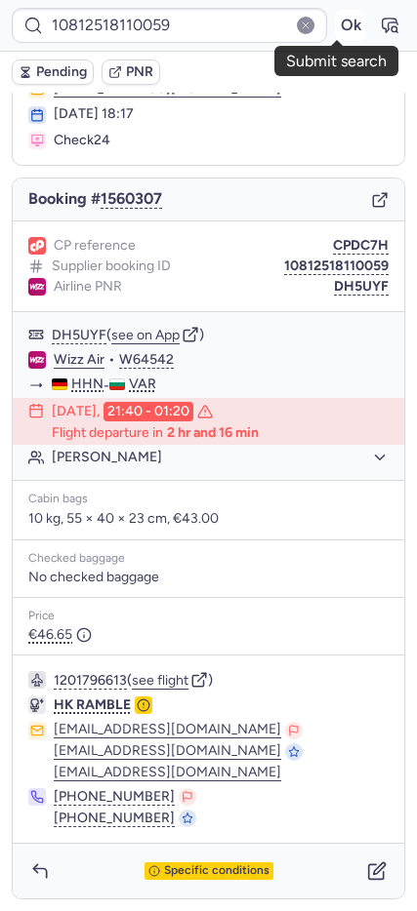
click at [340, 20] on button "Ok" at bounding box center [350, 25] width 31 height 31
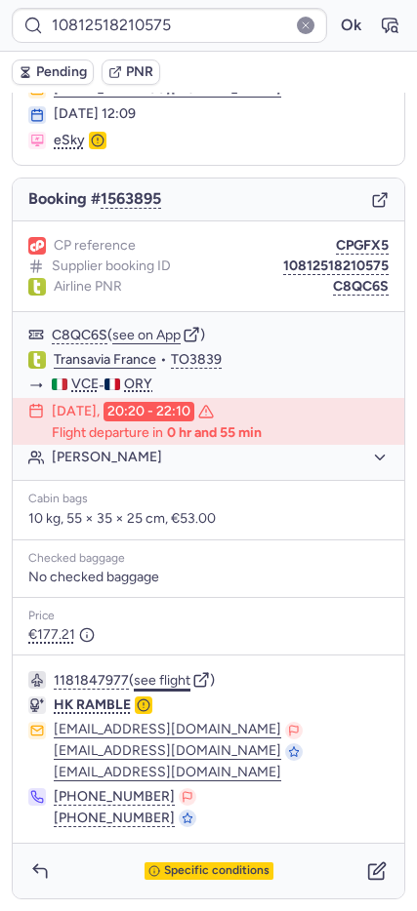
click at [149, 681] on button "see flight" at bounding box center [162, 681] width 57 height 16
click at [345, 9] on form "10812518210575 Ok" at bounding box center [208, 25] width 393 height 35
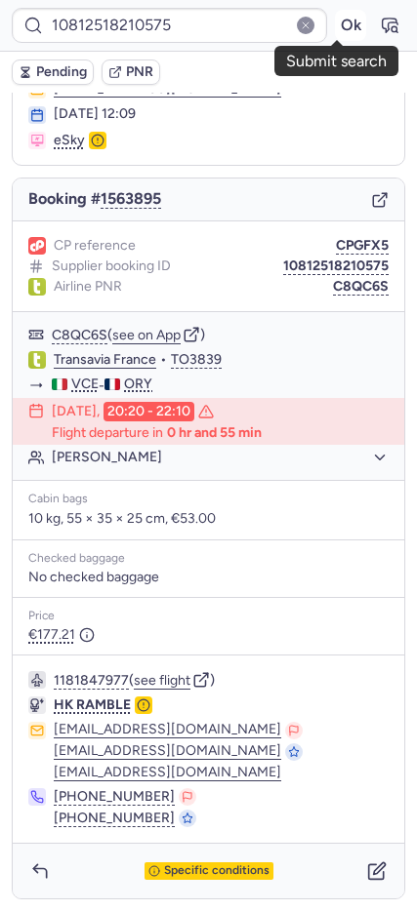
click at [340, 20] on button "Ok" at bounding box center [350, 25] width 31 height 31
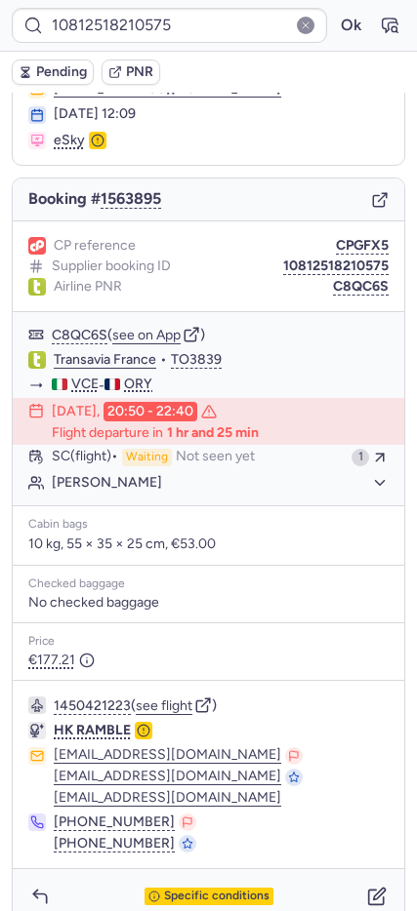
type input "CPCM9X"
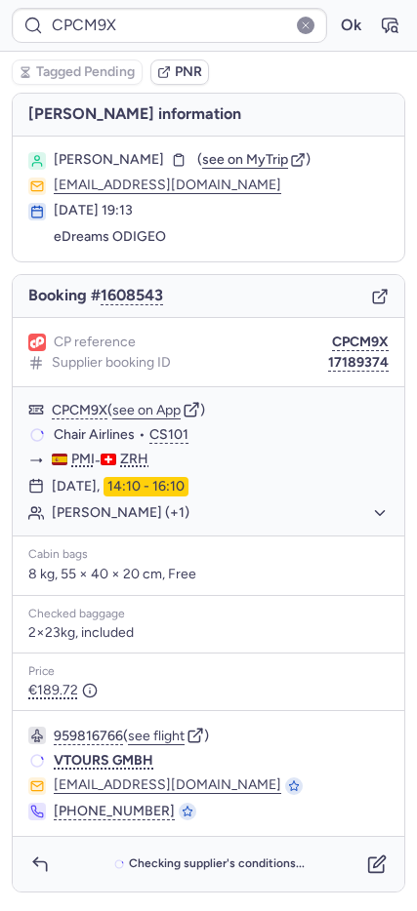
scroll to position [0, 0]
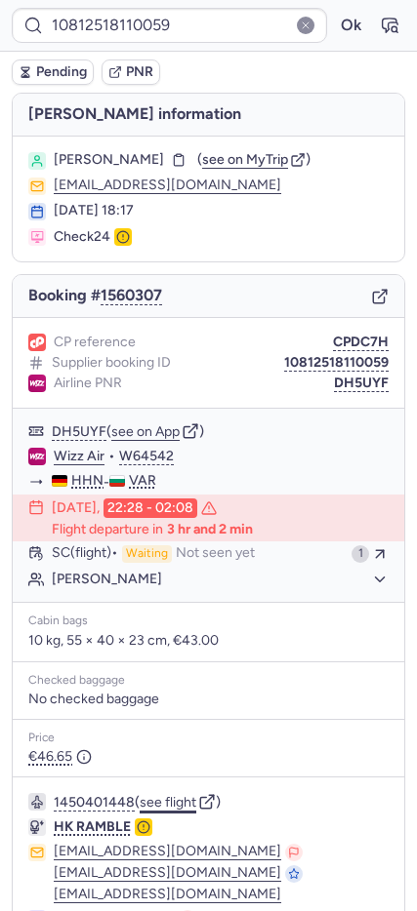
click at [159, 795] on button "see flight" at bounding box center [168, 803] width 57 height 16
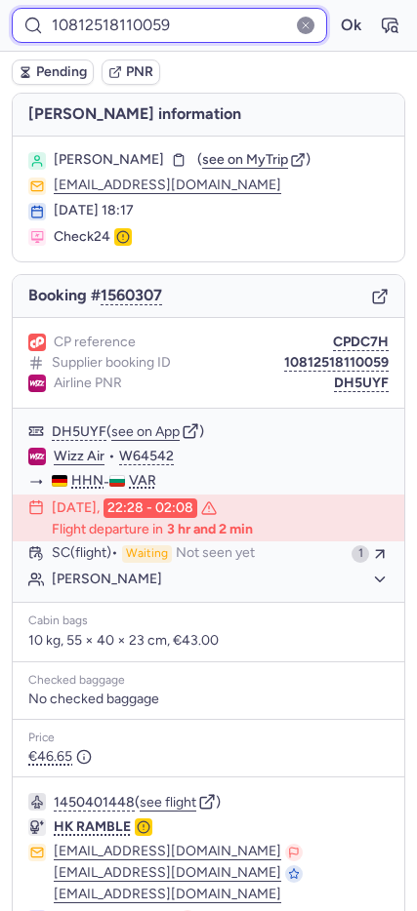
click at [197, 30] on input "10812518110059" at bounding box center [169, 25] width 315 height 35
paste input "CPTFPU"
click at [335, 10] on button "Ok" at bounding box center [350, 25] width 31 height 31
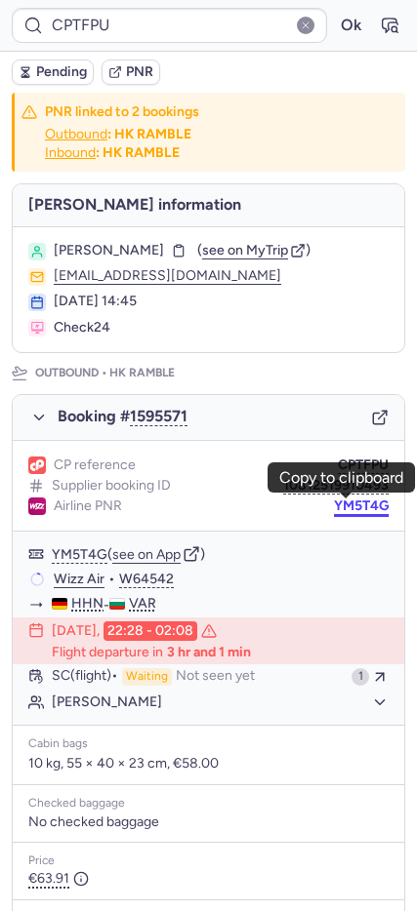
click at [334, 505] on button "YM5T4G" at bounding box center [361, 506] width 55 height 16
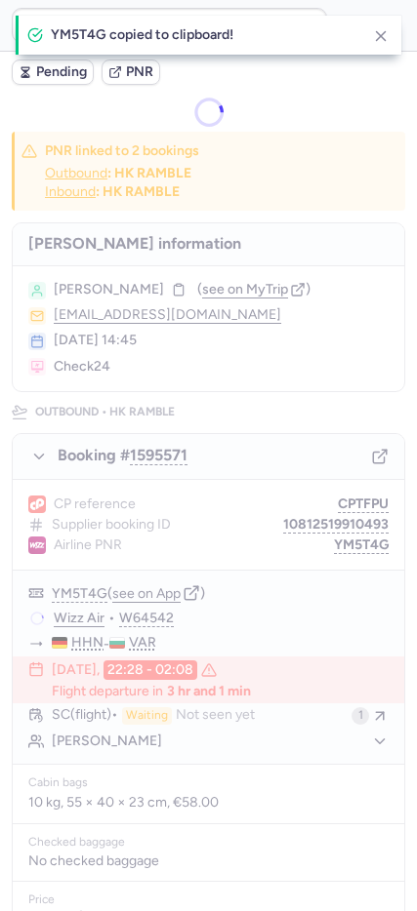
type input "W64542"
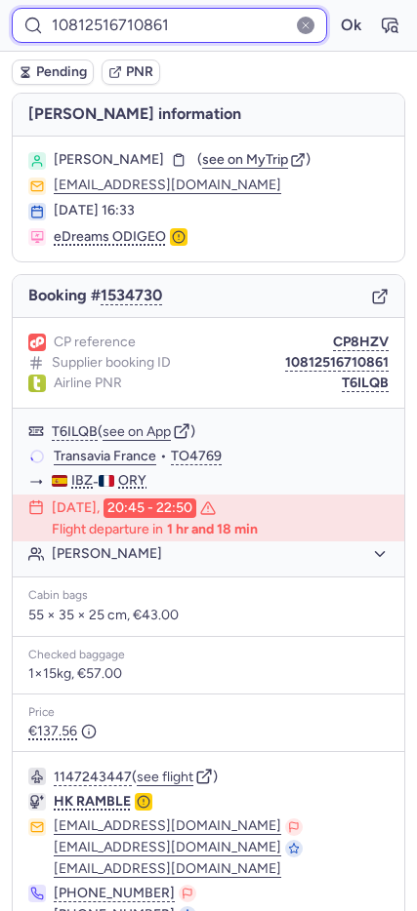
click at [119, 30] on input "10812516710861" at bounding box center [169, 25] width 315 height 35
click at [118, 30] on input "10812516710861" at bounding box center [169, 25] width 315 height 35
paste input "CPTFPU"
type input "CPTFPU"
click at [335, 10] on button "Ok" at bounding box center [350, 25] width 31 height 31
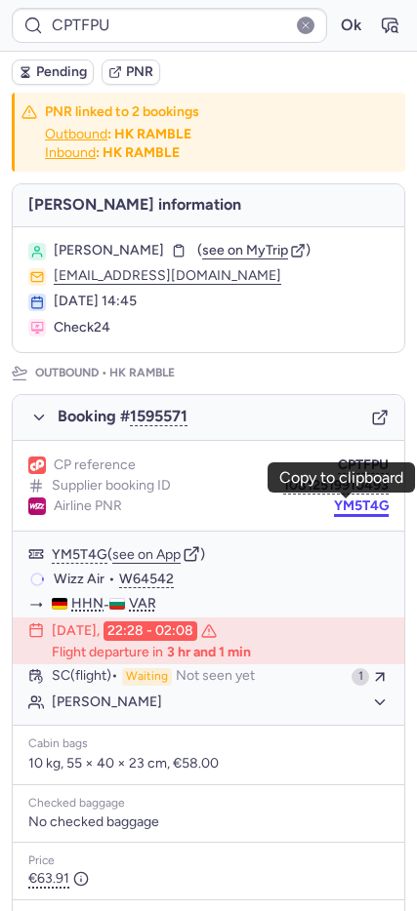
click at [334, 511] on button "YM5T4G" at bounding box center [361, 506] width 55 height 16
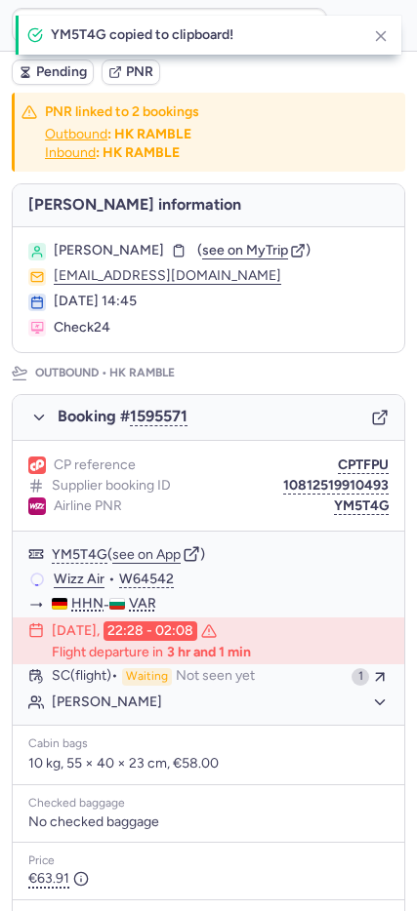
click at [141, 243] on span "Fevronia SERGEEVA" at bounding box center [109, 251] width 110 height 16
copy span "SERGEEVA"
click at [96, 581] on link "Wizz Air" at bounding box center [79, 580] width 51 height 18
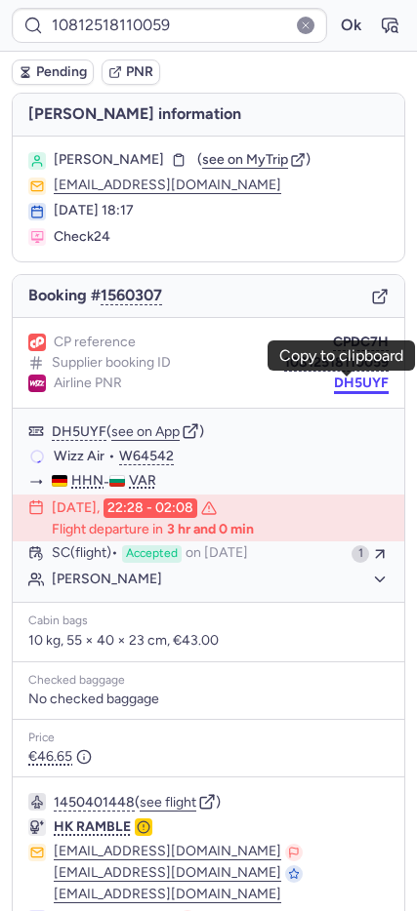
click at [339, 385] on button "DH5UYF" at bounding box center [361, 384] width 55 height 16
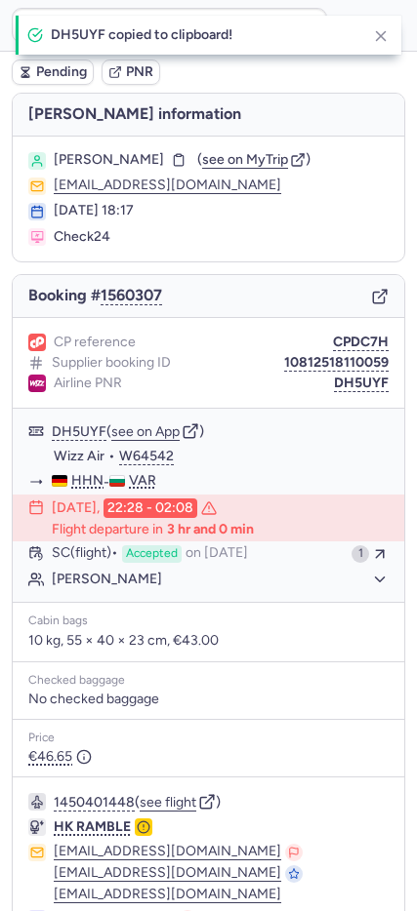
click at [119, 152] on span "Dimitar NIKOLOV" at bounding box center [109, 160] width 110 height 16
copy span "NIKOLOV"
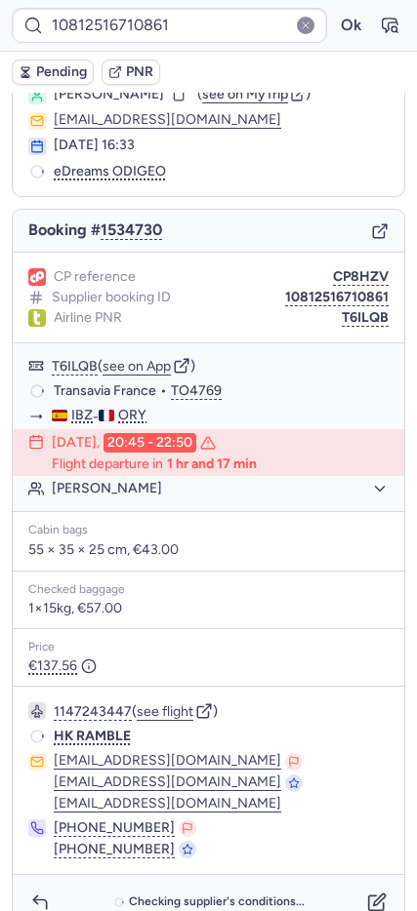
scroll to position [97, 0]
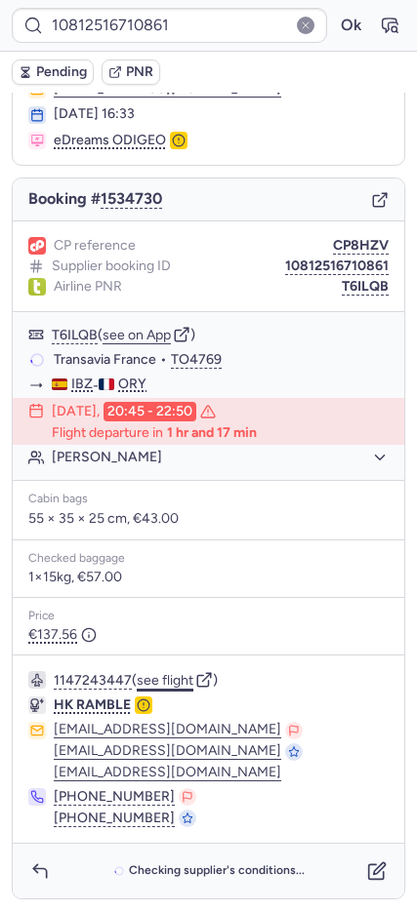
click at [180, 682] on button "see flight" at bounding box center [165, 681] width 57 height 16
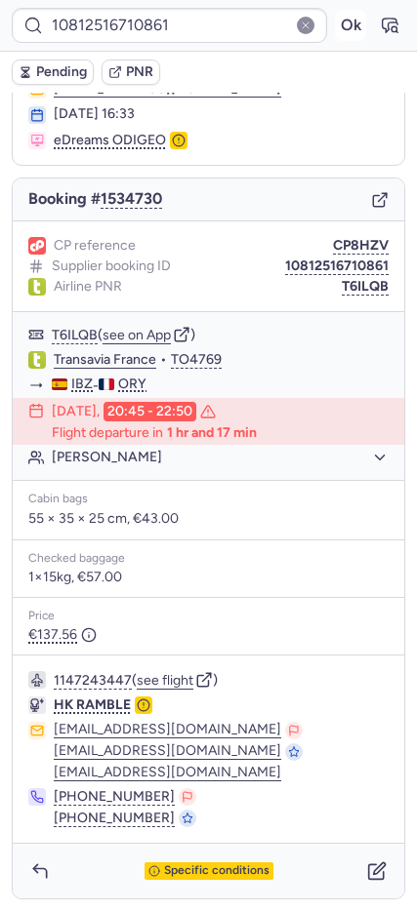
click at [335, 28] on button "Ok" at bounding box center [350, 25] width 31 height 31
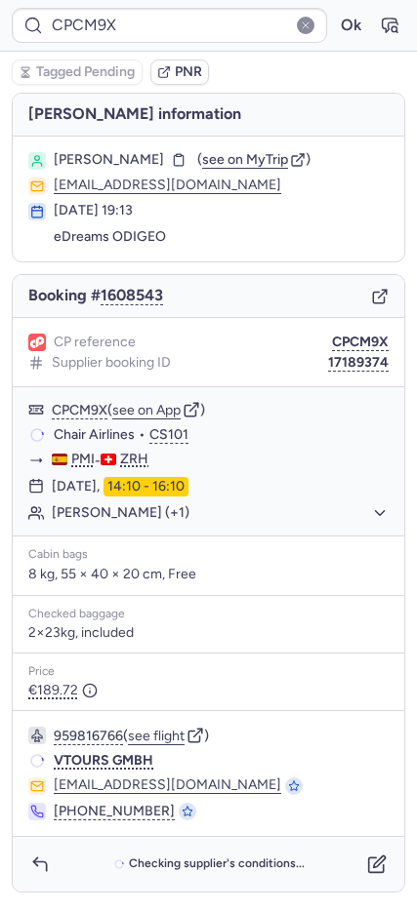
scroll to position [0, 0]
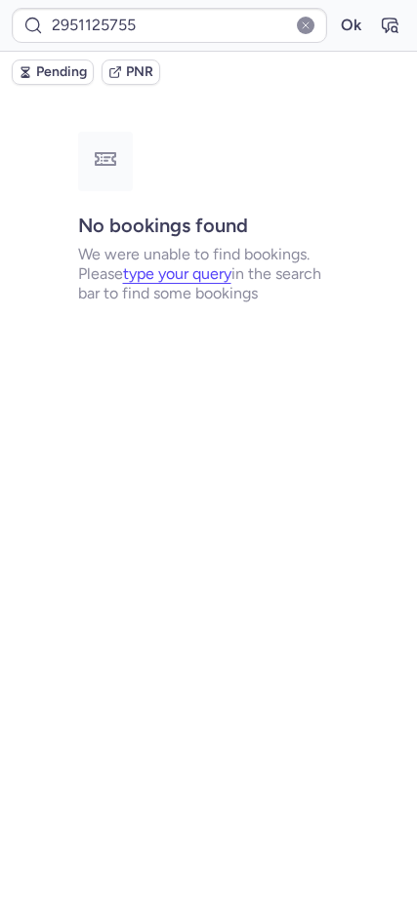
type input "CPIINE"
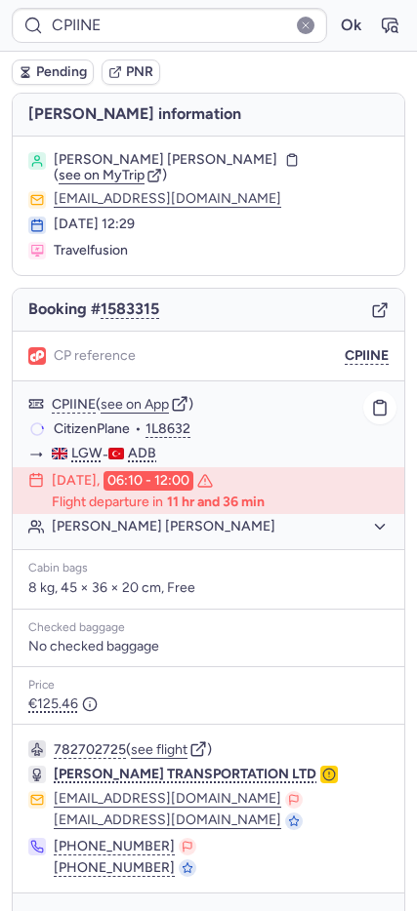
scroll to position [50, 0]
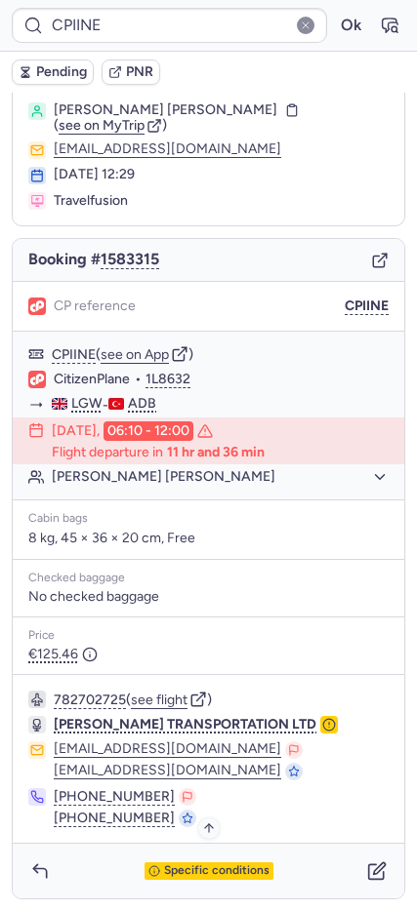
click at [221, 877] on span "Specific conditions" at bounding box center [216, 871] width 105 height 14
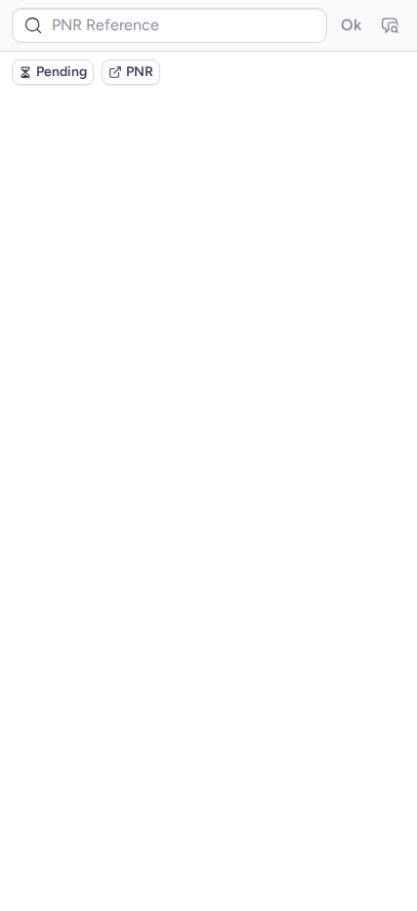
scroll to position [0, 0]
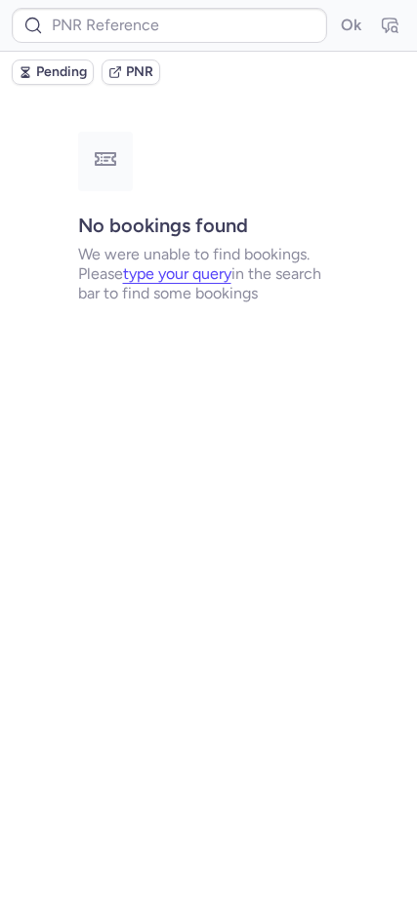
type input "CPAMAI"
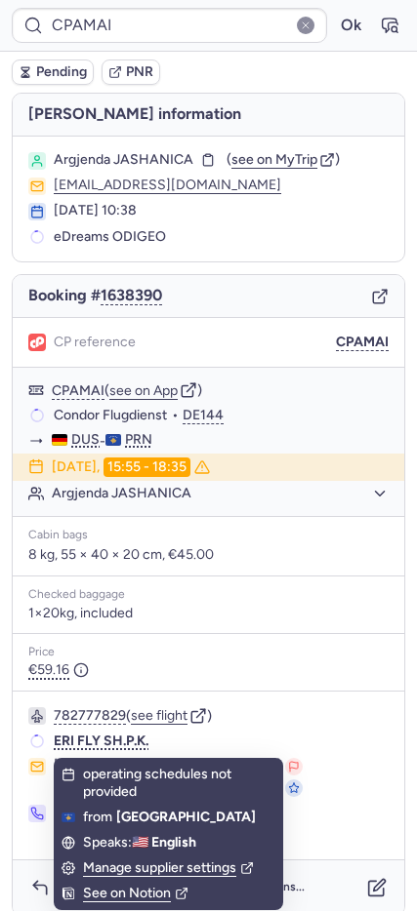
scroll to position [17, 0]
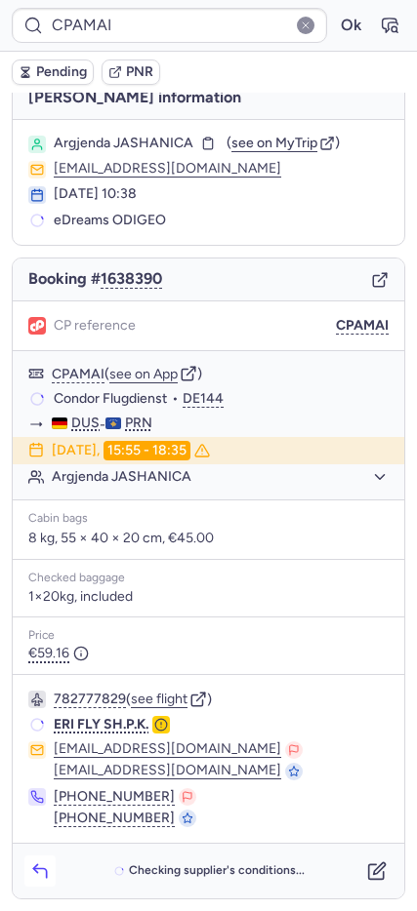
click at [54, 875] on button "button" at bounding box center [39, 871] width 31 height 31
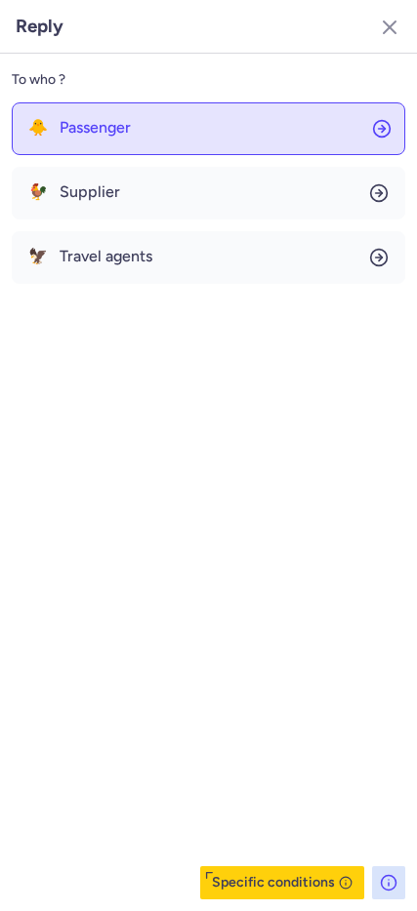
click at [119, 128] on span "Passenger" at bounding box center [95, 128] width 71 height 18
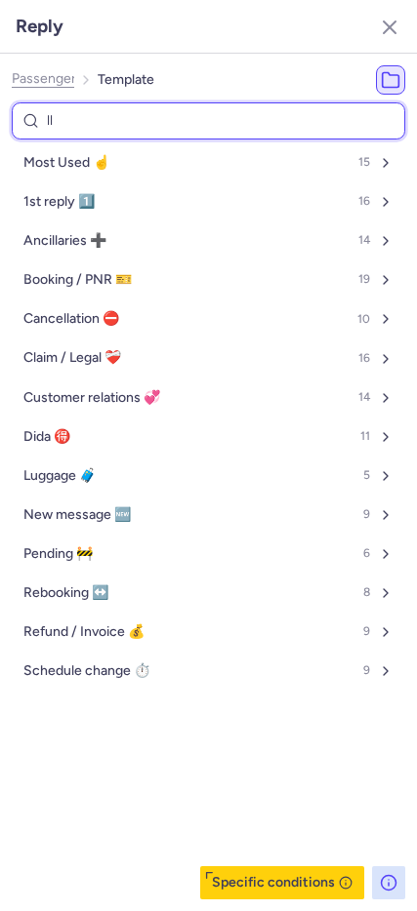
type input "llo"
select select "en"
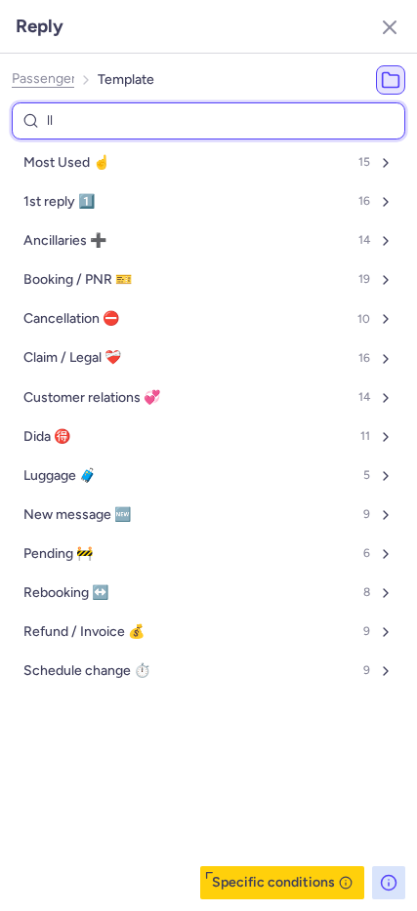
select select "en"
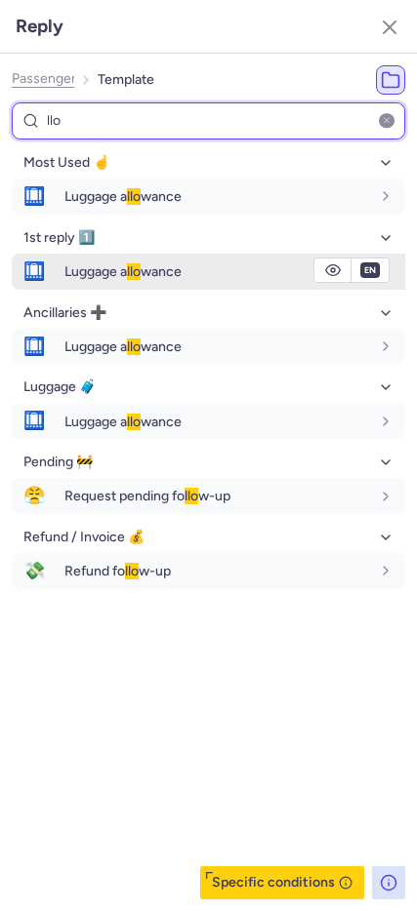
type input "llo"
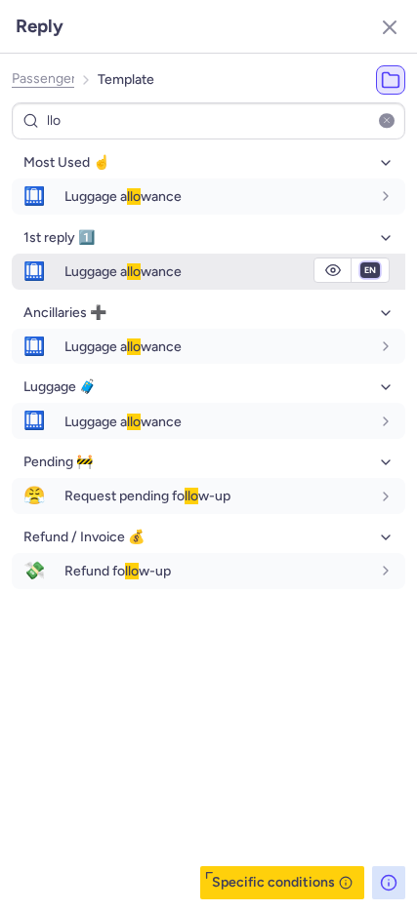
drag, startPoint x: 368, startPoint y: 269, endPoint x: 371, endPoint y: 282, distance: 13.0
click at [368, 269] on select "fr en de nl pt es it ru" at bounding box center [370, 270] width 18 height 16
select select "de"
click at [361, 262] on select "fr en de nl pt es it ru" at bounding box center [370, 270] width 18 height 16
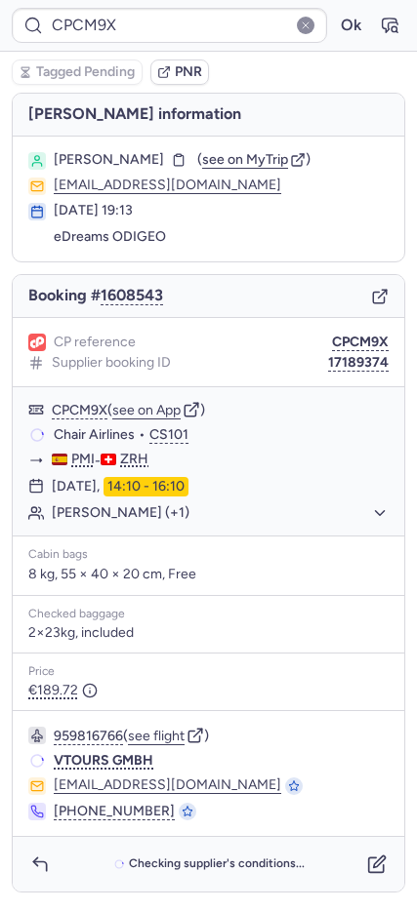
scroll to position [0, 0]
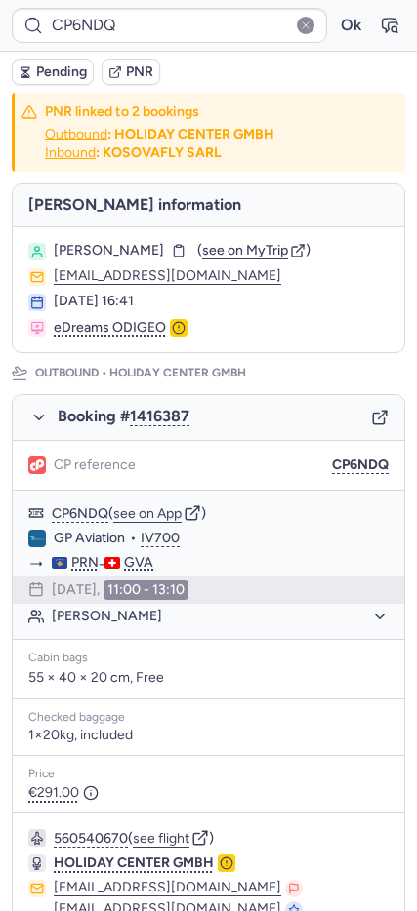
type input "CPCM9X"
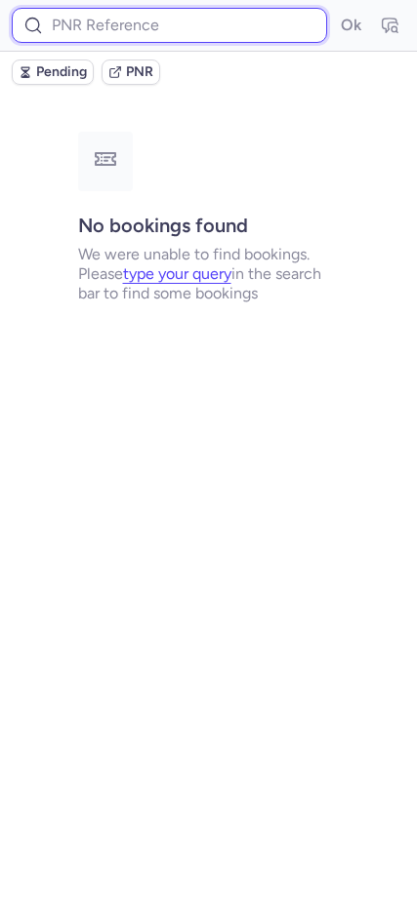
click at [76, 33] on input at bounding box center [169, 25] width 315 height 35
paste input "CC2QNZ"
click at [335, 10] on button "Ok" at bounding box center [350, 25] width 31 height 31
click at [165, 24] on input "CC2QNZ" at bounding box center [169, 25] width 315 height 35
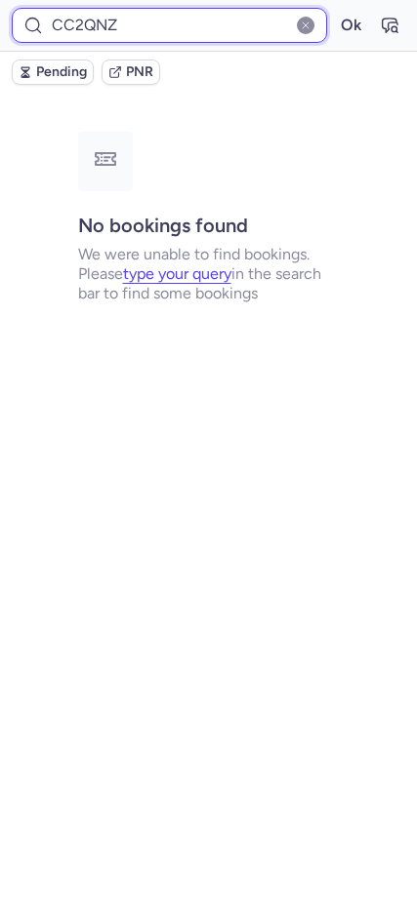
click at [100, 28] on input "CC2QNZ" at bounding box center [169, 25] width 315 height 35
paste input "PAMAI"
type input "CPAMAI"
click at [335, 10] on button "Ok" at bounding box center [350, 25] width 31 height 31
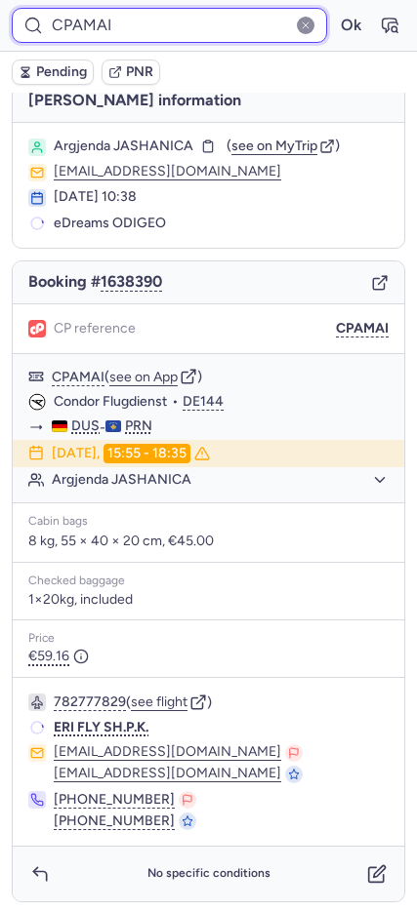
scroll to position [17, 0]
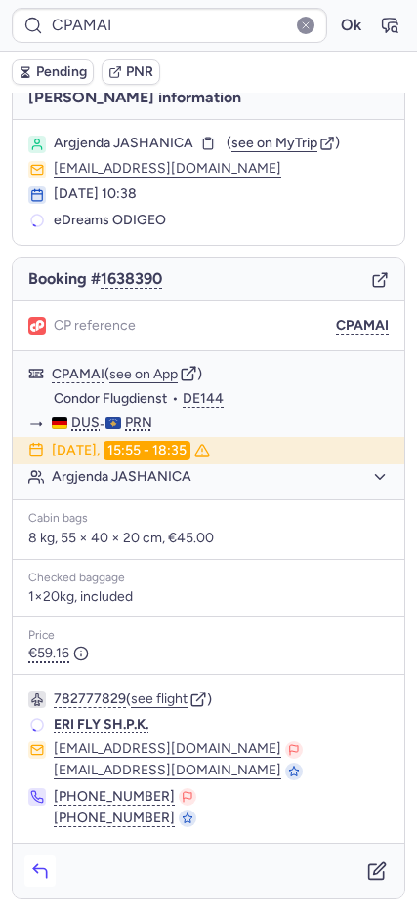
click at [43, 874] on icon "button" at bounding box center [40, 871] width 20 height 20
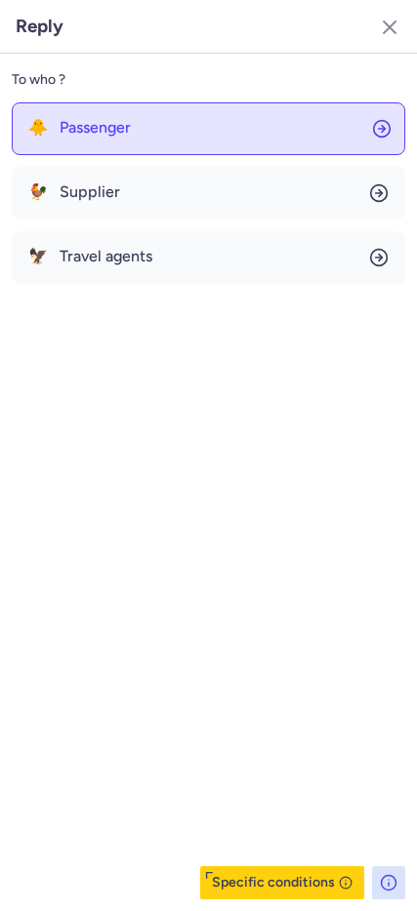
click at [67, 110] on button "🐥 Passenger" at bounding box center [208, 128] width 393 height 53
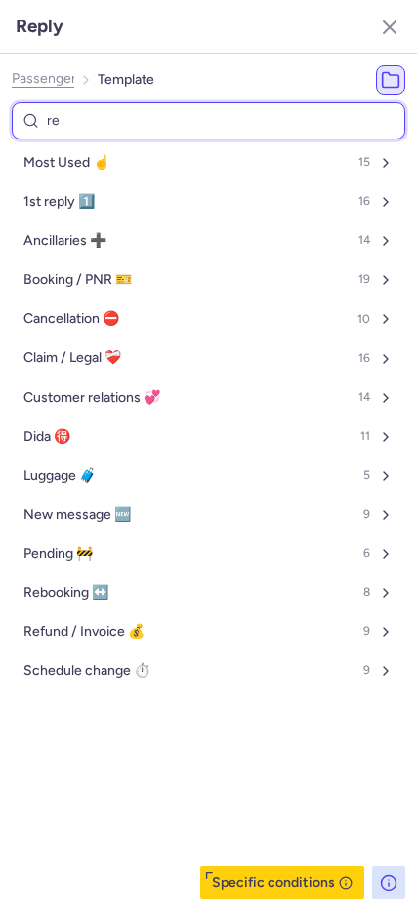
type input "ref"
select select "en"
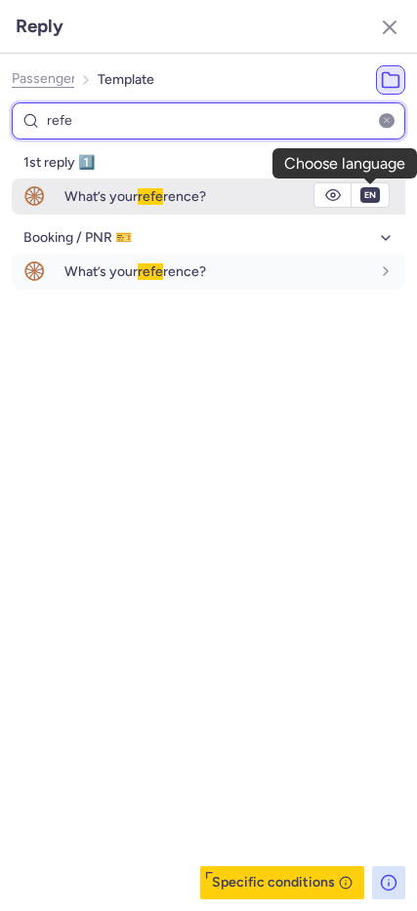
type input "refe"
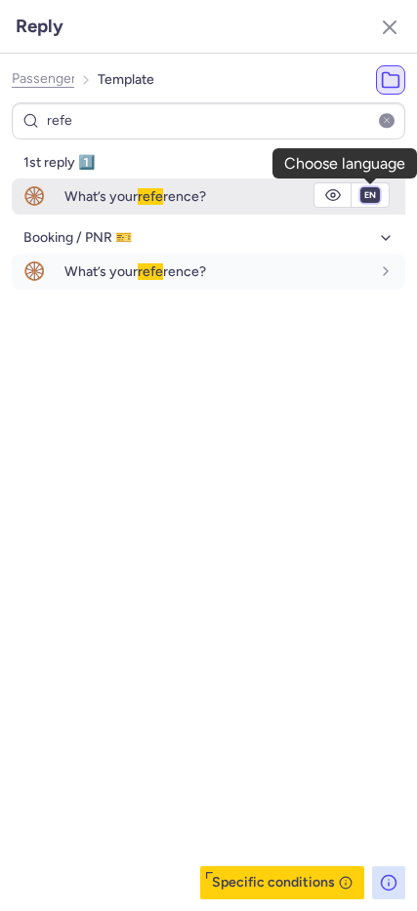
click at [370, 195] on select "fr en de nl pt es it ru" at bounding box center [370, 195] width 18 height 16
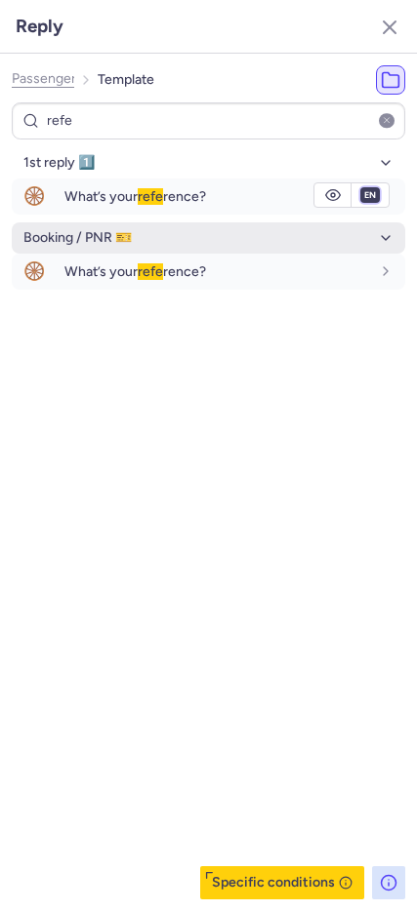
select select "fr"
click at [361, 187] on select "fr en de nl pt es it ru" at bounding box center [370, 195] width 18 height 16
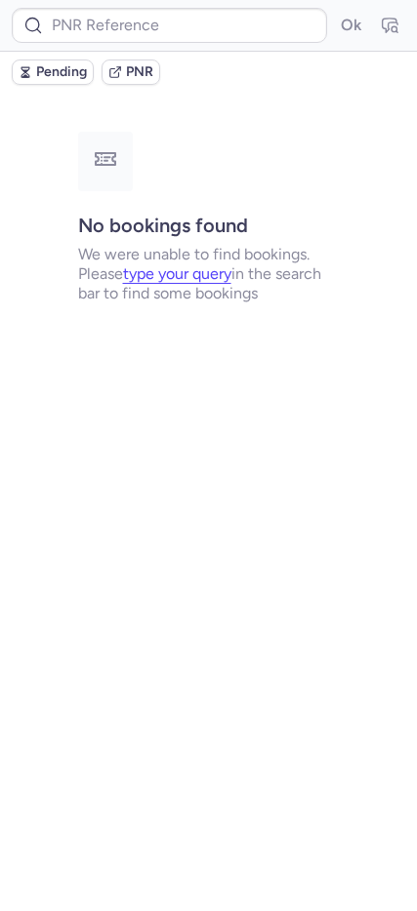
scroll to position [0, 0]
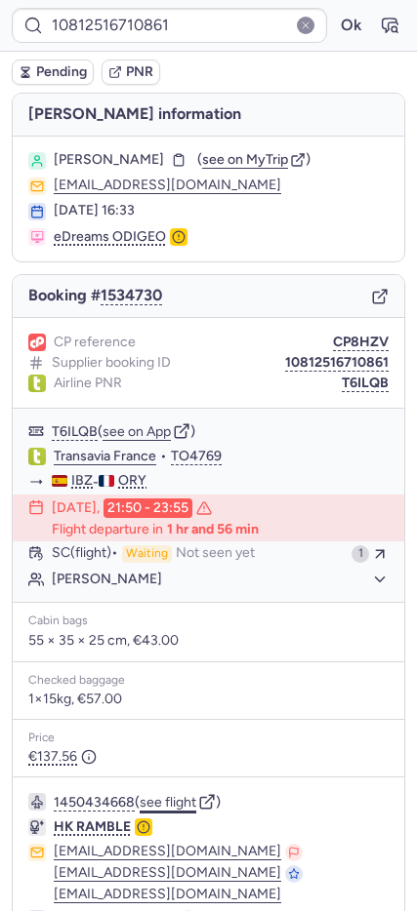
click at [183, 801] on button "see flight" at bounding box center [168, 803] width 57 height 16
click at [335, 36] on button "Ok" at bounding box center [350, 25] width 31 height 31
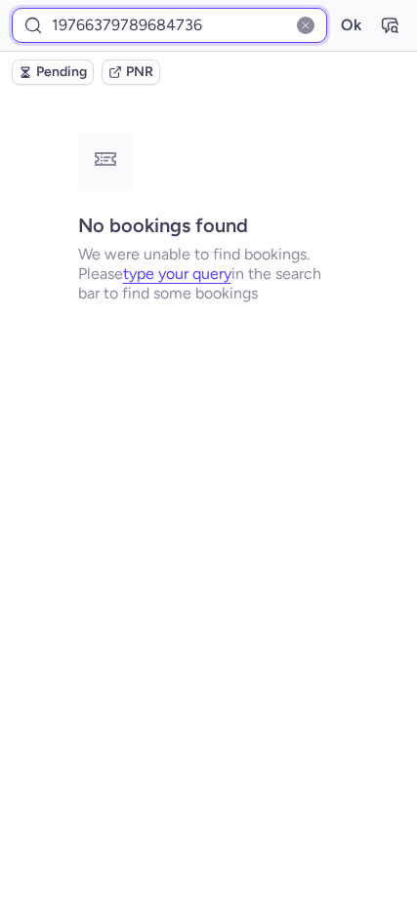
click at [138, 17] on input "19766379789684736" at bounding box center [169, 25] width 315 height 35
click at [138, 18] on input "19766379789684736" at bounding box center [169, 25] width 315 height 35
paste input "6XWR47"
click at [335, 10] on button "Ok" at bounding box center [350, 25] width 31 height 31
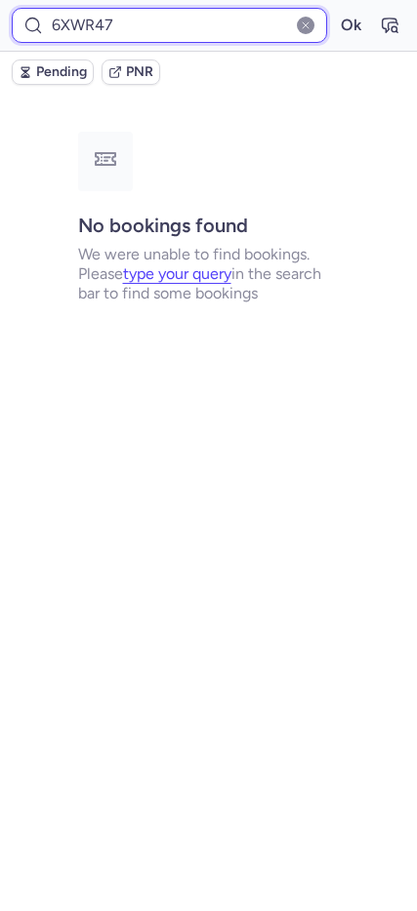
click at [155, 28] on input "6XWR47" at bounding box center [169, 25] width 315 height 35
click at [154, 28] on input "6XWR47" at bounding box center [169, 25] width 315 height 35
paste input "4Y9MGK"
click at [335, 10] on button "Ok" at bounding box center [350, 25] width 31 height 31
click at [135, 28] on input "4Y9MGK" at bounding box center [169, 25] width 315 height 35
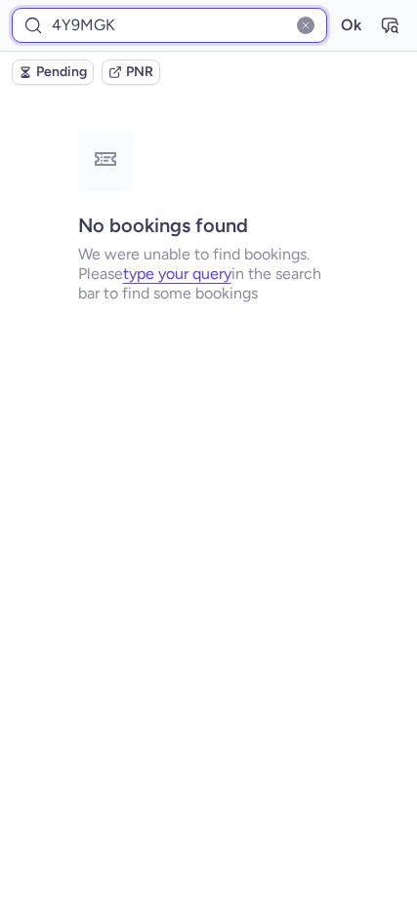
click at [134, 29] on input "4Y9MGK" at bounding box center [169, 25] width 315 height 35
paste input "19766379789684736"
click at [335, 10] on button "Ok" at bounding box center [350, 25] width 31 height 31
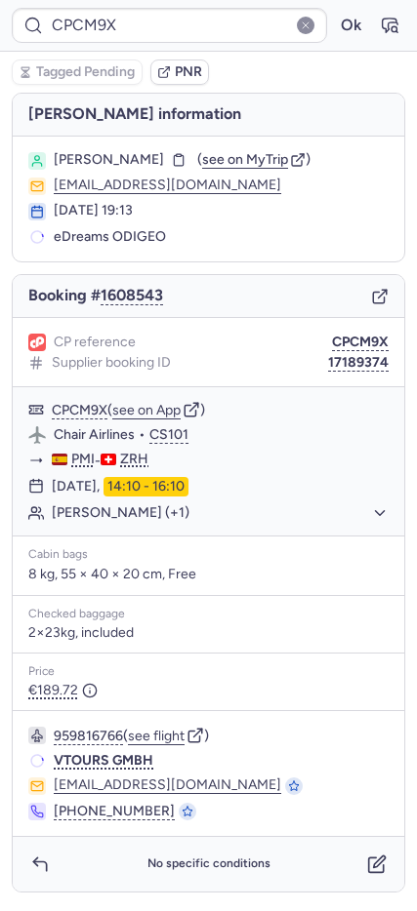
type input "CPIINE"
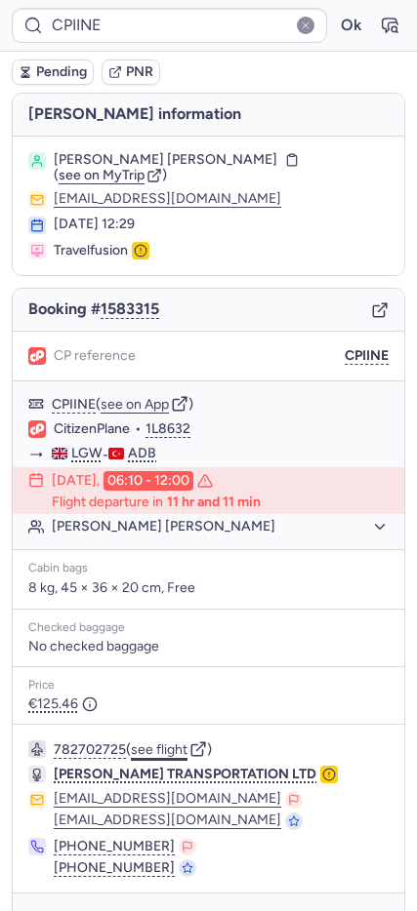
click at [159, 753] on button "see flight" at bounding box center [159, 750] width 57 height 16
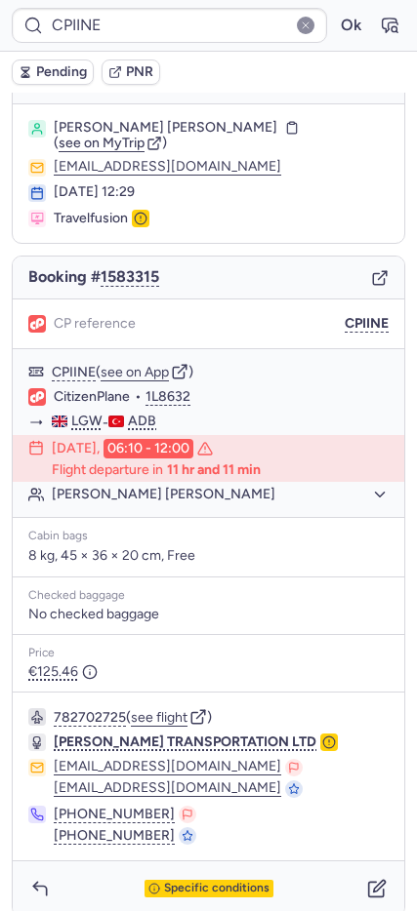
scroll to position [50, 0]
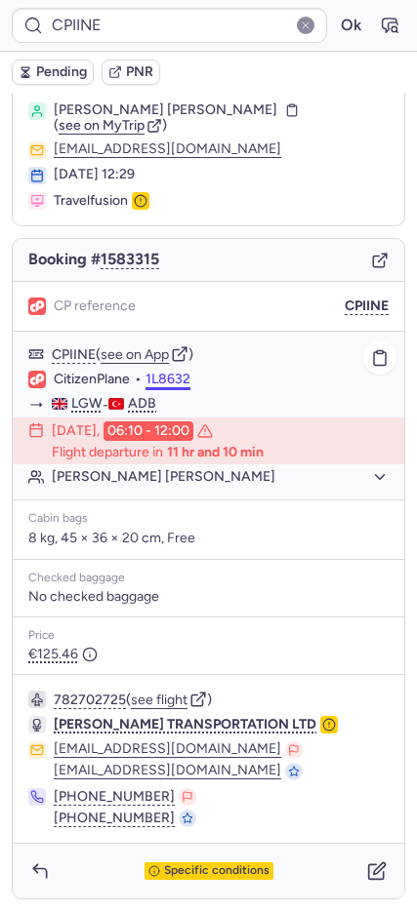
click at [173, 373] on button "1L8632" at bounding box center [167, 380] width 45 height 16
click at [27, 878] on button "button" at bounding box center [39, 871] width 31 height 31
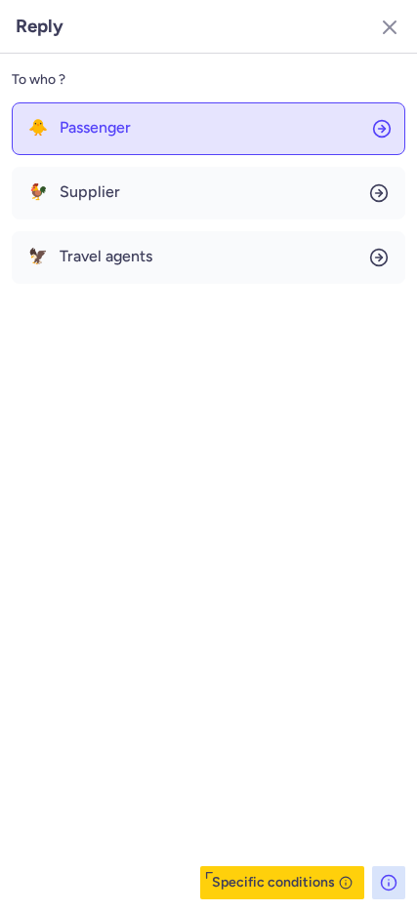
click at [70, 148] on button "🐥 Passenger" at bounding box center [208, 128] width 393 height 53
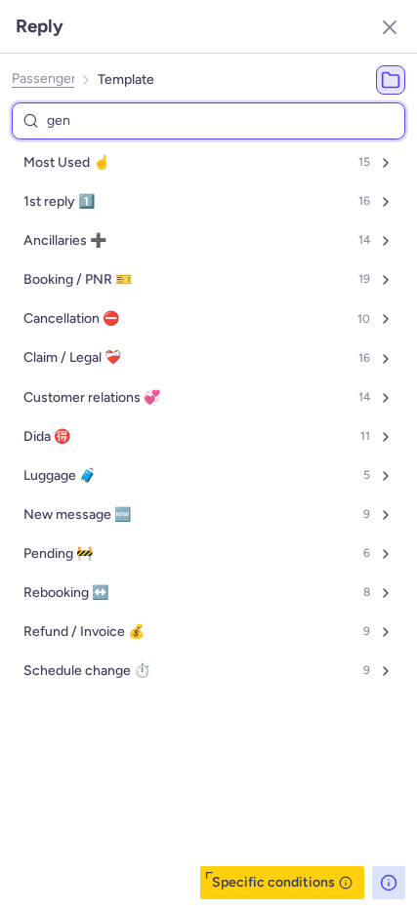
type input "gene"
select select "en"
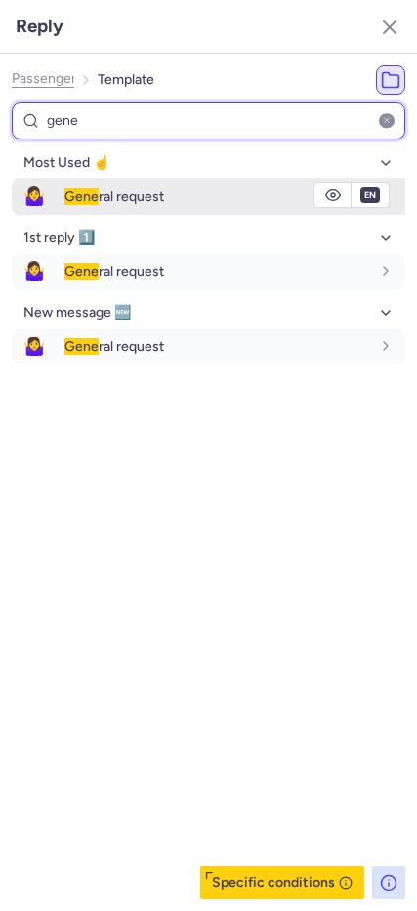
type input "gene"
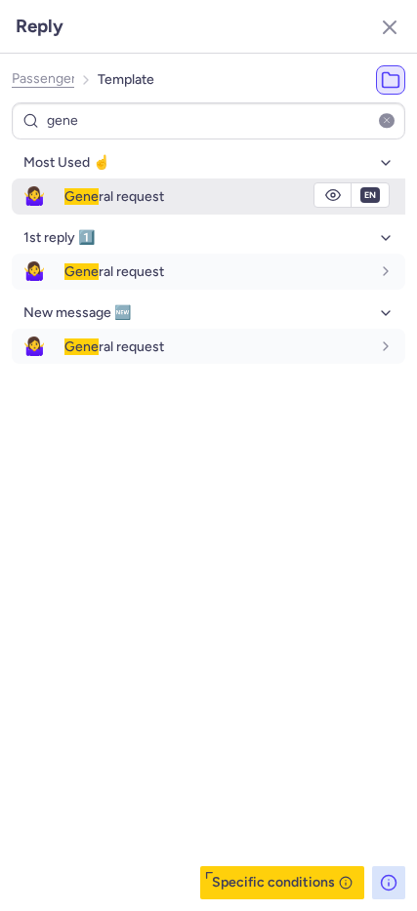
click at [96, 197] on span "Gene" at bounding box center [81, 196] width 34 height 17
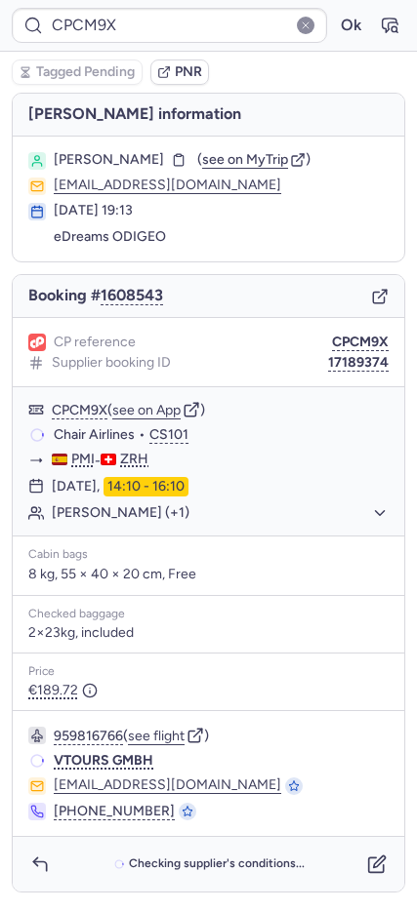
scroll to position [0, 0]
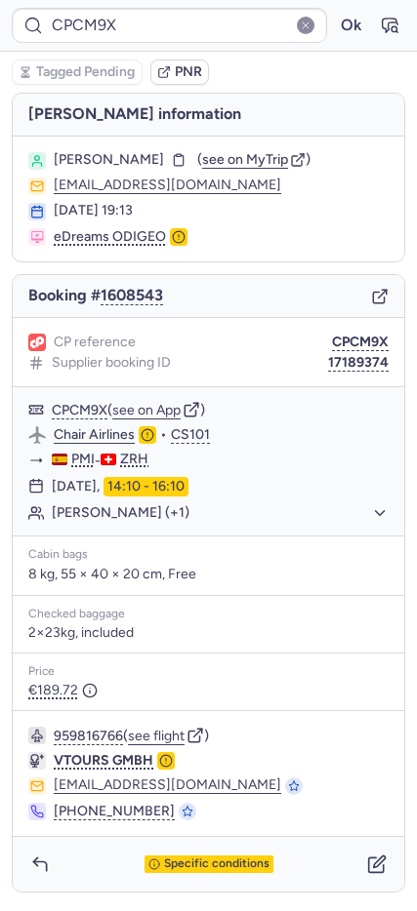
type input "19766379789684736"
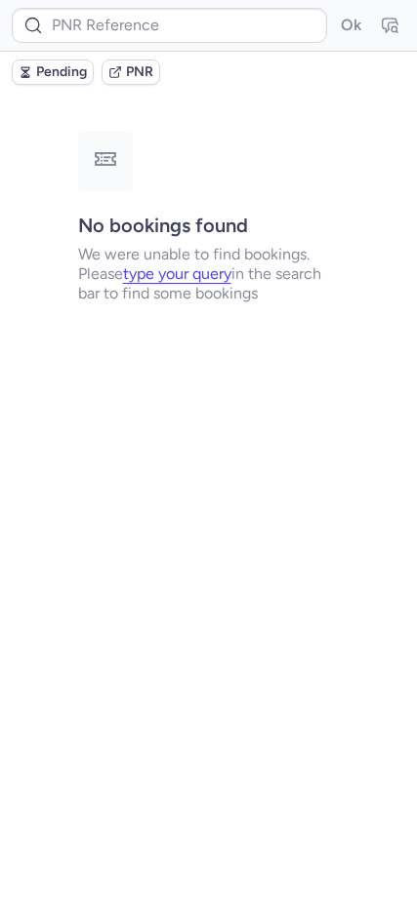
type input "CPFVYQ"
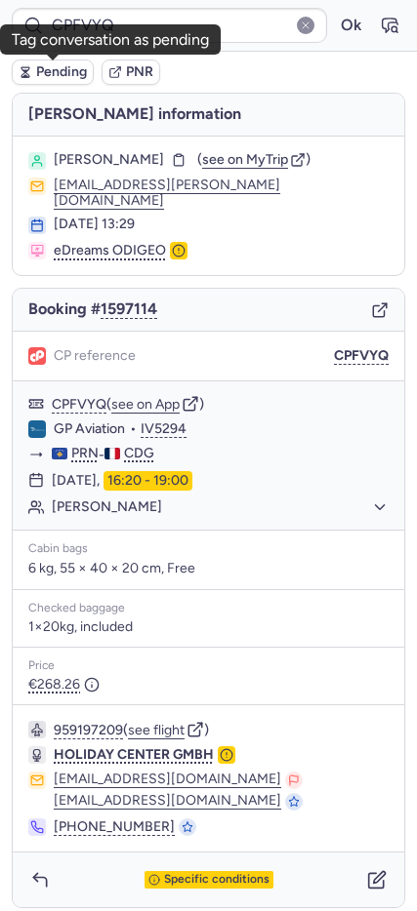
click at [68, 71] on span "Pending" at bounding box center [61, 72] width 51 height 16
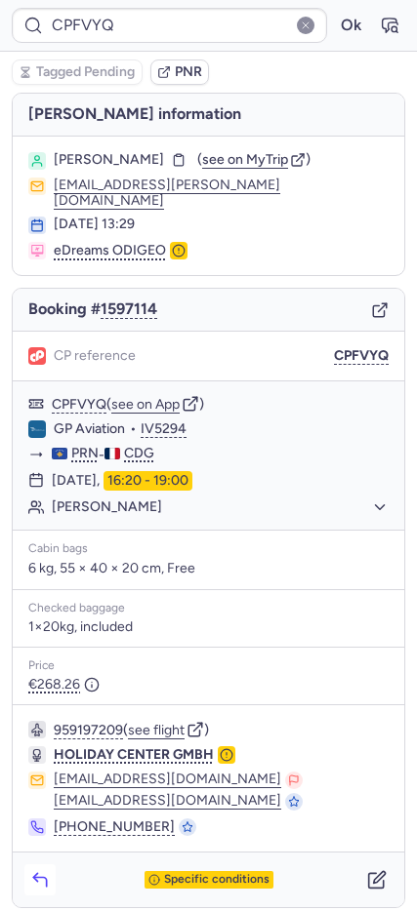
click at [41, 872] on icon "button" at bounding box center [40, 880] width 20 height 20
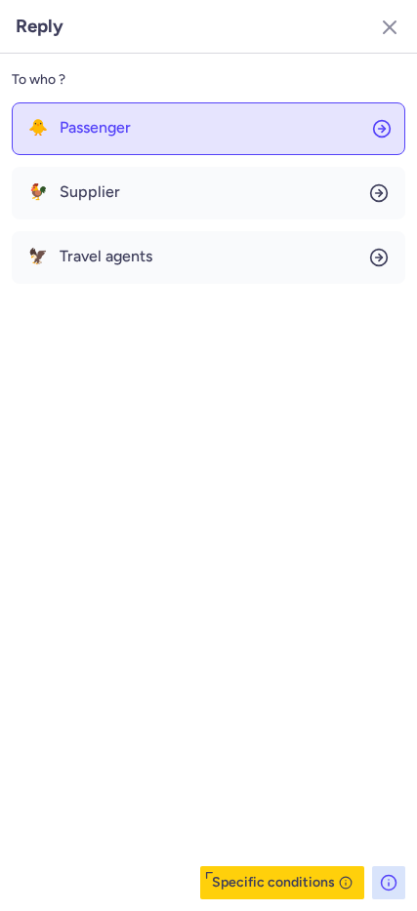
click at [100, 140] on button "🐥 Passenger" at bounding box center [208, 128] width 393 height 53
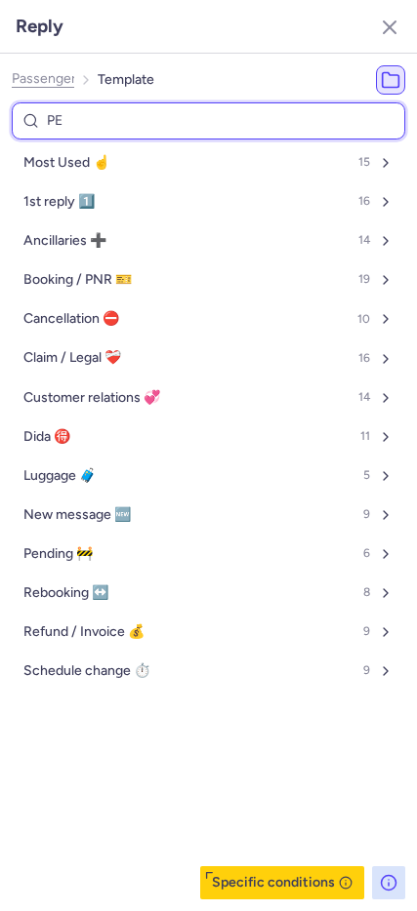
type input "PEN"
select select "en"
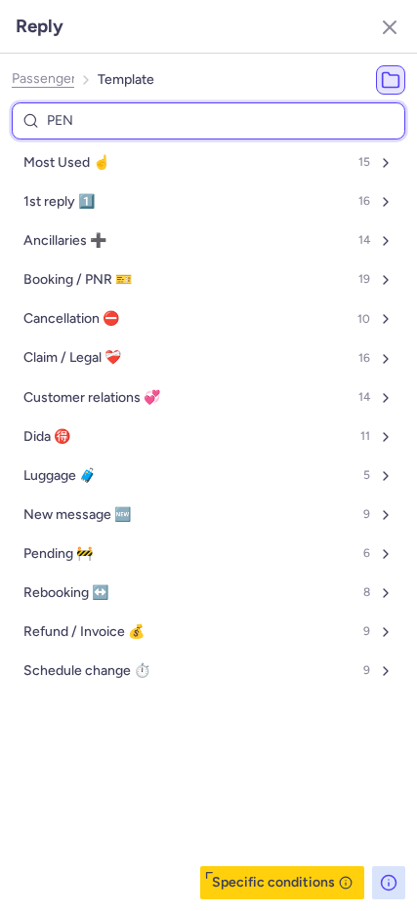
select select "en"
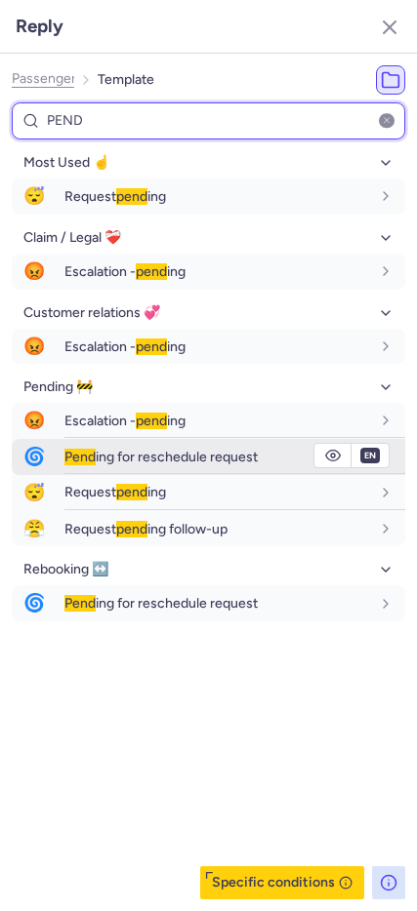
type input "PEND"
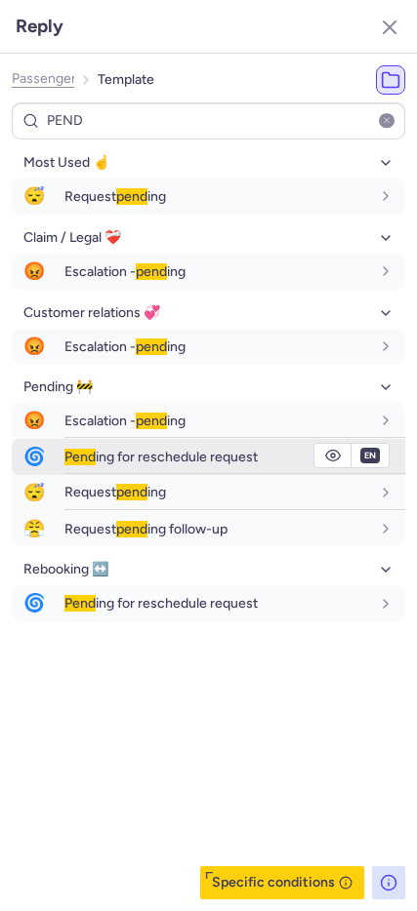
click at [209, 459] on span "Pend ing for reschedule request" at bounding box center [160, 457] width 193 height 17
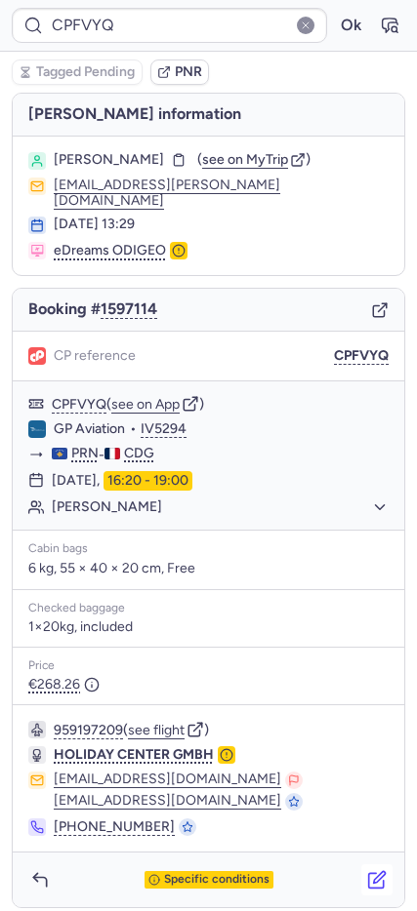
click at [375, 871] on icon "button" at bounding box center [380, 877] width 12 height 12
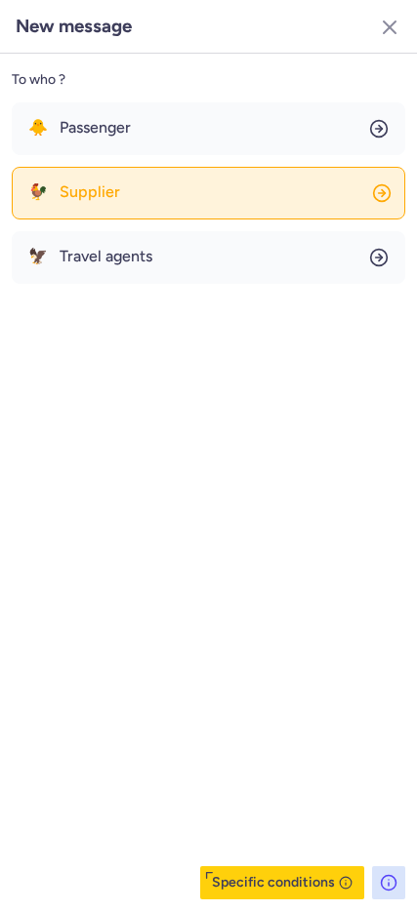
click at [92, 189] on span "Supplier" at bounding box center [90, 192] width 60 height 18
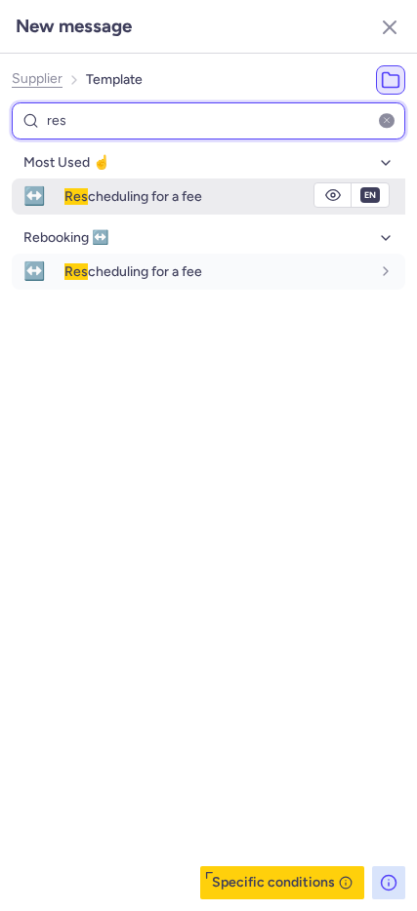
type input "res"
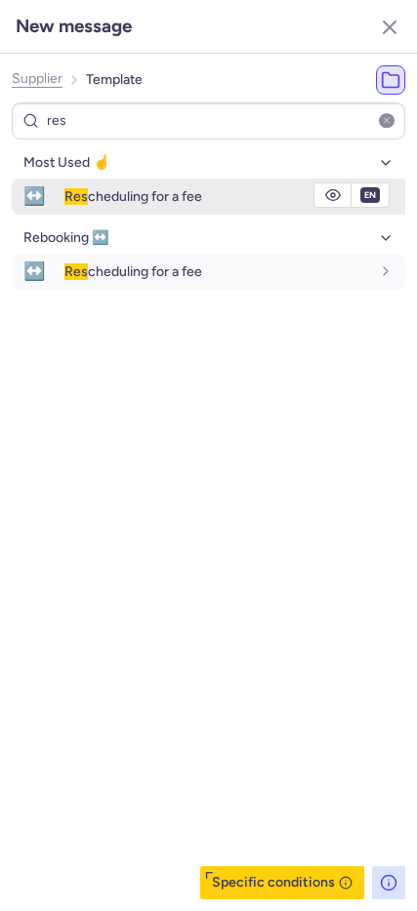
click at [32, 199] on span "↔️" at bounding box center [34, 197] width 45 height 36
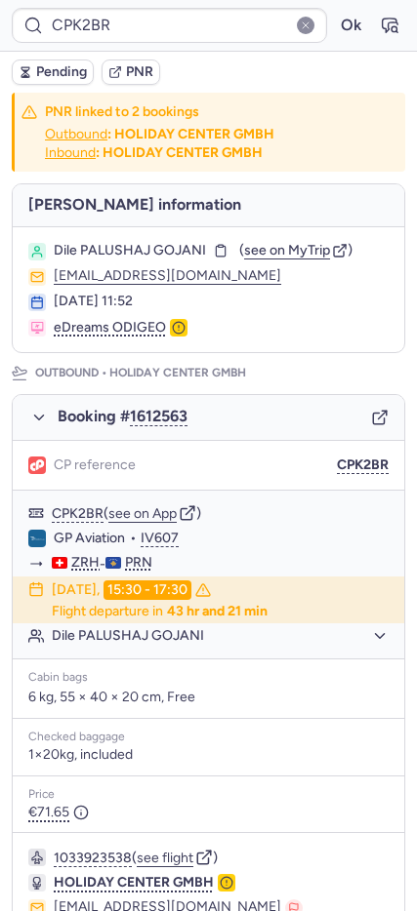
type input "CPVN3T"
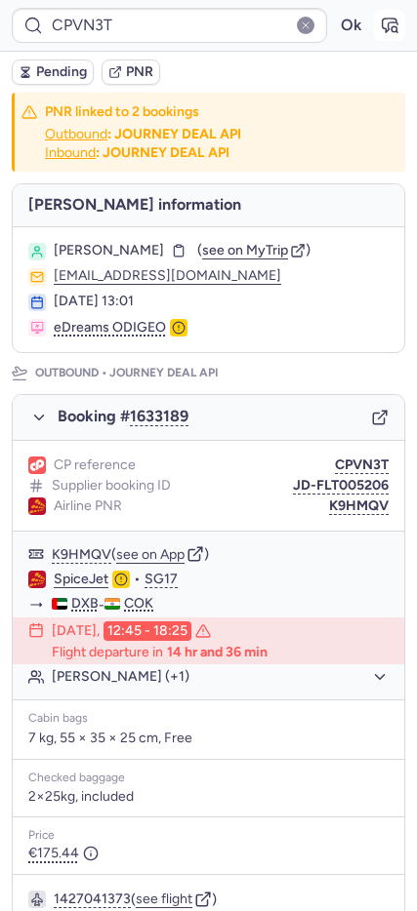
click at [378, 38] on button "button" at bounding box center [389, 25] width 31 height 31
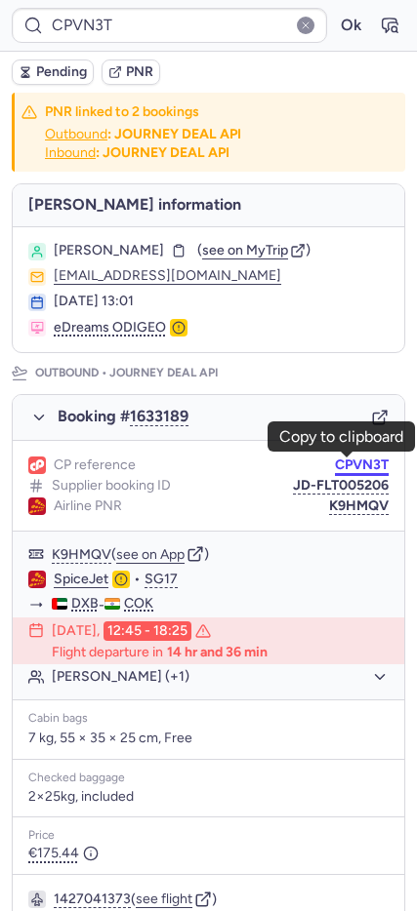
click at [355, 467] on button "CPVN3T" at bounding box center [362, 466] width 54 height 16
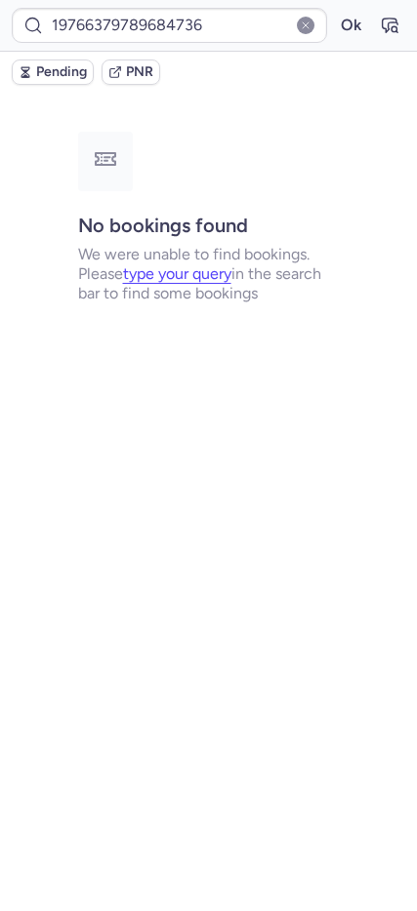
type input "CPFVYQ"
type input "CPF3SR"
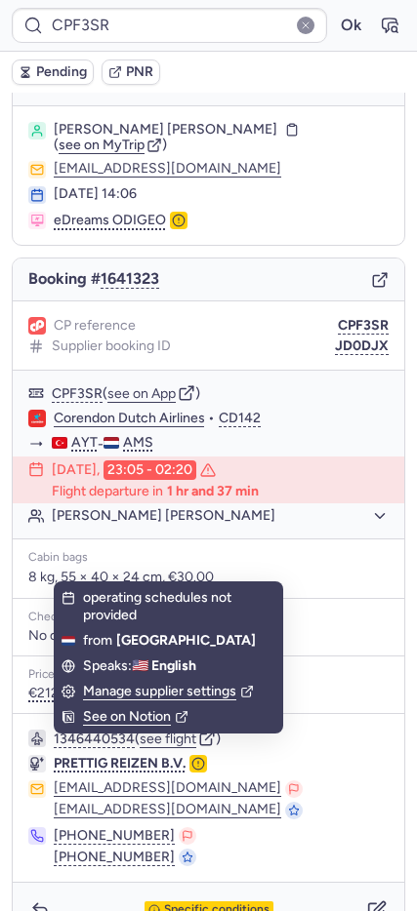
scroll to position [56, 0]
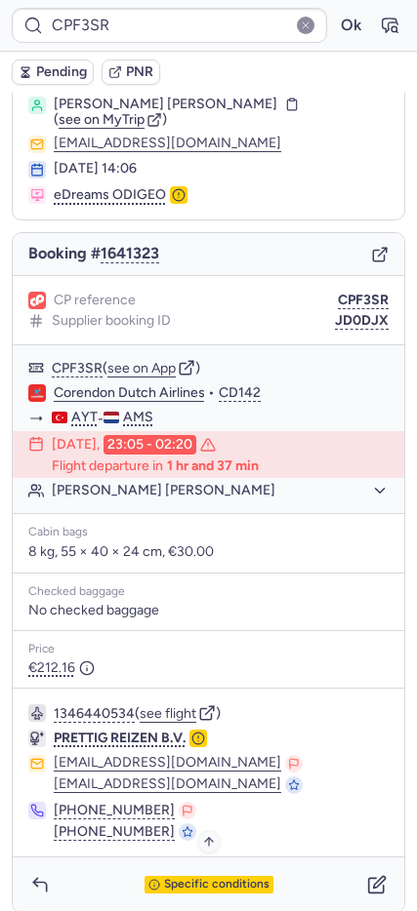
click at [239, 878] on span "Specific conditions" at bounding box center [216, 885] width 105 height 14
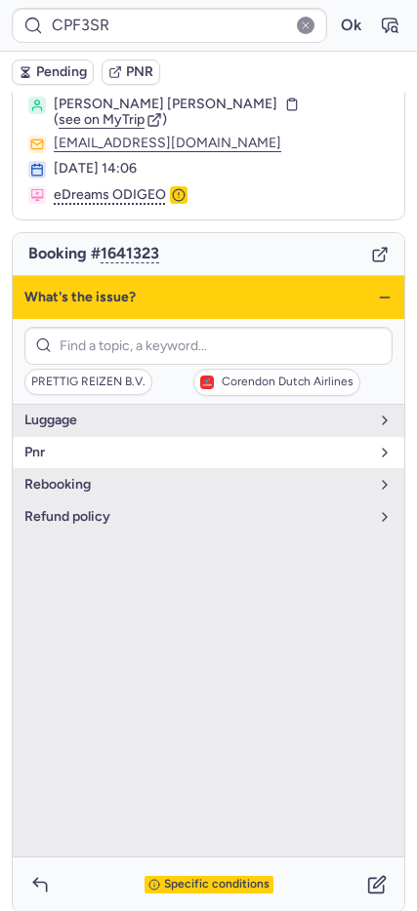
click at [56, 445] on span "pnr" at bounding box center [196, 453] width 344 height 16
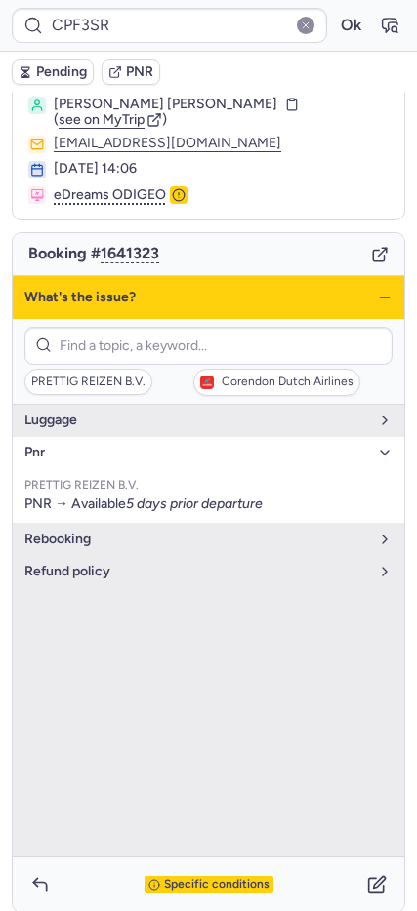
drag, startPoint x: 60, startPoint y: 444, endPoint x: 43, endPoint y: 431, distance: 20.9
click at [60, 445] on span "pnr" at bounding box center [196, 453] width 344 height 16
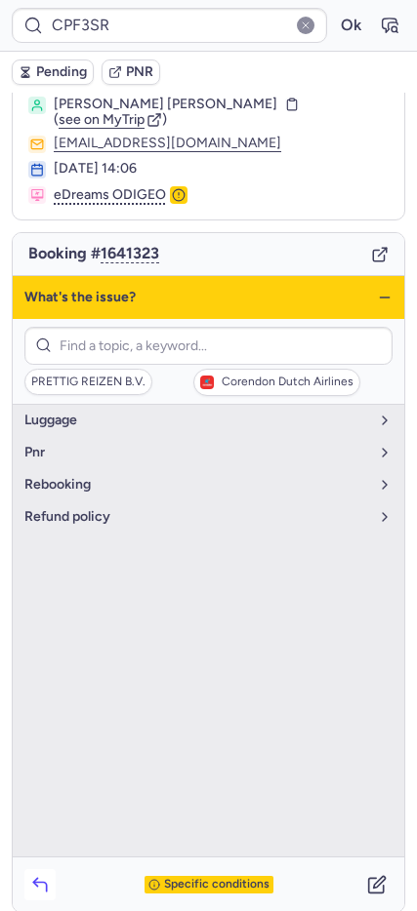
click at [43, 875] on icon "button" at bounding box center [40, 885] width 20 height 20
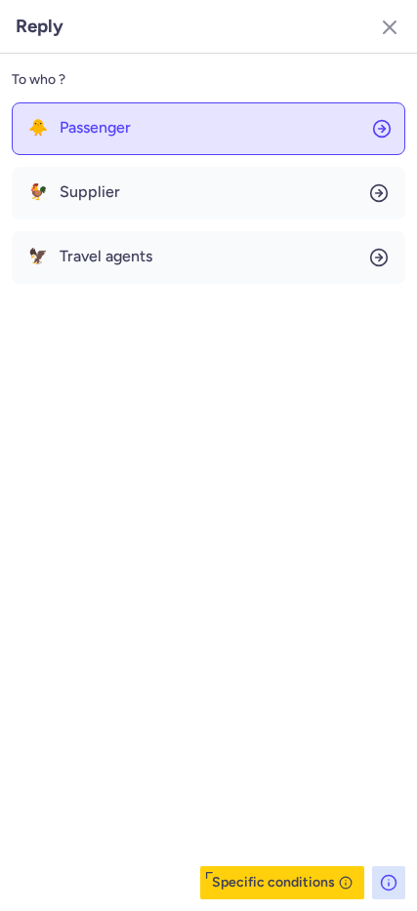
click at [214, 135] on button "🐥 Passenger" at bounding box center [208, 128] width 393 height 53
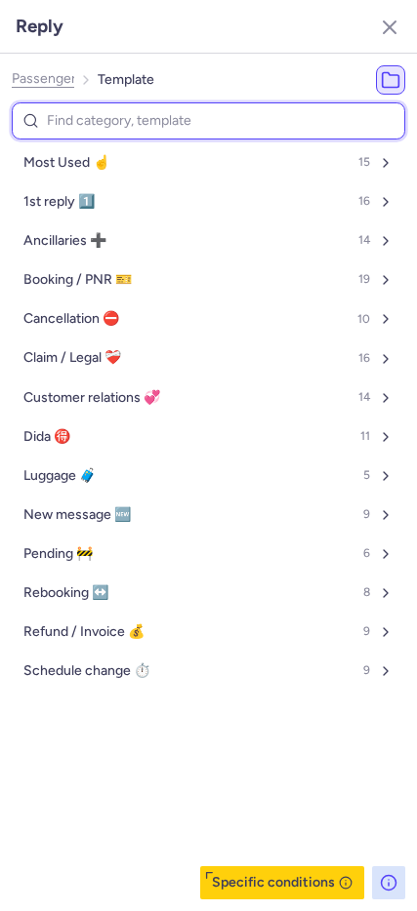
type input "d"
select select "en"
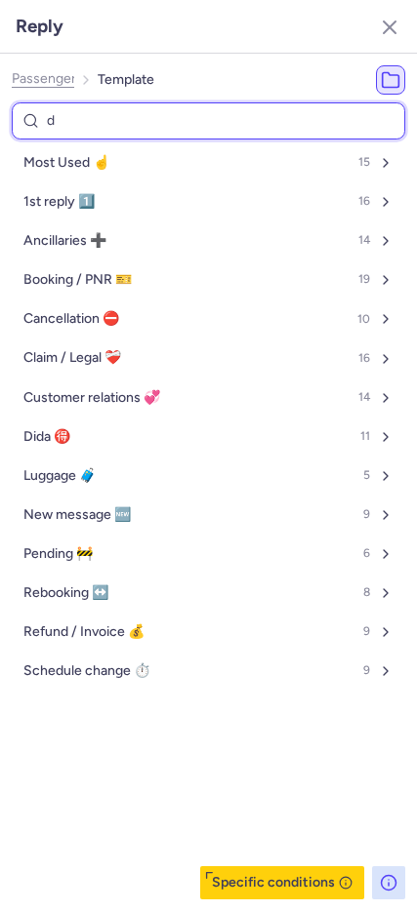
select select "en"
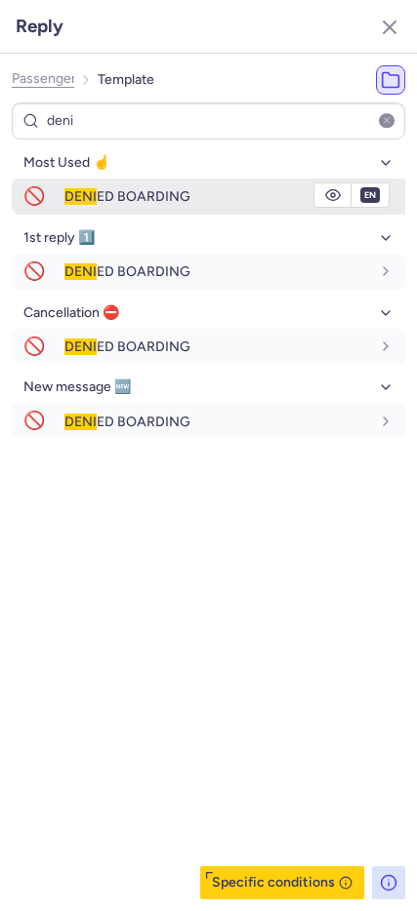
click at [249, 195] on div "DENI ED BOARDING" at bounding box center [216, 196] width 305 height 18
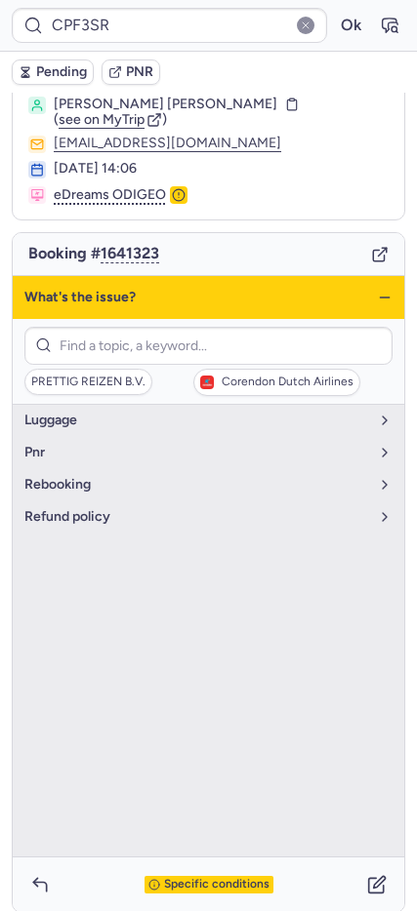
click at [81, 77] on span "Pending" at bounding box center [61, 72] width 51 height 16
click at [377, 290] on icon "button" at bounding box center [385, 298] width 16 height 16
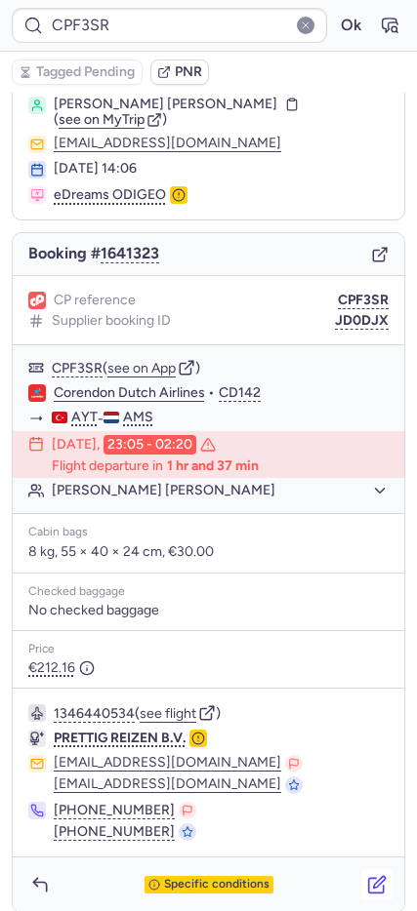
click at [367, 875] on icon "button" at bounding box center [377, 885] width 20 height 20
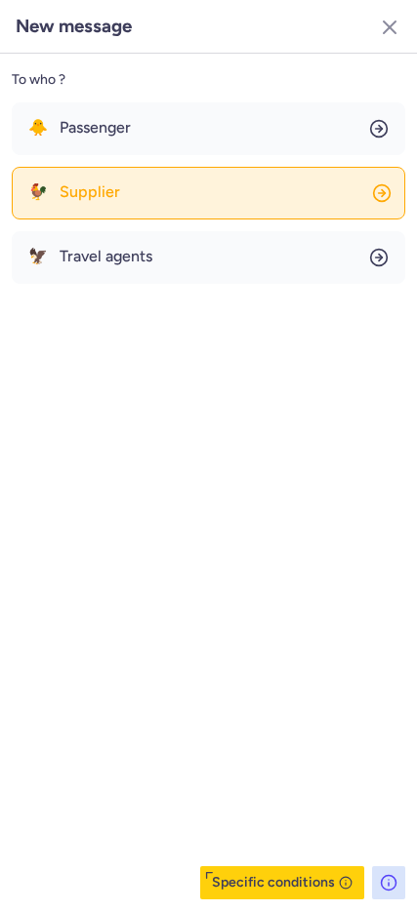
click at [141, 183] on button "🐓 Supplier" at bounding box center [208, 193] width 393 height 53
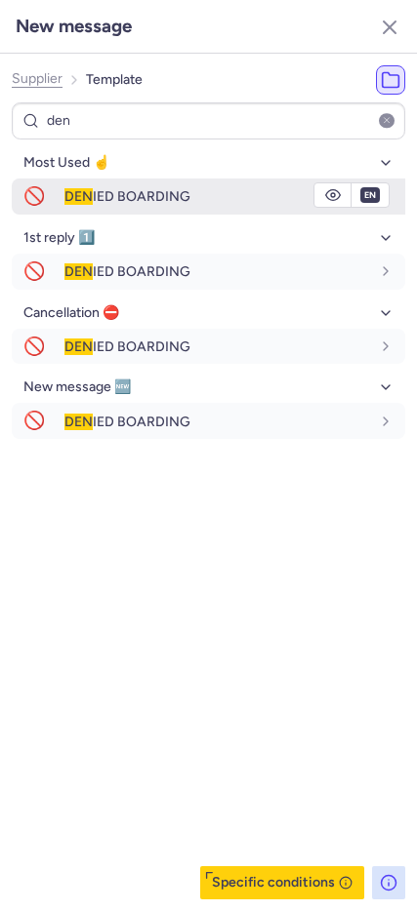
click at [44, 189] on span "🚫" at bounding box center [34, 197] width 45 height 36
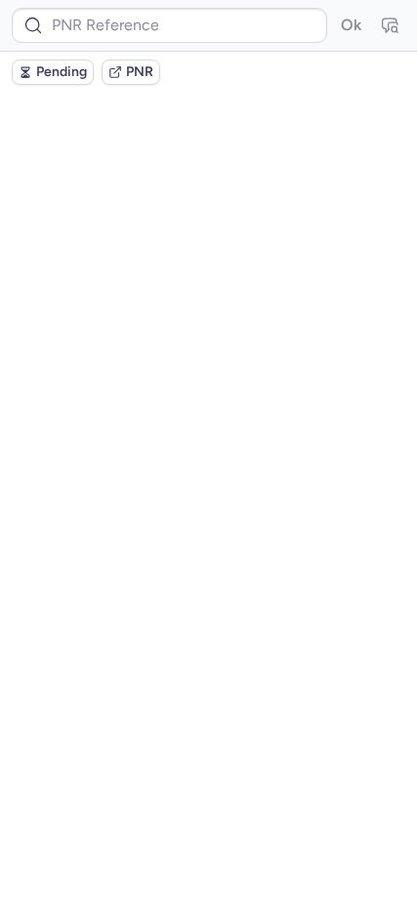
scroll to position [0, 0]
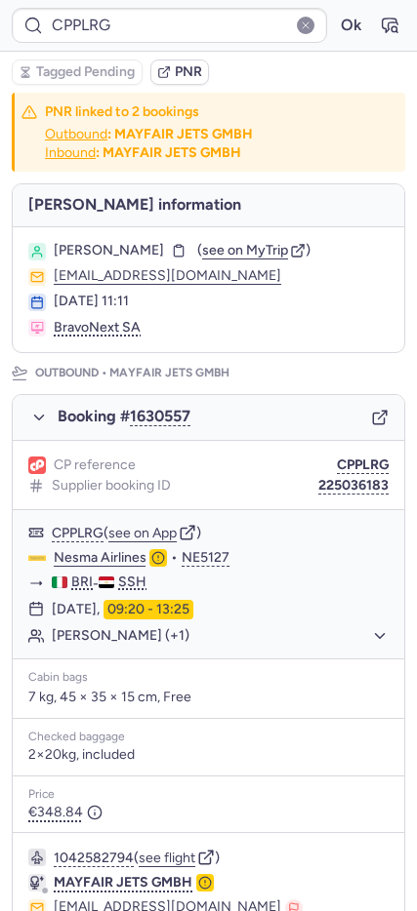
click at [347, 458] on button "CPPLRG" at bounding box center [363, 466] width 52 height 16
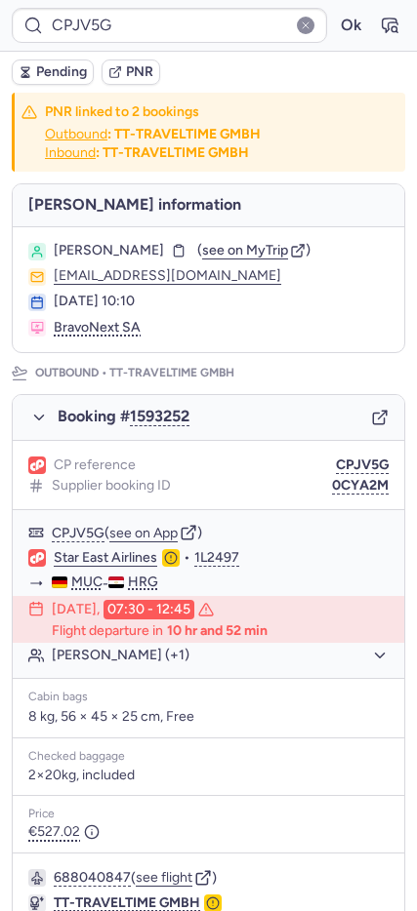
scroll to position [797, 0]
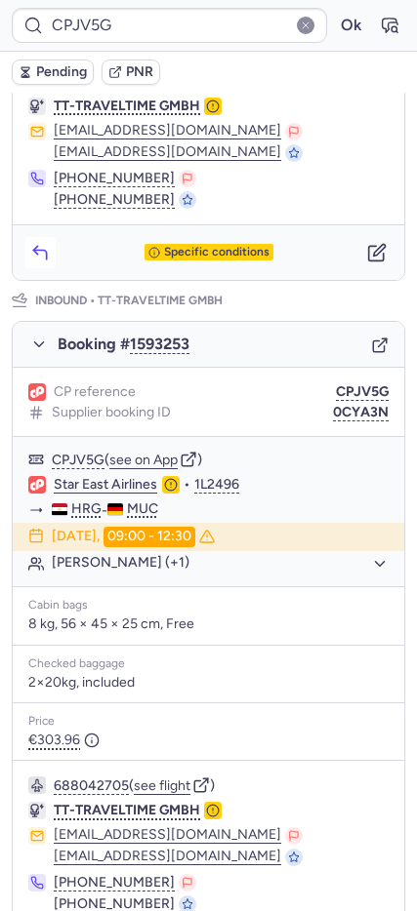
click at [32, 257] on icon "button" at bounding box center [40, 253] width 20 height 20
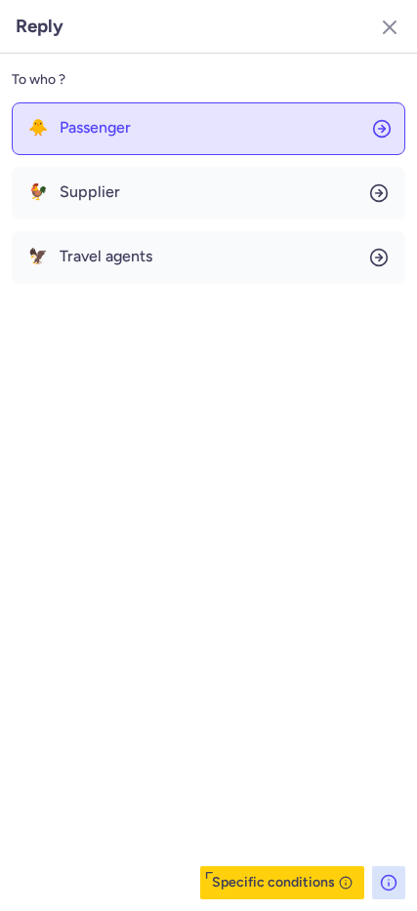
click at [120, 134] on span "Passenger" at bounding box center [95, 128] width 71 height 18
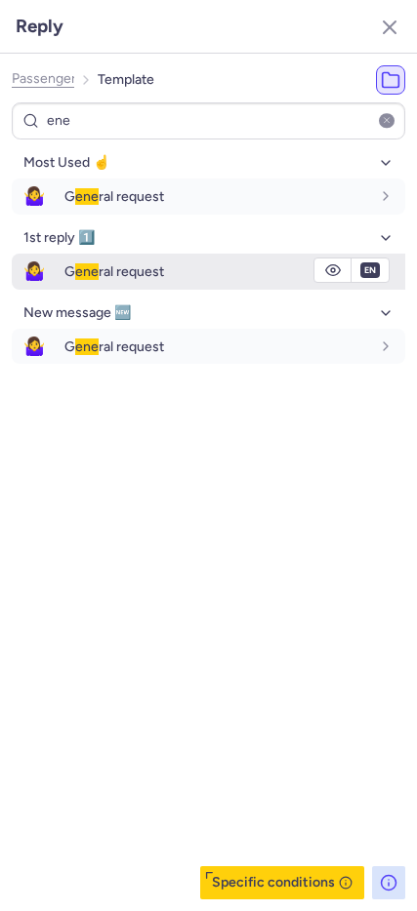
click at [67, 259] on div "G ene ral request" at bounding box center [234, 271] width 340 height 33
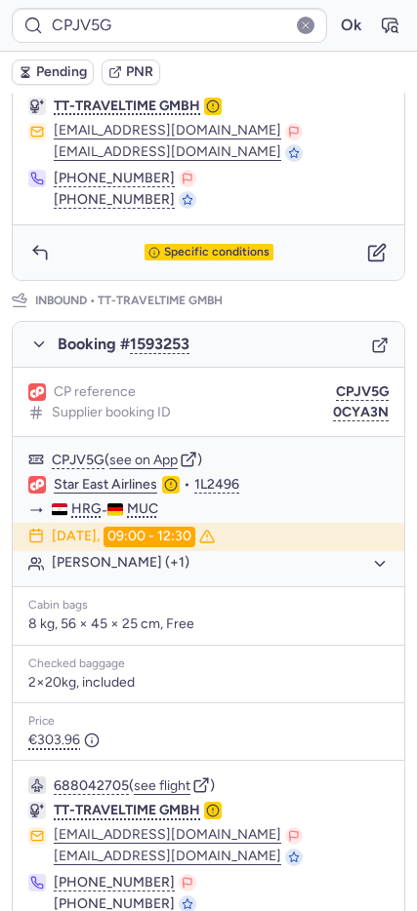
scroll to position [0, 0]
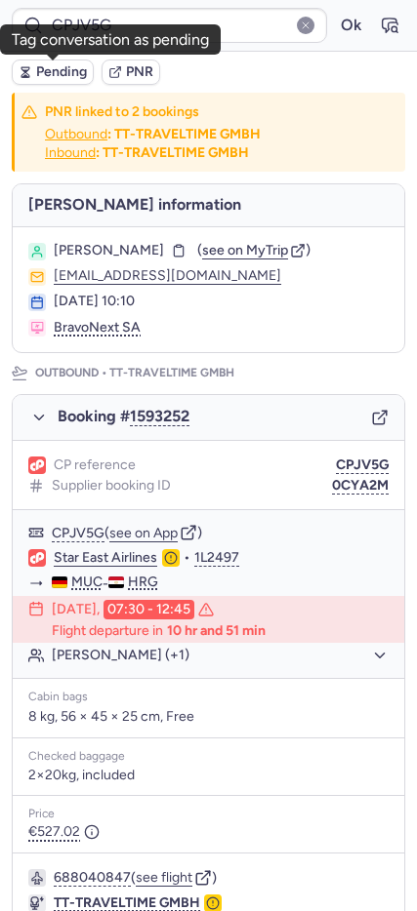
click at [53, 81] on button "Pending" at bounding box center [53, 72] width 82 height 25
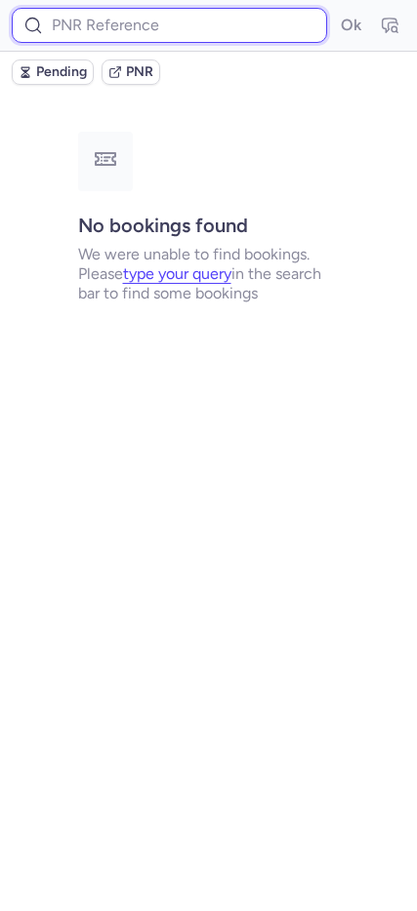
click at [97, 9] on input at bounding box center [169, 25] width 315 height 35
paste input "CP5FA5"
click at [335, 10] on button "Ok" at bounding box center [350, 25] width 31 height 31
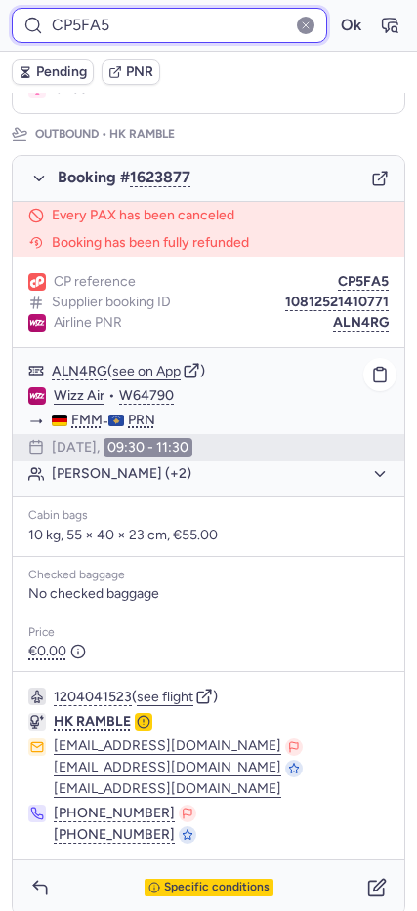
scroll to position [1036, 0]
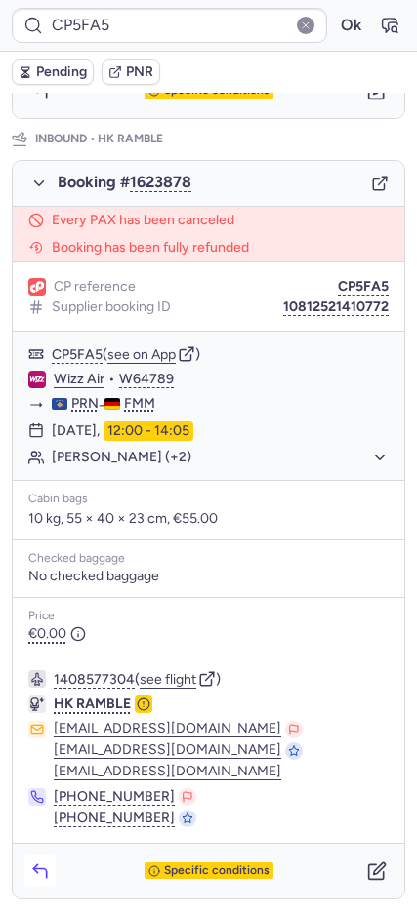
click at [54, 875] on button "button" at bounding box center [39, 871] width 31 height 31
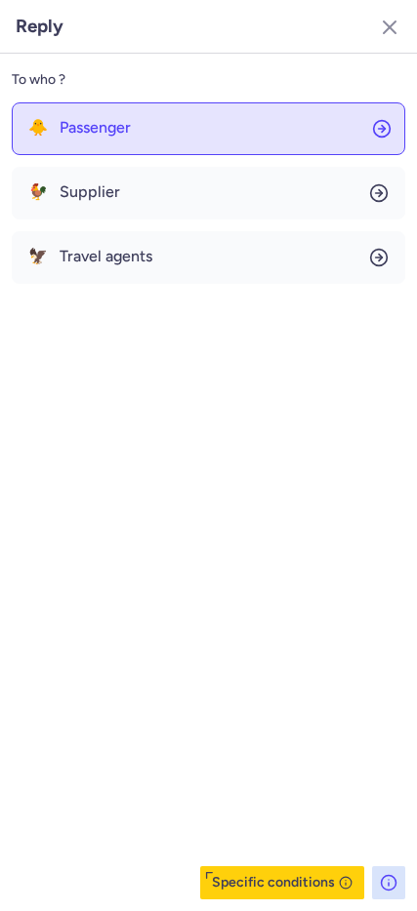
click at [126, 125] on span "Passenger" at bounding box center [95, 128] width 71 height 18
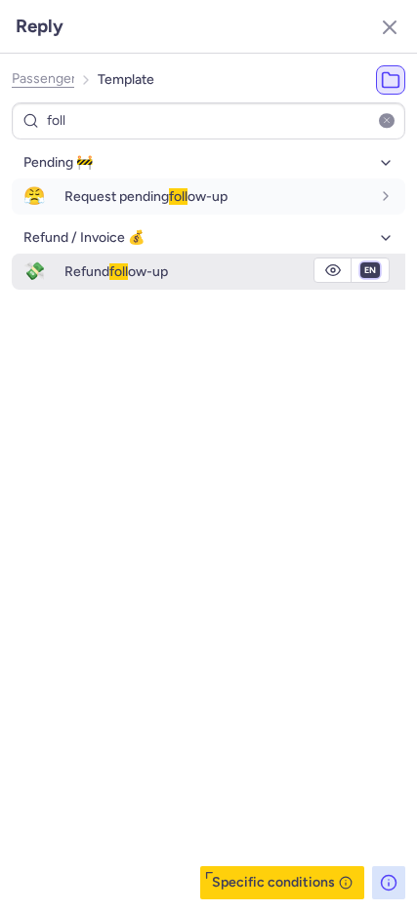
click at [366, 276] on select "fr en de nl pt es it ru" at bounding box center [370, 270] width 18 height 16
click at [361, 262] on select "fr en de nl pt es it ru" at bounding box center [370, 270] width 18 height 16
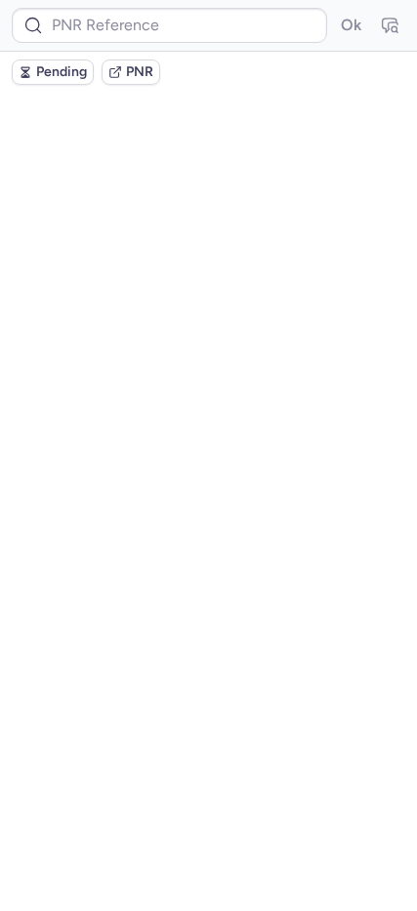
scroll to position [0, 0]
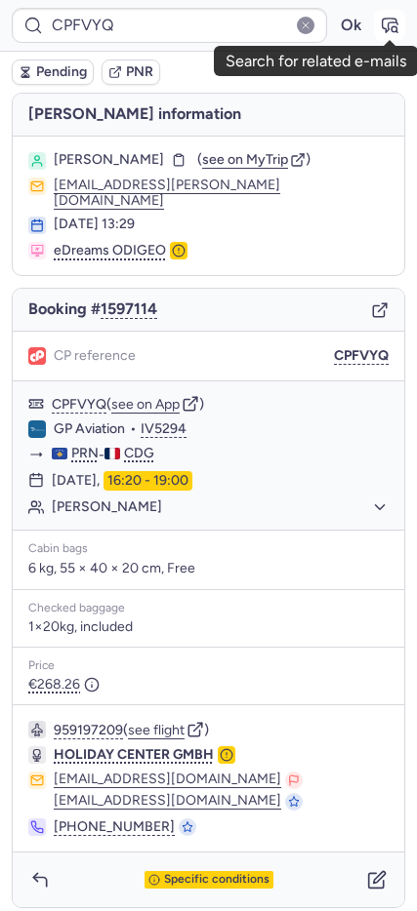
click at [398, 18] on icon "button" at bounding box center [389, 26] width 20 height 20
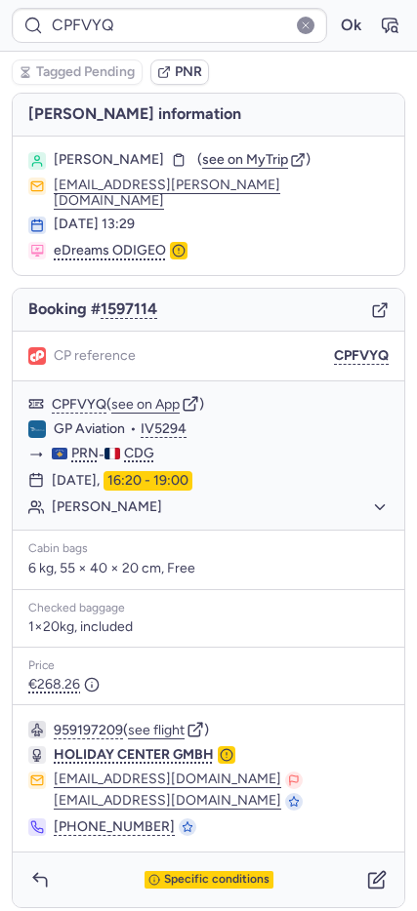
click at [379, 301] on icon "button" at bounding box center [380, 310] width 18 height 18
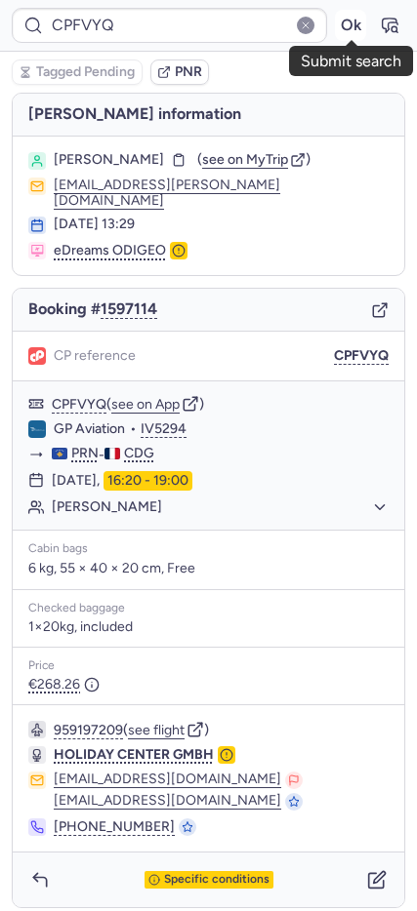
click at [340, 26] on button "Ok" at bounding box center [350, 25] width 31 height 31
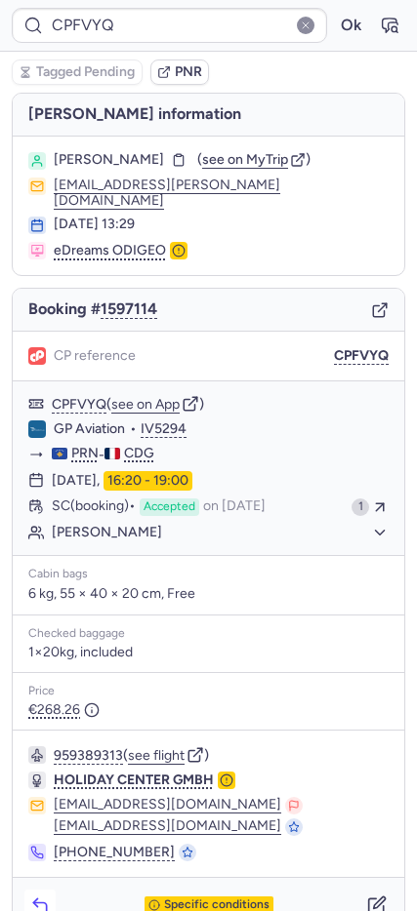
click at [53, 890] on button "button" at bounding box center [39, 905] width 31 height 31
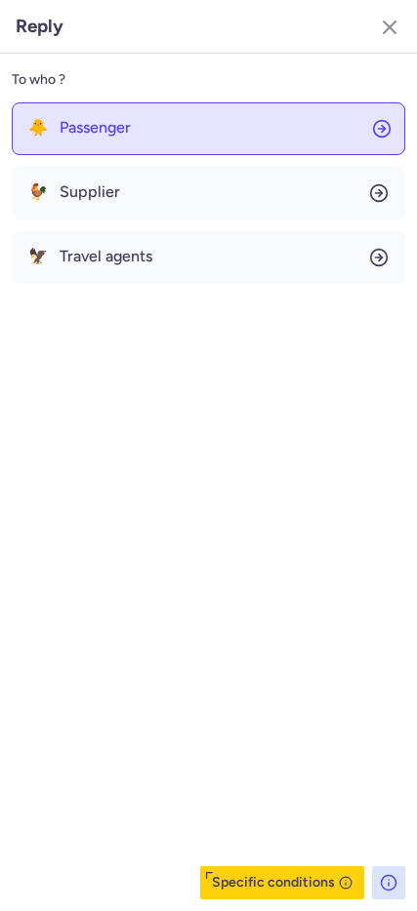
click at [92, 123] on span "Passenger" at bounding box center [95, 128] width 71 height 18
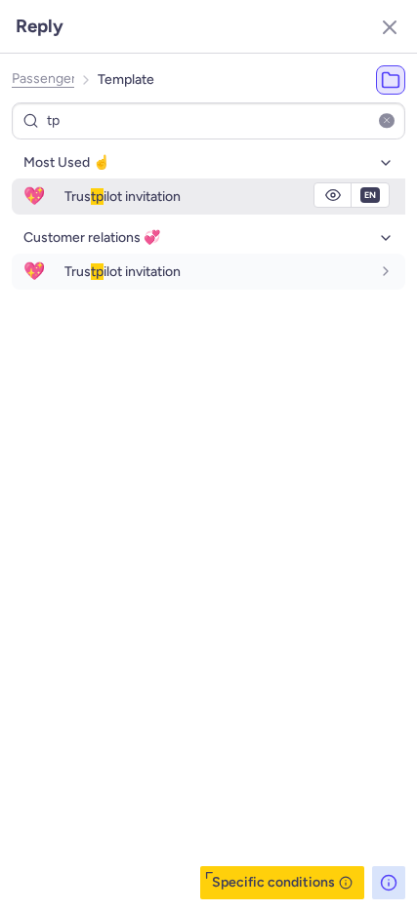
click at [62, 188] on button "💖 Trus tp ilot invitation" at bounding box center [208, 197] width 393 height 36
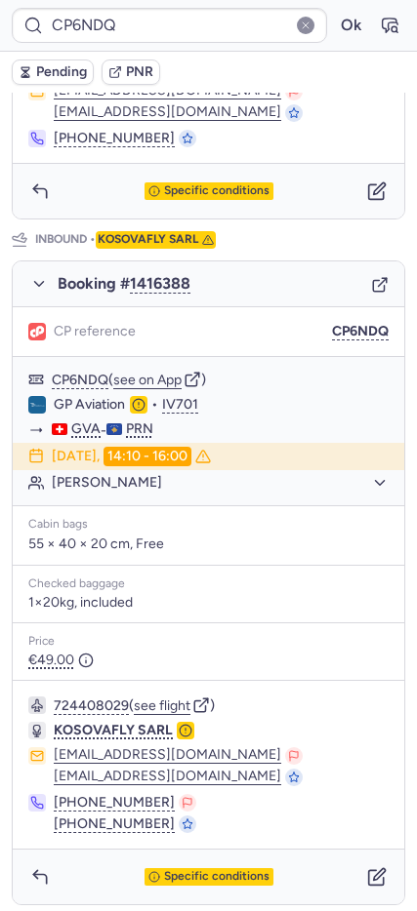
scroll to position [803, 0]
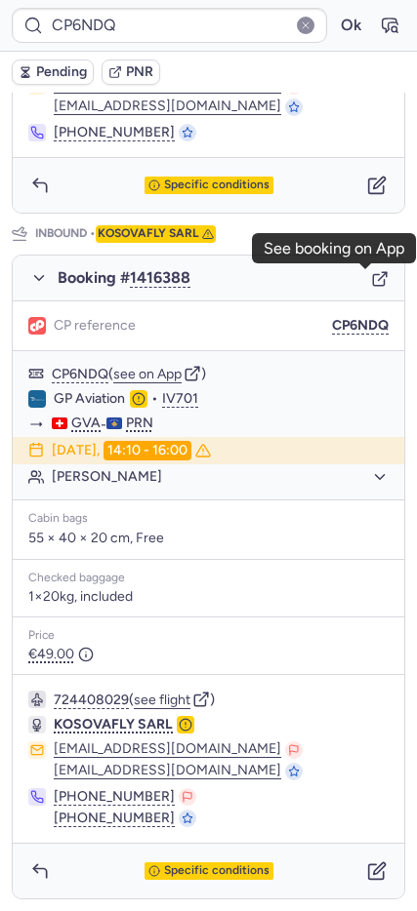
click at [373, 279] on icon "button" at bounding box center [378, 279] width 11 height 11
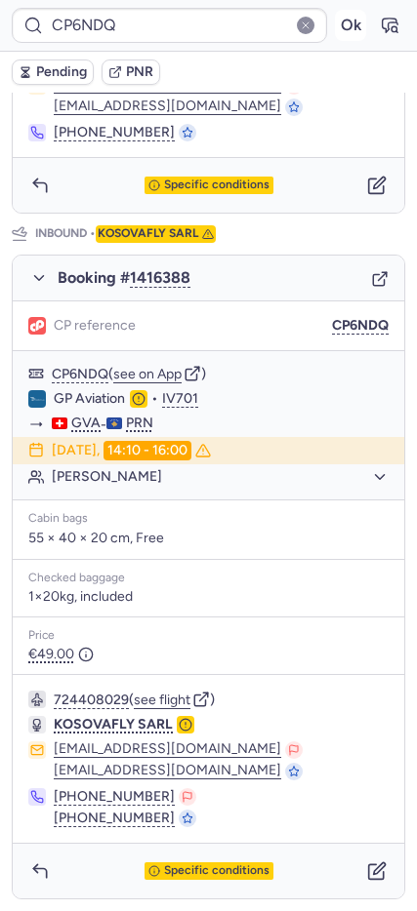
click at [335, 21] on button "Ok" at bounding box center [350, 25] width 31 height 31
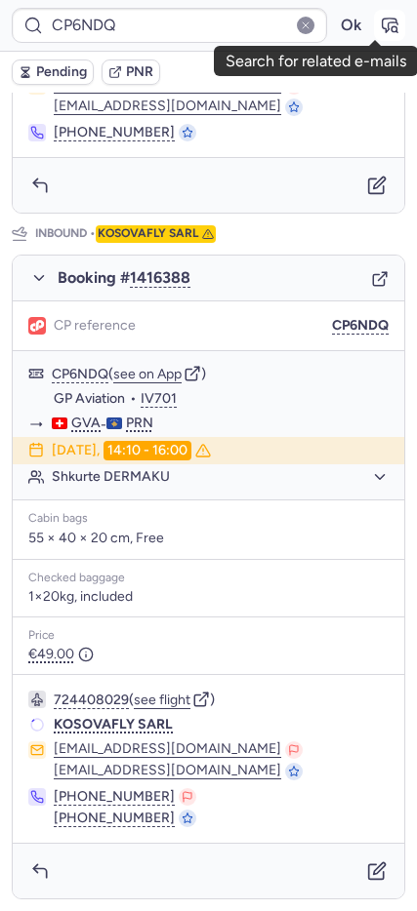
click at [379, 27] on icon "button" at bounding box center [389, 26] width 20 height 20
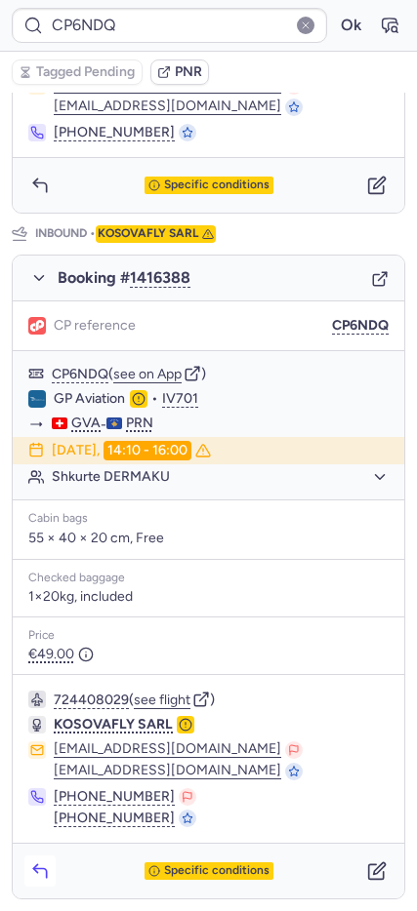
click at [37, 864] on polyline "button" at bounding box center [35, 868] width 4 height 8
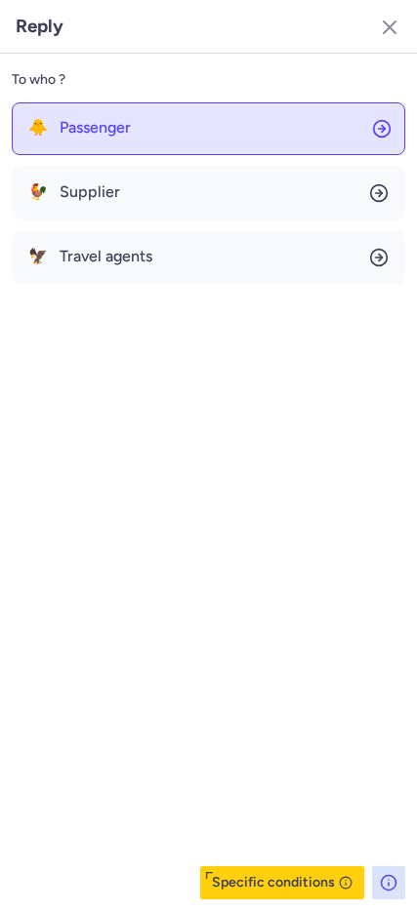
click at [105, 132] on span "Passenger" at bounding box center [95, 128] width 71 height 18
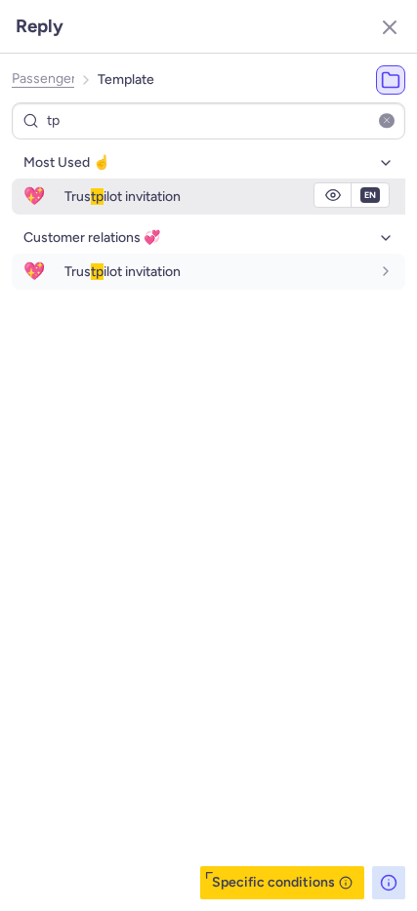
click at [40, 200] on span "💖" at bounding box center [34, 197] width 45 height 36
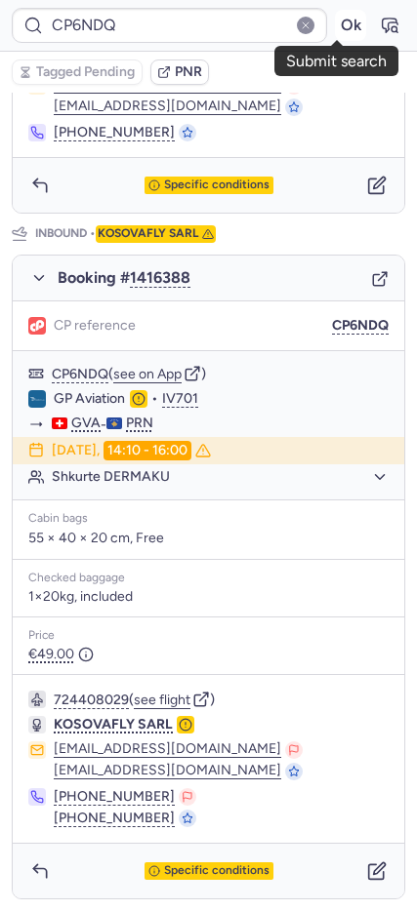
click at [335, 28] on button "Ok" at bounding box center [350, 25] width 31 height 31
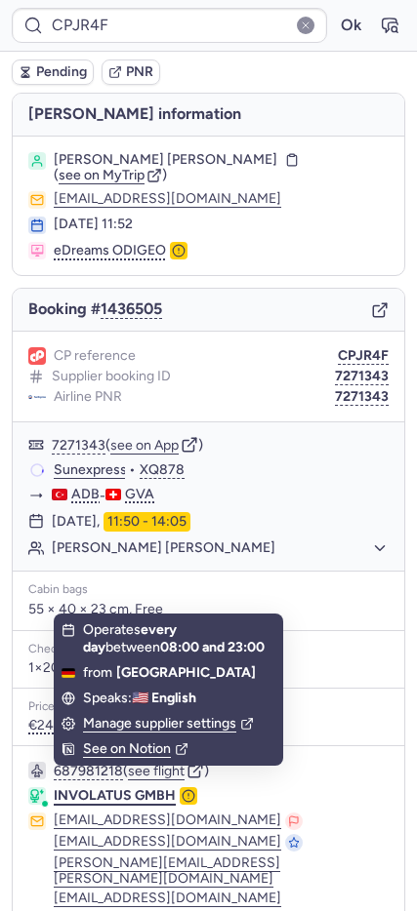
scroll to position [118, 0]
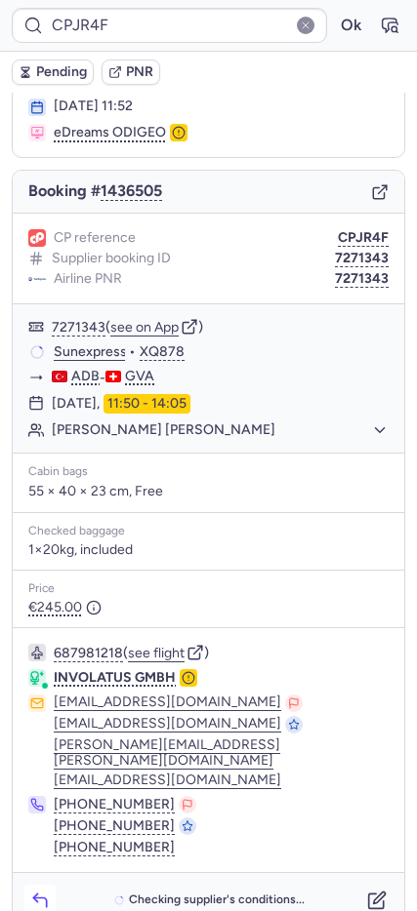
click at [36, 894] on polyline "button" at bounding box center [35, 898] width 4 height 8
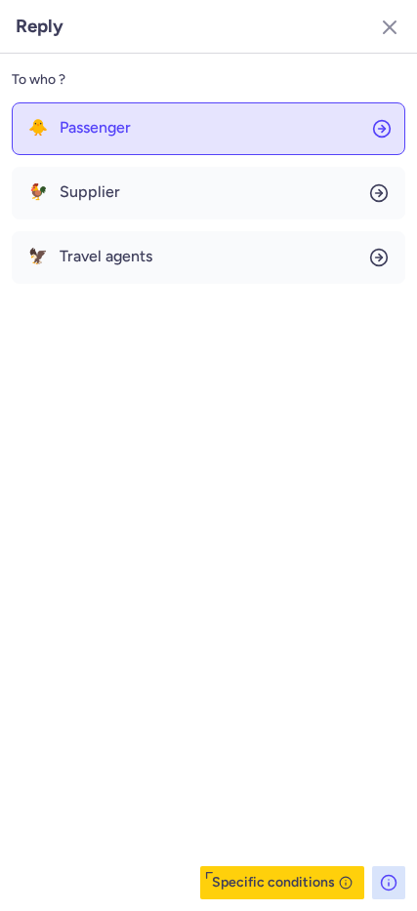
click at [99, 128] on span "Passenger" at bounding box center [95, 128] width 71 height 18
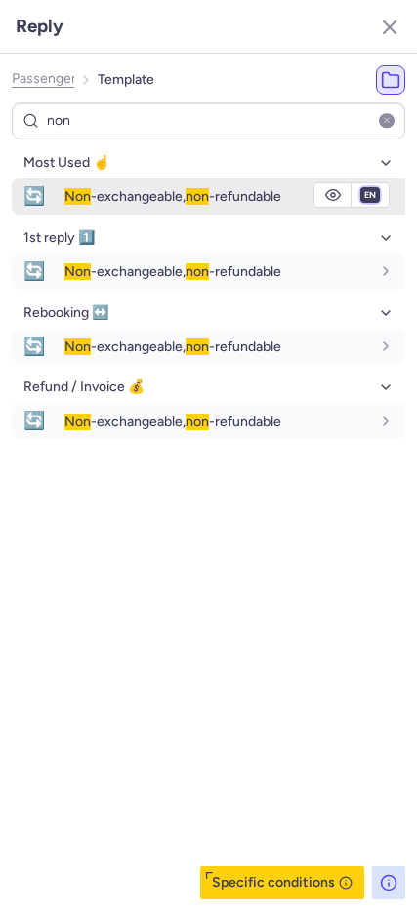
drag, startPoint x: 370, startPoint y: 192, endPoint x: 373, endPoint y: 206, distance: 14.0
click at [370, 192] on select "fr en de nl pt es it ru" at bounding box center [370, 195] width 18 height 16
click at [361, 187] on select "fr en de nl pt es it ru" at bounding box center [370, 195] width 18 height 16
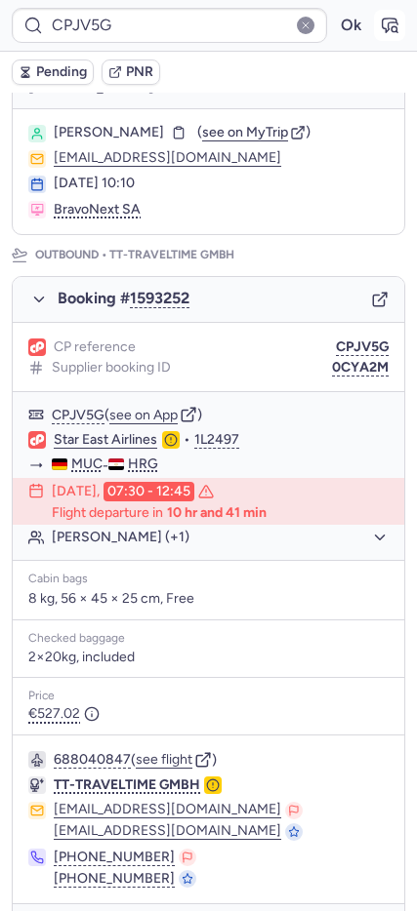
click at [382, 22] on icon "button" at bounding box center [389, 26] width 15 height 14
click at [184, 755] on button "see flight" at bounding box center [164, 760] width 57 height 16
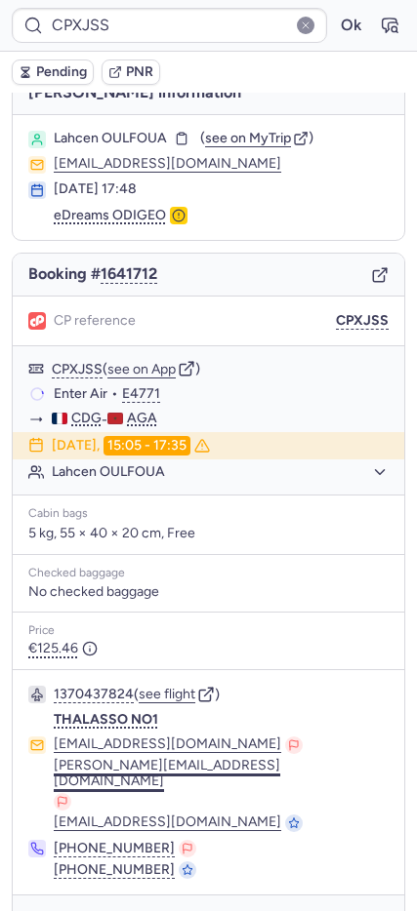
scroll to position [38, 0]
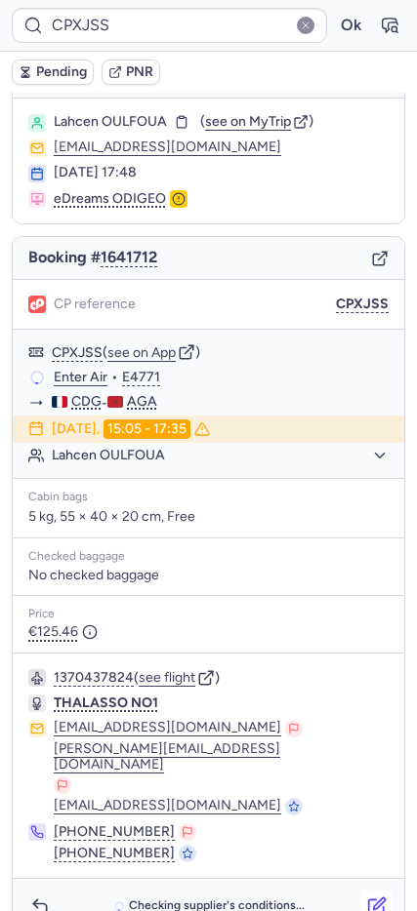
click at [374, 897] on icon "button" at bounding box center [380, 903] width 12 height 12
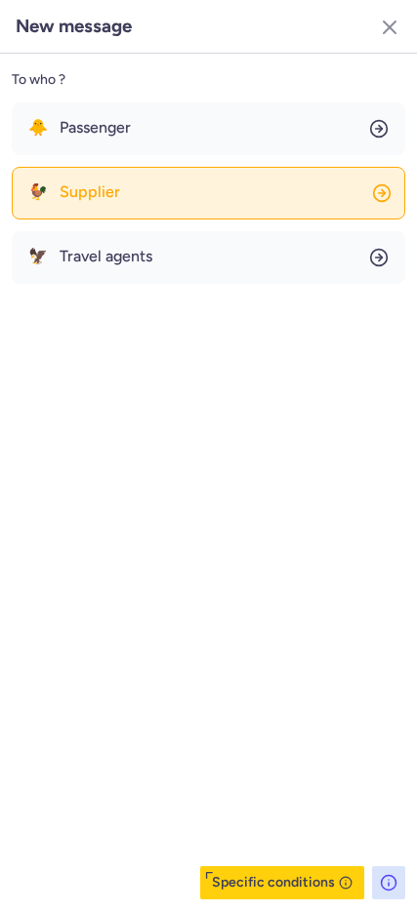
click at [73, 200] on span "Supplier" at bounding box center [90, 192] width 60 height 18
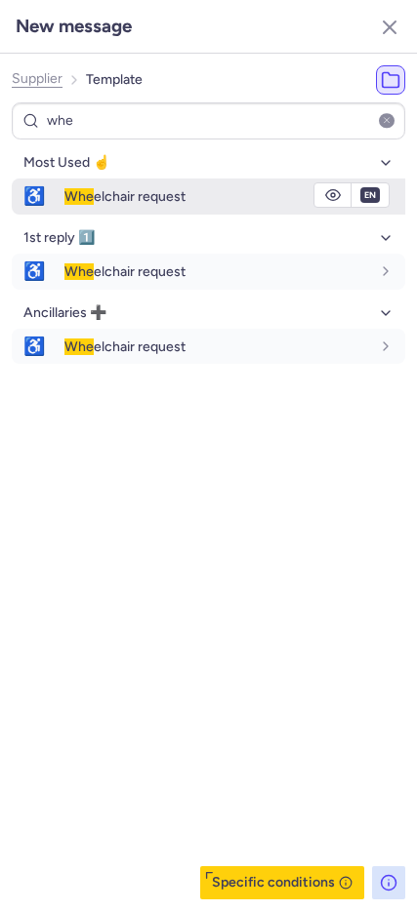
click at [44, 190] on span "♿" at bounding box center [34, 197] width 45 height 36
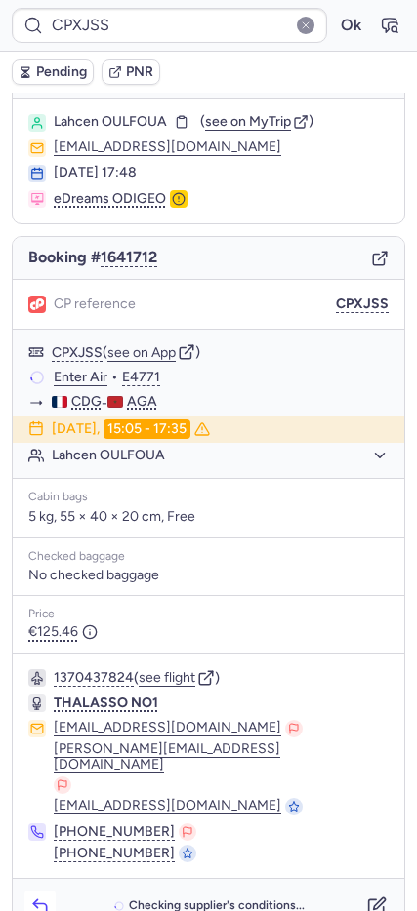
click at [31, 897] on icon "button" at bounding box center [40, 907] width 20 height 20
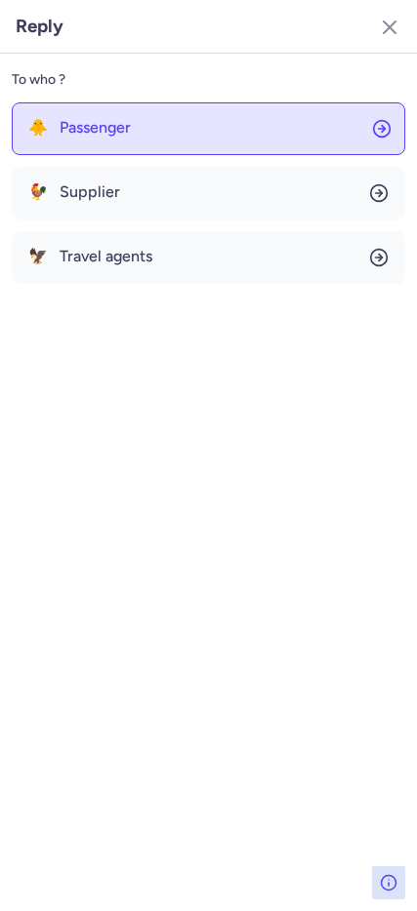
click at [81, 143] on button "🐥 Passenger" at bounding box center [208, 128] width 393 height 53
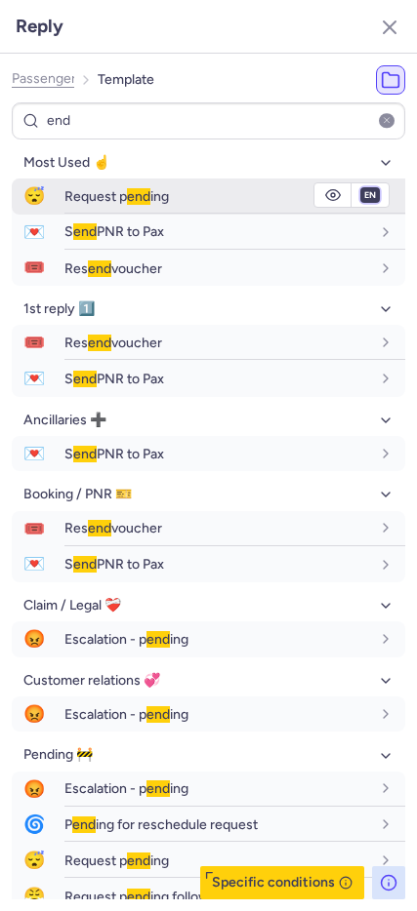
click at [361, 196] on select "fr en de nl pt es it ru" at bounding box center [370, 195] width 18 height 16
click at [361, 187] on select "fr en de nl pt es it ru" at bounding box center [370, 195] width 18 height 16
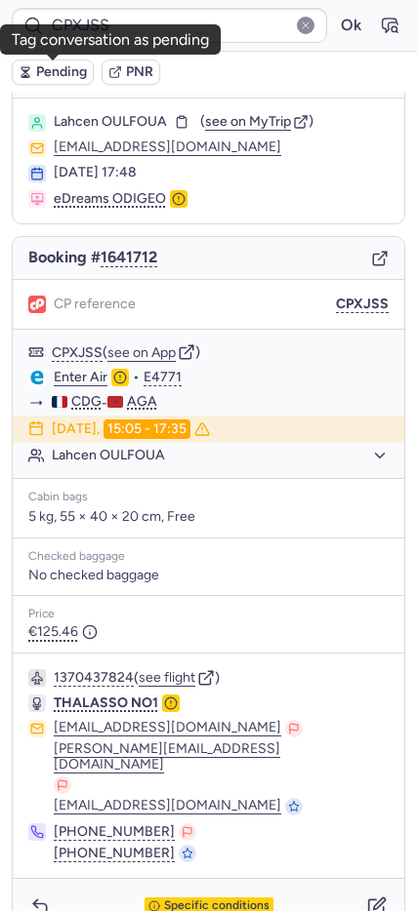
click at [25, 68] on icon "button" at bounding box center [25, 70] width 8 height 5
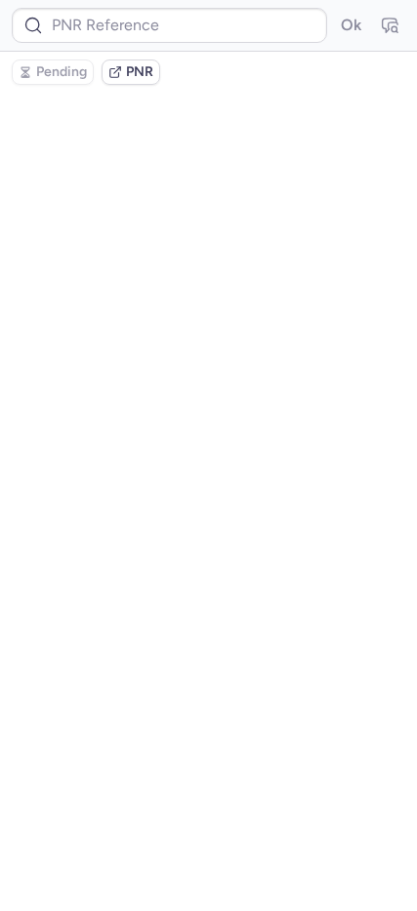
scroll to position [0, 0]
